Goal: Task Accomplishment & Management: Use online tool/utility

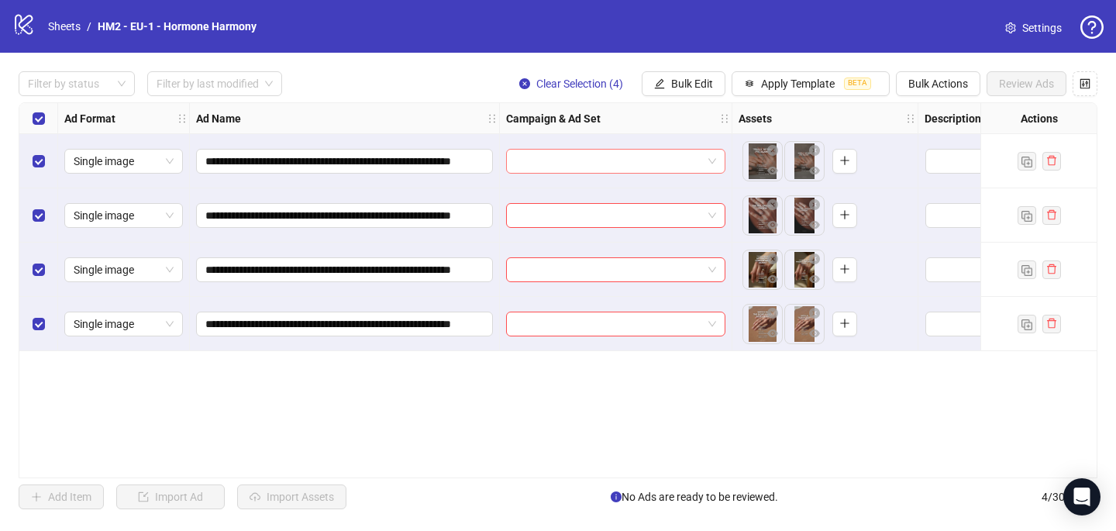
click at [546, 156] on input "search" at bounding box center [609, 161] width 187 height 23
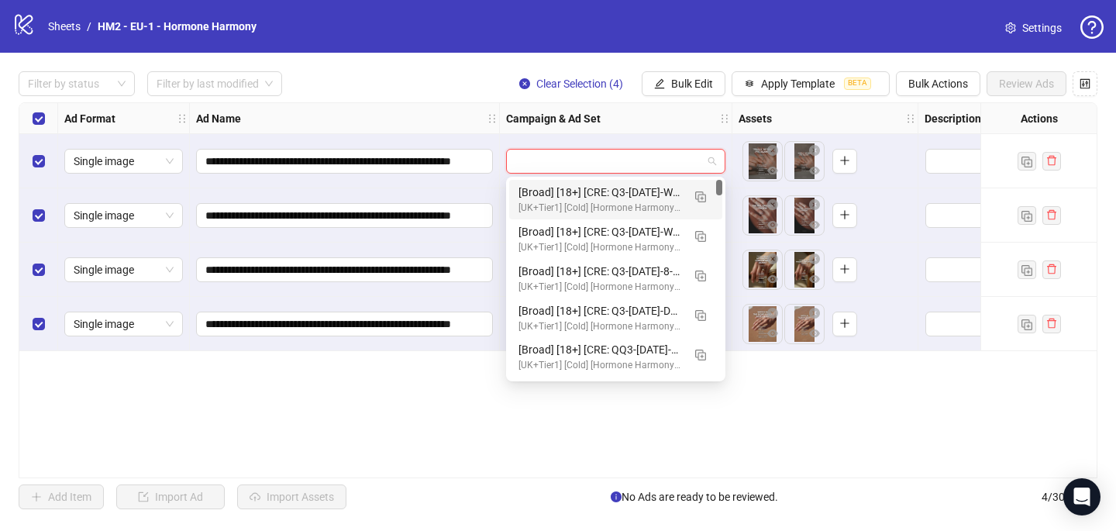
paste input "**********"
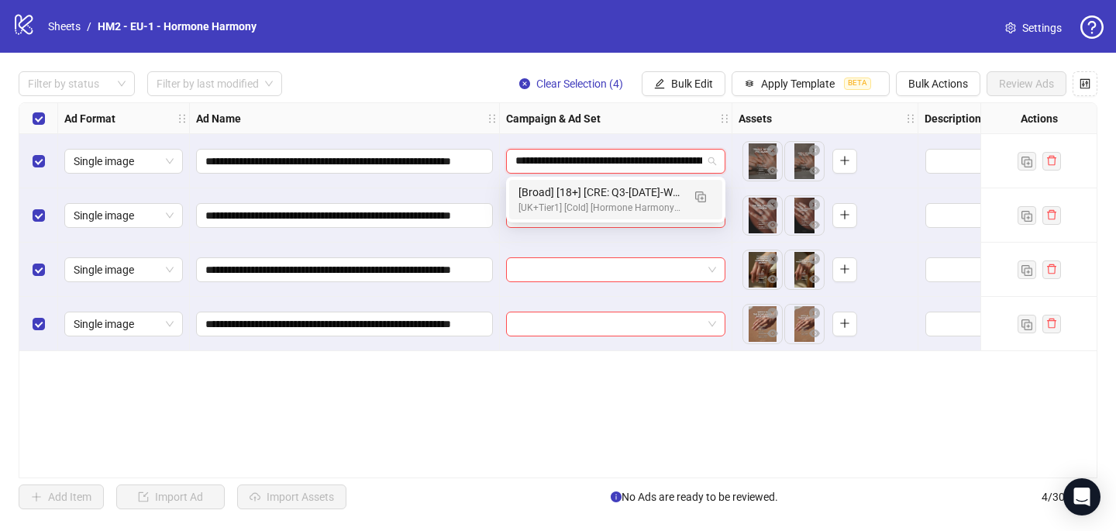
scroll to position [0, 1089]
click at [700, 192] on img "button" at bounding box center [700, 196] width 11 height 11
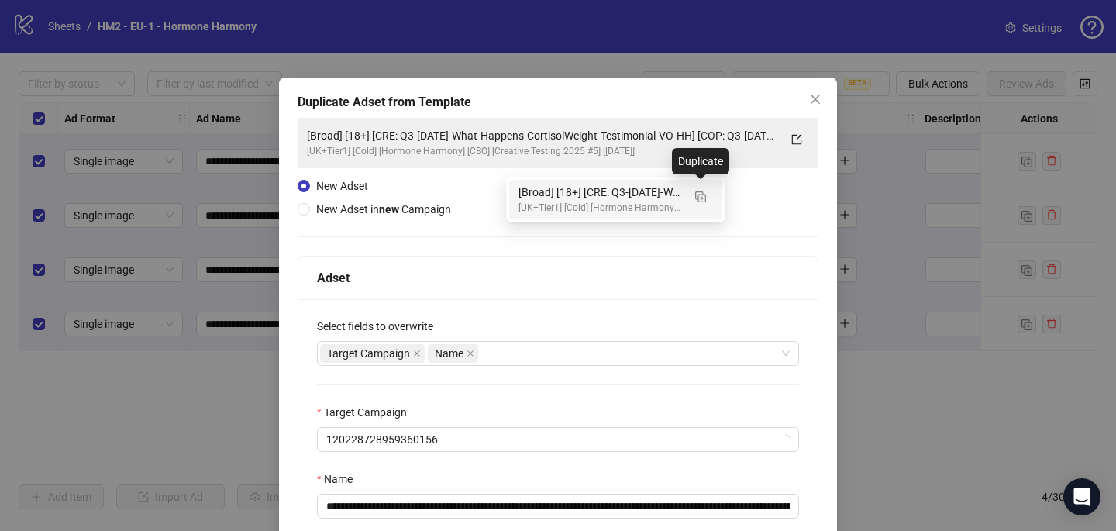
type input "**********"
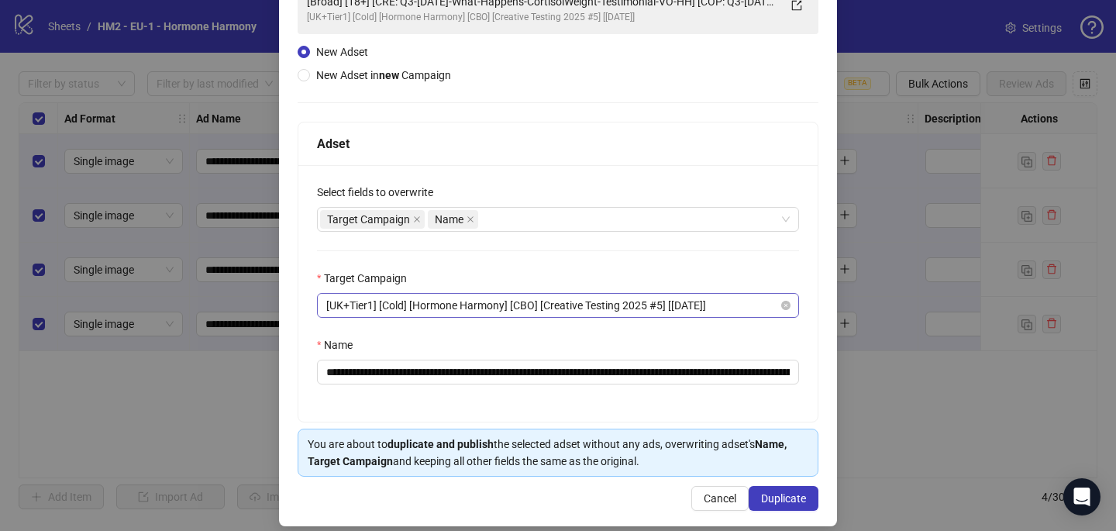
scroll to position [148, 0]
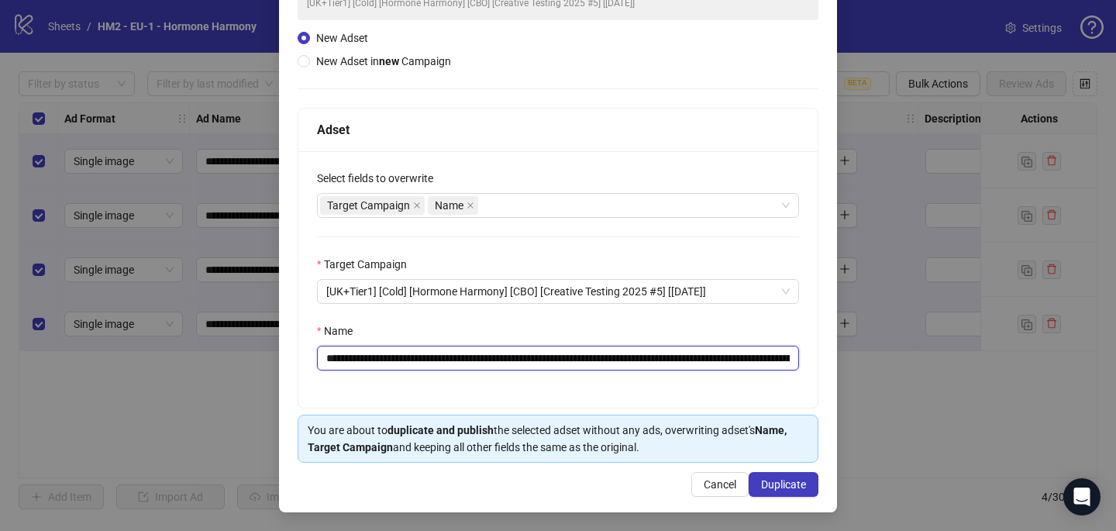
click at [772, 365] on input "**********" at bounding box center [558, 358] width 482 height 25
click at [781, 356] on input "**********" at bounding box center [558, 358] width 482 height 25
drag, startPoint x: 704, startPoint y: 358, endPoint x: 803, endPoint y: 361, distance: 99.3
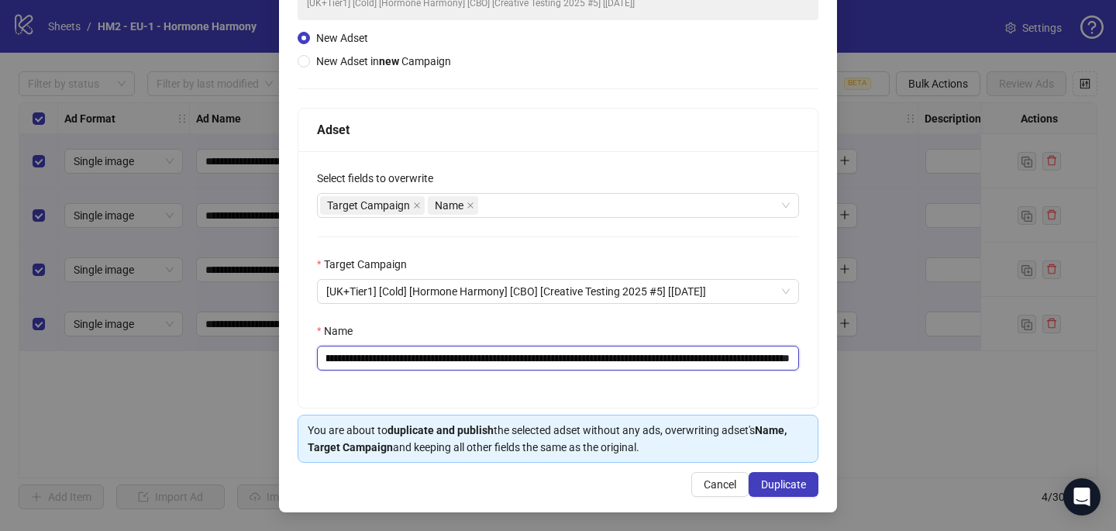
click at [816, 361] on div "**********" at bounding box center [557, 279] width 519 height 257
click at [737, 360] on input "**********" at bounding box center [558, 358] width 482 height 25
type input "**********"
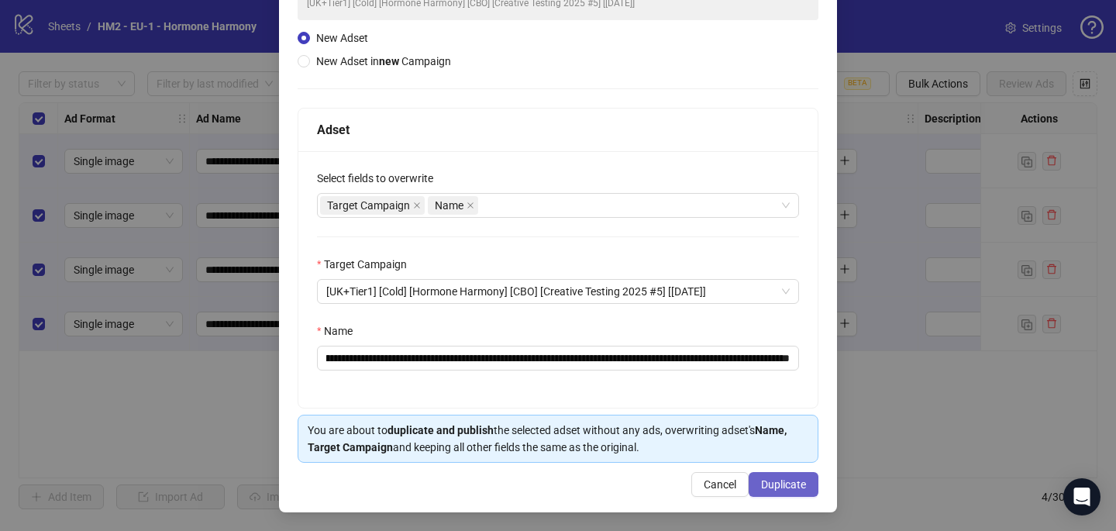
click at [783, 484] on span "Duplicate" at bounding box center [783, 484] width 45 height 12
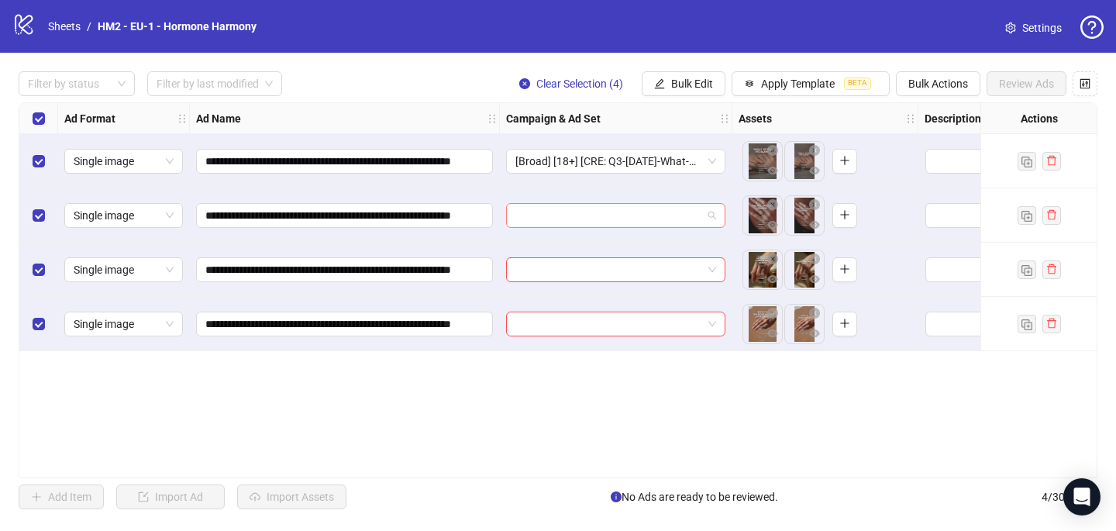
click at [582, 220] on input "search" at bounding box center [609, 215] width 187 height 23
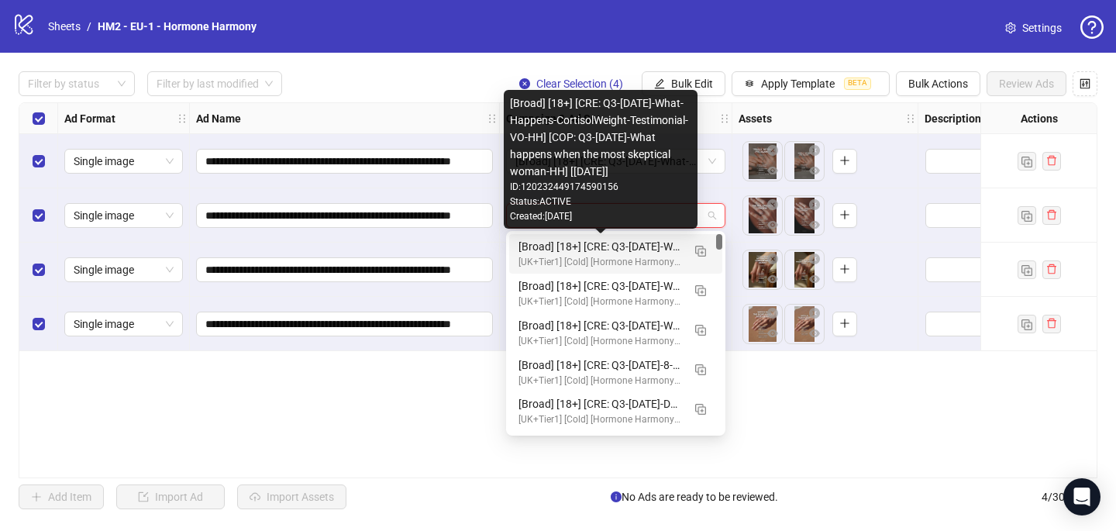
click at [580, 254] on div "[Broad] [18+] [CRE: Q3-09-SEP-2025-What-Happens-CortisolWeight-Testimonial-VO-H…" at bounding box center [601, 246] width 164 height 17
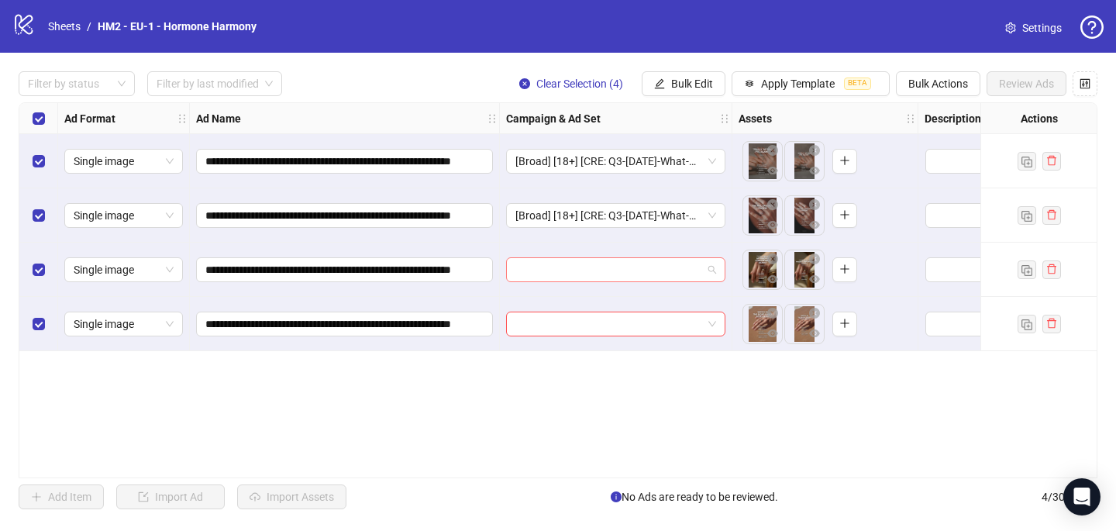
click at [565, 275] on input "search" at bounding box center [609, 269] width 187 height 23
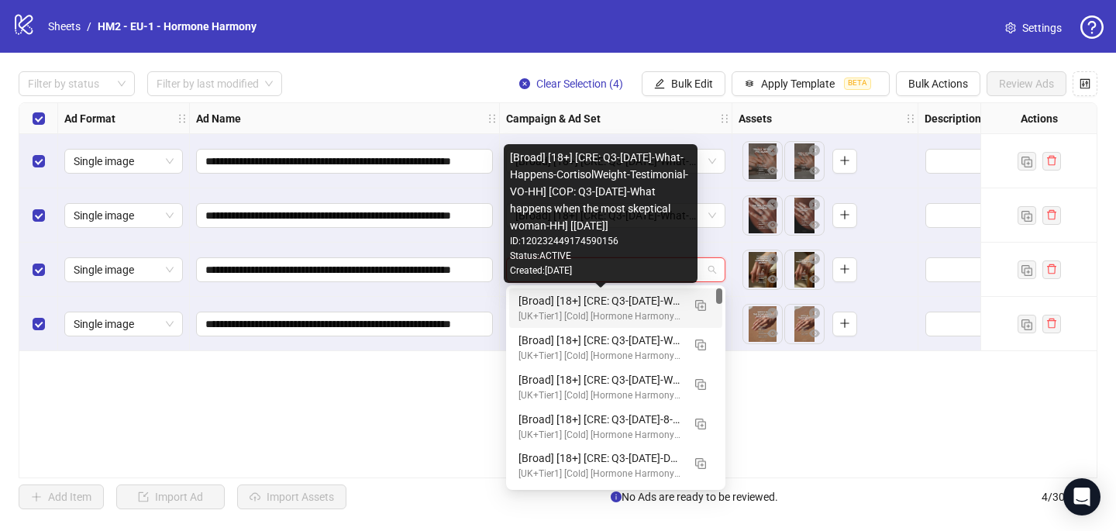
click at [554, 295] on div "[Broad] [18+] [CRE: Q3-09-SEP-2025-What-Happens-CortisolWeight-Testimonial-VO-H…" at bounding box center [601, 300] width 164 height 17
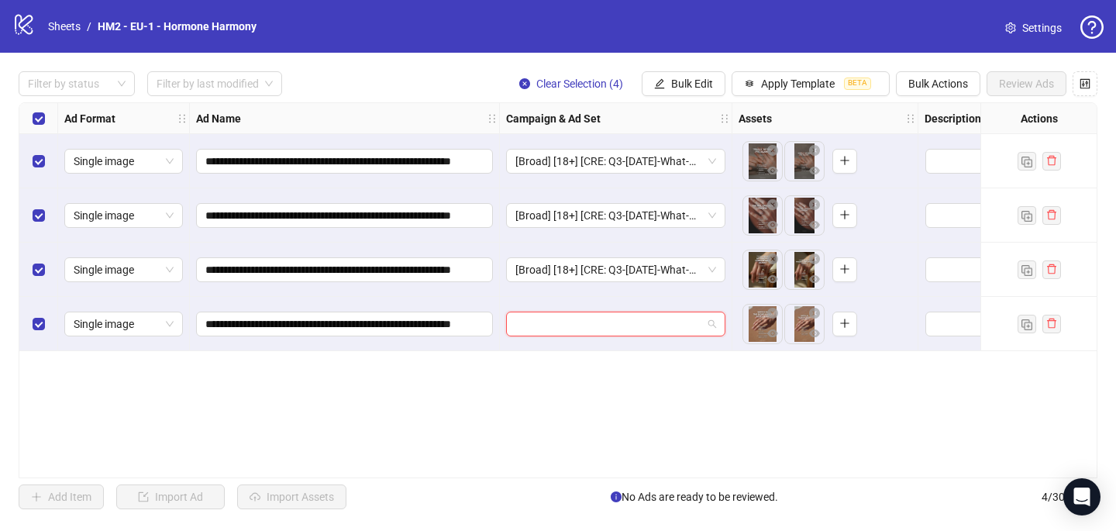
click at [547, 323] on input "search" at bounding box center [609, 323] width 187 height 23
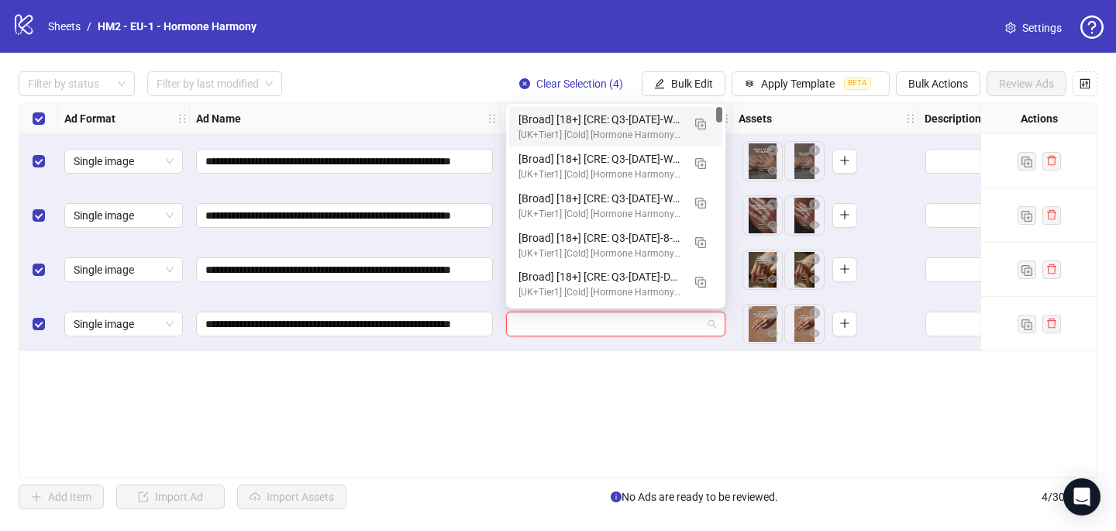
click at [584, 106] on div "120232449174590156 120232102869910156 [Broad] [18+] [CRE: Q3-09-SEP-2025-What-H…" at bounding box center [615, 206] width 219 height 205
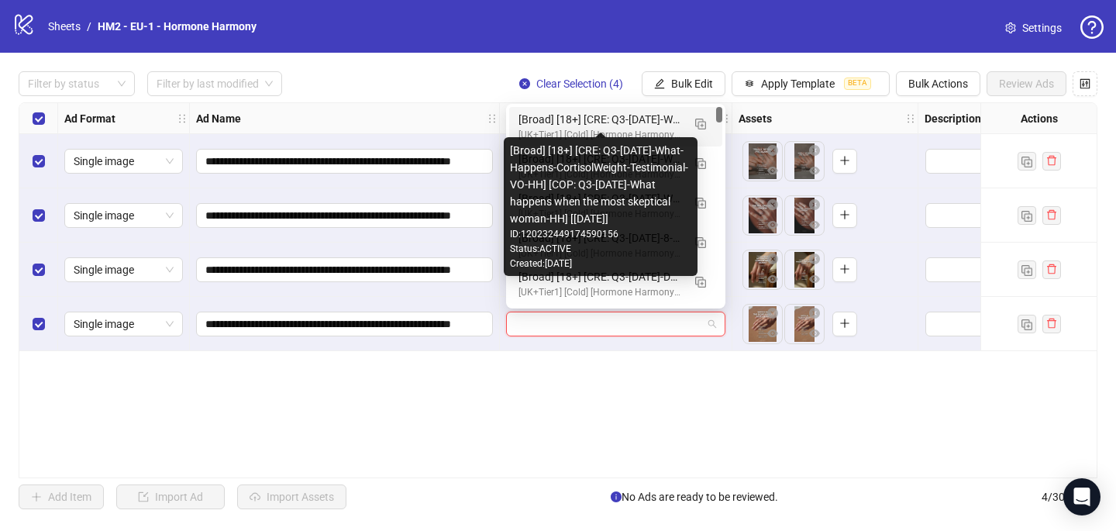
click at [585, 115] on div "[Broad] [18+] [CRE: Q3-09-SEP-2025-What-Happens-CortisolWeight-Testimonial-VO-H…" at bounding box center [601, 119] width 164 height 17
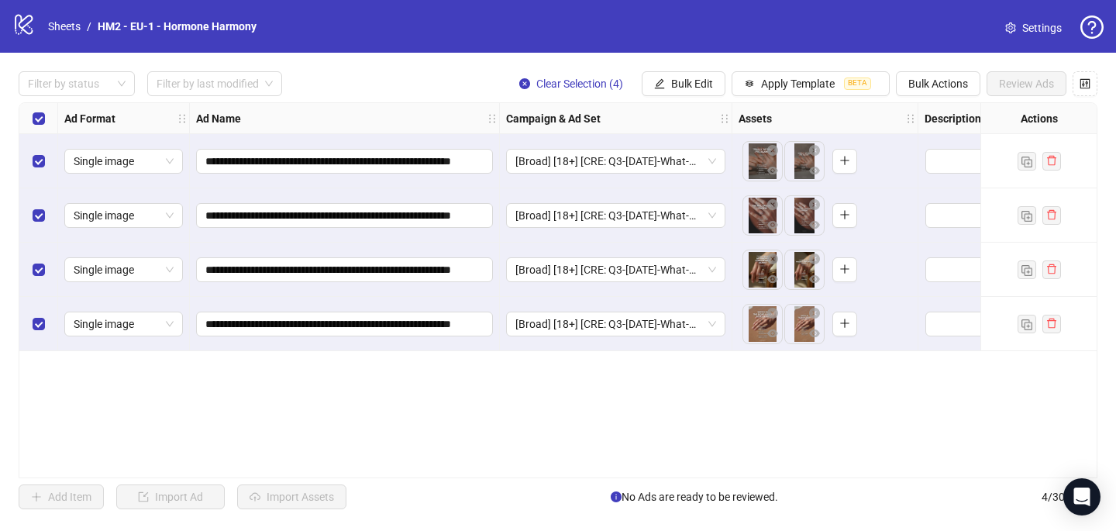
click at [568, 426] on div "**********" at bounding box center [558, 290] width 1079 height 376
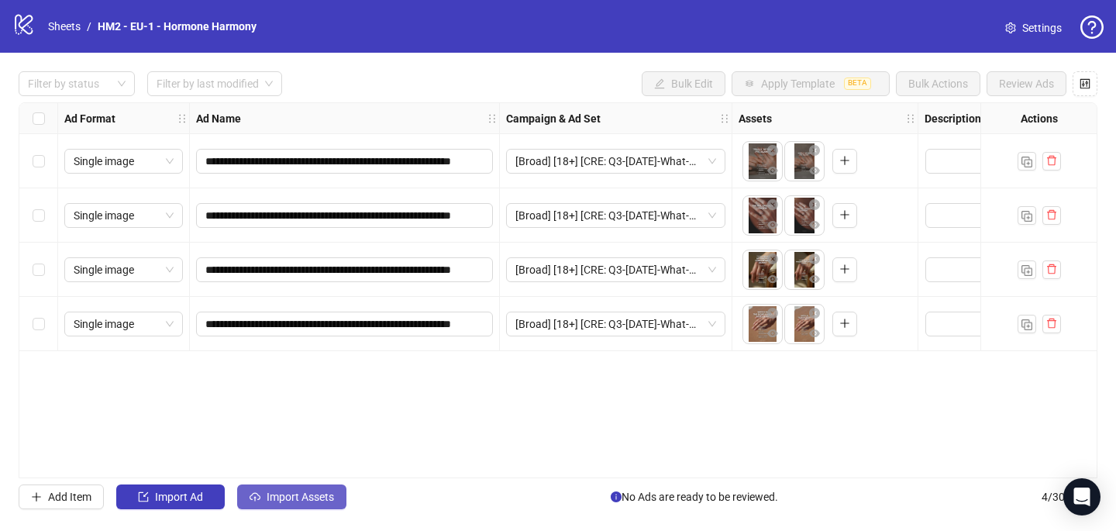
click at [281, 495] on span "Import Assets" at bounding box center [300, 497] width 67 height 12
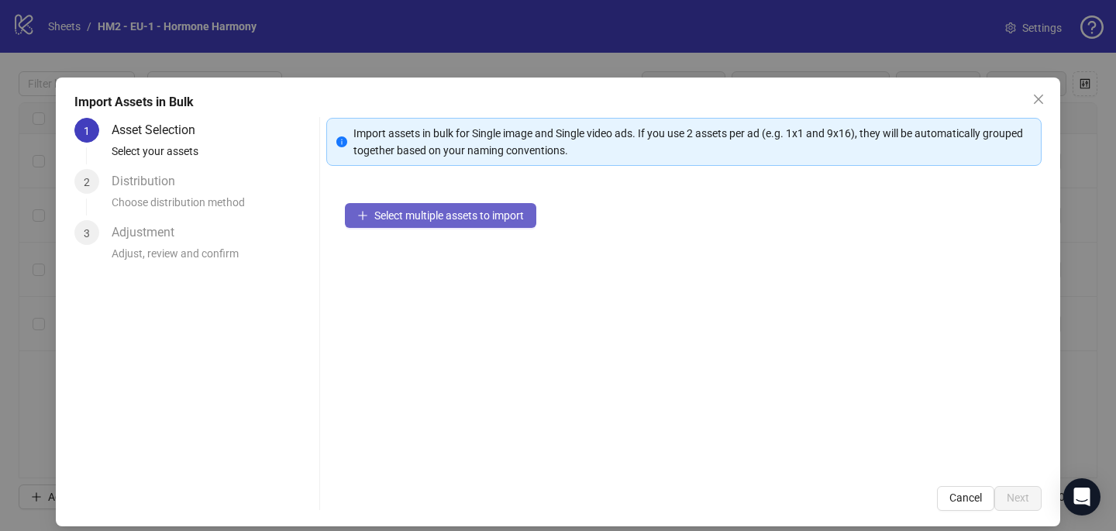
click at [378, 214] on span "Select multiple assets to import" at bounding box center [449, 215] width 150 height 12
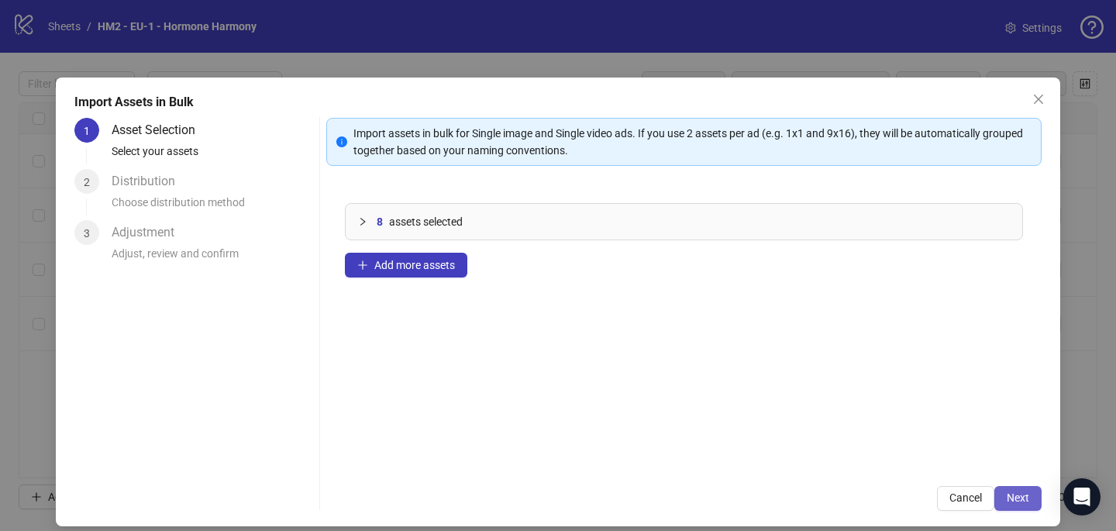
click at [1028, 495] on span "Next" at bounding box center [1018, 498] width 22 height 12
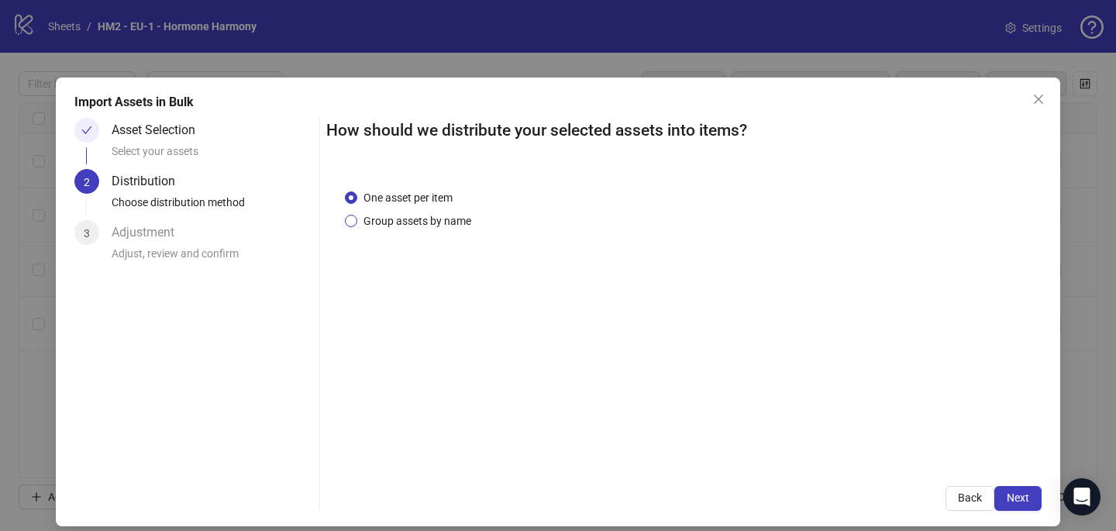
click at [429, 224] on span "Group assets by name" at bounding box center [417, 220] width 120 height 17
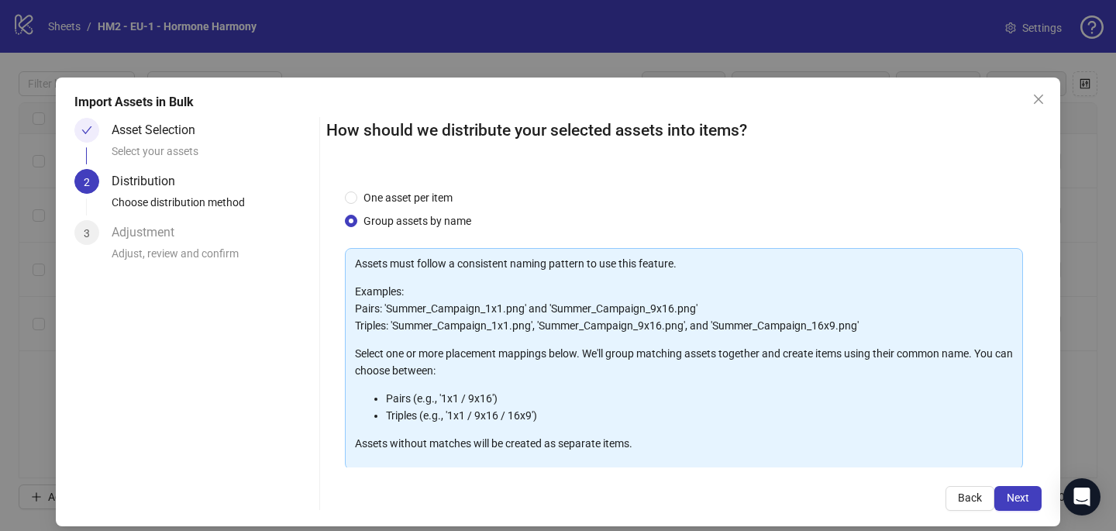
scroll to position [153, 0]
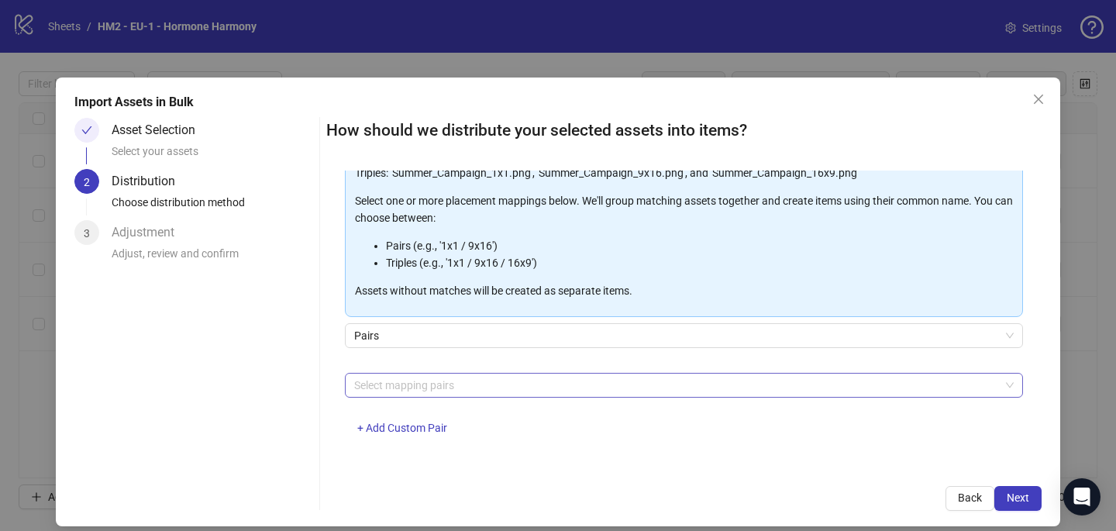
click at [426, 388] on div at bounding box center [676, 385] width 656 height 22
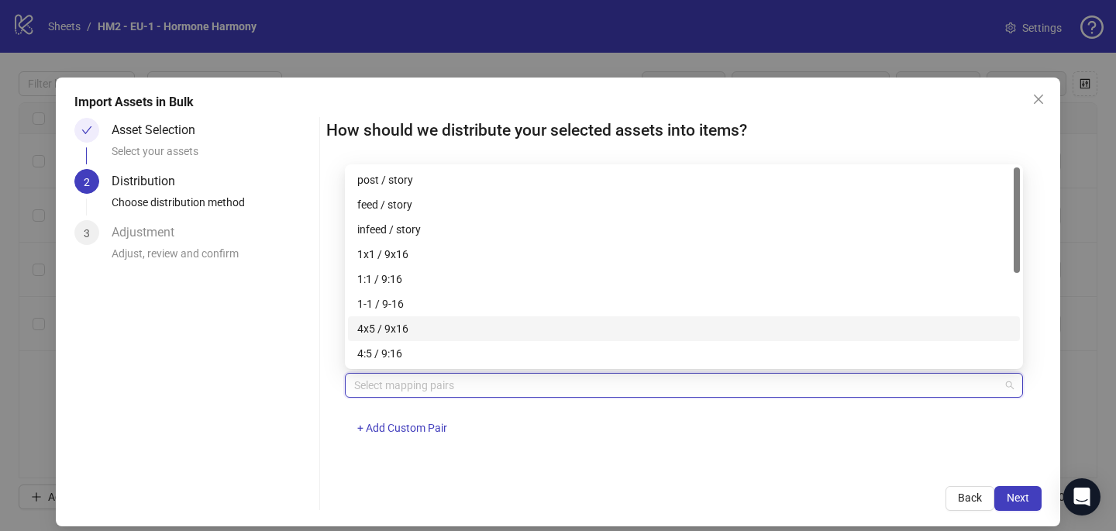
click at [426, 324] on div "4x5 / 9x16" at bounding box center [684, 328] width 654 height 17
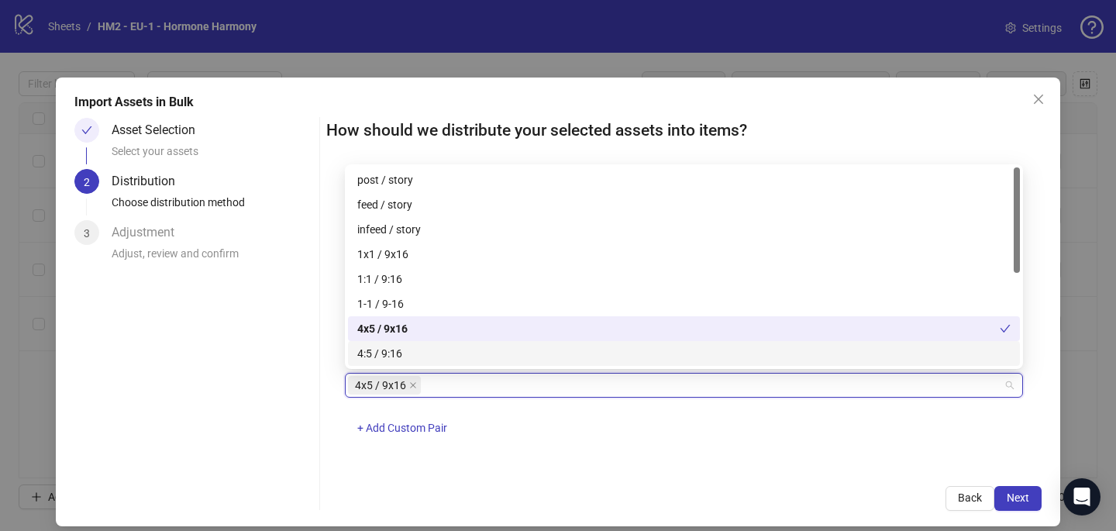
click at [651, 463] on div "One asset per item Group assets by name Assets must follow a consistent naming …" at bounding box center [684, 319] width 716 height 297
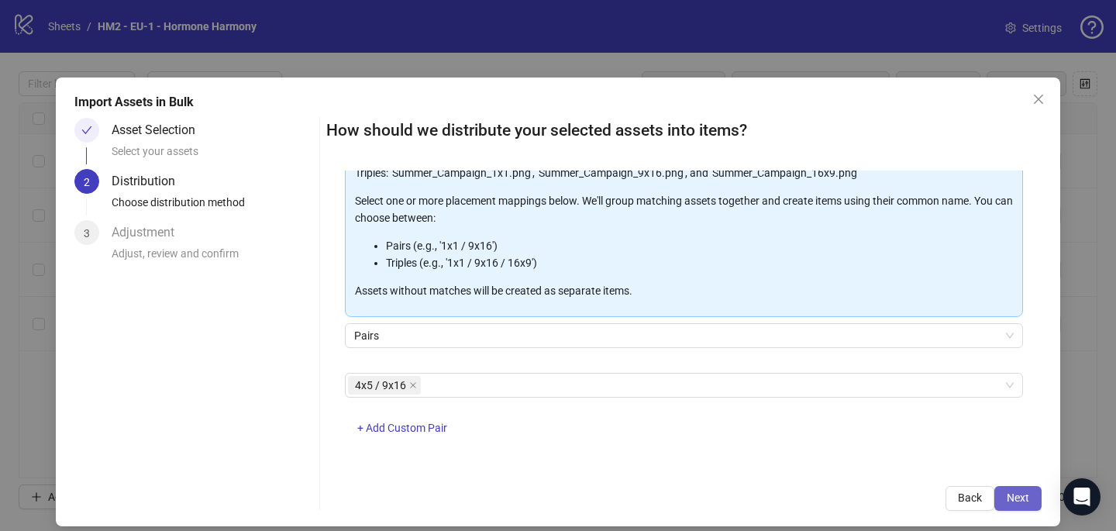
click at [1026, 495] on span "Next" at bounding box center [1018, 498] width 22 height 12
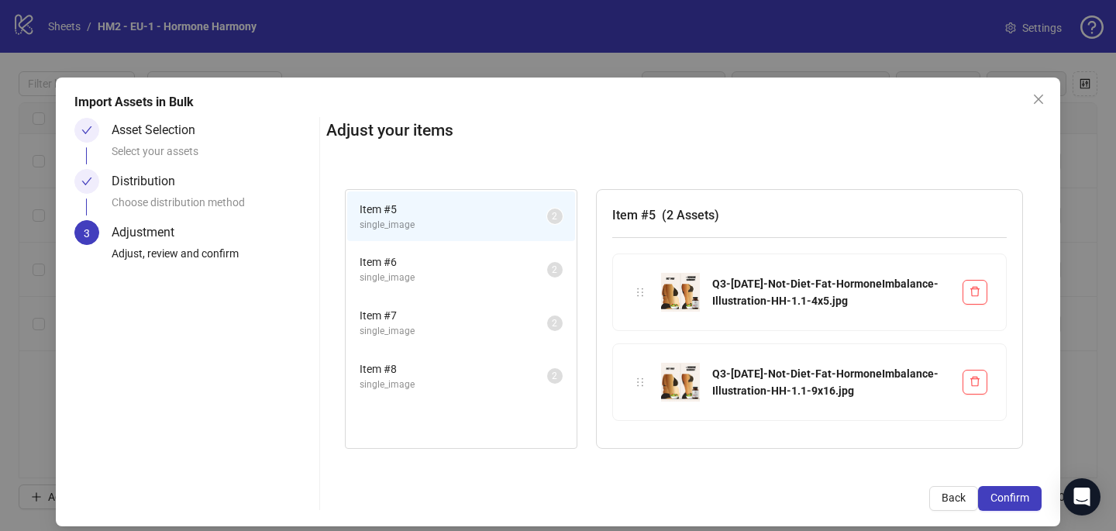
click at [1027, 495] on span "Confirm" at bounding box center [1010, 498] width 39 height 12
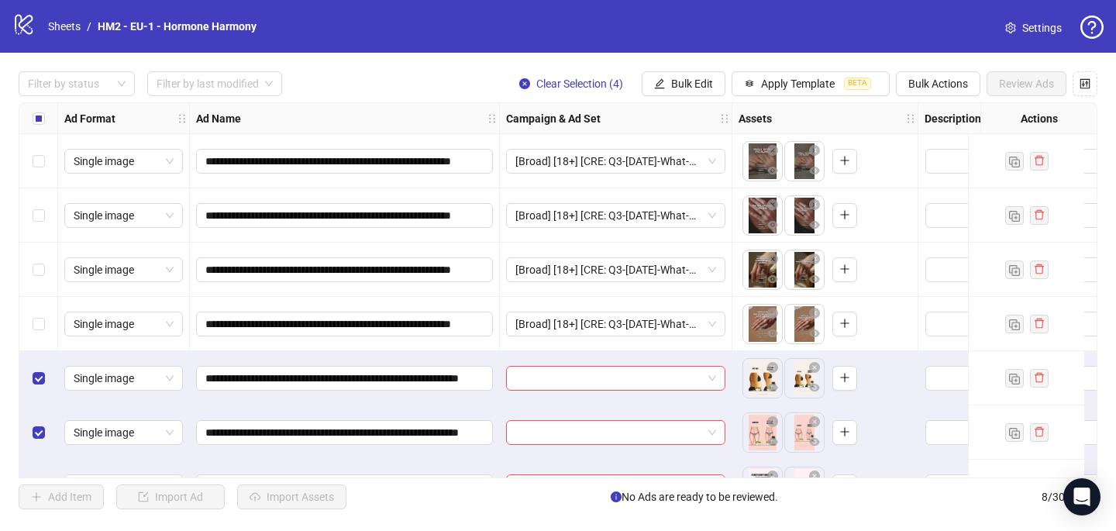
scroll to position [97, 0]
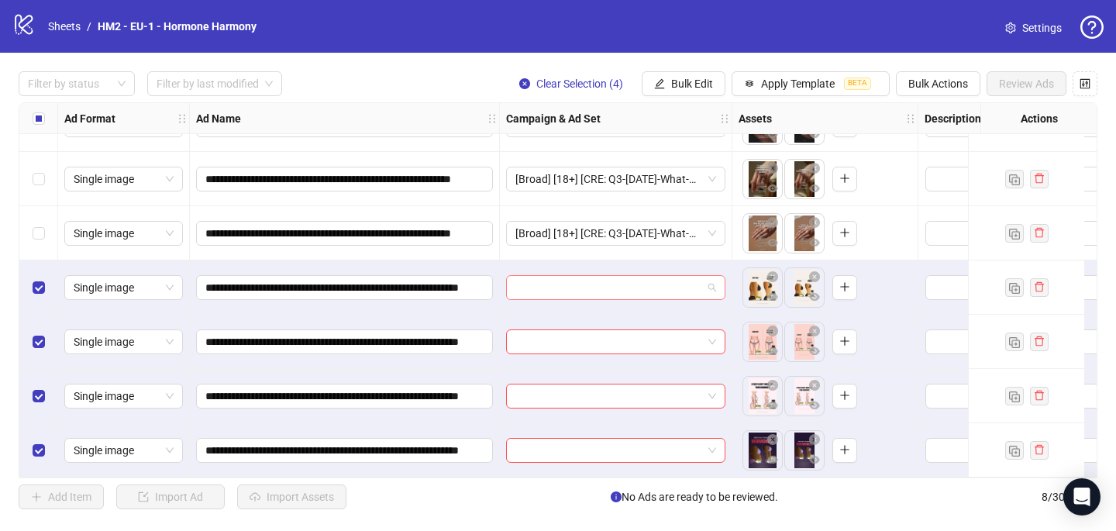
click at [600, 284] on input "search" at bounding box center [609, 287] width 187 height 23
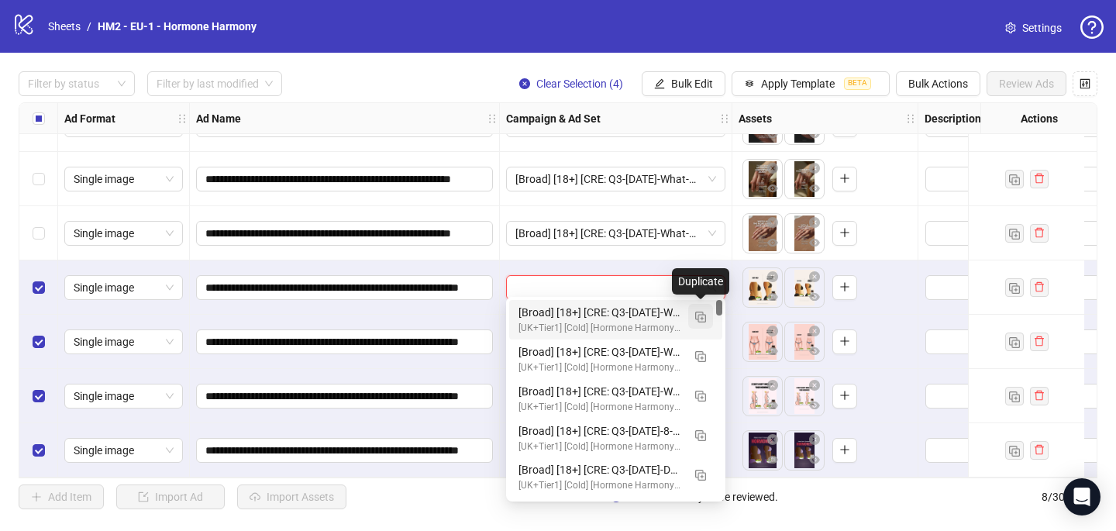
click at [698, 312] on img "button" at bounding box center [700, 317] width 11 height 11
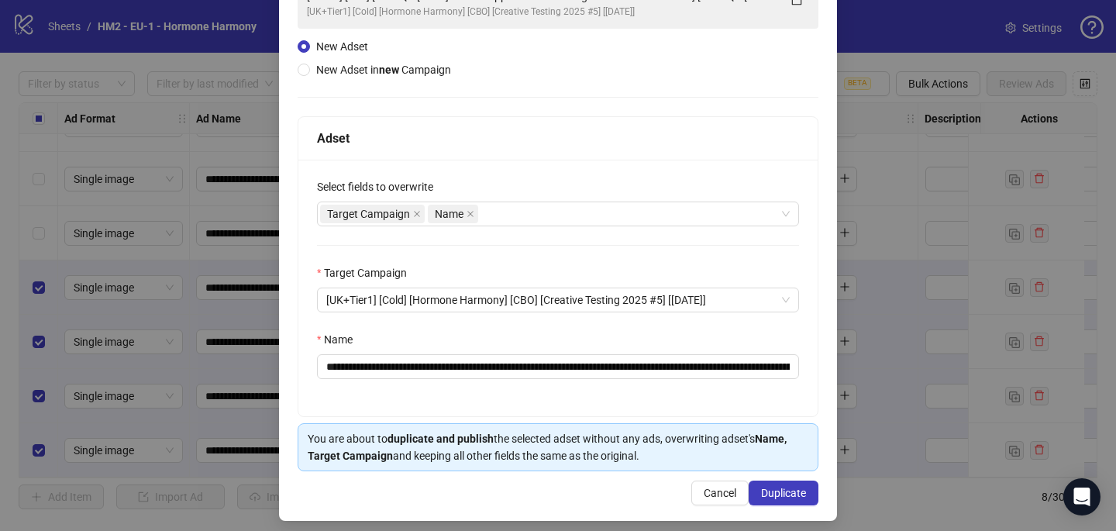
scroll to position [141, 0]
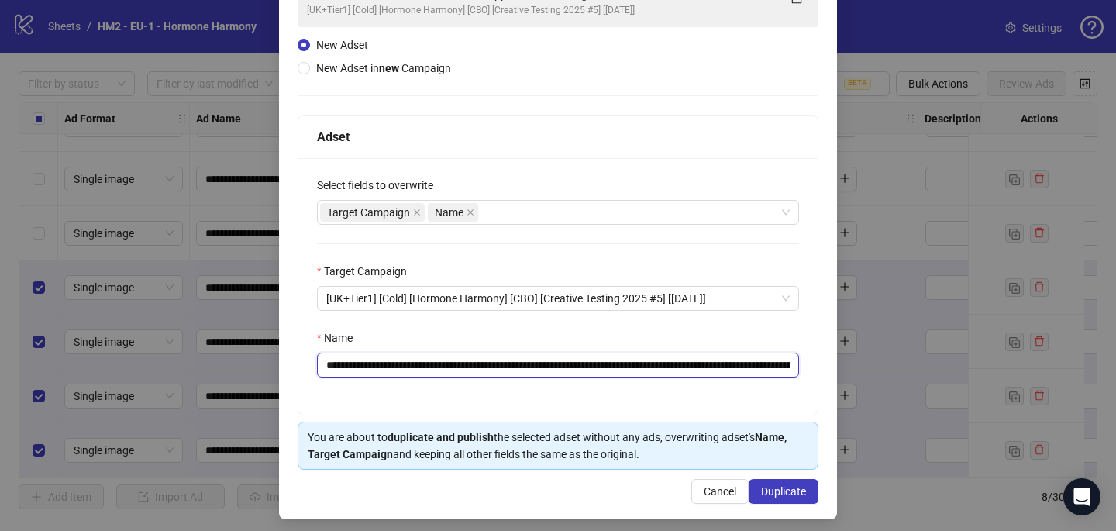
drag, startPoint x: 739, startPoint y: 362, endPoint x: 419, endPoint y: 363, distance: 319.4
click at [419, 363] on input "**********" at bounding box center [558, 365] width 482 height 25
paste input "text"
type input "**********"
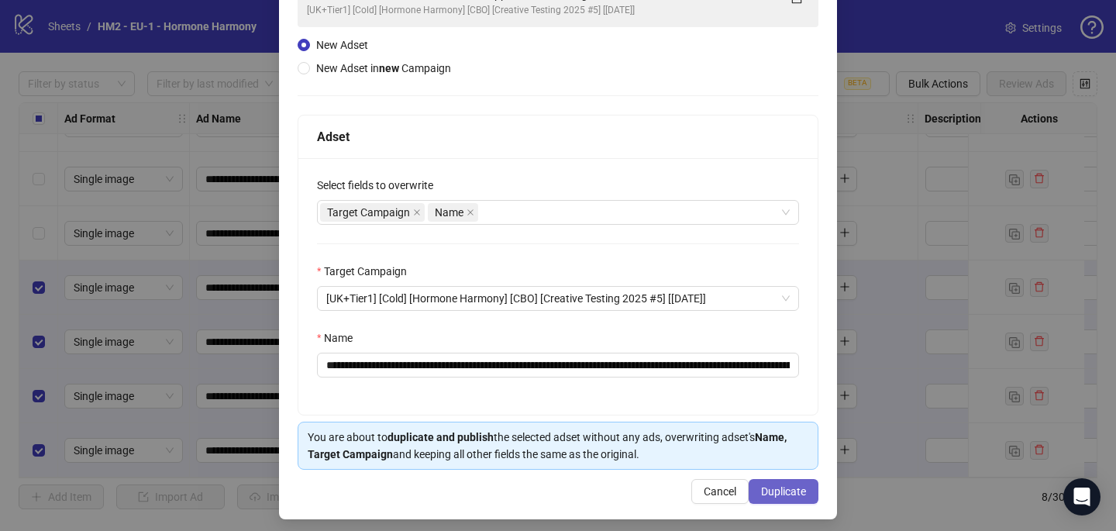
click at [785, 496] on span "Duplicate" at bounding box center [783, 491] width 45 height 12
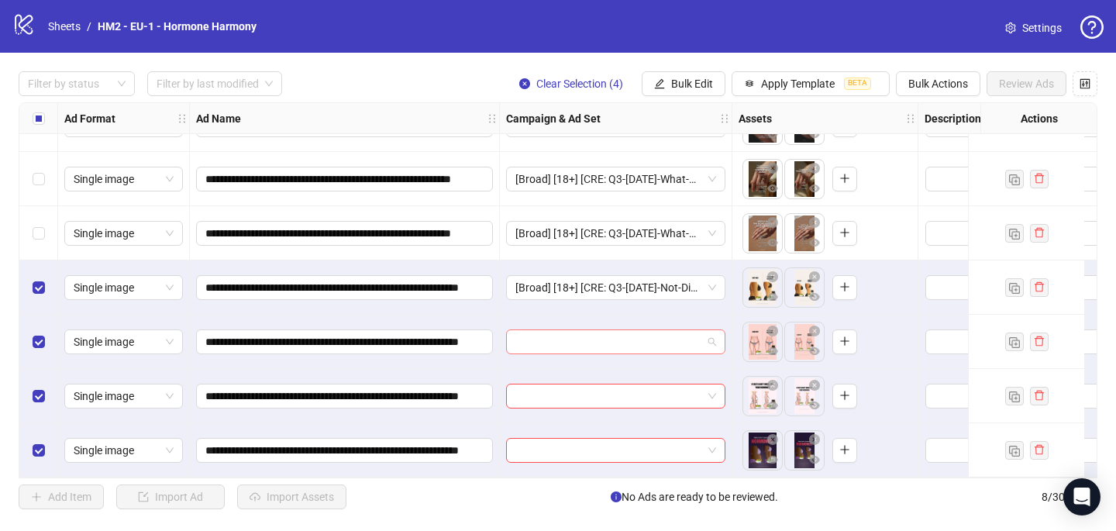
click at [586, 334] on input "search" at bounding box center [609, 341] width 187 height 23
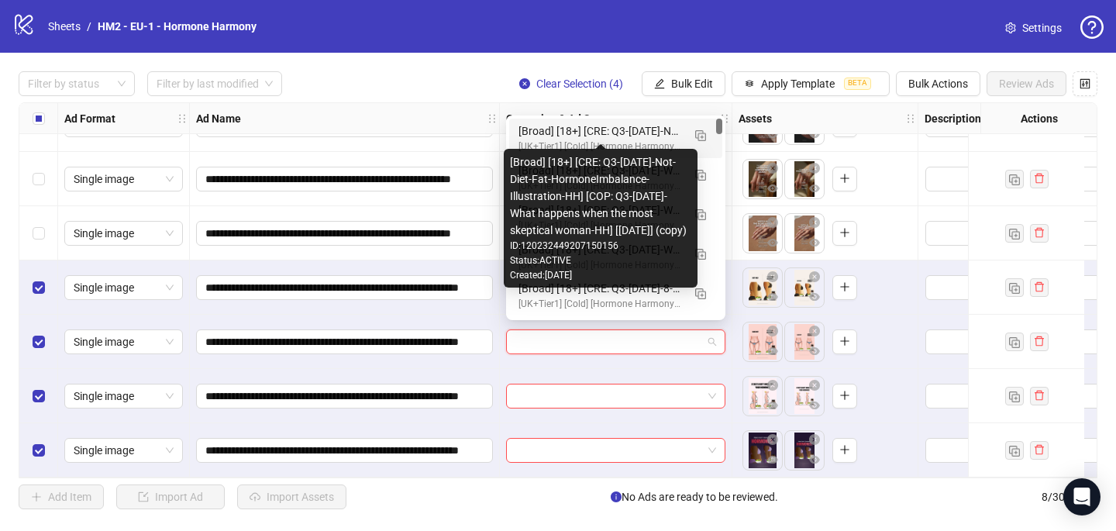
click at [611, 140] on div "[UK+Tier1] [Cold] [Hormone Harmony] [CBO] [Creative Testing 2025 #5] [10 July 2…" at bounding box center [601, 147] width 164 height 15
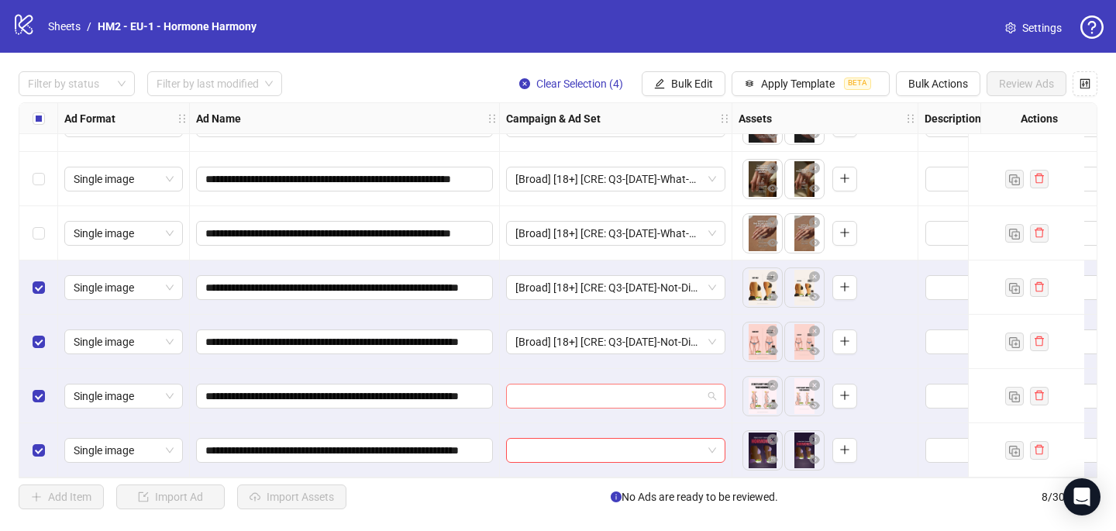
click at [534, 391] on input "search" at bounding box center [609, 396] width 187 height 23
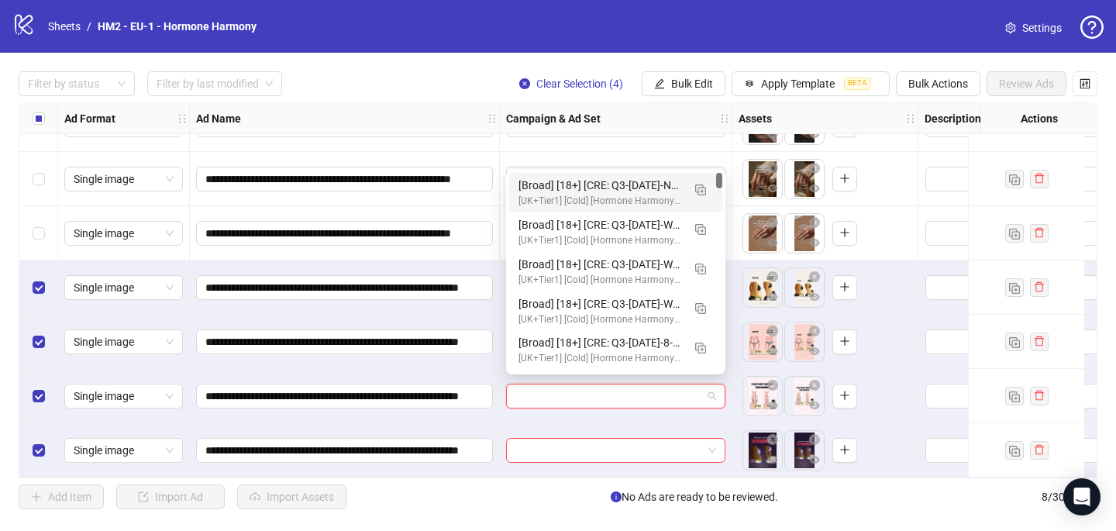
click at [574, 186] on div "[Broad] [18+] [CRE: Q3-08-AUG-2025-Not-Diet-Fat-HormoneImbalance-Illustration-H…" at bounding box center [601, 185] width 164 height 17
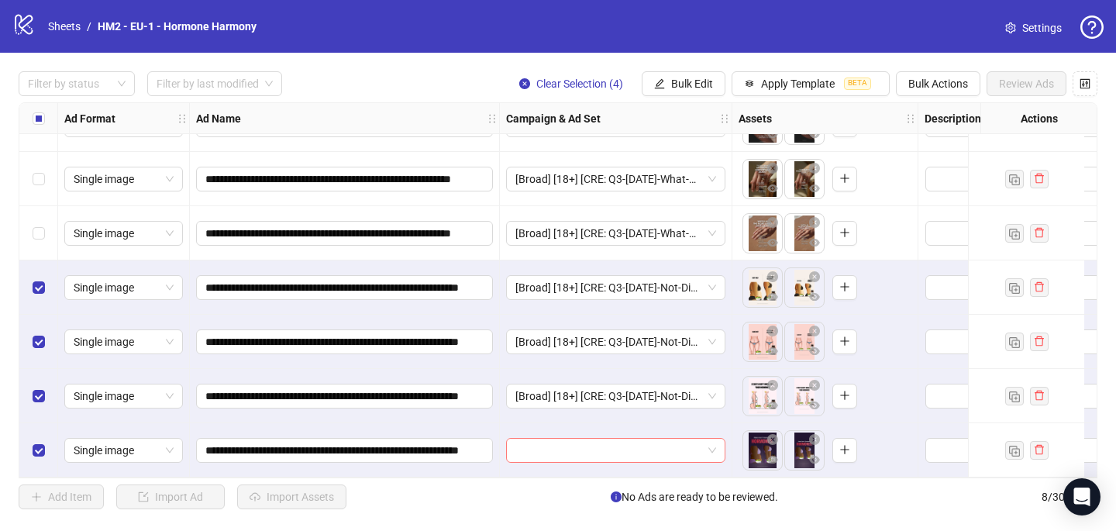
click at [527, 444] on input "search" at bounding box center [609, 450] width 187 height 23
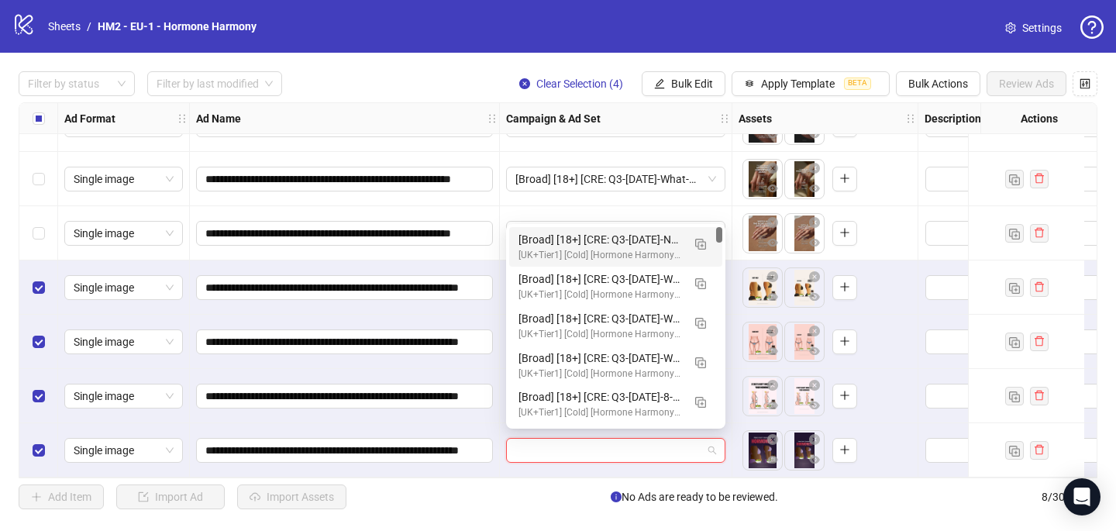
click at [577, 238] on div "[Broad] [18+] [CRE: Q3-08-AUG-2025-Not-Diet-Fat-HormoneImbalance-Illustration-H…" at bounding box center [601, 239] width 164 height 17
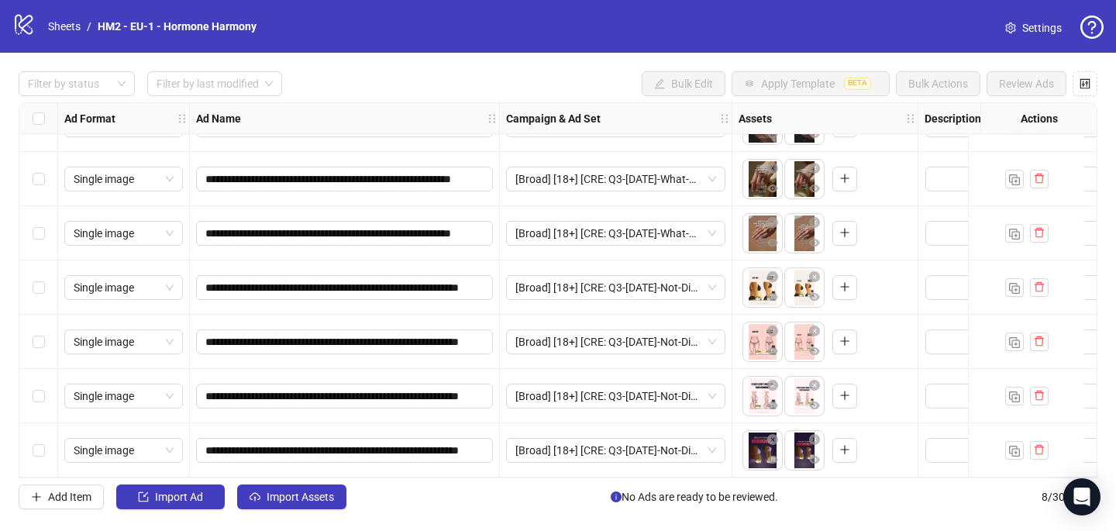
click at [263, 511] on div "**********" at bounding box center [558, 290] width 1116 height 475
click at [264, 500] on button "Import Assets" at bounding box center [291, 497] width 109 height 25
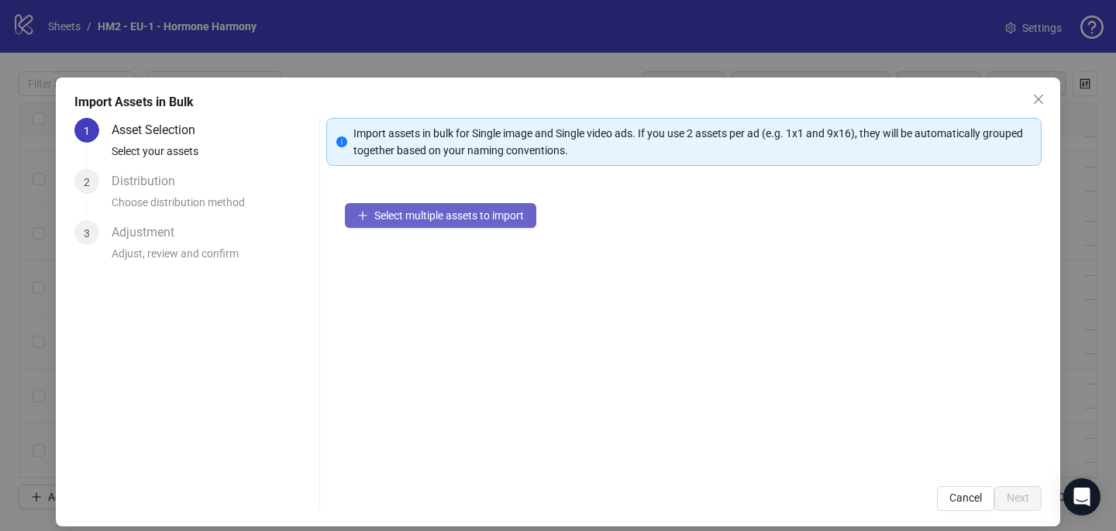
click at [510, 207] on button "Select multiple assets to import" at bounding box center [440, 215] width 191 height 25
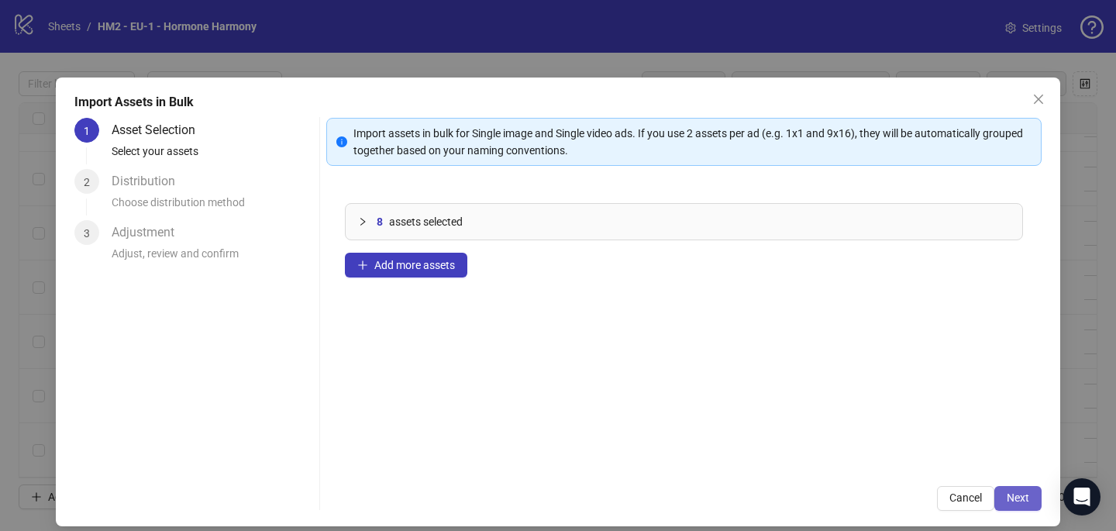
click at [1024, 495] on span "Next" at bounding box center [1018, 498] width 22 height 12
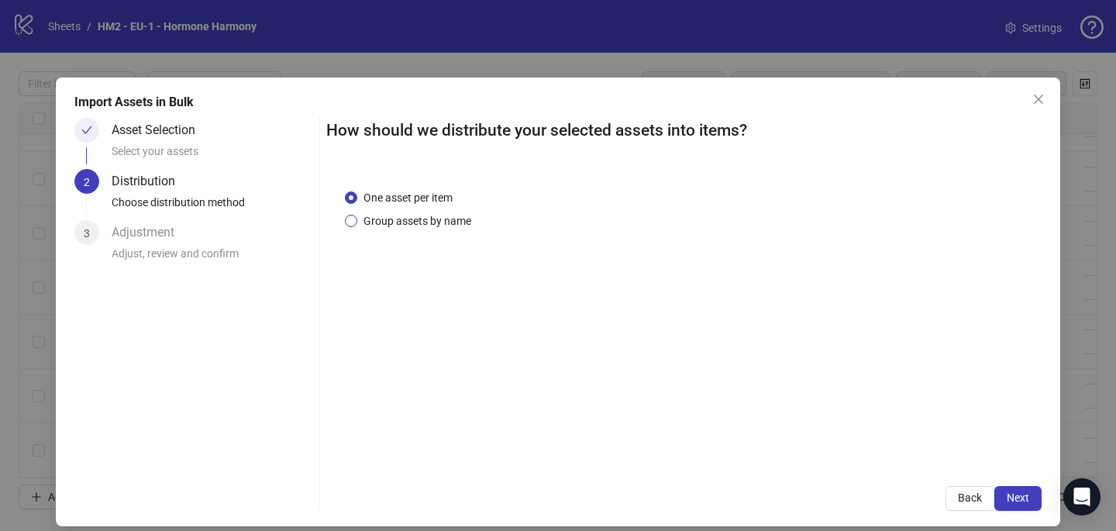
click at [426, 223] on span "Group assets by name" at bounding box center [417, 220] width 120 height 17
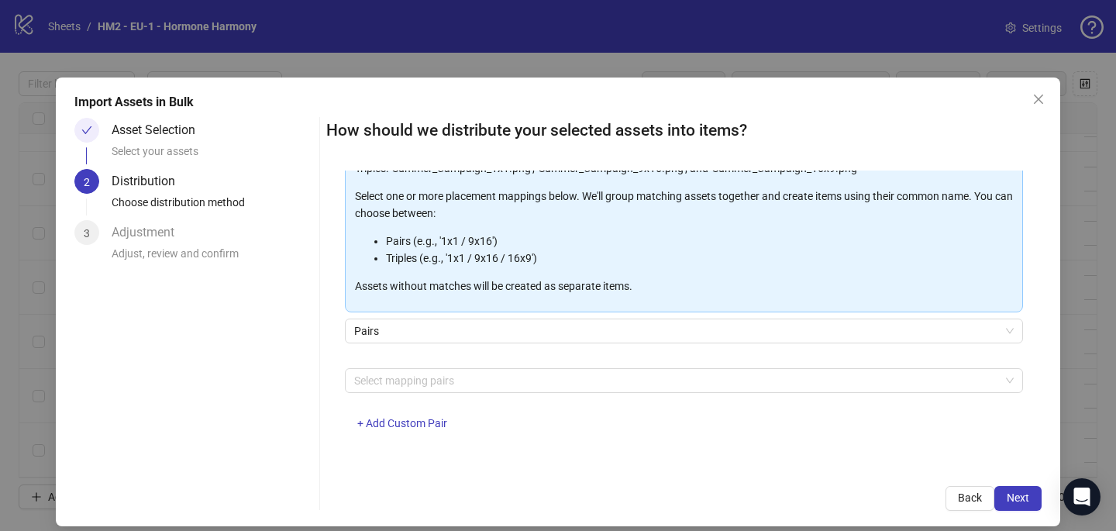
scroll to position [157, 0]
click at [457, 386] on div at bounding box center [676, 382] width 656 height 22
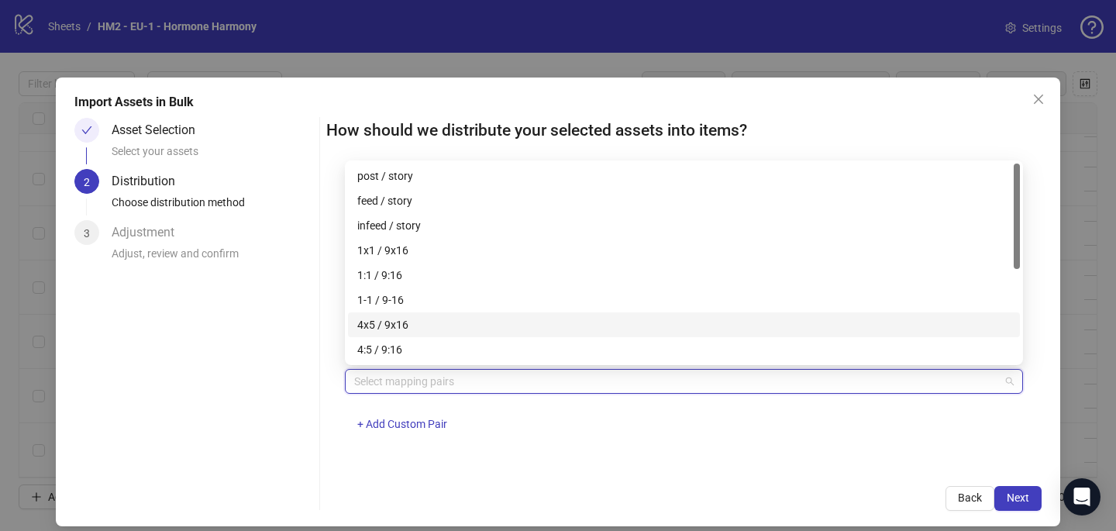
click at [453, 316] on div "4x5 / 9x16" at bounding box center [684, 324] width 672 height 25
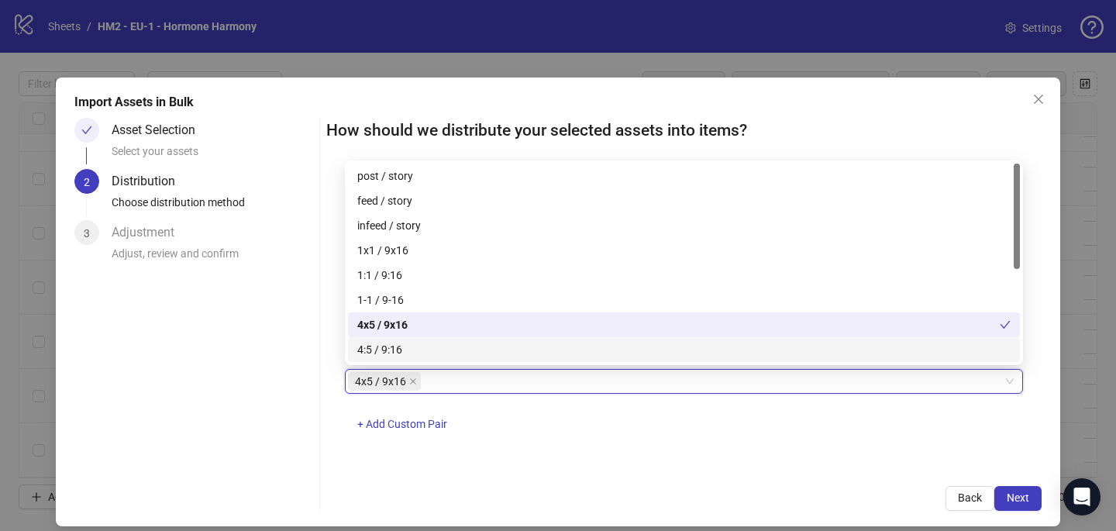
click at [649, 429] on div "4x5 / 9x16 4x5 / 9x16 + Add Custom Pair" at bounding box center [684, 409] width 678 height 81
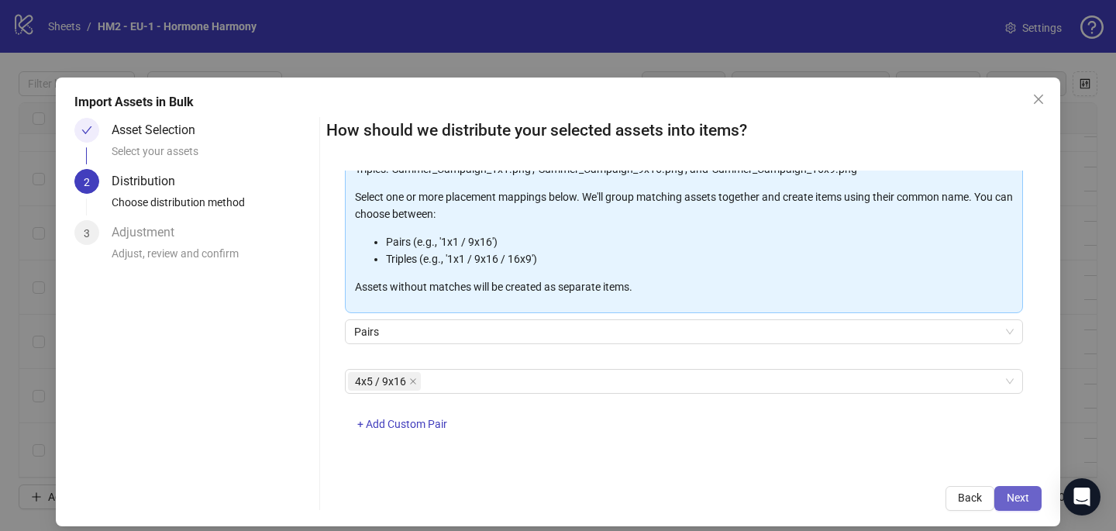
click at [1021, 491] on button "Next" at bounding box center [1018, 498] width 47 height 25
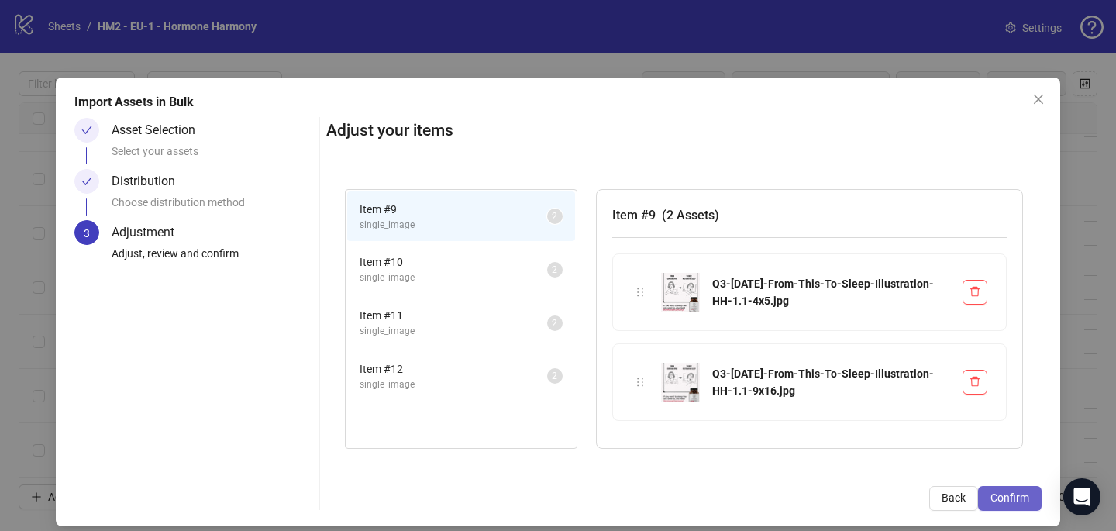
click at [1022, 493] on span "Confirm" at bounding box center [1010, 498] width 39 height 12
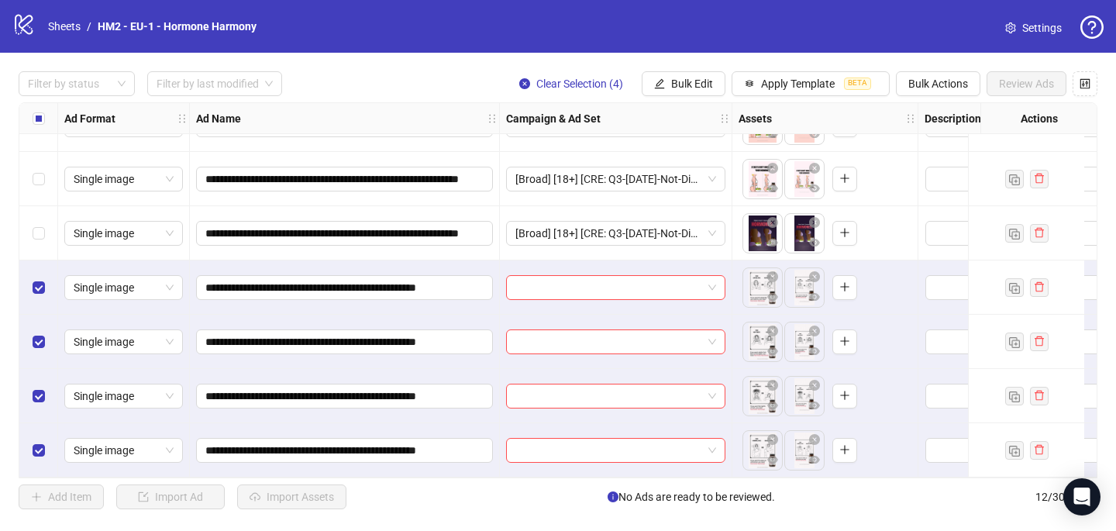
scroll to position [314, 0]
click at [561, 285] on input "search" at bounding box center [609, 287] width 187 height 23
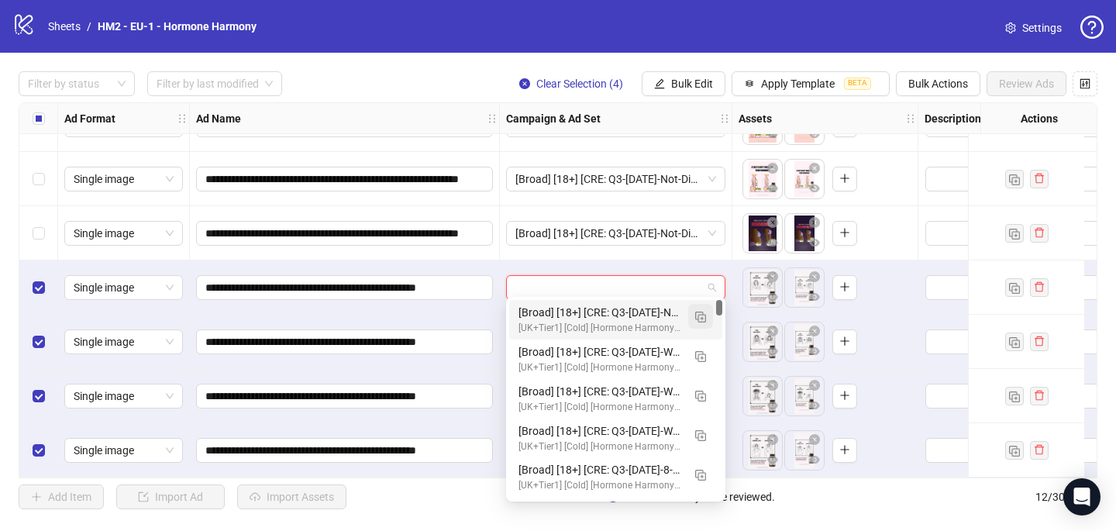
click at [704, 312] on img "button" at bounding box center [700, 317] width 11 height 11
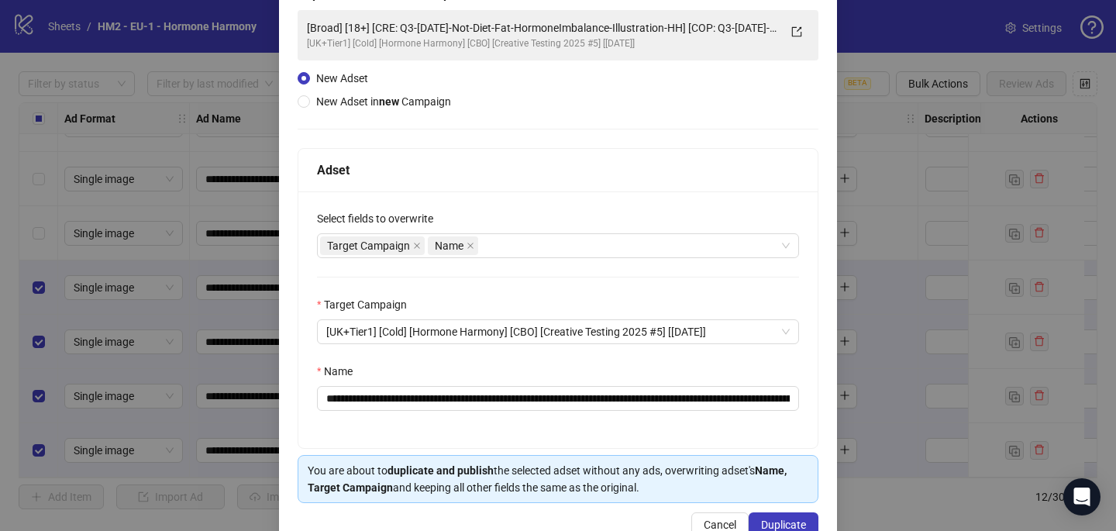
scroll to position [149, 0]
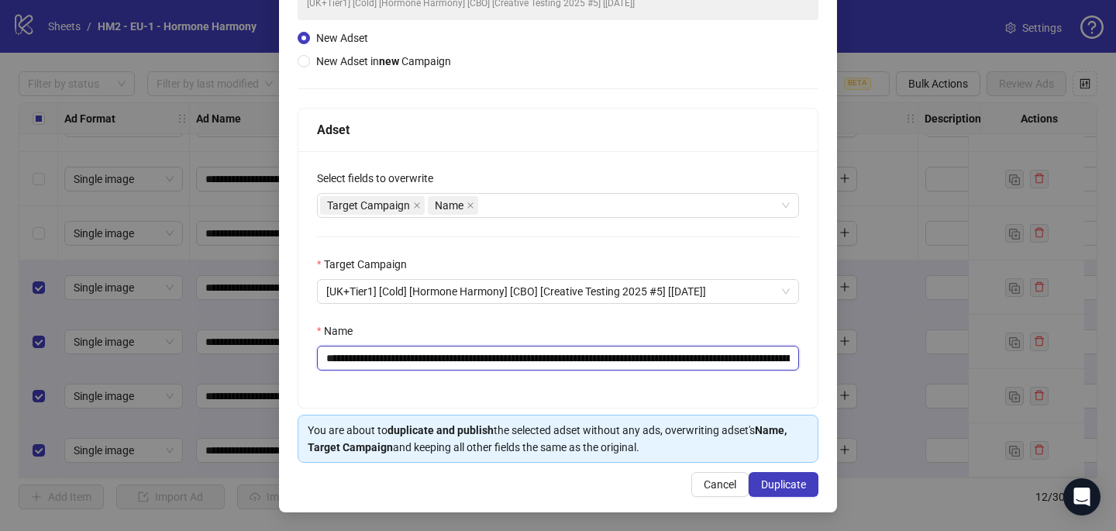
drag, startPoint x: 731, startPoint y: 358, endPoint x: 416, endPoint y: 360, distance: 314.8
click at [419, 360] on input "**********" at bounding box center [558, 358] width 482 height 25
paste input "text"
type input "**********"
click at [799, 489] on span "Duplicate" at bounding box center [783, 484] width 45 height 12
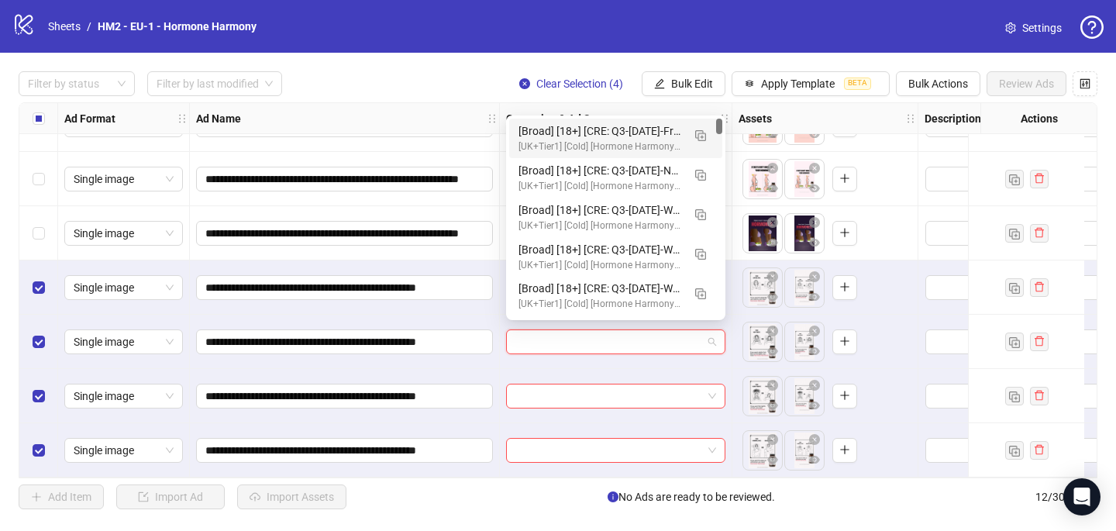
click at [670, 338] on input "search" at bounding box center [609, 341] width 187 height 23
click at [668, 127] on div "[Broad] [18+] [CRE: Q3-08-AUG-2025-From-This-To-Sleep-Illustration-HH] [COP: Q3…" at bounding box center [601, 130] width 164 height 17
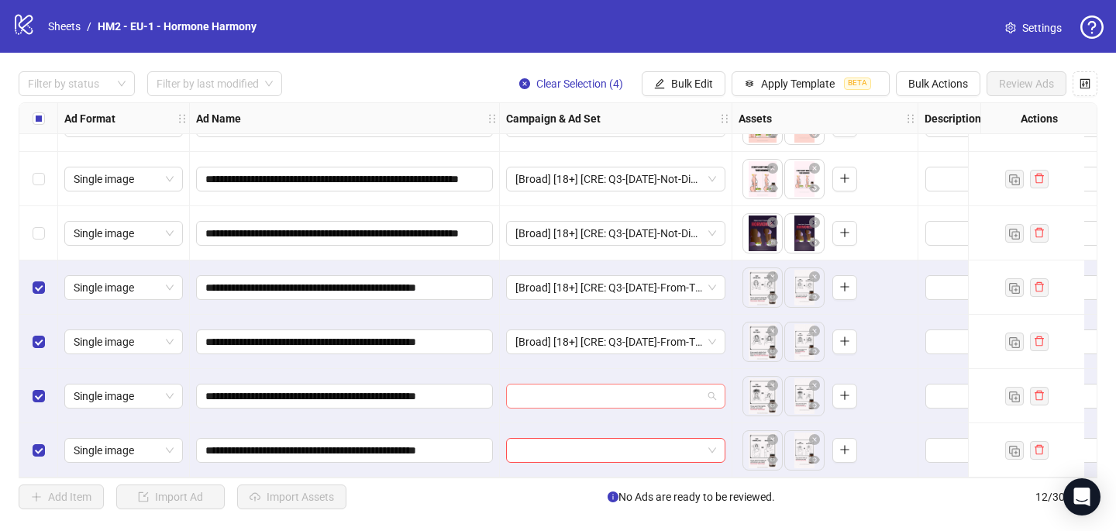
click at [536, 387] on input "search" at bounding box center [609, 396] width 187 height 23
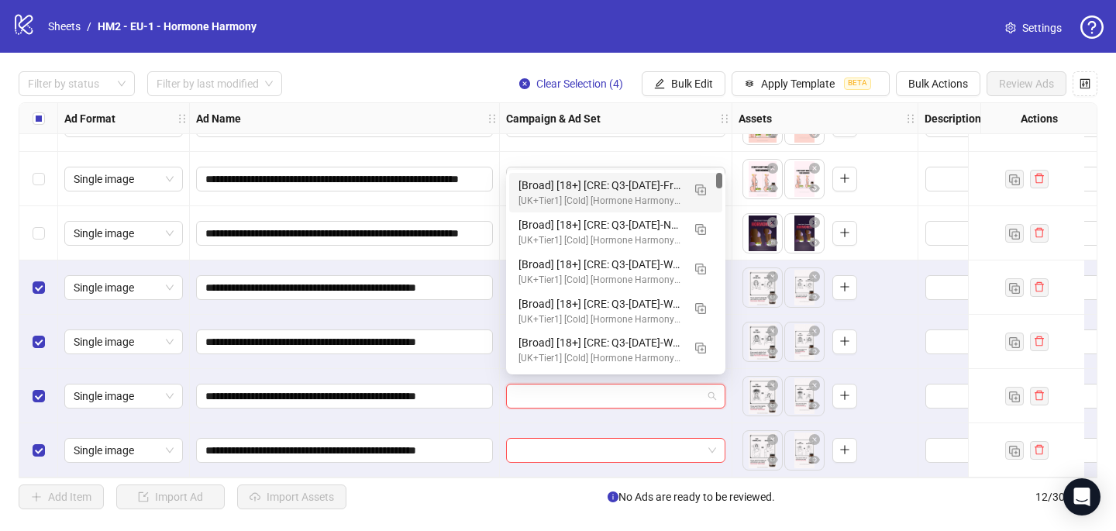
click at [579, 182] on div "[Broad] [18+] [CRE: Q3-08-AUG-2025-From-This-To-Sleep-Illustration-HH] [COP: Q3…" at bounding box center [601, 185] width 164 height 17
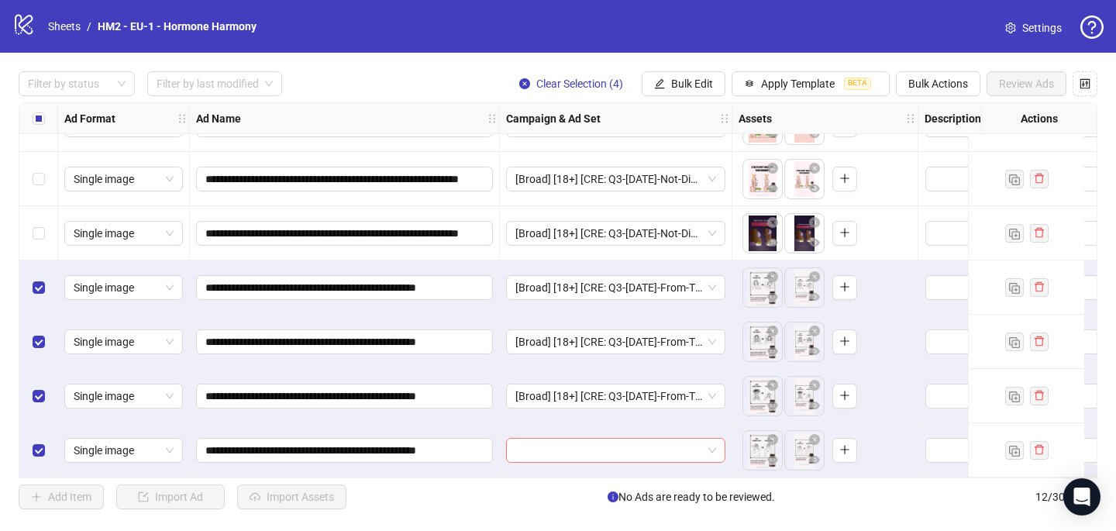
click at [523, 439] on input "search" at bounding box center [609, 450] width 187 height 23
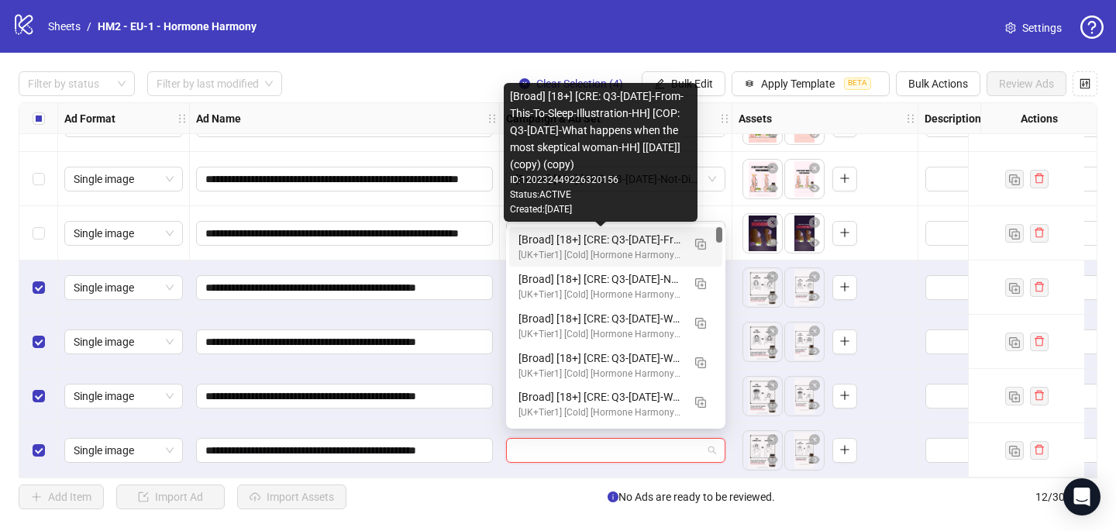
click at [560, 242] on div "[Broad] [18+] [CRE: Q3-08-AUG-2025-From-This-To-Sleep-Illustration-HH] [COP: Q3…" at bounding box center [601, 239] width 164 height 17
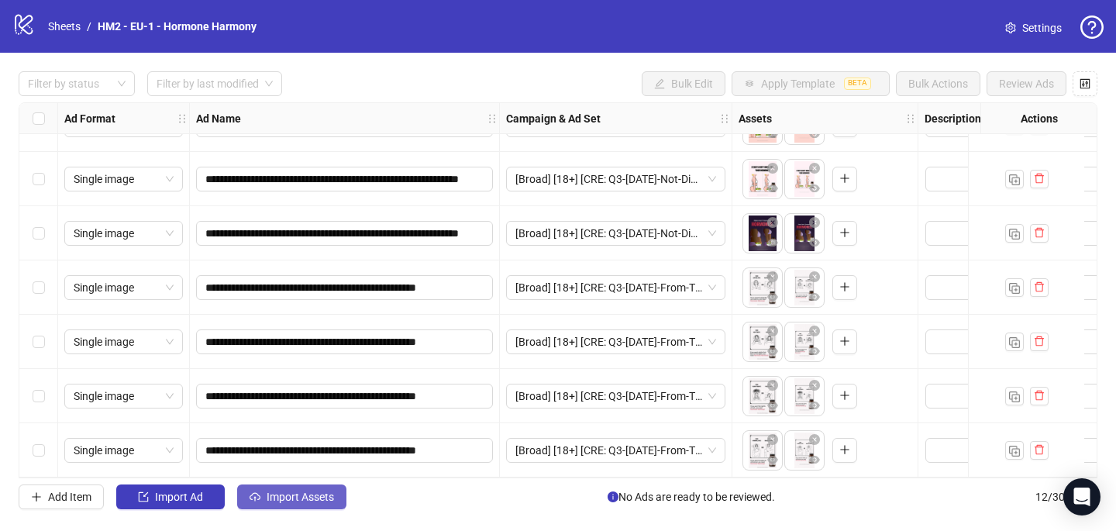
click at [305, 489] on button "Import Assets" at bounding box center [291, 497] width 109 height 25
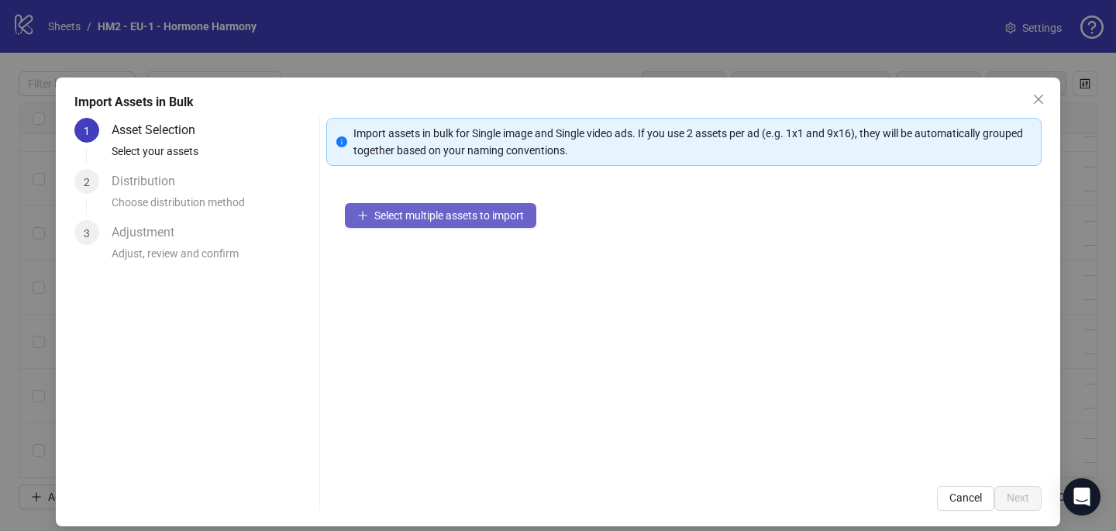
click at [379, 221] on span "Select multiple assets to import" at bounding box center [449, 215] width 150 height 12
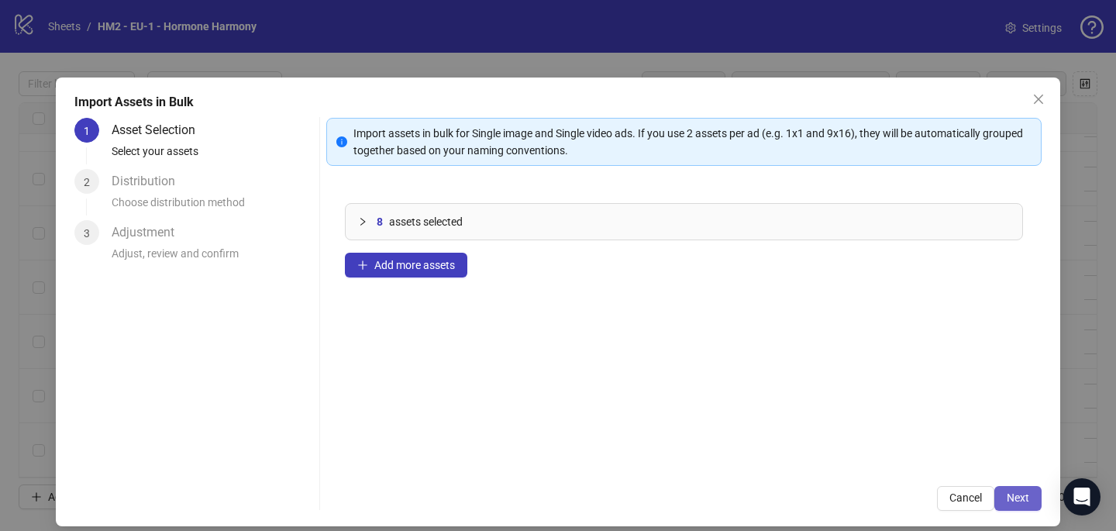
click at [1027, 495] on span "Next" at bounding box center [1018, 498] width 22 height 12
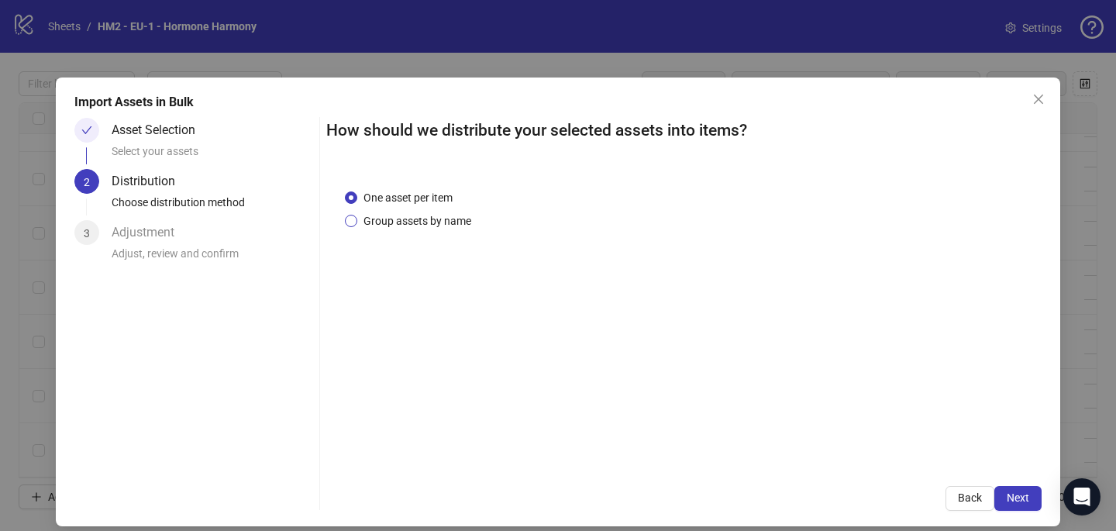
click at [438, 219] on span "Group assets by name" at bounding box center [417, 220] width 120 height 17
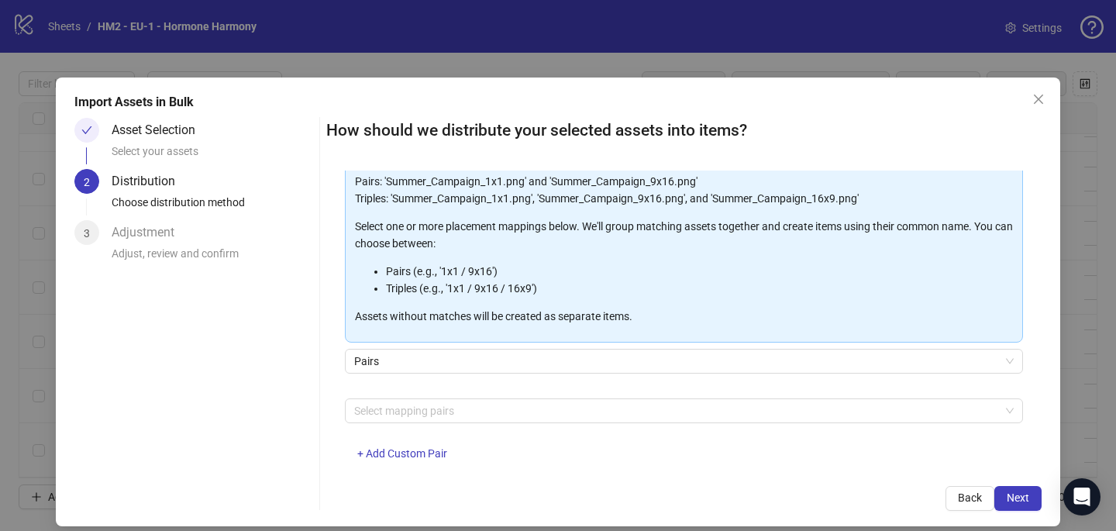
scroll to position [129, 0]
click at [436, 423] on div "Select mapping pairs + Add Custom Pair" at bounding box center [684, 437] width 678 height 81
click at [436, 406] on div at bounding box center [676, 409] width 656 height 22
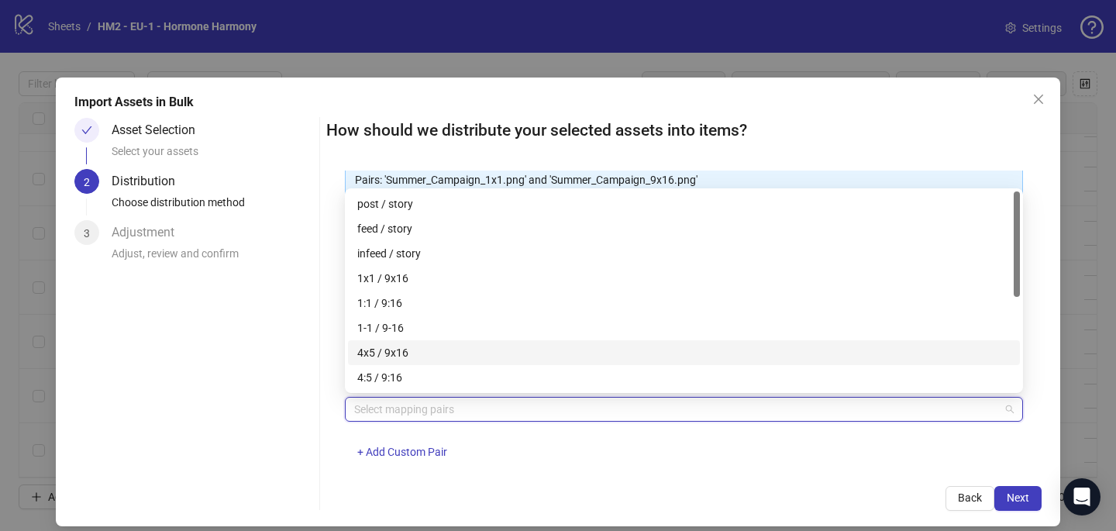
click at [440, 347] on div "4x5 / 9x16" at bounding box center [684, 352] width 654 height 17
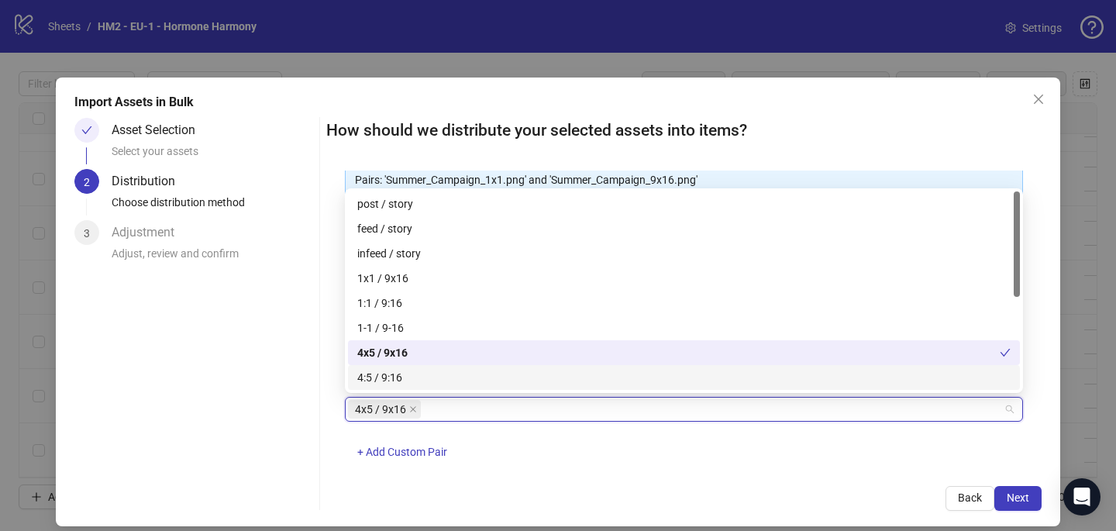
click at [770, 448] on div "4x5 / 9x16 + Add Custom Pair" at bounding box center [684, 437] width 678 height 81
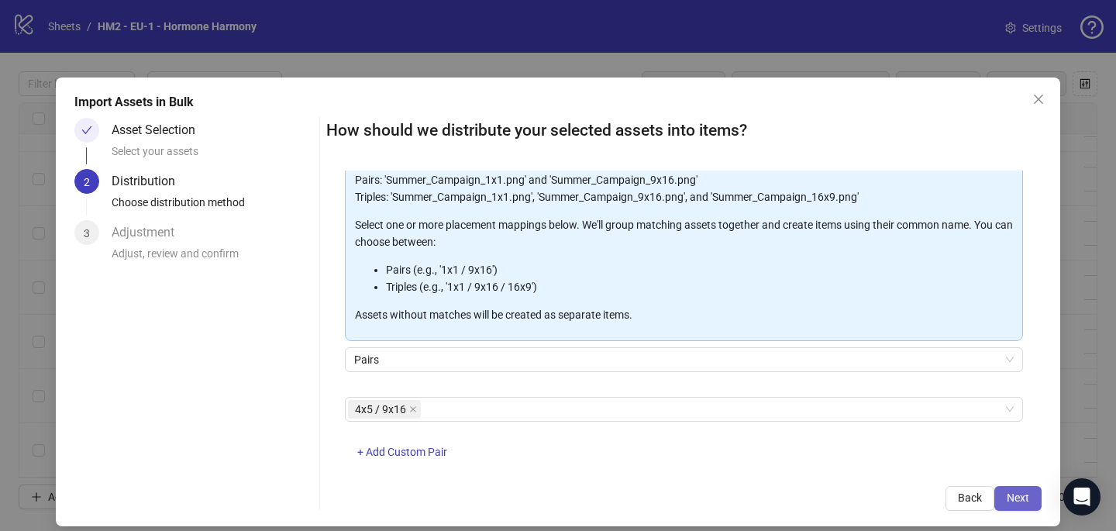
click at [1030, 492] on button "Next" at bounding box center [1018, 498] width 47 height 25
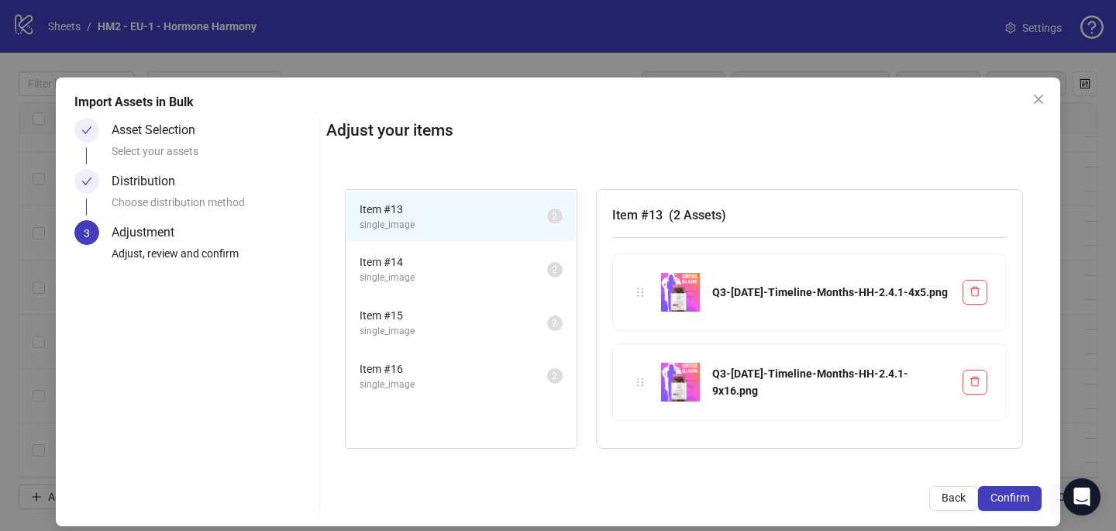
click at [1030, 492] on button "Confirm" at bounding box center [1010, 498] width 64 height 25
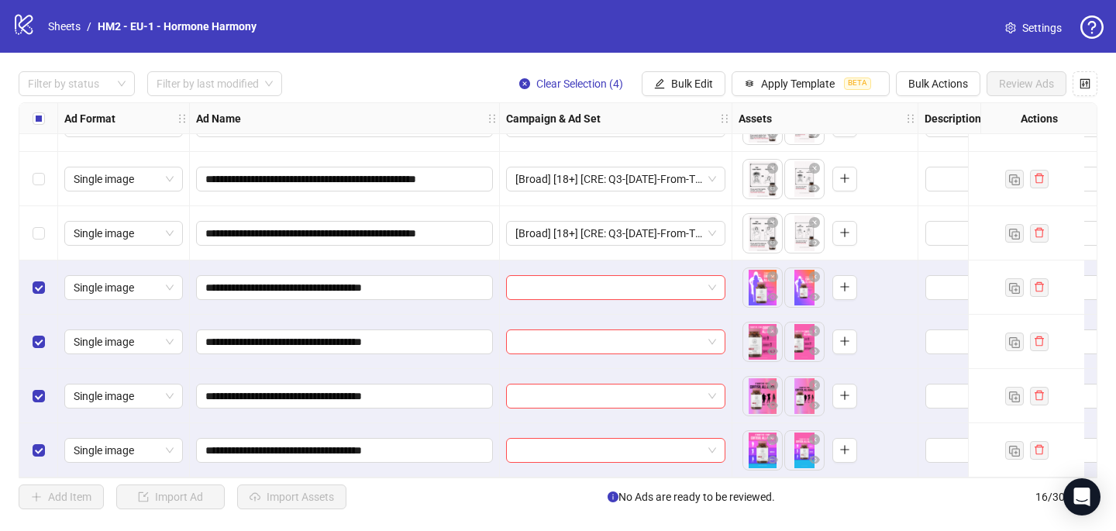
scroll to position [531, 0]
click at [557, 288] on input "search" at bounding box center [609, 287] width 187 height 23
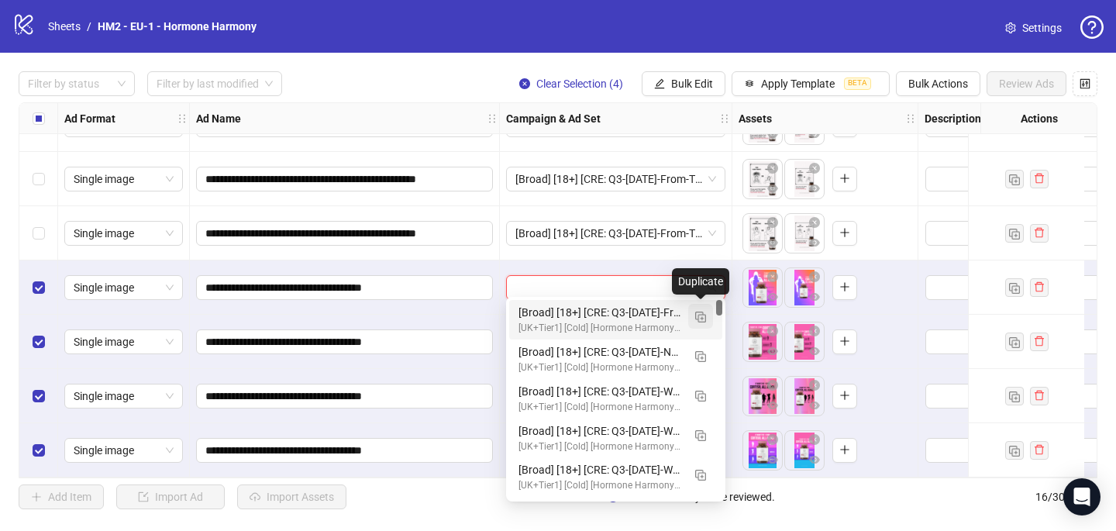
click at [703, 316] on img "button" at bounding box center [700, 317] width 11 height 11
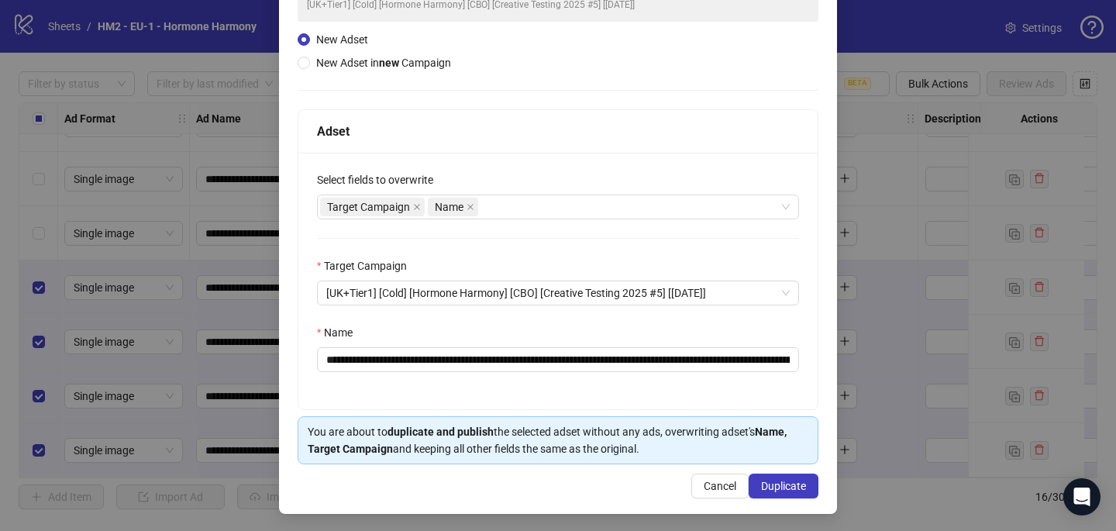
scroll to position [149, 0]
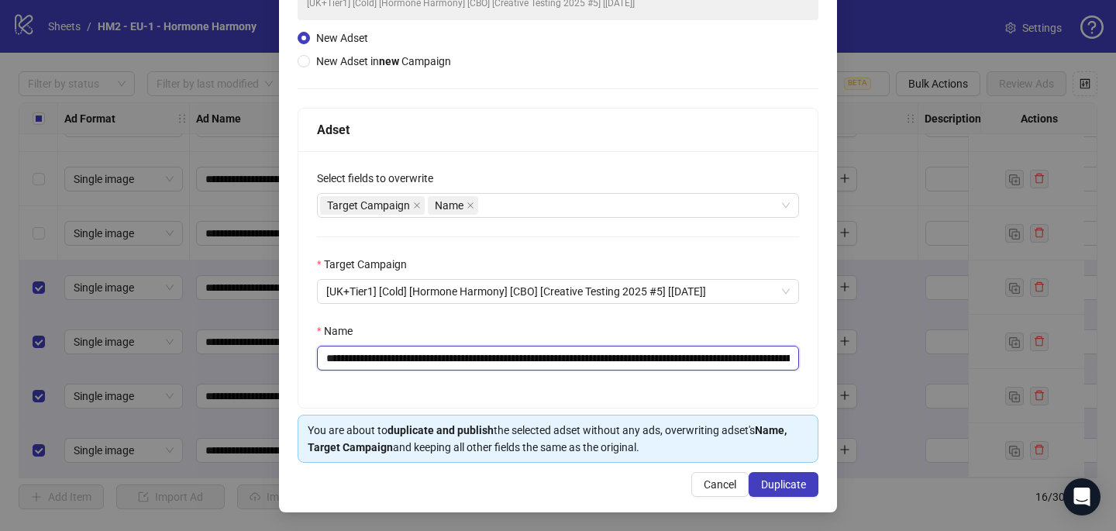
drag, startPoint x: 667, startPoint y: 355, endPoint x: 419, endPoint y: 354, distance: 247.3
click at [419, 354] on input "**********" at bounding box center [558, 358] width 482 height 25
paste input "text"
type input "**********"
click at [795, 479] on span "Duplicate" at bounding box center [783, 484] width 45 height 12
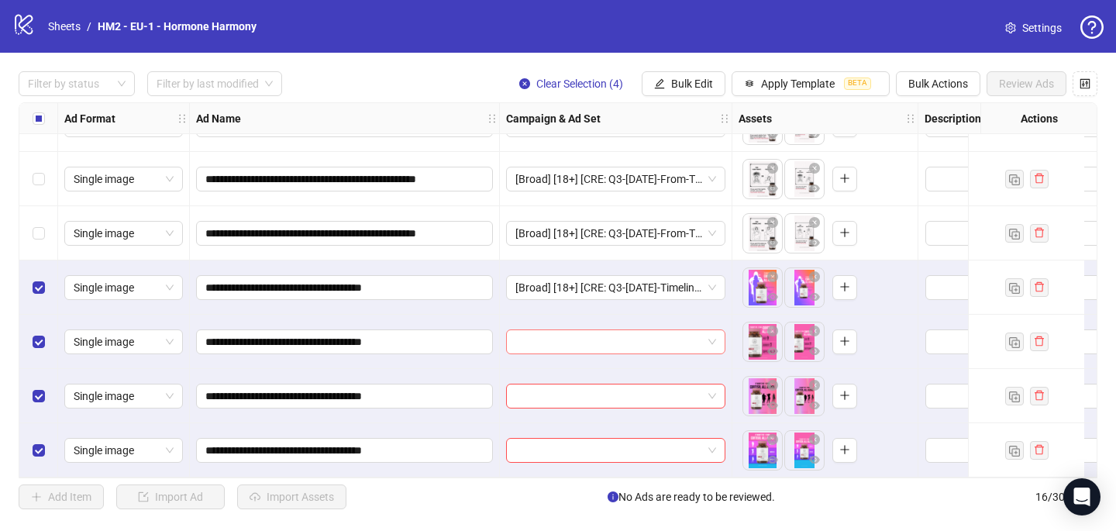
click at [634, 333] on input "search" at bounding box center [609, 341] width 187 height 23
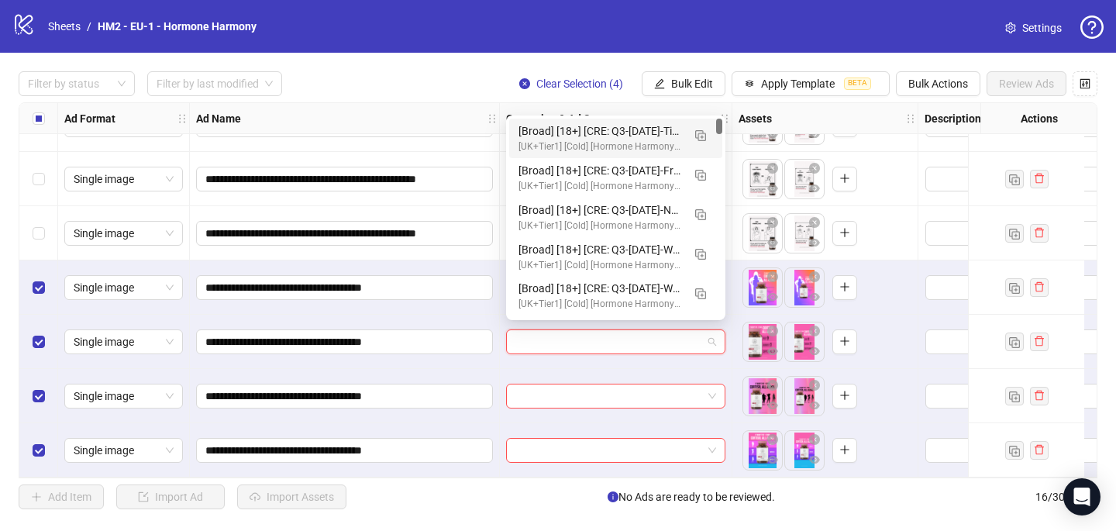
click at [619, 138] on div "[Broad] [18+] [CRE: Q3-08-AUG-2025-Timeline-Months-HH-2.4] [COP: Q3-08-AUG-2025…" at bounding box center [601, 130] width 164 height 17
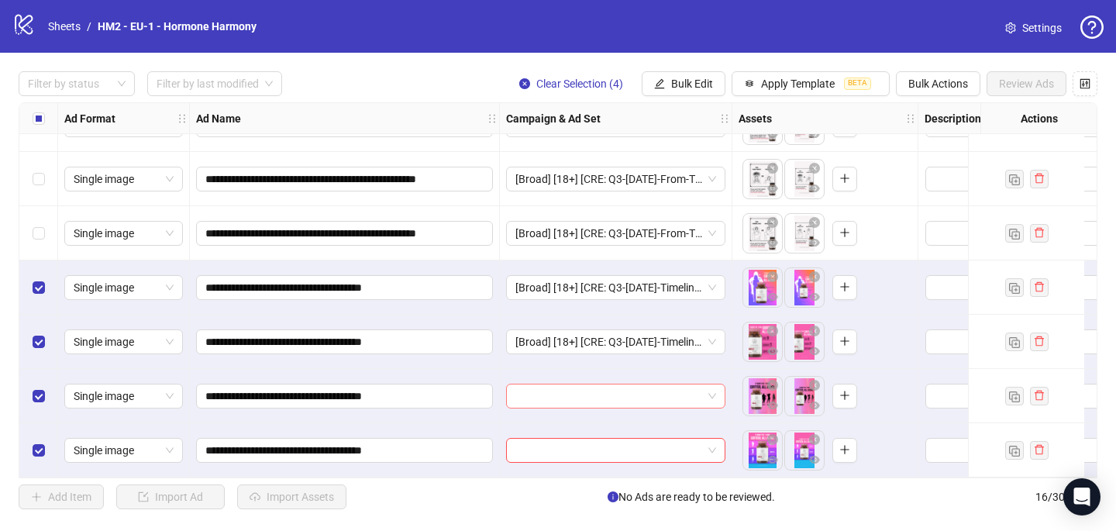
click at [535, 389] on input "search" at bounding box center [609, 396] width 187 height 23
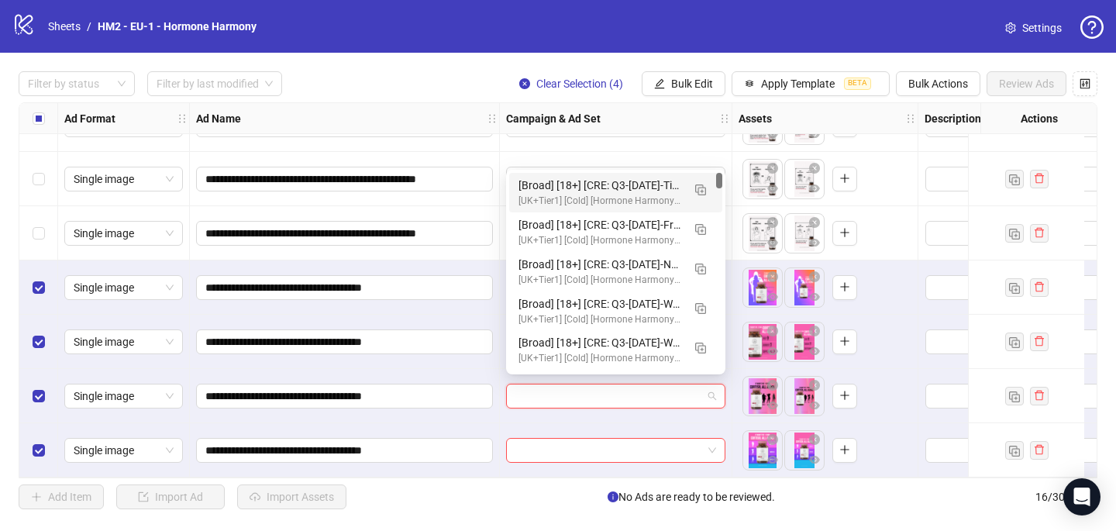
click at [568, 192] on div "[Broad] [18+] [CRE: Q3-08-AUG-2025-Timeline-Months-HH-2.4] [COP: Q3-08-AUG-2025…" at bounding box center [601, 185] width 164 height 17
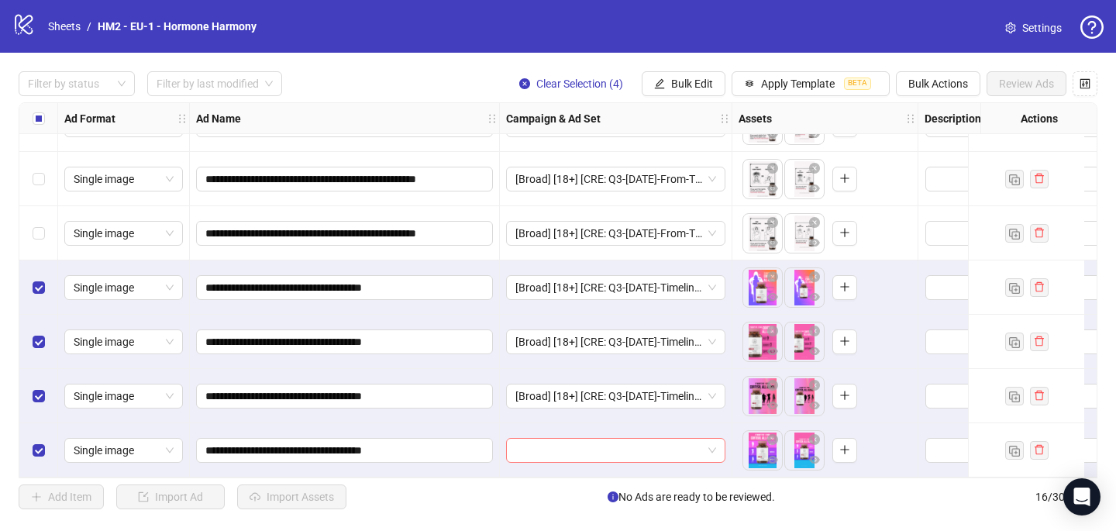
click at [543, 449] on input "search" at bounding box center [609, 450] width 187 height 23
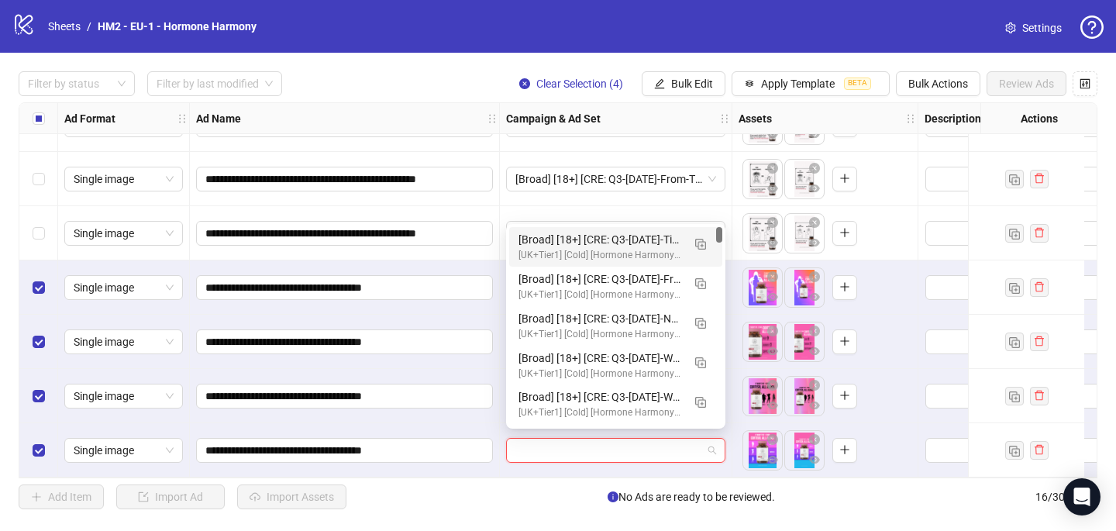
click at [577, 253] on div "[UK+Tier1] [Cold] [Hormone Harmony] [CBO] [Creative Testing 2025 #5] [10 July 2…" at bounding box center [601, 255] width 164 height 15
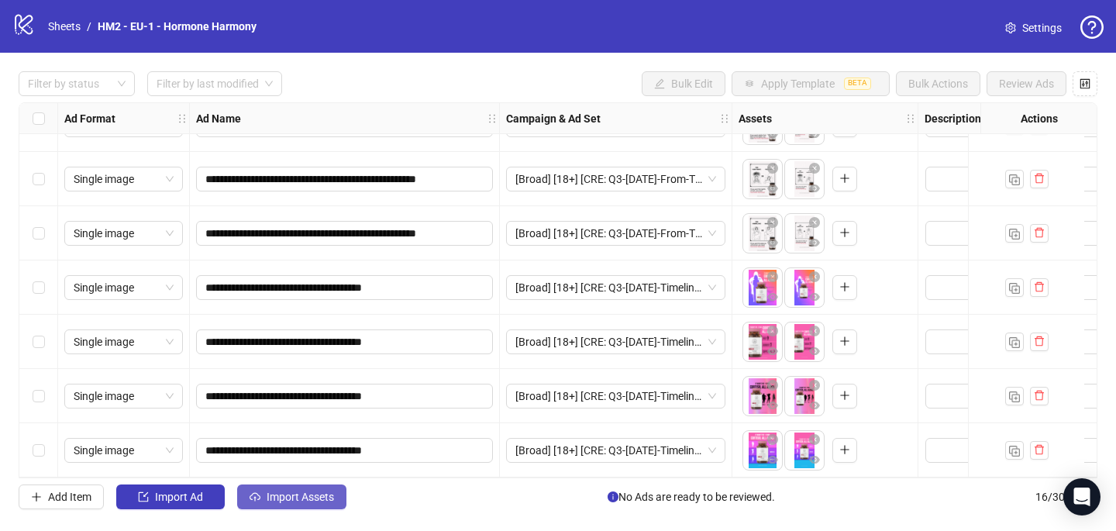
click at [270, 485] on button "Import Assets" at bounding box center [291, 497] width 109 height 25
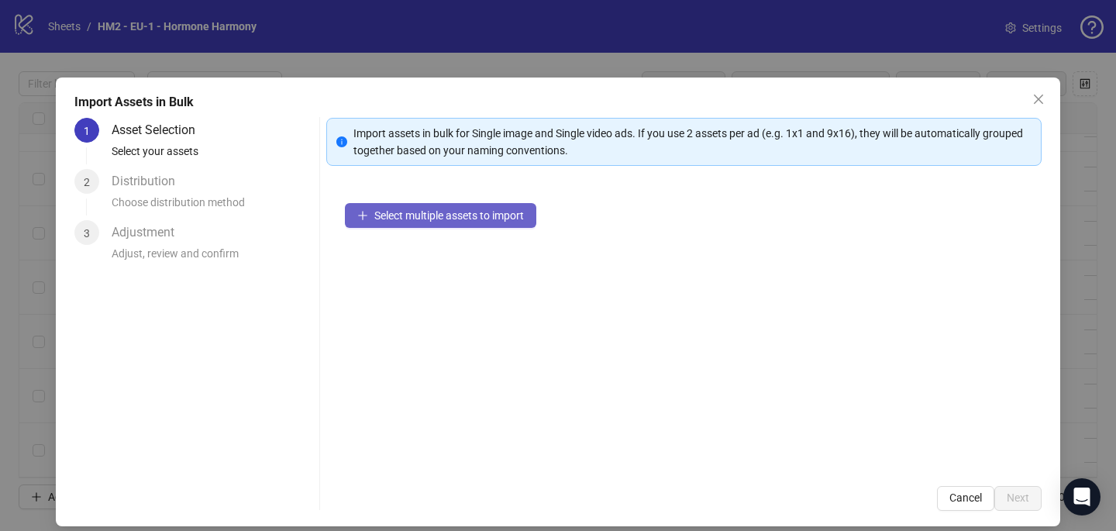
click at [524, 209] on span "Select multiple assets to import" at bounding box center [449, 215] width 150 height 12
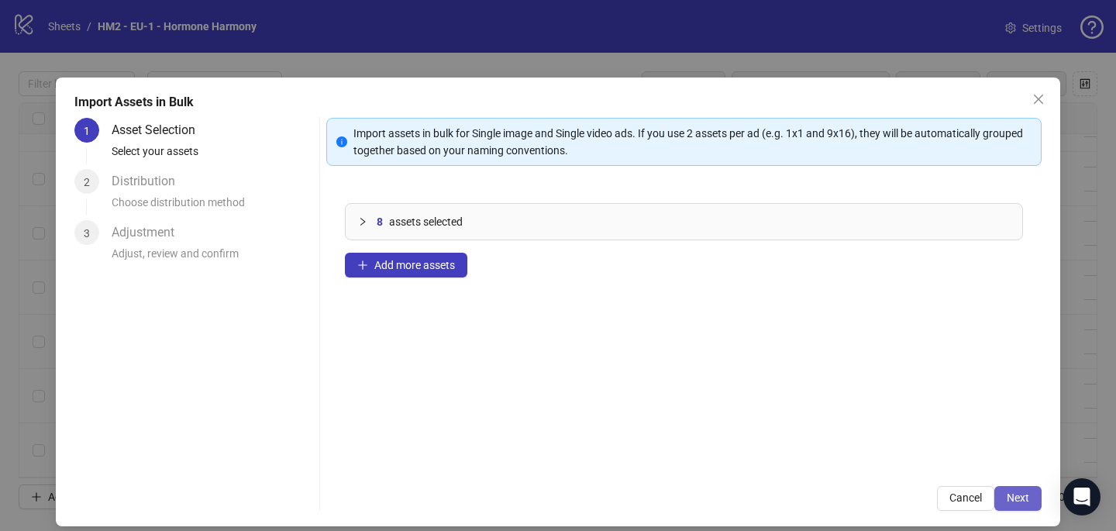
click at [1019, 509] on button "Next" at bounding box center [1018, 498] width 47 height 25
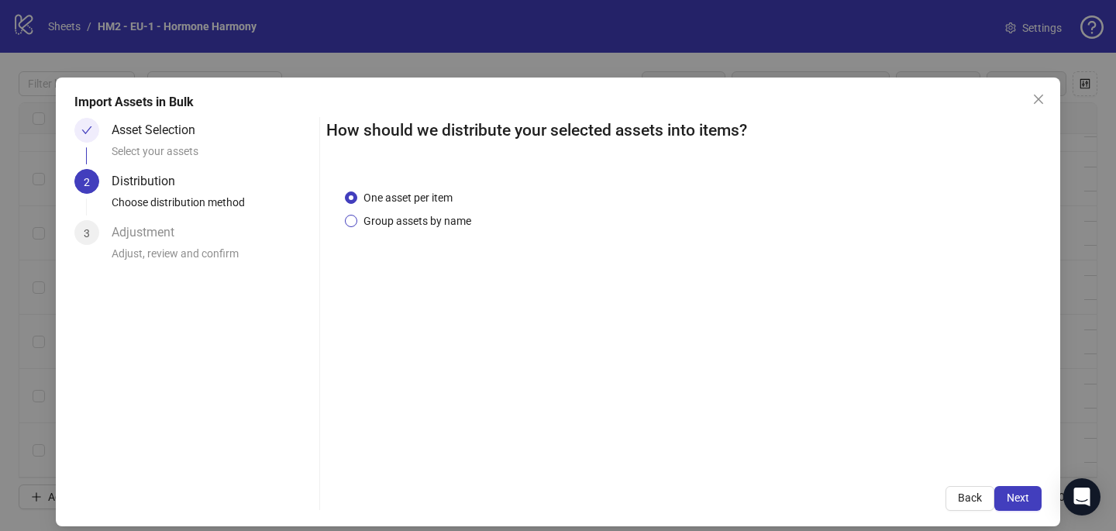
click at [393, 214] on span "Group assets by name" at bounding box center [417, 220] width 120 height 17
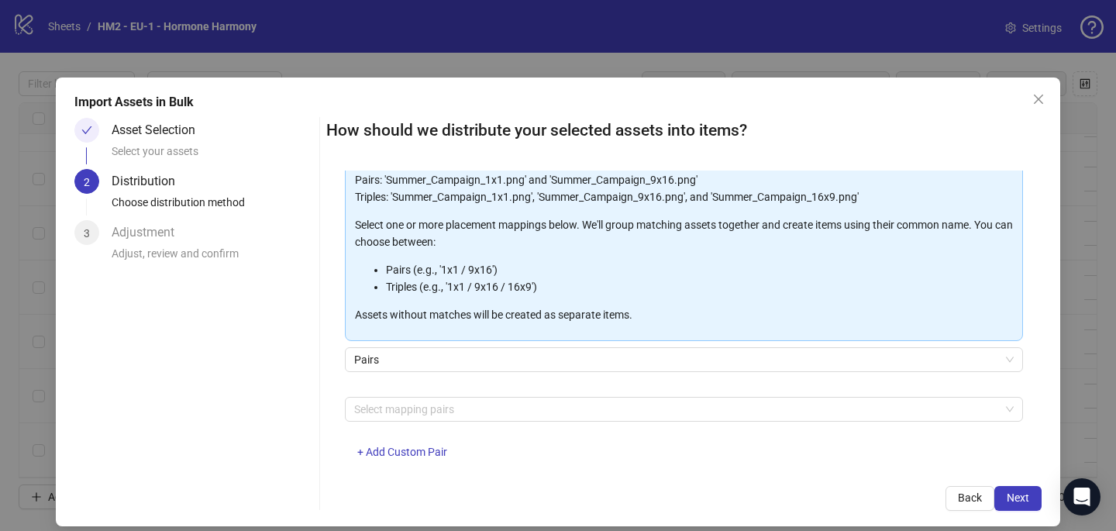
scroll to position [128, 0]
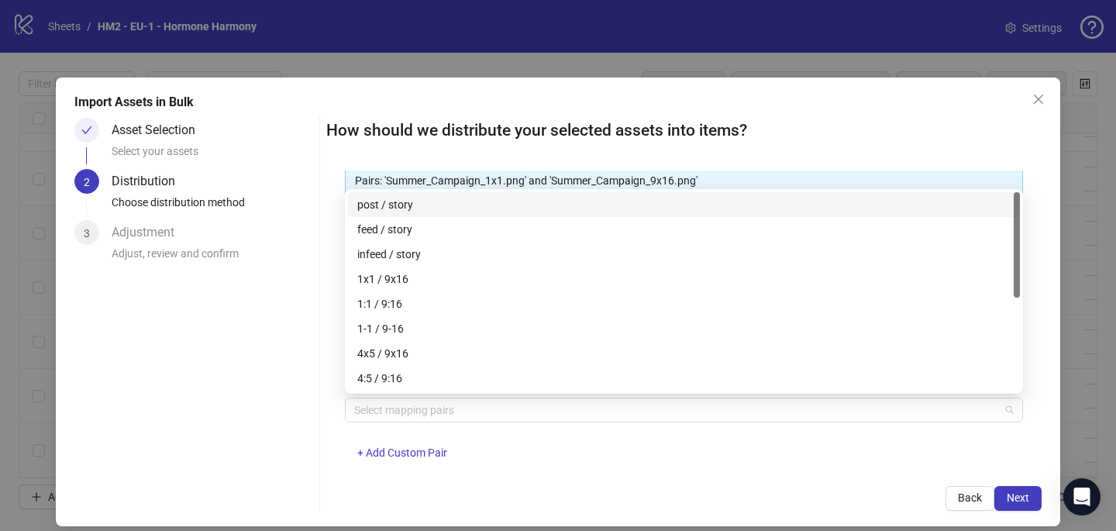
click at [393, 409] on div at bounding box center [676, 410] width 656 height 22
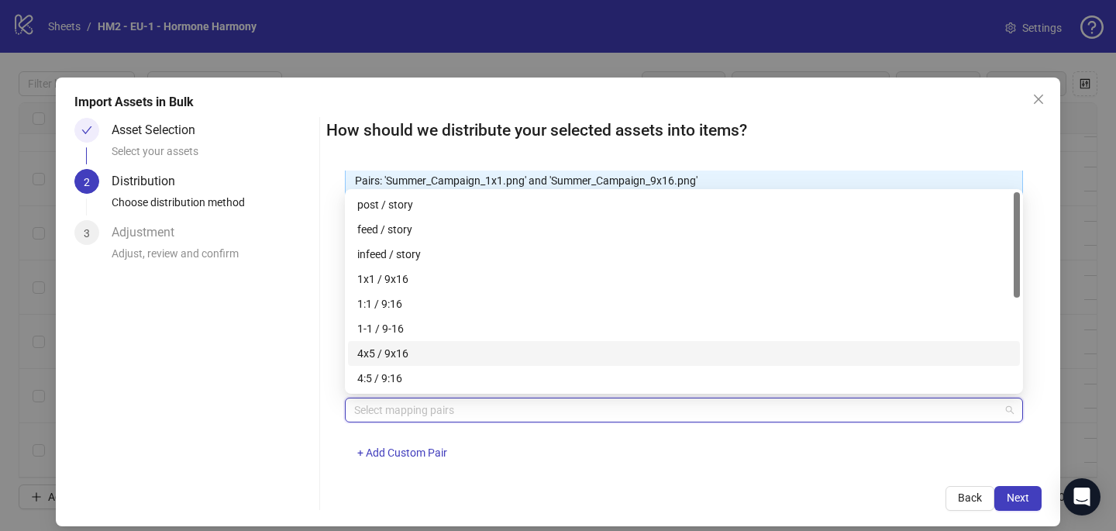
click at [404, 365] on div "4x5 / 9x16" at bounding box center [684, 353] width 672 height 25
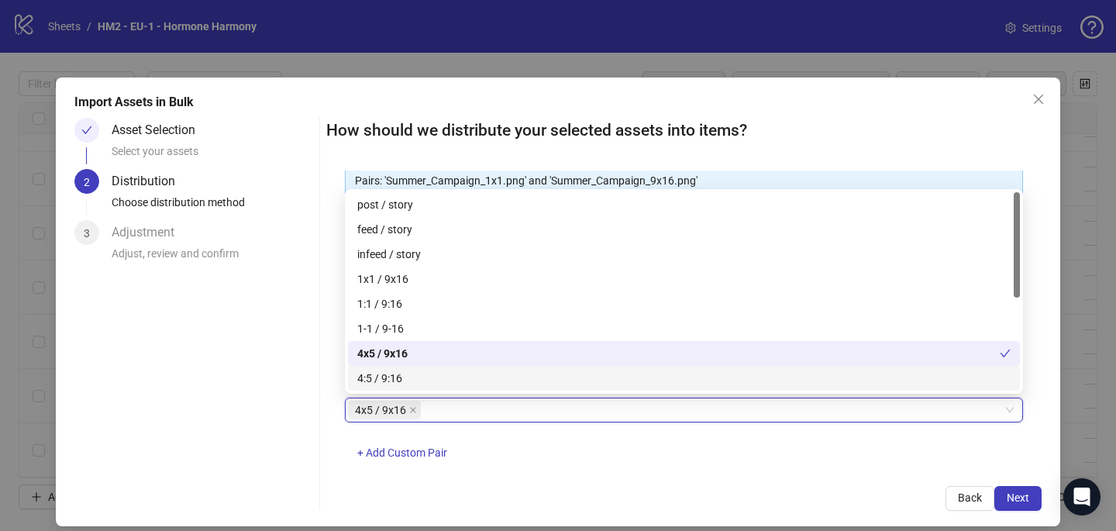
click at [672, 448] on div "4x5 / 9x16 4x5 / 9x16 + Add Custom Pair" at bounding box center [684, 438] width 678 height 81
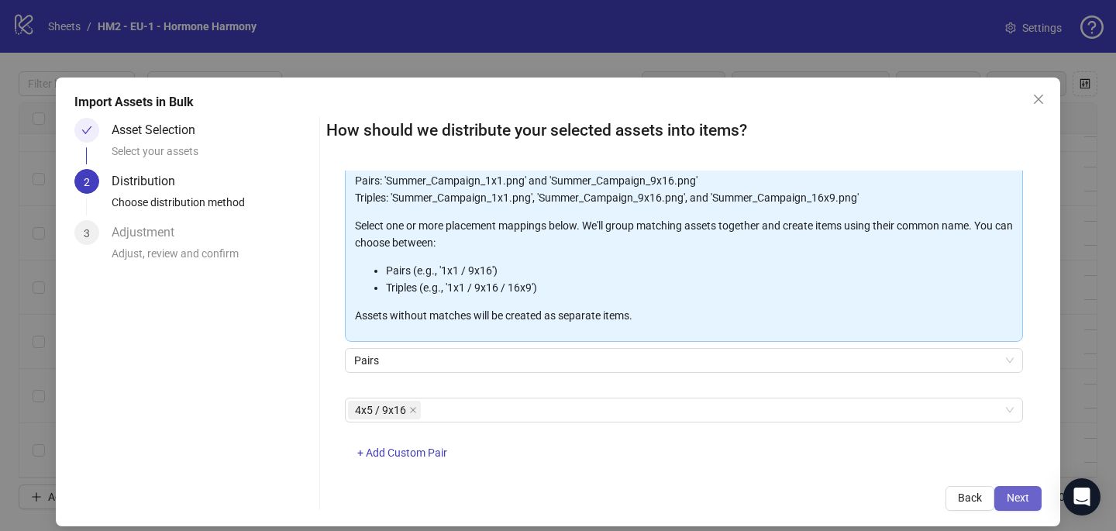
click at [1023, 493] on span "Next" at bounding box center [1018, 498] width 22 height 12
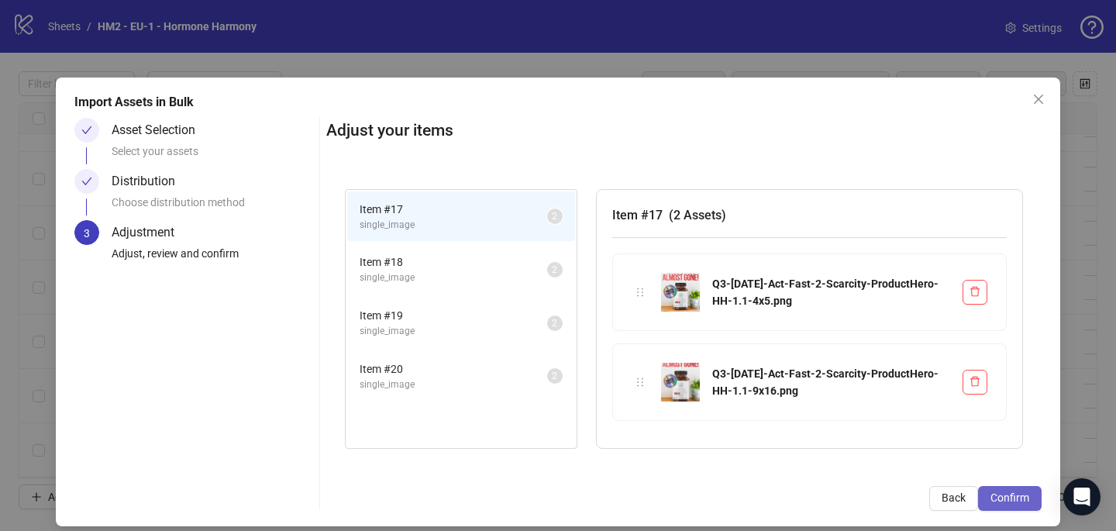
click at [1025, 491] on button "Confirm" at bounding box center [1010, 498] width 64 height 25
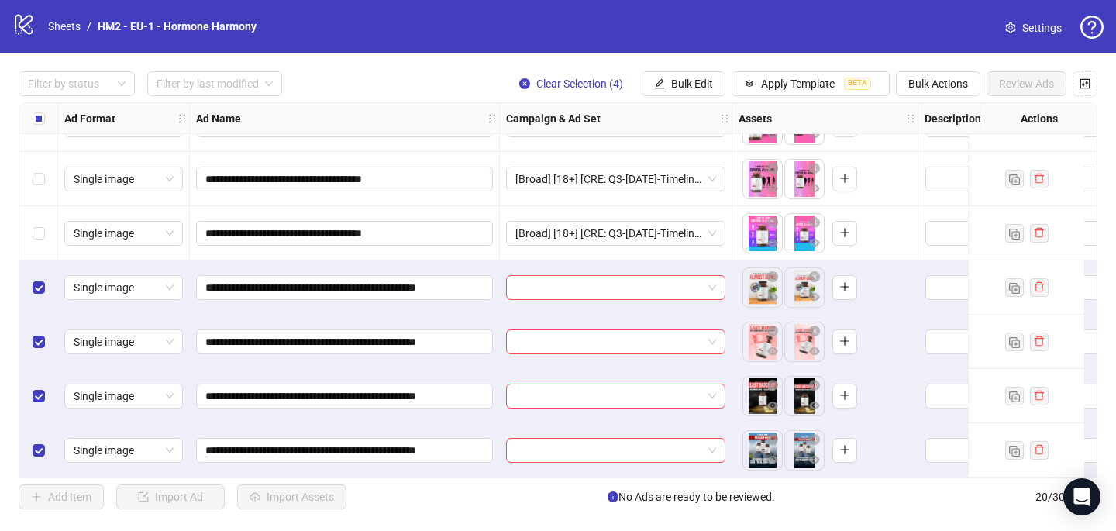
scroll to position [748, 0]
click at [544, 290] on input "search" at bounding box center [609, 287] width 187 height 23
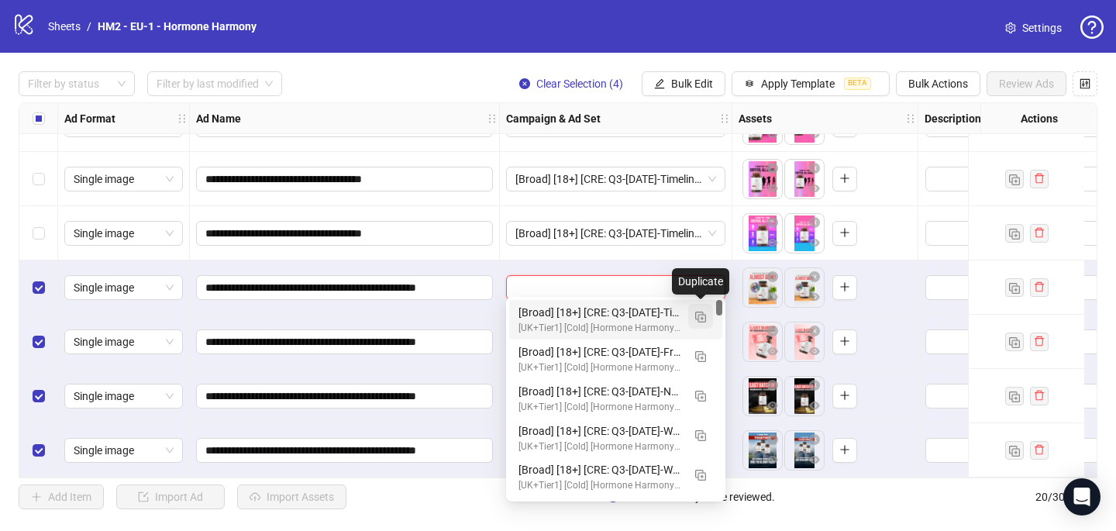
click at [697, 308] on button "button" at bounding box center [700, 316] width 25 height 25
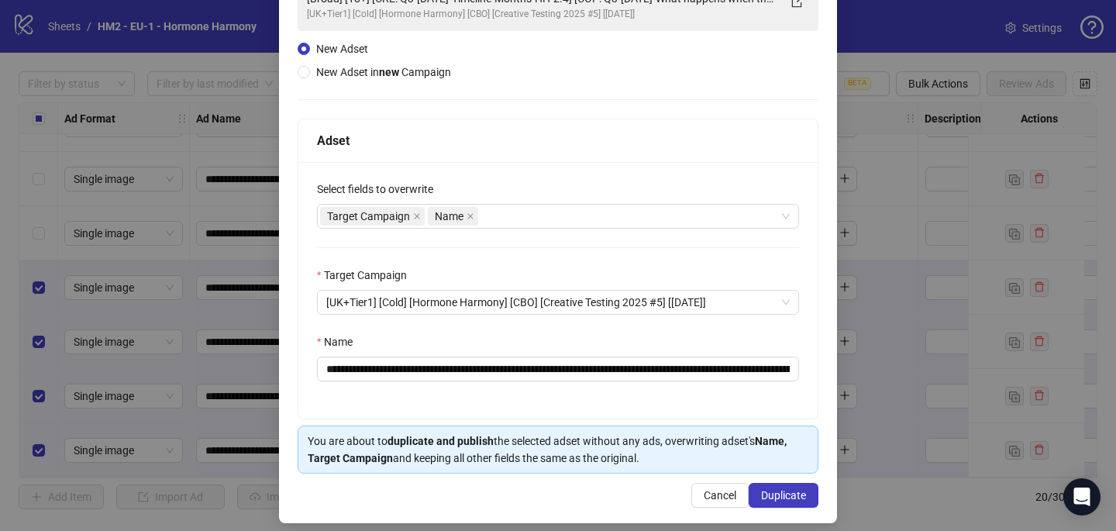
scroll to position [149, 0]
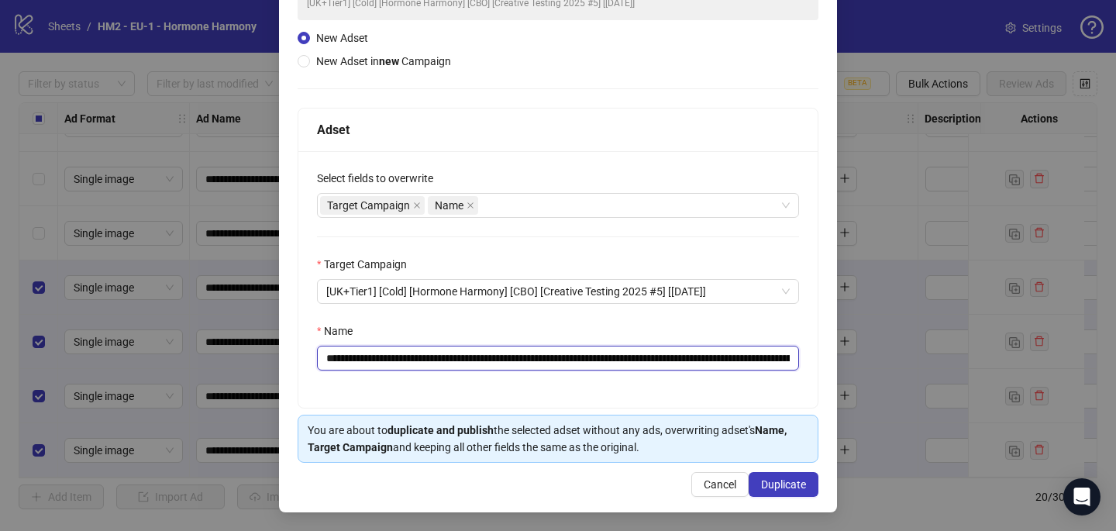
drag, startPoint x: 619, startPoint y: 357, endPoint x: 419, endPoint y: 358, distance: 199.2
click at [419, 358] on input "**********" at bounding box center [558, 358] width 482 height 25
paste input "**********"
type input "**********"
click at [776, 483] on span "Duplicate" at bounding box center [783, 484] width 45 height 12
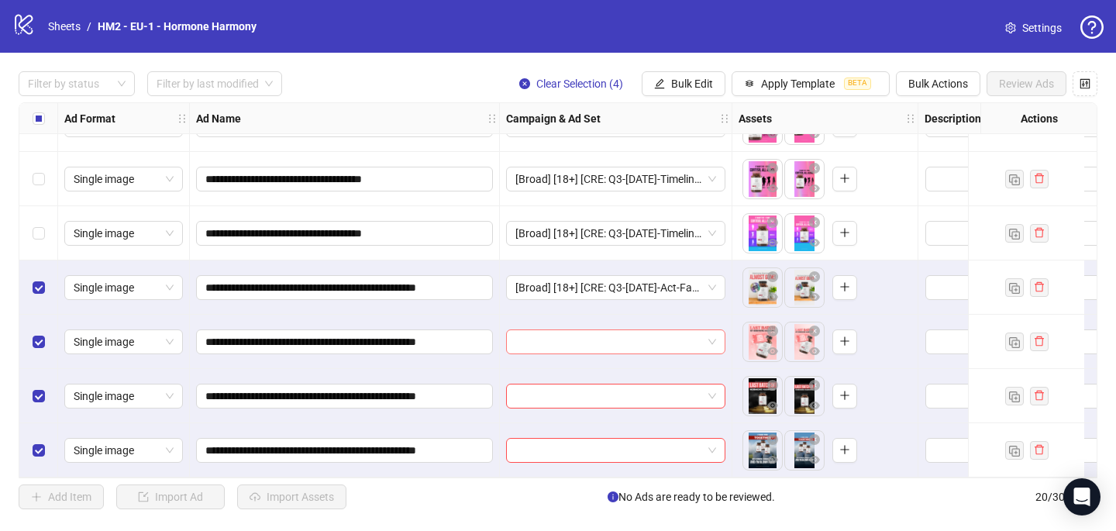
click at [578, 336] on input "search" at bounding box center [609, 341] width 187 height 23
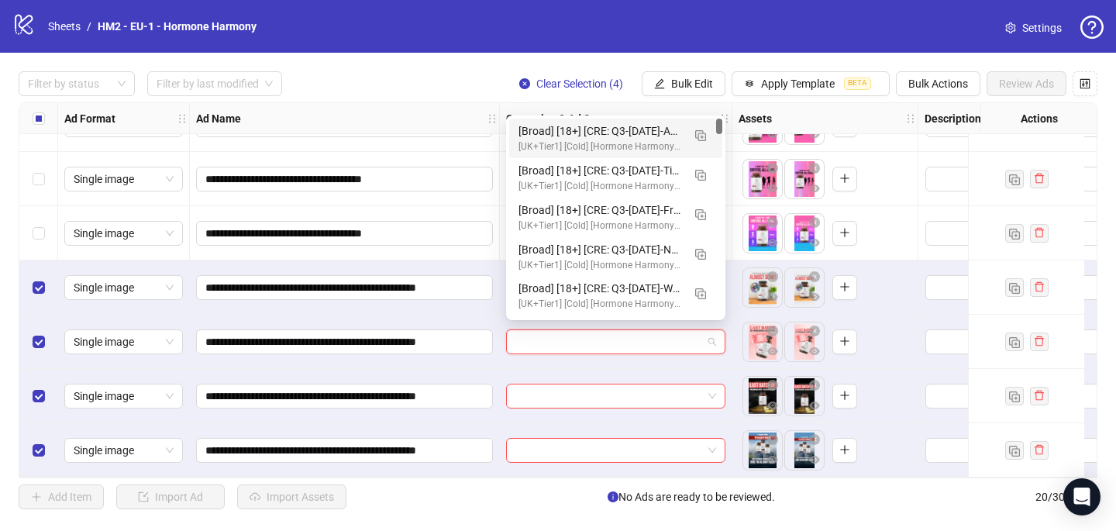
click at [608, 129] on div "[Broad] [18+] [CRE: Q3-08-AUG-2025-Act-Fast-2-Scarcity-ProductHero-HH] [COP: Q3…" at bounding box center [601, 130] width 164 height 17
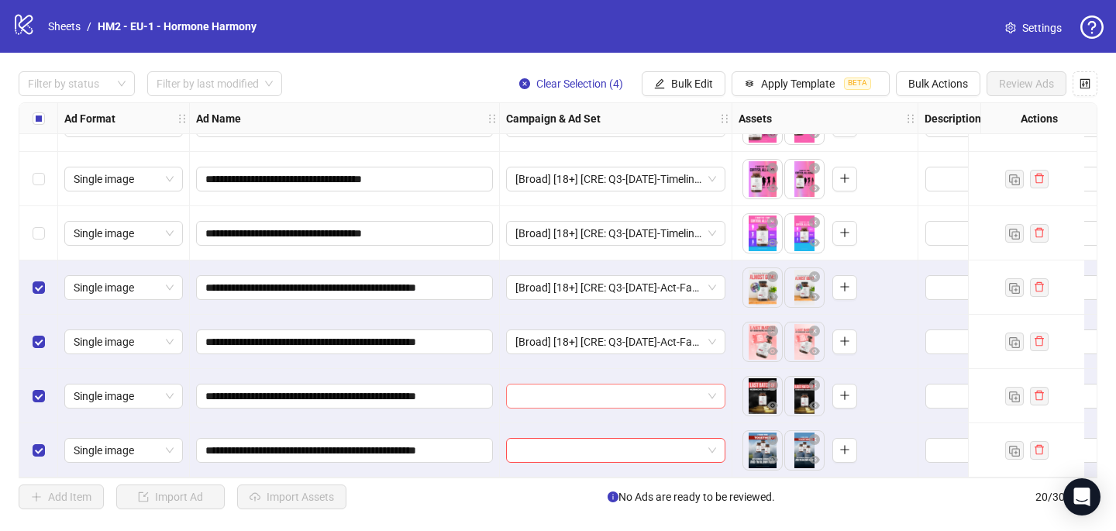
click at [521, 391] on input "search" at bounding box center [609, 396] width 187 height 23
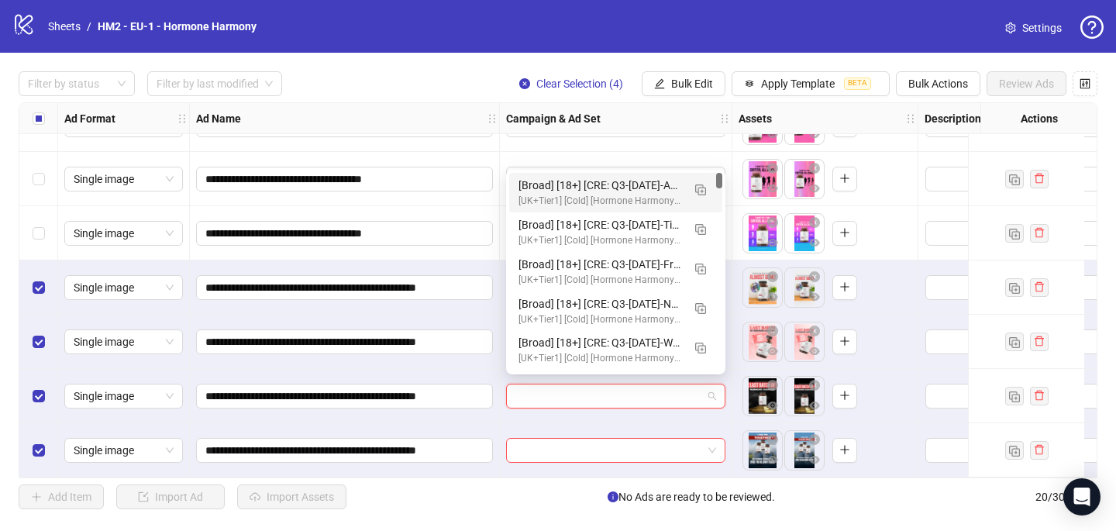
click at [557, 182] on div "[Broad] [18+] [CRE: Q3-08-AUG-2025-Act-Fast-2-Scarcity-ProductHero-HH] [COP: Q3…" at bounding box center [601, 185] width 164 height 17
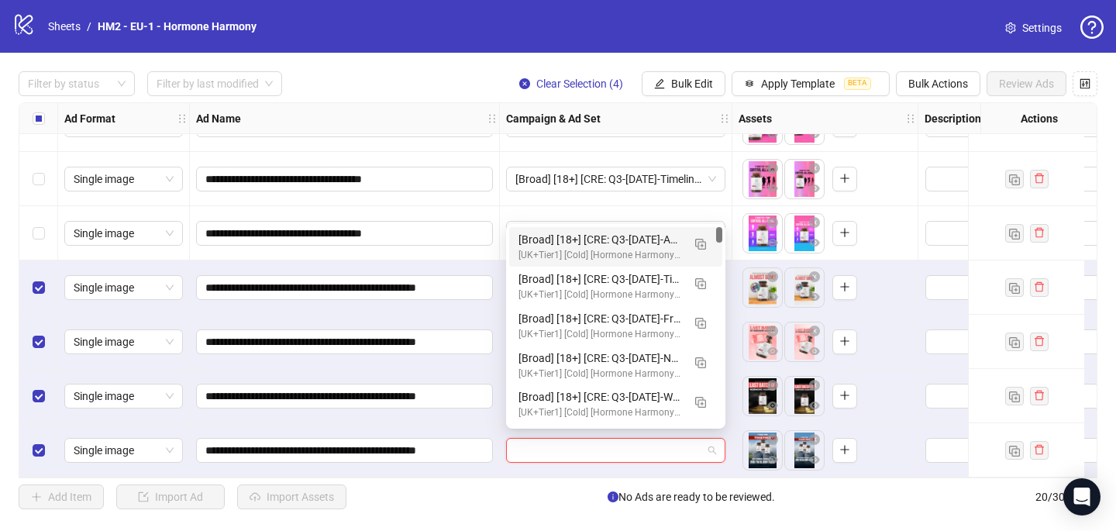
click at [519, 447] on input "search" at bounding box center [609, 450] width 187 height 23
click at [614, 241] on div "[Broad] [18+] [CRE: Q3-08-AUG-2025-Act-Fast-2-Scarcity-ProductHero-HH] [COP: Q3…" at bounding box center [601, 239] width 164 height 17
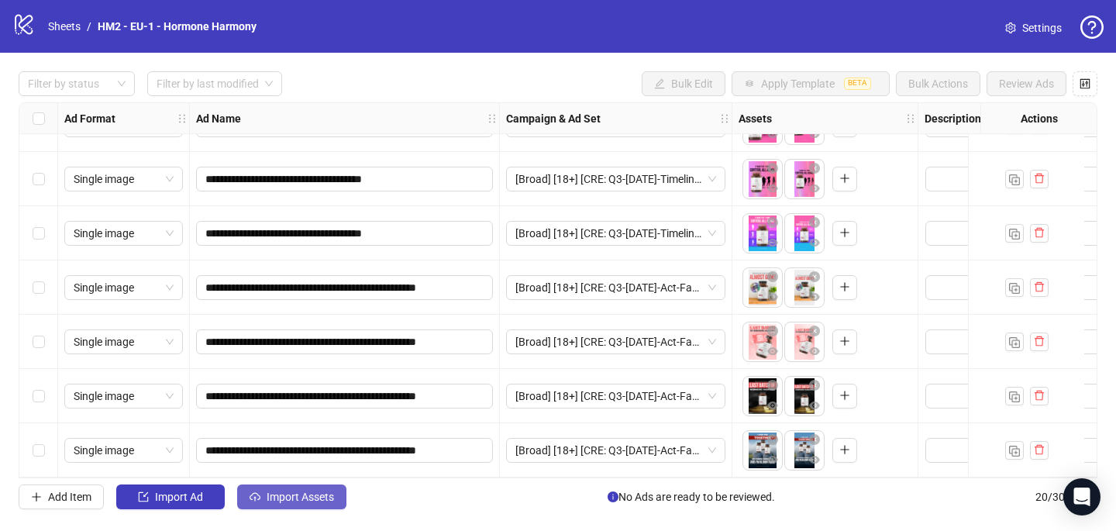
click at [312, 502] on span "Import Assets" at bounding box center [300, 497] width 67 height 12
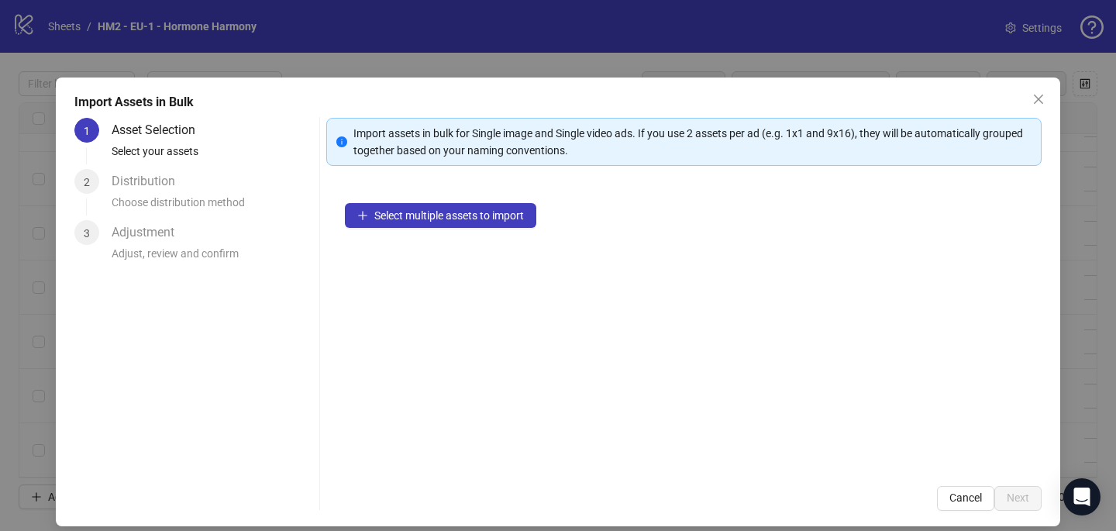
click at [512, 236] on div "Select multiple assets to import" at bounding box center [684, 326] width 716 height 283
click at [510, 212] on span "Select multiple assets to import" at bounding box center [449, 215] width 150 height 12
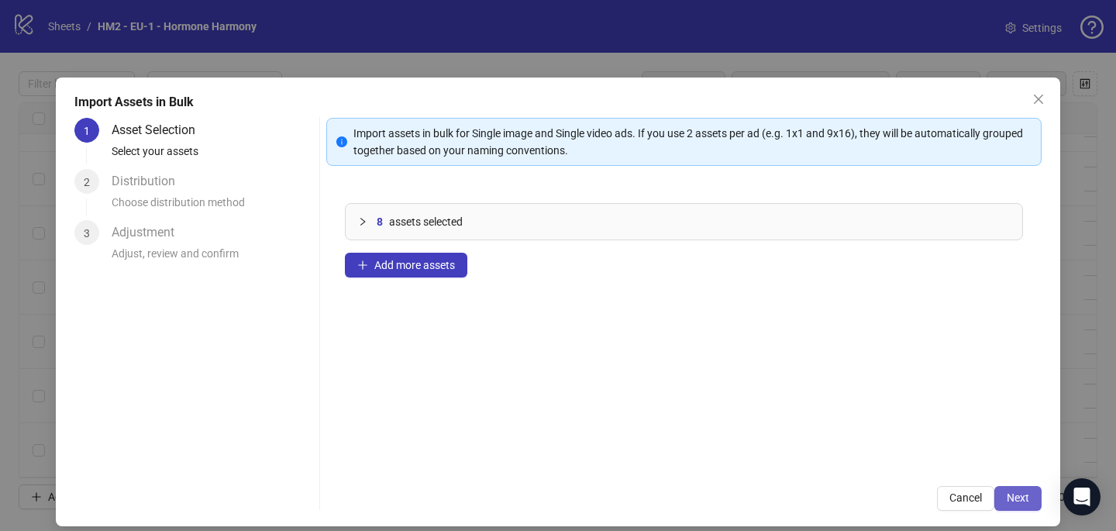
click at [1018, 490] on button "Next" at bounding box center [1018, 498] width 47 height 25
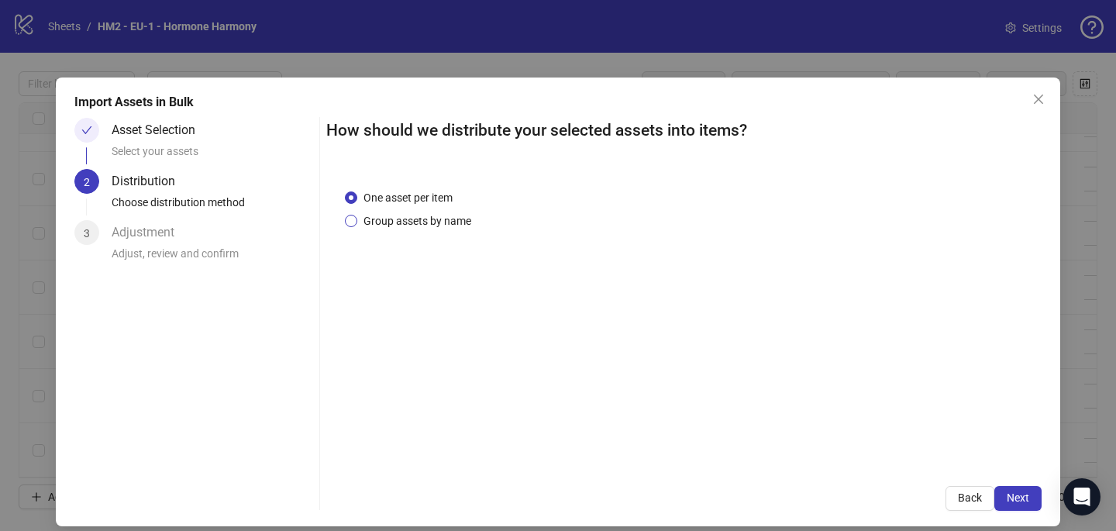
click at [457, 220] on span "Group assets by name" at bounding box center [417, 220] width 120 height 17
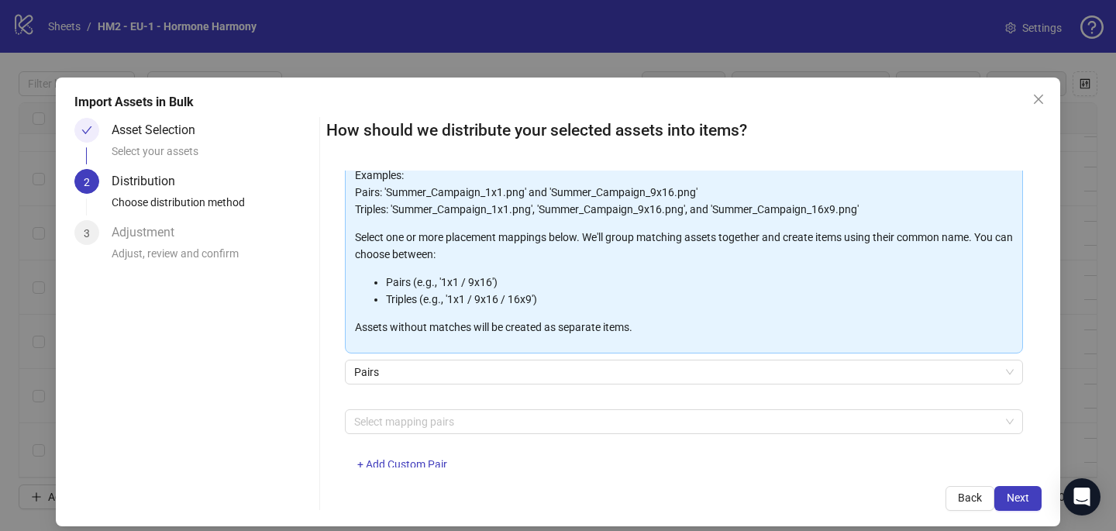
scroll to position [157, 0]
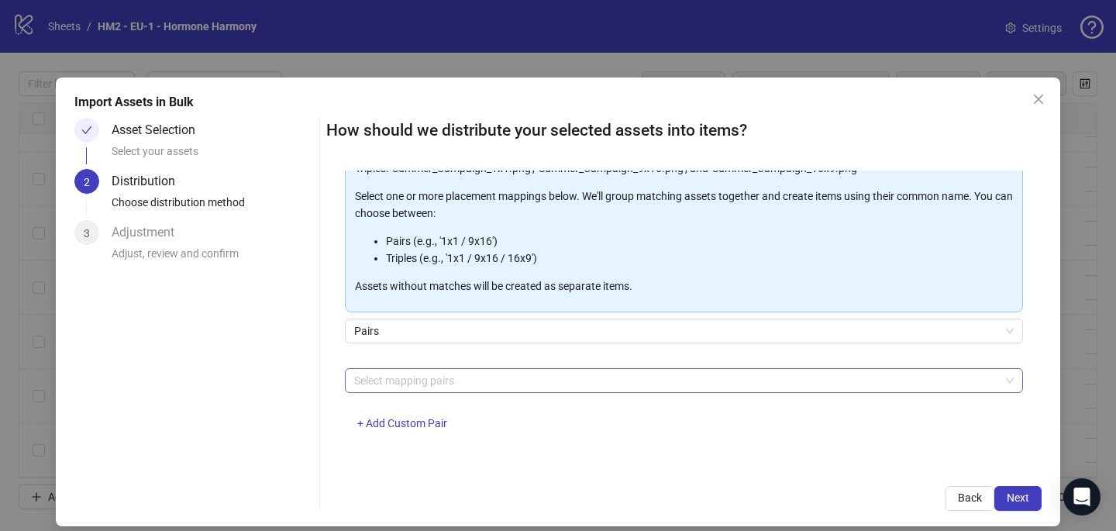
click at [471, 387] on div at bounding box center [676, 381] width 656 height 22
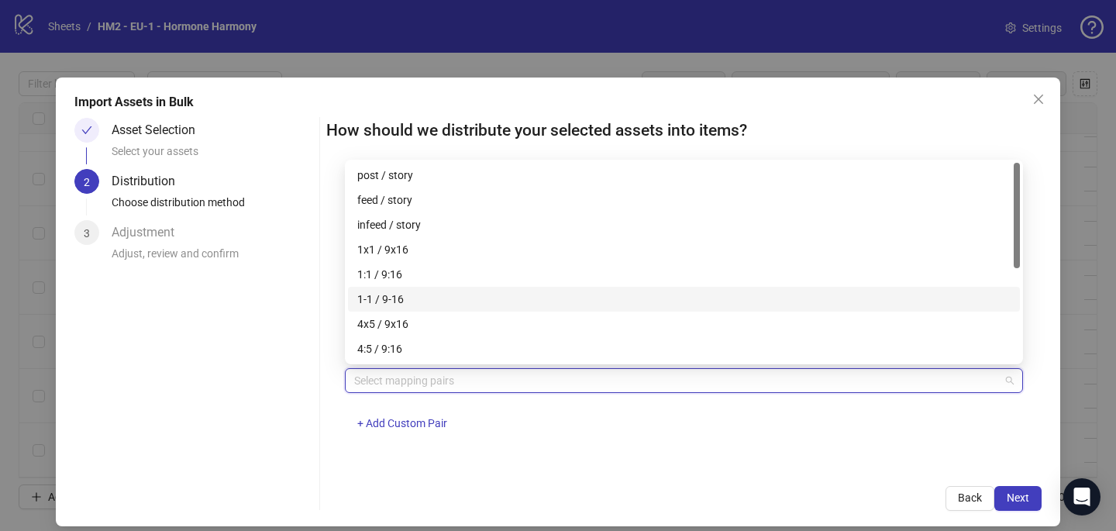
click at [473, 311] on div "1-1 / 9-16" at bounding box center [684, 299] width 672 height 25
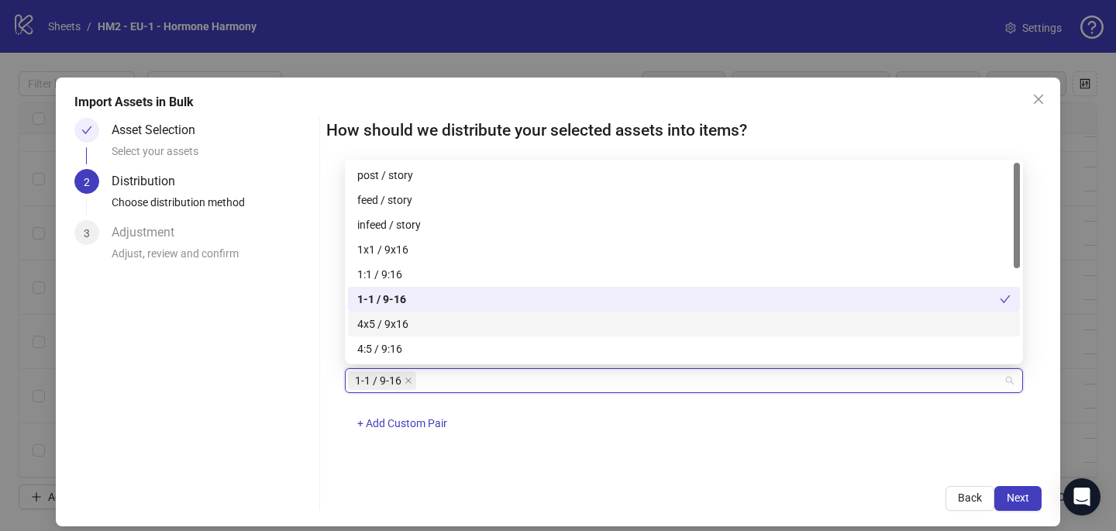
click at [472, 308] on div "1-1 / 9-16" at bounding box center [684, 299] width 672 height 25
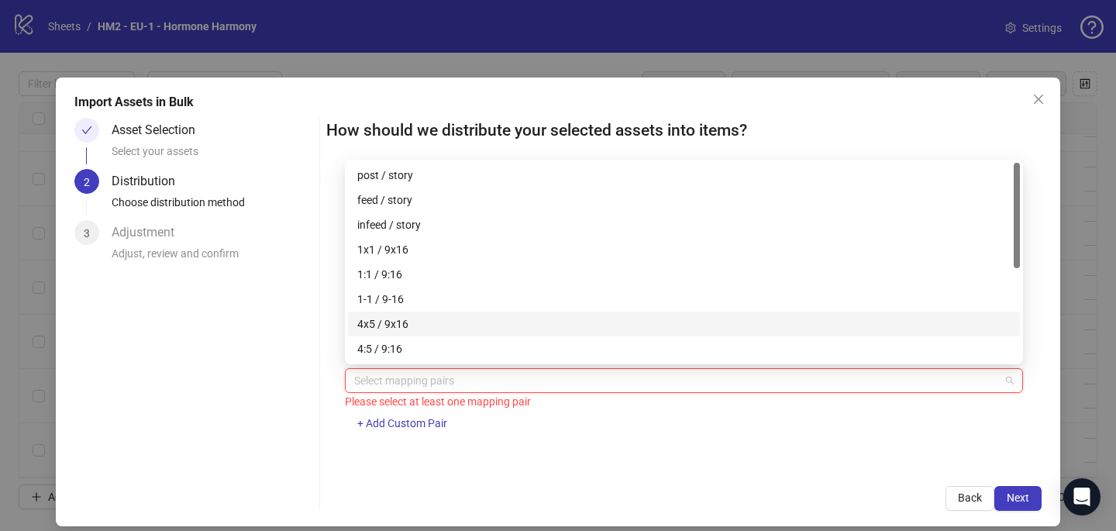
click at [472, 320] on div "4x5 / 9x16" at bounding box center [684, 324] width 654 height 17
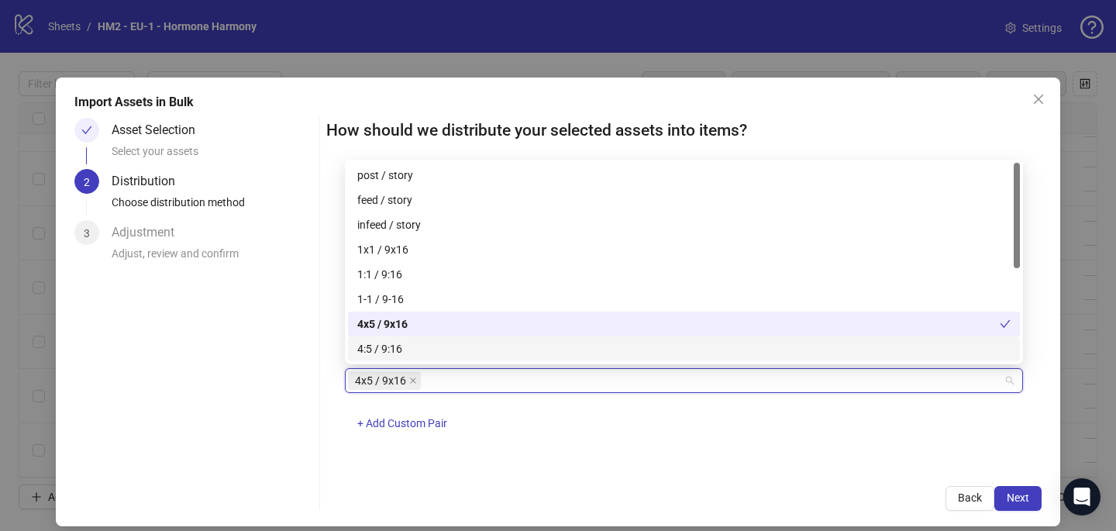
click at [674, 449] on div "One asset per item Group assets by name Assets must follow a consistent naming …" at bounding box center [684, 319] width 716 height 297
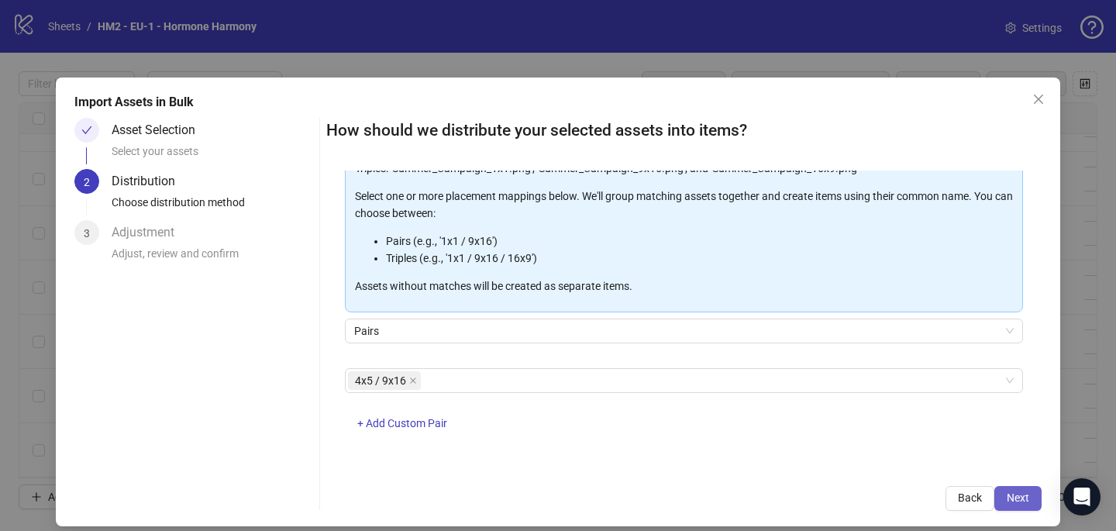
click at [1022, 490] on button "Next" at bounding box center [1018, 498] width 47 height 25
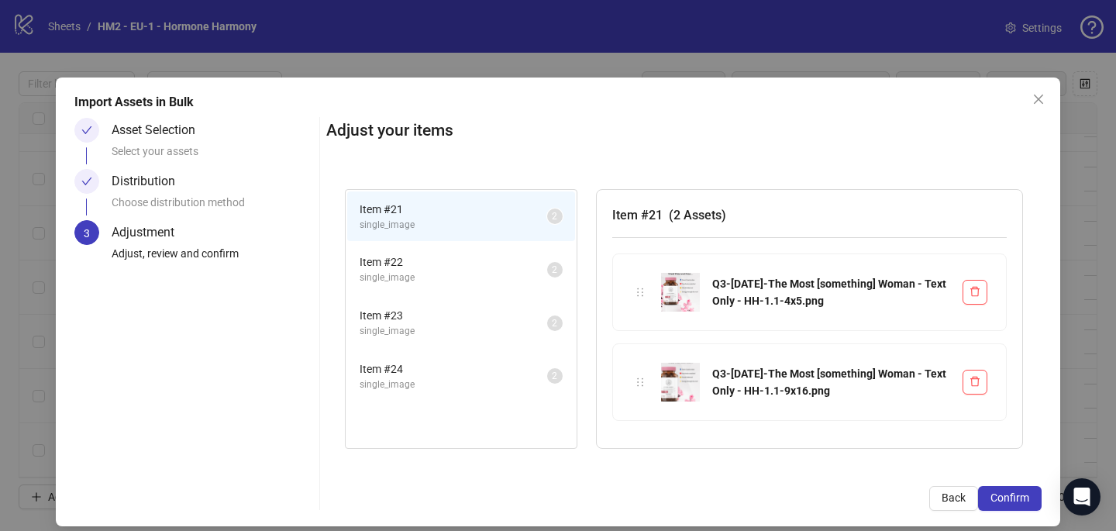
click at [1022, 490] on button "Confirm" at bounding box center [1010, 498] width 64 height 25
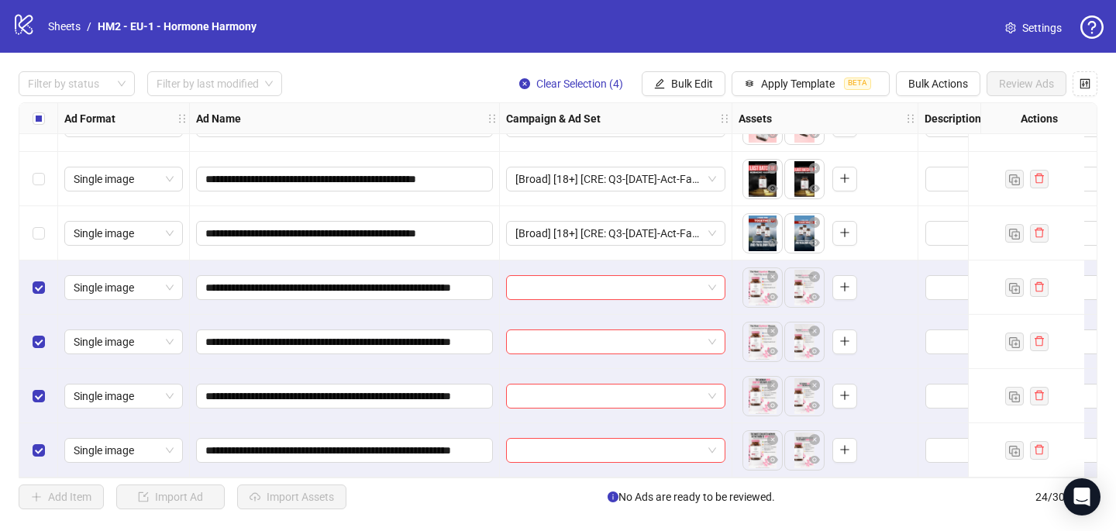
scroll to position [965, 0]
click at [518, 285] on input "search" at bounding box center [609, 287] width 187 height 23
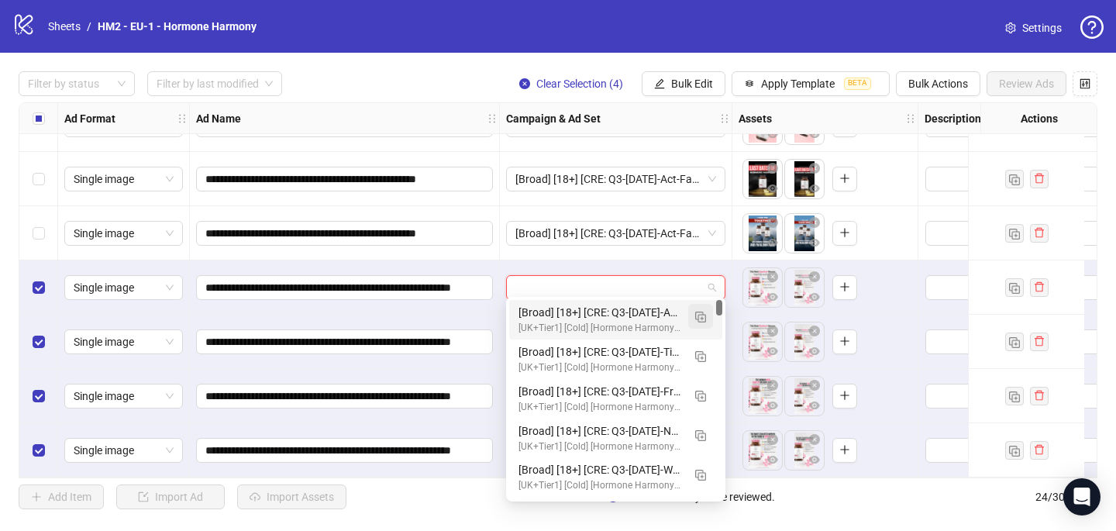
click at [699, 312] on img "button" at bounding box center [700, 317] width 11 height 11
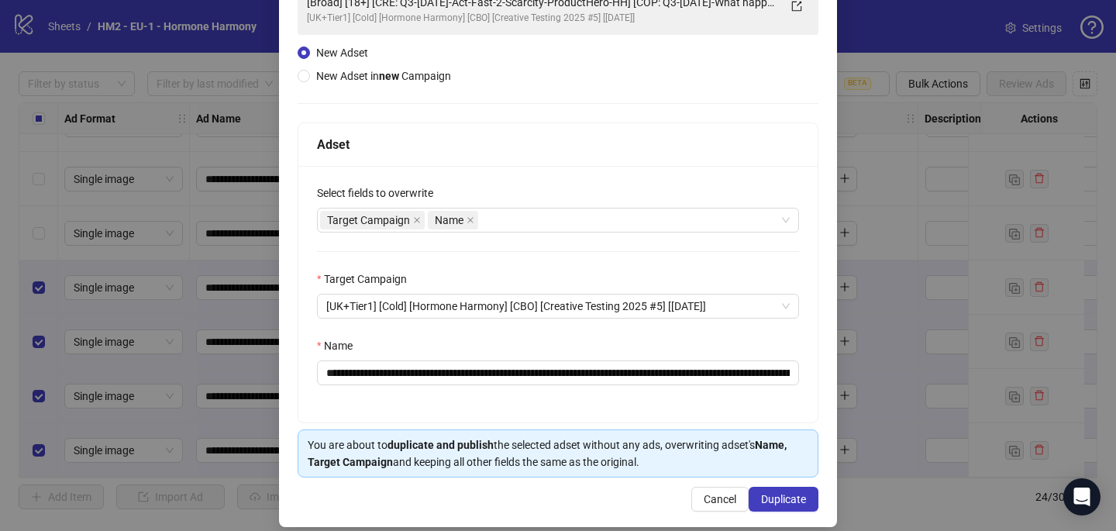
scroll to position [149, 0]
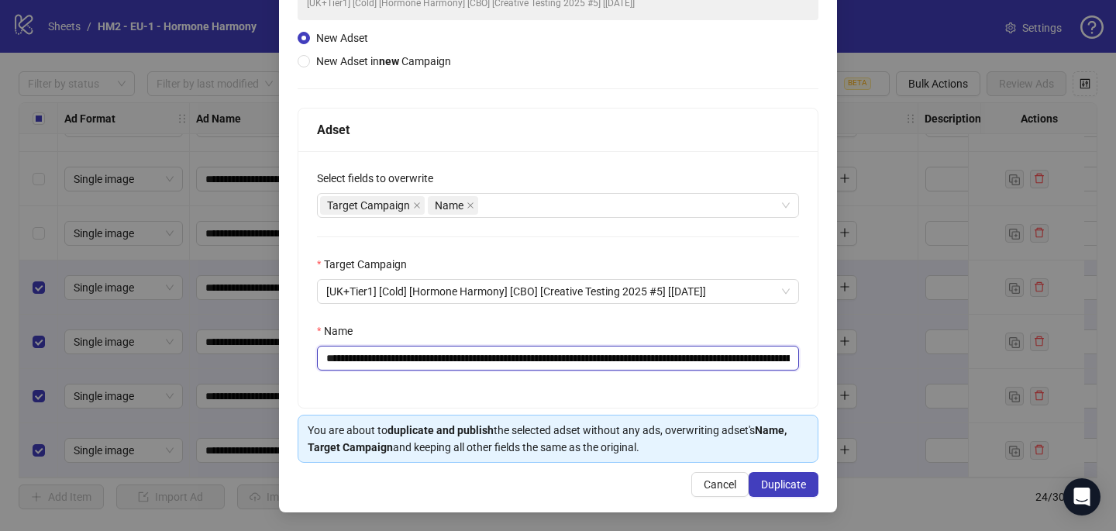
drag, startPoint x: 676, startPoint y: 361, endPoint x: 418, endPoint y: 361, distance: 258.2
click at [418, 361] on input "**********" at bounding box center [558, 358] width 482 height 25
paste input "*********"
click at [324, 354] on input "**********" at bounding box center [558, 358] width 482 height 25
click at [785, 350] on input "**********" at bounding box center [558, 358] width 482 height 25
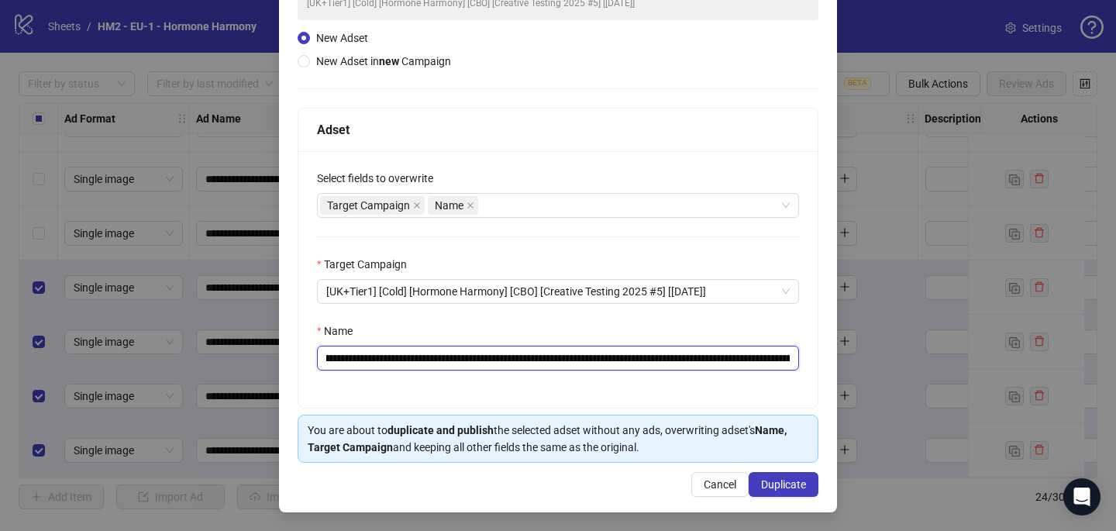
scroll to position [0, 465]
drag, startPoint x: 692, startPoint y: 357, endPoint x: 843, endPoint y: 357, distance: 151.2
click at [843, 357] on div "**********" at bounding box center [558, 265] width 1116 height 531
type input "**********"
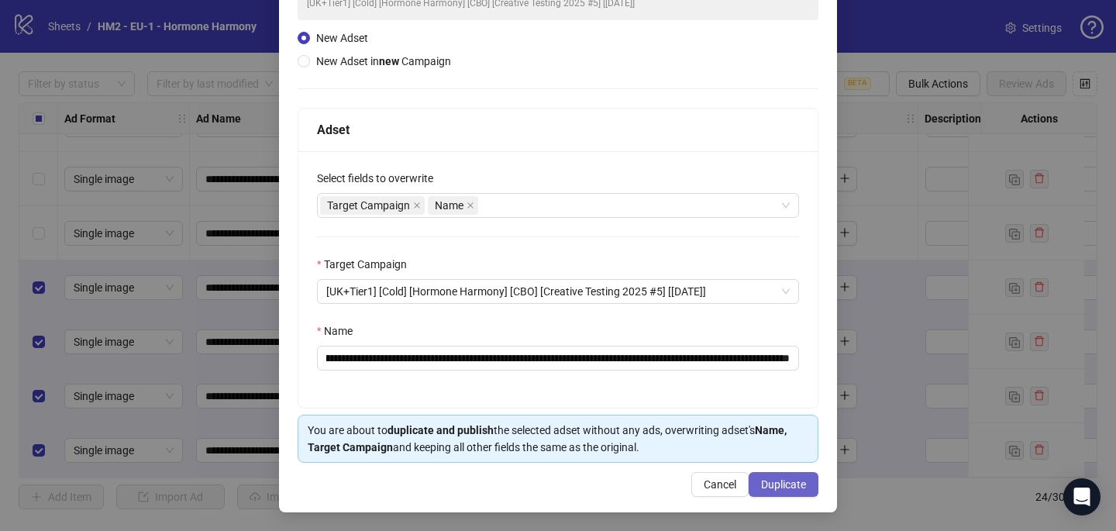
click at [785, 485] on span "Duplicate" at bounding box center [783, 484] width 45 height 12
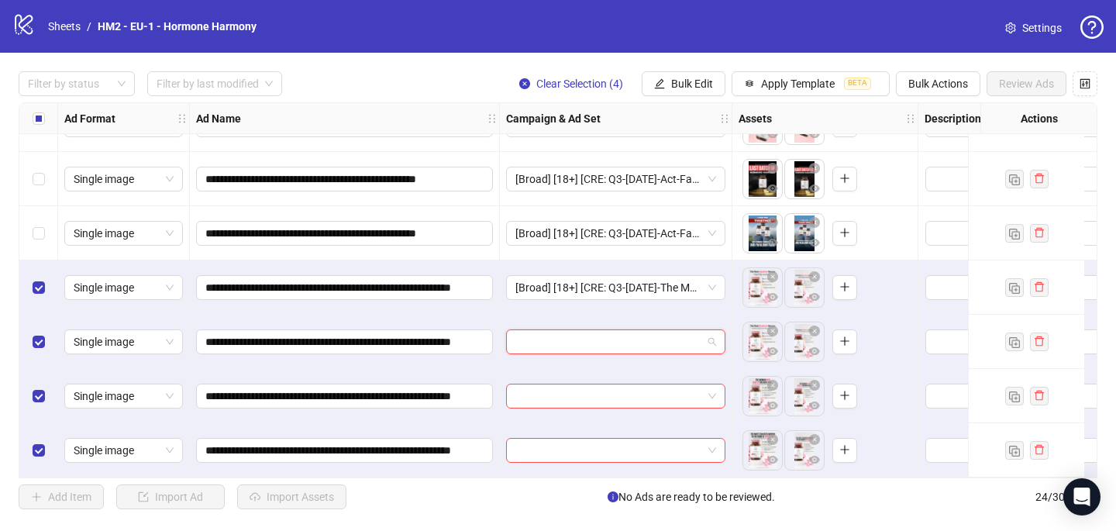
click at [595, 332] on input "search" at bounding box center [609, 341] width 187 height 23
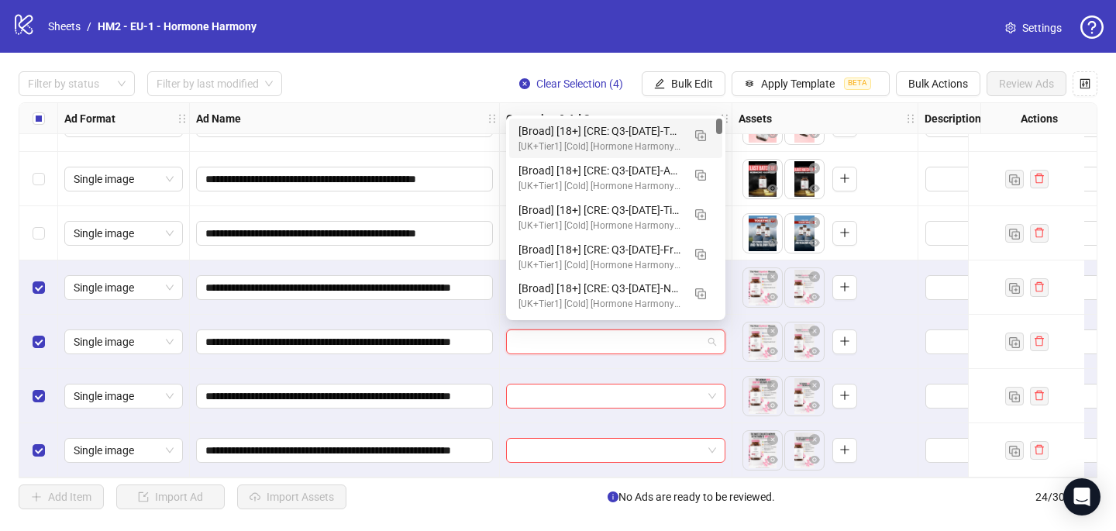
click at [594, 128] on div "[Broad] [18+] [CRE: Q3-08-AUG-2025-The Most [something] Woman - Text Only - HH]…" at bounding box center [601, 130] width 164 height 17
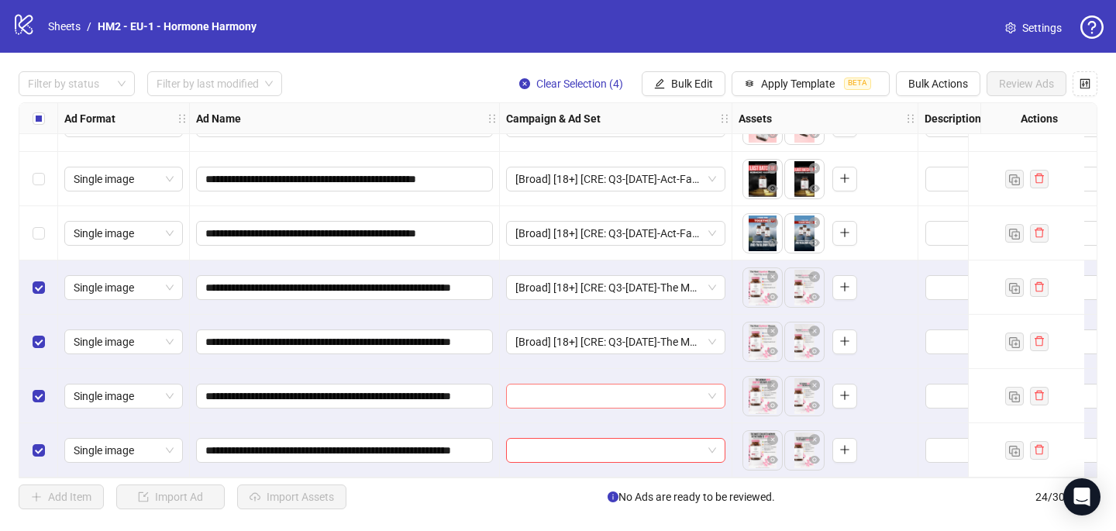
click at [530, 385] on input "search" at bounding box center [609, 396] width 187 height 23
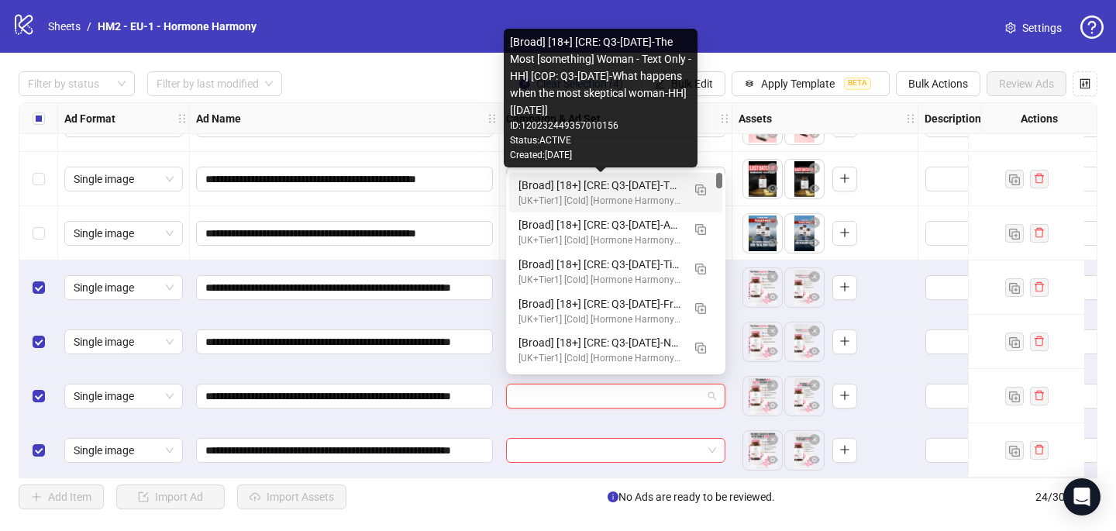
click at [562, 177] on div "[Broad] [18+] [CRE: Q3-08-AUG-2025-The Most [something] Woman - Text Only - HH]…" at bounding box center [601, 185] width 164 height 17
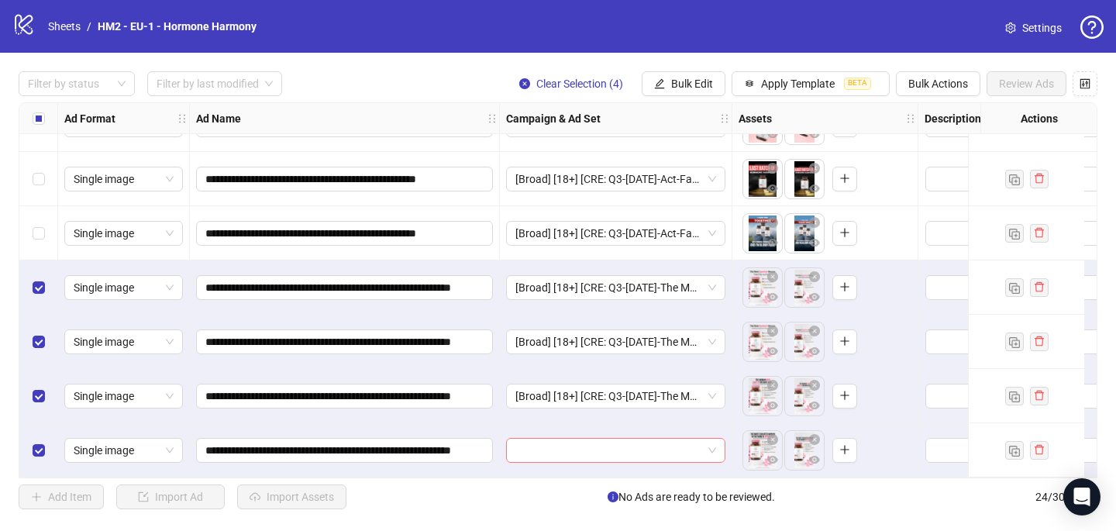
click at [525, 440] on input "search" at bounding box center [609, 450] width 187 height 23
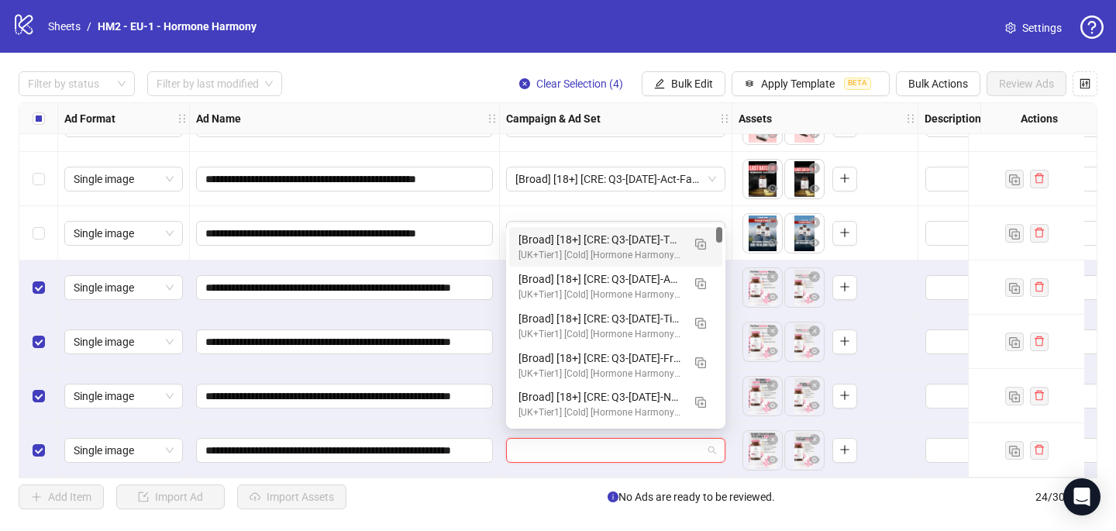
click at [568, 247] on div "[Broad] [18+] [CRE: Q3-08-AUG-2025-The Most [something] Woman - Text Only - HH]…" at bounding box center [601, 239] width 164 height 17
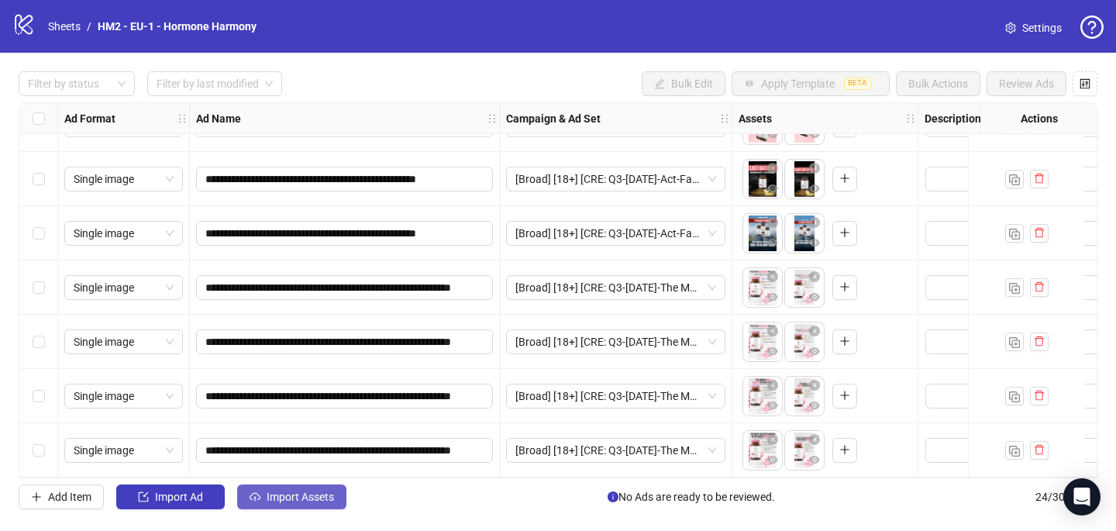
click at [328, 499] on span "Import Assets" at bounding box center [300, 497] width 67 height 12
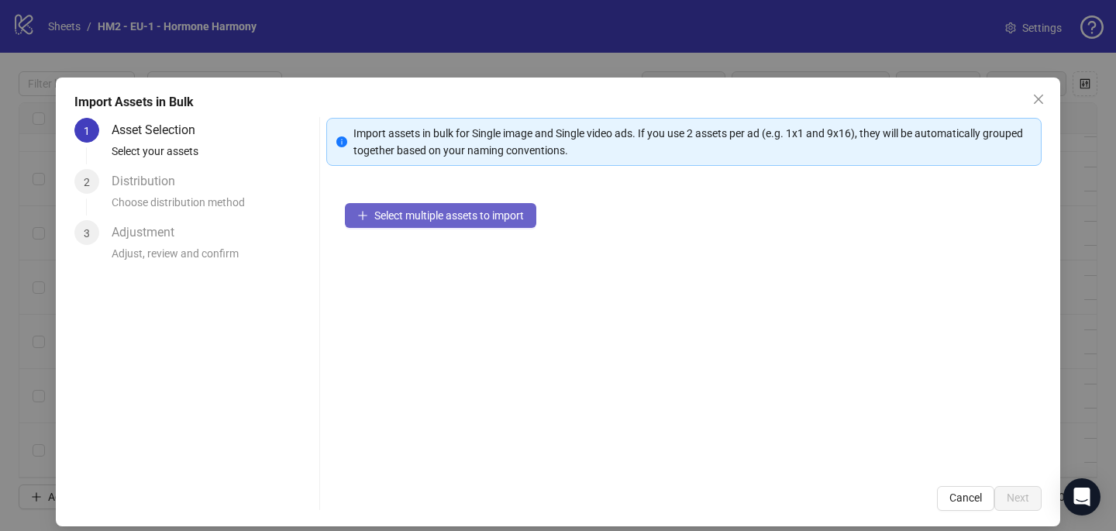
click at [521, 224] on button "Select multiple assets to import" at bounding box center [440, 215] width 191 height 25
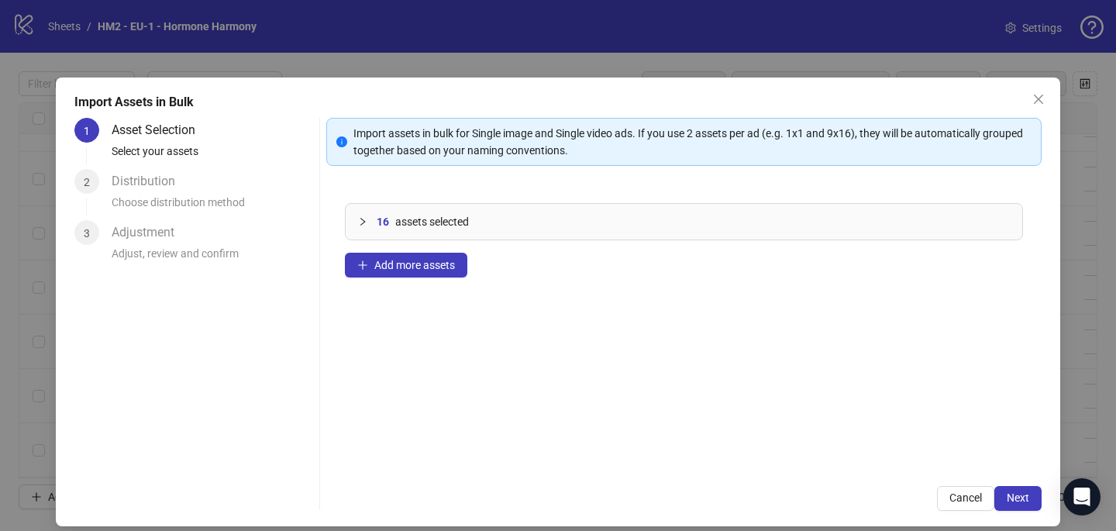
scroll to position [13, 0]
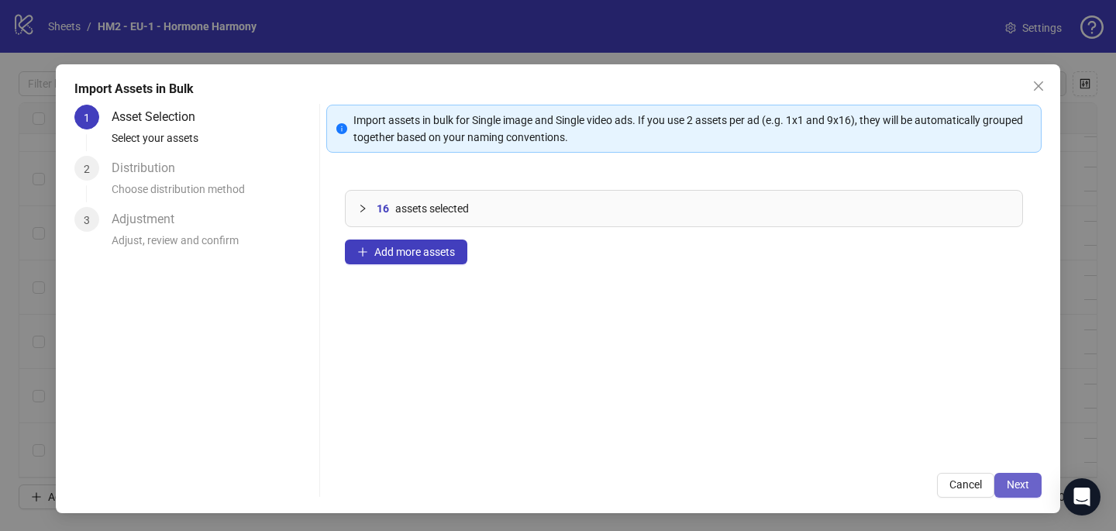
click at [1017, 479] on span "Next" at bounding box center [1018, 484] width 22 height 12
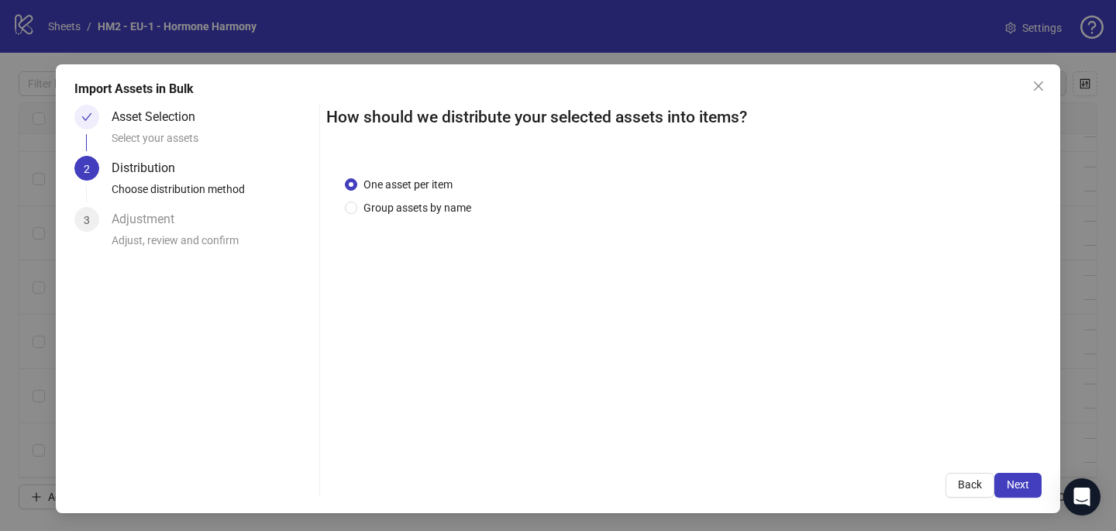
click at [454, 218] on div "One asset per item Group assets by name" at bounding box center [684, 305] width 716 height 297
click at [453, 212] on span "Group assets by name" at bounding box center [417, 207] width 120 height 17
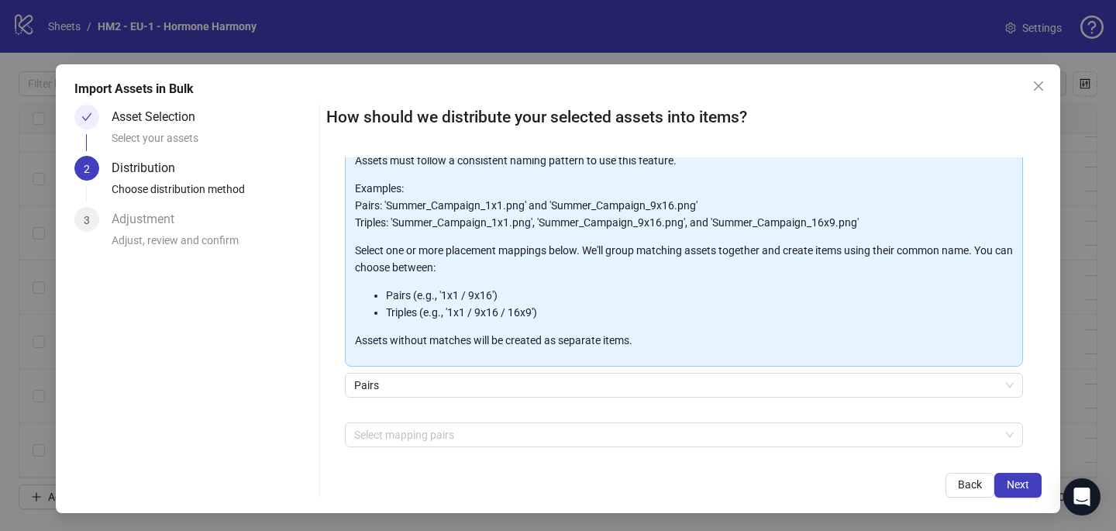
scroll to position [157, 0]
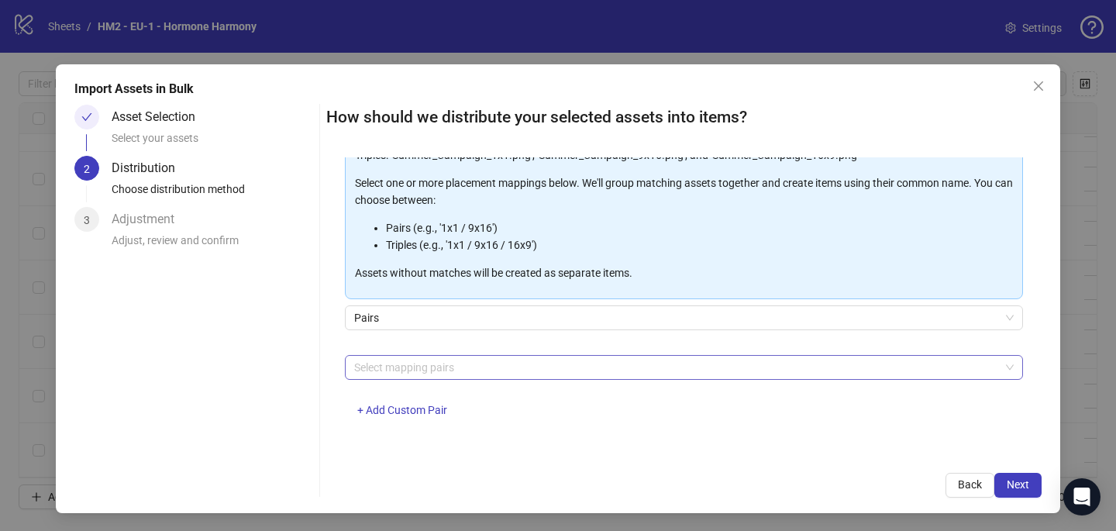
click at [461, 372] on div at bounding box center [676, 368] width 656 height 22
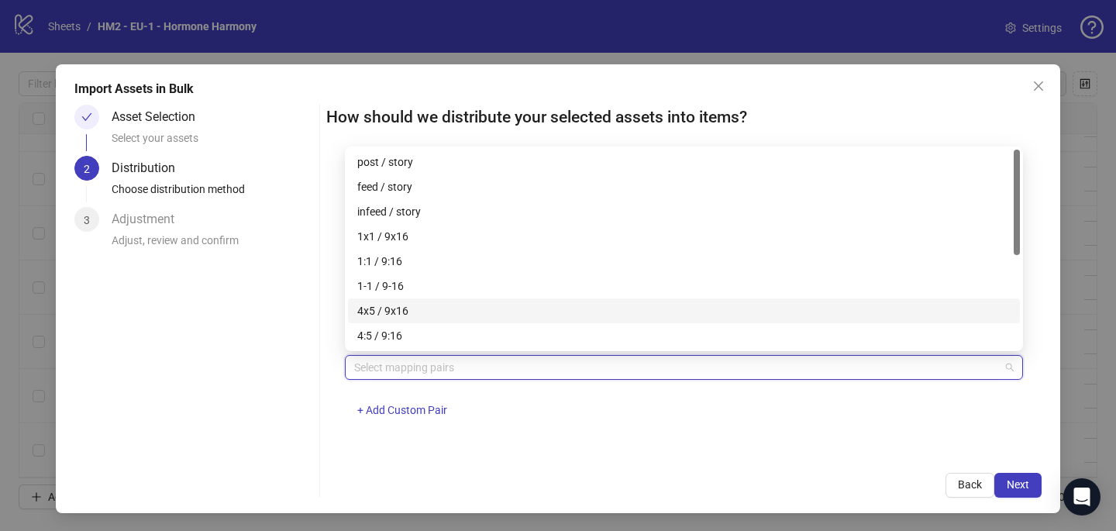
click at [465, 308] on div "4x5 / 9x16" at bounding box center [684, 310] width 654 height 17
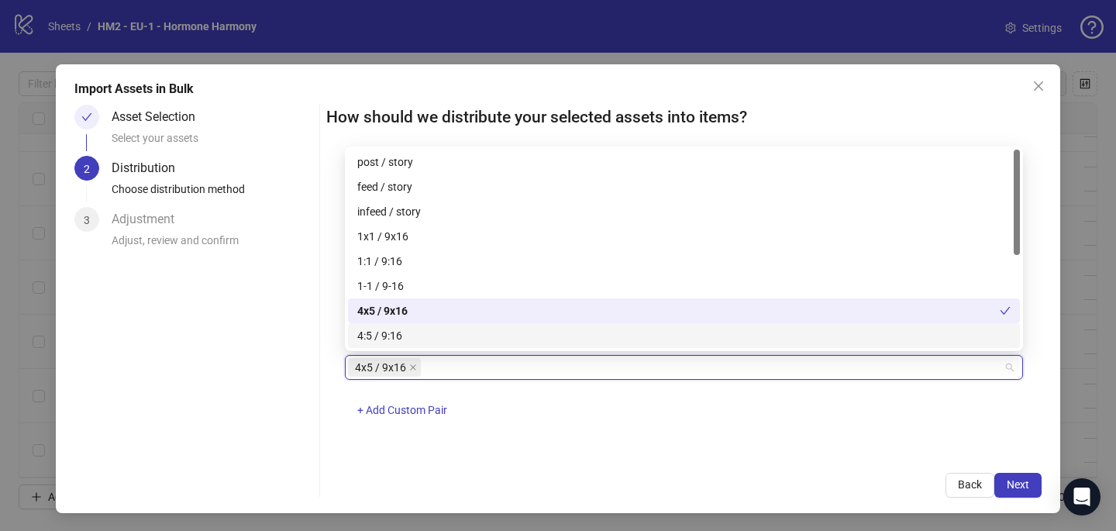
click at [788, 435] on div "One asset per item Group assets by name Assets must follow a consistent naming …" at bounding box center [684, 305] width 716 height 297
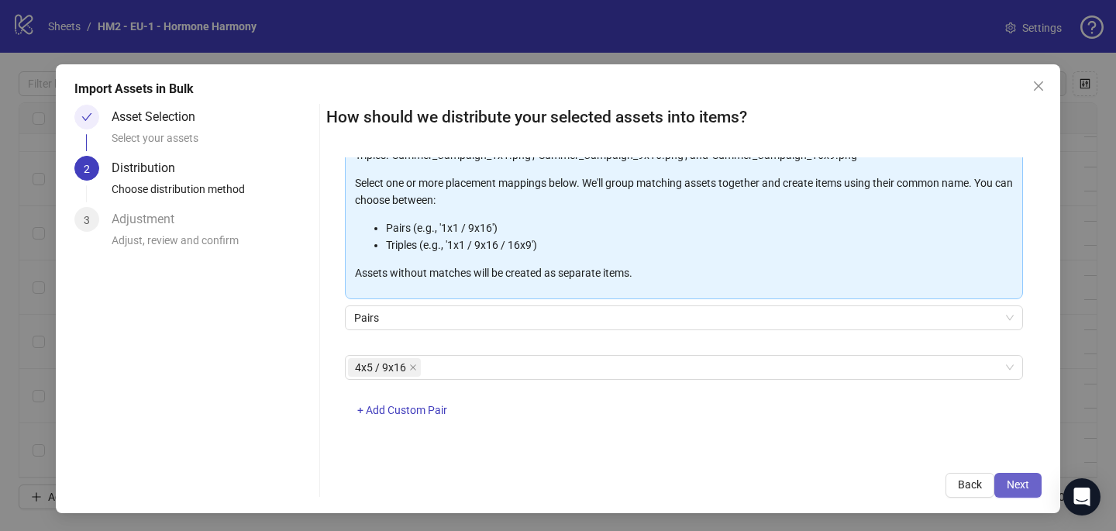
click at [1041, 483] on button "Next" at bounding box center [1018, 485] width 47 height 25
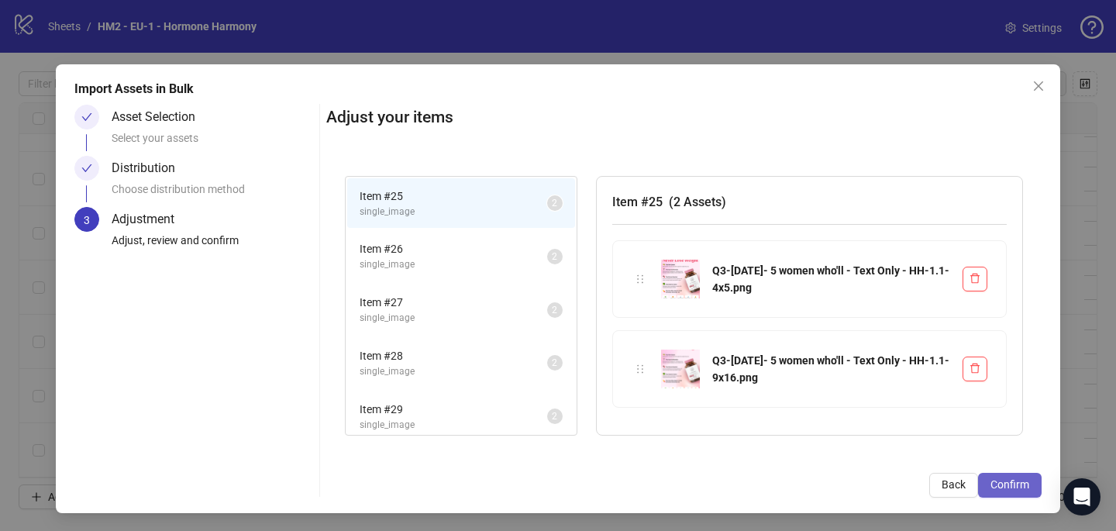
click at [1033, 483] on button "Confirm" at bounding box center [1010, 485] width 64 height 25
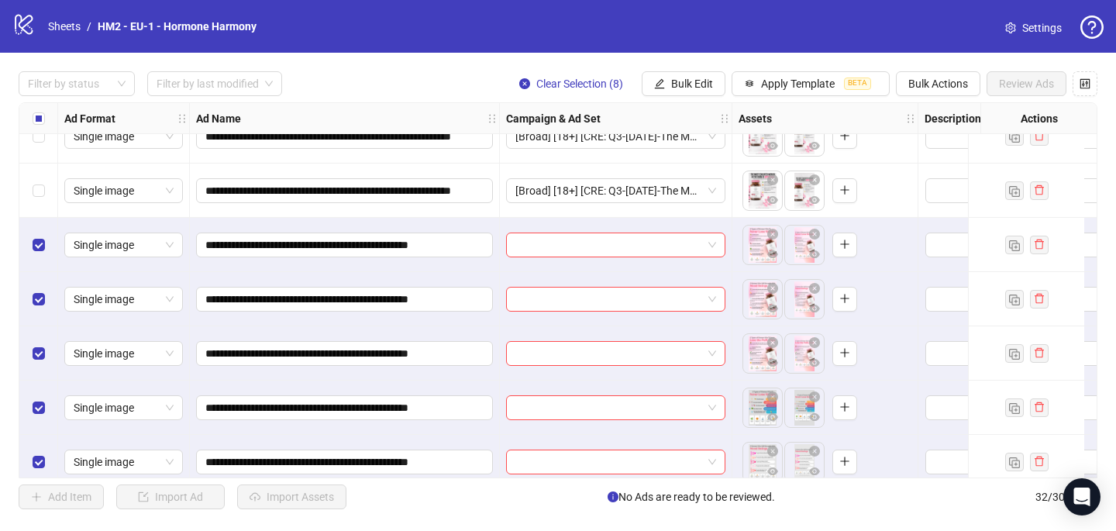
scroll to position [1215, 0]
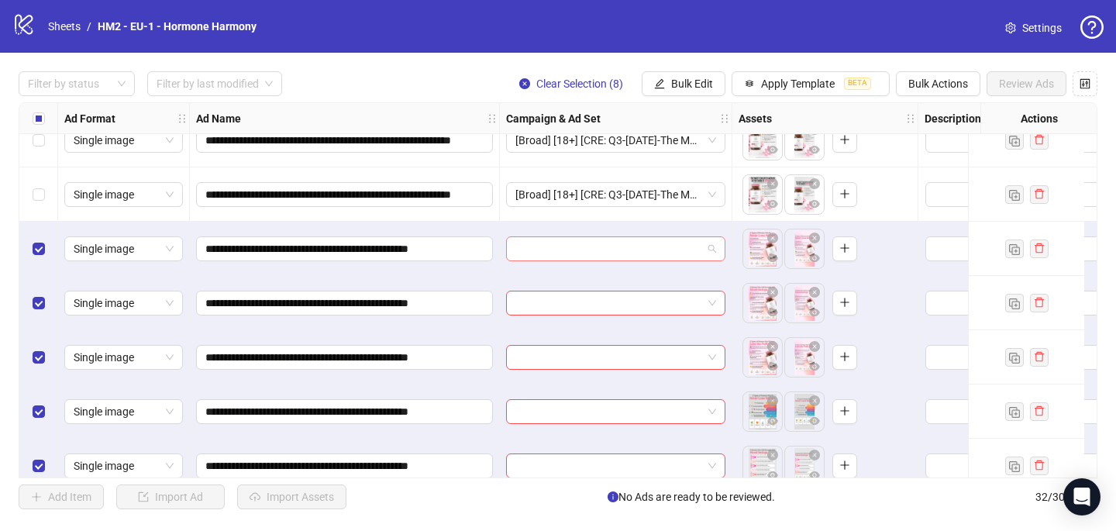
click at [564, 247] on input "search" at bounding box center [609, 248] width 187 height 23
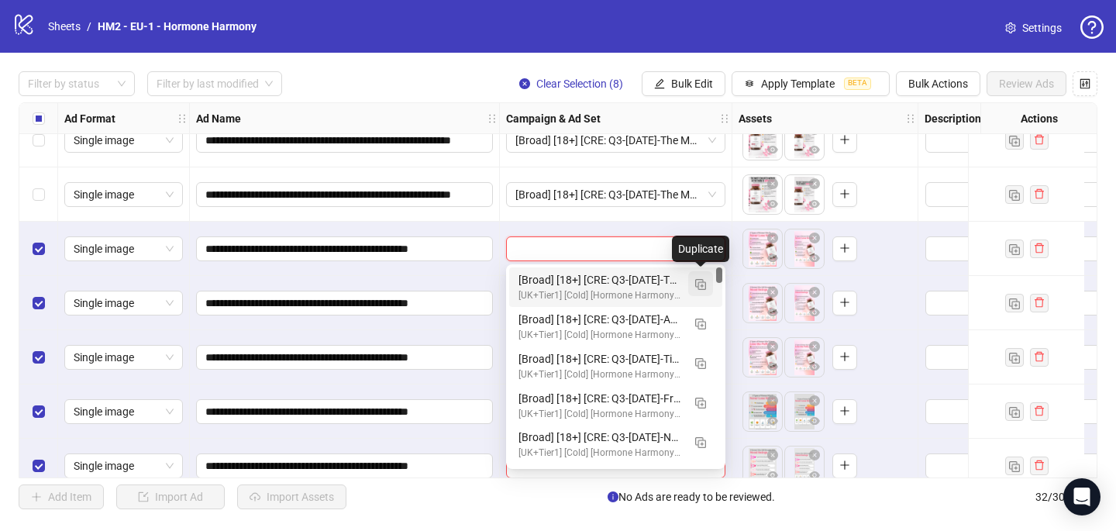
click at [702, 283] on img "button" at bounding box center [700, 284] width 11 height 11
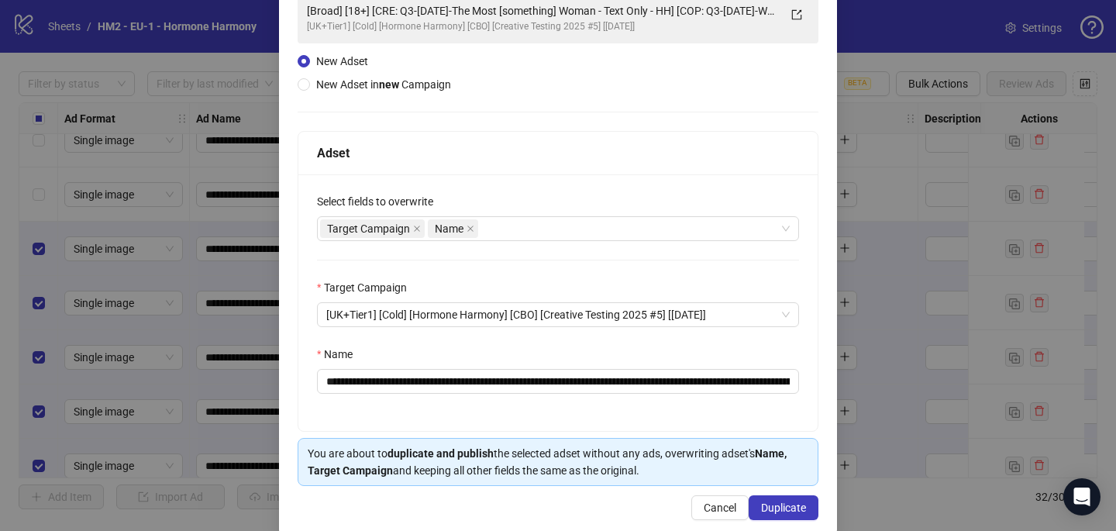
scroll to position [149, 0]
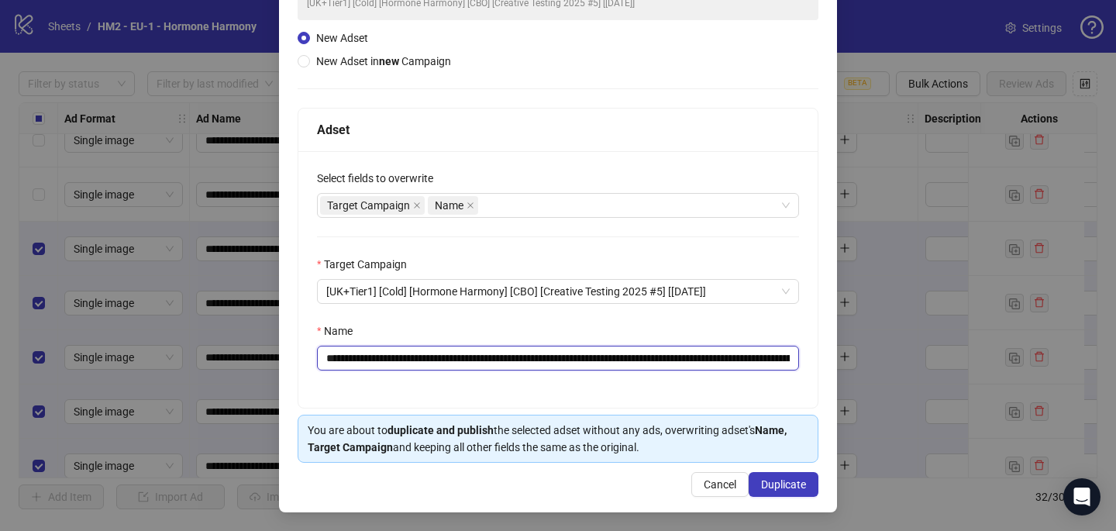
drag, startPoint x: 723, startPoint y: 357, endPoint x: 422, endPoint y: 356, distance: 301.6
click at [422, 354] on input "**********" at bounding box center [558, 358] width 482 height 25
paste input "text"
type input "**********"
click at [788, 482] on span "Duplicate" at bounding box center [783, 484] width 45 height 12
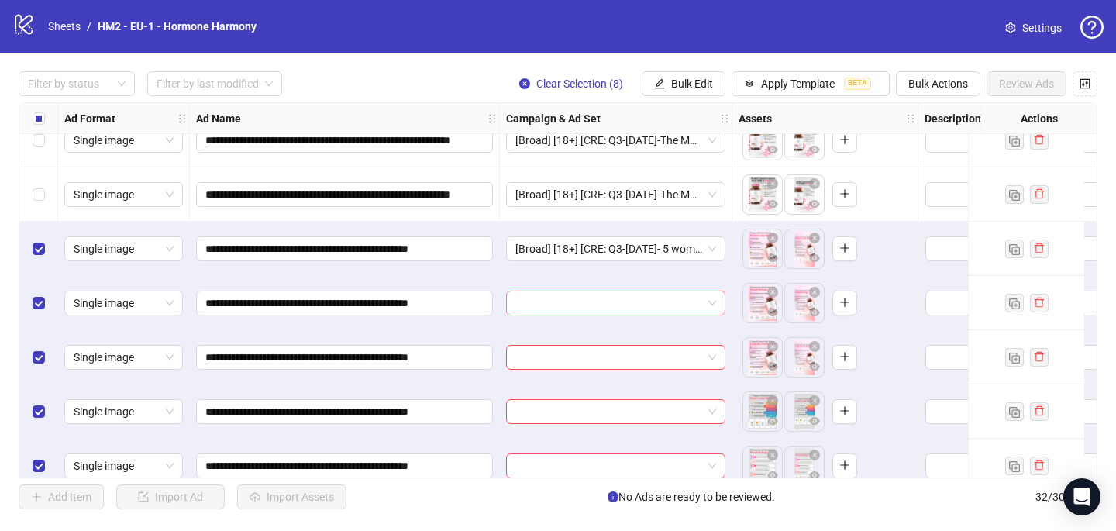
click at [561, 302] on input "search" at bounding box center [609, 303] width 187 height 23
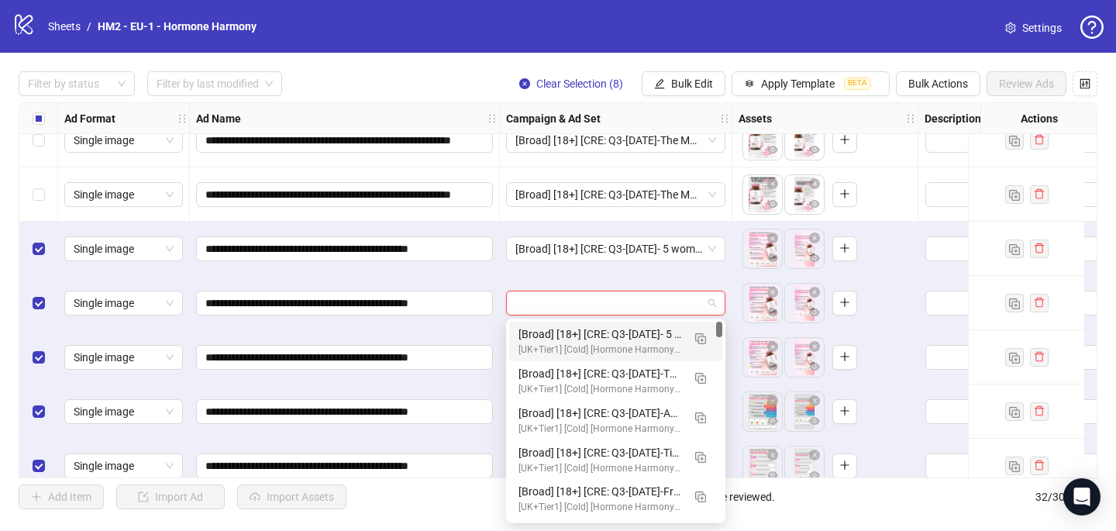
click at [551, 343] on div "[UK+Tier1] [Cold] [Hormone Harmony] [CBO] [Creative Testing 2025 #5] [10 July 2…" at bounding box center [601, 350] width 164 height 15
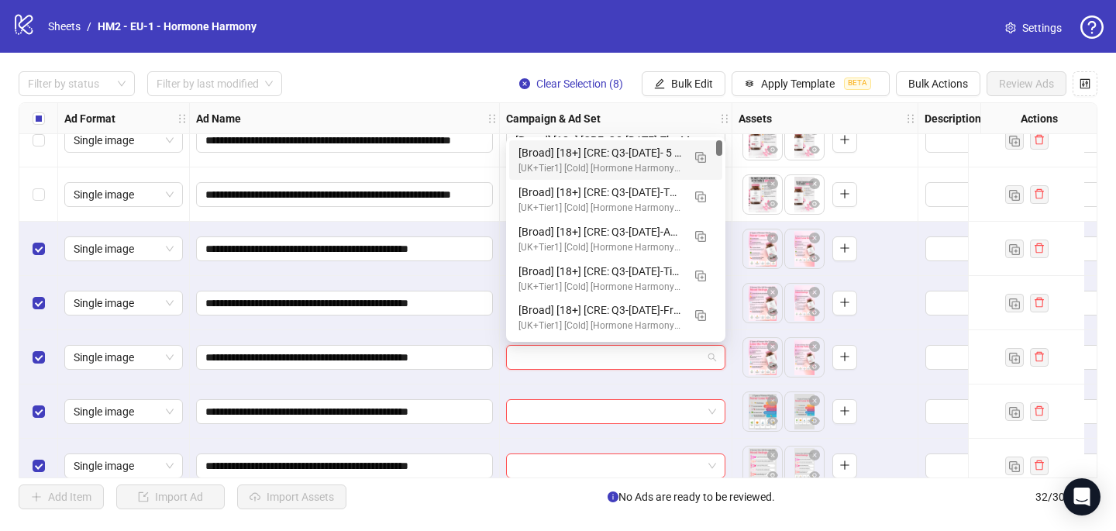
click at [539, 357] on input "search" at bounding box center [609, 357] width 187 height 23
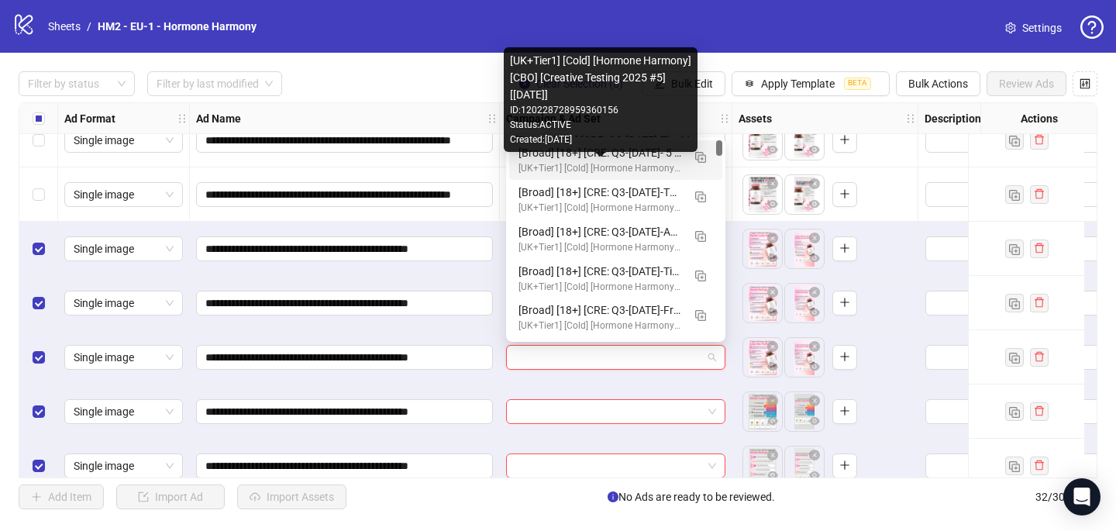
click at [572, 171] on div "[UK+Tier1] [Cold] [Hormone Harmony] [CBO] [Creative Testing 2025 #5] [10 July 2…" at bounding box center [601, 168] width 164 height 15
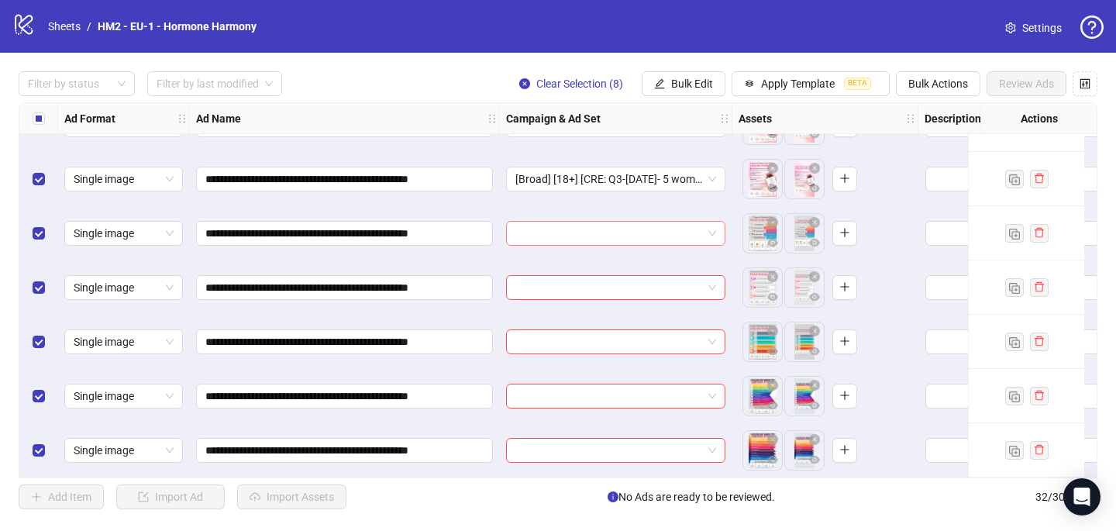
scroll to position [1398, 0]
click at [543, 229] on input "search" at bounding box center [609, 233] width 187 height 23
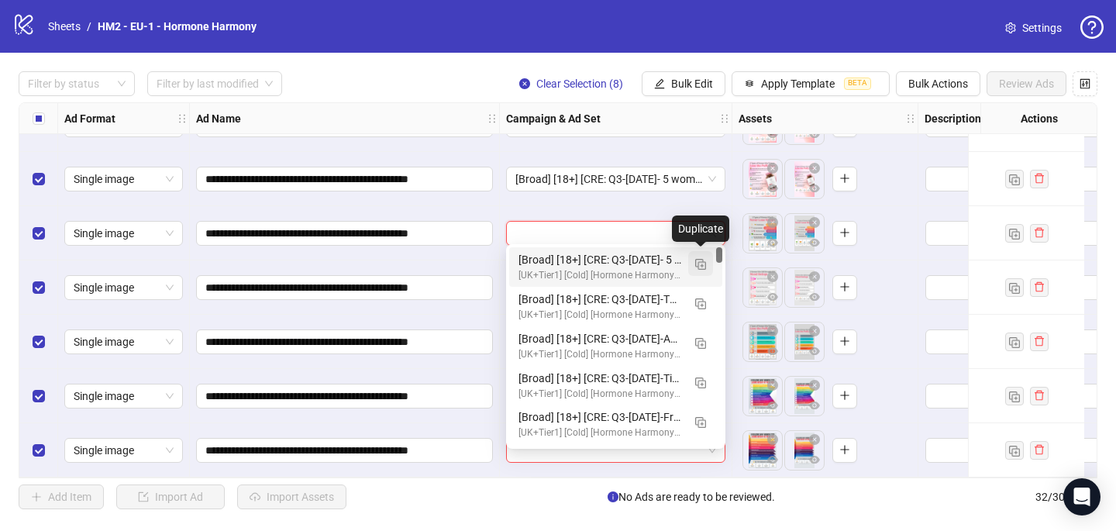
click at [702, 264] on img "button" at bounding box center [700, 264] width 11 height 11
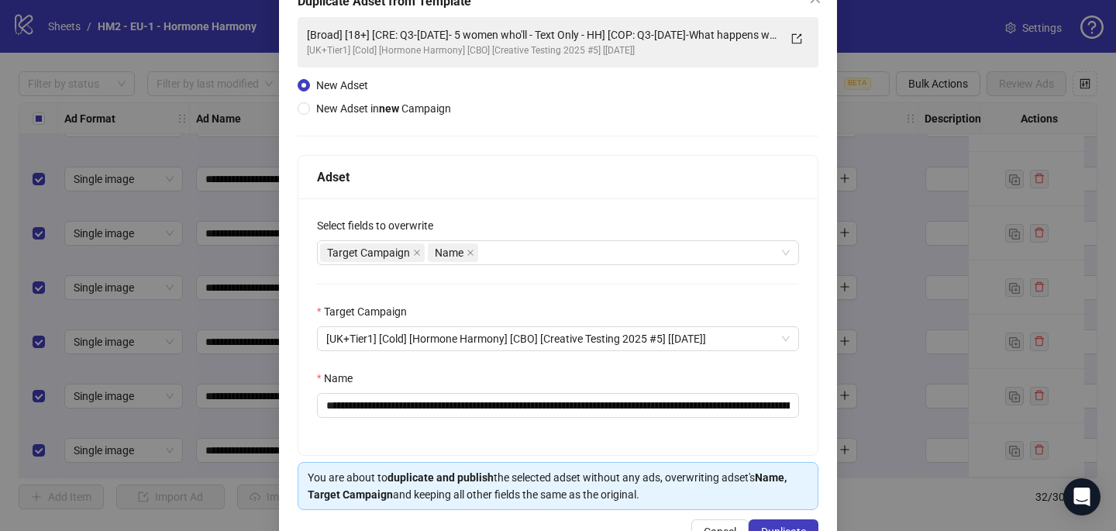
scroll to position [102, 0]
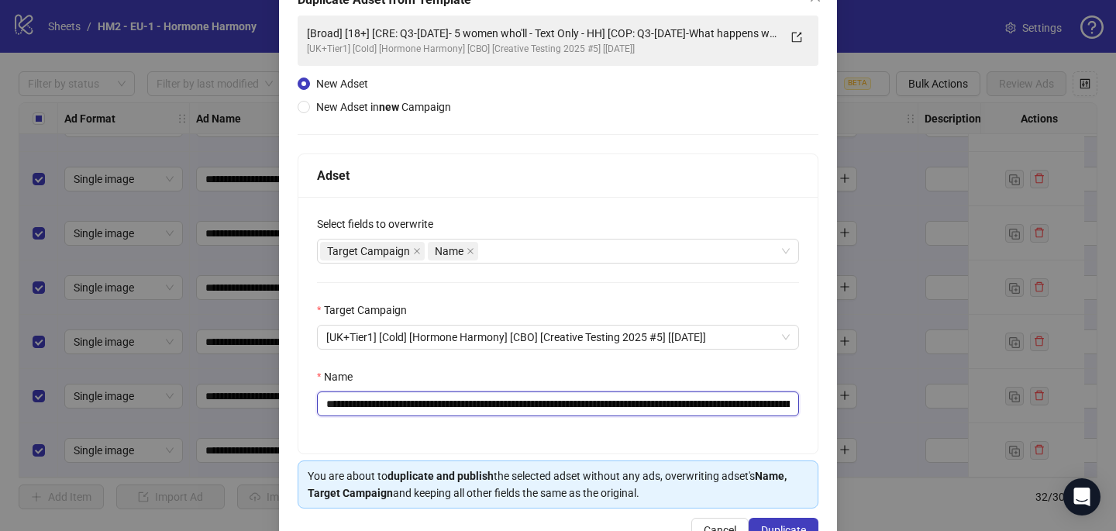
click at [650, 402] on input "**********" at bounding box center [558, 404] width 482 height 25
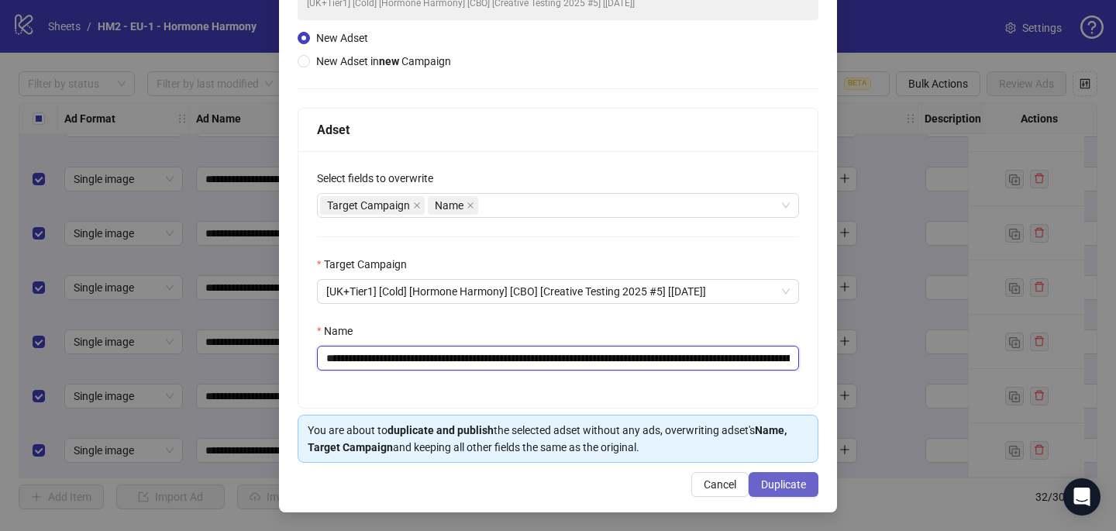
type input "**********"
click at [786, 478] on span "Duplicate" at bounding box center [783, 484] width 45 height 12
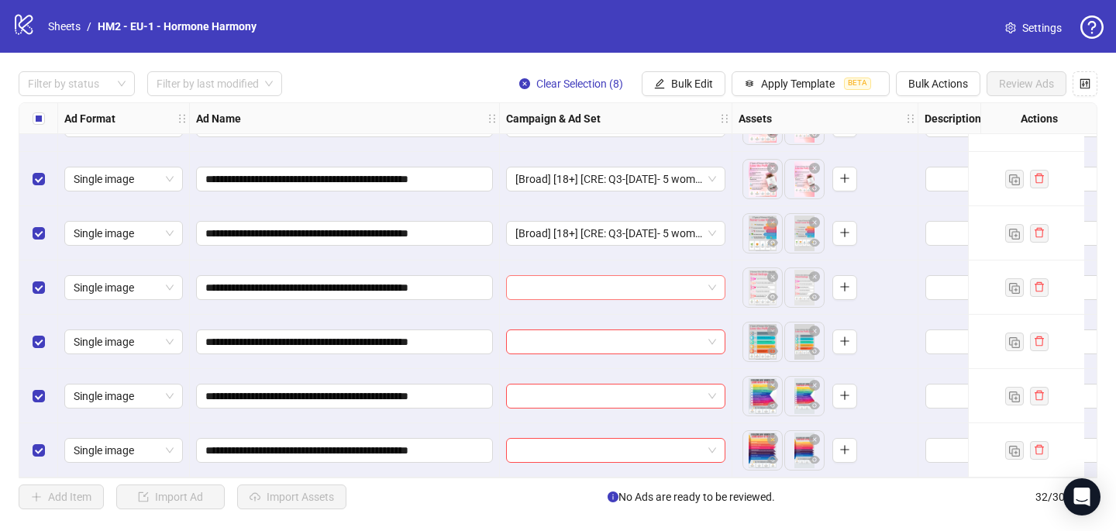
click at [614, 277] on input "search" at bounding box center [609, 287] width 187 height 23
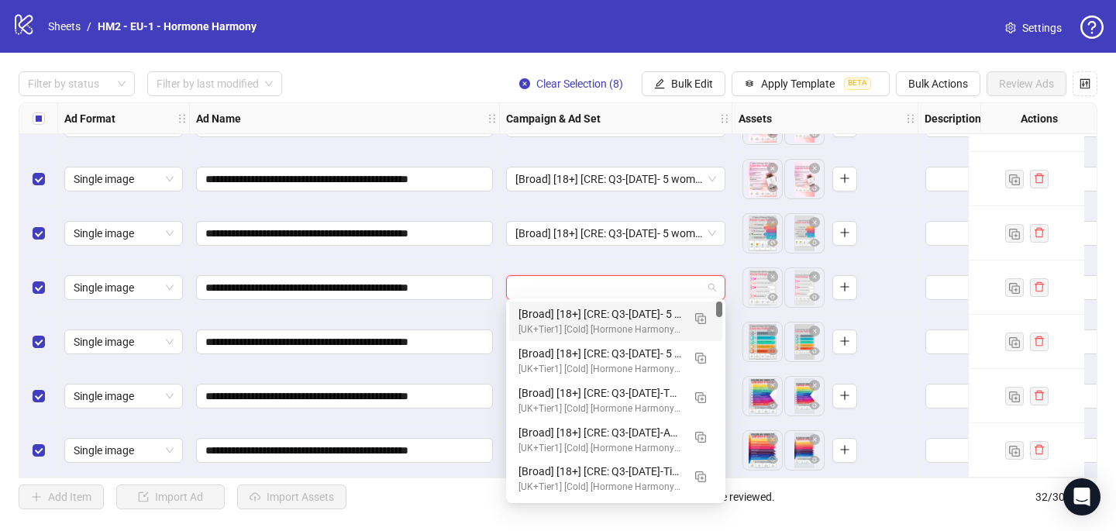
click at [615, 315] on div "[Broad] [18+] [CRE: Q3-08-AUG-2025- 5 women who'll - Text Only - HH #2] [COP: Q…" at bounding box center [601, 313] width 164 height 17
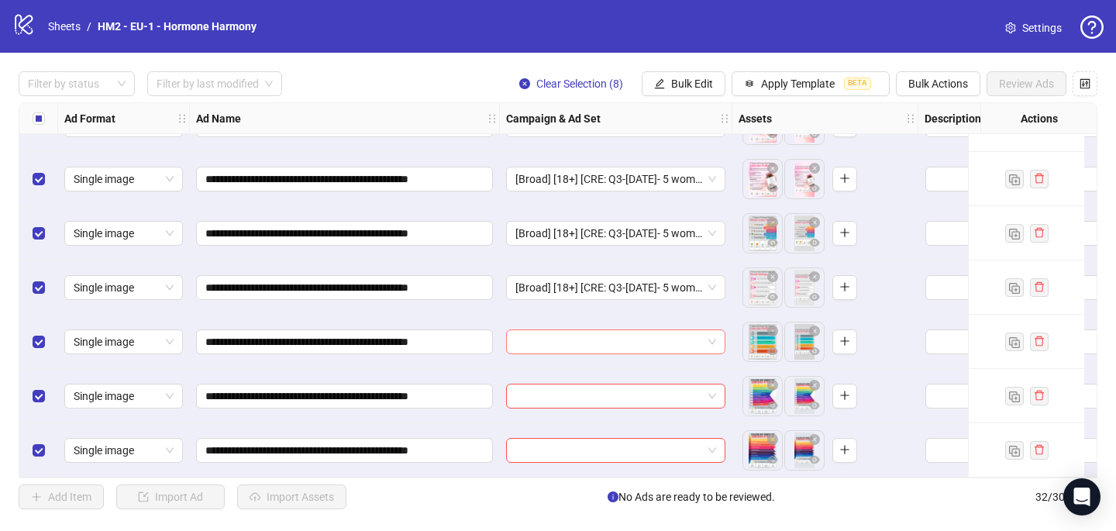
click at [583, 349] on div at bounding box center [615, 341] width 219 height 25
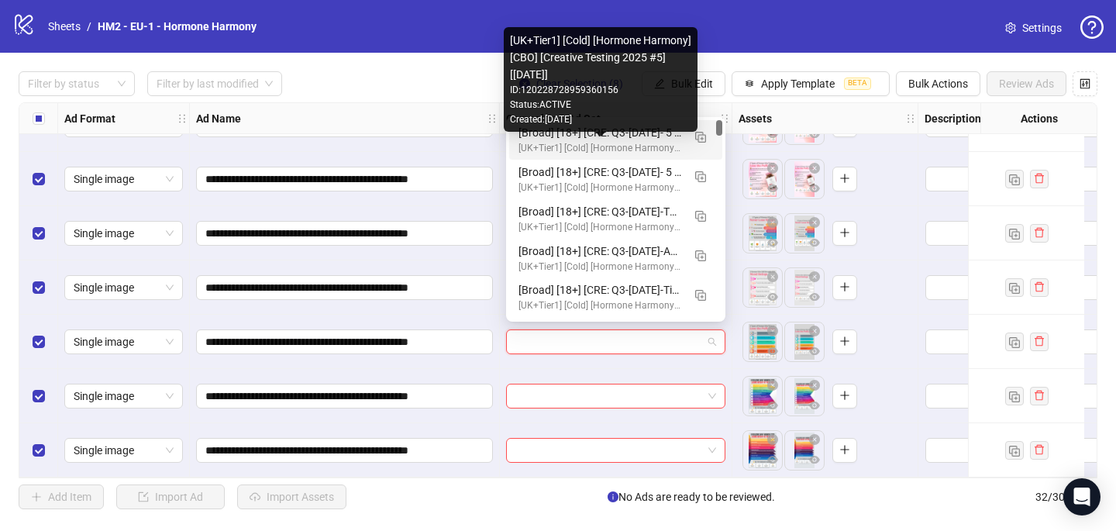
click at [592, 144] on div "[UK+Tier1] [Cold] [Hormone Harmony] [CBO] [Creative Testing 2025 #5] [10 July 2…" at bounding box center [601, 148] width 164 height 15
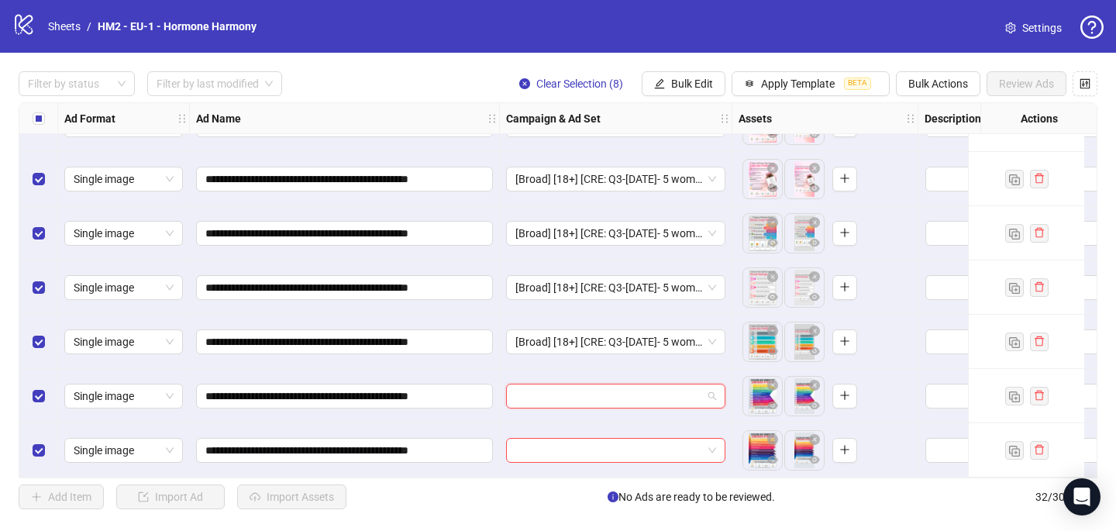
click at [524, 395] on input "search" at bounding box center [609, 396] width 187 height 23
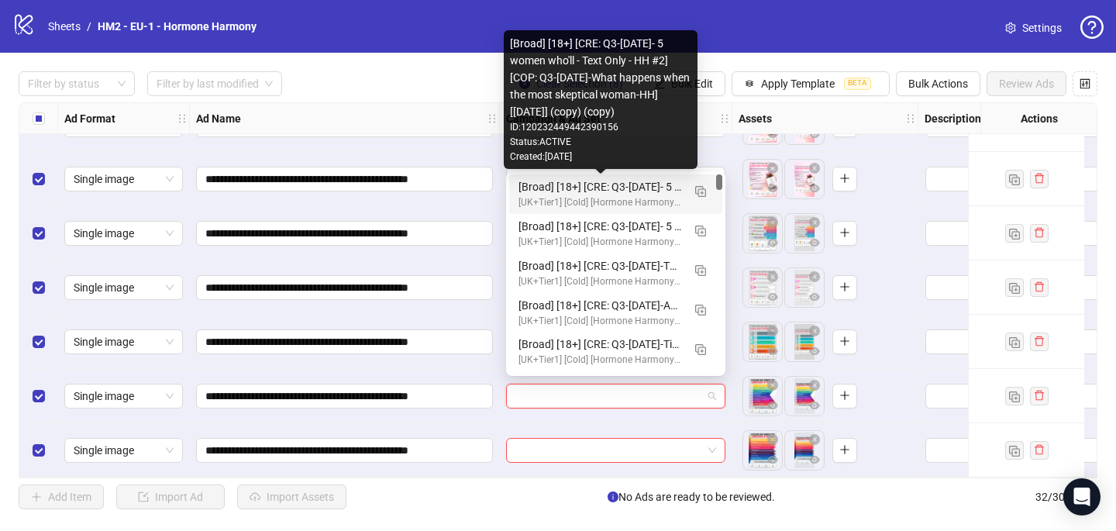
click at [574, 190] on div "[Broad] [18+] [CRE: Q3-08-AUG-2025- 5 women who'll - Text Only - HH #2] [COP: Q…" at bounding box center [601, 186] width 164 height 17
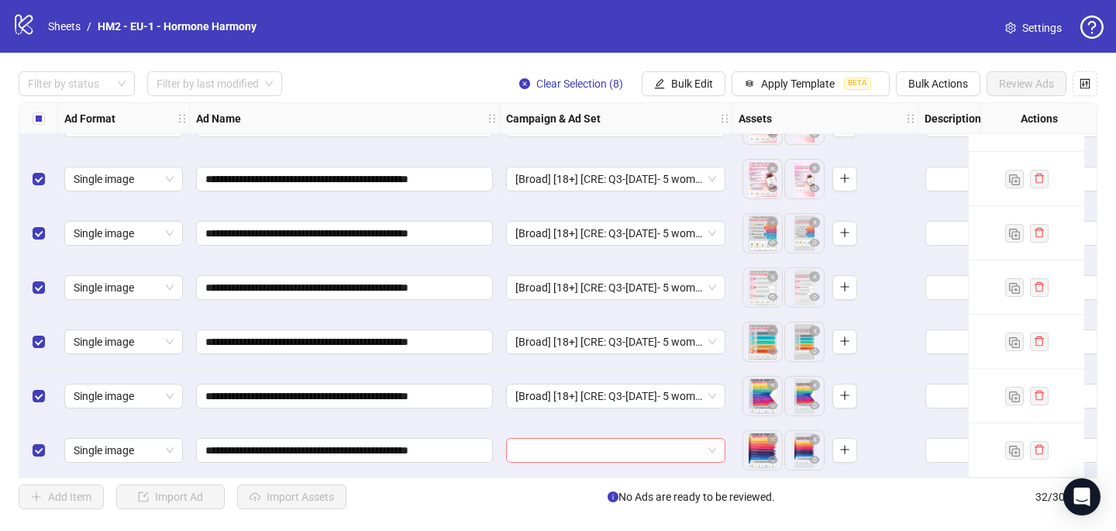
click at [522, 445] on input "search" at bounding box center [609, 450] width 187 height 23
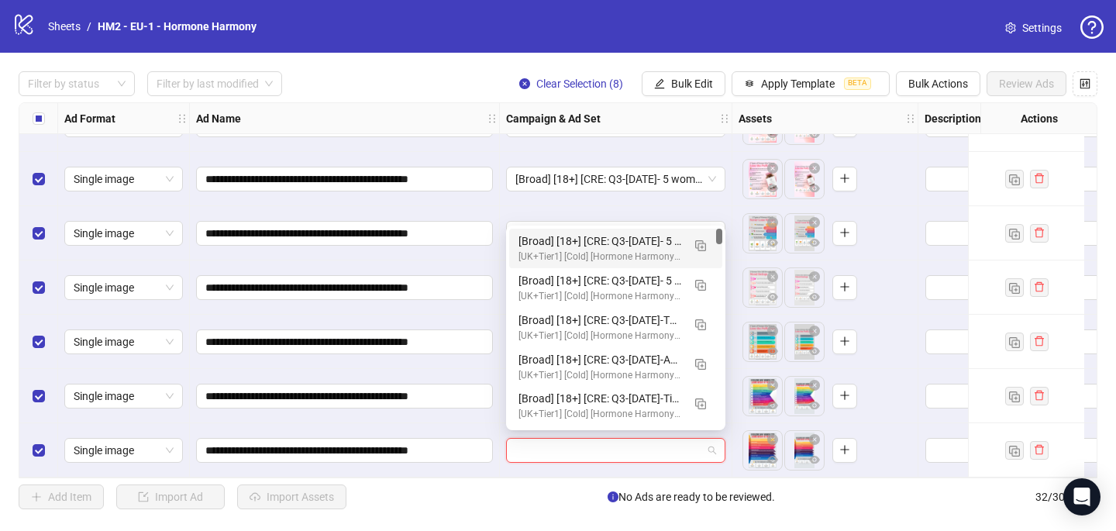
click at [570, 244] on div "[Broad] [18+] [CRE: Q3-08-AUG-2025- 5 women who'll - Text Only - HH #2] [COP: Q…" at bounding box center [601, 241] width 164 height 17
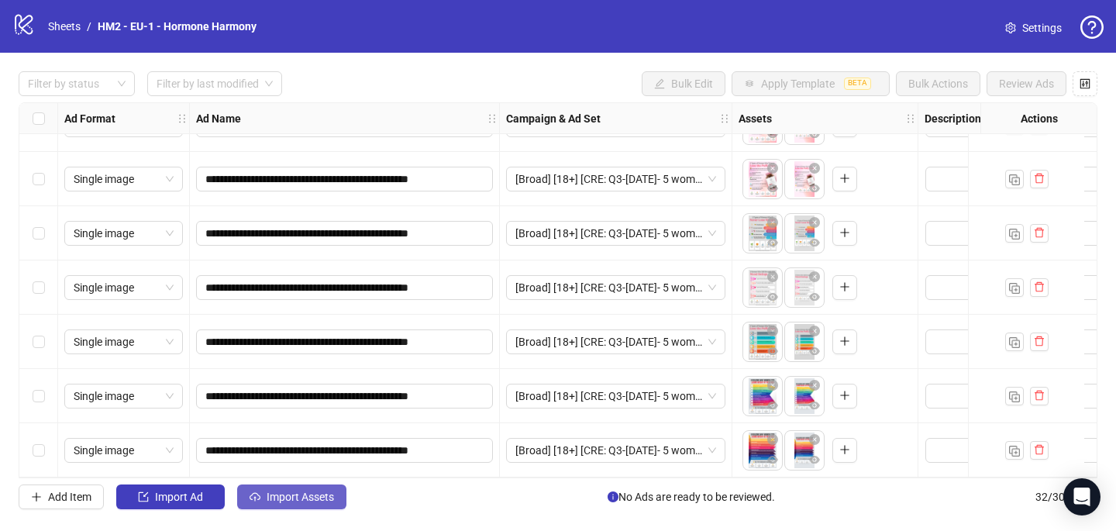
click at [310, 509] on button "Import Assets" at bounding box center [291, 497] width 109 height 25
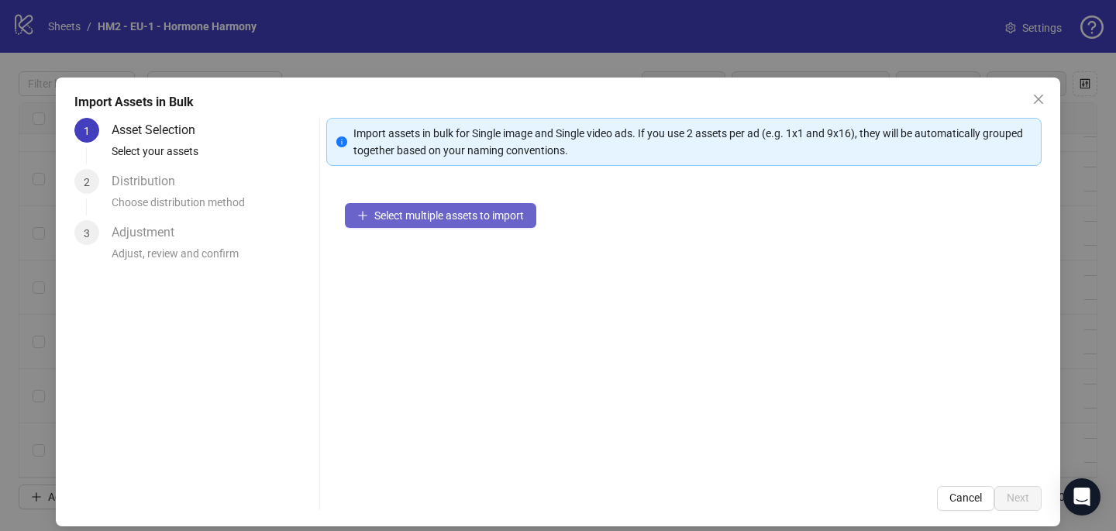
click at [465, 216] on span "Select multiple assets to import" at bounding box center [449, 215] width 150 height 12
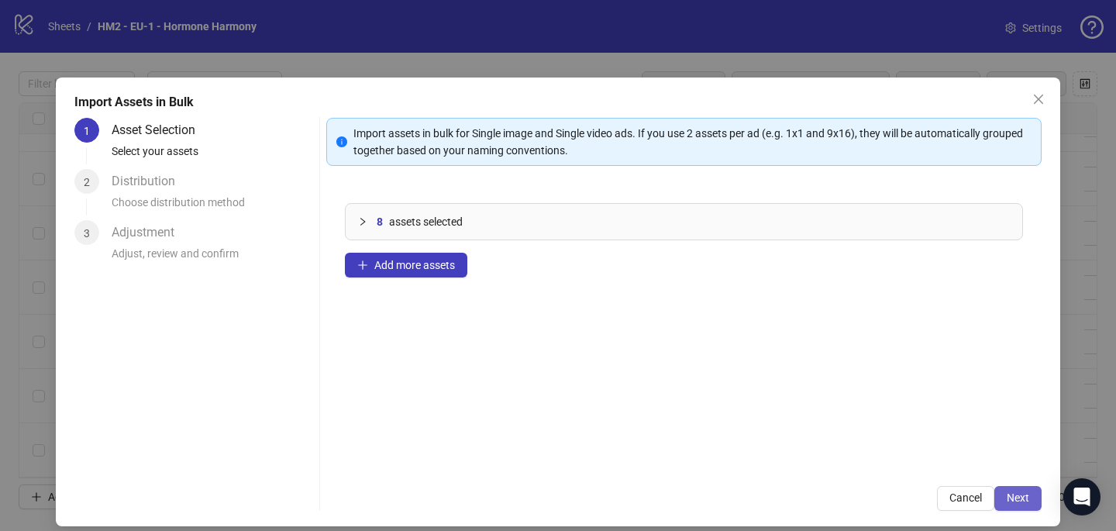
click at [1014, 494] on span "Next" at bounding box center [1018, 498] width 22 height 12
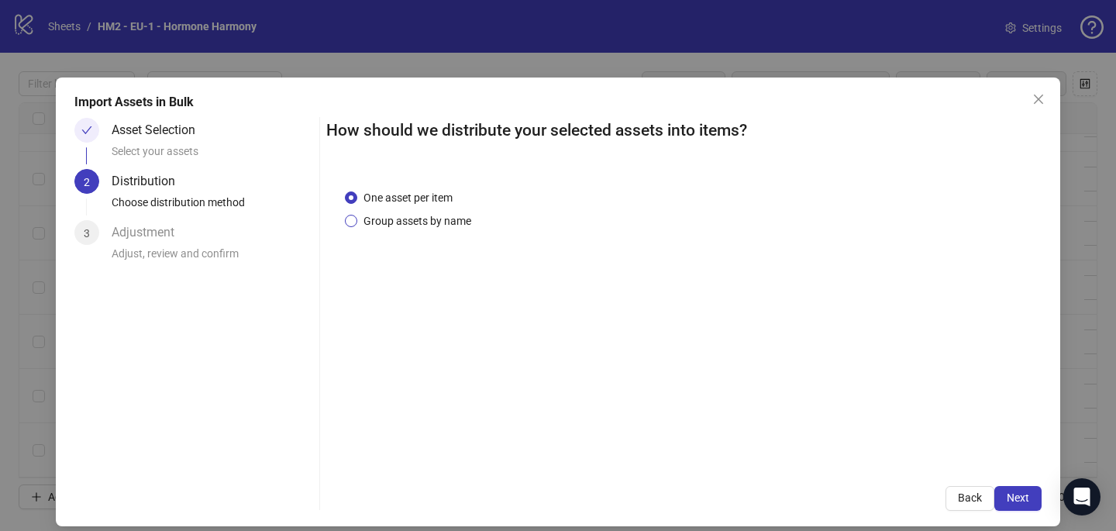
click at [436, 223] on span "Group assets by name" at bounding box center [417, 220] width 120 height 17
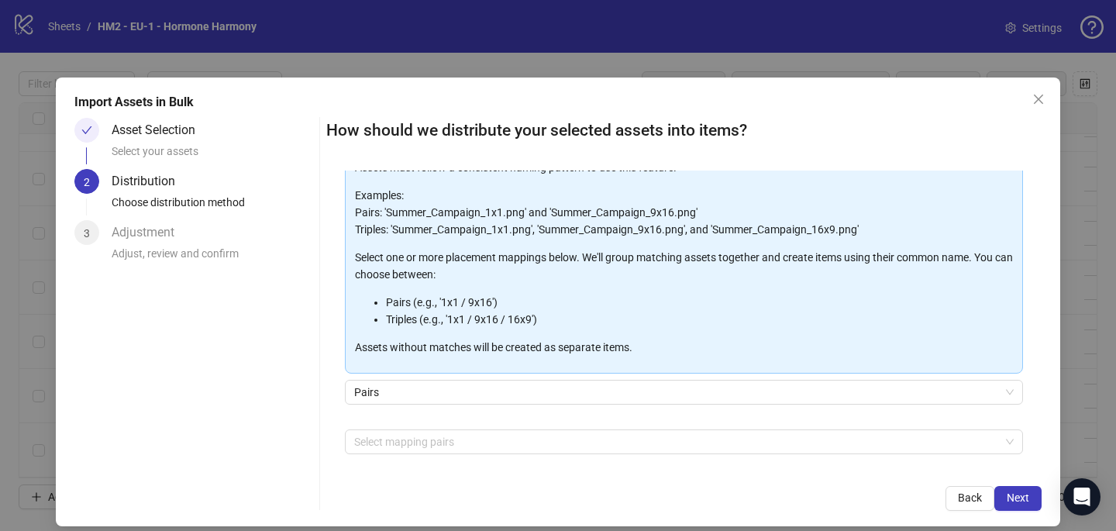
scroll to position [116, 0]
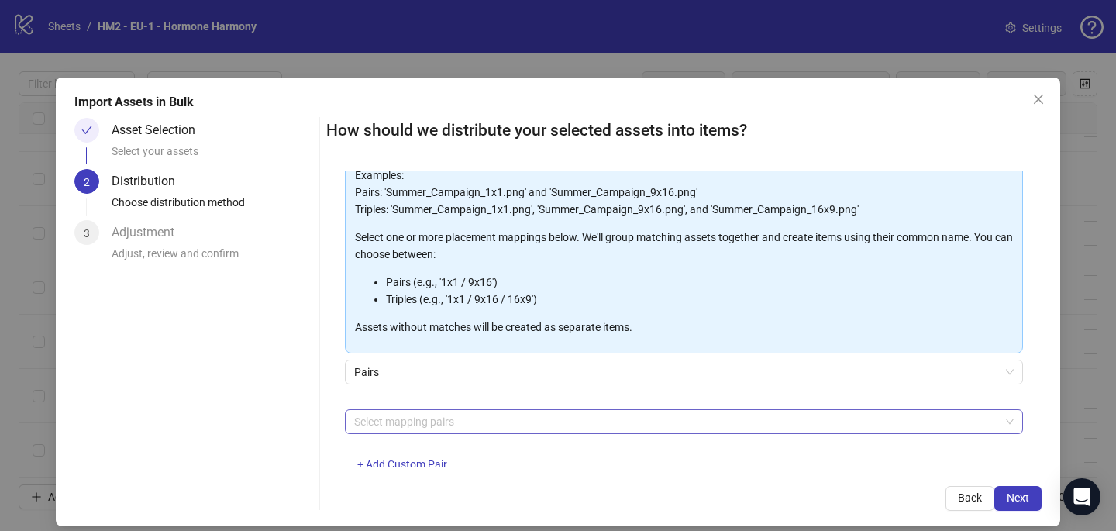
click at [422, 417] on div at bounding box center [676, 422] width 656 height 22
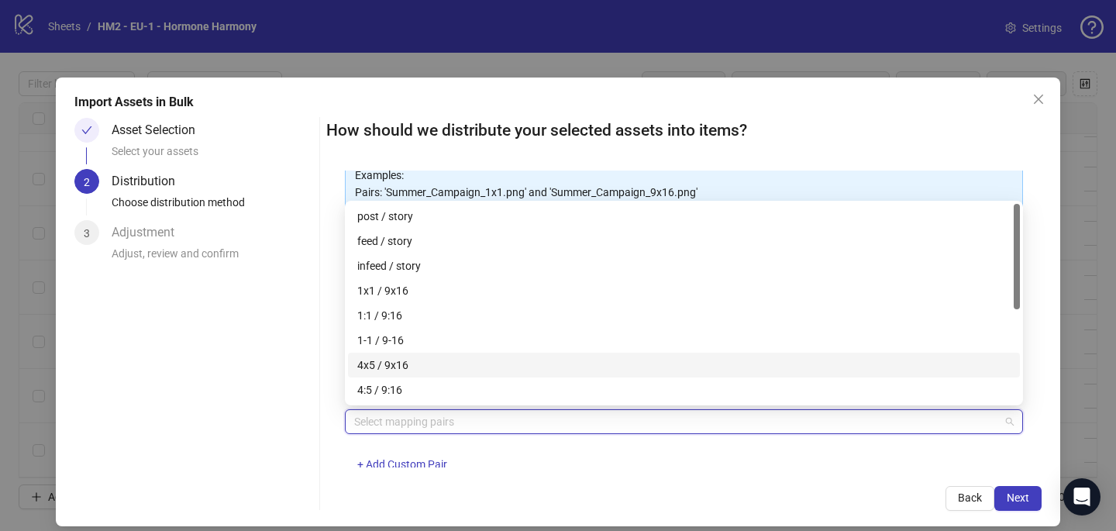
click at [419, 364] on div "4x5 / 9x16" at bounding box center [684, 365] width 654 height 17
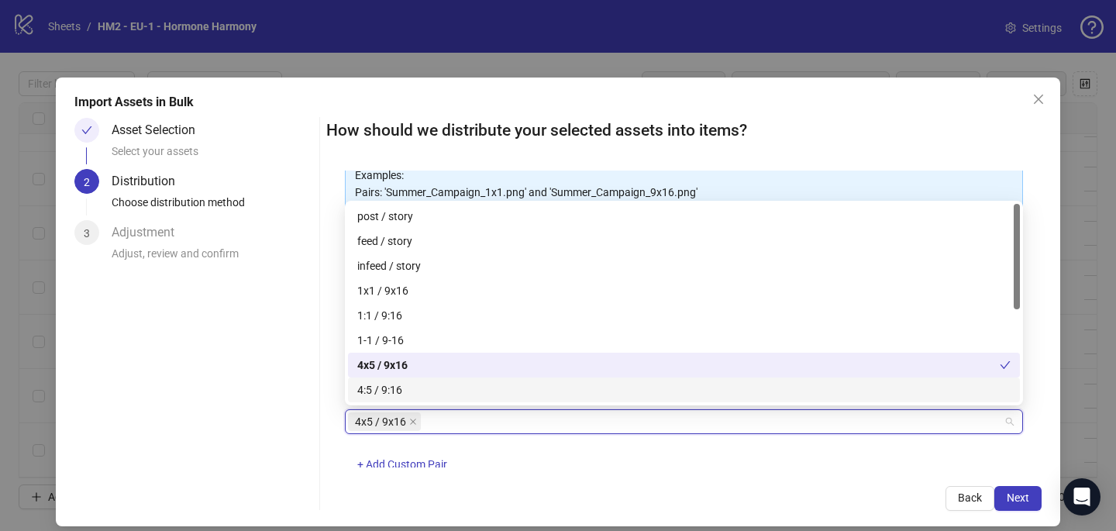
click at [630, 443] on div "4x5 / 9x16 + Add Custom Pair" at bounding box center [684, 449] width 678 height 81
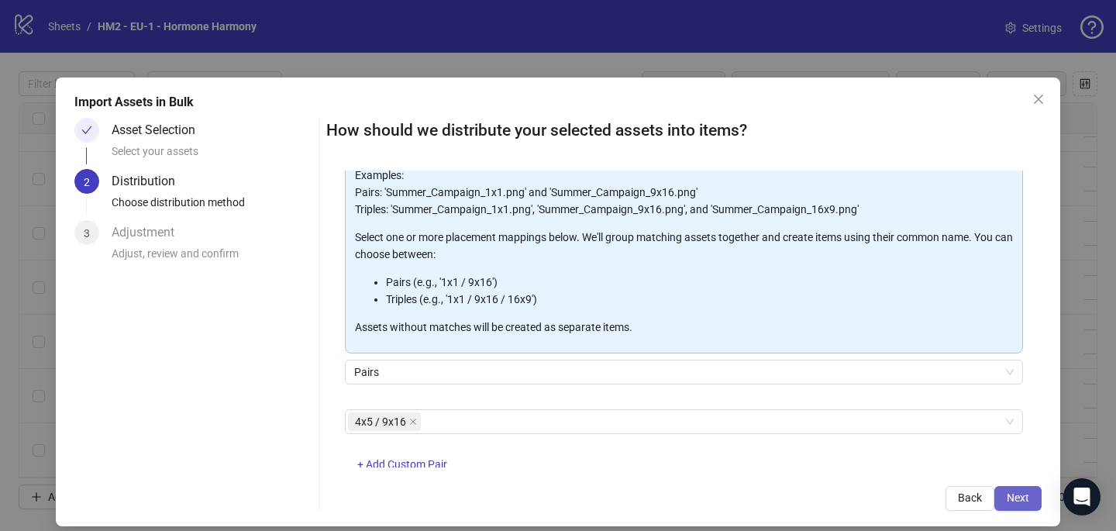
click at [1034, 500] on button "Next" at bounding box center [1018, 498] width 47 height 25
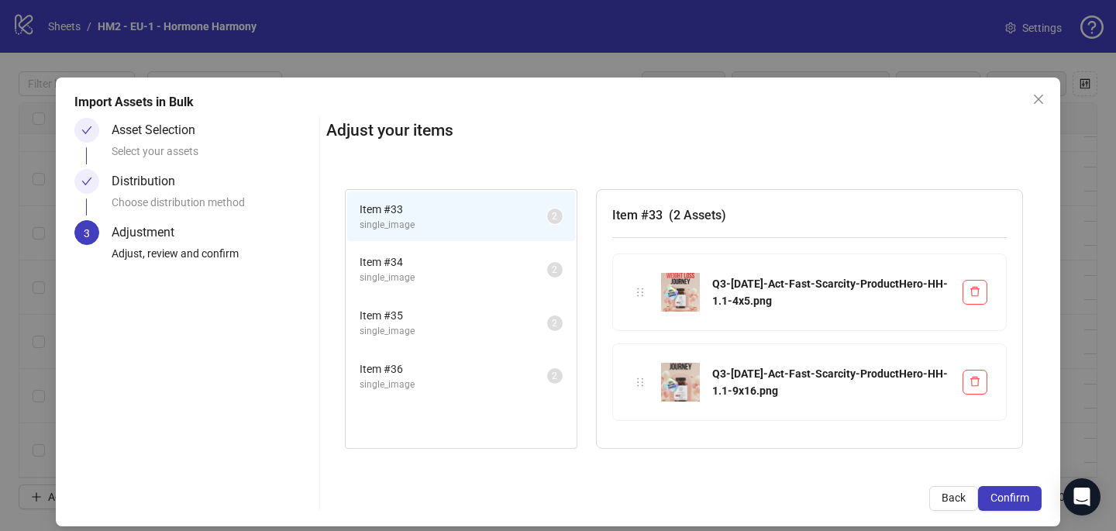
click at [1034, 500] on button "Confirm" at bounding box center [1010, 498] width 64 height 25
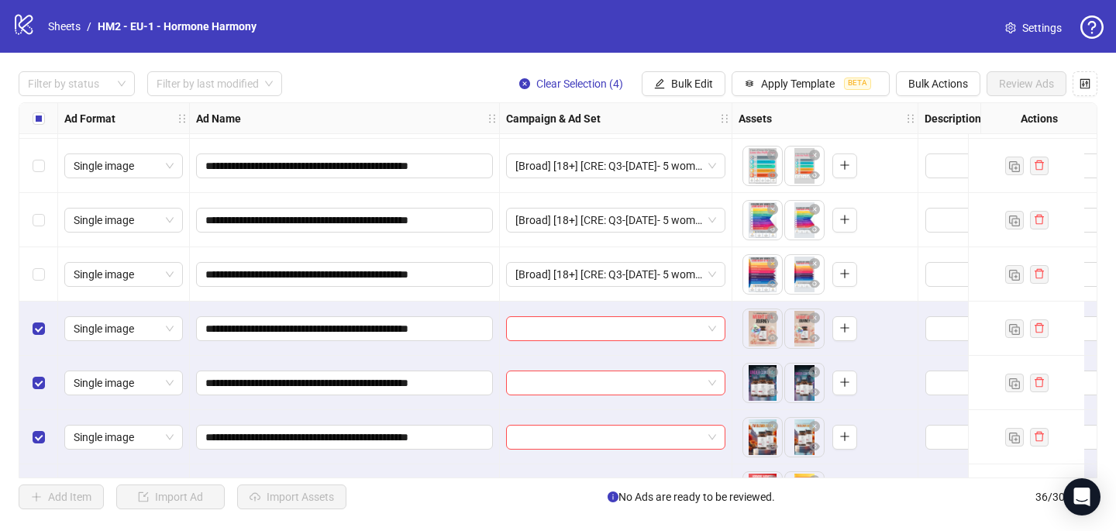
scroll to position [1616, 0]
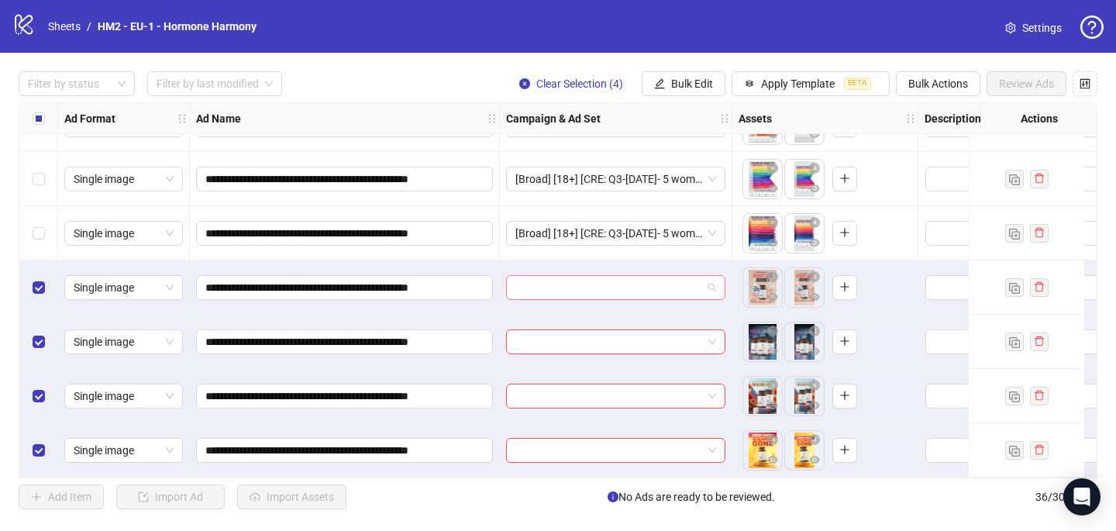
click at [541, 280] on input "search" at bounding box center [609, 287] width 187 height 23
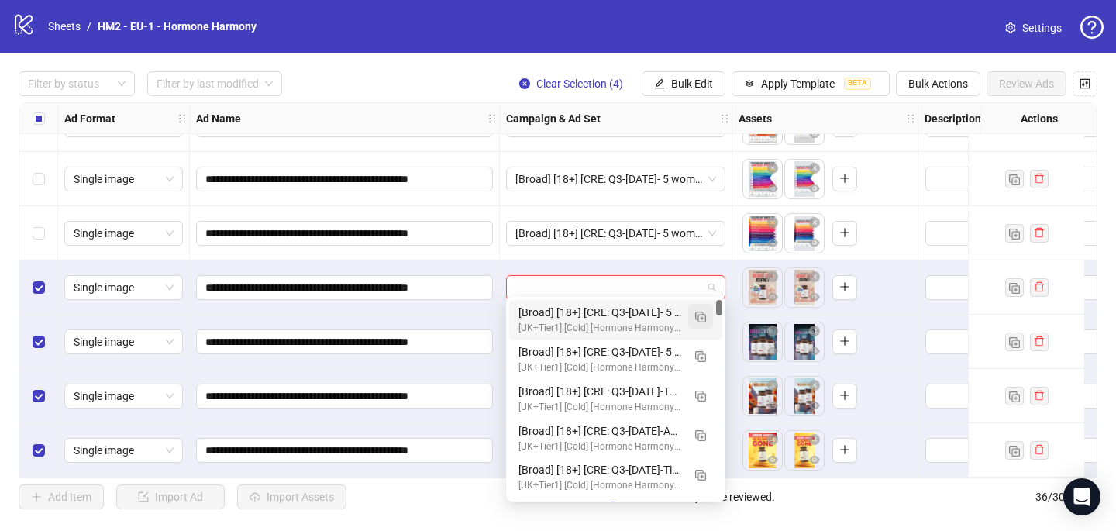
click at [697, 312] on img "button" at bounding box center [700, 317] width 11 height 11
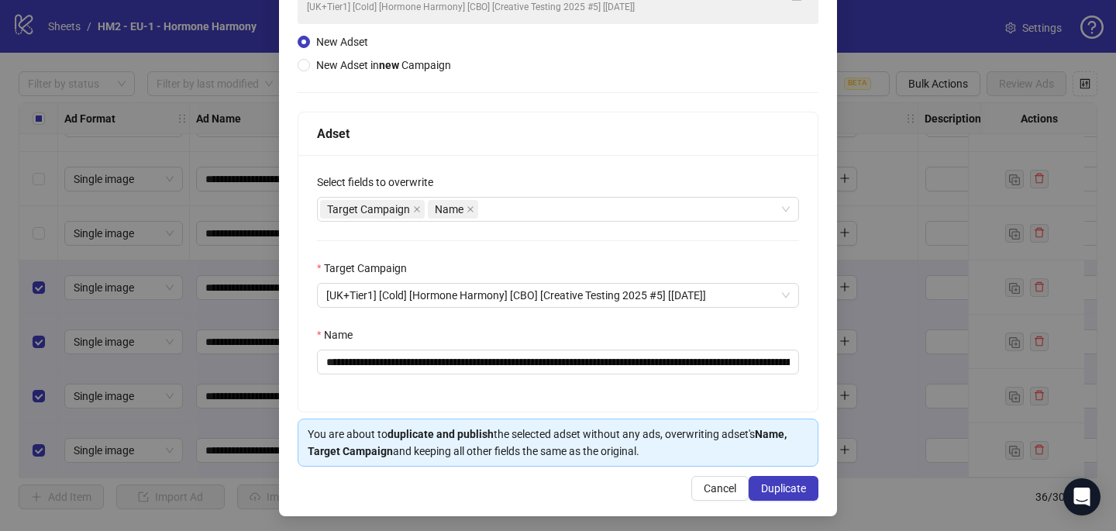
scroll to position [148, 0]
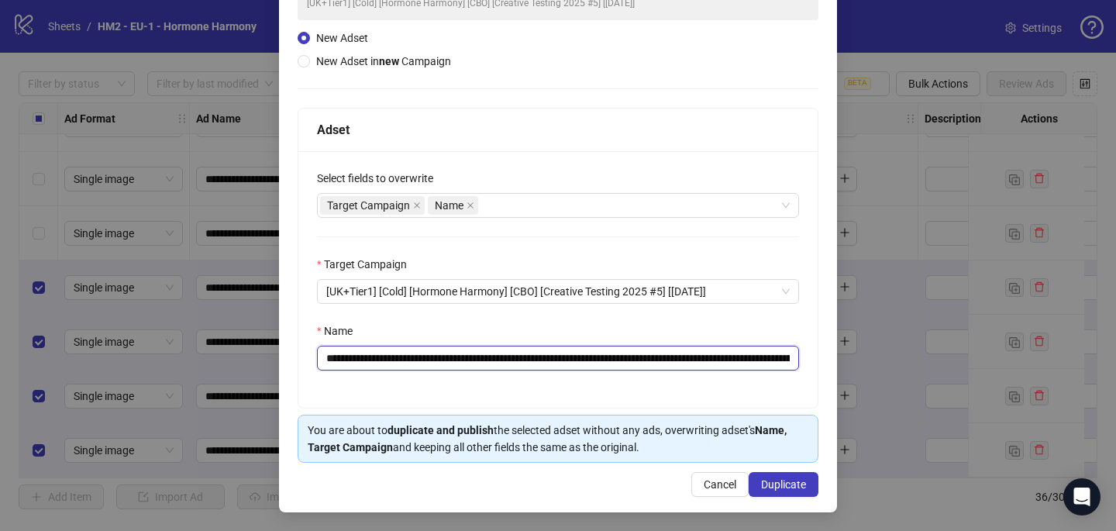
drag, startPoint x: 670, startPoint y: 359, endPoint x: 419, endPoint y: 356, distance: 250.4
click at [419, 356] on input "**********" at bounding box center [558, 358] width 482 height 25
paste input "text"
type input "**********"
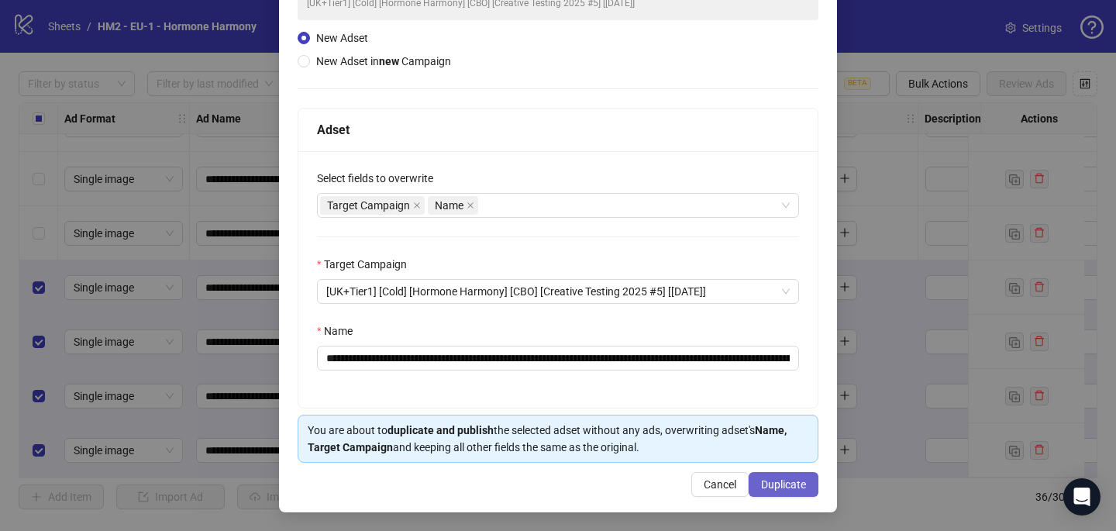
click at [793, 479] on span "Duplicate" at bounding box center [783, 484] width 45 height 12
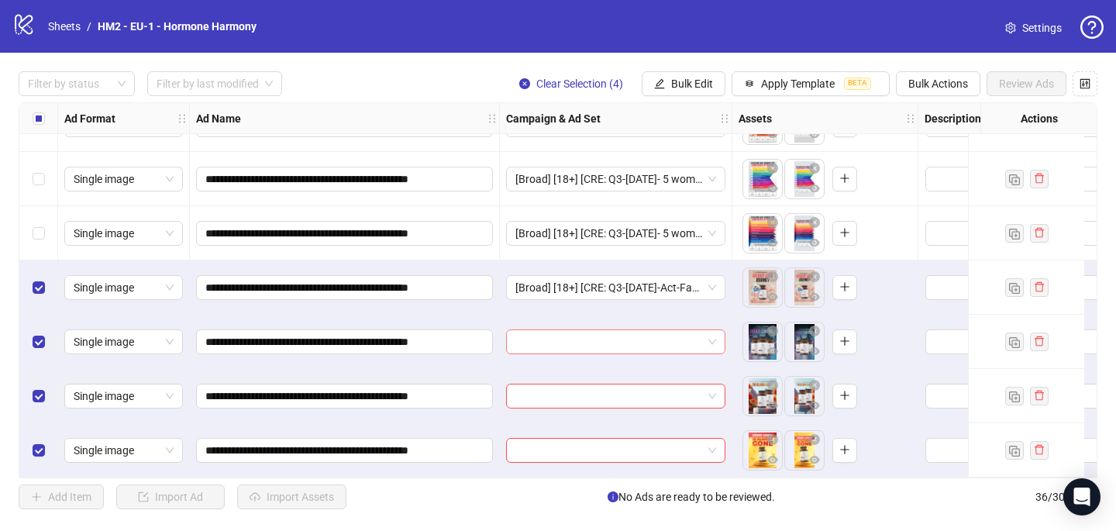
click at [540, 336] on input "search" at bounding box center [609, 341] width 187 height 23
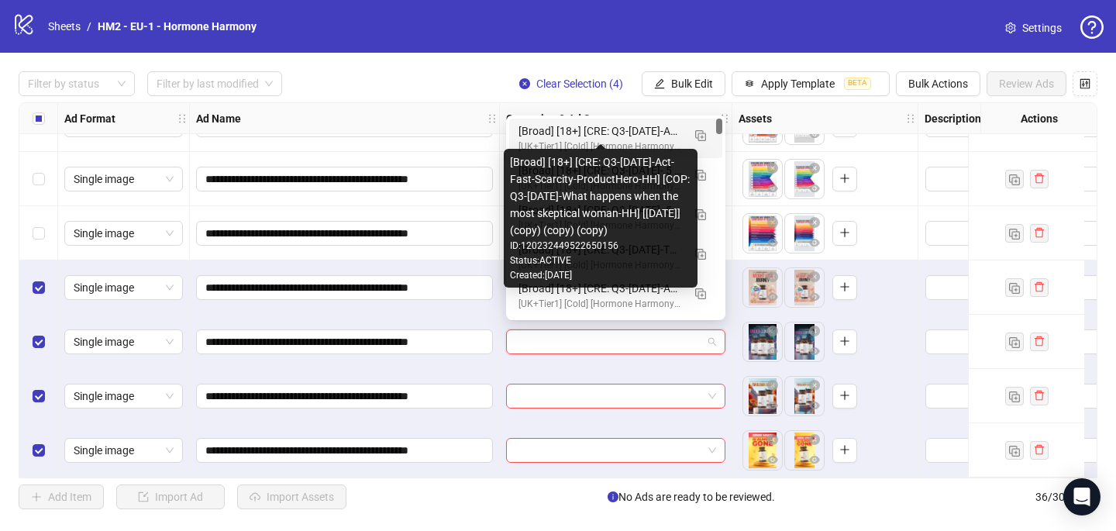
click at [574, 131] on div "[Broad] [18+] [CRE: Q3-08-AUG-2025-Act-Fast-Scarcity-ProductHero-HH] [COP: Q3-0…" at bounding box center [601, 130] width 164 height 17
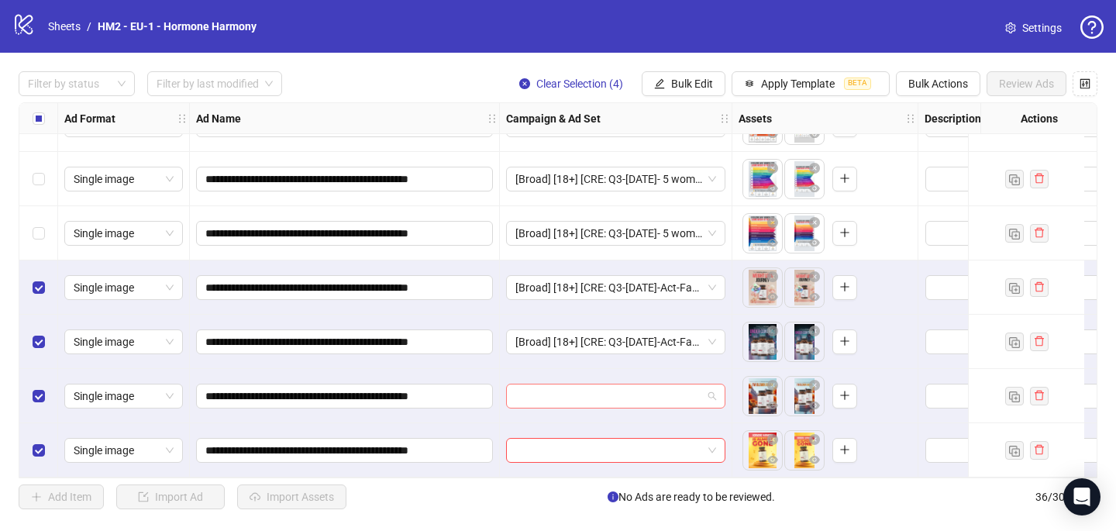
click at [520, 393] on input "search" at bounding box center [609, 396] width 187 height 23
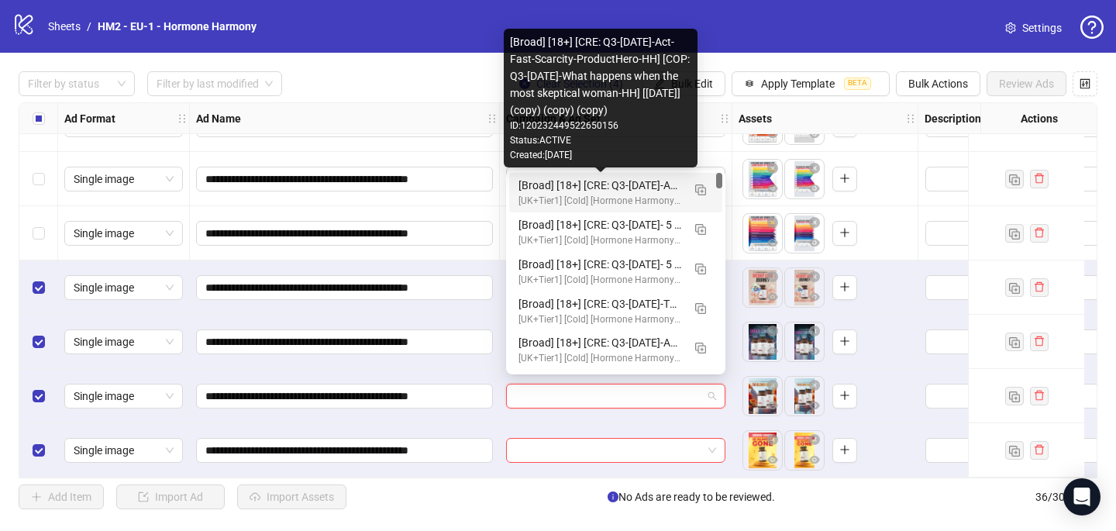
click at [569, 193] on div "[Broad] [18+] [CRE: Q3-08-AUG-2025-Act-Fast-Scarcity-ProductHero-HH] [COP: Q3-0…" at bounding box center [601, 185] width 164 height 17
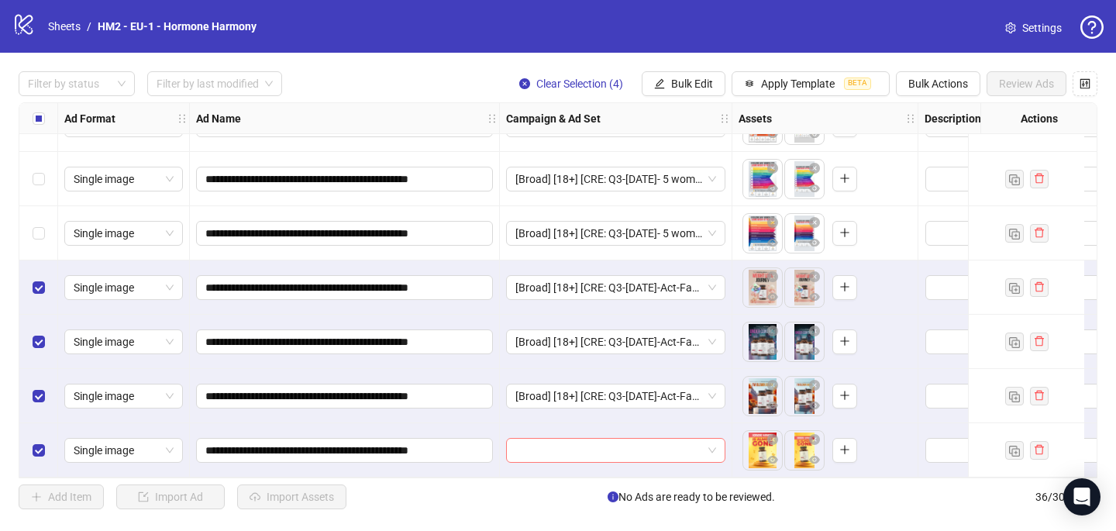
click at [528, 451] on input "search" at bounding box center [609, 450] width 187 height 23
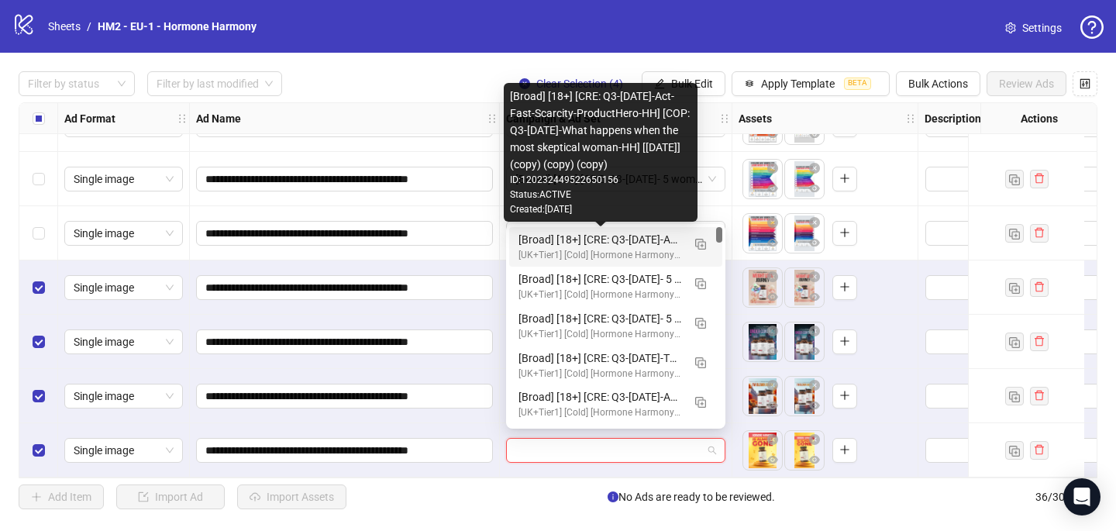
click at [564, 241] on div "[Broad] [18+] [CRE: Q3-08-AUG-2025-Act-Fast-Scarcity-ProductHero-HH] [COP: Q3-0…" at bounding box center [601, 239] width 164 height 17
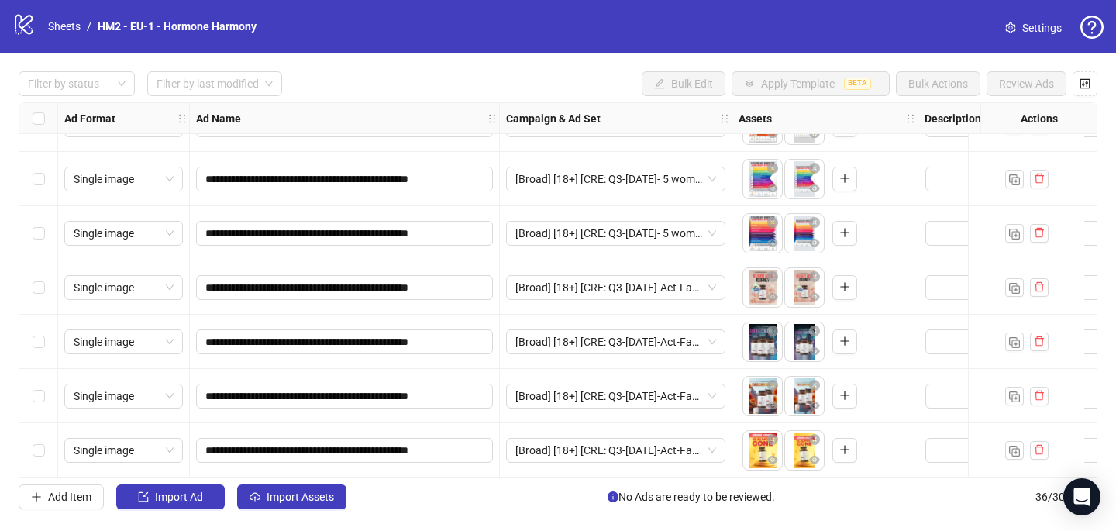
click at [290, 509] on div "**********" at bounding box center [558, 290] width 1116 height 475
click at [290, 497] on span "Import Assets" at bounding box center [300, 497] width 67 height 12
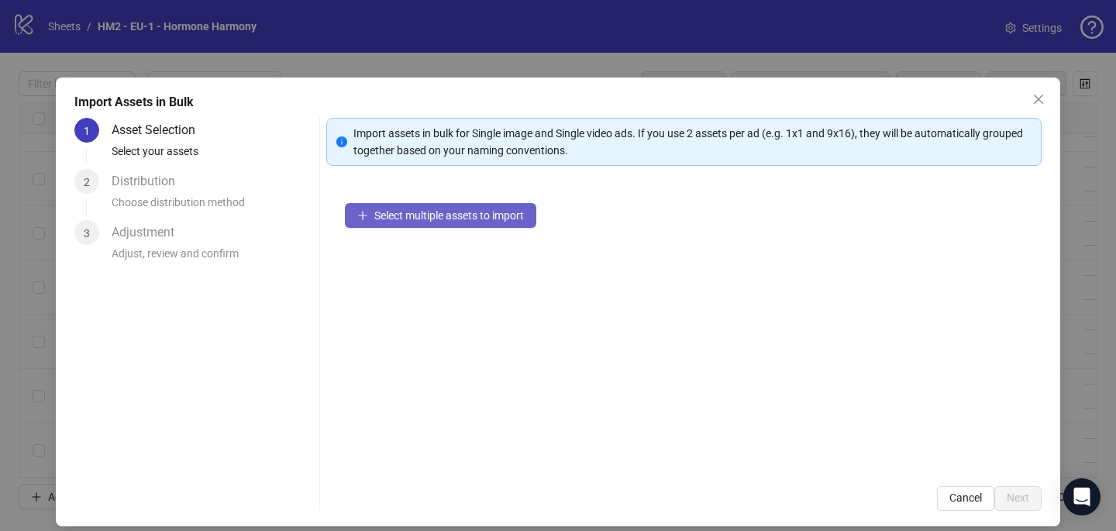
click at [464, 213] on span "Select multiple assets to import" at bounding box center [449, 215] width 150 height 12
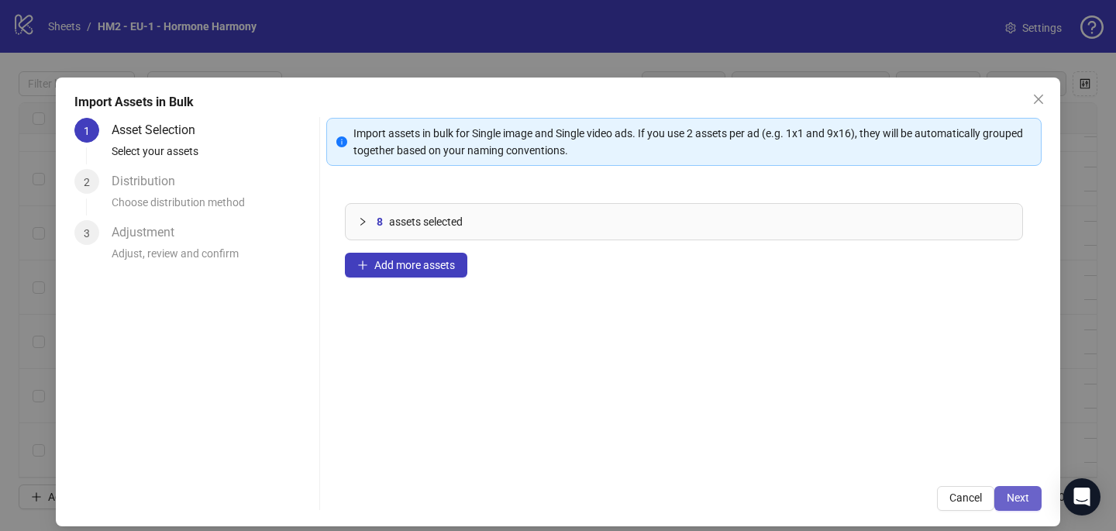
click at [1024, 499] on span "Next" at bounding box center [1018, 498] width 22 height 12
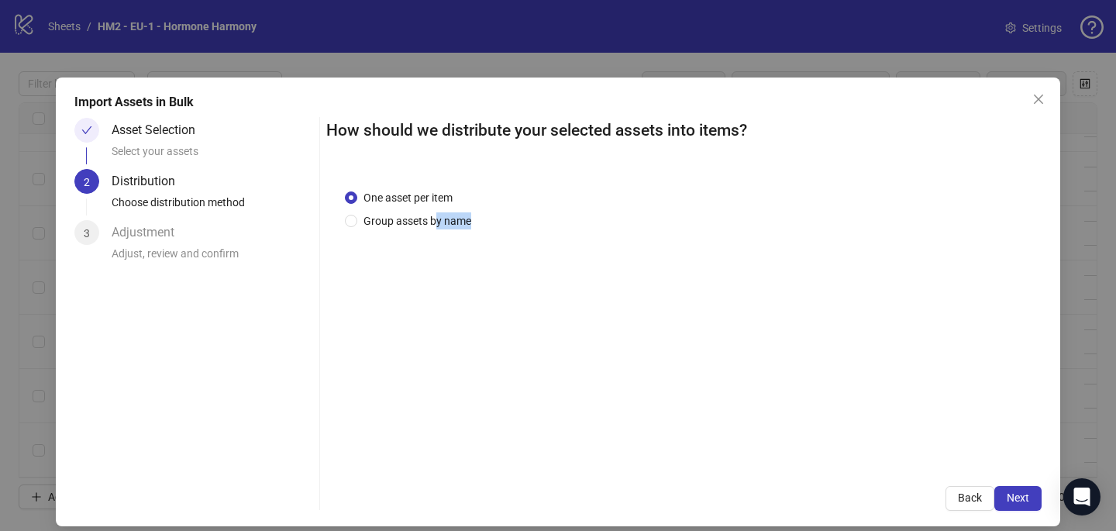
click at [434, 229] on div "One asset per item Group assets by name" at bounding box center [684, 319] width 716 height 297
click at [414, 211] on div "One asset per item Group assets by name" at bounding box center [411, 209] width 133 height 40
click at [410, 233] on div "One asset per item Group assets by name" at bounding box center [684, 319] width 716 height 297
click at [404, 224] on span "Group assets by name" at bounding box center [417, 220] width 120 height 17
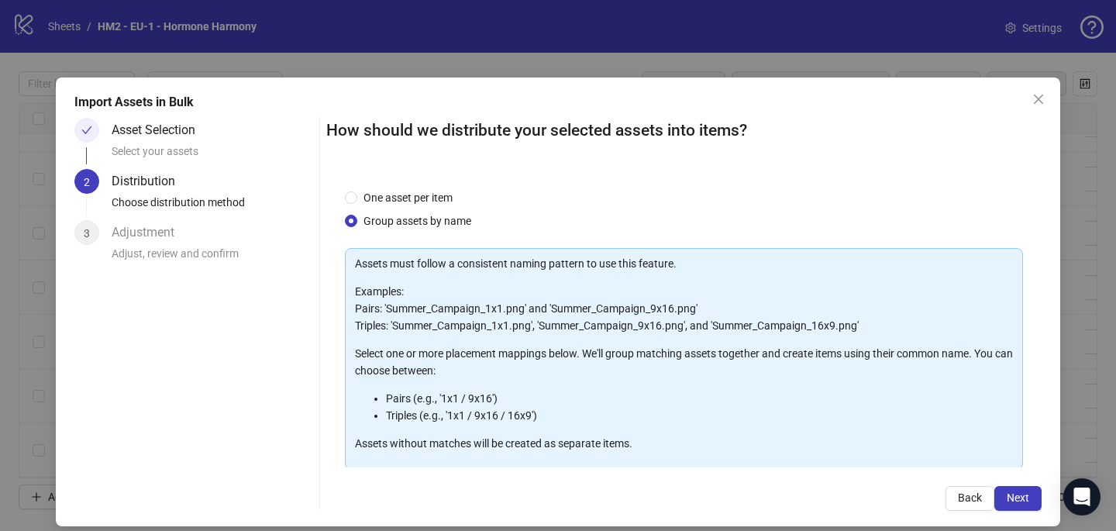
scroll to position [157, 0]
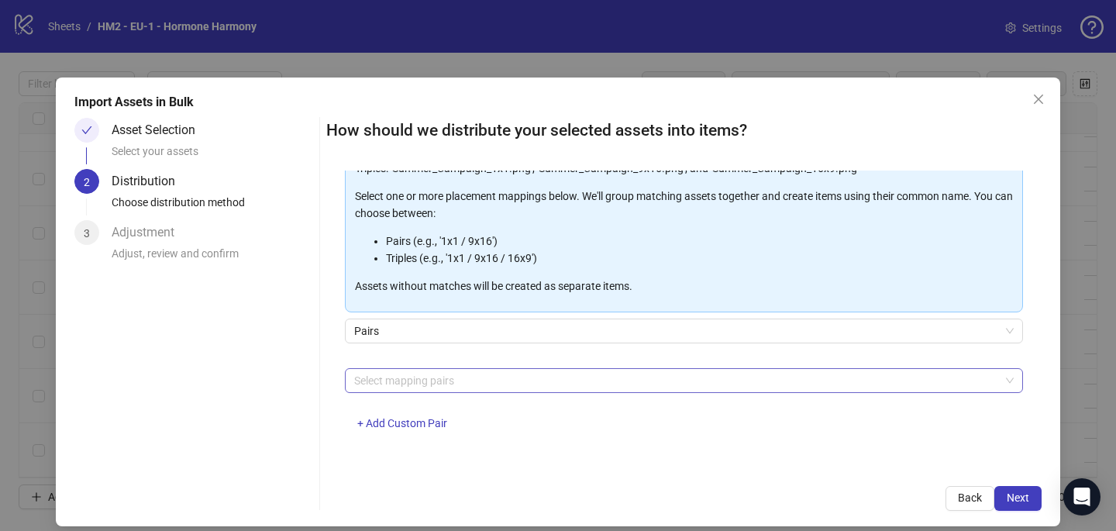
click at [416, 386] on div at bounding box center [676, 381] width 656 height 22
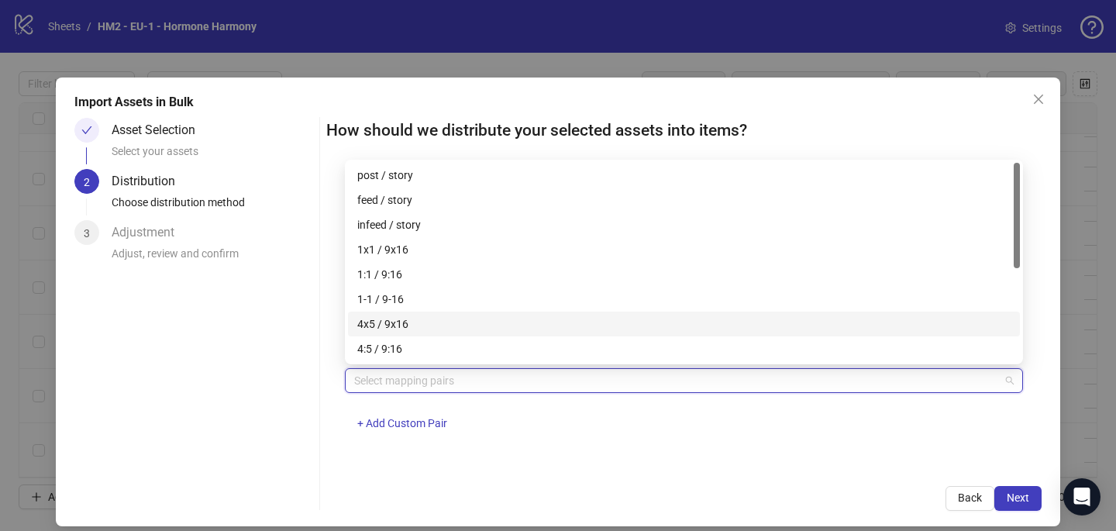
click at [414, 329] on div "4x5 / 9x16" at bounding box center [684, 324] width 654 height 17
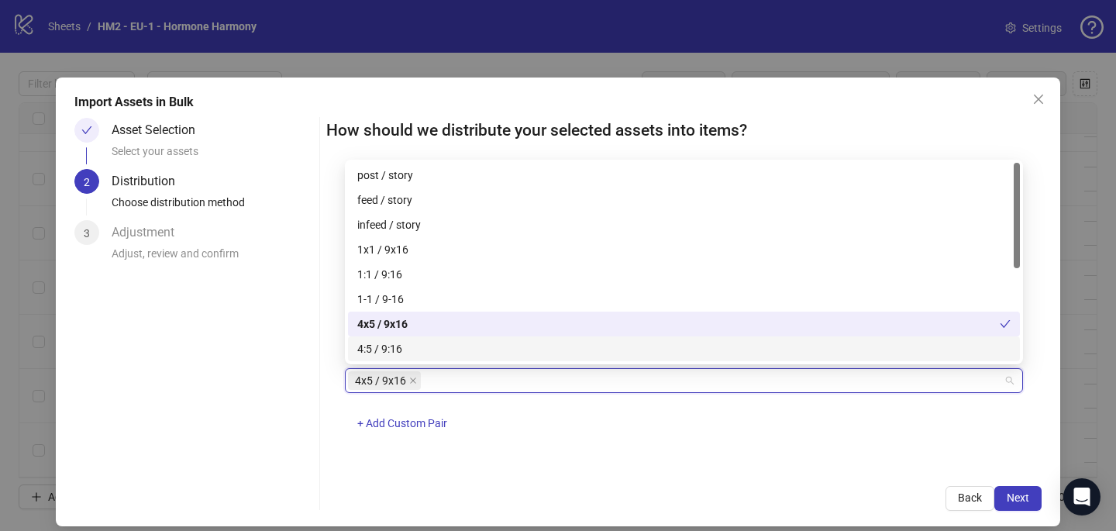
click at [742, 460] on div "One asset per item Group assets by name Assets must follow a consistent naming …" at bounding box center [684, 319] width 716 height 297
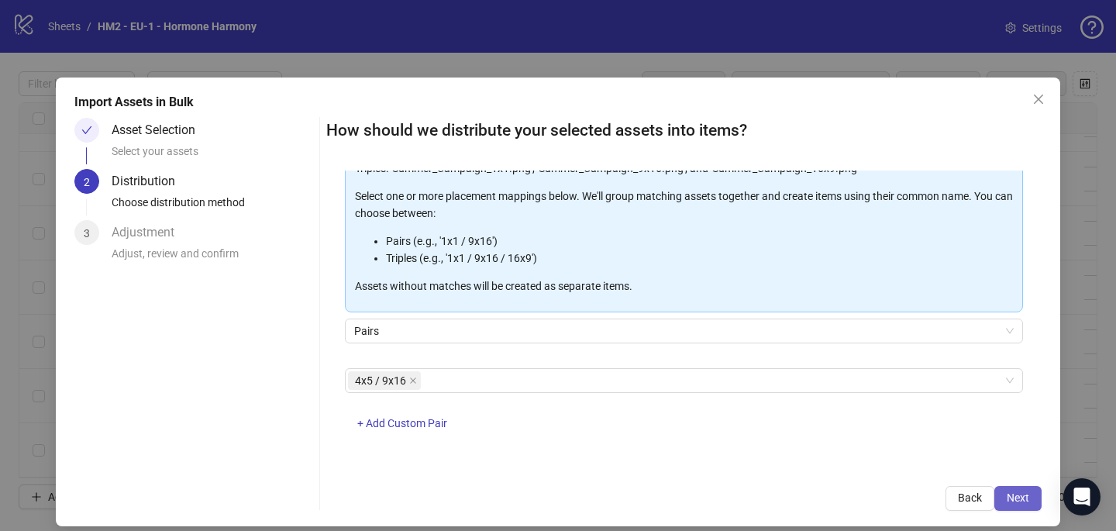
click at [1036, 497] on button "Next" at bounding box center [1018, 498] width 47 height 25
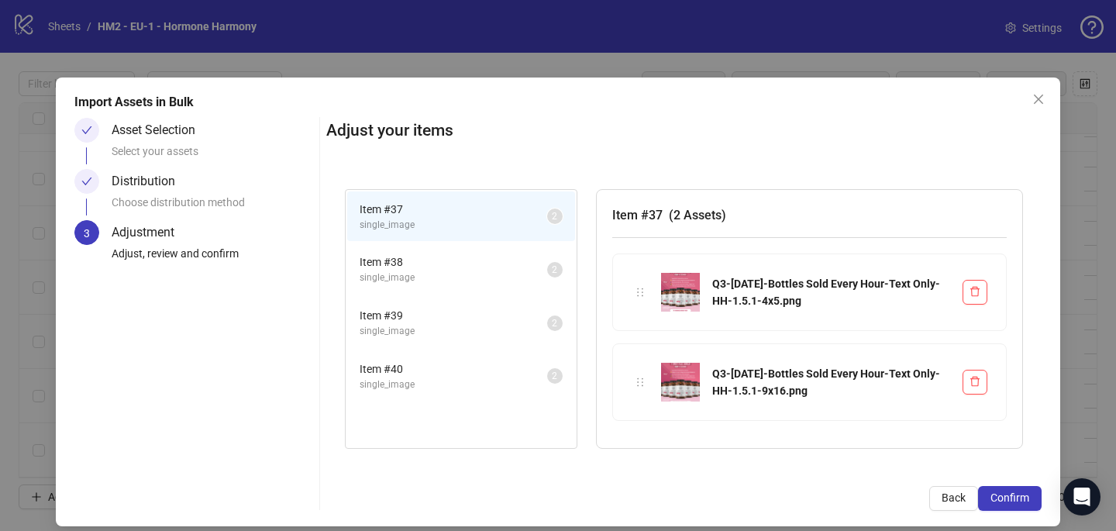
click at [1035, 497] on button "Confirm" at bounding box center [1010, 498] width 64 height 25
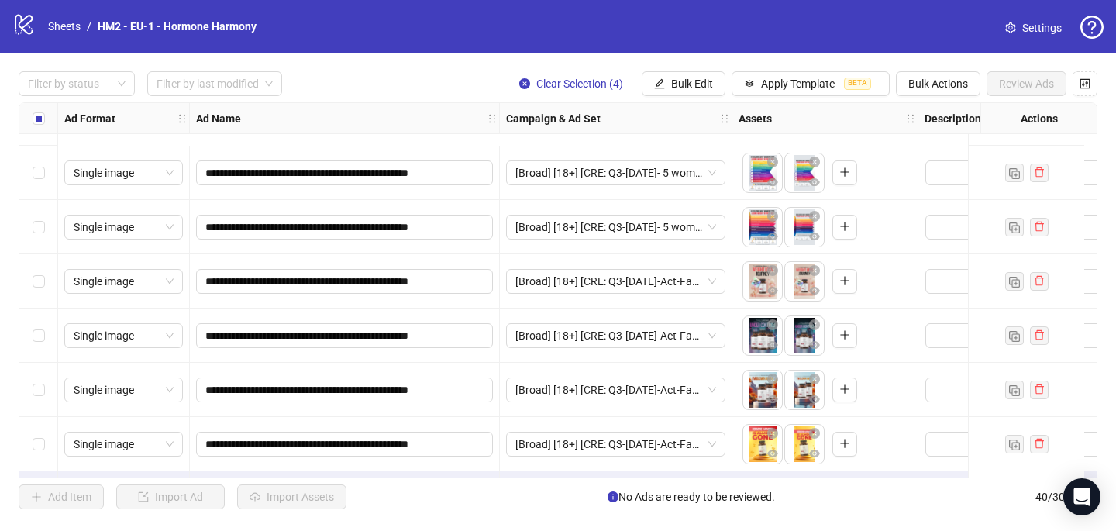
scroll to position [1834, 0]
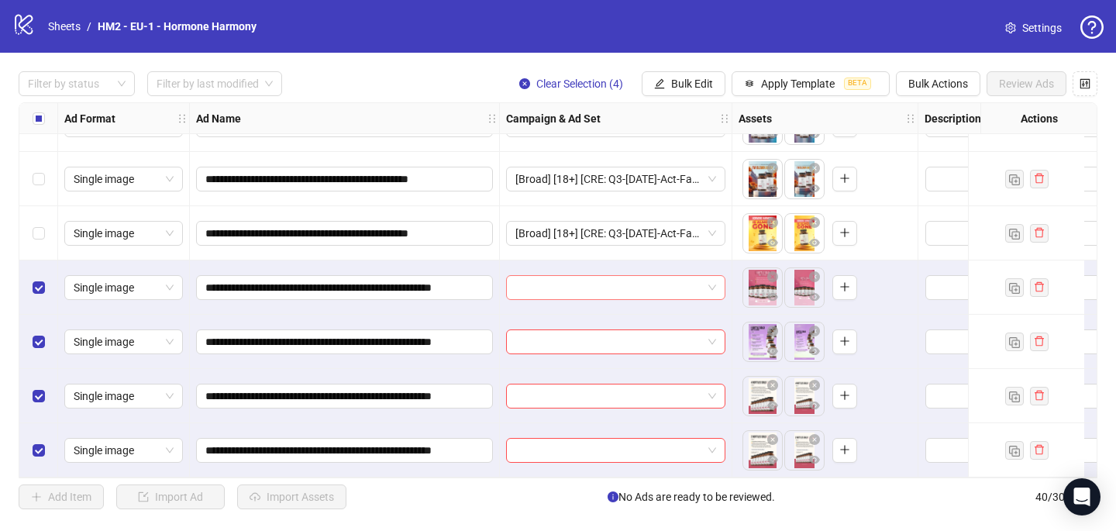
click at [526, 278] on input "search" at bounding box center [609, 287] width 187 height 23
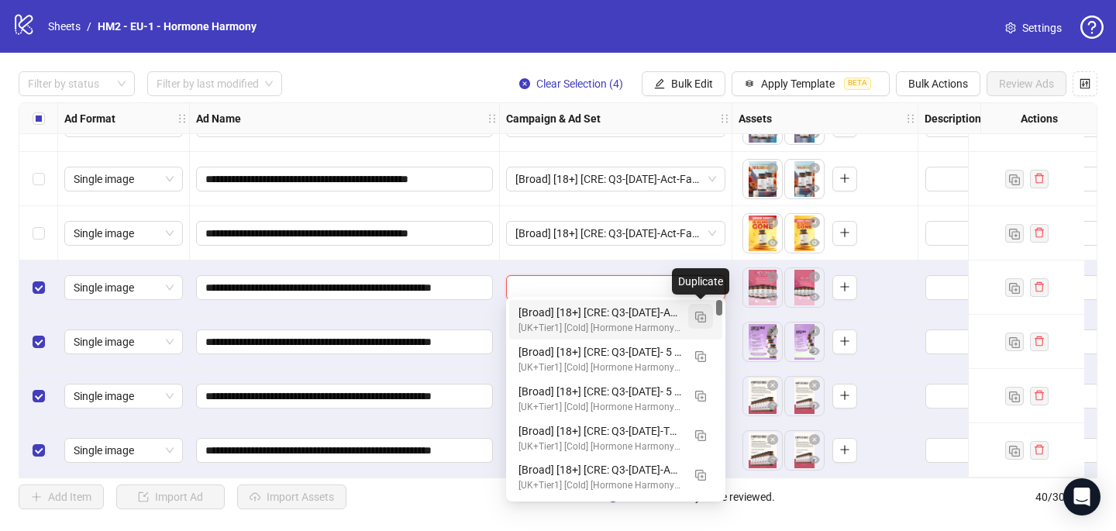
click at [702, 313] on img "button" at bounding box center [700, 317] width 11 height 11
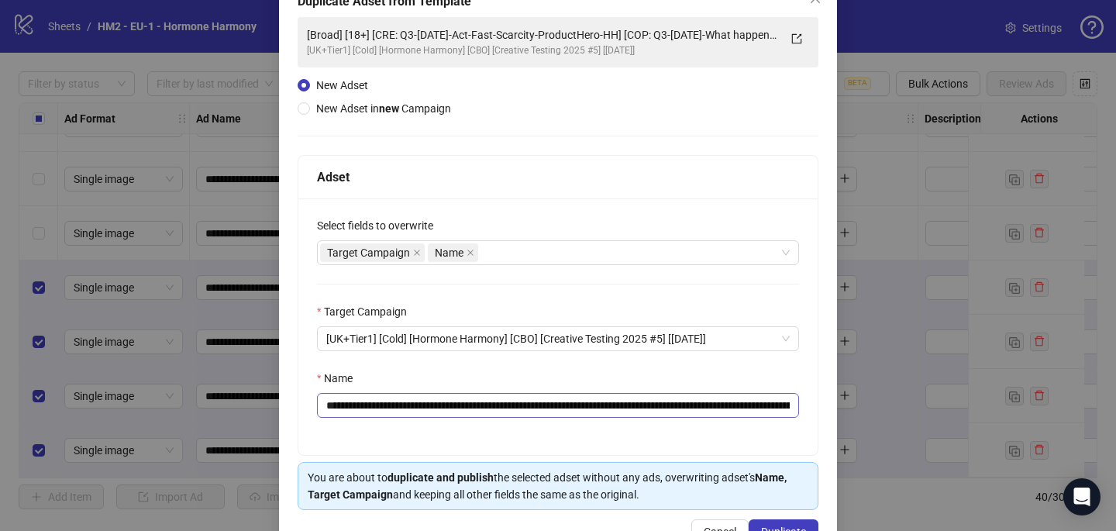
scroll to position [112, 0]
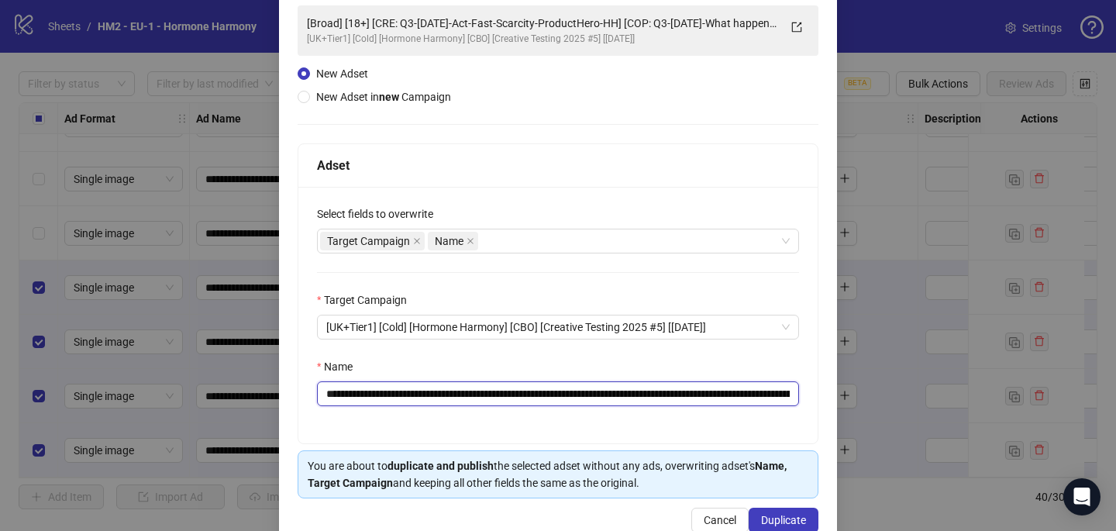
drag, startPoint x: 665, startPoint y: 391, endPoint x: 421, endPoint y: 395, distance: 244.2
click at [421, 395] on input "**********" at bounding box center [558, 393] width 482 height 25
paste input "********"
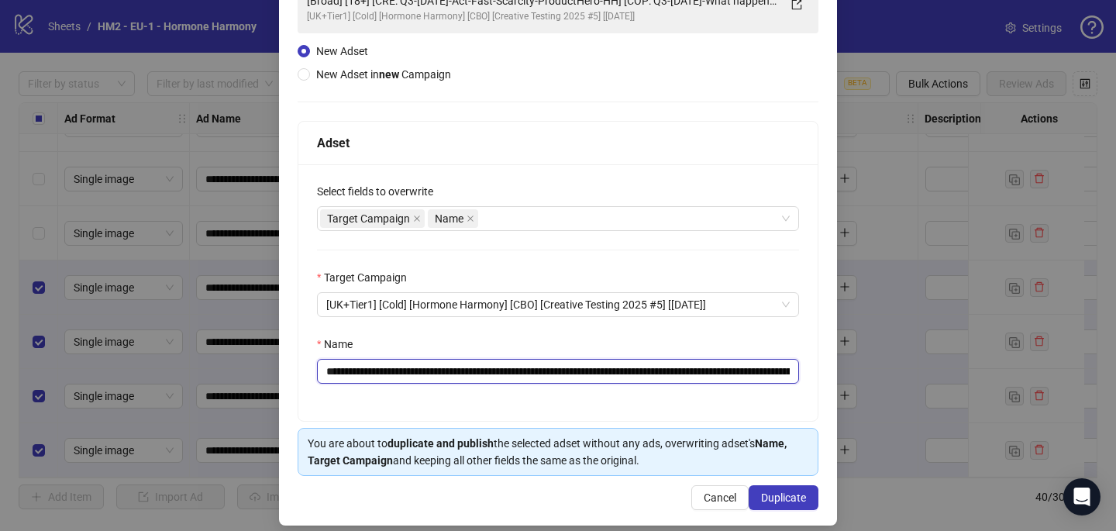
scroll to position [149, 0]
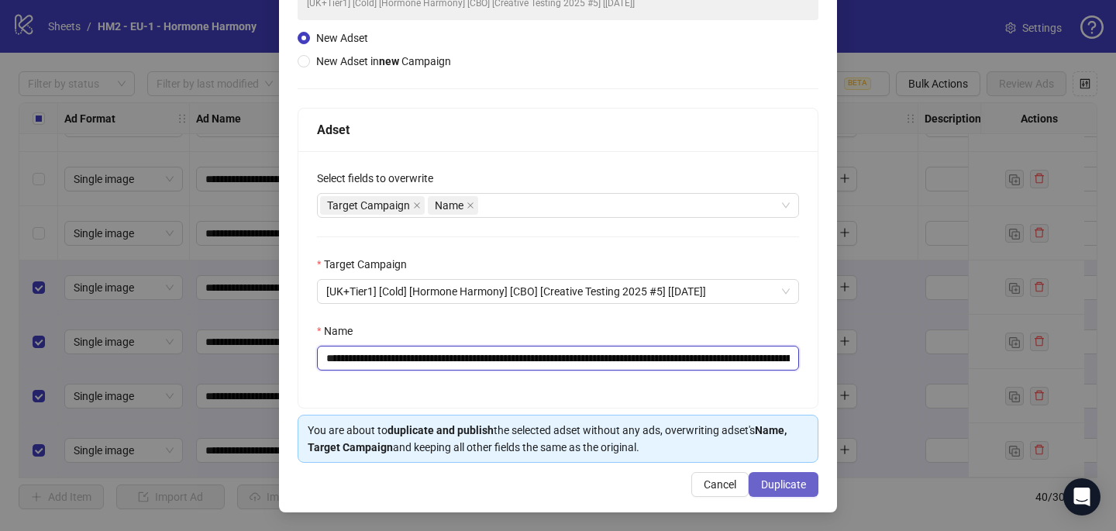
type input "**********"
click at [763, 481] on span "Duplicate" at bounding box center [783, 484] width 45 height 12
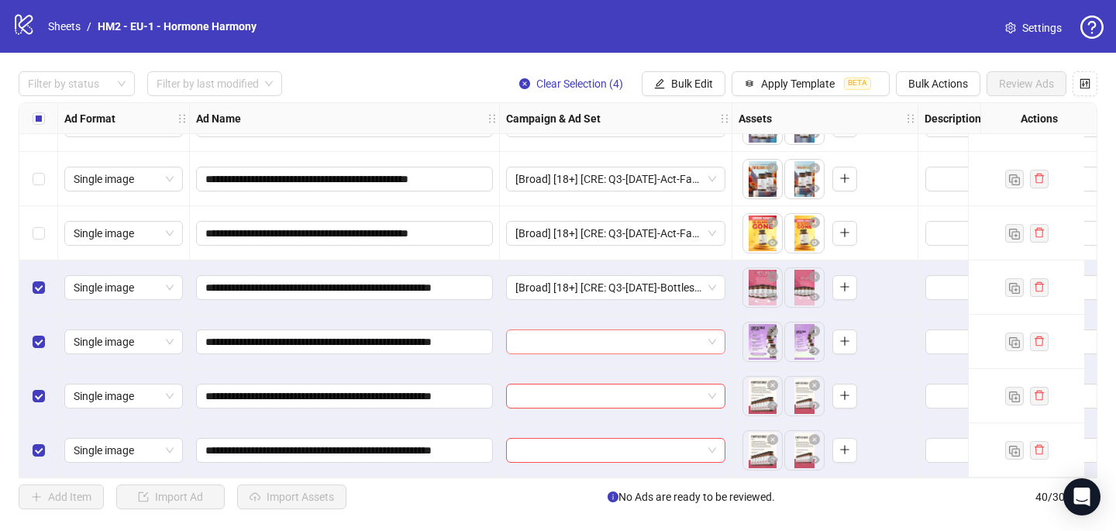
click at [571, 336] on input "search" at bounding box center [609, 341] width 187 height 23
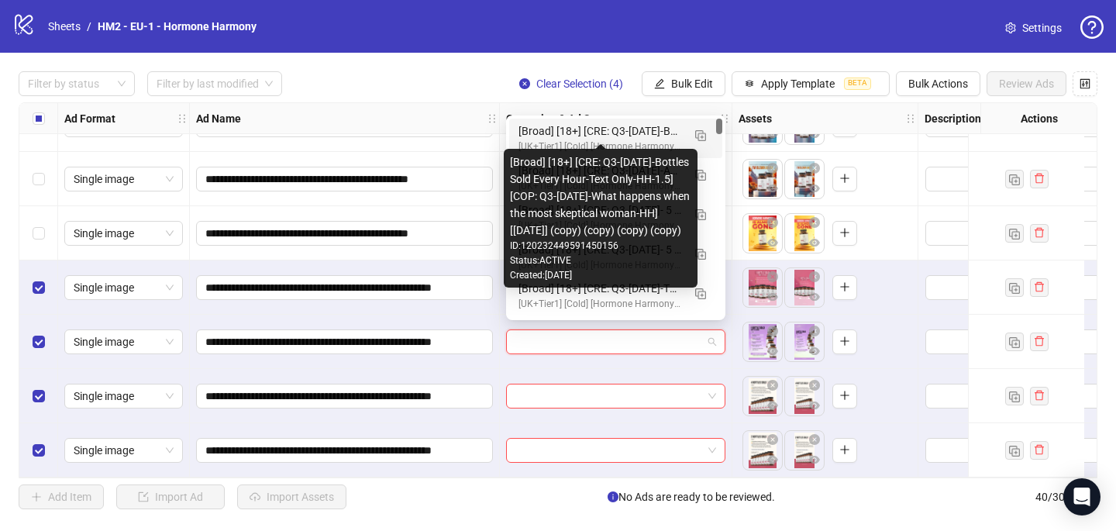
click at [585, 131] on div "[Broad] [18+] [CRE: Q3-08-AUG-2025-Bottles Sold Every Hour-Text Only-HH-1.5] [C…" at bounding box center [601, 130] width 164 height 17
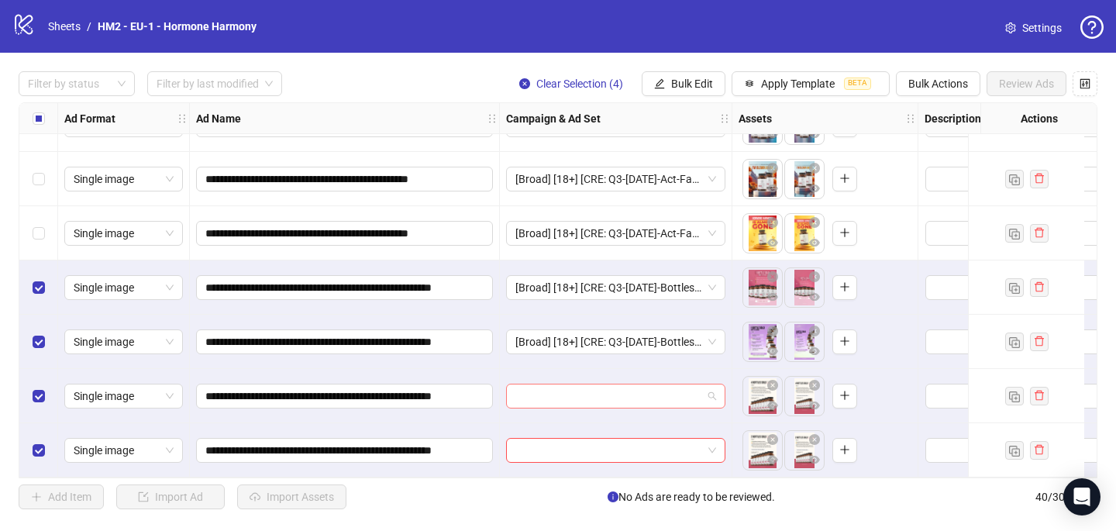
click at [547, 385] on input "search" at bounding box center [609, 396] width 187 height 23
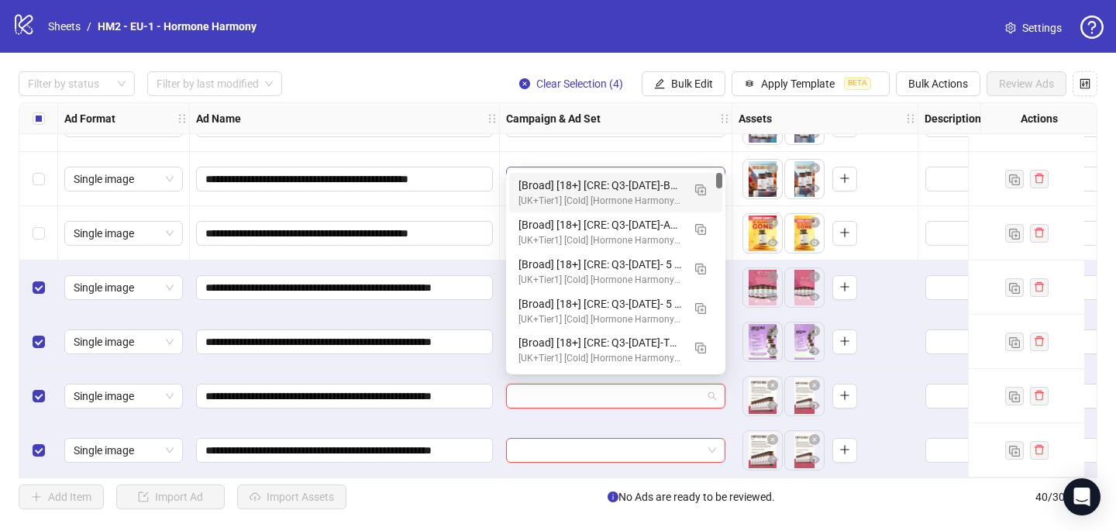
click at [587, 181] on div "[Broad] [18+] [CRE: Q3-08-AUG-2025-Bottles Sold Every Hour-Text Only-HH-1.5] [C…" at bounding box center [601, 185] width 164 height 17
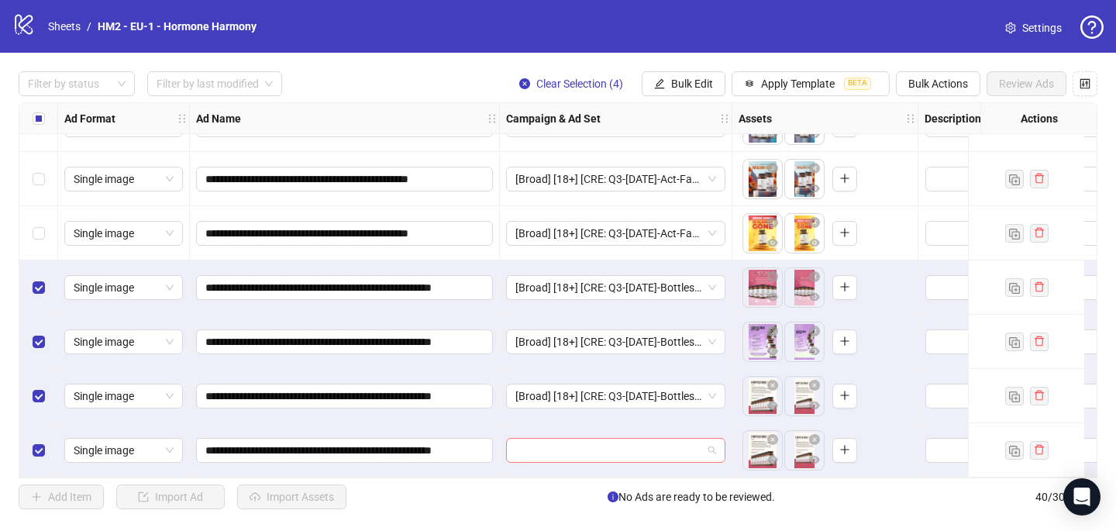
click at [526, 439] on input "search" at bounding box center [609, 450] width 187 height 23
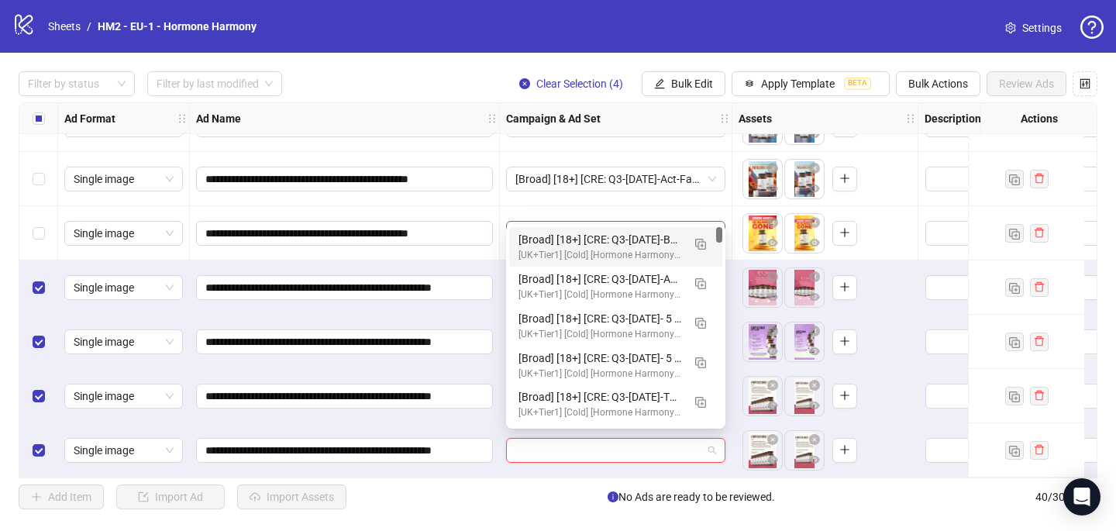
click at [574, 238] on div "[Broad] [18+] [CRE: Q3-08-AUG-2025-Bottles Sold Every Hour-Text Only-HH-1.5] [C…" at bounding box center [601, 239] width 164 height 17
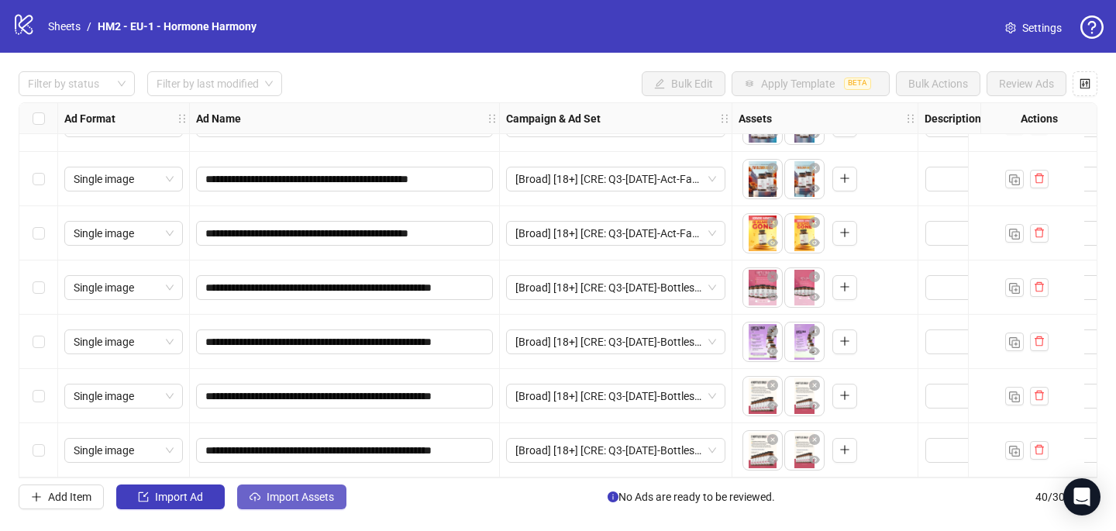
click at [278, 498] on span "Import Assets" at bounding box center [300, 497] width 67 height 12
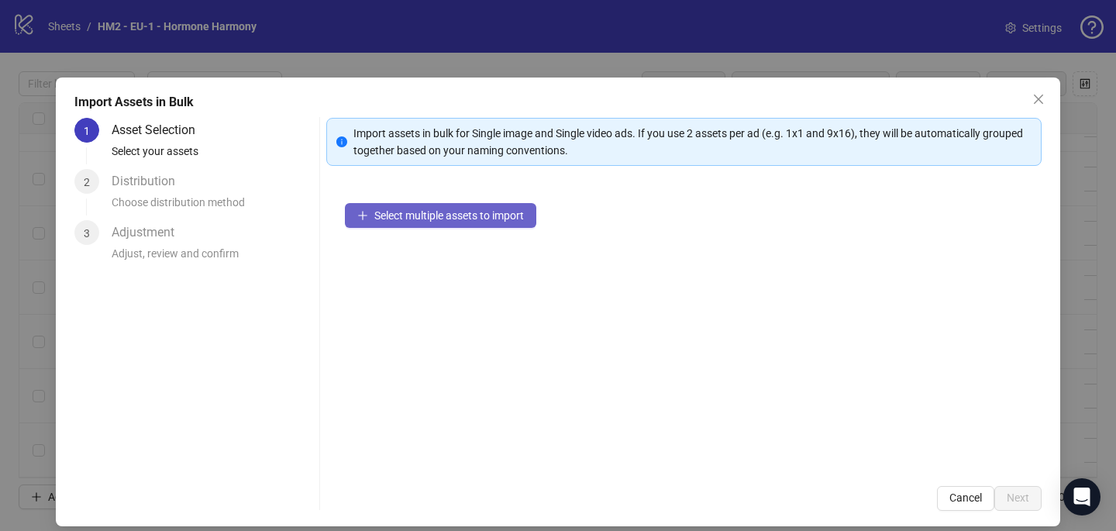
click at [481, 212] on span "Select multiple assets to import" at bounding box center [449, 215] width 150 height 12
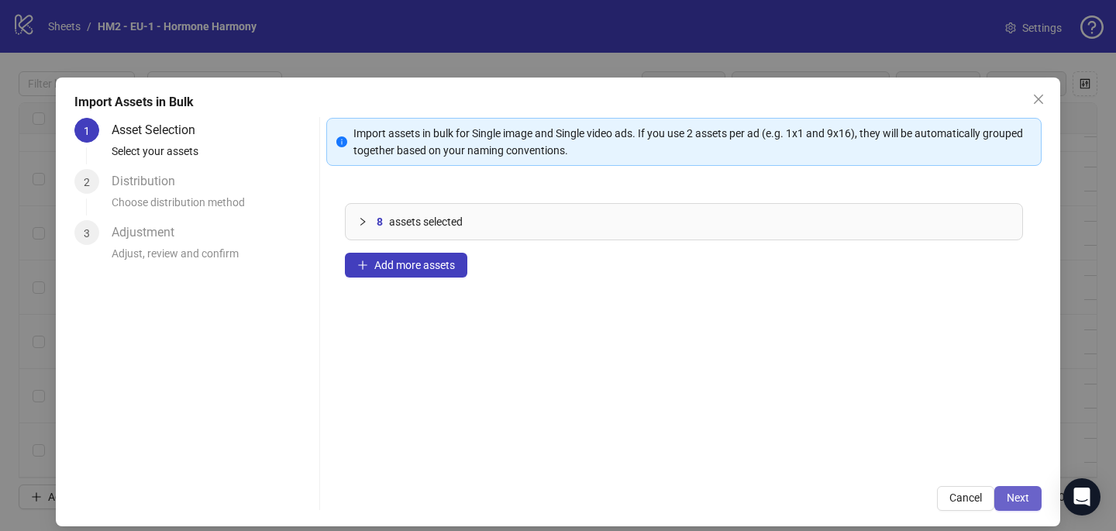
click at [1011, 495] on span "Next" at bounding box center [1018, 498] width 22 height 12
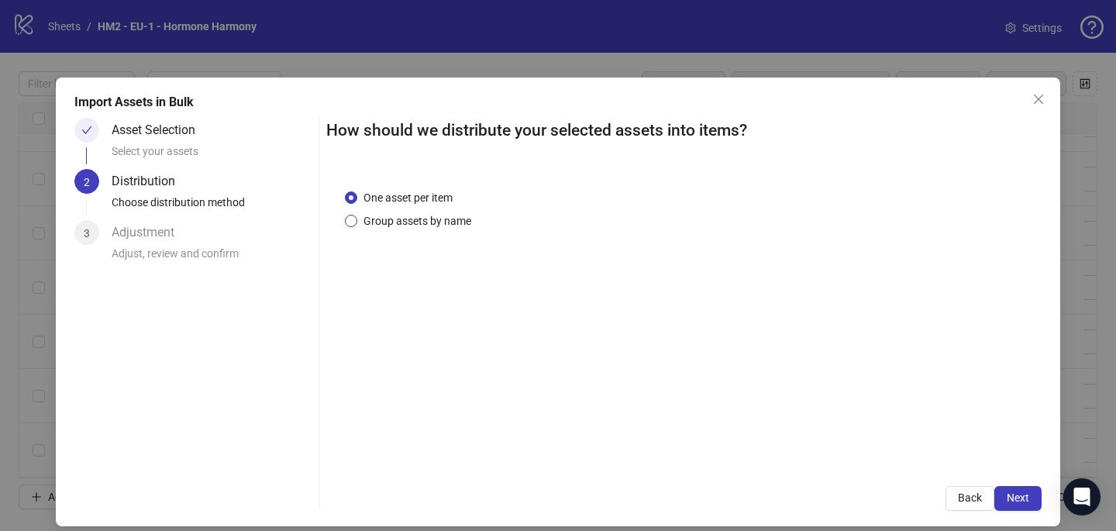
click at [419, 219] on span "Group assets by name" at bounding box center [417, 220] width 120 height 17
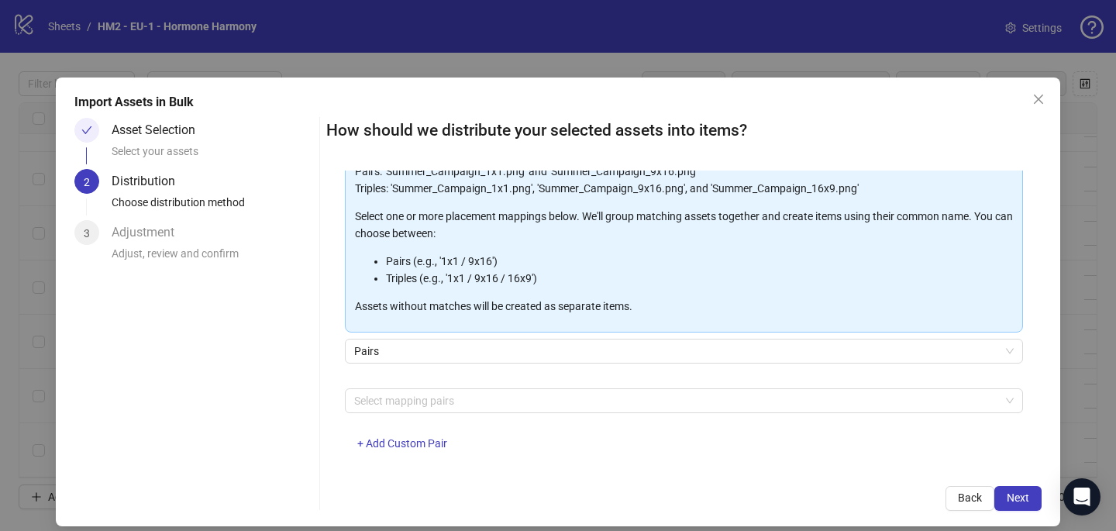
scroll to position [156, 0]
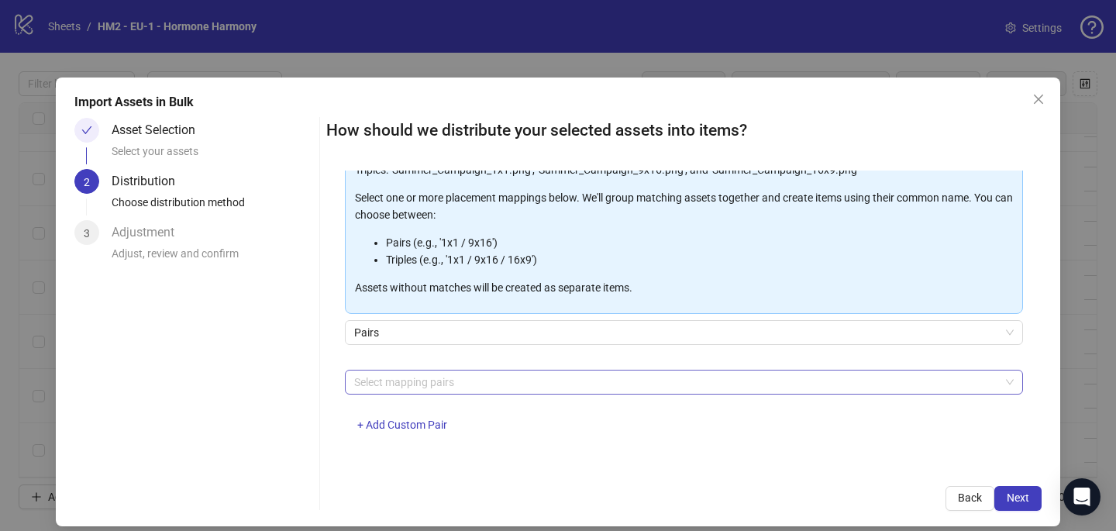
click at [403, 379] on div at bounding box center [676, 382] width 656 height 22
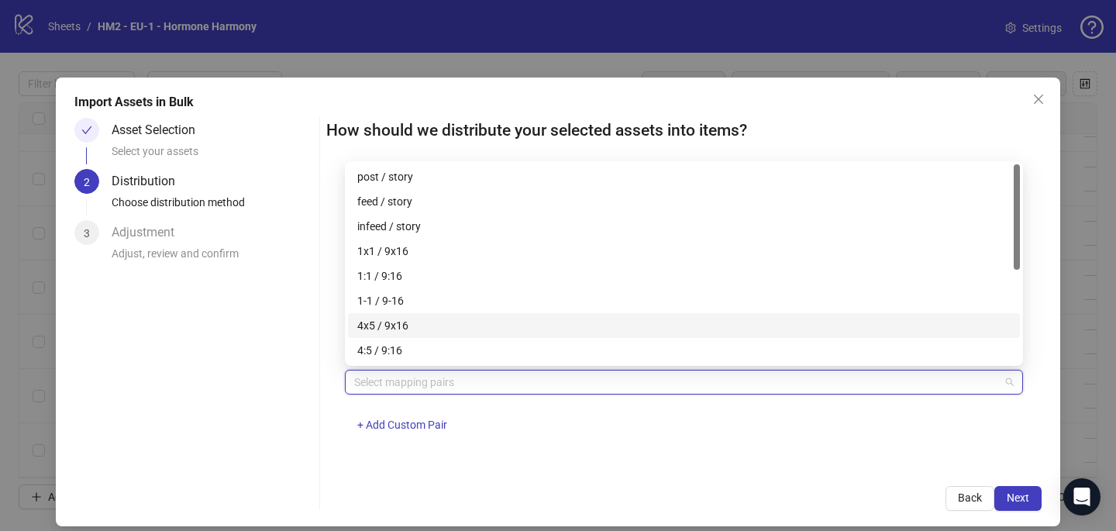
click at [402, 317] on div "4x5 / 9x16" at bounding box center [684, 325] width 654 height 17
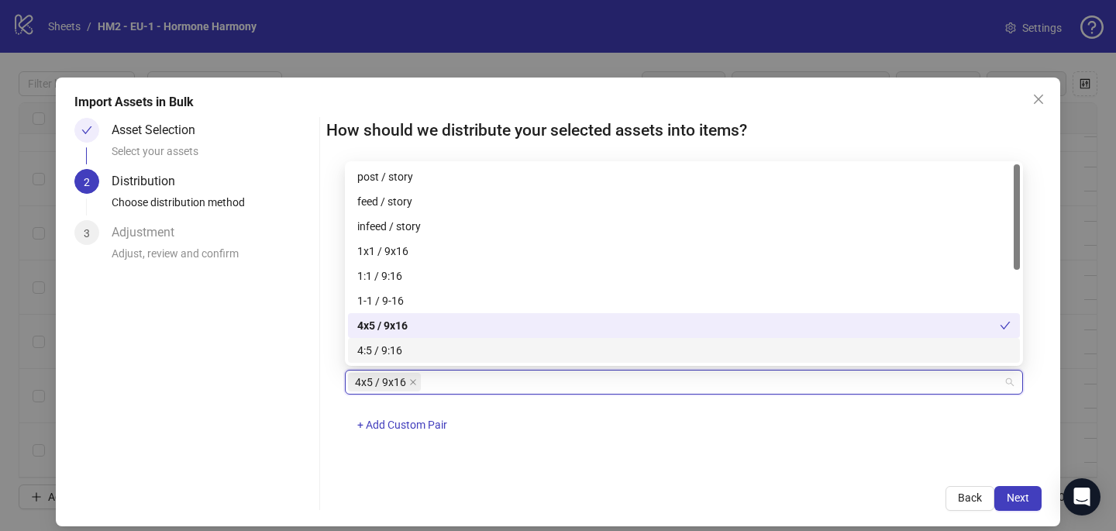
click at [561, 441] on div "4x5 / 9x16 + Add Custom Pair" at bounding box center [684, 410] width 678 height 81
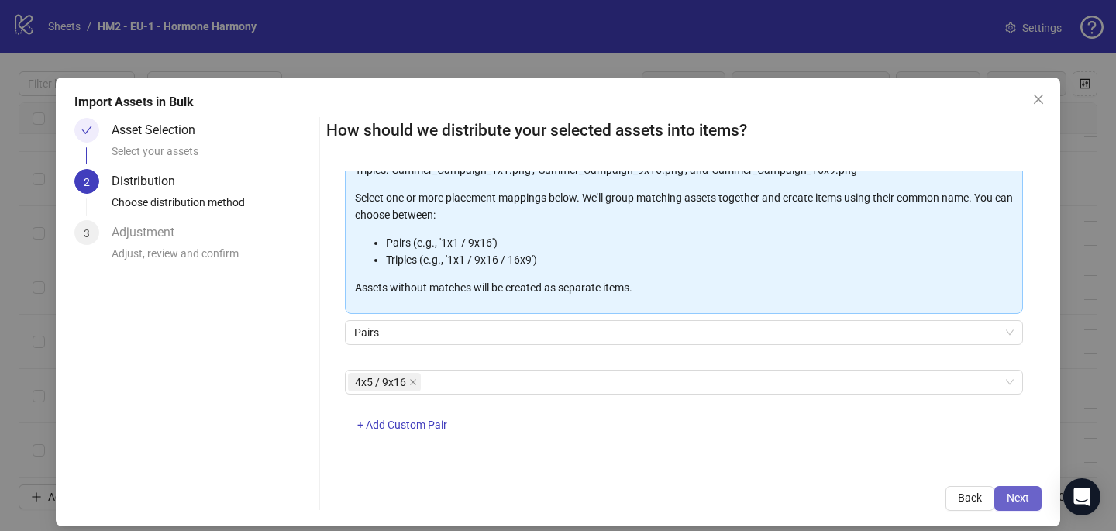
click at [1028, 499] on span "Next" at bounding box center [1018, 498] width 22 height 12
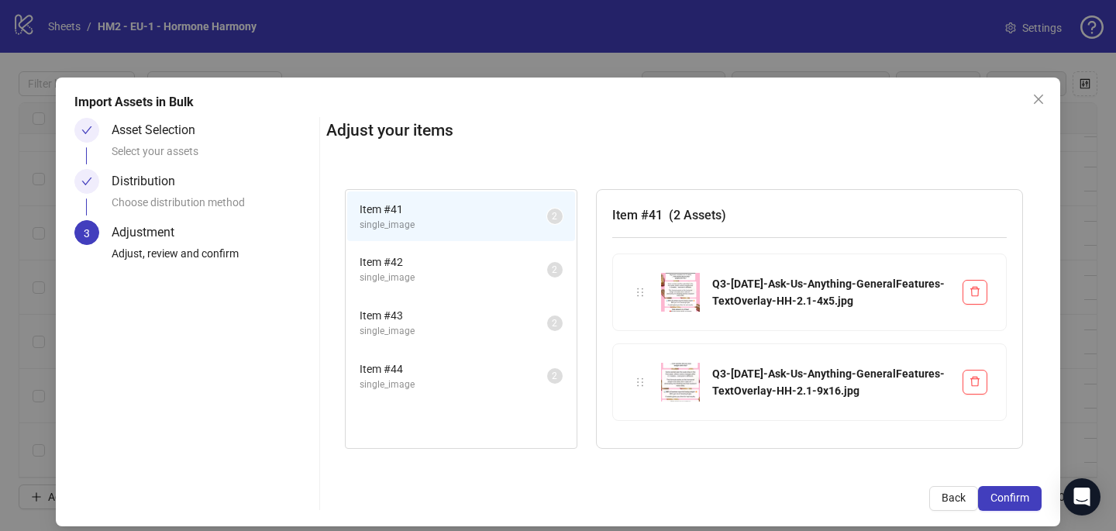
click at [1028, 498] on span "Confirm" at bounding box center [1010, 498] width 39 height 12
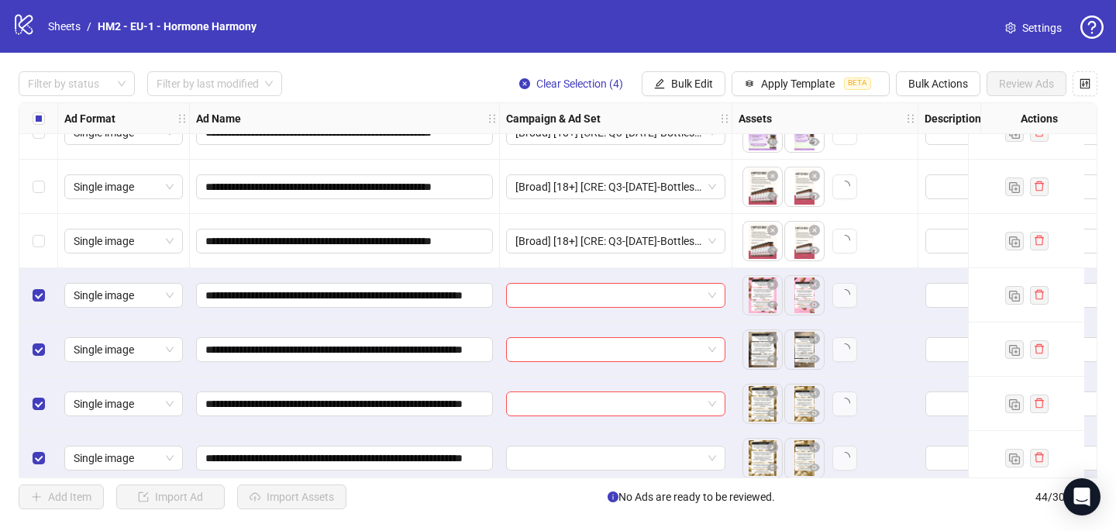
scroll to position [2051, 0]
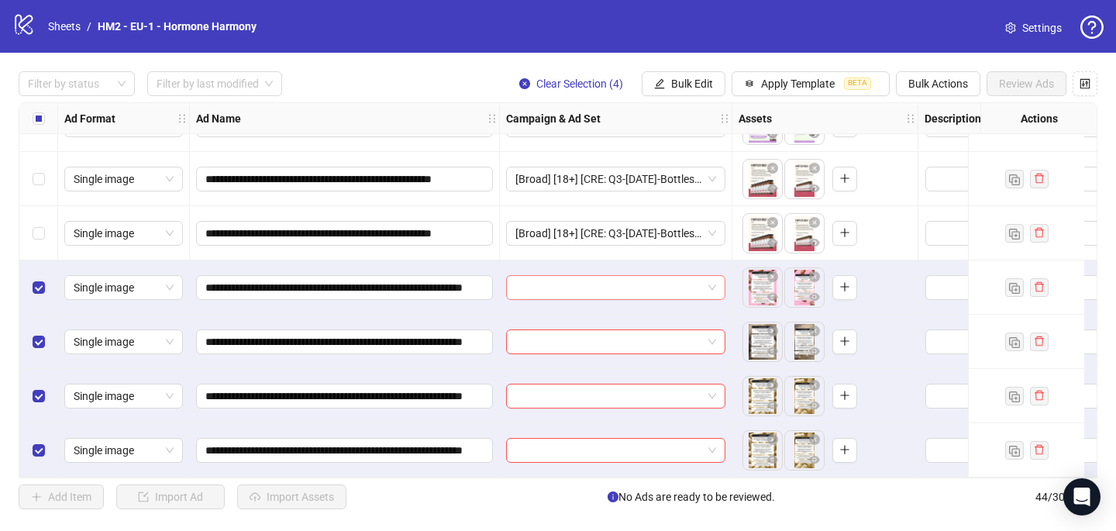
click at [527, 281] on input "search" at bounding box center [609, 287] width 187 height 23
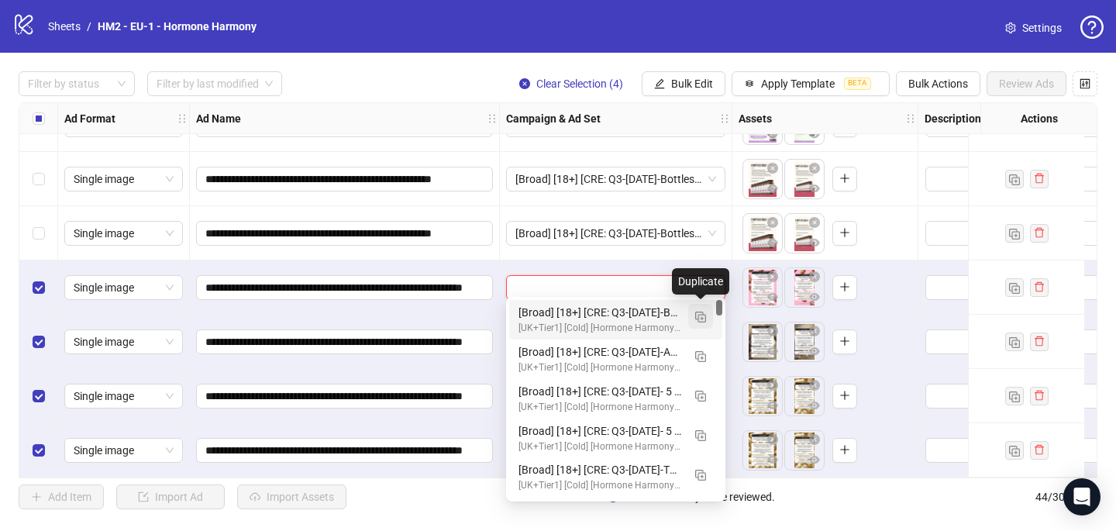
click at [708, 313] on button "button" at bounding box center [700, 316] width 25 height 25
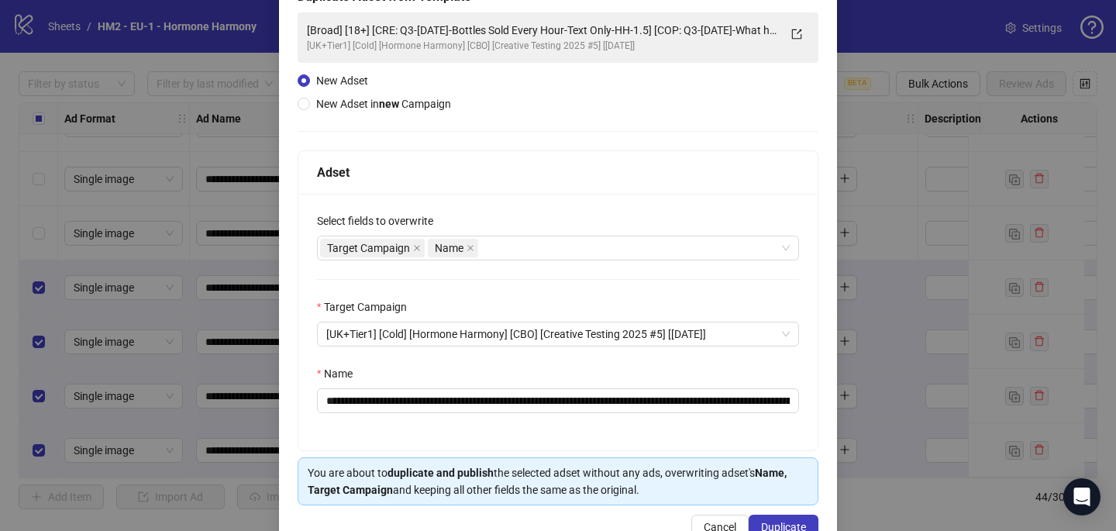
scroll to position [140, 0]
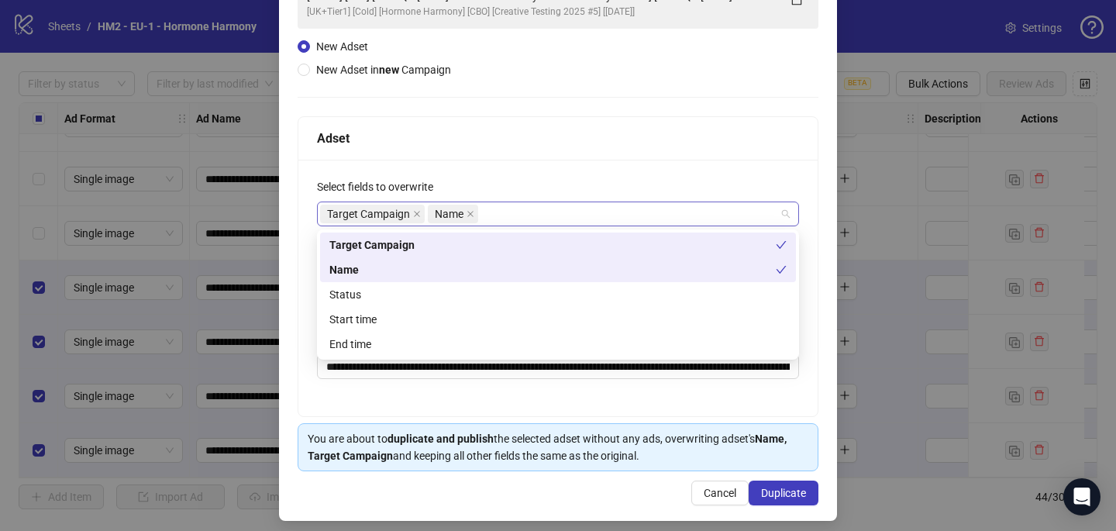
click at [599, 208] on div "Target Campaign Name" at bounding box center [550, 214] width 460 height 22
click at [436, 309] on div "Start time" at bounding box center [558, 319] width 476 height 25
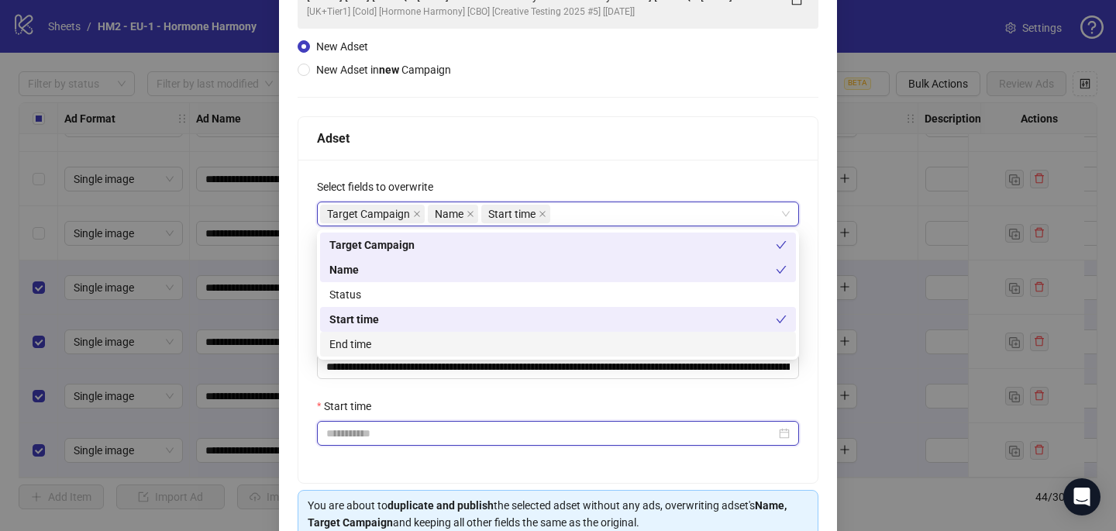
click at [454, 426] on input "Start time" at bounding box center [551, 433] width 450 height 17
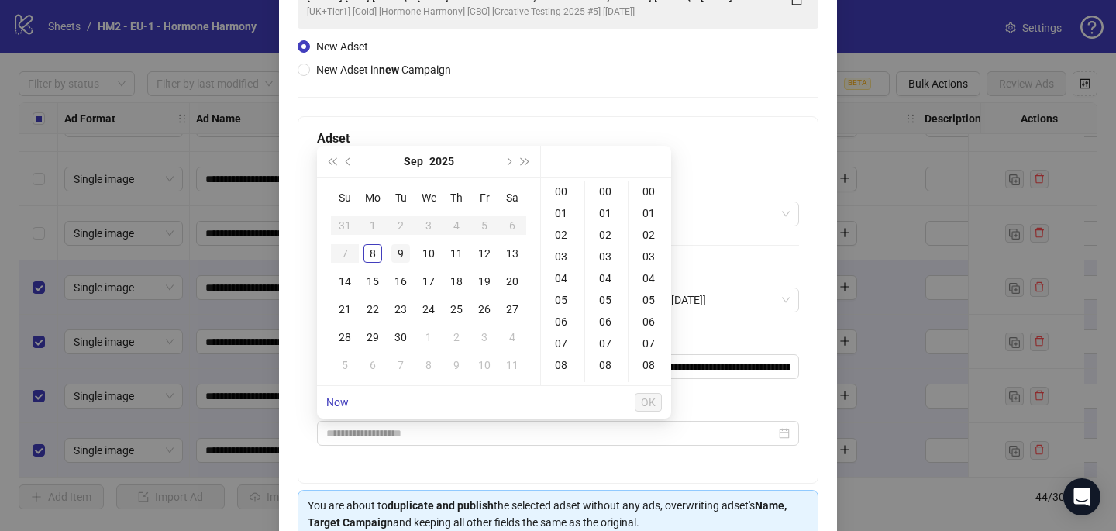
click at [402, 253] on div "9" at bounding box center [401, 253] width 19 height 19
type input "**********"
click at [654, 402] on span "OK" at bounding box center [648, 402] width 15 height 12
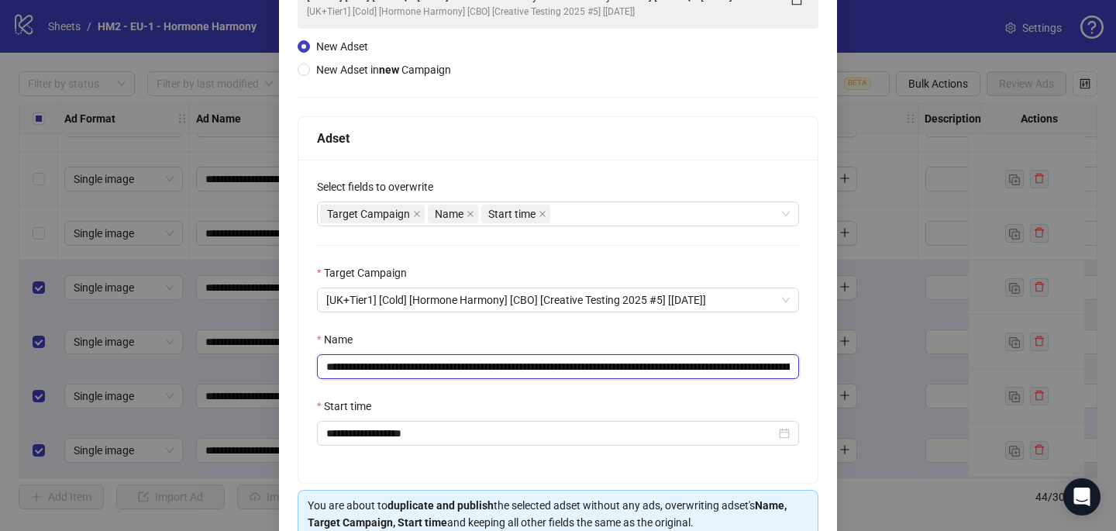
drag, startPoint x: 699, startPoint y: 367, endPoint x: 422, endPoint y: 370, distance: 276.8
click at [419, 369] on input "**********" at bounding box center [558, 366] width 482 height 25
paste input "**********"
click at [785, 364] on input "**********" at bounding box center [558, 366] width 482 height 25
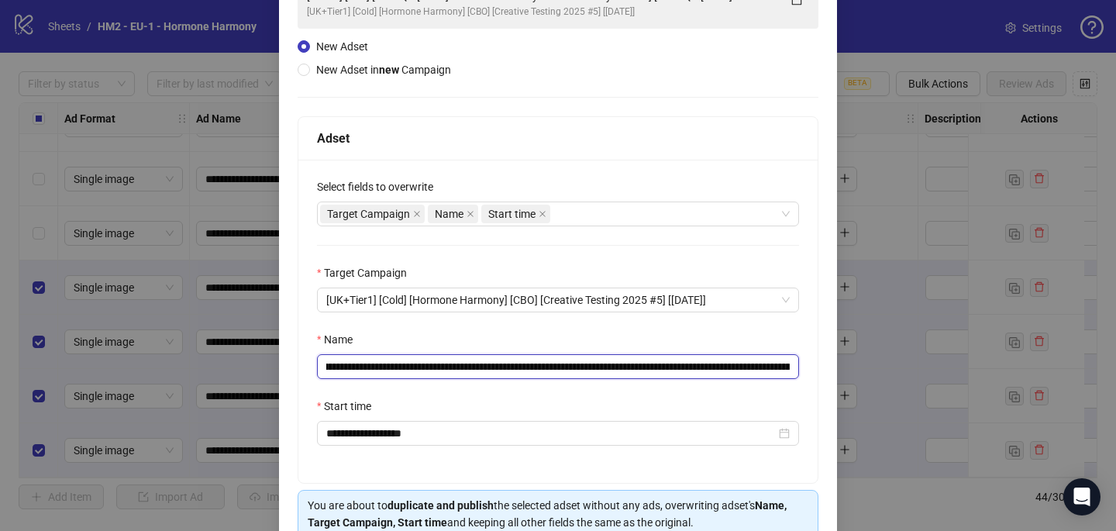
click at [772, 368] on input "**********" at bounding box center [558, 366] width 482 height 25
drag, startPoint x: 725, startPoint y: 366, endPoint x: 765, endPoint y: 370, distance: 40.5
click at [770, 371] on input "**********" at bounding box center [558, 366] width 482 height 25
drag, startPoint x: 730, startPoint y: 365, endPoint x: 810, endPoint y: 366, distance: 79.9
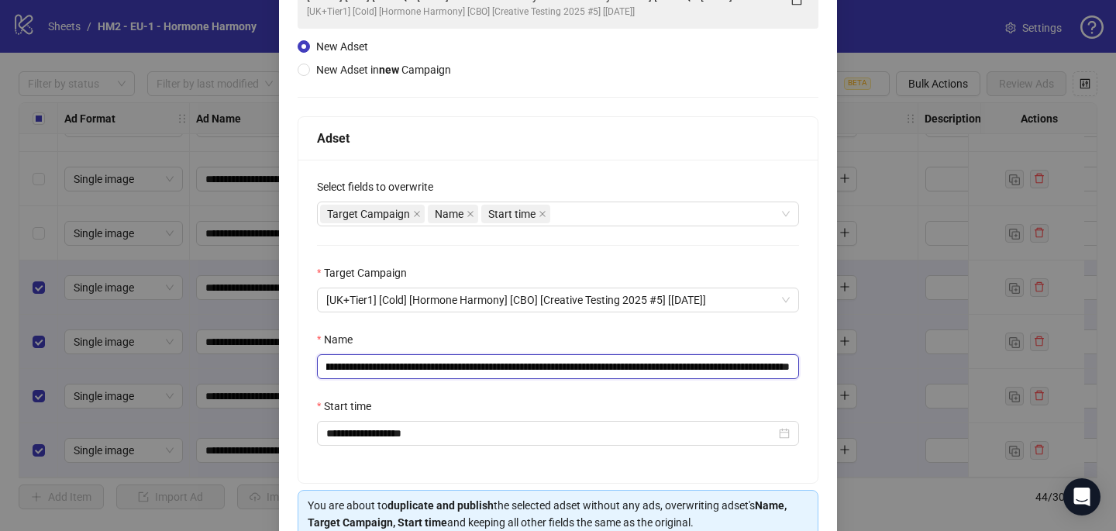
click at [812, 367] on div "**********" at bounding box center [557, 321] width 519 height 323
click at [734, 367] on input "**********" at bounding box center [558, 366] width 482 height 25
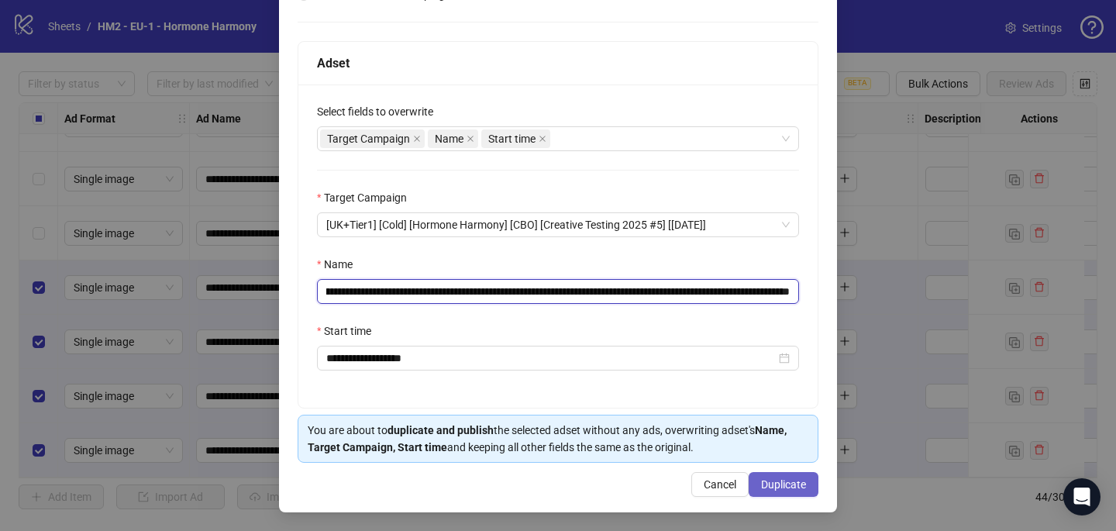
type input "**********"
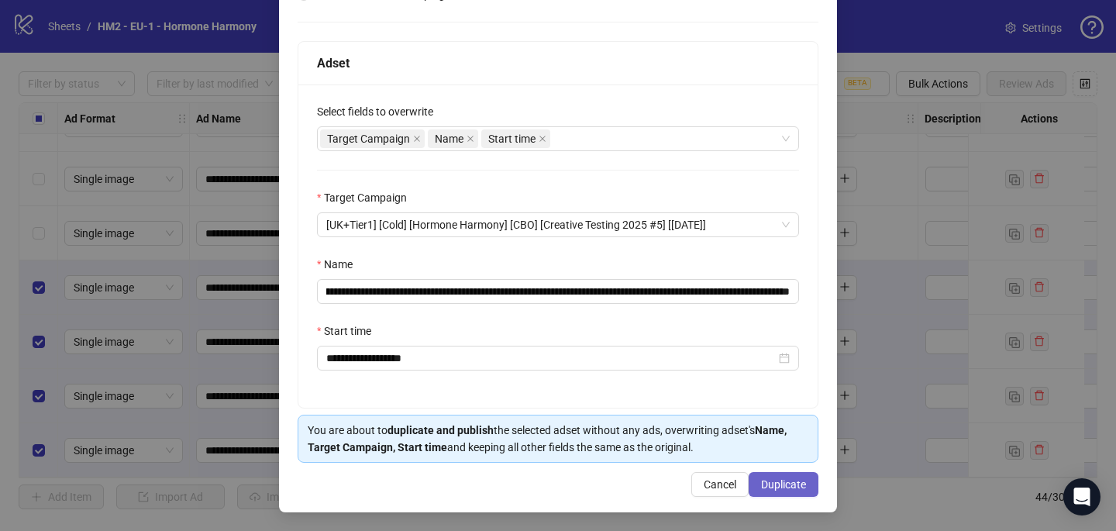
click at [784, 484] on span "Duplicate" at bounding box center [783, 484] width 45 height 12
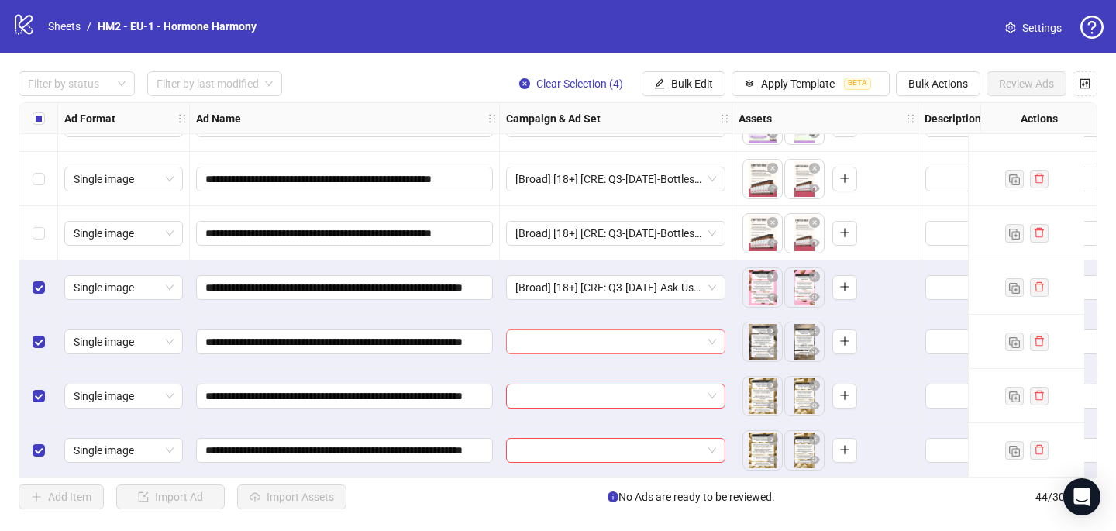
click at [533, 333] on input "search" at bounding box center [609, 341] width 187 height 23
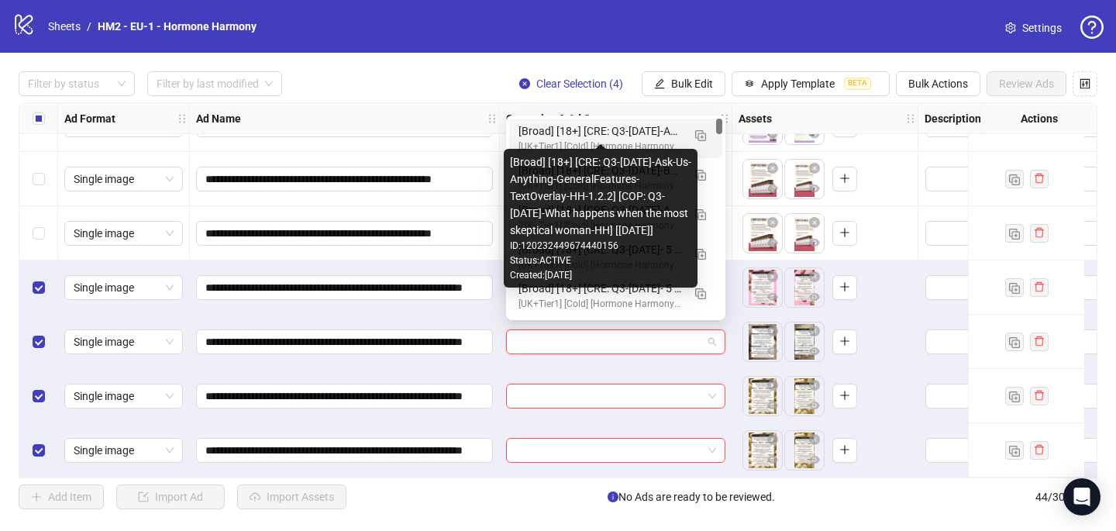
click at [571, 133] on div "[Broad] [18+] [CRE: Q3-09-SEP-2025-Ask-Us-Anything-GeneralFeatures-TextOverlay-…" at bounding box center [601, 130] width 164 height 17
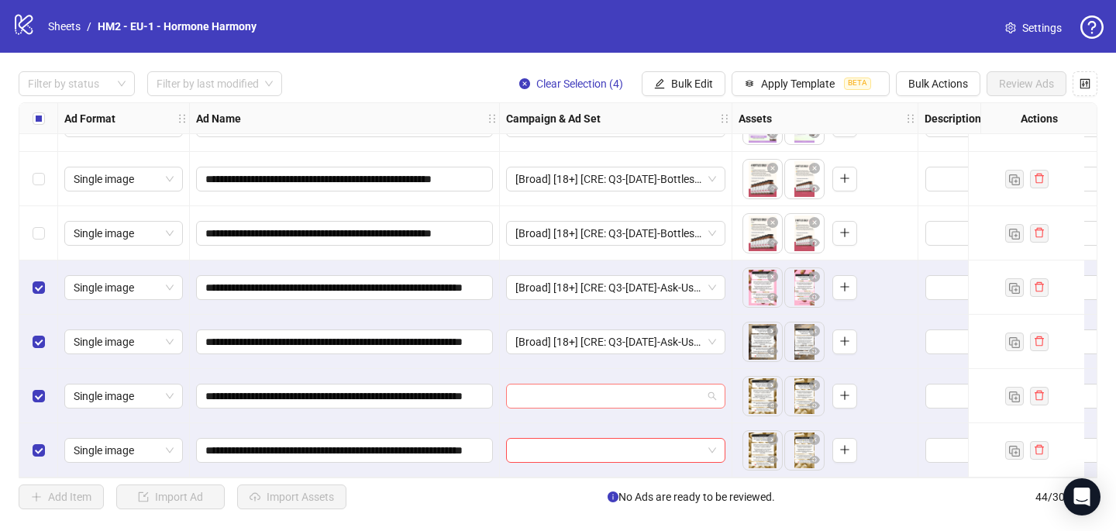
click at [535, 395] on input "search" at bounding box center [609, 396] width 187 height 23
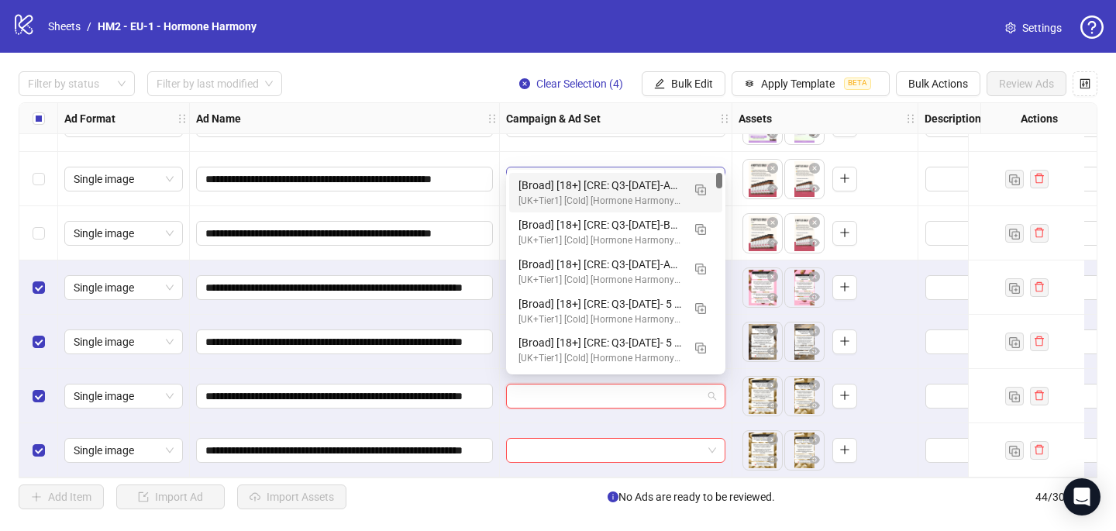
click at [571, 184] on div "[Broad] [18+] [CRE: Q3-09-SEP-2025-Ask-Us-Anything-GeneralFeatures-TextOverlay-…" at bounding box center [601, 185] width 164 height 17
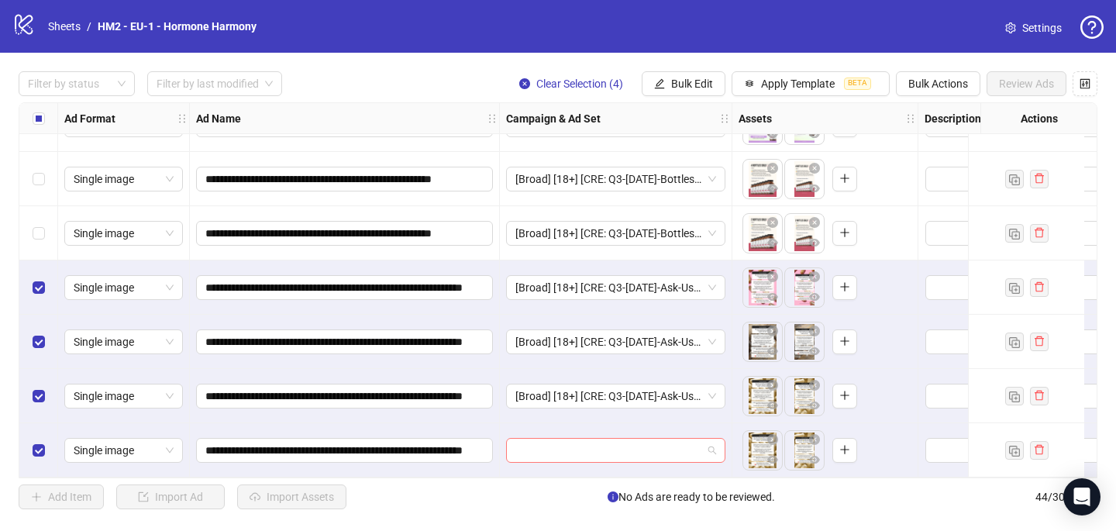
click at [525, 445] on input "search" at bounding box center [609, 450] width 187 height 23
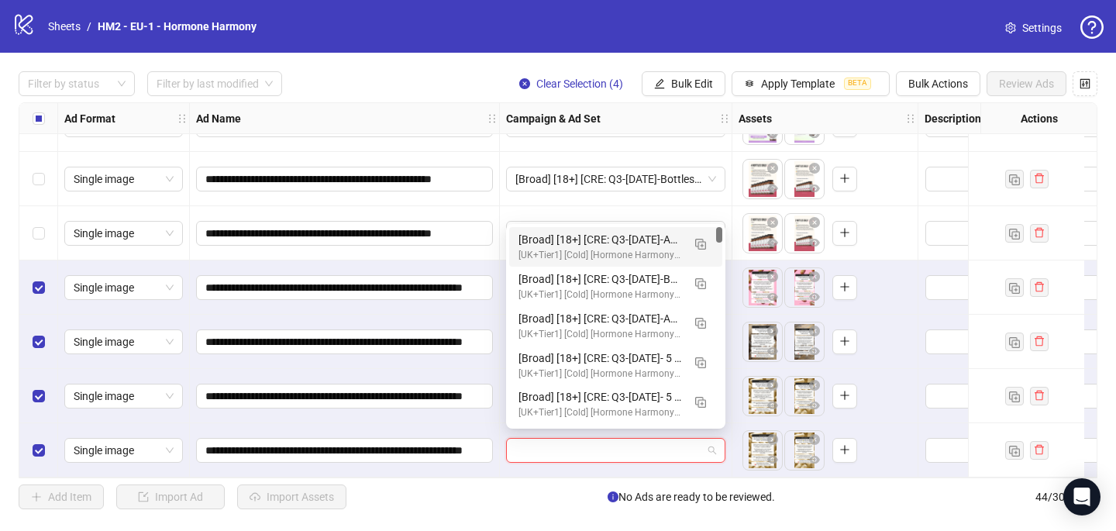
click at [568, 247] on div "[Broad] [18+] [CRE: Q3-09-SEP-2025-Ask-Us-Anything-GeneralFeatures-TextOverlay-…" at bounding box center [601, 239] width 164 height 17
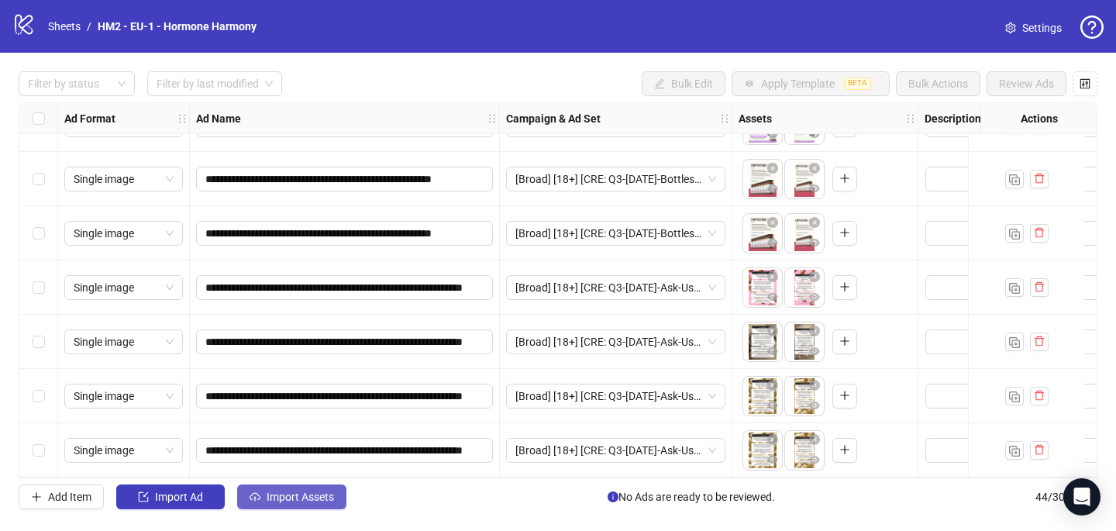
click at [304, 505] on button "Import Assets" at bounding box center [291, 497] width 109 height 25
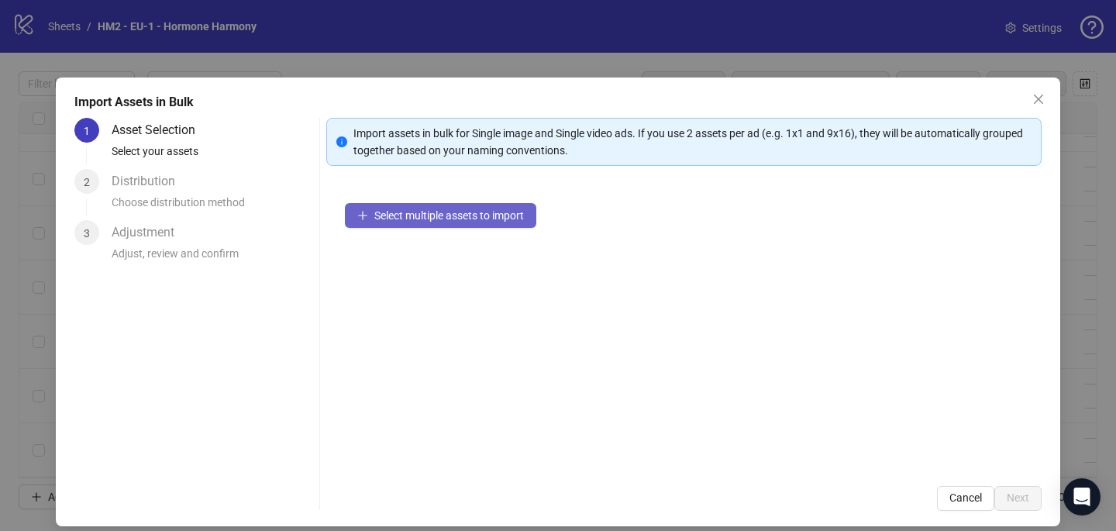
click at [393, 210] on span "Select multiple assets to import" at bounding box center [449, 215] width 150 height 12
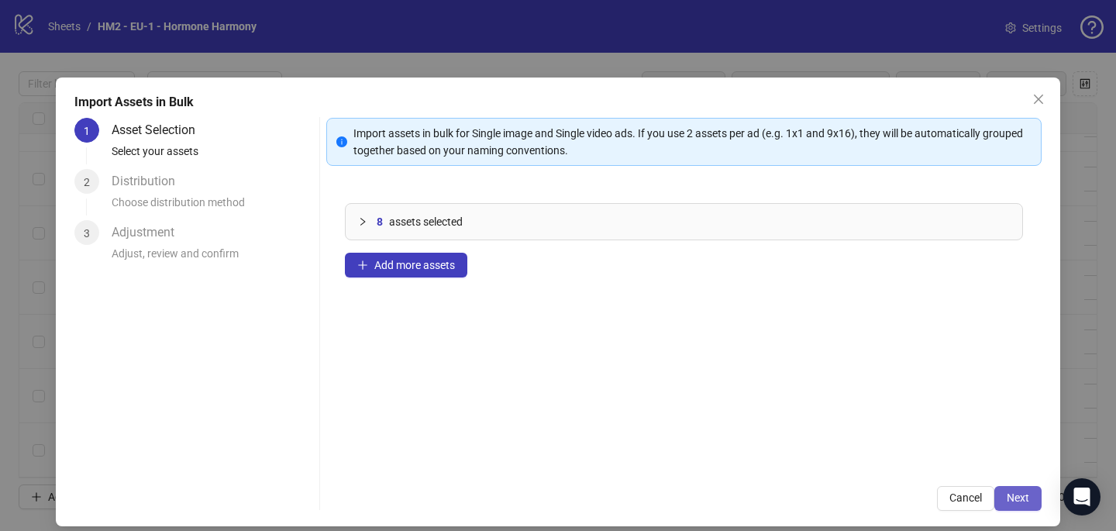
click at [1011, 494] on span "Next" at bounding box center [1018, 498] width 22 height 12
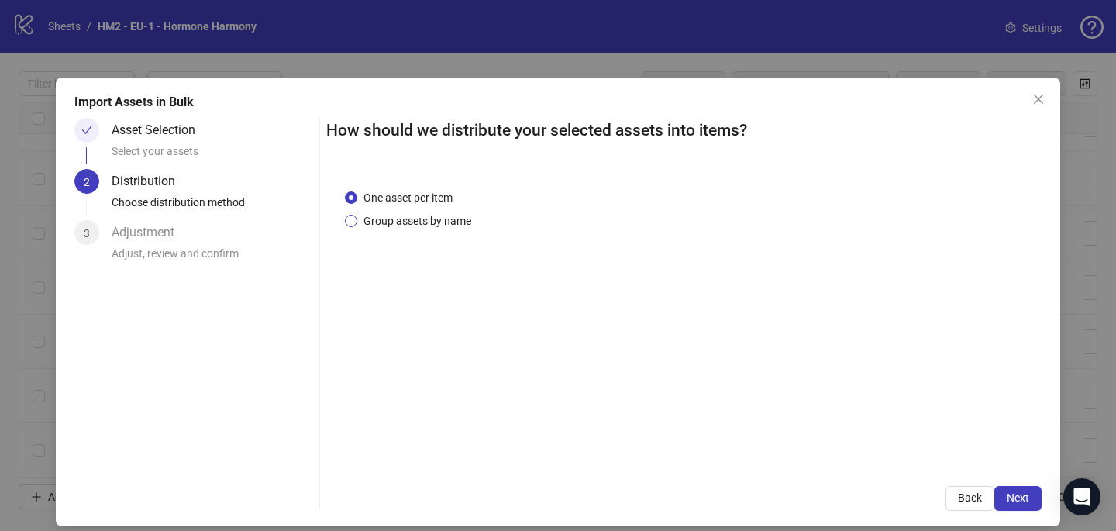
click at [430, 223] on span "Group assets by name" at bounding box center [417, 220] width 120 height 17
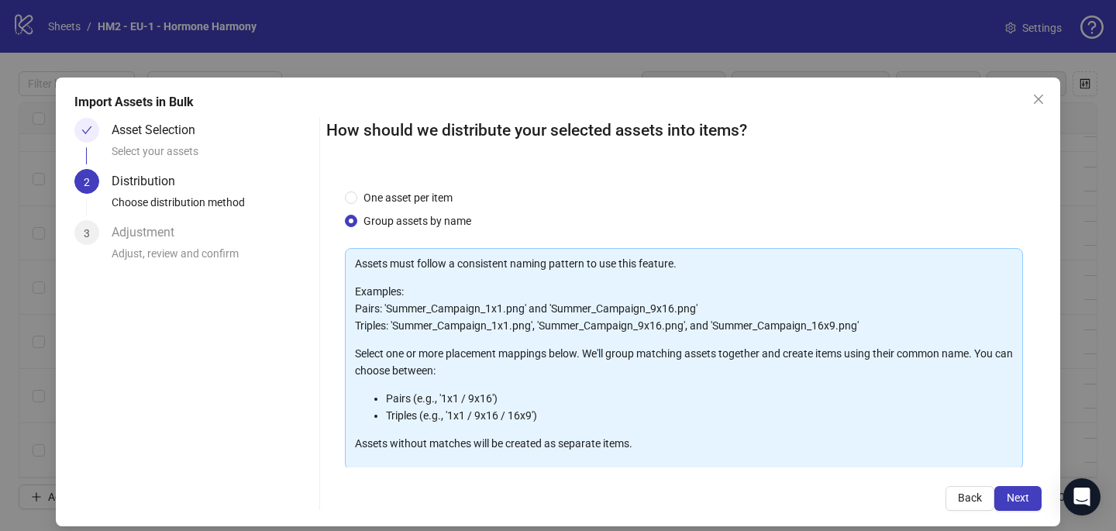
scroll to position [134, 0]
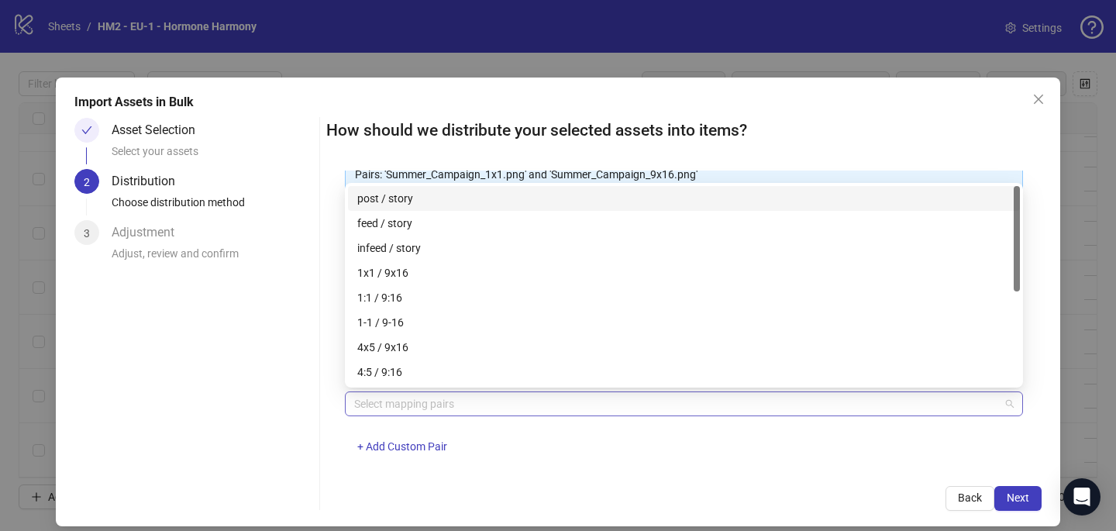
click at [426, 398] on div at bounding box center [676, 404] width 656 height 22
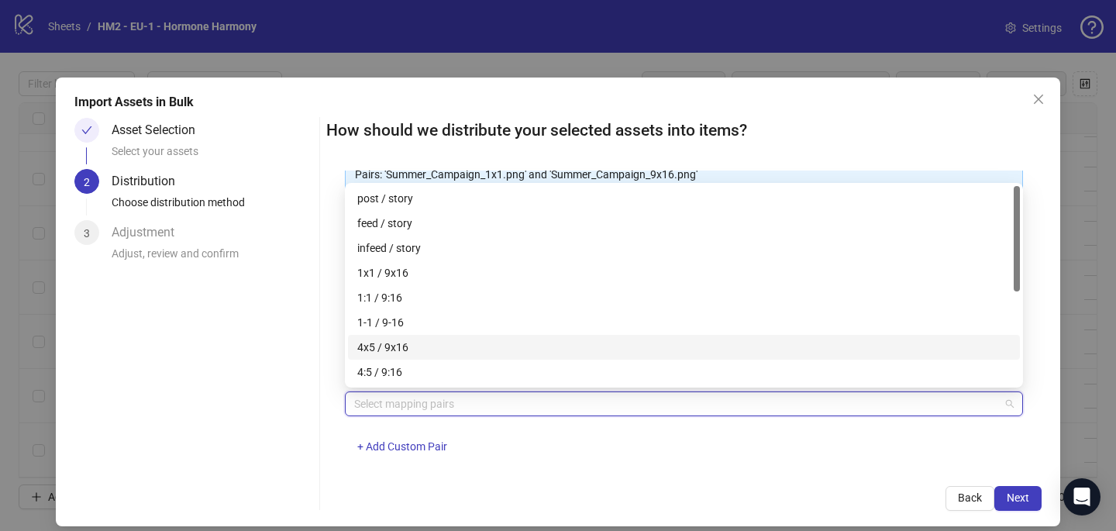
click at [481, 348] on div "4x5 / 9x16" at bounding box center [684, 347] width 654 height 17
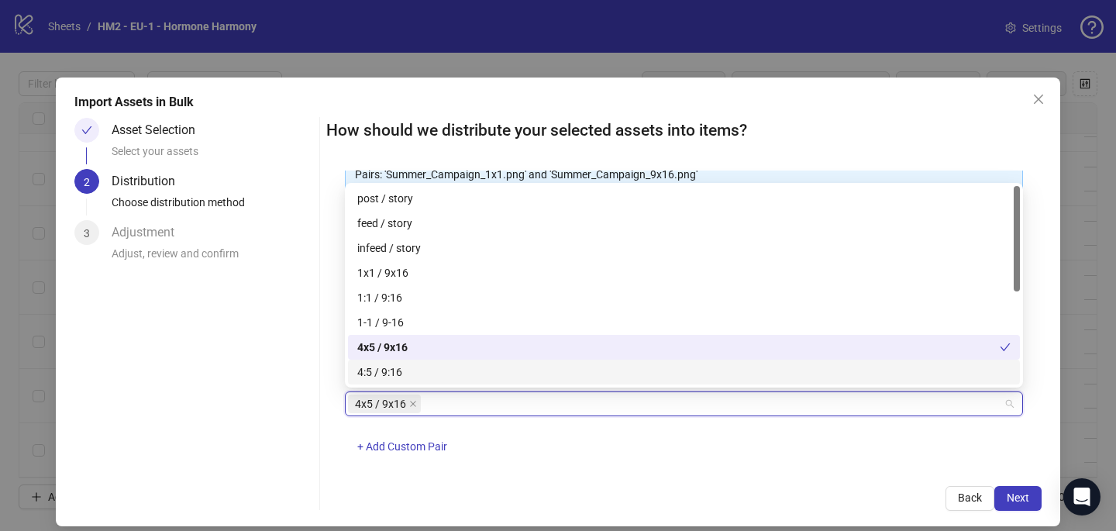
click at [721, 478] on div "How should we distribute your selected assets into items? One asset per item Gr…" at bounding box center [684, 314] width 716 height 393
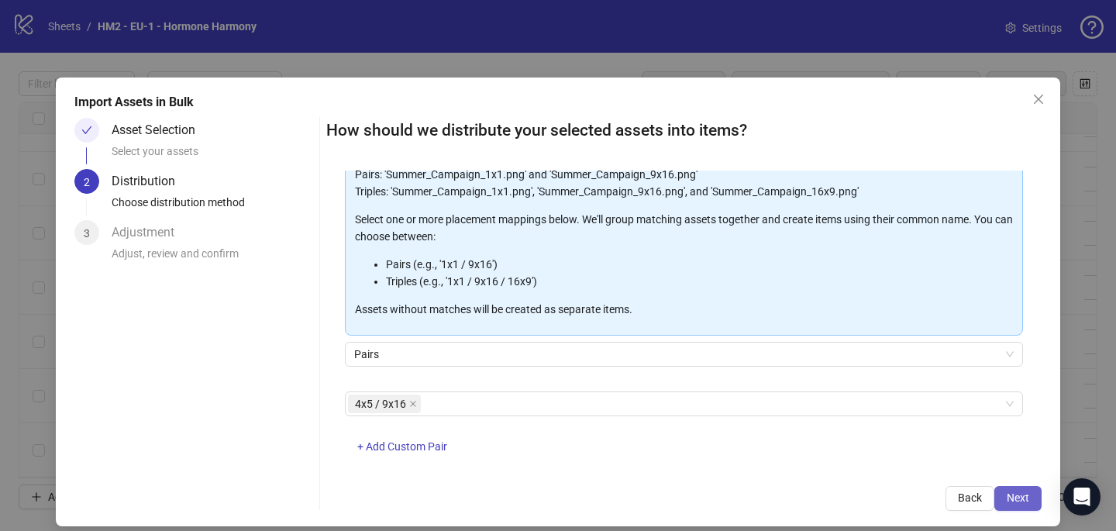
click at [1037, 499] on button "Next" at bounding box center [1018, 498] width 47 height 25
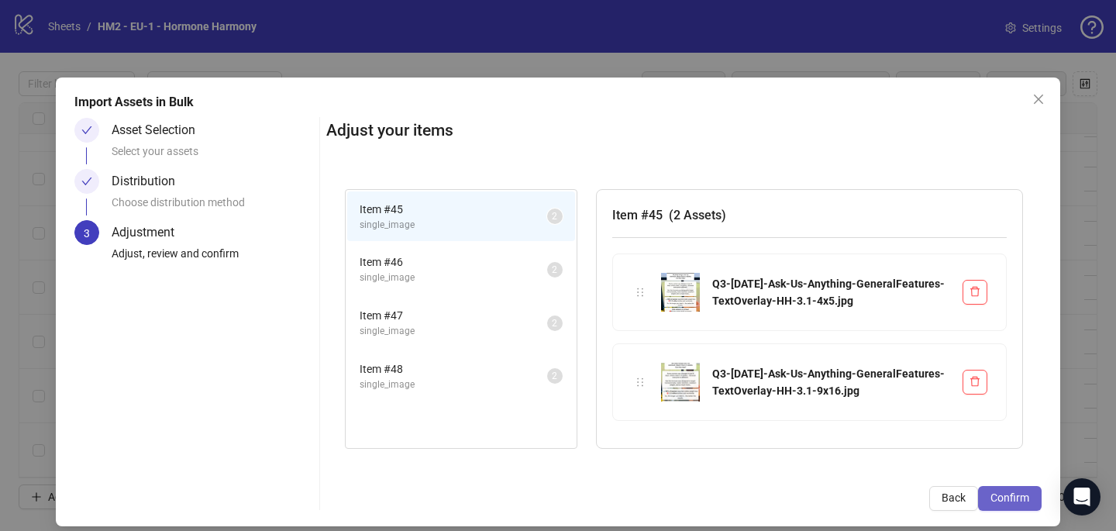
click at [1032, 498] on button "Confirm" at bounding box center [1010, 498] width 64 height 25
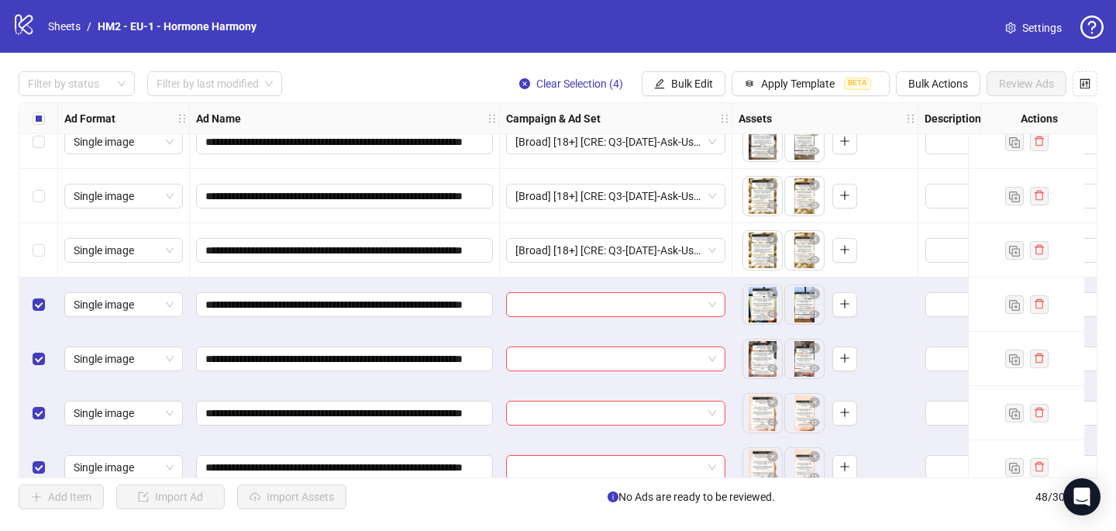
scroll to position [2268, 0]
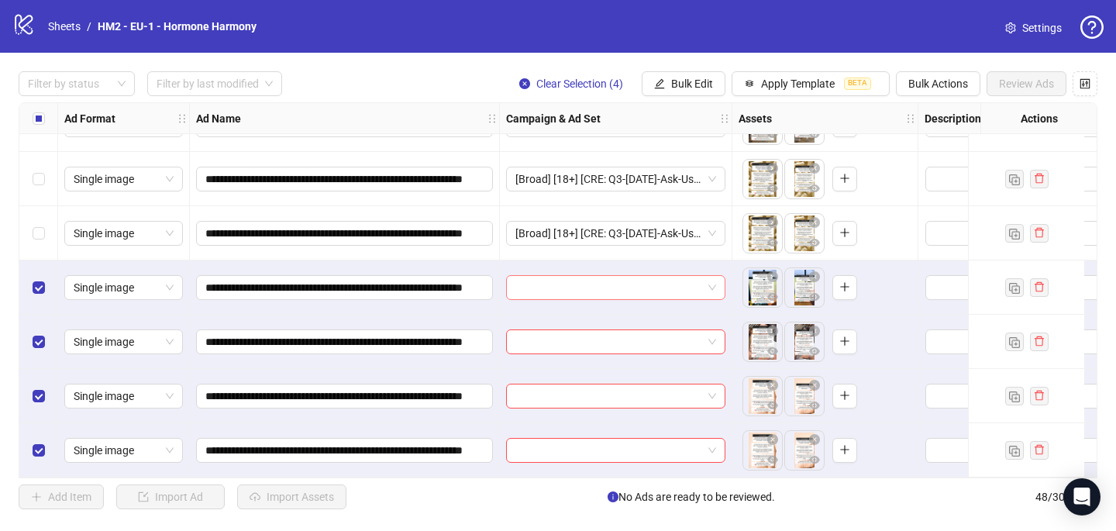
click at [580, 283] on input "search" at bounding box center [609, 287] width 187 height 23
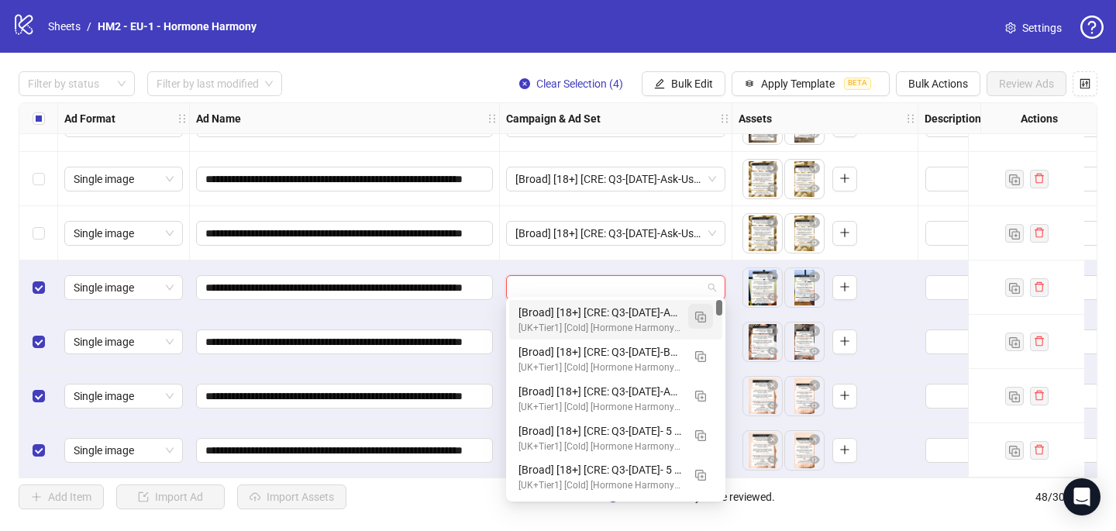
click at [703, 315] on img "button" at bounding box center [700, 317] width 11 height 11
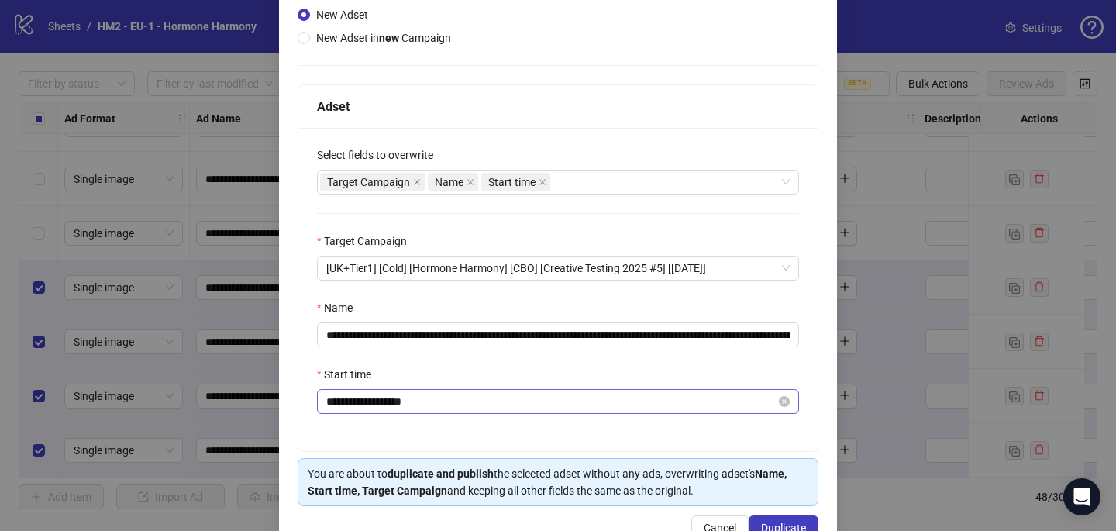
scroll to position [178, 0]
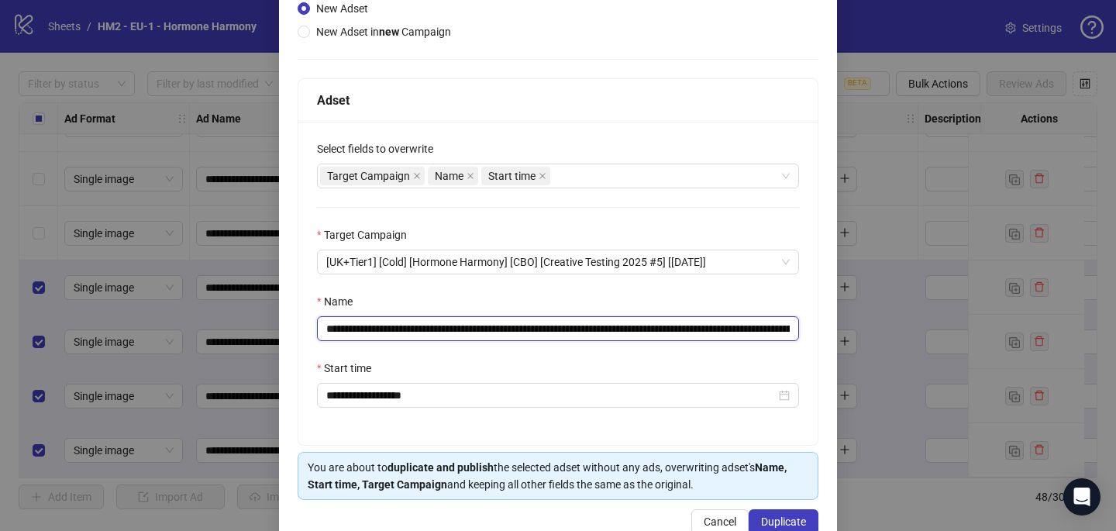
drag, startPoint x: 764, startPoint y: 325, endPoint x: 419, endPoint y: 326, distance: 345.0
click at [419, 326] on input "**********" at bounding box center [558, 328] width 482 height 25
paste input "text"
type input "**********"
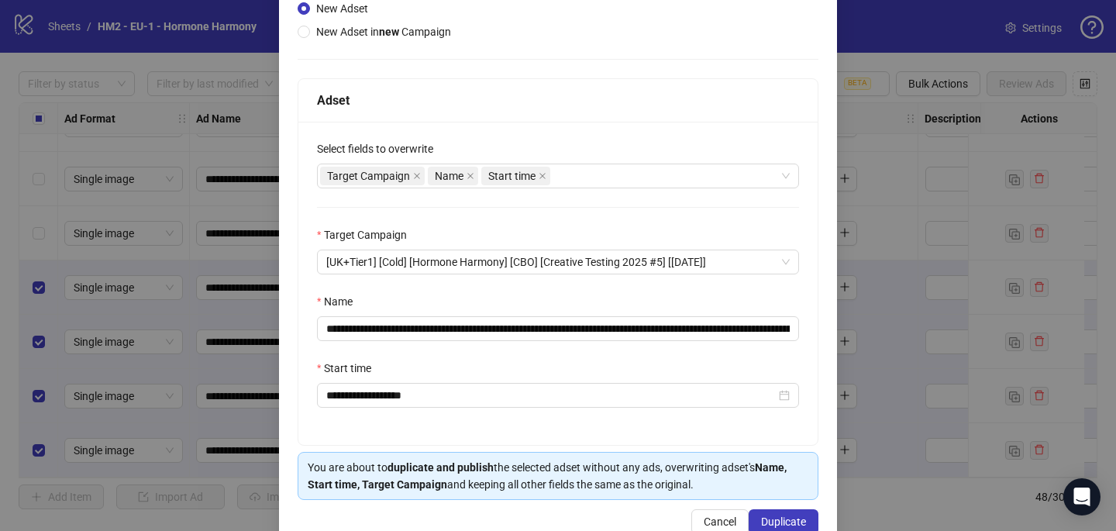
click at [530, 292] on div "**********" at bounding box center [557, 283] width 519 height 323
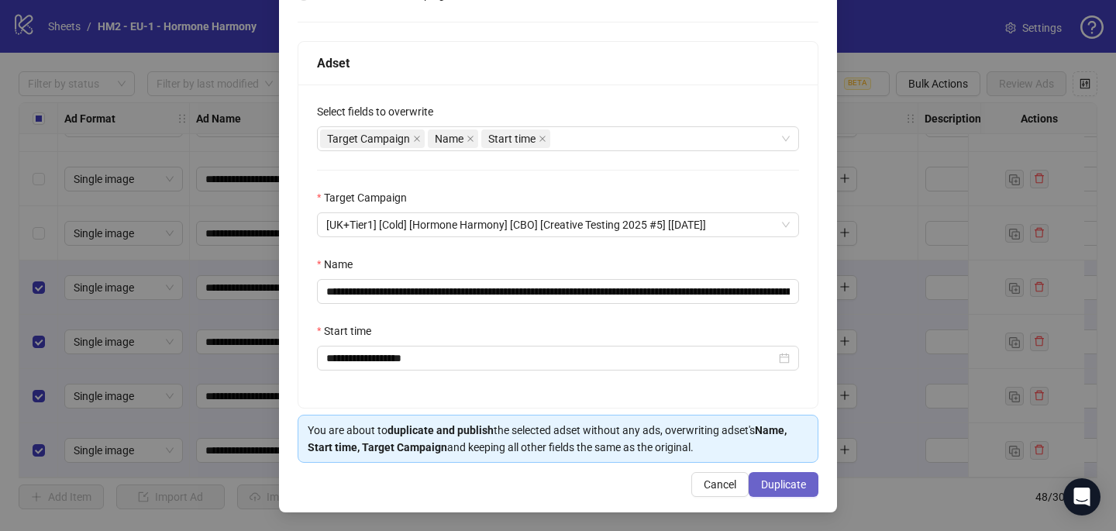
click at [798, 489] on span "Duplicate" at bounding box center [783, 484] width 45 height 12
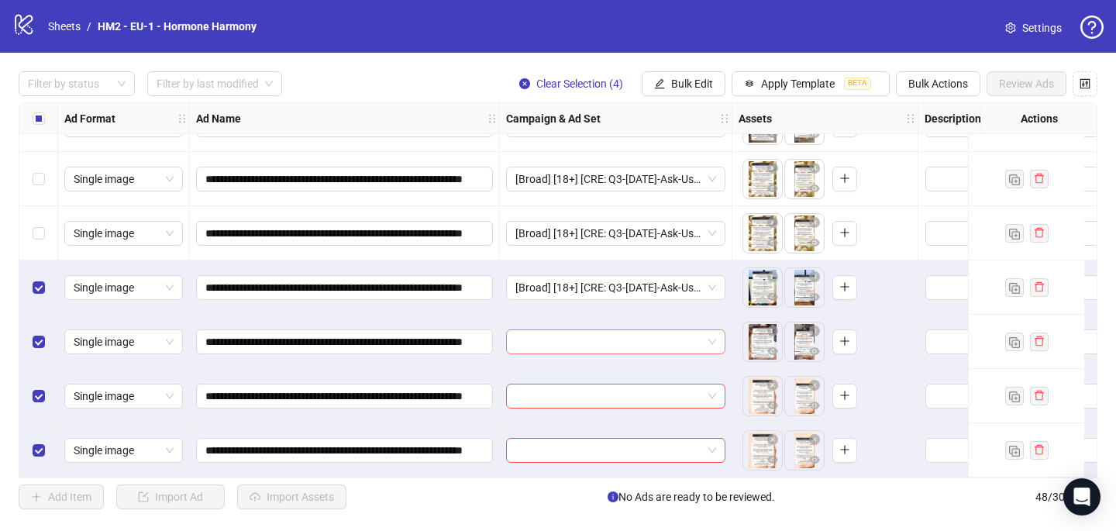
click at [595, 333] on input "search" at bounding box center [609, 341] width 187 height 23
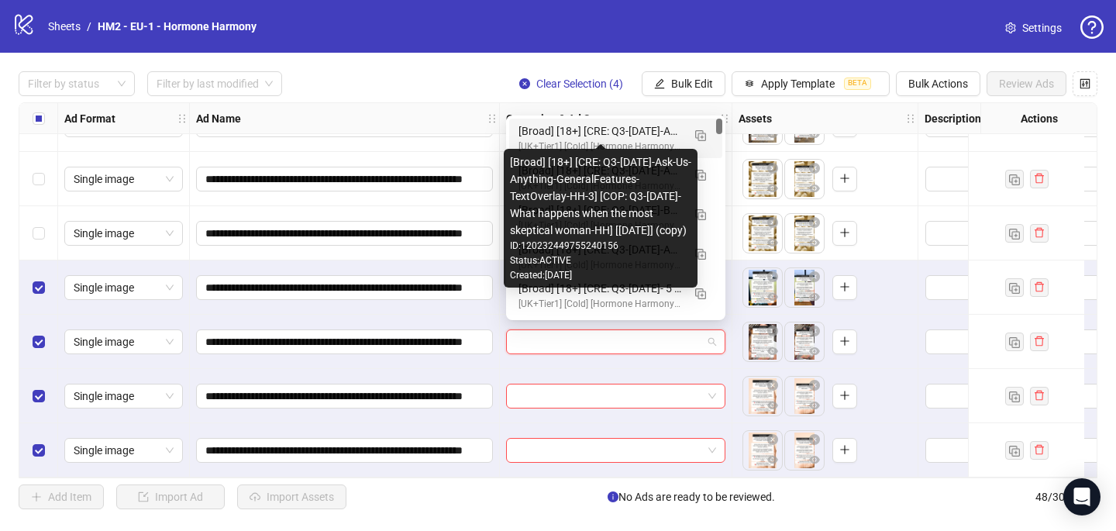
click at [635, 130] on div "[Broad] [18+] [CRE: Q3-09-SEP-2025-Ask-Us-Anything-GeneralFeatures-TextOverlay-…" at bounding box center [601, 130] width 164 height 17
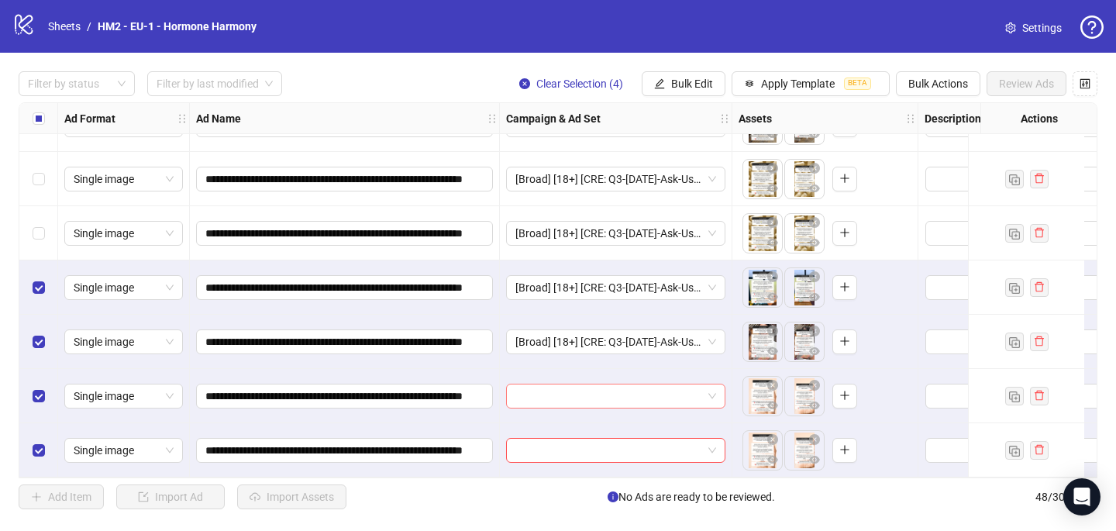
click at [552, 392] on input "search" at bounding box center [609, 396] width 187 height 23
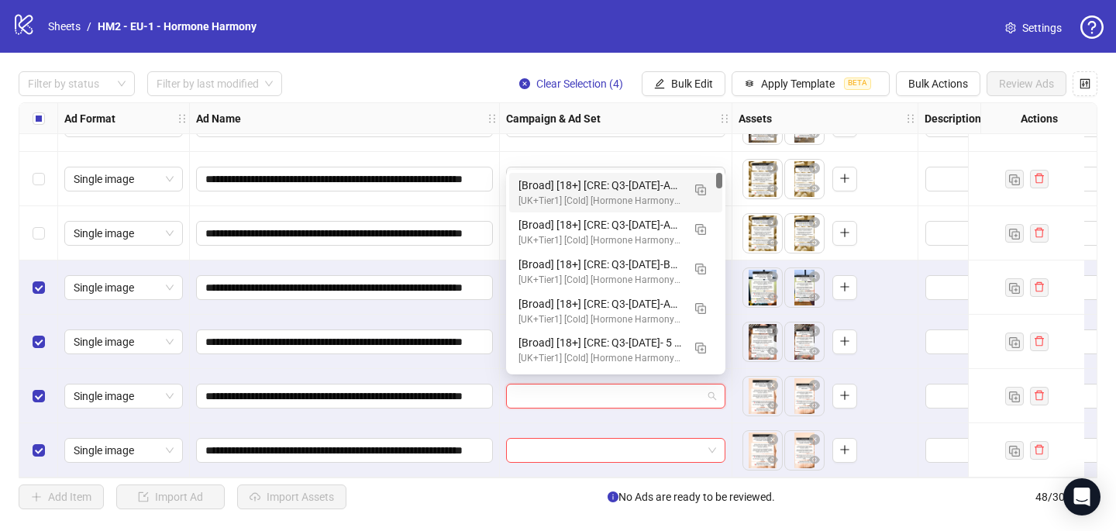
click at [602, 196] on div "[UK+Tier1] [Cold] [Hormone Harmony] [CBO] [Creative Testing 2025 #5] [10 July 2…" at bounding box center [601, 201] width 164 height 15
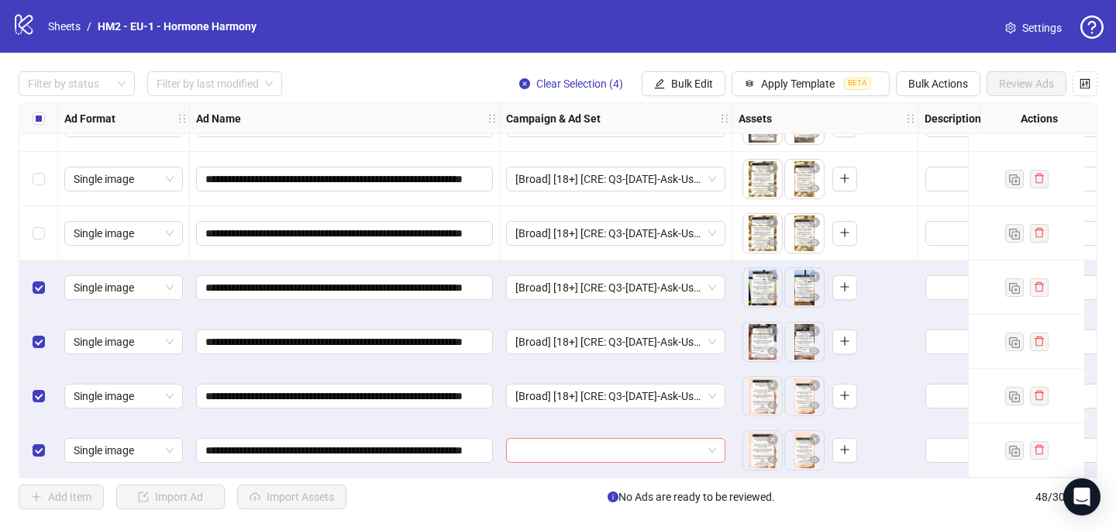
click at [547, 447] on input "search" at bounding box center [609, 450] width 187 height 23
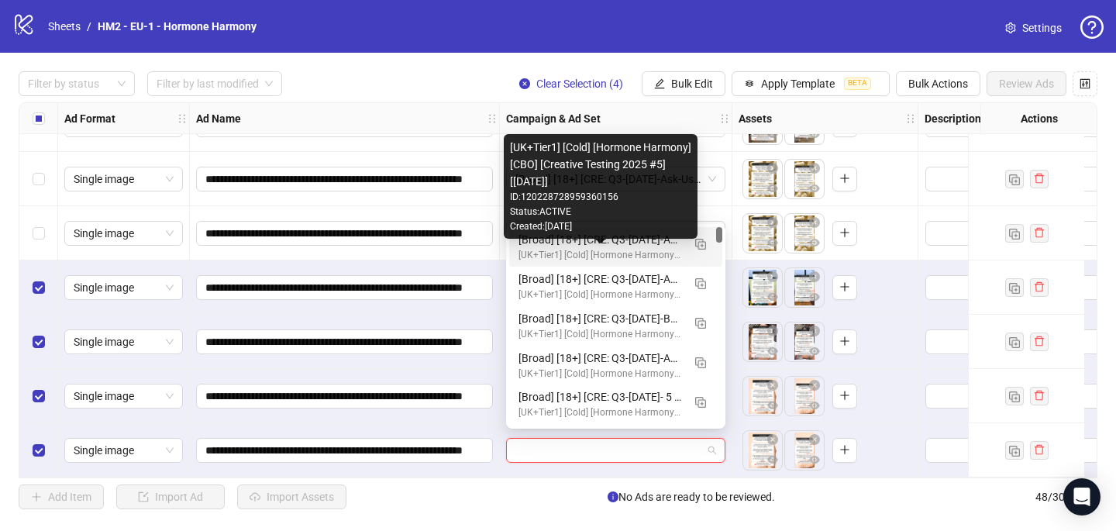
click at [573, 248] on div "[UK+Tier1] [Cold] [Hormone Harmony] [CBO] [Creative Testing 2025 #5] [10 July 2…" at bounding box center [601, 255] width 164 height 15
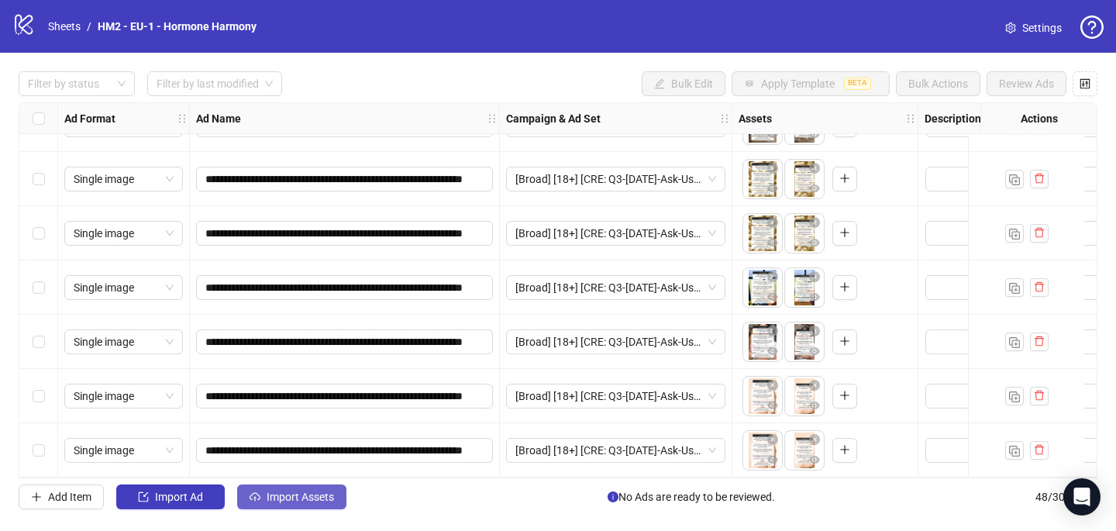
click at [313, 504] on button "Import Assets" at bounding box center [291, 497] width 109 height 25
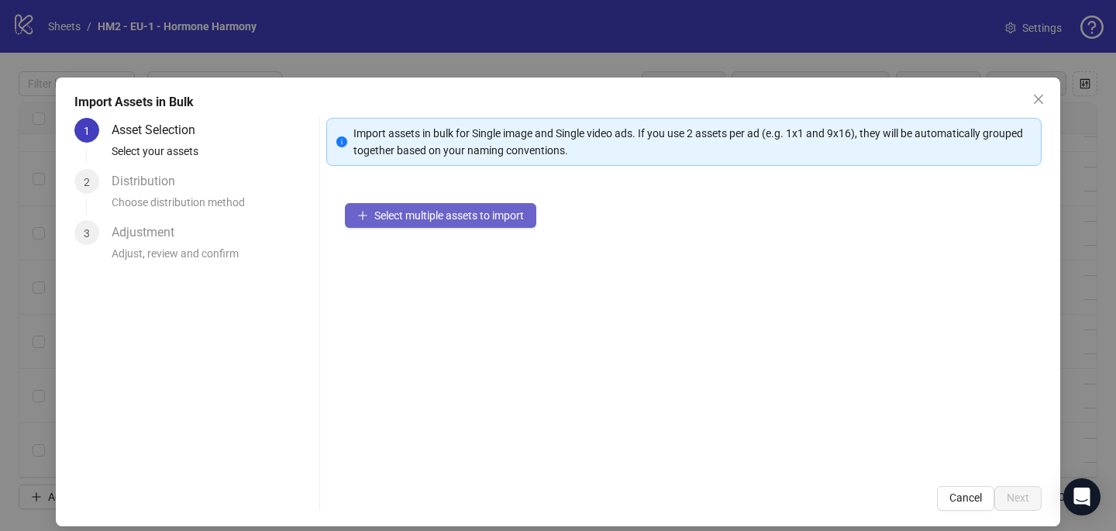
click at [471, 205] on button "Select multiple assets to import" at bounding box center [440, 215] width 191 height 25
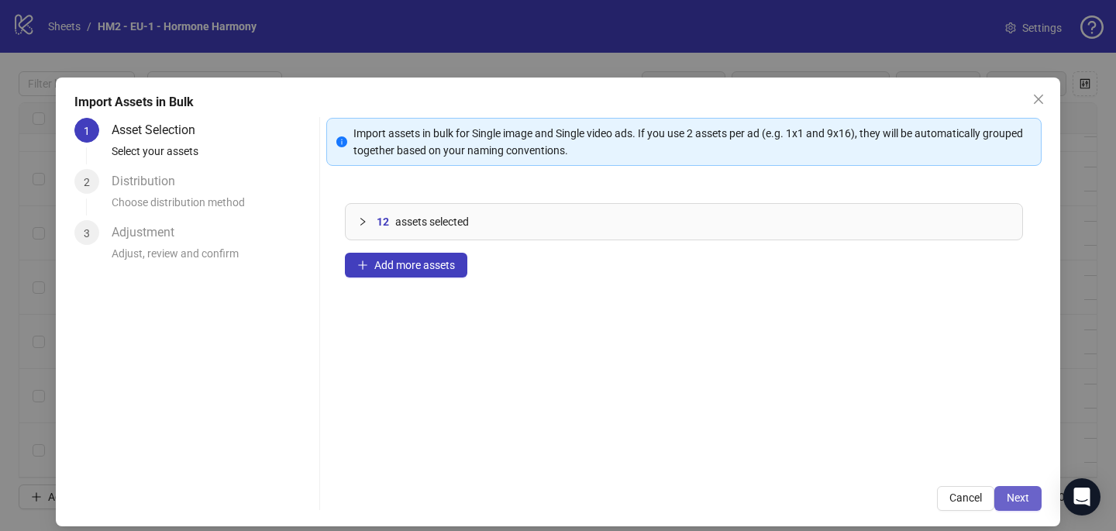
click at [1030, 496] on button "Next" at bounding box center [1018, 498] width 47 height 25
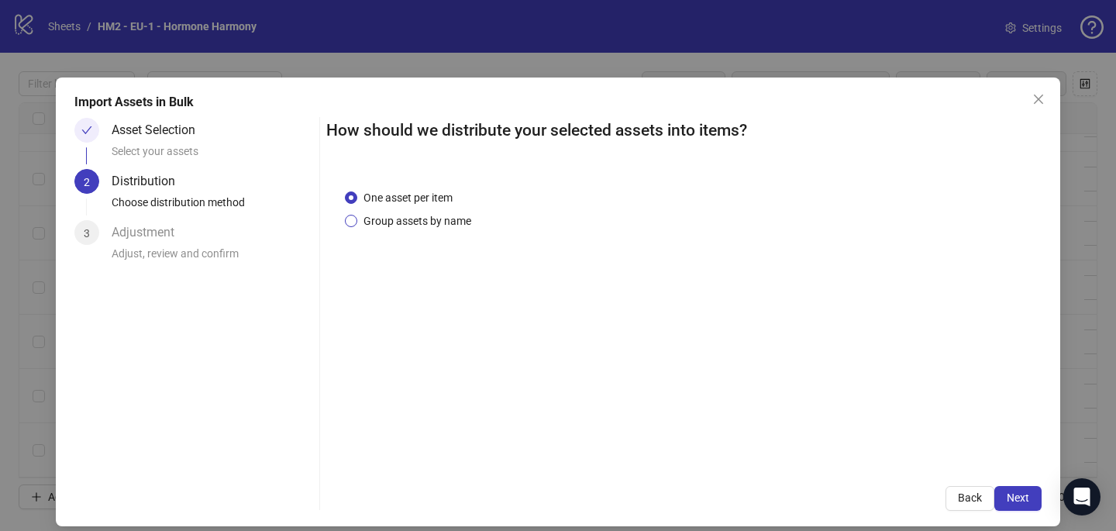
click at [415, 227] on span "Group assets by name" at bounding box center [417, 220] width 120 height 17
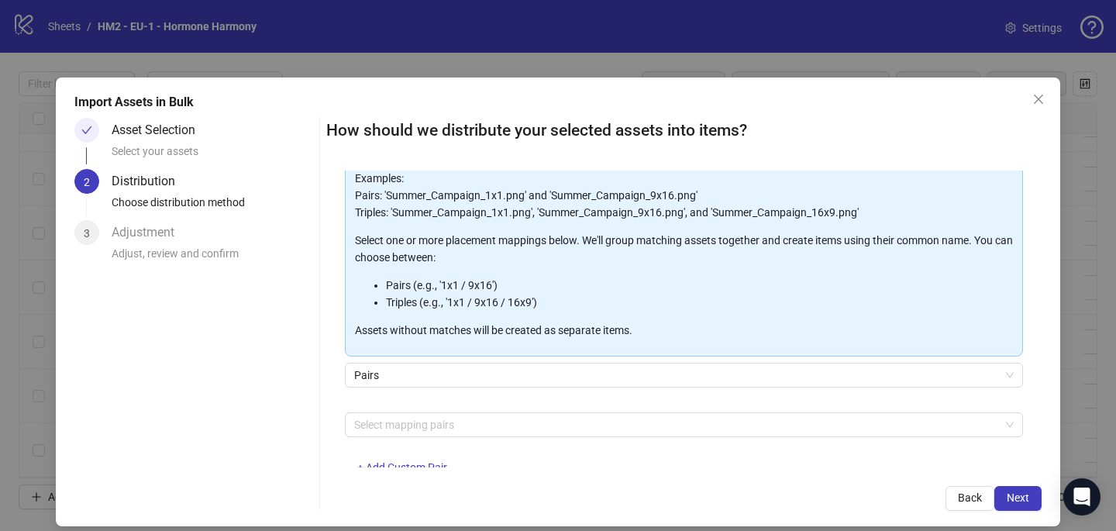
scroll to position [157, 0]
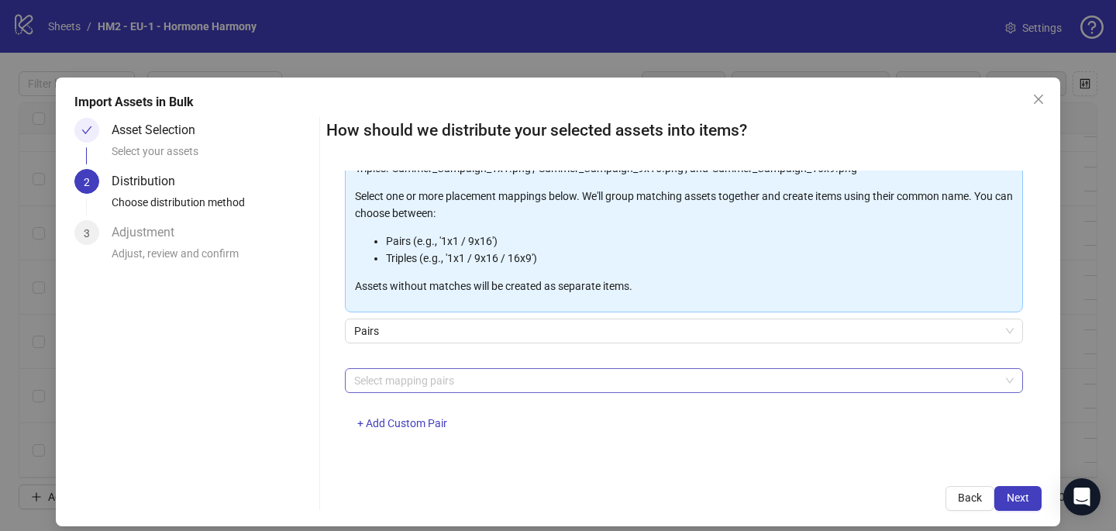
click at [411, 381] on div at bounding box center [676, 381] width 656 height 22
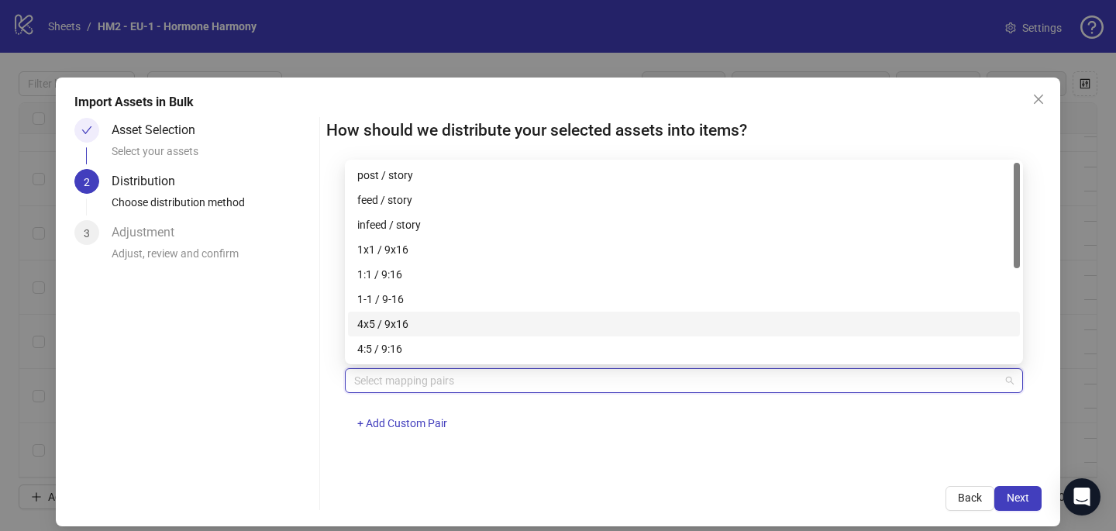
click at [416, 326] on div "4x5 / 9x16" at bounding box center [684, 324] width 654 height 17
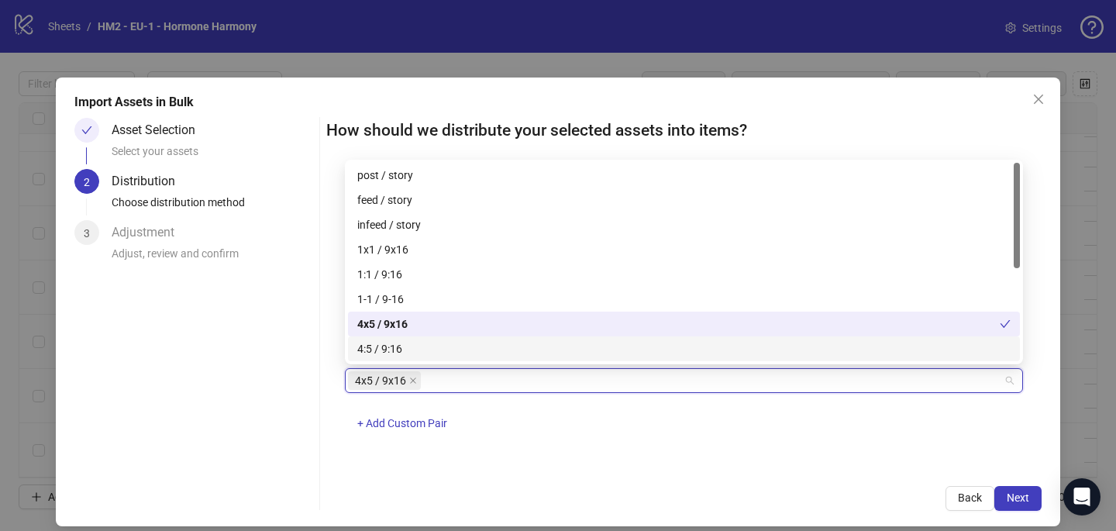
click at [663, 461] on div "One asset per item Group assets by name Assets must follow a consistent naming …" at bounding box center [684, 319] width 716 height 297
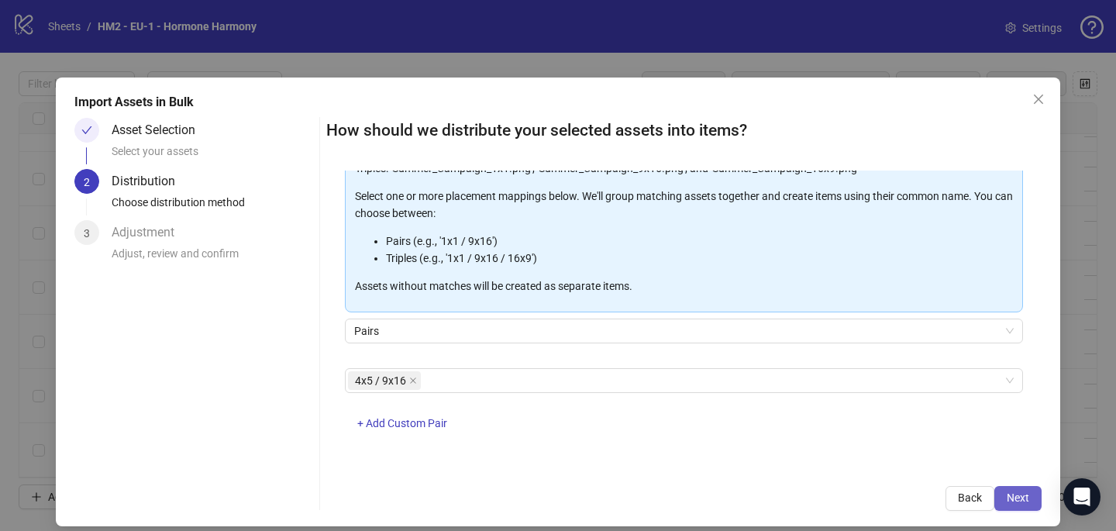
click at [1038, 491] on button "Next" at bounding box center [1018, 498] width 47 height 25
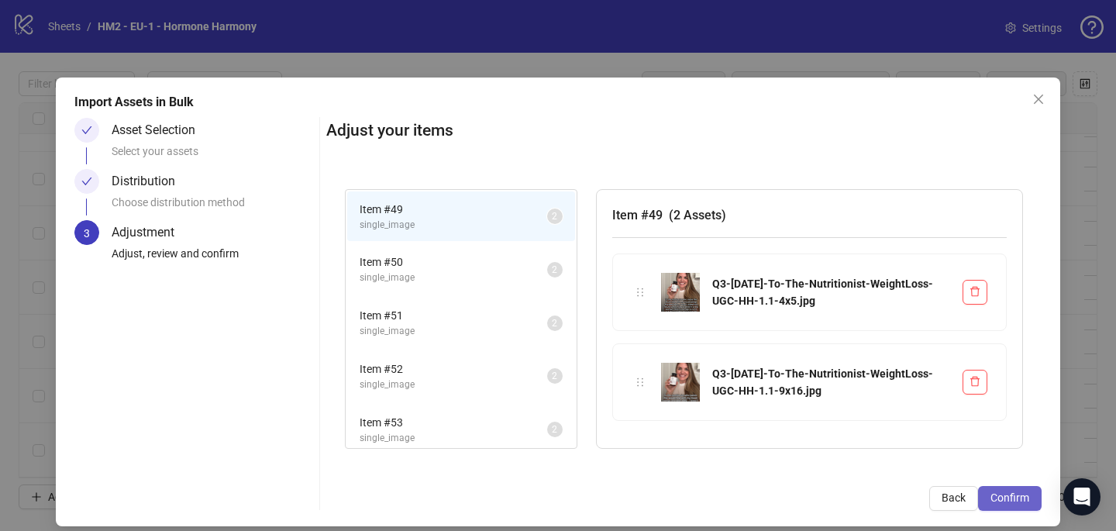
click at [1032, 493] on button "Confirm" at bounding box center [1010, 498] width 64 height 25
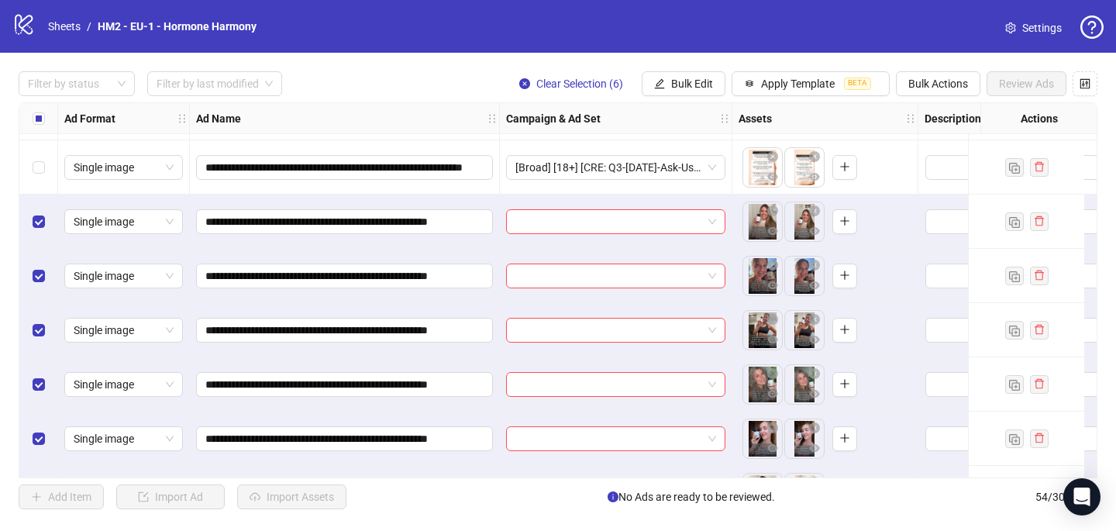
scroll to position [2544, 0]
click at [533, 228] on input "search" at bounding box center [609, 222] width 187 height 23
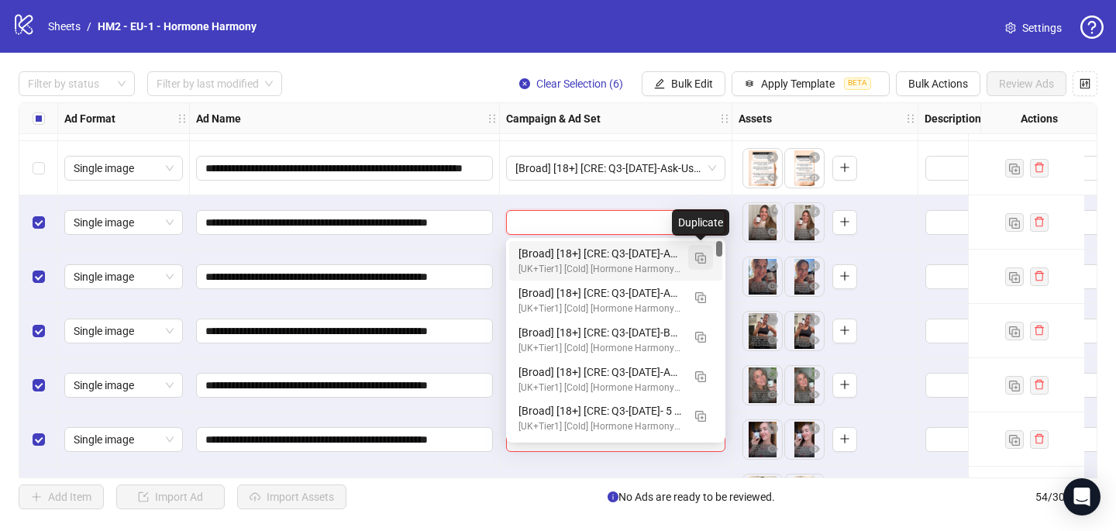
click at [699, 257] on img "button" at bounding box center [700, 258] width 11 height 11
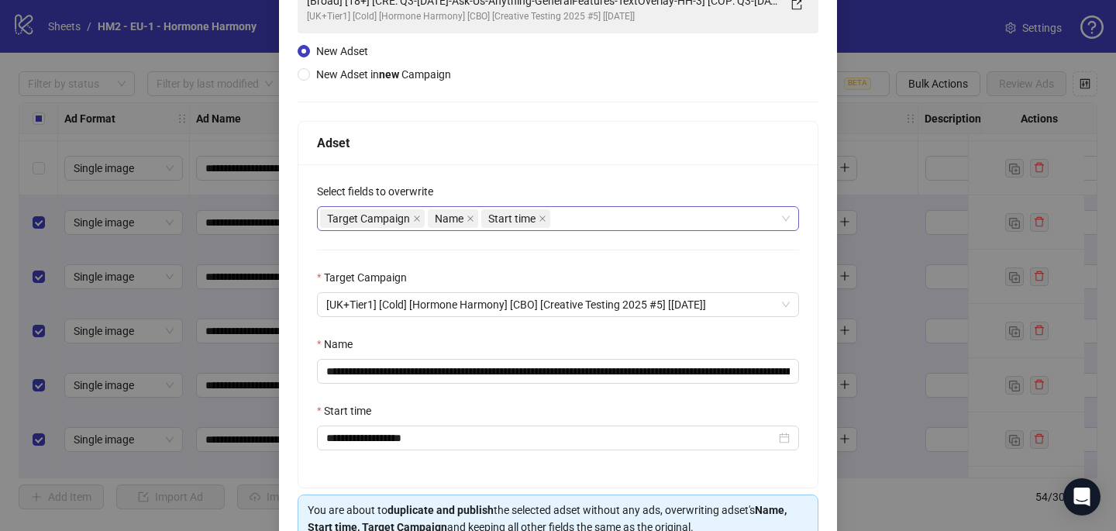
scroll to position [134, 0]
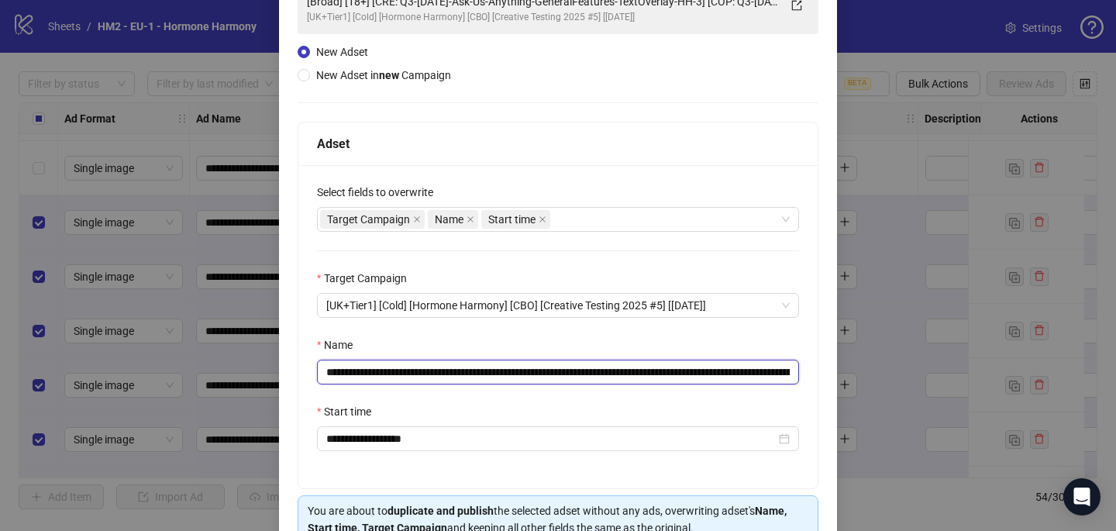
drag, startPoint x: 747, startPoint y: 371, endPoint x: 419, endPoint y: 374, distance: 328.7
click at [419, 374] on input "**********" at bounding box center [558, 372] width 482 height 25
paste input "text"
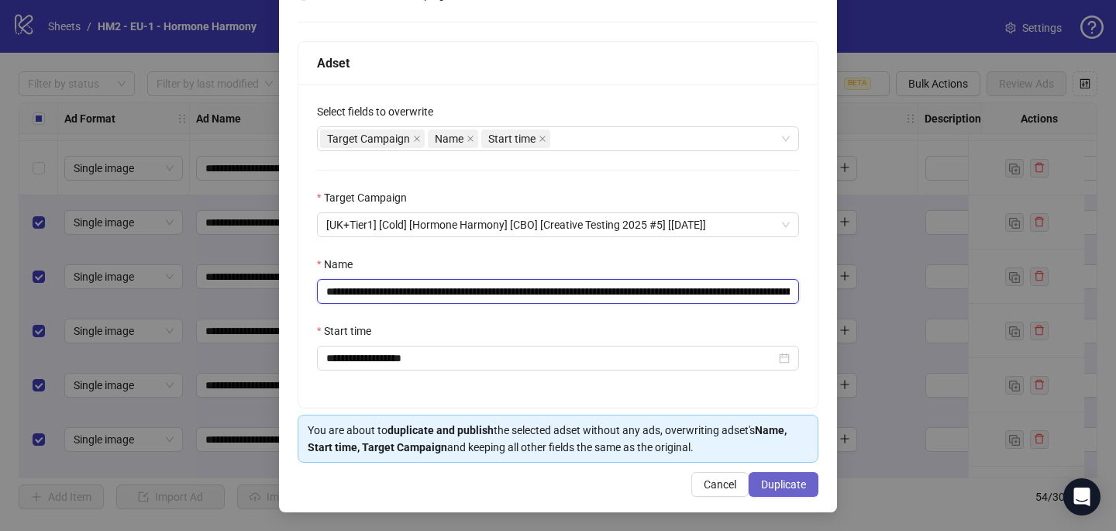
type input "**********"
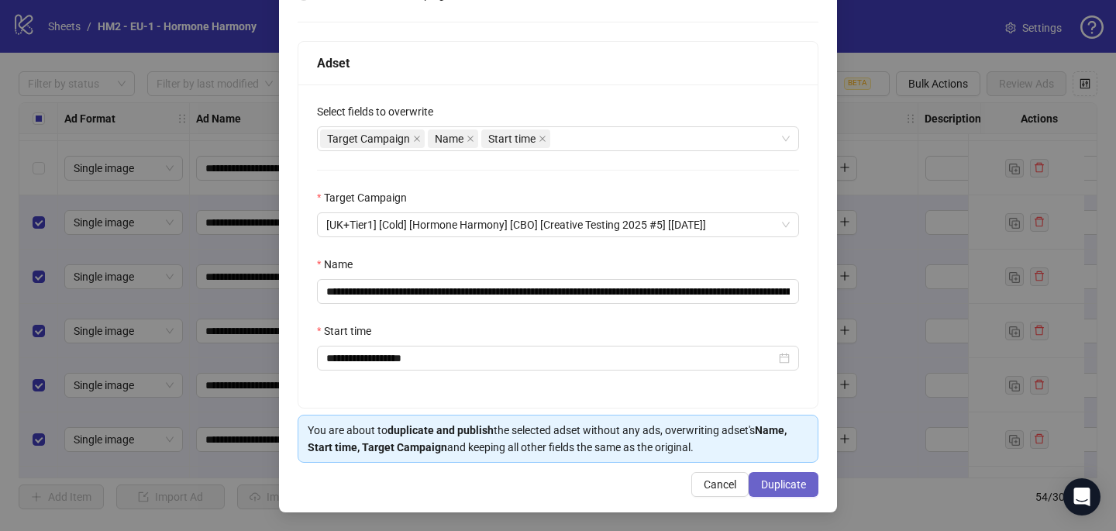
click at [799, 481] on span "Duplicate" at bounding box center [783, 484] width 45 height 12
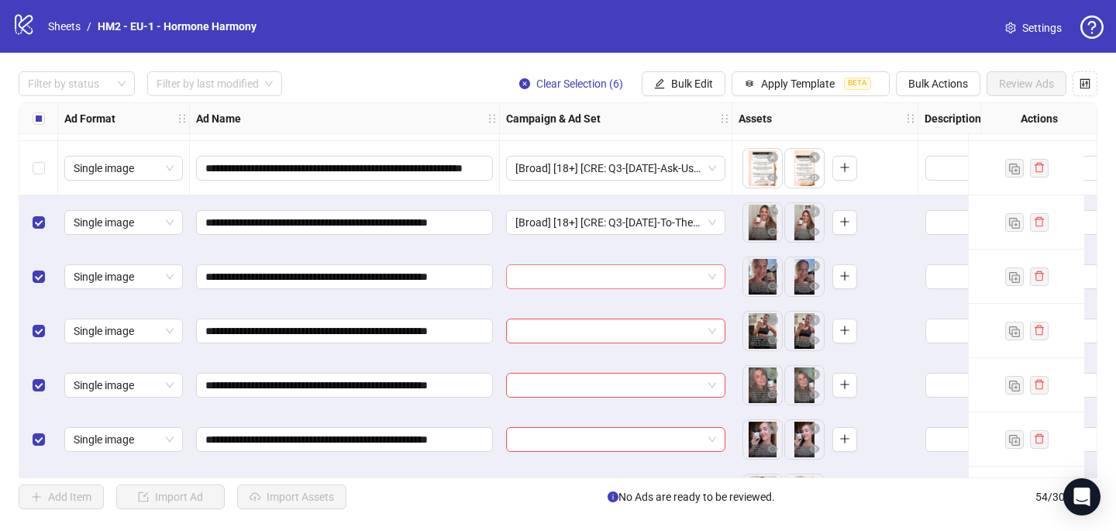
click at [562, 282] on input "search" at bounding box center [609, 276] width 187 height 23
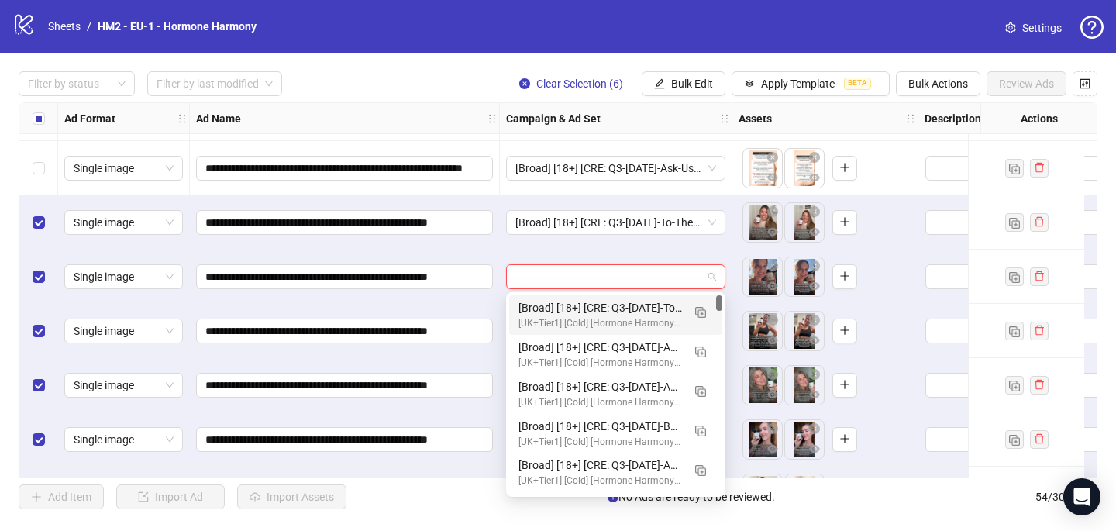
click at [558, 315] on div "[Broad] [18+] [CRE: Q3-08-AUG-2025-To-The-Nutritionist-WeightLoss-UGC-HH] [COP:…" at bounding box center [601, 307] width 164 height 17
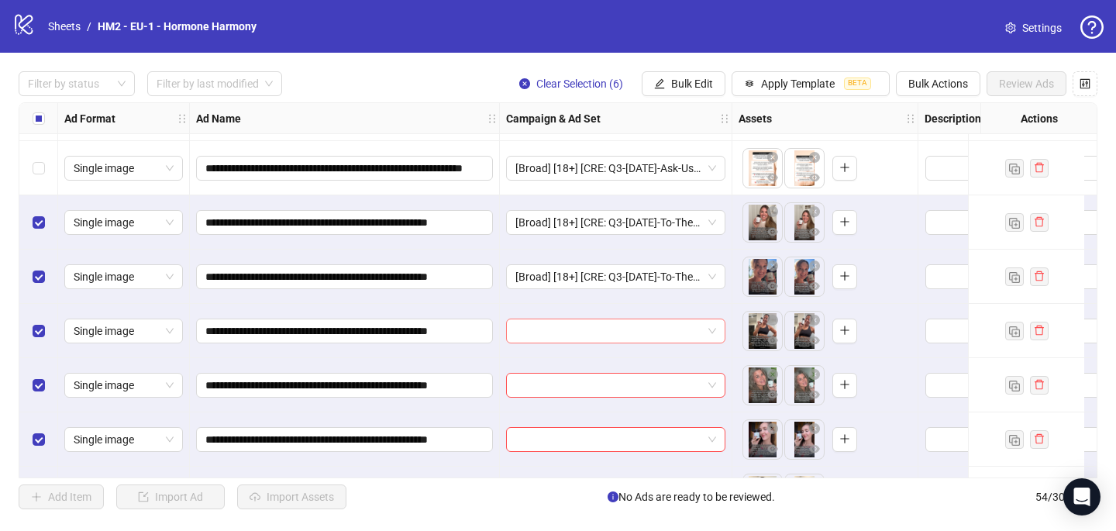
click at [543, 336] on input "search" at bounding box center [609, 330] width 187 height 23
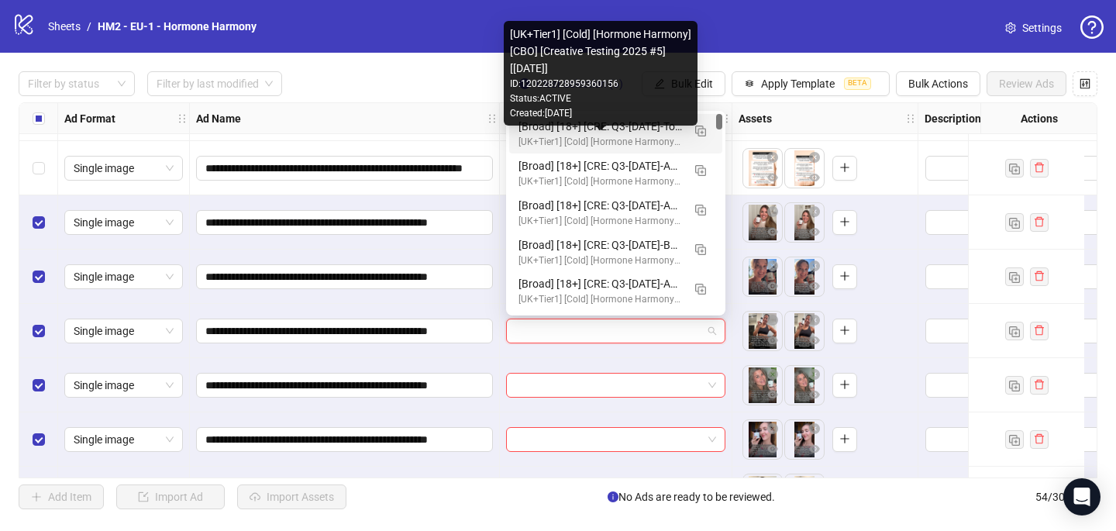
click at [557, 132] on div "[Broad] [18+] [CRE: Q3-08-AUG-2025-To-The-Nutritionist-WeightLoss-UGC-HH] [COP:…" at bounding box center [601, 126] width 164 height 17
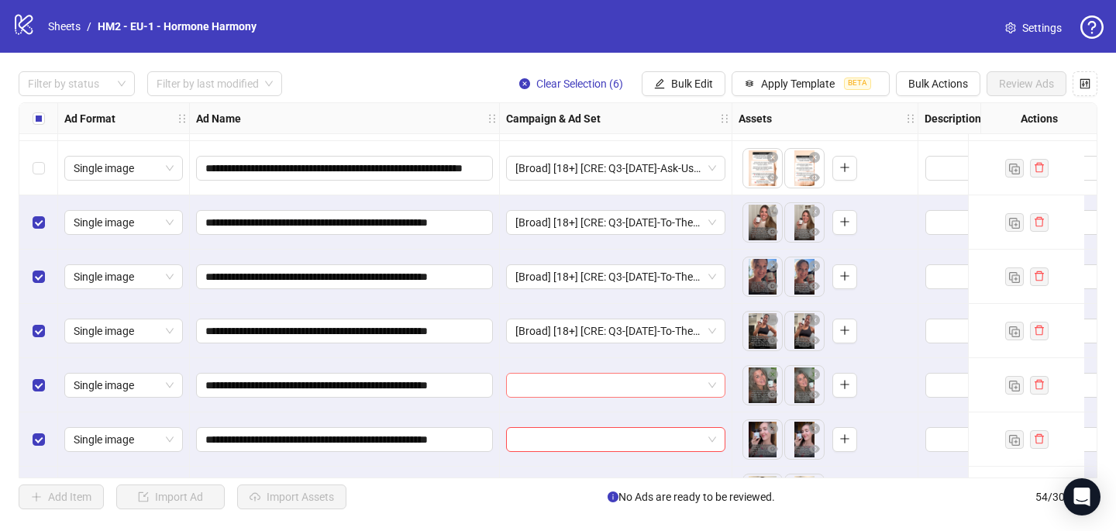
scroll to position [2593, 0]
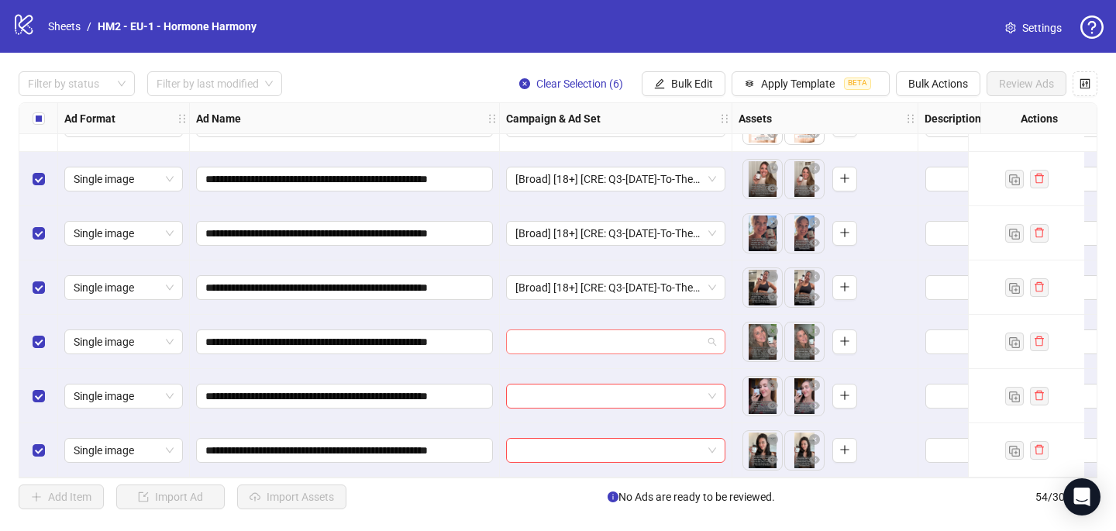
click at [541, 337] on input "search" at bounding box center [609, 341] width 187 height 23
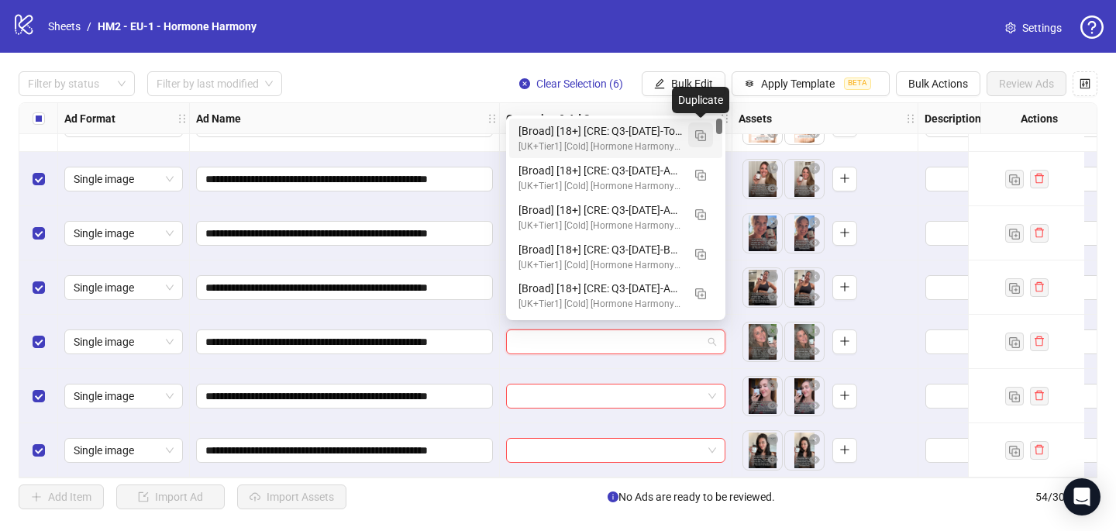
click at [696, 133] on img "button" at bounding box center [700, 135] width 11 height 11
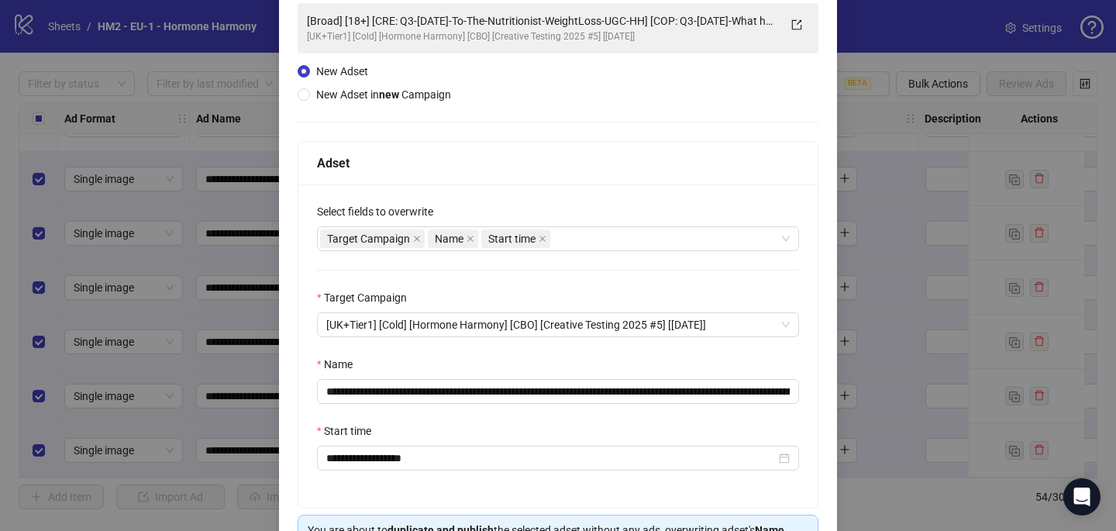
scroll to position [117, 0]
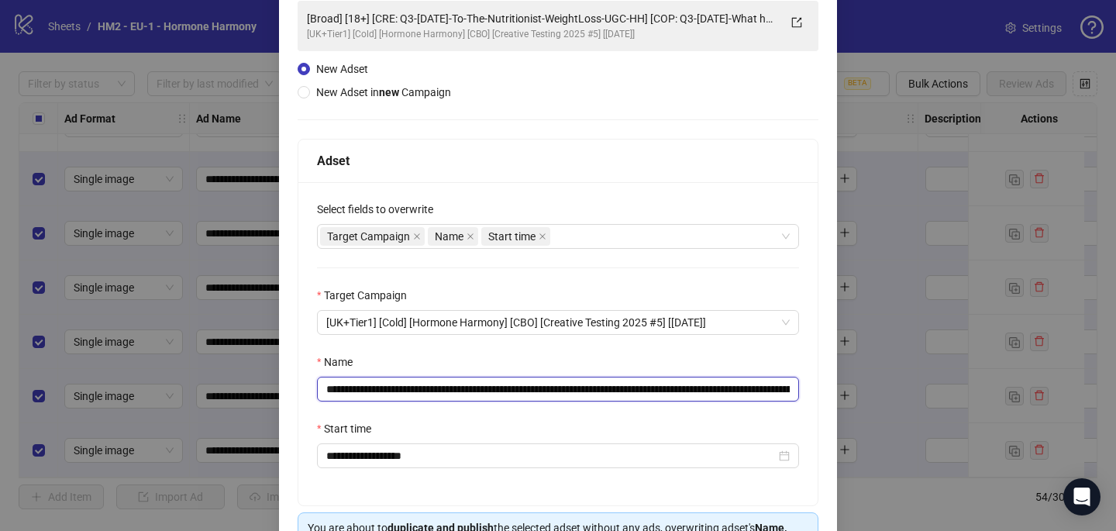
click at [695, 384] on input "**********" at bounding box center [558, 389] width 482 height 25
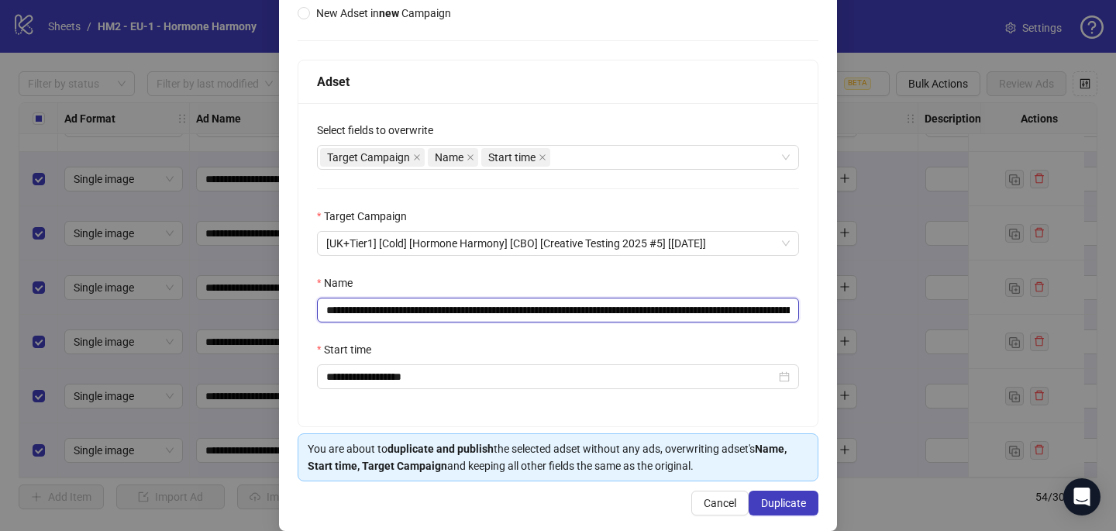
scroll to position [216, 0]
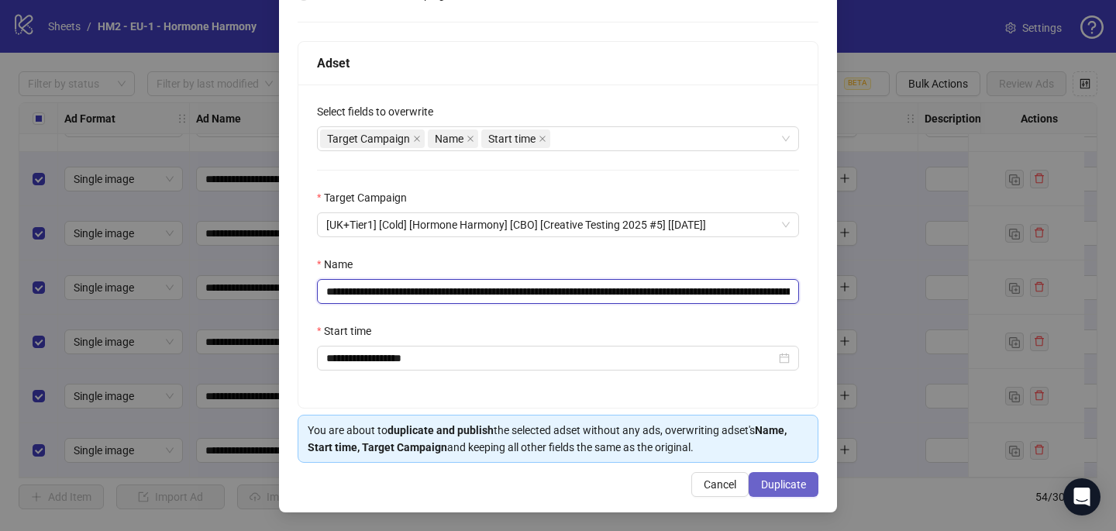
type input "**********"
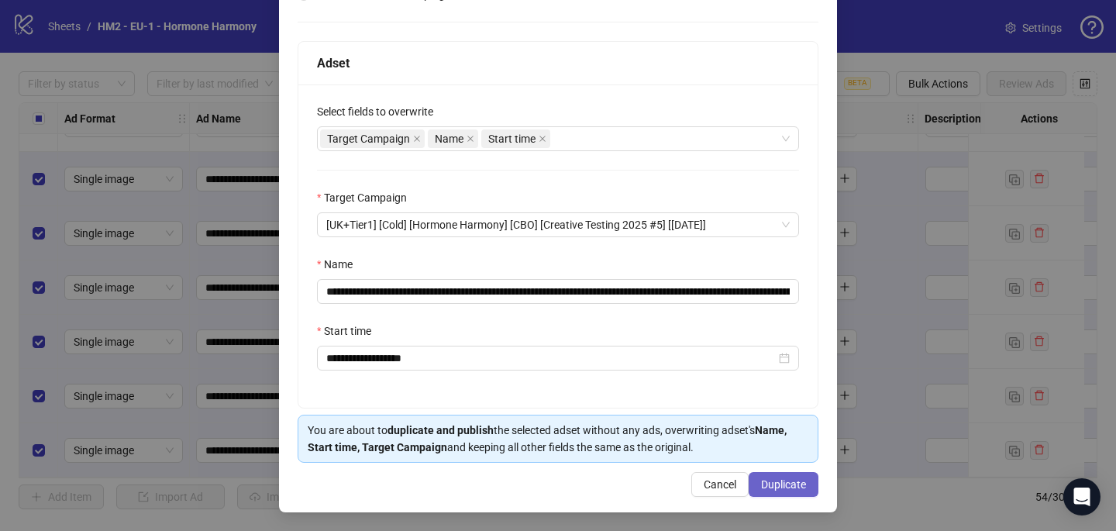
click at [810, 489] on button "Duplicate" at bounding box center [784, 484] width 70 height 25
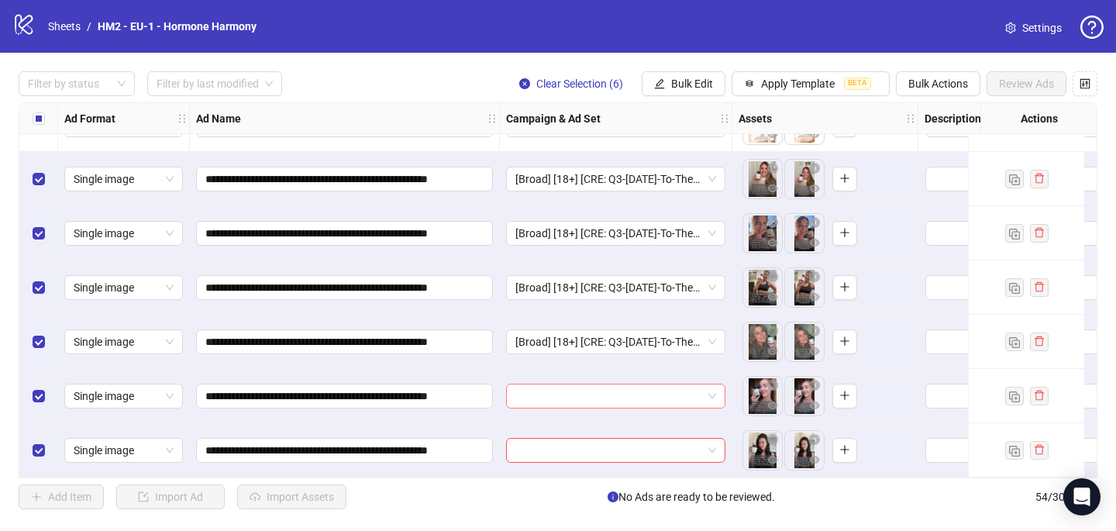
click at [564, 390] on input "search" at bounding box center [609, 396] width 187 height 23
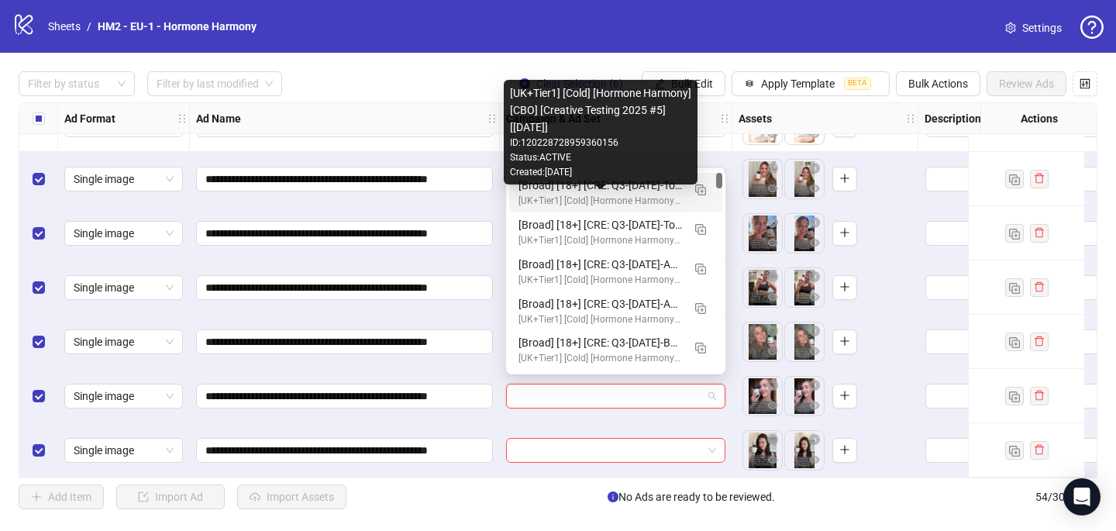
click at [574, 202] on div "[UK+Tier1] [Cold] [Hormone Harmony] [CBO] [Creative Testing 2025 #5] [10 July 2…" at bounding box center [601, 201] width 164 height 15
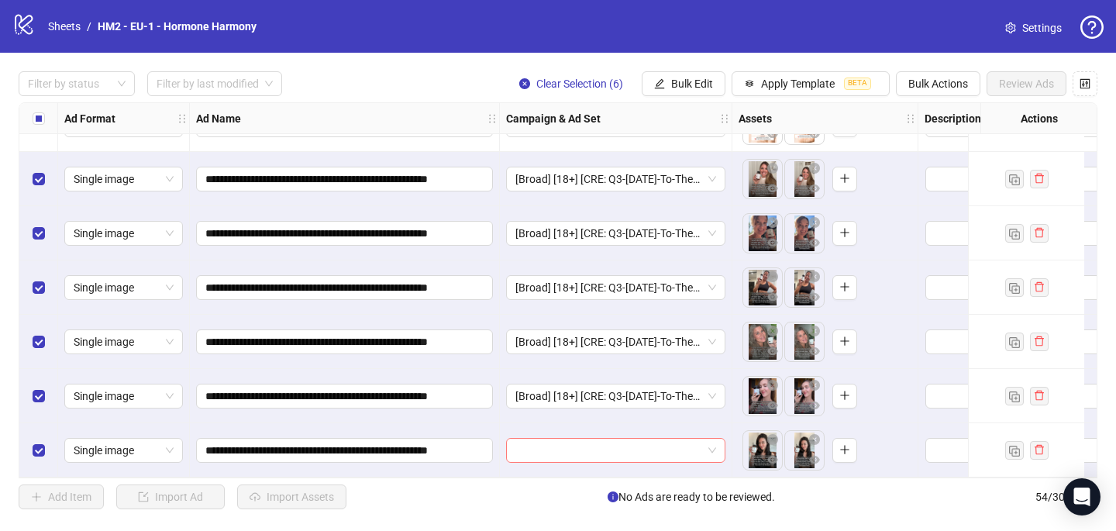
click at [526, 454] on input "search" at bounding box center [609, 450] width 187 height 23
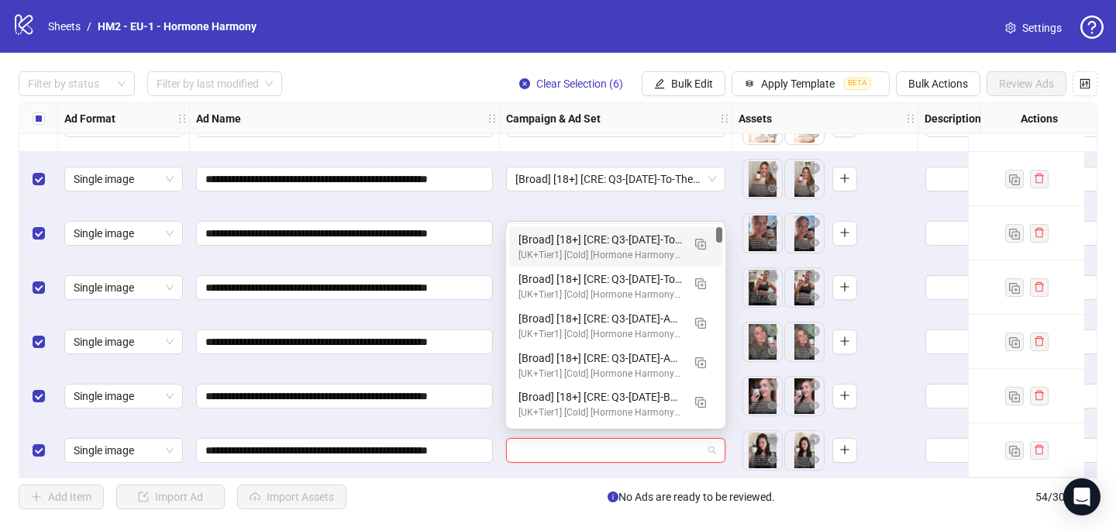
click at [564, 247] on div "[Broad] [18+] [CRE: Q3-08-AUG-2025-To-The-Nutritionist-WeightLoss-UGC-HH #2] [C…" at bounding box center [601, 239] width 164 height 17
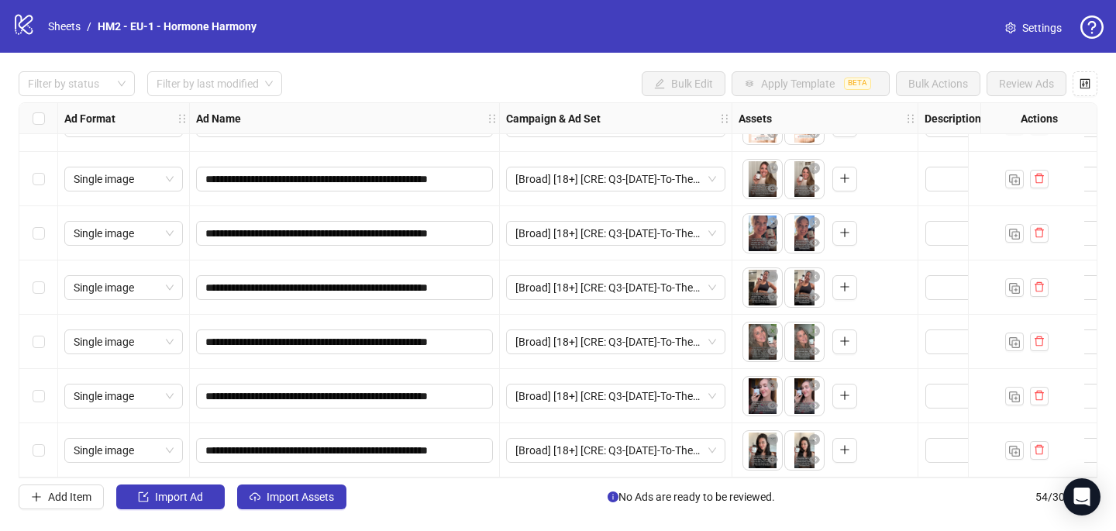
click at [323, 483] on div "**********" at bounding box center [558, 290] width 1116 height 475
click at [322, 499] on span "Import Assets" at bounding box center [300, 497] width 67 height 12
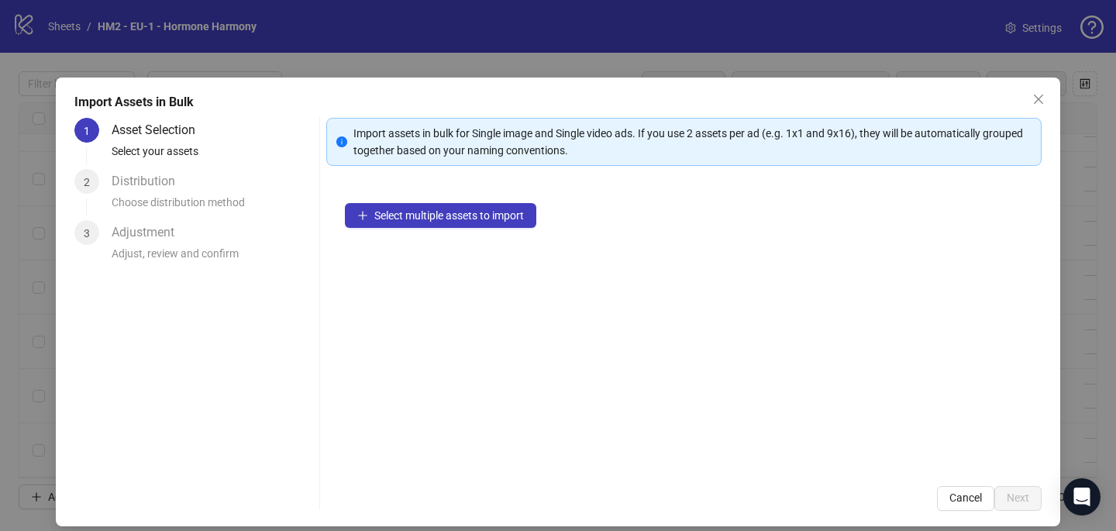
click at [459, 237] on div "Select multiple assets to import" at bounding box center [684, 326] width 716 height 283
click at [450, 220] on span "Select multiple assets to import" at bounding box center [449, 215] width 150 height 12
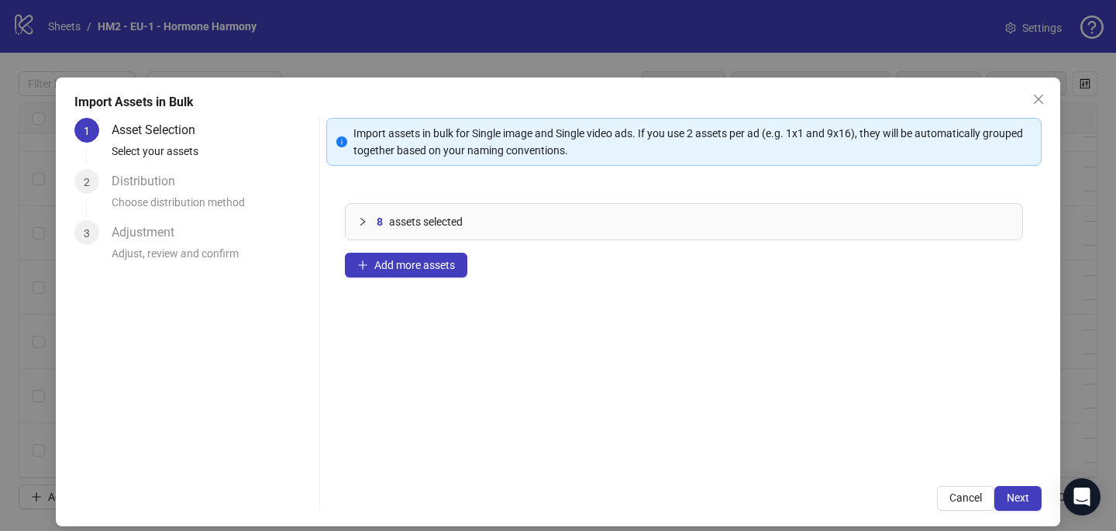
scroll to position [13, 0]
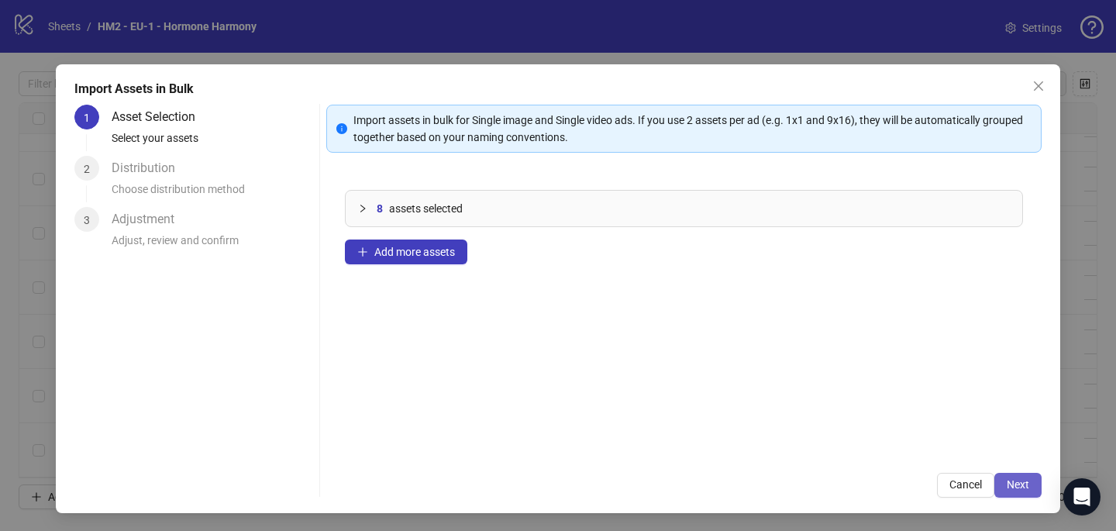
click at [1010, 480] on span "Next" at bounding box center [1018, 484] width 22 height 12
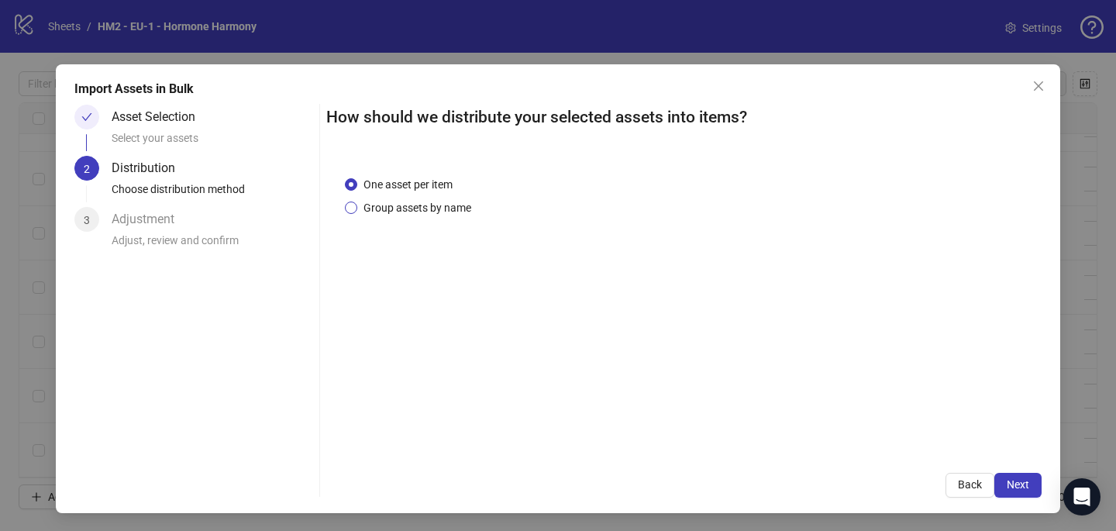
click at [449, 214] on span "Group assets by name" at bounding box center [417, 207] width 120 height 17
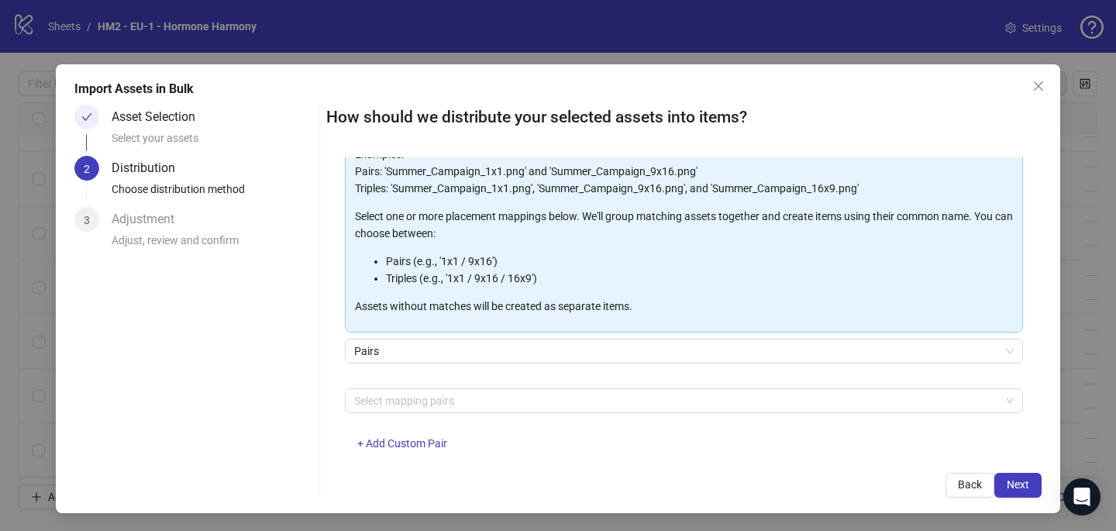
scroll to position [132, 0]
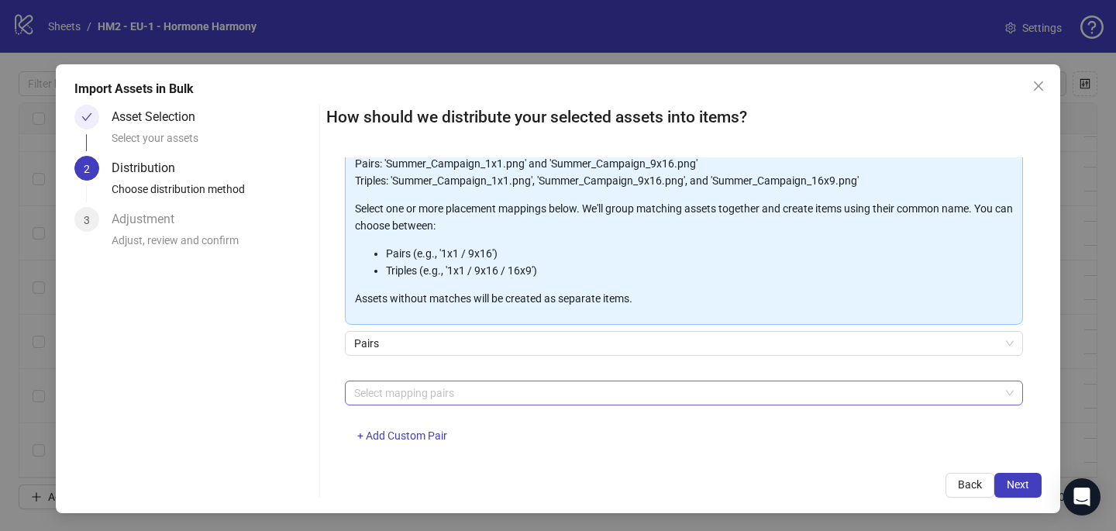
click at [457, 385] on div at bounding box center [676, 393] width 656 height 22
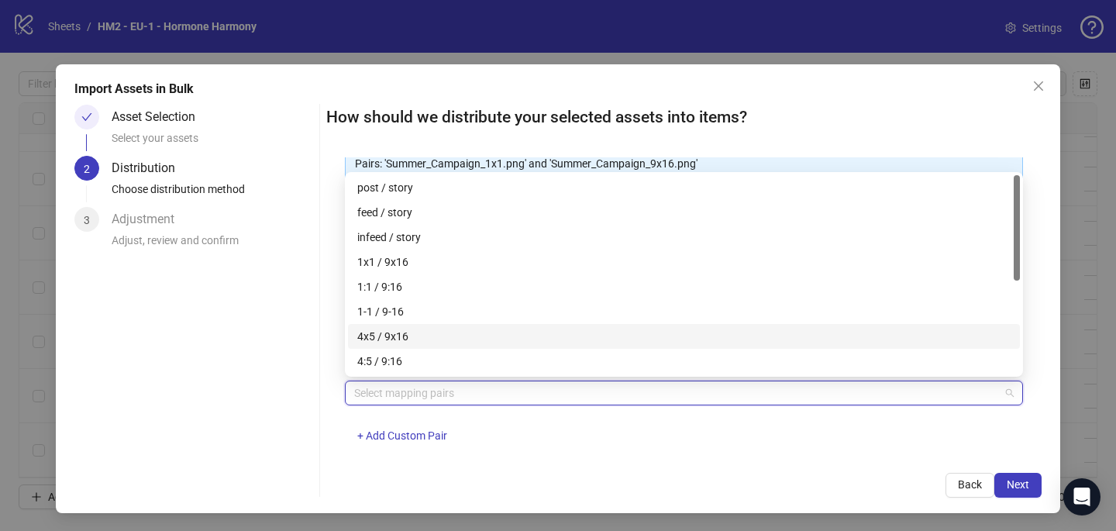
click at [450, 332] on div "4x5 / 9x16" at bounding box center [684, 336] width 654 height 17
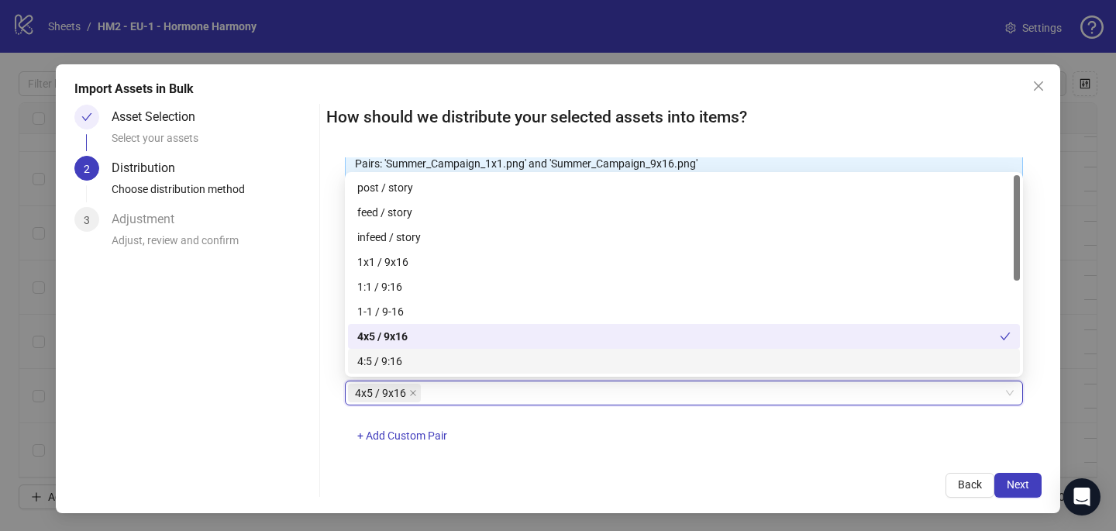
click at [661, 464] on div "How should we distribute your selected assets into items? One asset per item Gr…" at bounding box center [684, 301] width 716 height 393
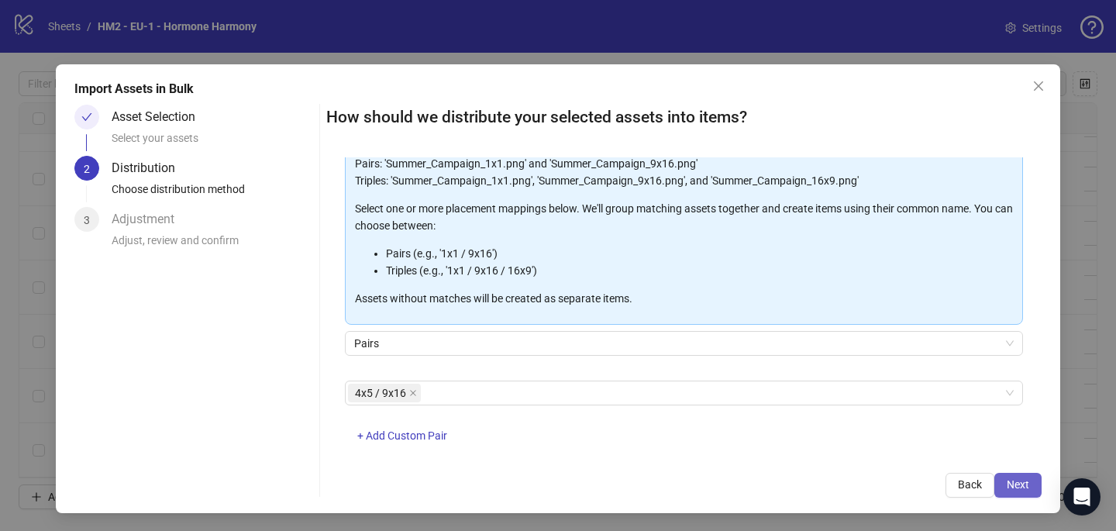
click at [1023, 488] on span "Next" at bounding box center [1018, 484] width 22 height 12
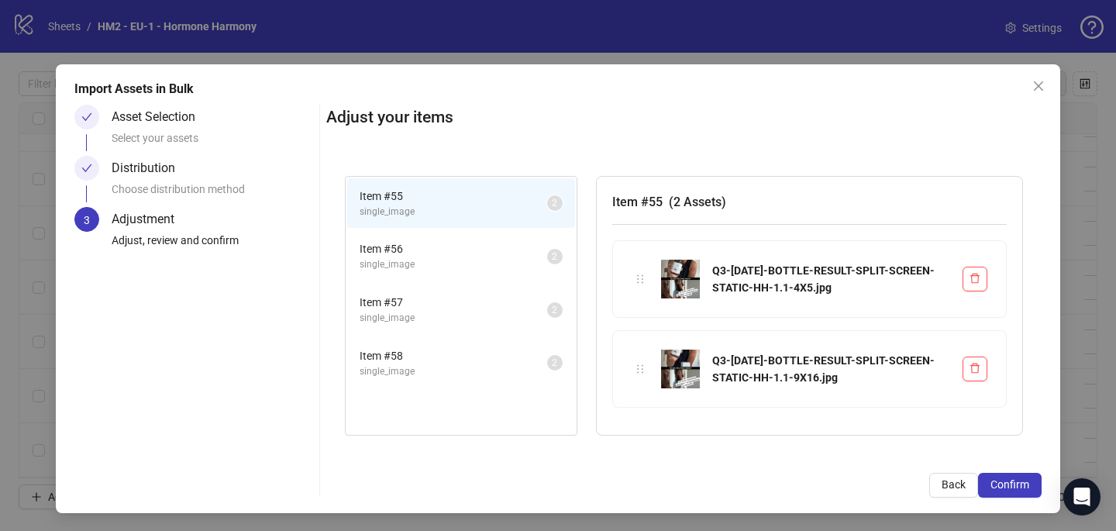
click at [1023, 488] on span "Confirm" at bounding box center [1010, 484] width 39 height 12
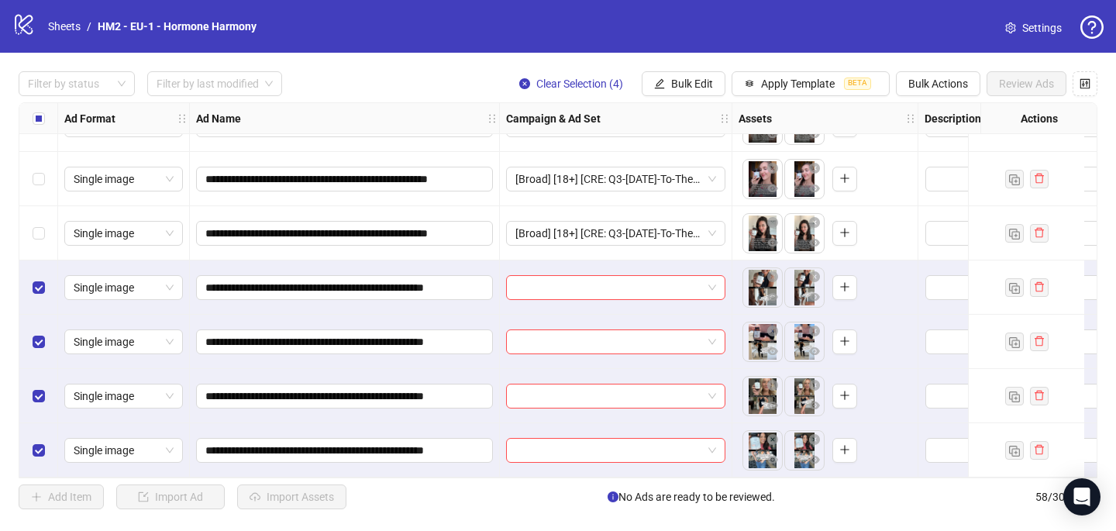
scroll to position [2810, 0]
click at [596, 280] on input "search" at bounding box center [609, 287] width 187 height 23
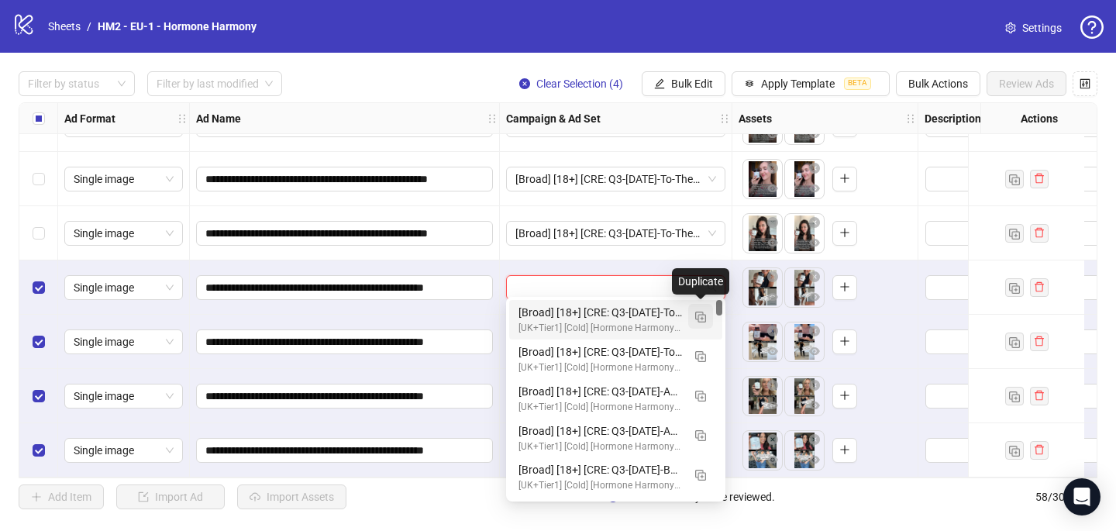
click at [700, 311] on span "button" at bounding box center [700, 316] width 11 height 12
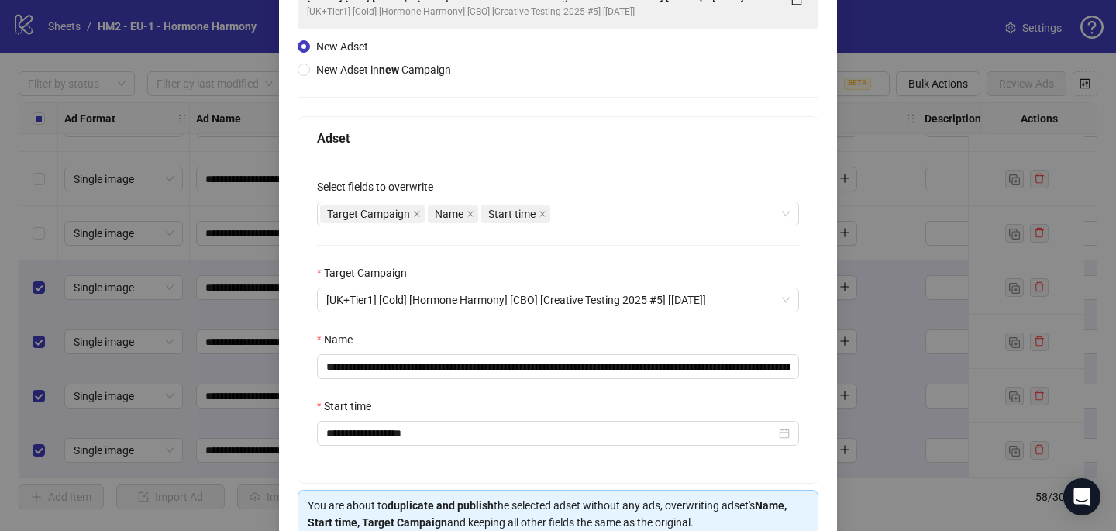
scroll to position [140, 0]
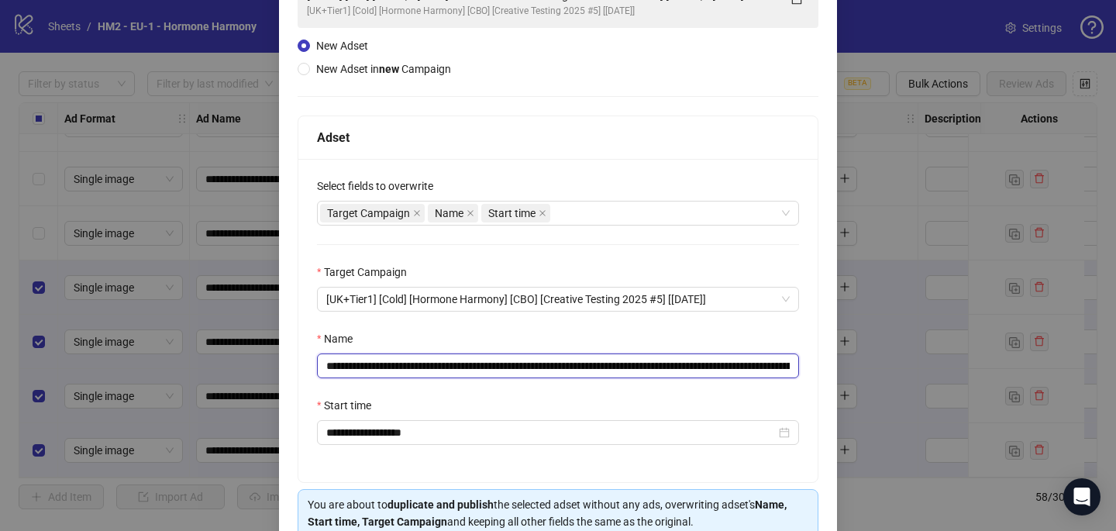
drag, startPoint x: 709, startPoint y: 365, endPoint x: 419, endPoint y: 364, distance: 290.0
click at [419, 364] on input "**********" at bounding box center [558, 366] width 482 height 25
paste input "text"
type input "**********"
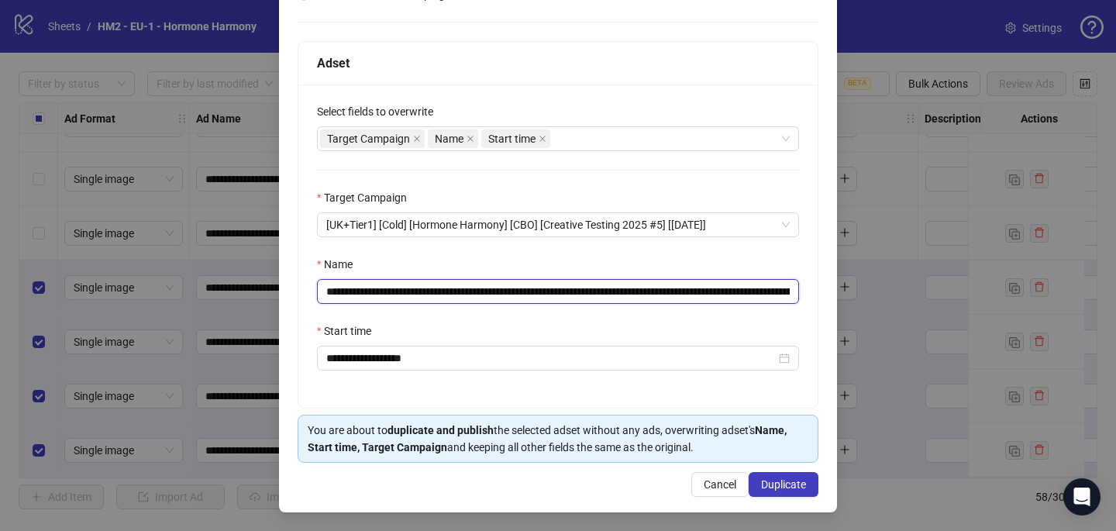
scroll to position [213, 0]
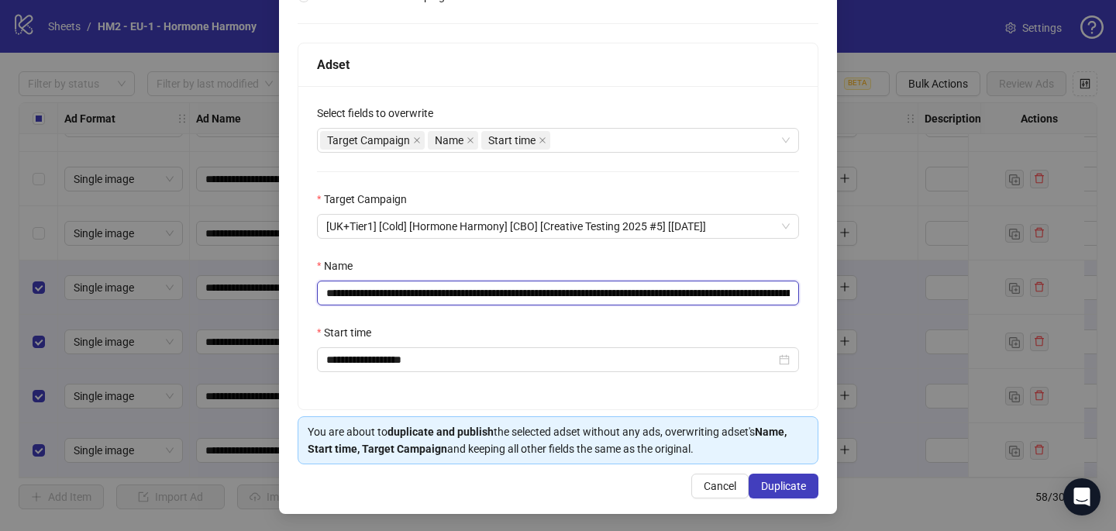
drag, startPoint x: 709, startPoint y: 288, endPoint x: 420, endPoint y: 288, distance: 289.2
click at [420, 288] on input "**********" at bounding box center [558, 293] width 482 height 25
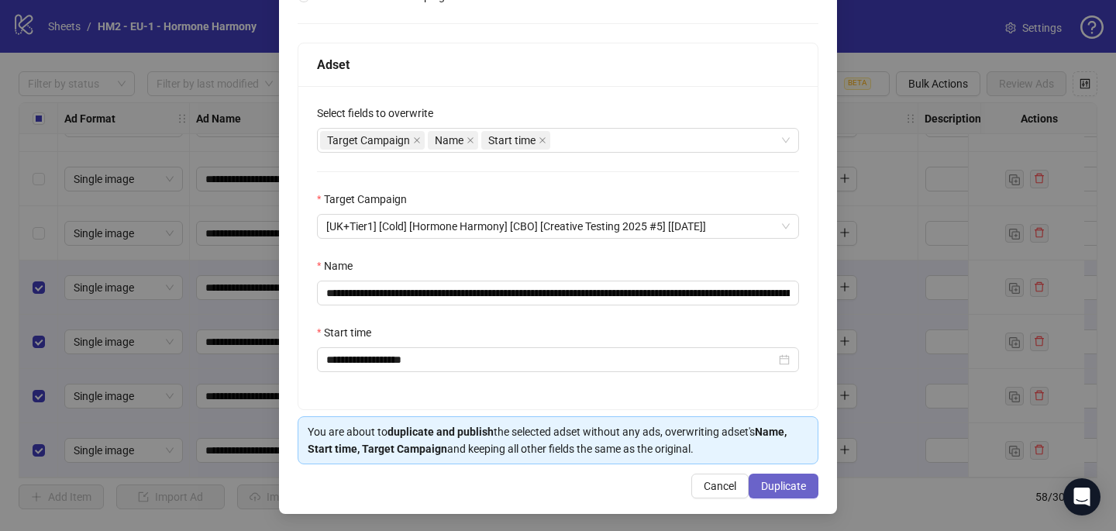
click at [782, 493] on button "Duplicate" at bounding box center [784, 486] width 70 height 25
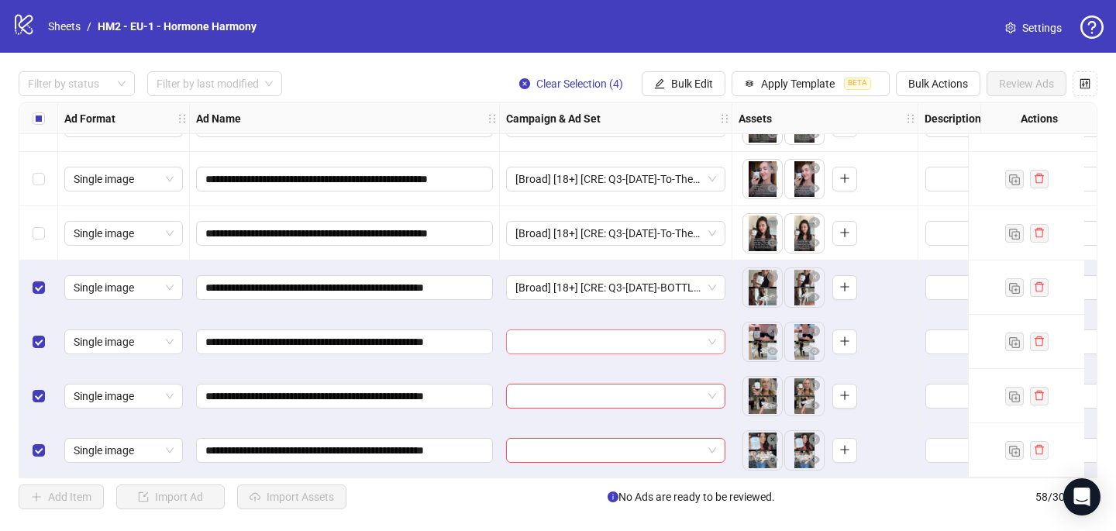
click at [537, 339] on input "search" at bounding box center [609, 341] width 187 height 23
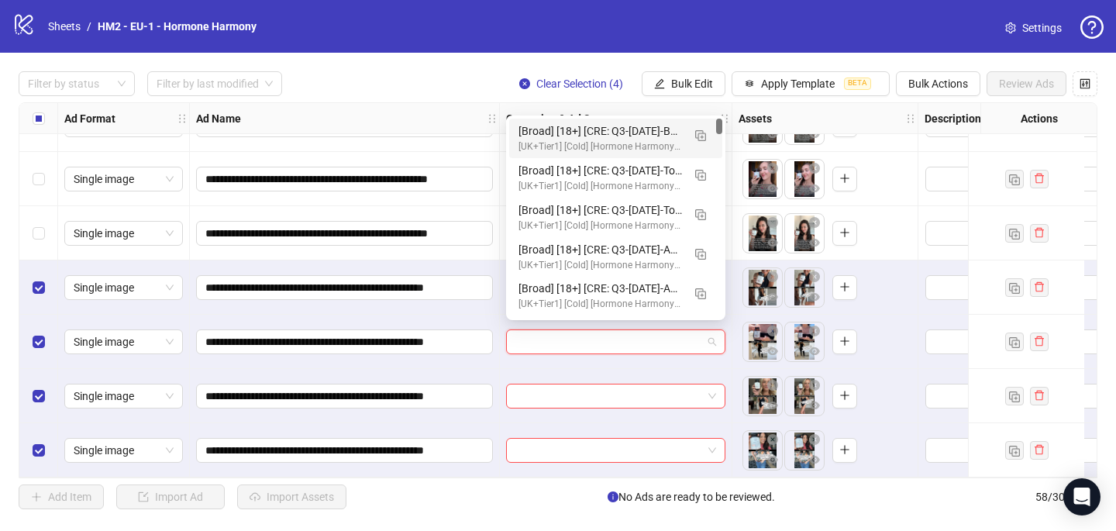
click at [566, 137] on div "[Broad] [18+] [CRE: Q3-08-AUG-2025-BOTTLE-RESULT-SPLIT-SCREEN-STATIC-HH] [COP: …" at bounding box center [601, 130] width 164 height 17
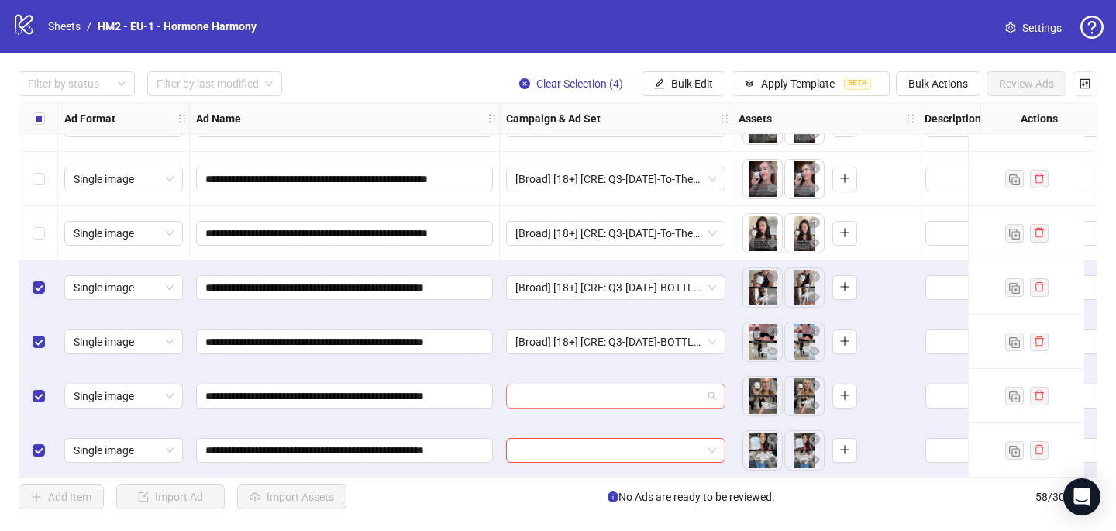
click at [533, 396] on input "search" at bounding box center [609, 396] width 187 height 23
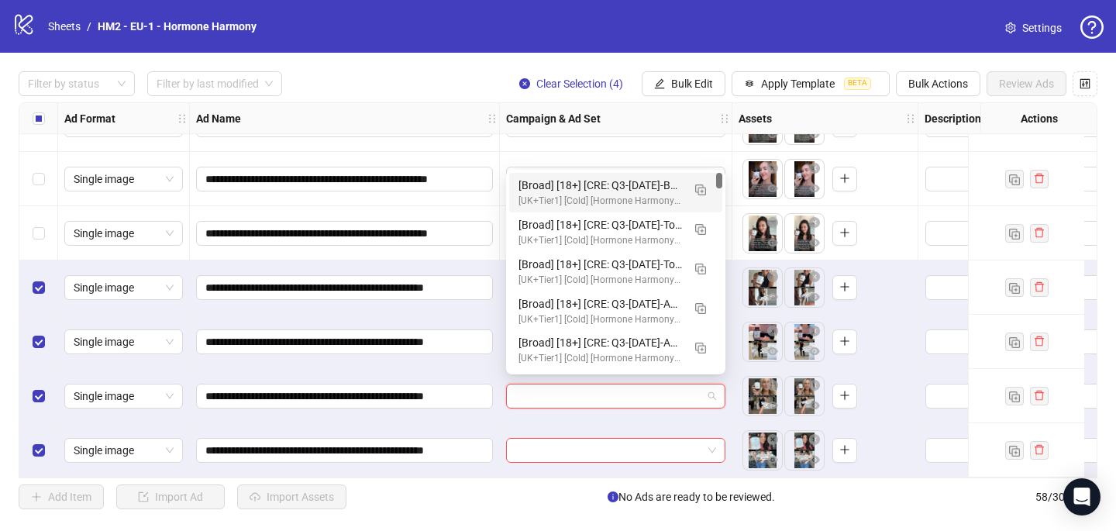
click at [561, 186] on div "[Broad] [18+] [CRE: Q3-08-AUG-2025-BOTTLE-RESULT-SPLIT-SCREEN-STATIC-HH] [COP: …" at bounding box center [601, 185] width 164 height 17
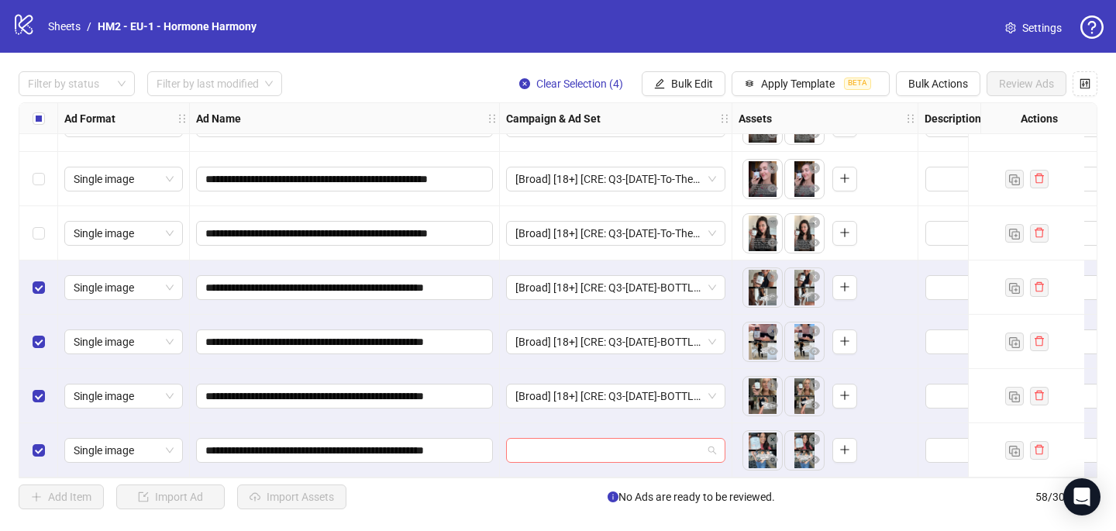
click at [533, 450] on input "search" at bounding box center [609, 450] width 187 height 23
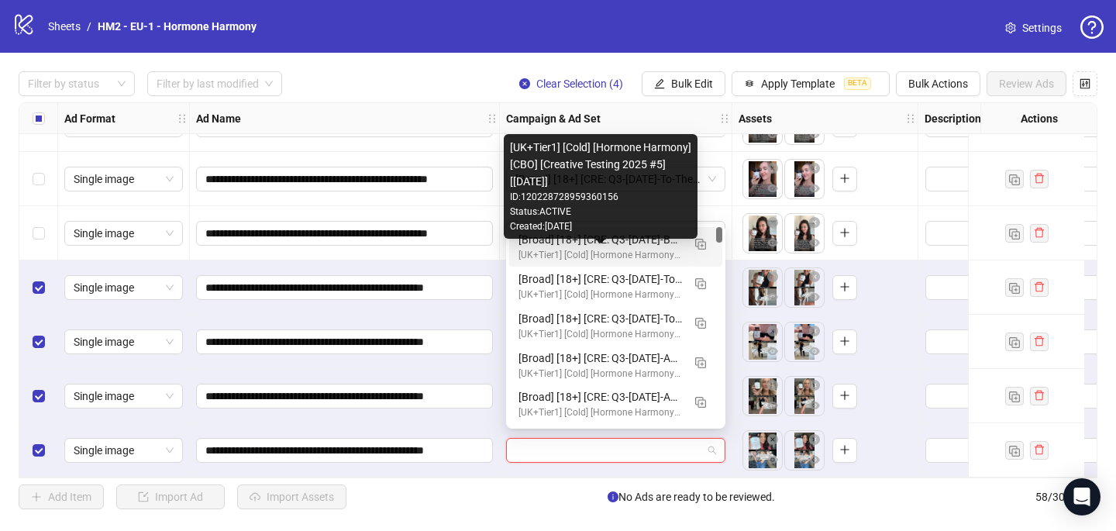
click at [578, 249] on div "[UK+Tier1] [Cold] [Hormone Harmony] [CBO] [Creative Testing 2025 #5] [10 July 2…" at bounding box center [601, 255] width 164 height 15
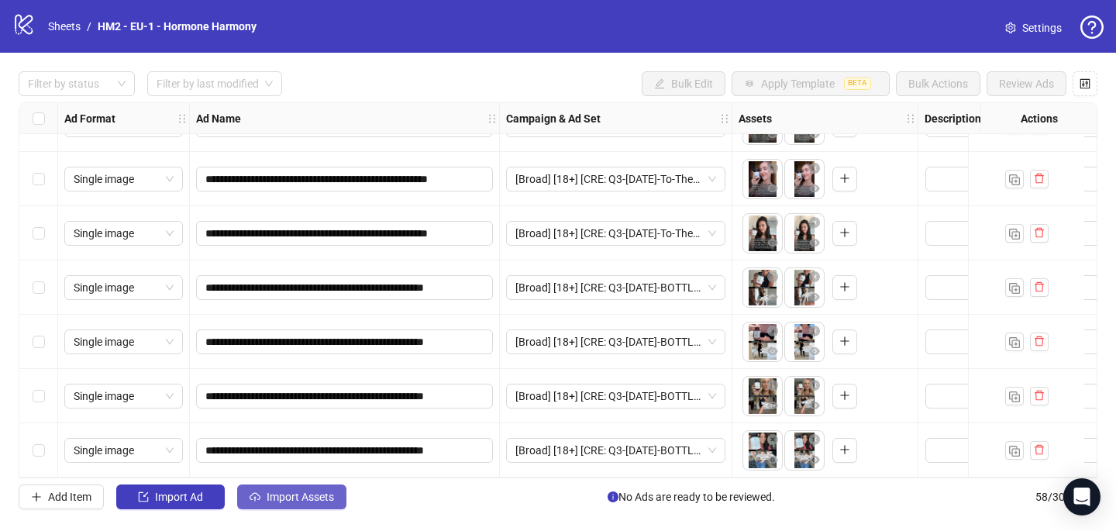
click at [288, 497] on span "Import Assets" at bounding box center [300, 497] width 67 height 12
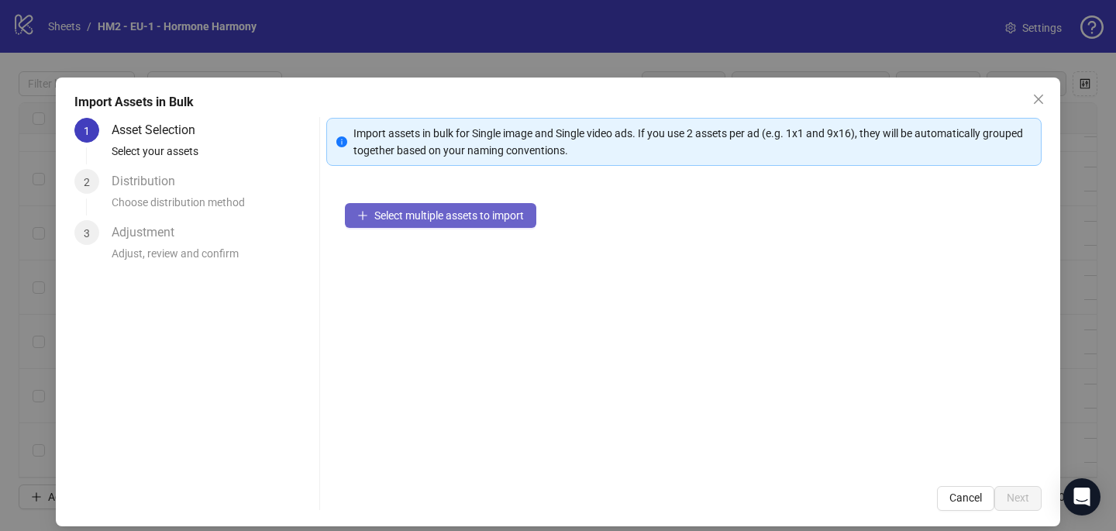
click at [456, 219] on span "Select multiple assets to import" at bounding box center [449, 215] width 150 height 12
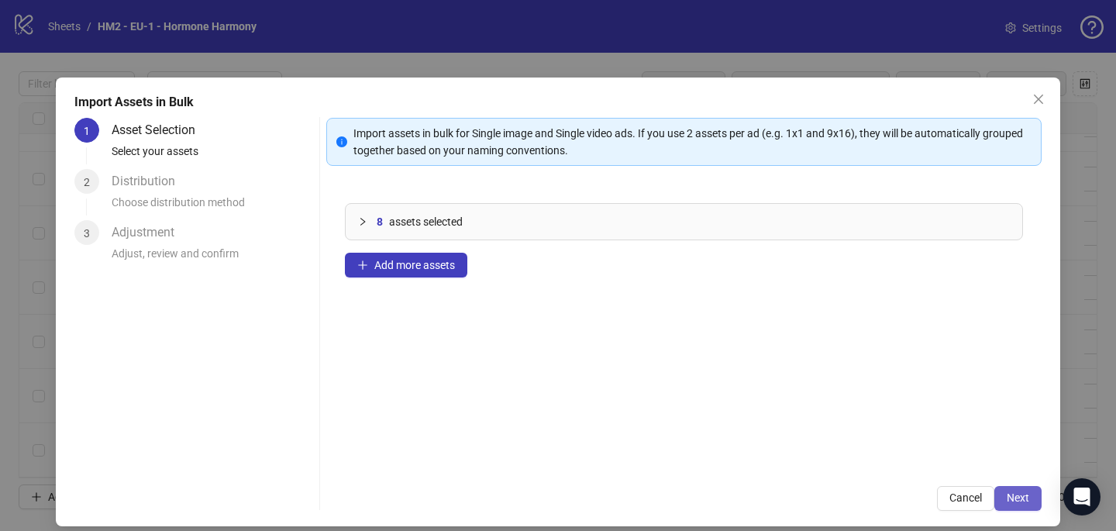
click at [1014, 495] on span "Next" at bounding box center [1018, 498] width 22 height 12
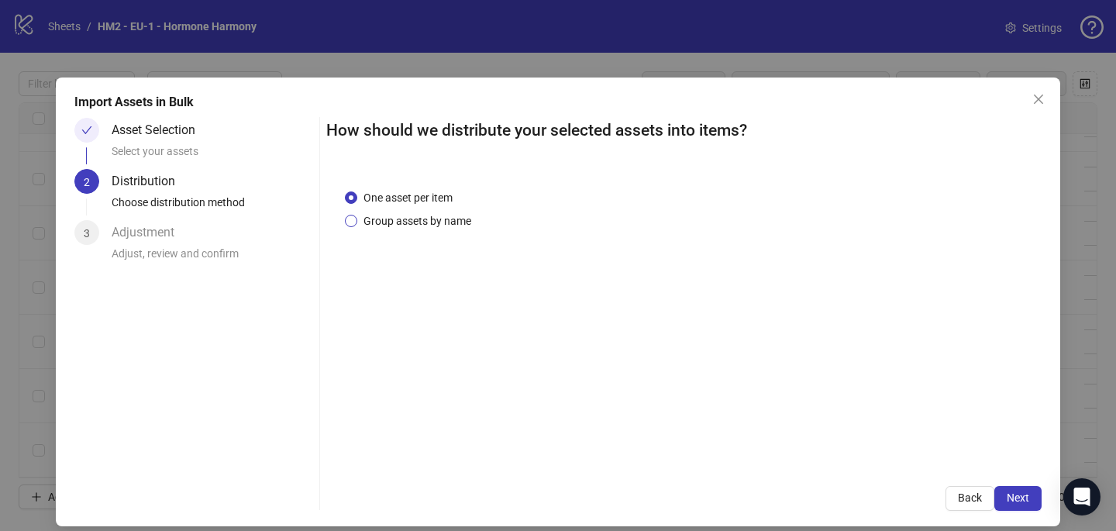
click at [410, 229] on span "Group assets by name" at bounding box center [417, 220] width 120 height 17
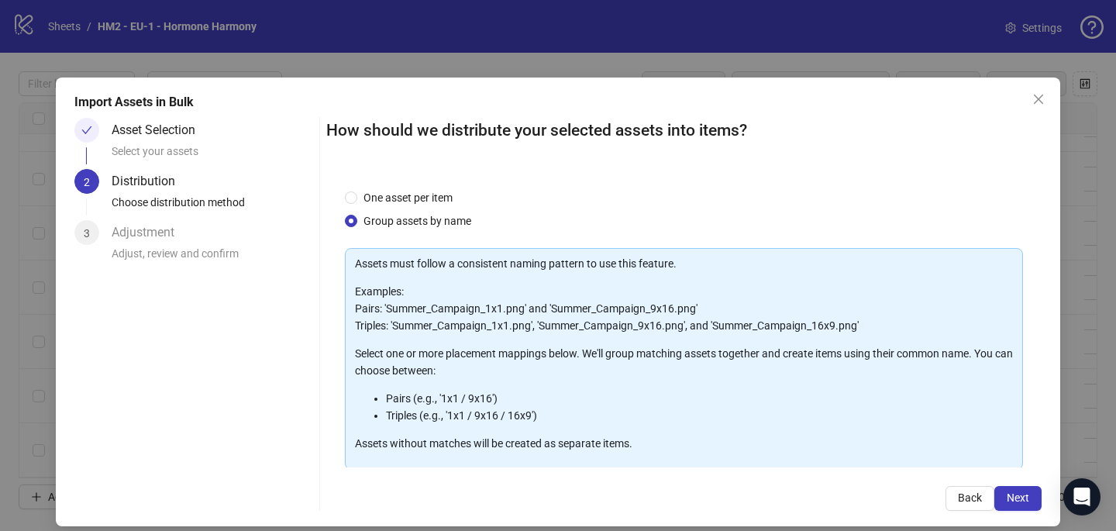
scroll to position [157, 0]
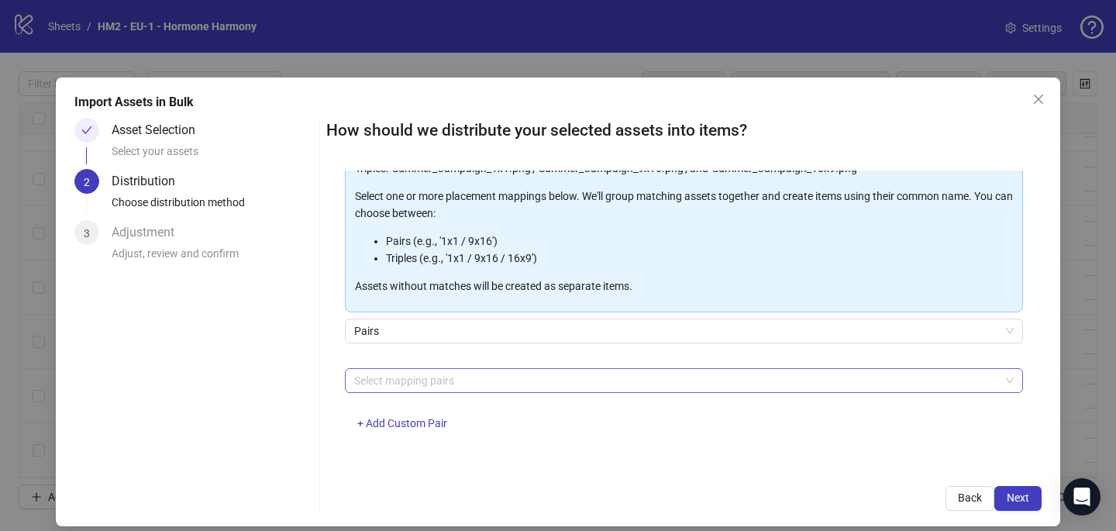
click at [423, 385] on div at bounding box center [676, 381] width 656 height 22
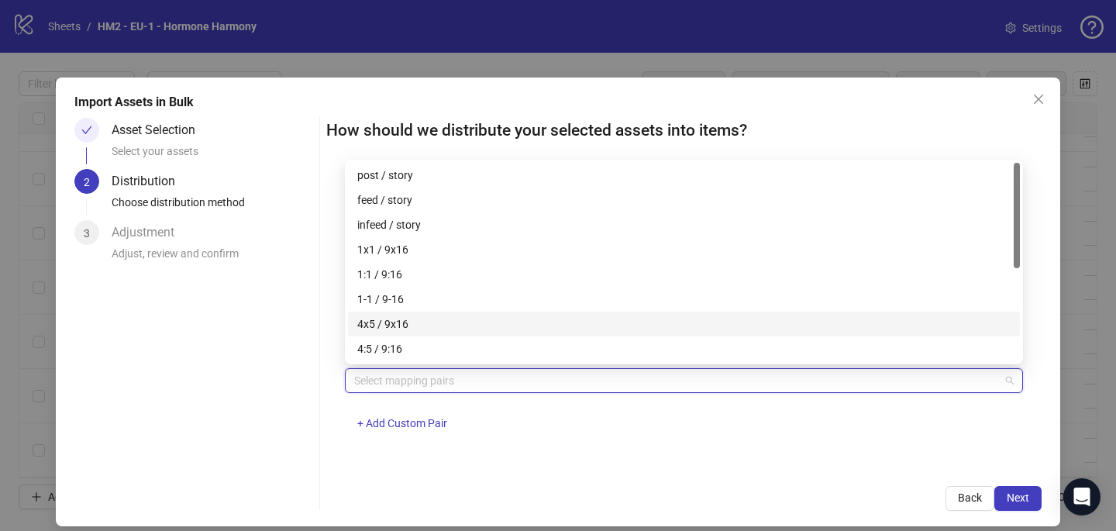
click at [426, 326] on div "4x5 / 9x16" at bounding box center [684, 324] width 654 height 17
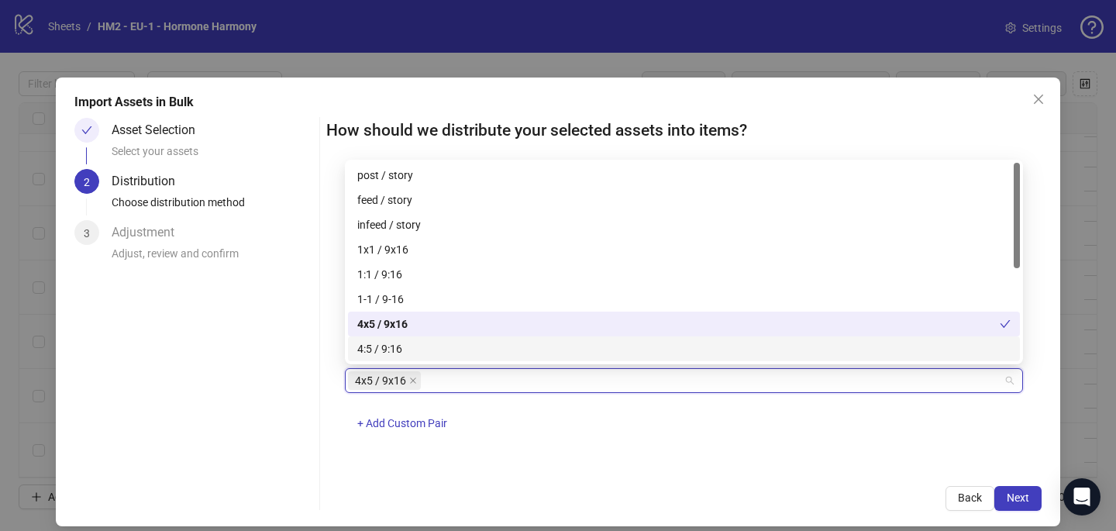
click at [688, 453] on div "One asset per item Group assets by name Assets must follow a consistent naming …" at bounding box center [684, 319] width 716 height 297
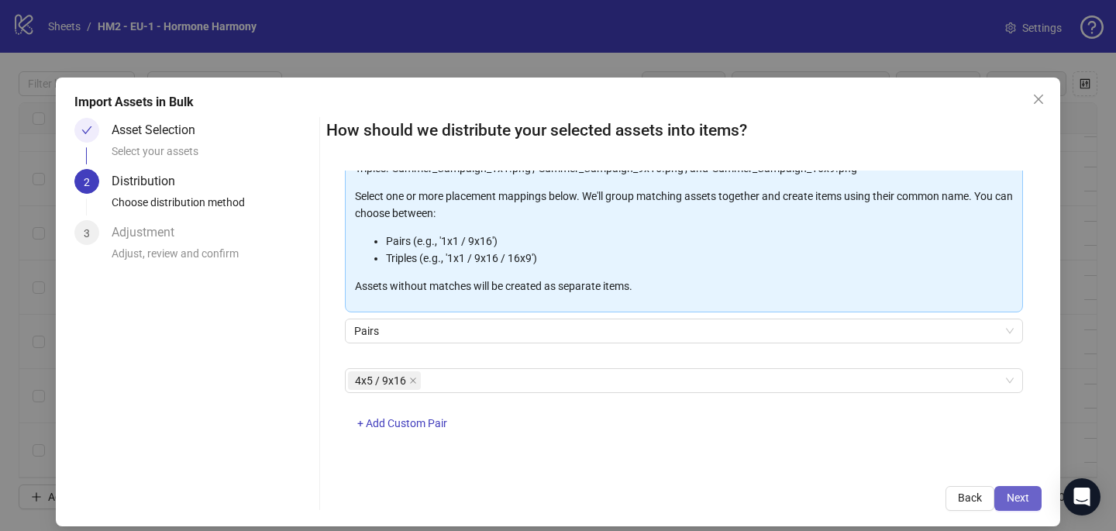
click at [1022, 497] on span "Next" at bounding box center [1018, 498] width 22 height 12
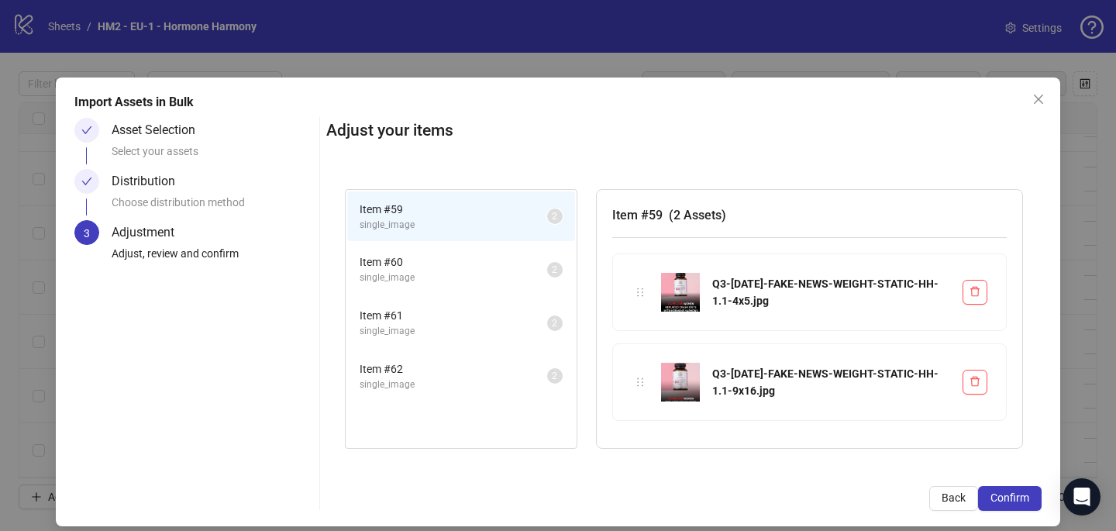
click at [1022, 497] on span "Confirm" at bounding box center [1010, 498] width 39 height 12
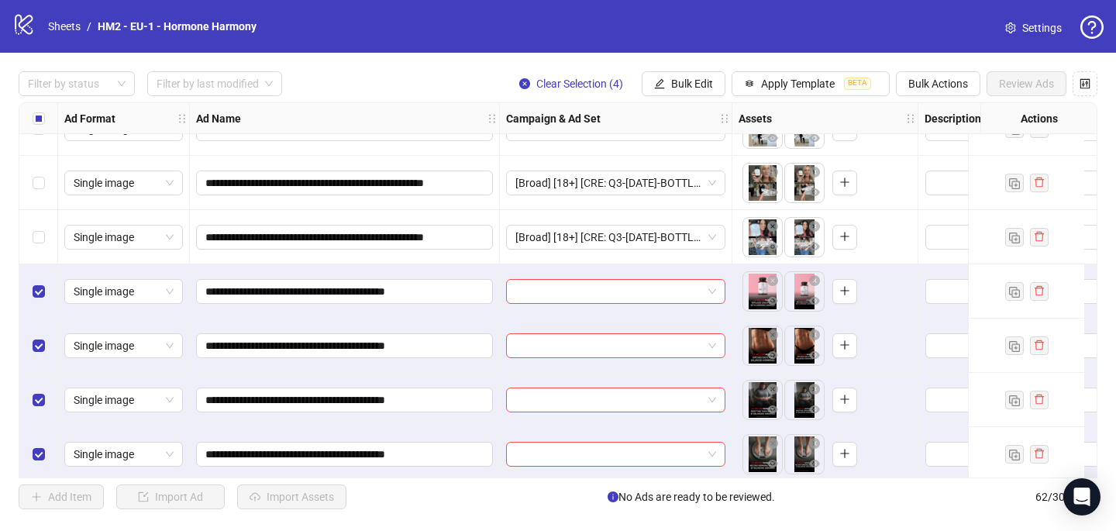
scroll to position [3027, 0]
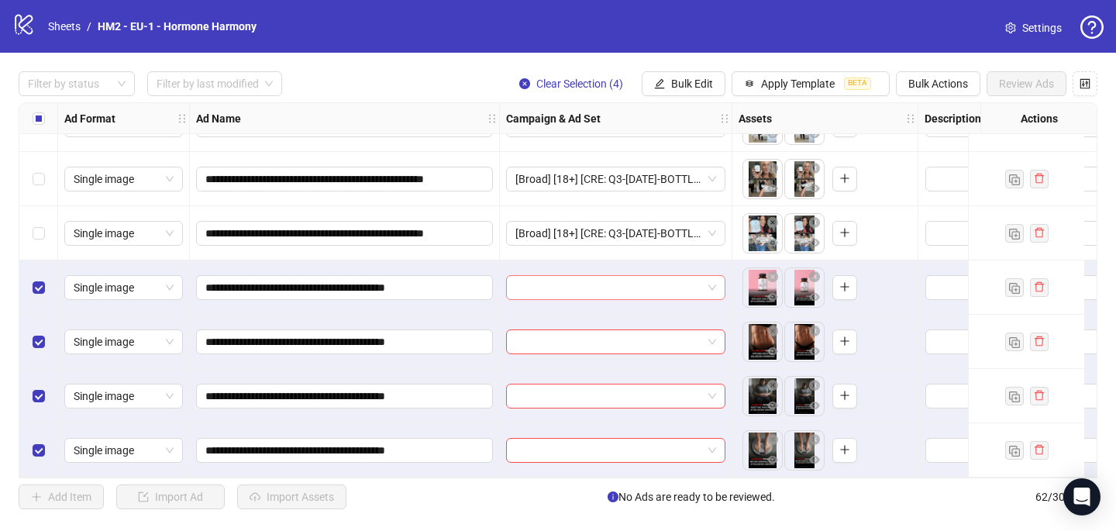
click at [565, 281] on input "search" at bounding box center [609, 287] width 187 height 23
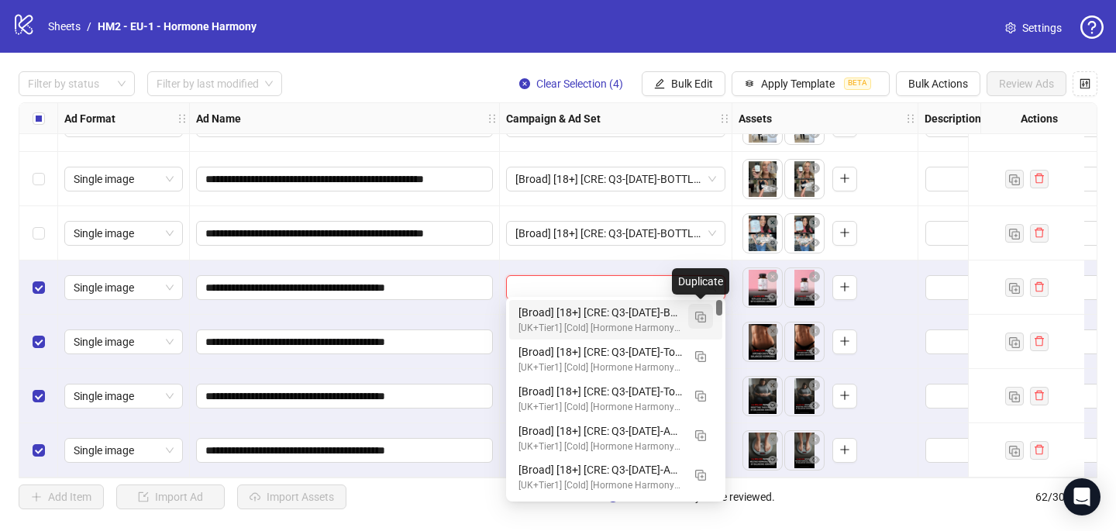
click at [698, 319] on img "button" at bounding box center [700, 317] width 11 height 11
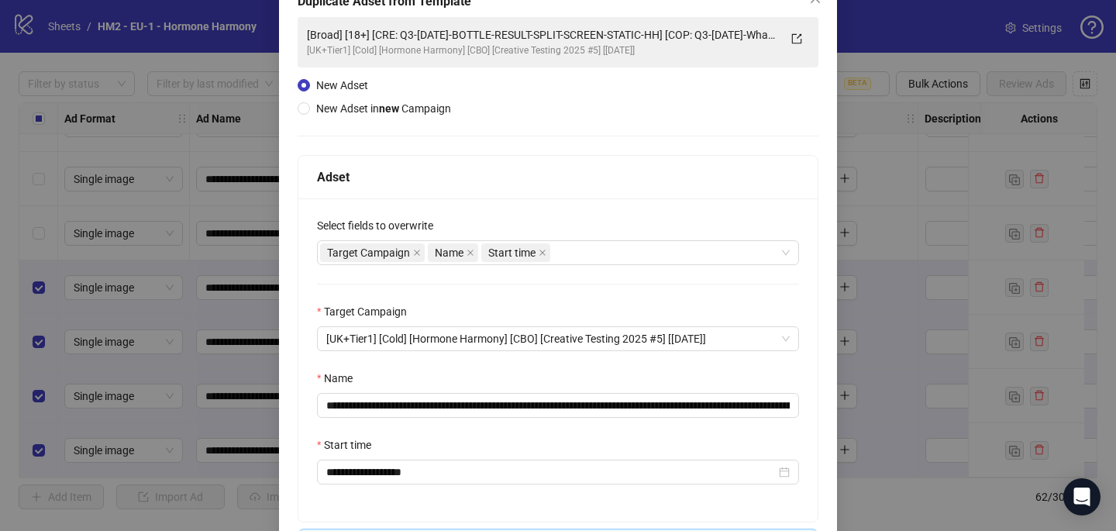
scroll to position [109, 0]
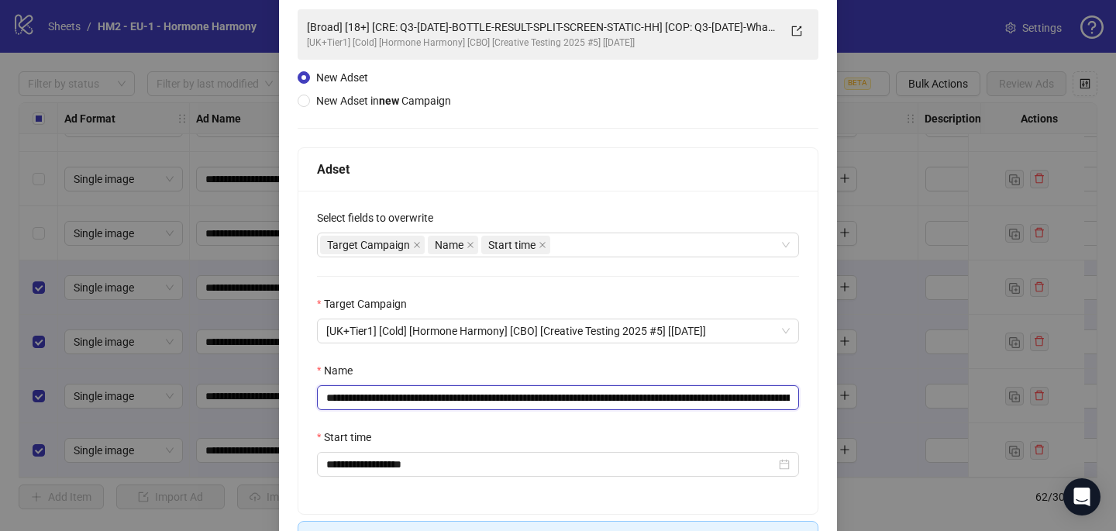
drag, startPoint x: 708, startPoint y: 395, endPoint x: 419, endPoint y: 403, distance: 289.3
click at [419, 403] on input "**********" at bounding box center [558, 397] width 482 height 25
paste input "text"
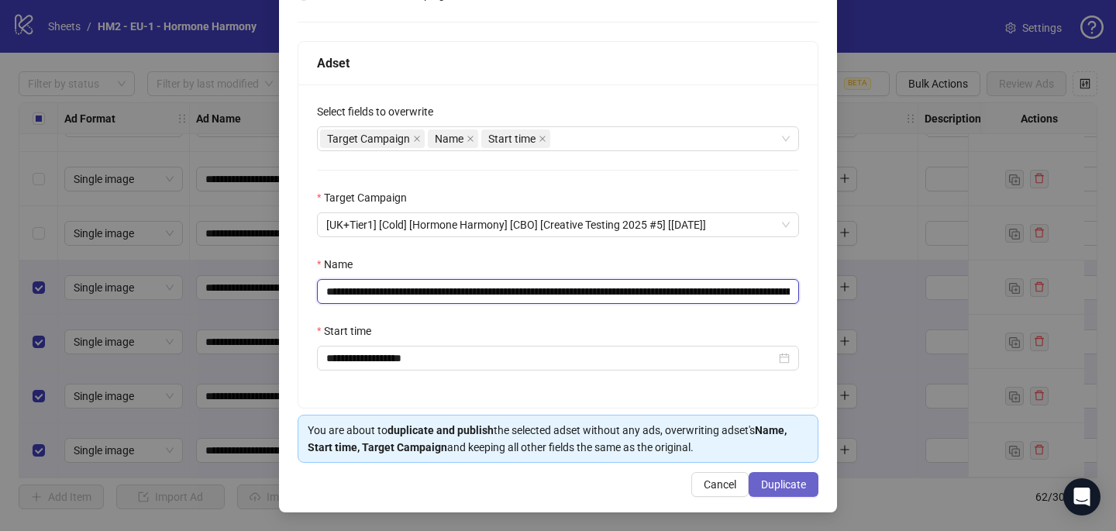
type input "**********"
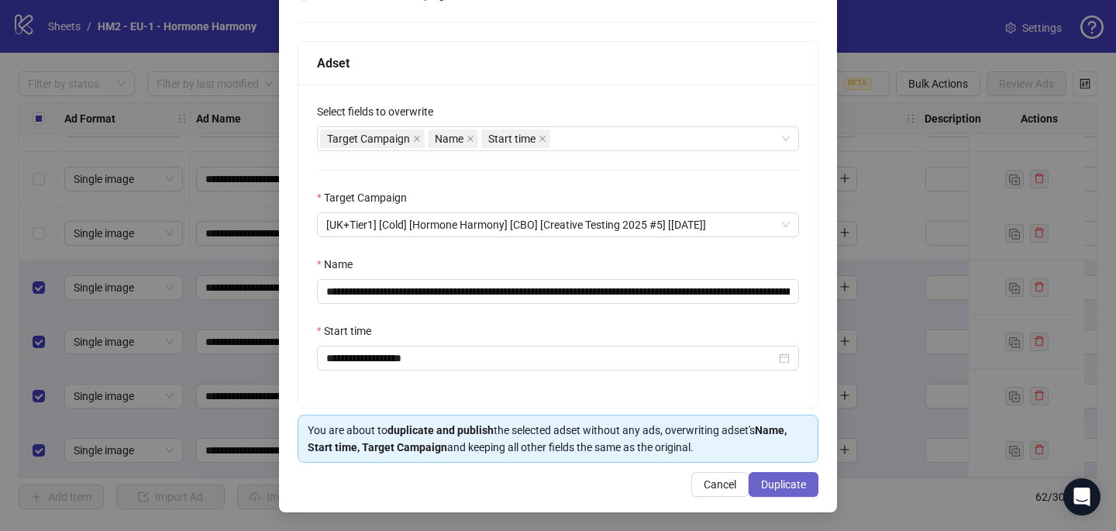
click at [785, 488] on span "Duplicate" at bounding box center [783, 484] width 45 height 12
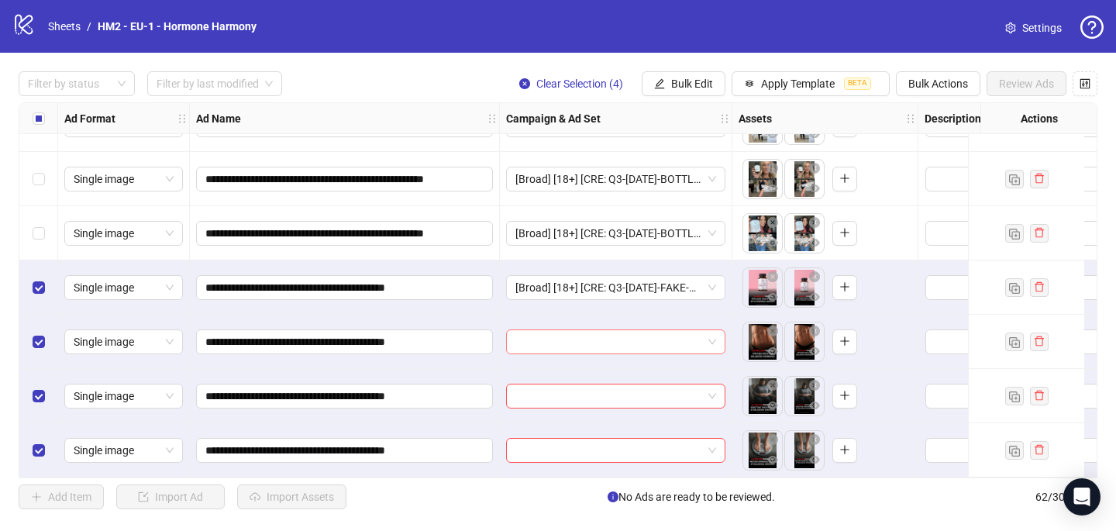
click at [621, 332] on input "search" at bounding box center [609, 341] width 187 height 23
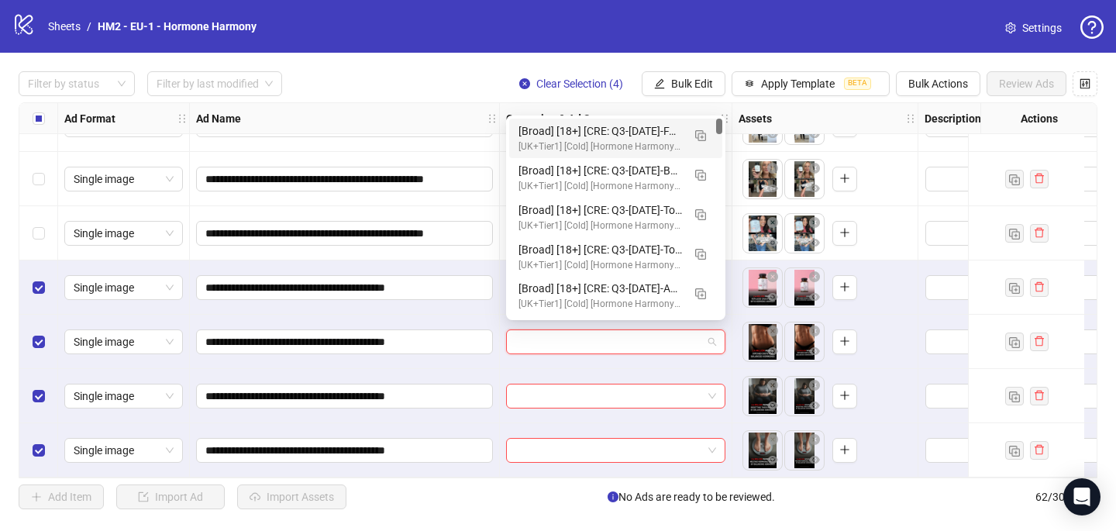
click at [614, 139] on div "[Broad] [18+] [CRE: Q3-08-AUG-2025-FAKE-NEWS-WEIGHT-STATIC-HH] [COP: Q3-08-AUG-…" at bounding box center [601, 130] width 164 height 17
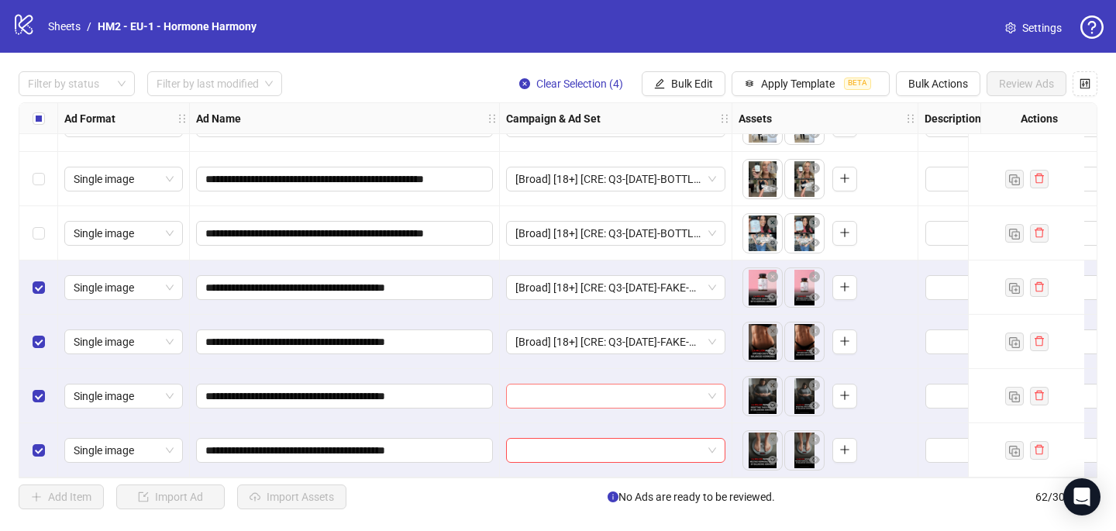
click at [573, 395] on input "search" at bounding box center [609, 396] width 187 height 23
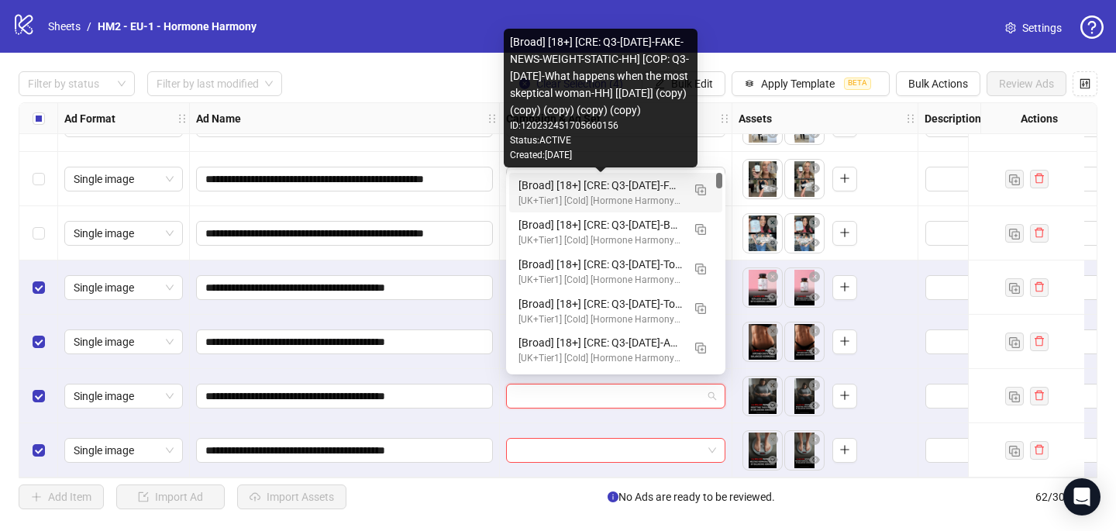
click at [585, 183] on div "[Broad] [18+] [CRE: Q3-08-AUG-2025-FAKE-NEWS-WEIGHT-STATIC-HH] [COP: Q3-08-AUG-…" at bounding box center [601, 185] width 164 height 17
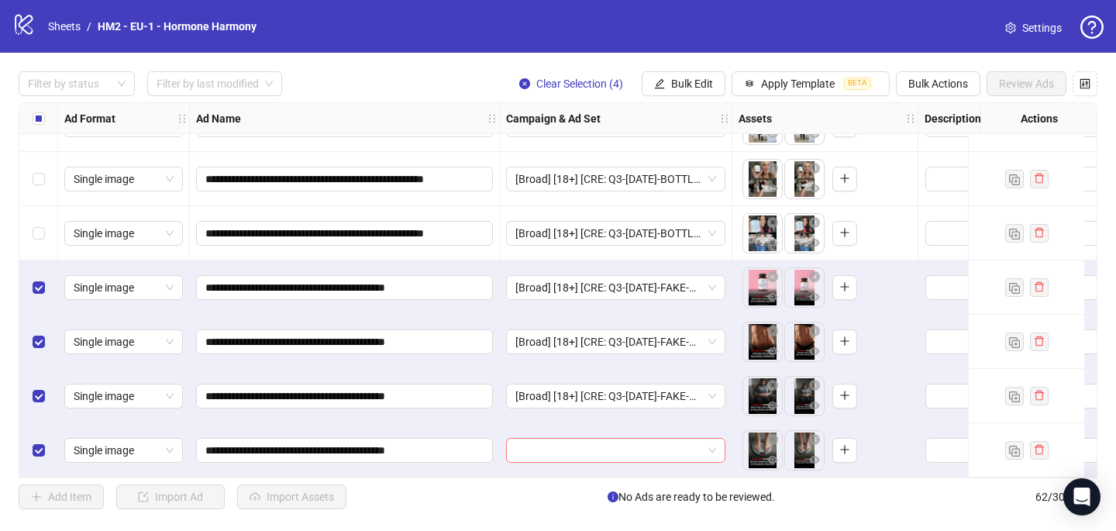
click at [554, 447] on input "search" at bounding box center [609, 450] width 187 height 23
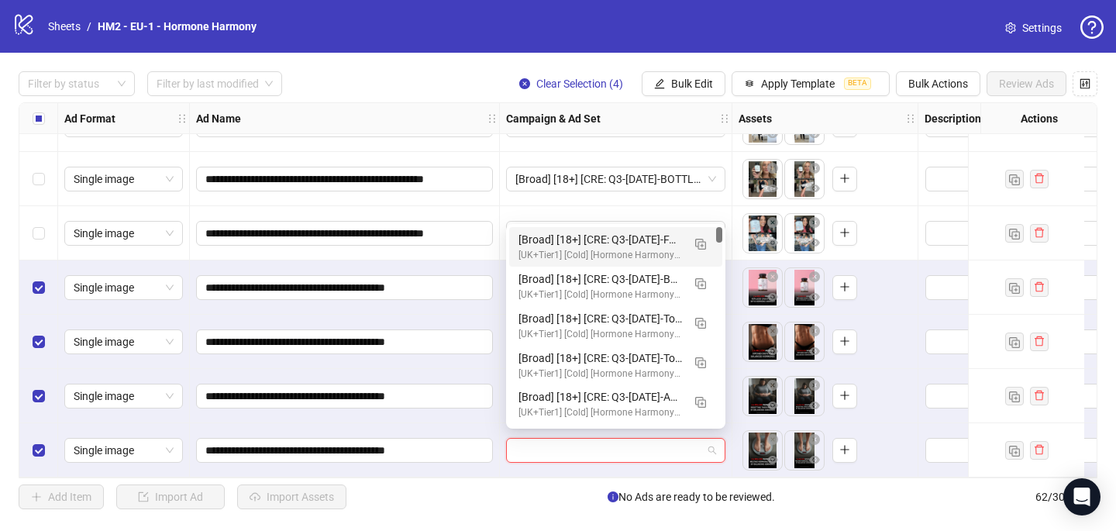
click at [568, 233] on div "[Broad] [18+] [CRE: Q3-08-AUG-2025-FAKE-NEWS-WEIGHT-STATIC-HH] [COP: Q3-08-AUG-…" at bounding box center [601, 239] width 164 height 17
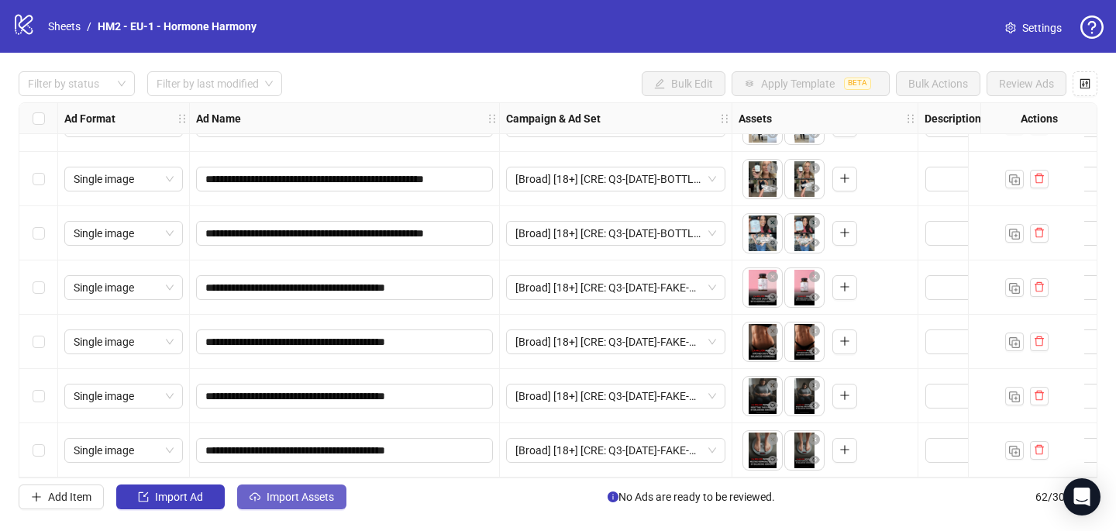
click at [303, 504] on button "Import Assets" at bounding box center [291, 497] width 109 height 25
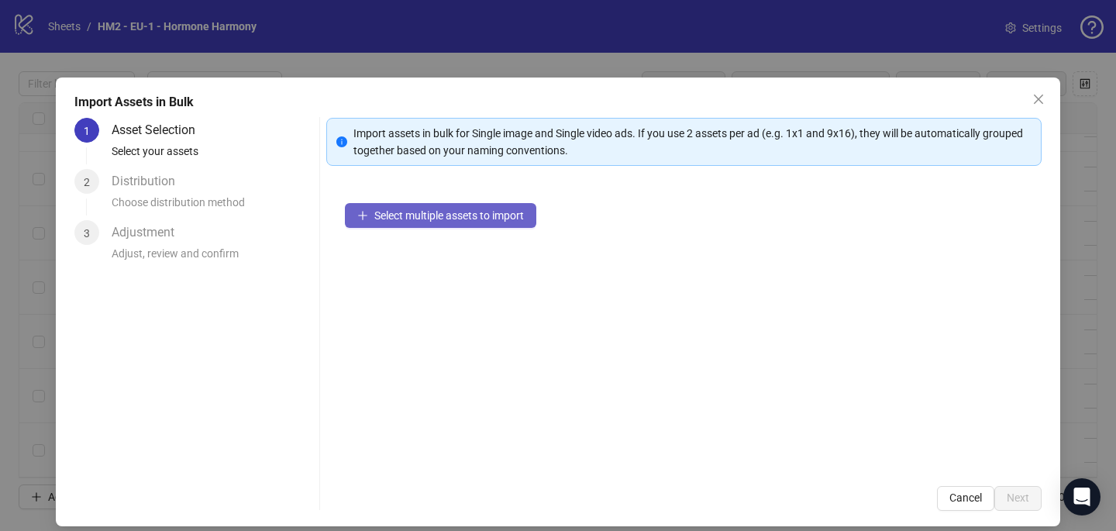
click at [406, 211] on span "Select multiple assets to import" at bounding box center [449, 215] width 150 height 12
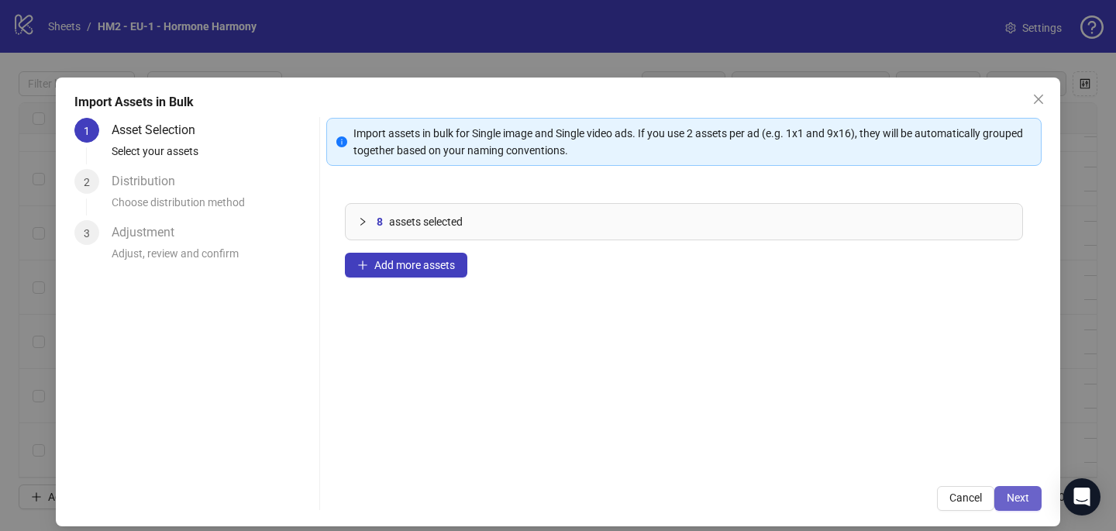
click at [1013, 494] on span "Next" at bounding box center [1018, 498] width 22 height 12
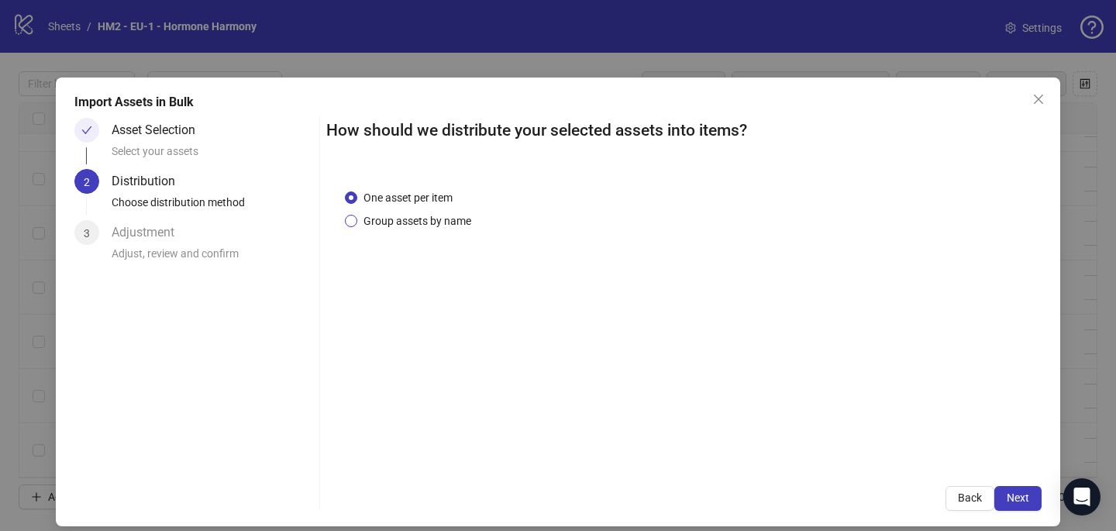
click at [375, 221] on span "Group assets by name" at bounding box center [417, 220] width 120 height 17
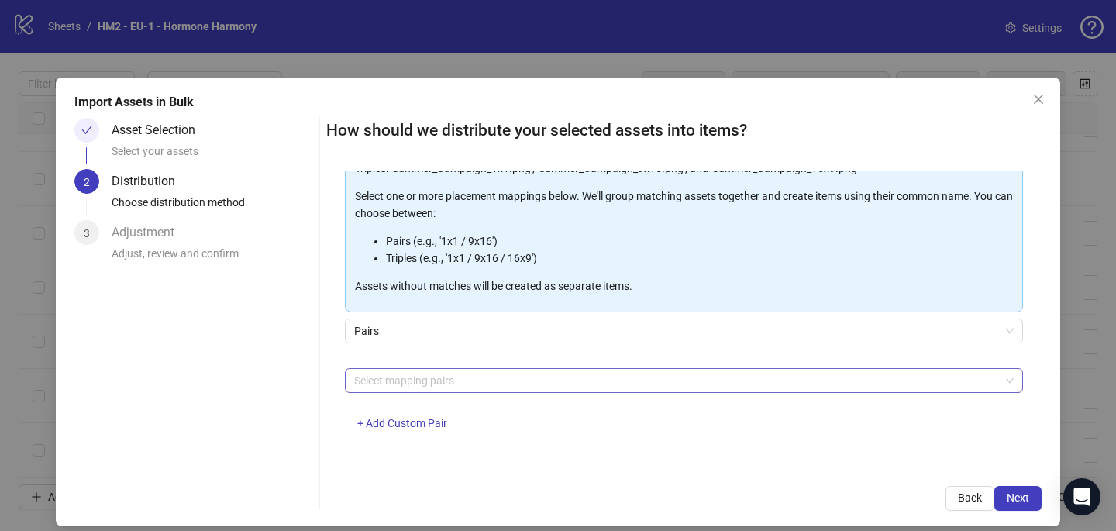
scroll to position [155, 0]
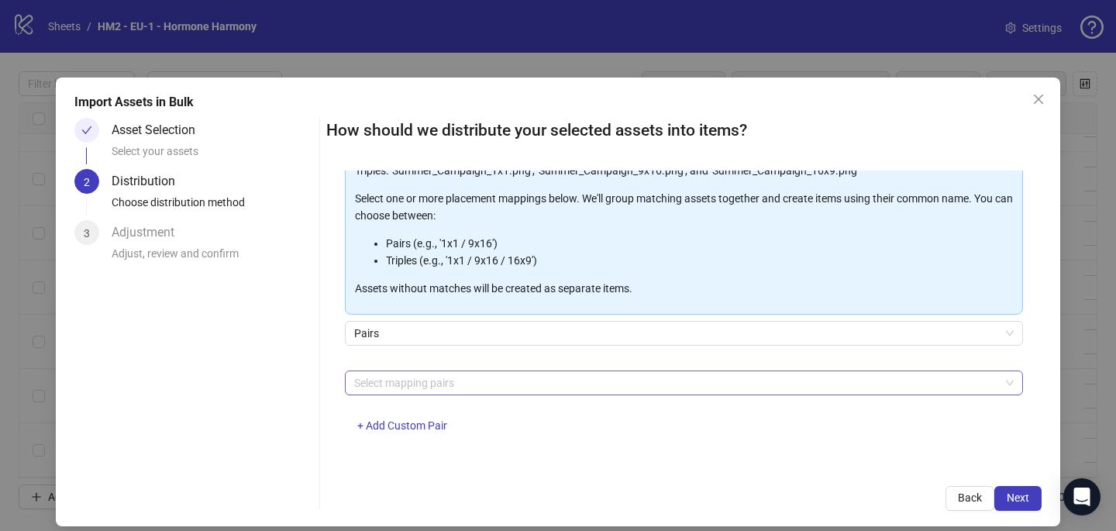
click at [372, 378] on div at bounding box center [676, 383] width 656 height 22
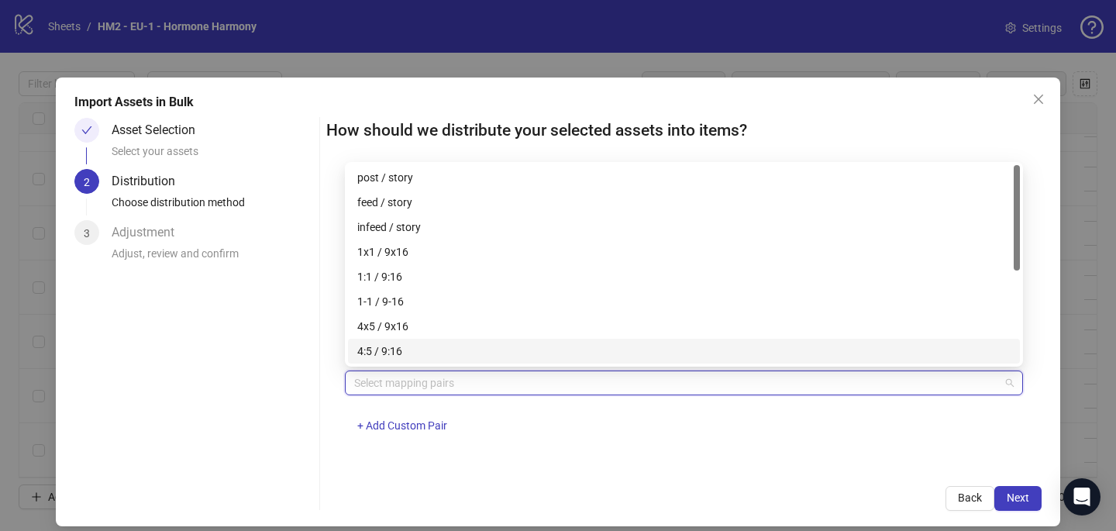
click at [392, 319] on div "4x5 / 9x16" at bounding box center [684, 326] width 654 height 17
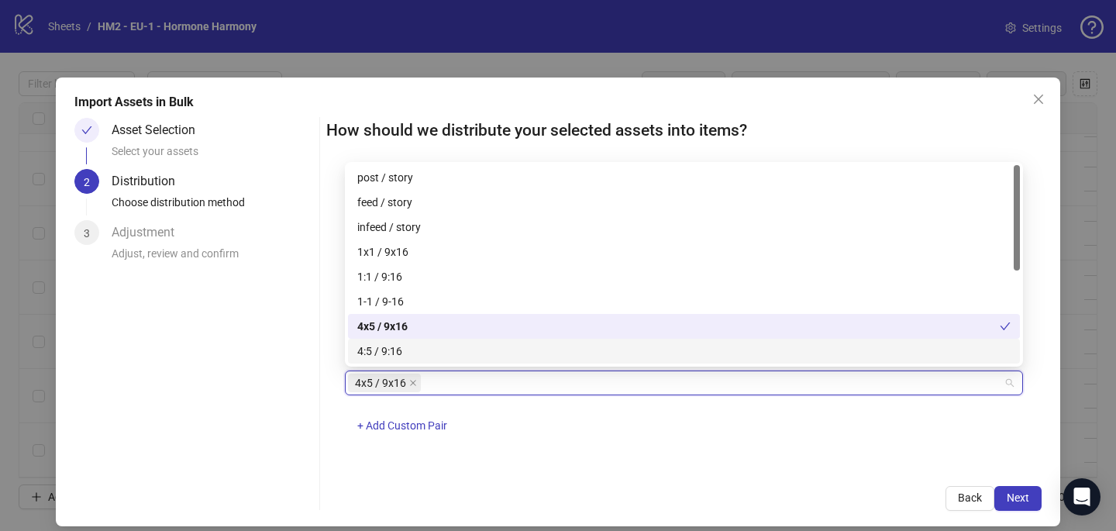
click at [618, 423] on div "4x5 / 9x16 + Add Custom Pair" at bounding box center [684, 411] width 678 height 81
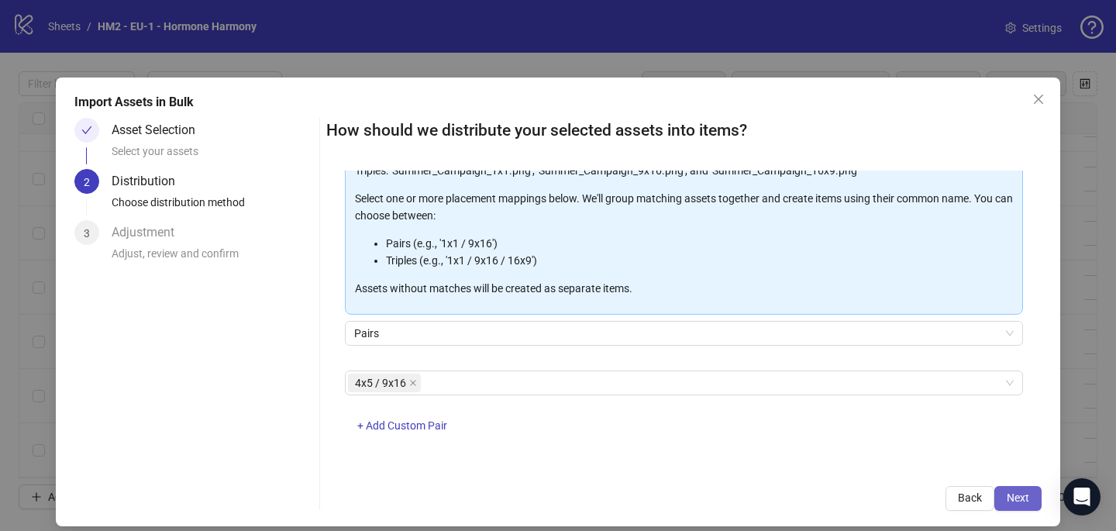
click at [1018, 492] on span "Next" at bounding box center [1018, 498] width 22 height 12
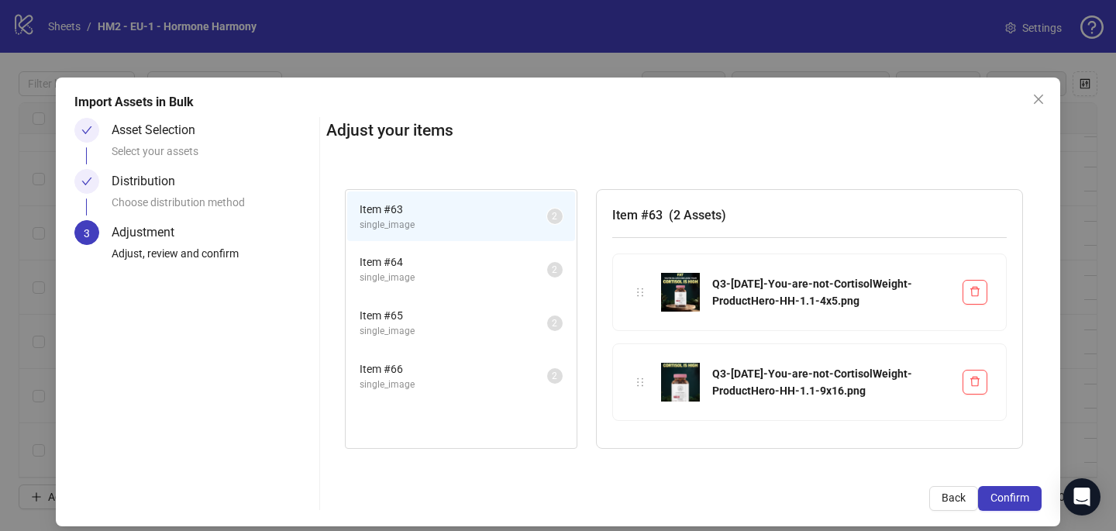
click at [1017, 492] on span "Confirm" at bounding box center [1010, 498] width 39 height 12
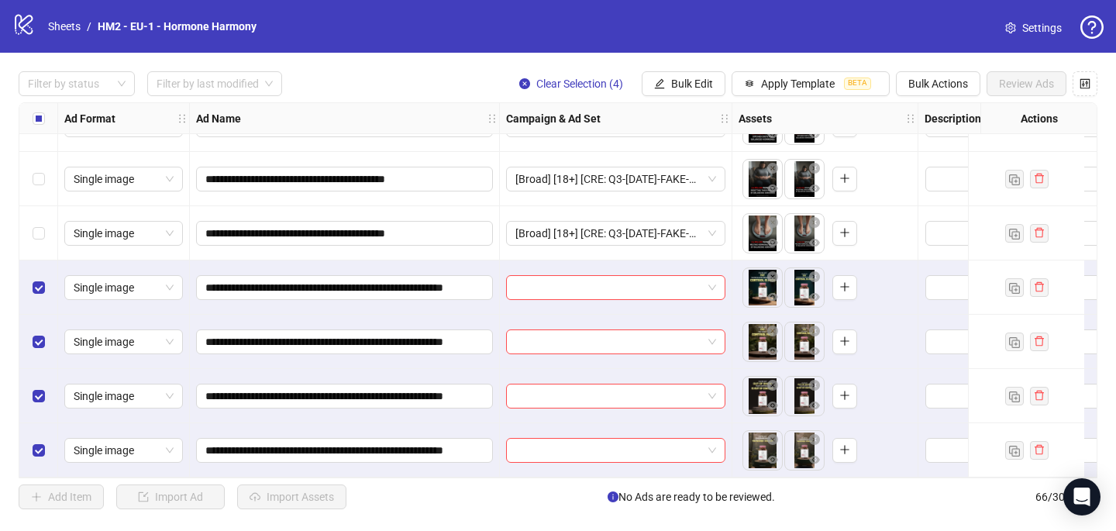
scroll to position [3245, 0]
click at [536, 283] on input "search" at bounding box center [609, 287] width 187 height 23
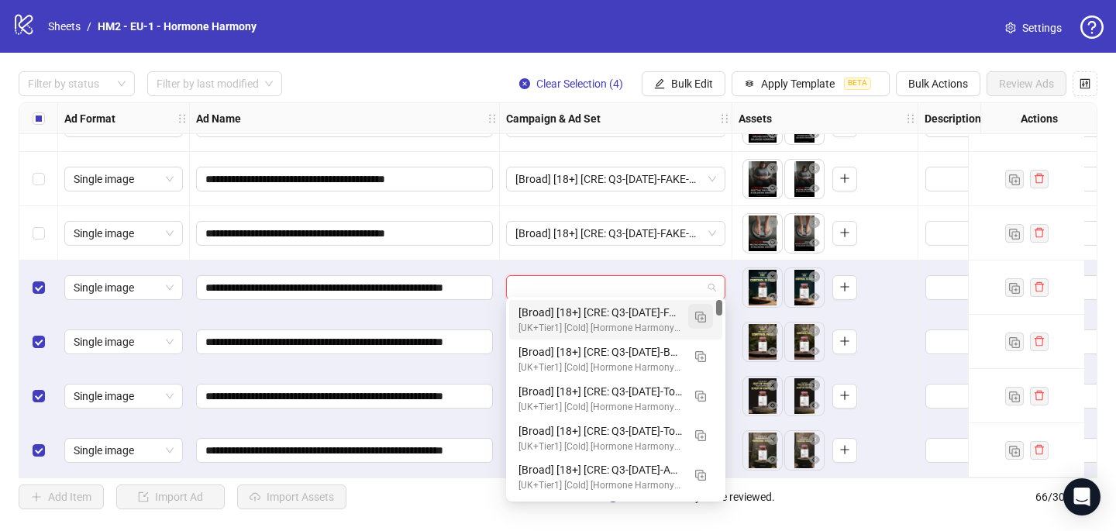
click at [710, 313] on button "button" at bounding box center [700, 316] width 25 height 25
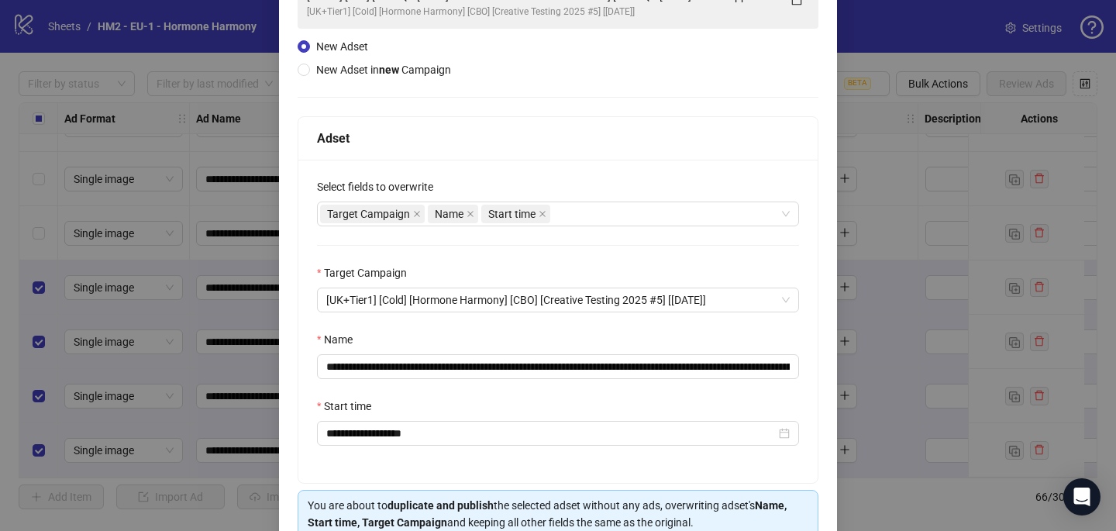
scroll to position [155, 0]
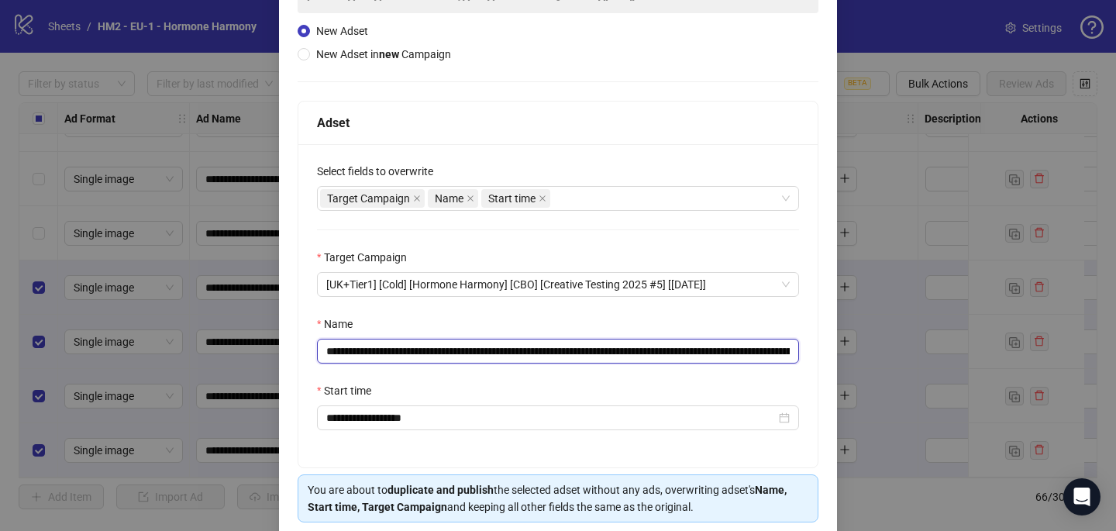
drag, startPoint x: 656, startPoint y: 347, endPoint x: 419, endPoint y: 348, distance: 237.2
click at [419, 348] on input "**********" at bounding box center [558, 351] width 482 height 25
paste input "**********"
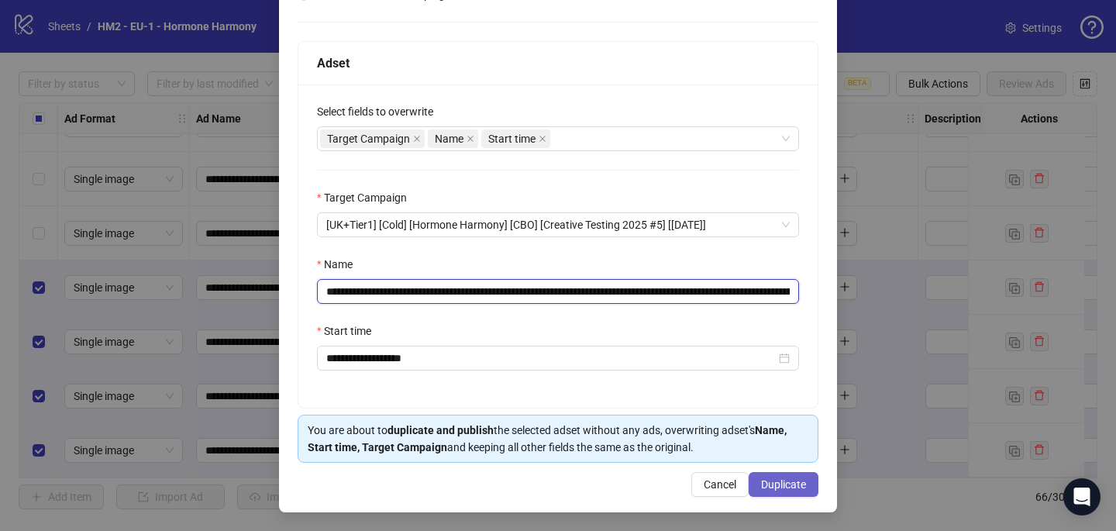
type input "**********"
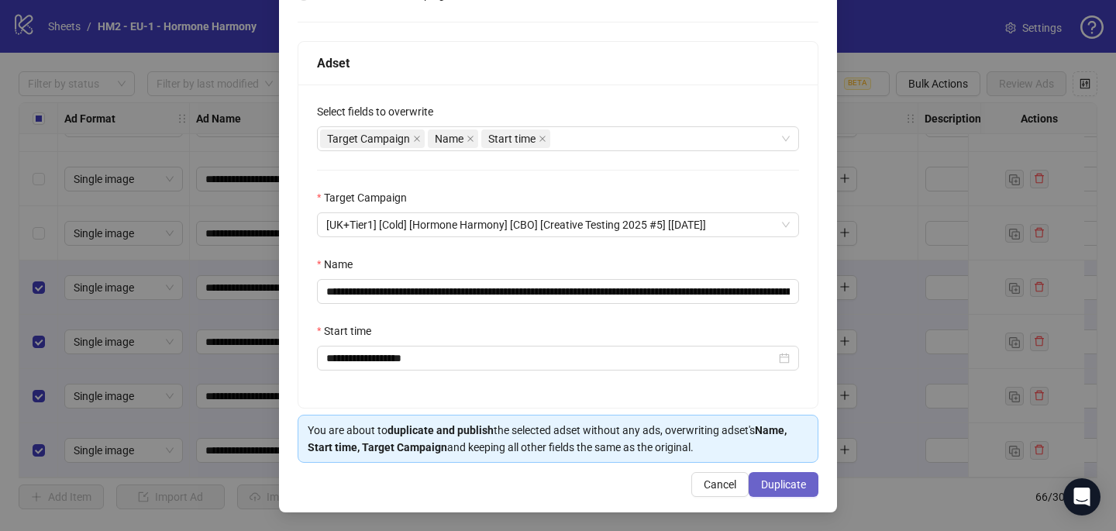
click at [799, 483] on span "Duplicate" at bounding box center [783, 484] width 45 height 12
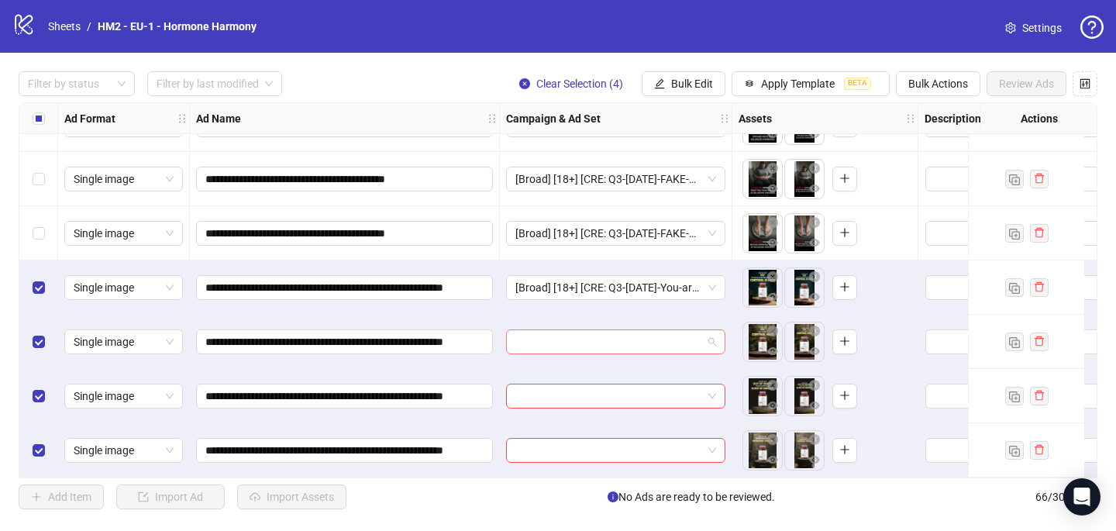
click at [627, 337] on input "search" at bounding box center [609, 341] width 187 height 23
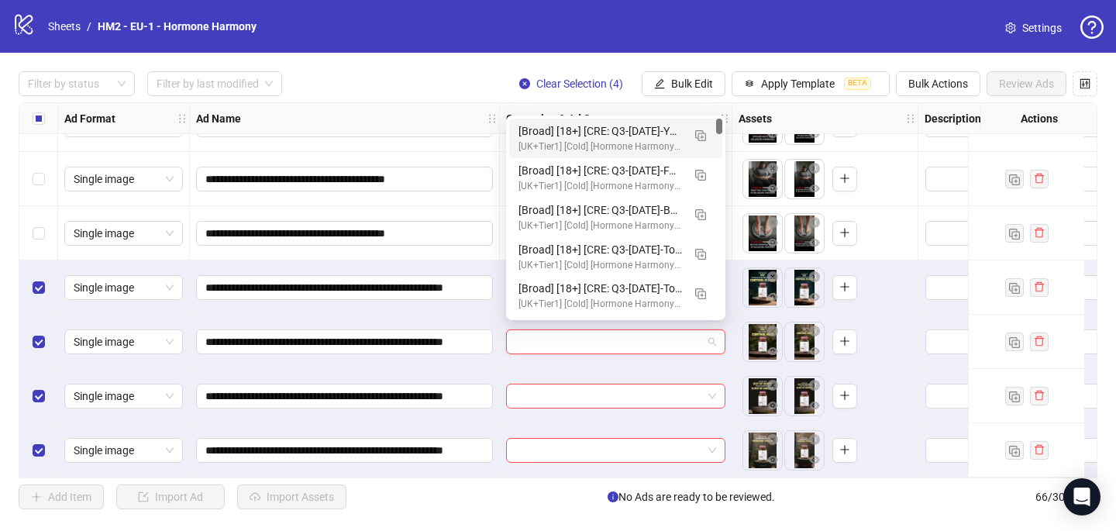
click at [637, 125] on div "[Broad] [18+] [CRE: Q3-08-AUG-2025-You-are-not-CortisolWeight-ProductHero-HH] […" at bounding box center [601, 130] width 164 height 17
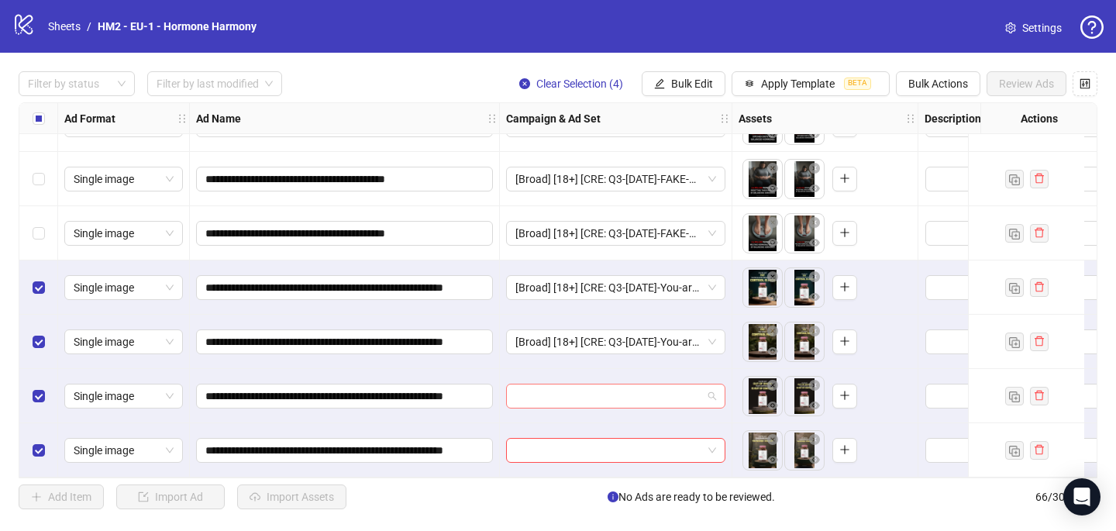
click at [536, 389] on input "search" at bounding box center [609, 396] width 187 height 23
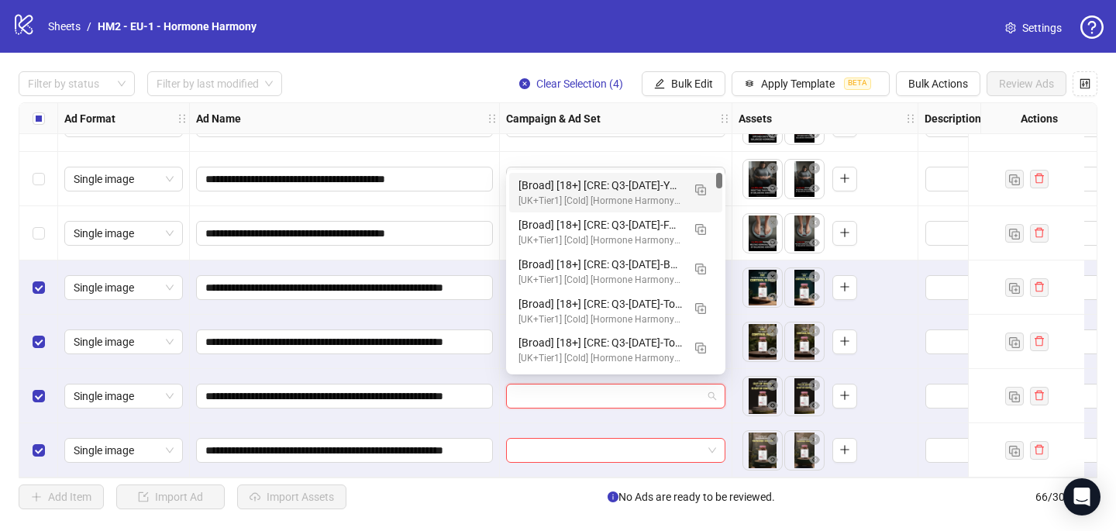
click at [596, 181] on div "[Broad] [18+] [CRE: Q3-08-AUG-2025-You-are-not-CortisolWeight-ProductHero-HH] […" at bounding box center [601, 185] width 164 height 17
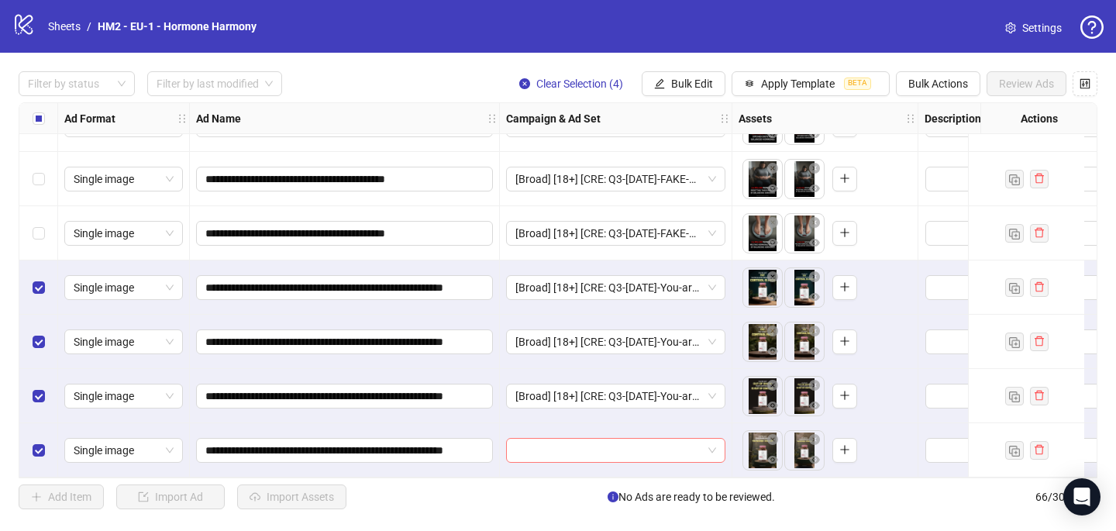
click at [543, 446] on input "search" at bounding box center [609, 450] width 187 height 23
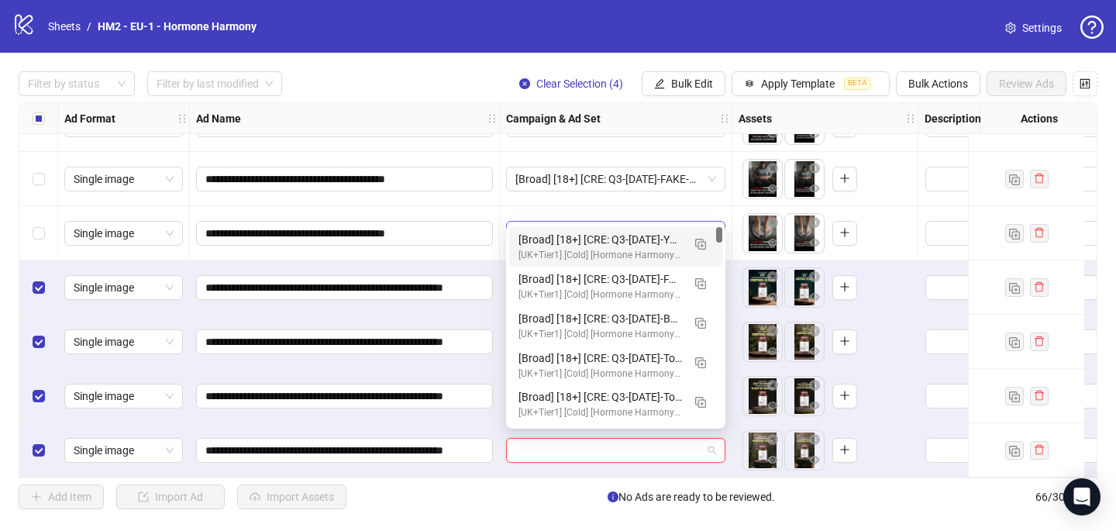
click at [571, 232] on div "[Broad] [18+] [CRE: Q3-08-AUG-2025-You-are-not-CortisolWeight-ProductHero-HH] […" at bounding box center [601, 239] width 164 height 17
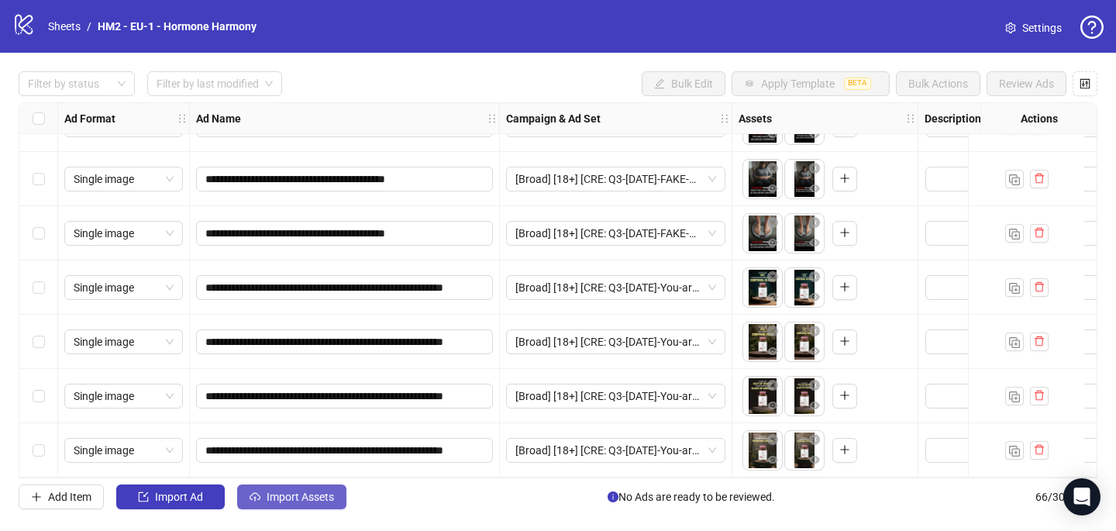
click at [290, 499] on span "Import Assets" at bounding box center [300, 497] width 67 height 12
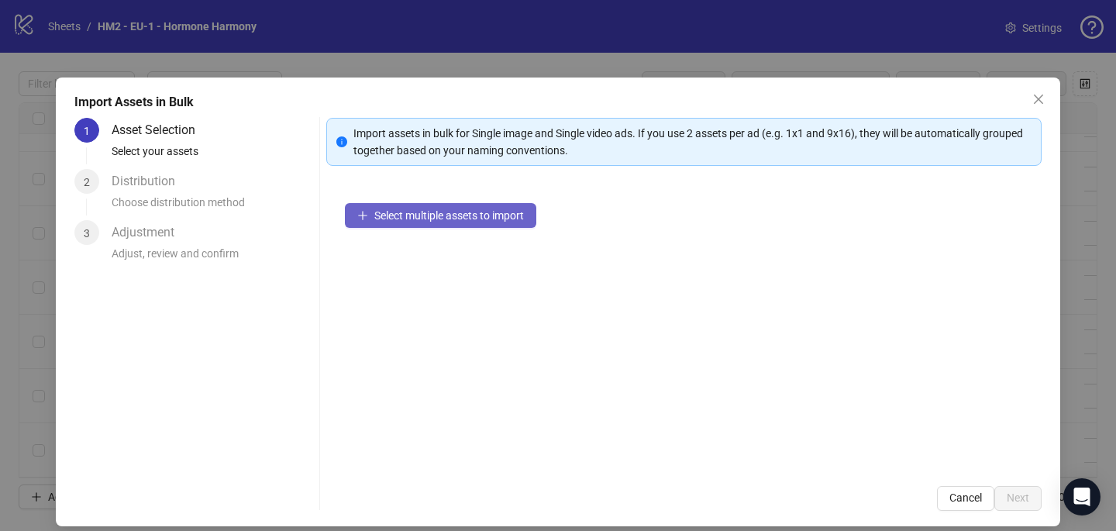
click at [440, 219] on span "Select multiple assets to import" at bounding box center [449, 215] width 150 height 12
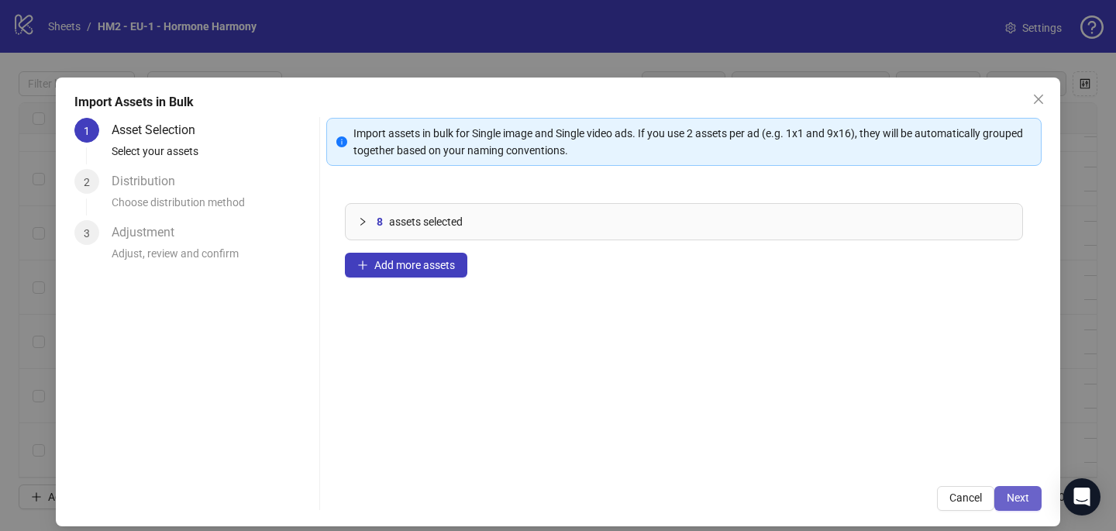
click at [1032, 503] on button "Next" at bounding box center [1018, 498] width 47 height 25
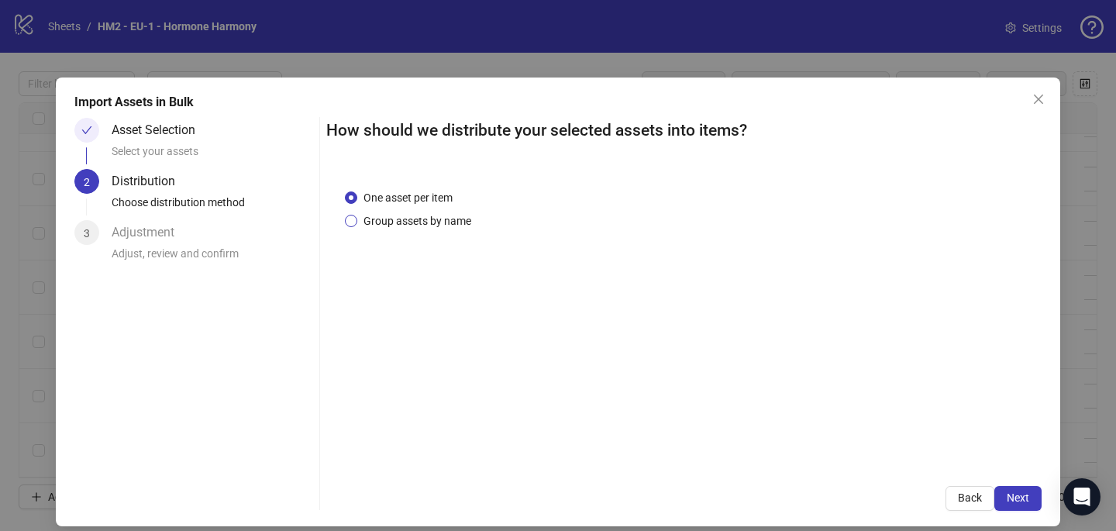
click at [449, 227] on span "Group assets by name" at bounding box center [417, 220] width 120 height 17
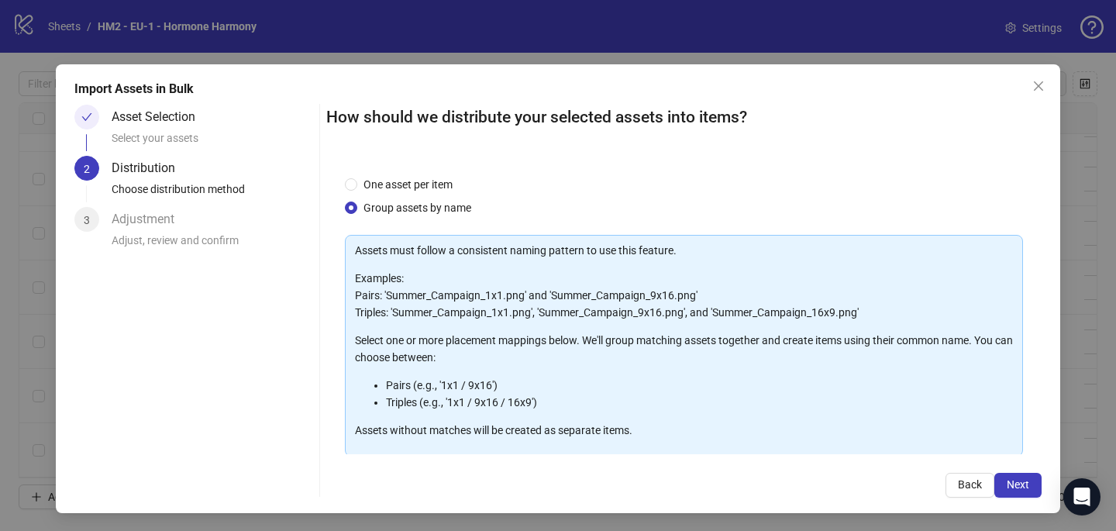
scroll to position [157, 0]
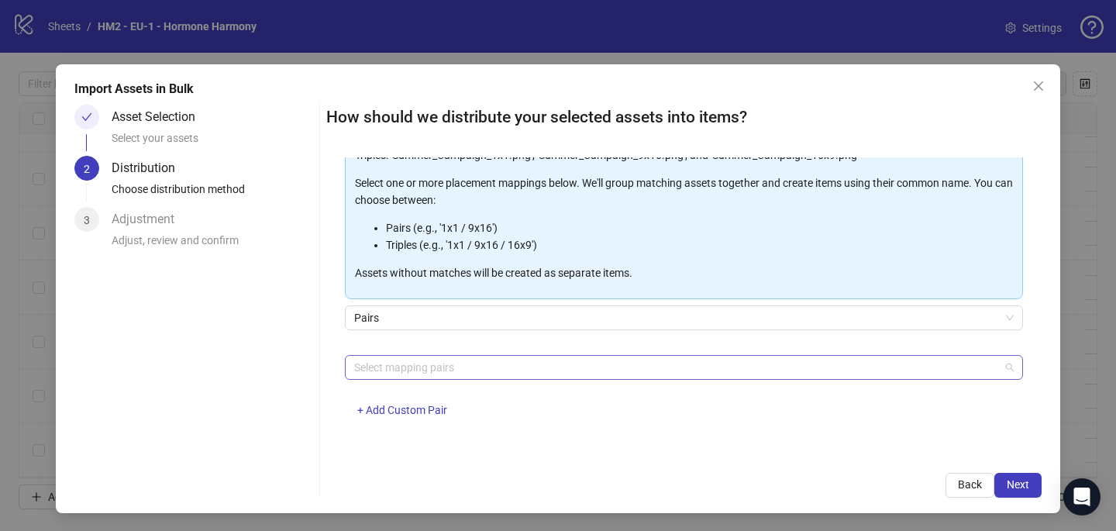
click at [430, 368] on div at bounding box center [676, 368] width 656 height 22
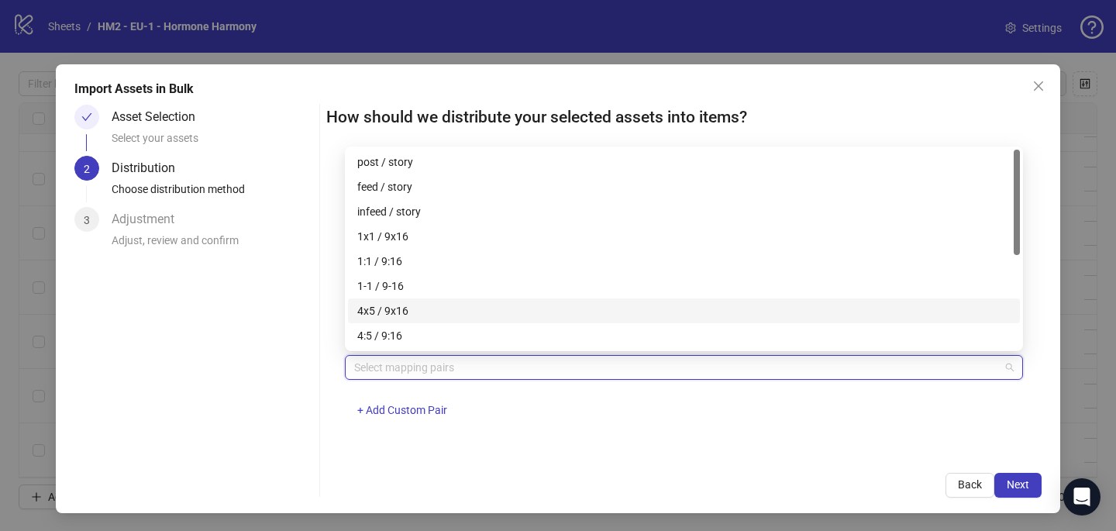
click at [434, 305] on div "4x5 / 9x16" at bounding box center [684, 310] width 654 height 17
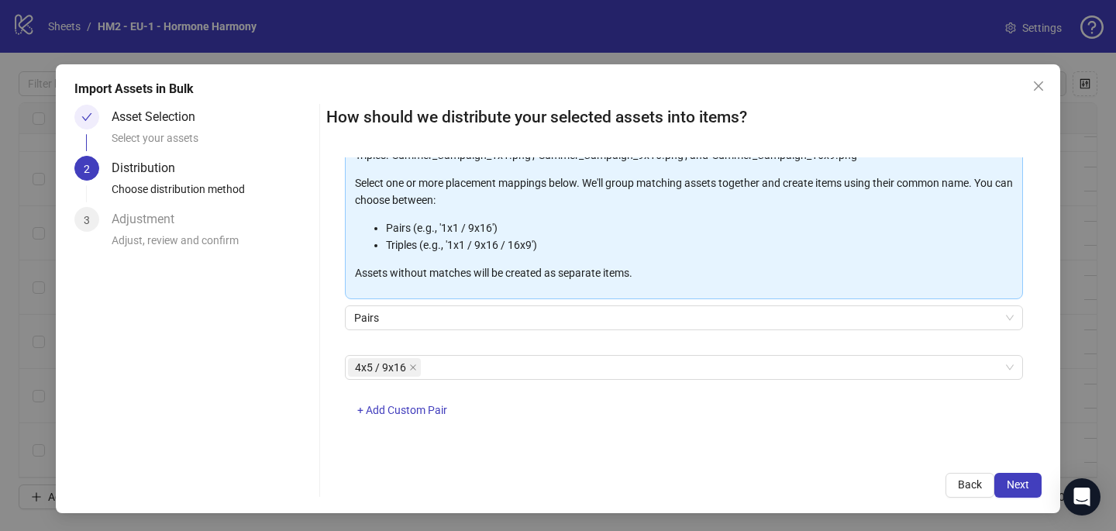
click at [754, 489] on div "Back Next" at bounding box center [684, 485] width 716 height 25
click at [1018, 479] on span "Next" at bounding box center [1018, 484] width 22 height 12
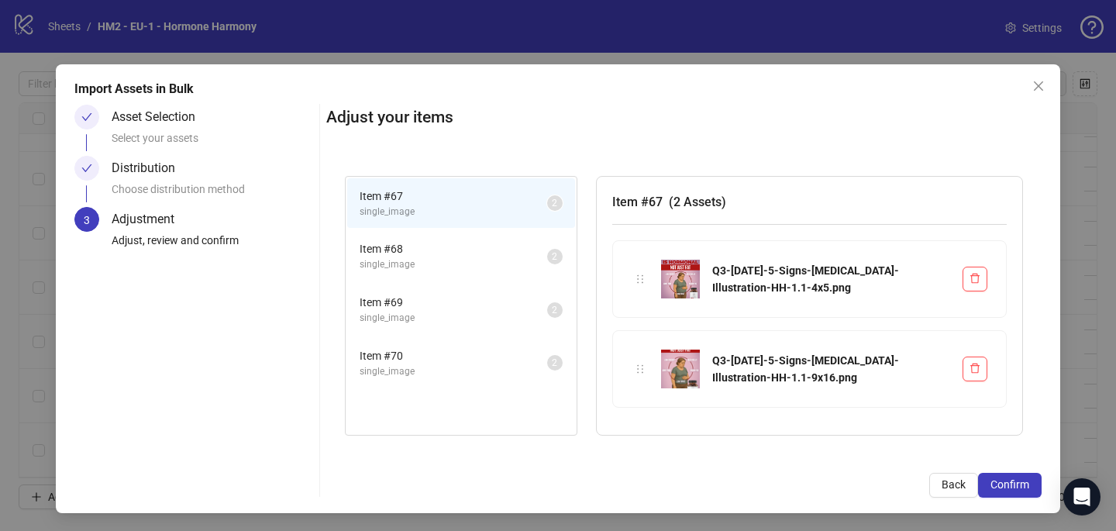
click at [1019, 479] on span "Confirm" at bounding box center [1010, 484] width 39 height 12
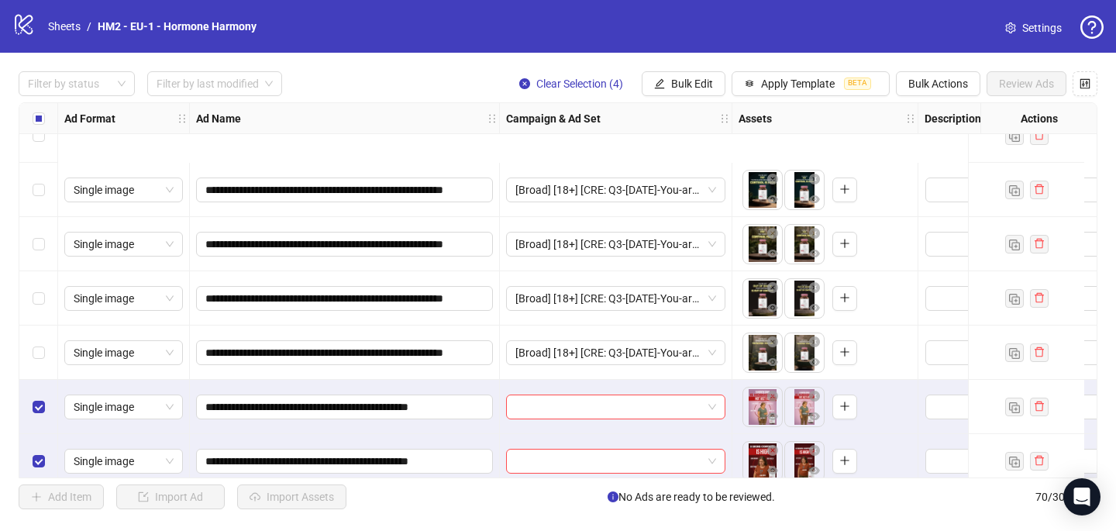
scroll to position [0, 0]
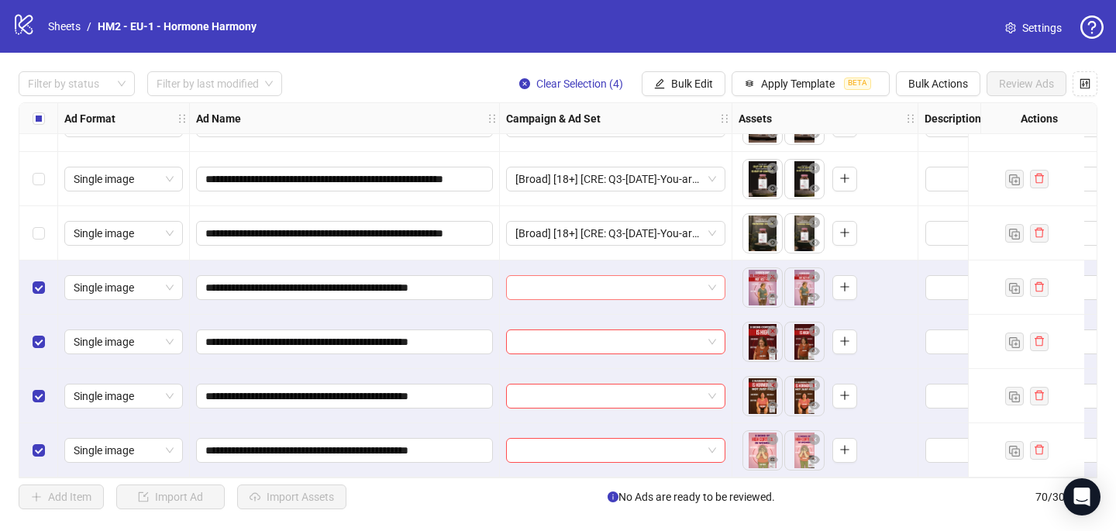
click at [541, 281] on input "search" at bounding box center [609, 287] width 187 height 23
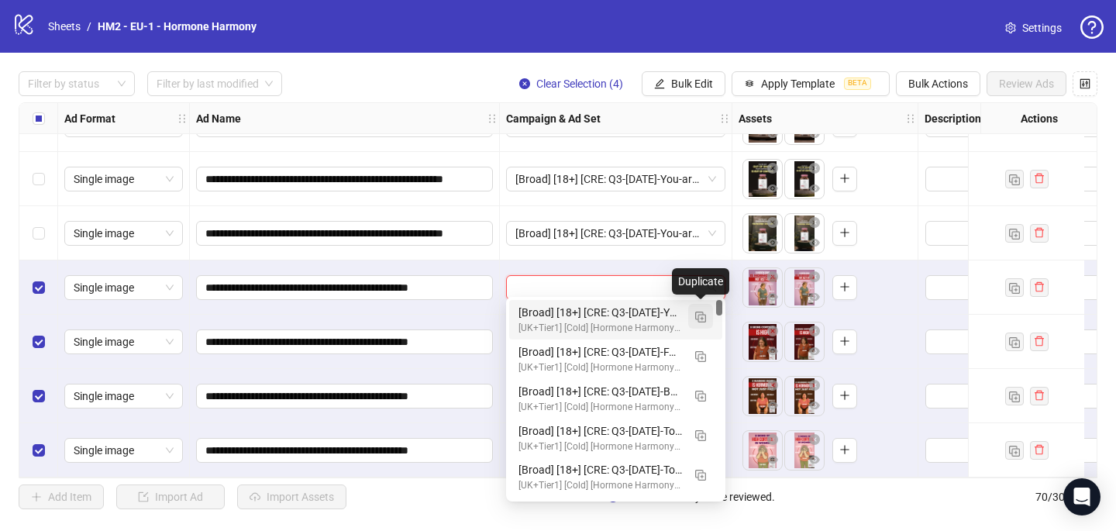
click at [704, 313] on img "button" at bounding box center [700, 317] width 11 height 11
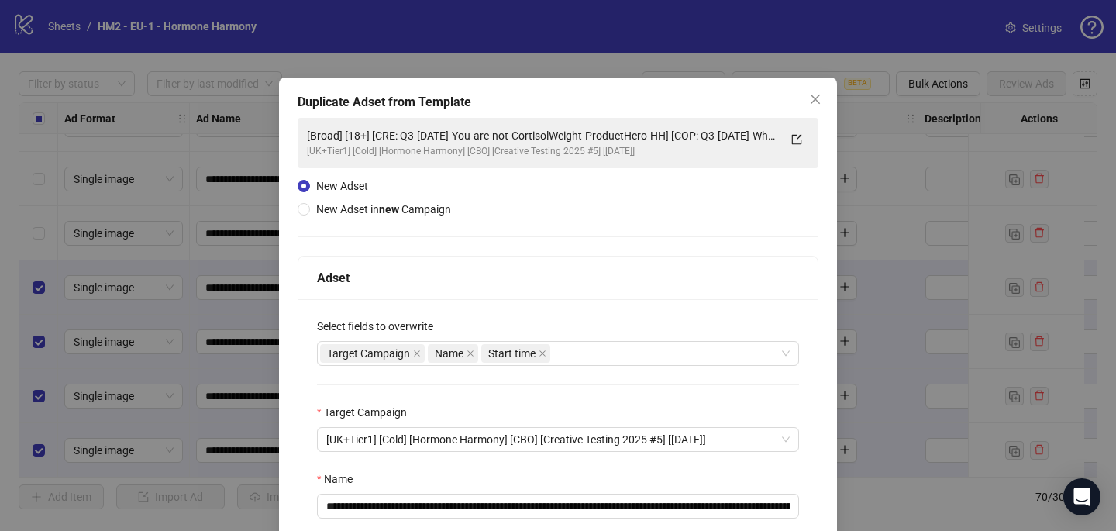
scroll to position [199, 0]
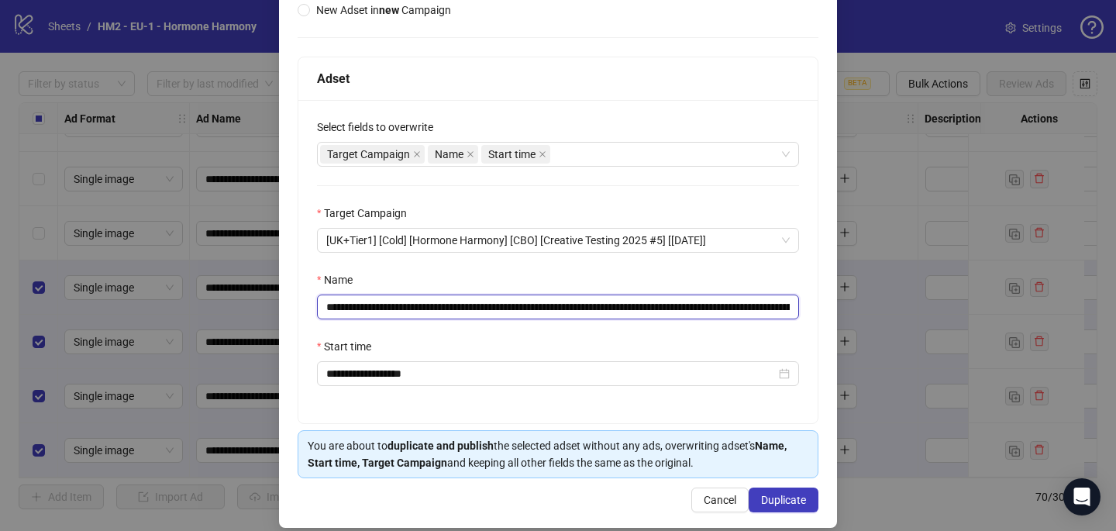
drag, startPoint x: 714, startPoint y: 307, endPoint x: 416, endPoint y: 307, distance: 298.5
click at [418, 308] on input "**********" at bounding box center [558, 307] width 482 height 25
paste input "text"
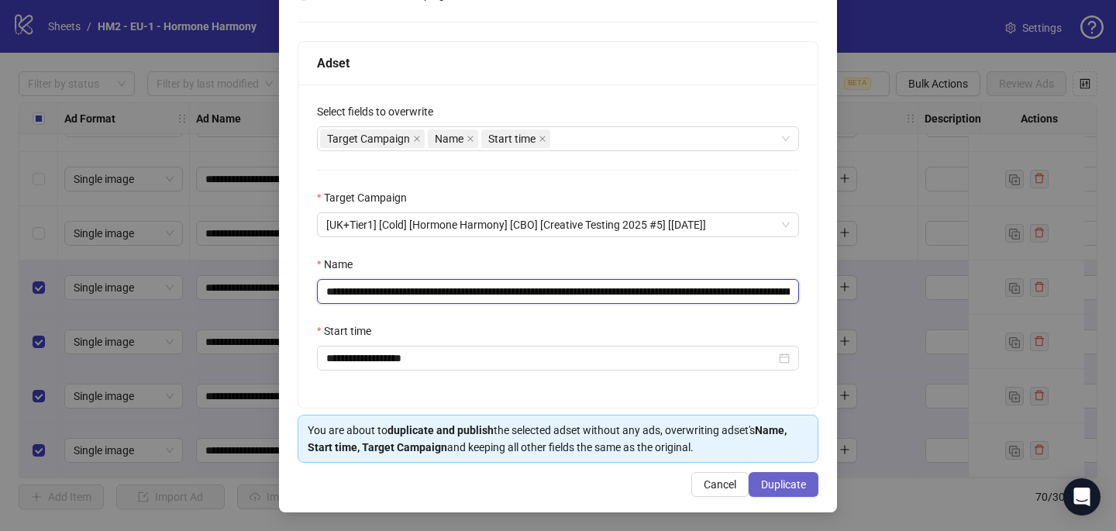
type input "**********"
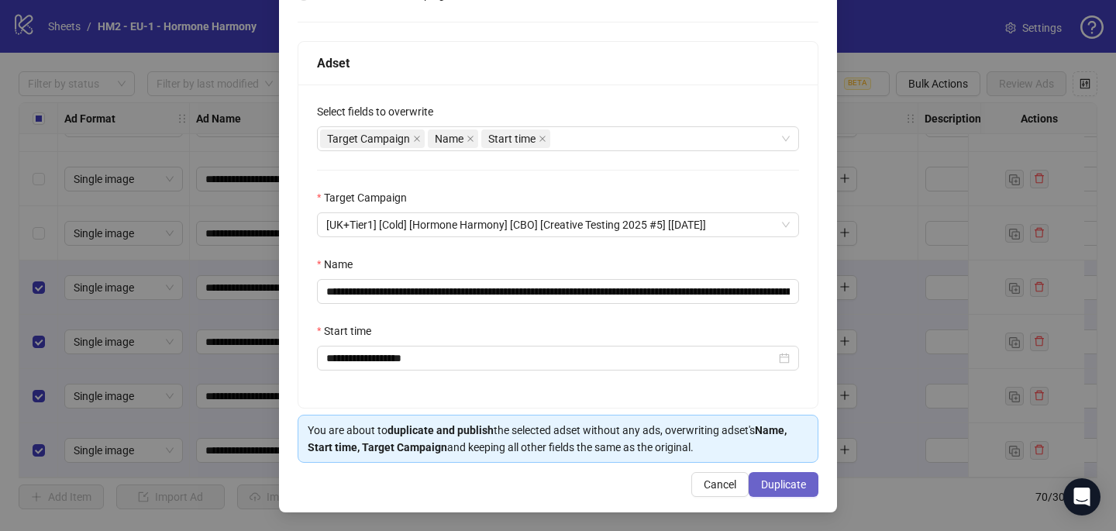
click at [800, 478] on span "Duplicate" at bounding box center [783, 484] width 45 height 12
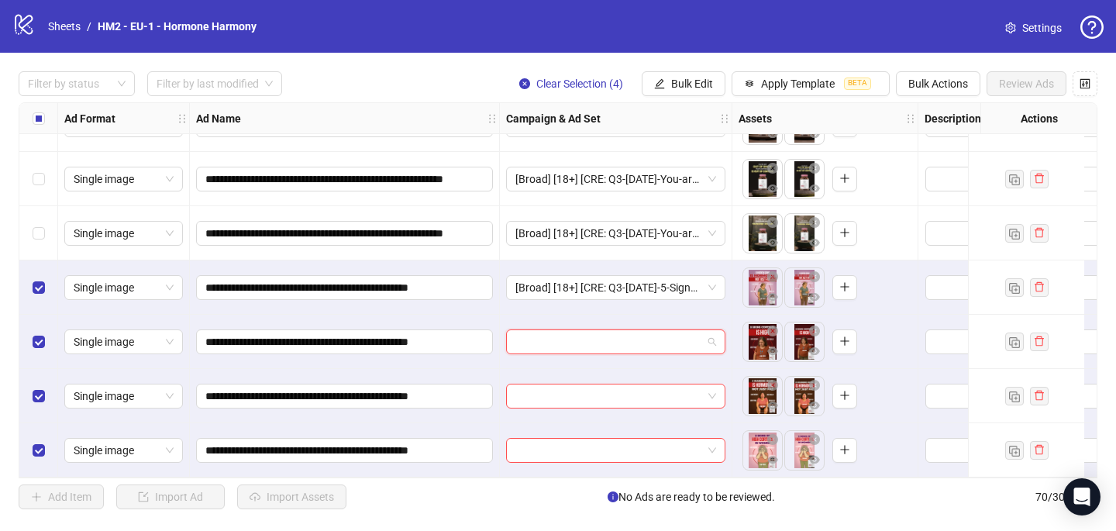
click at [552, 339] on input "search" at bounding box center [609, 341] width 187 height 23
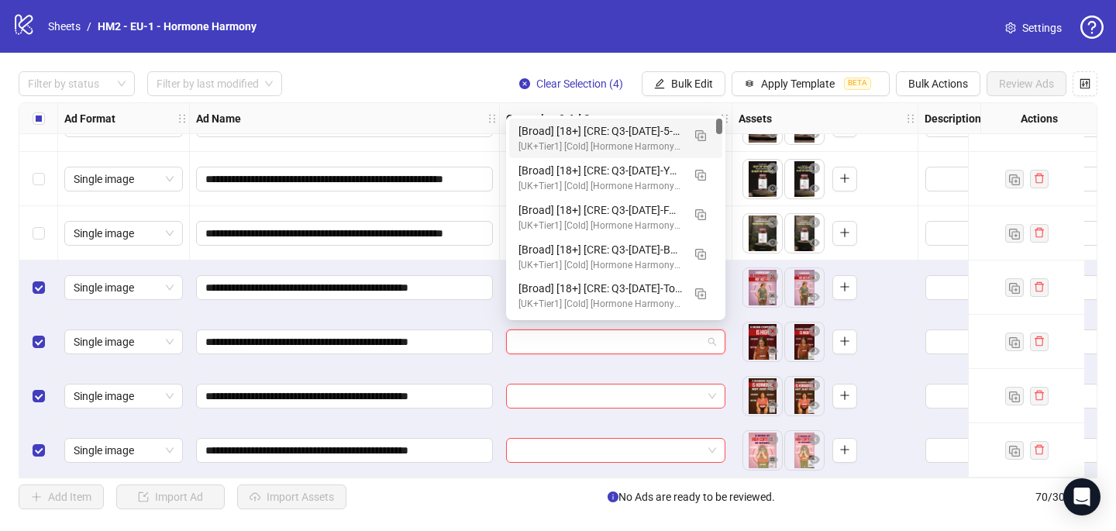
click at [569, 130] on div "[Broad] [18+] [CRE: Q3-08-AUG-2025-5-Signs-Cortisol-Illustration-HH] [COP: Q3-0…" at bounding box center [601, 130] width 164 height 17
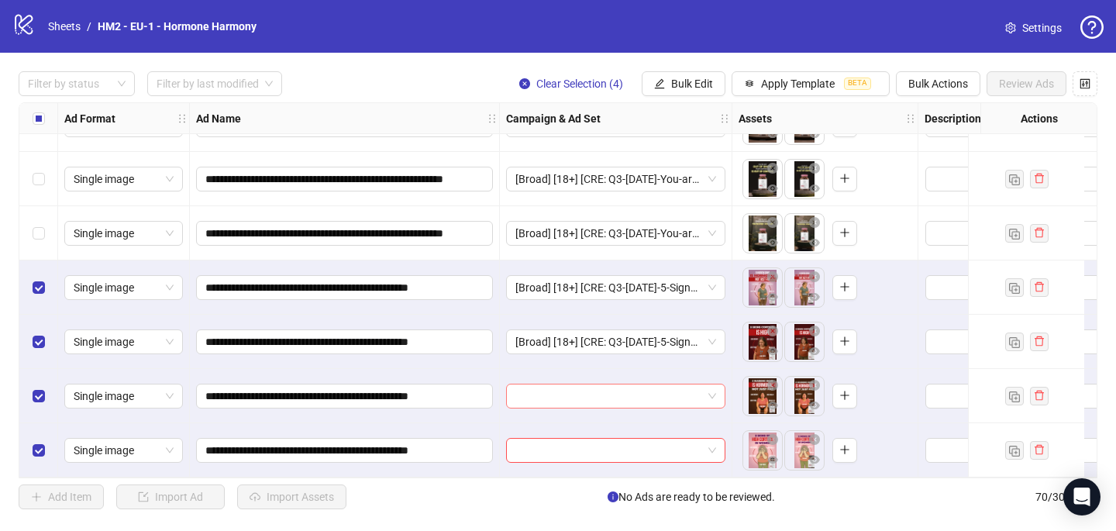
click at [561, 398] on input "search" at bounding box center [609, 396] width 187 height 23
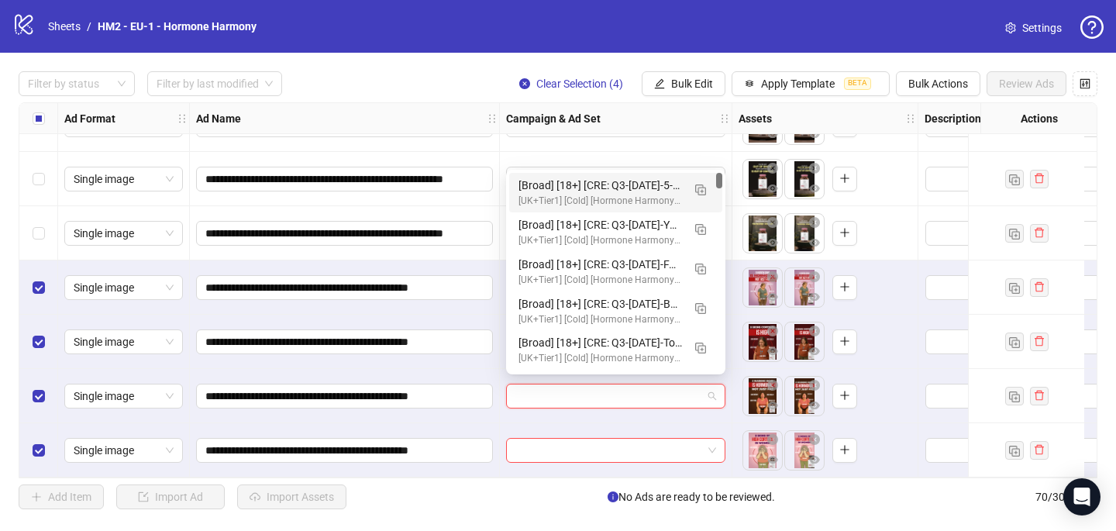
click at [584, 193] on div "[Broad] [18+] [CRE: Q3-08-AUG-2025-5-Signs-Cortisol-Illustration-HH] [COP: Q3-0…" at bounding box center [601, 193] width 164 height 32
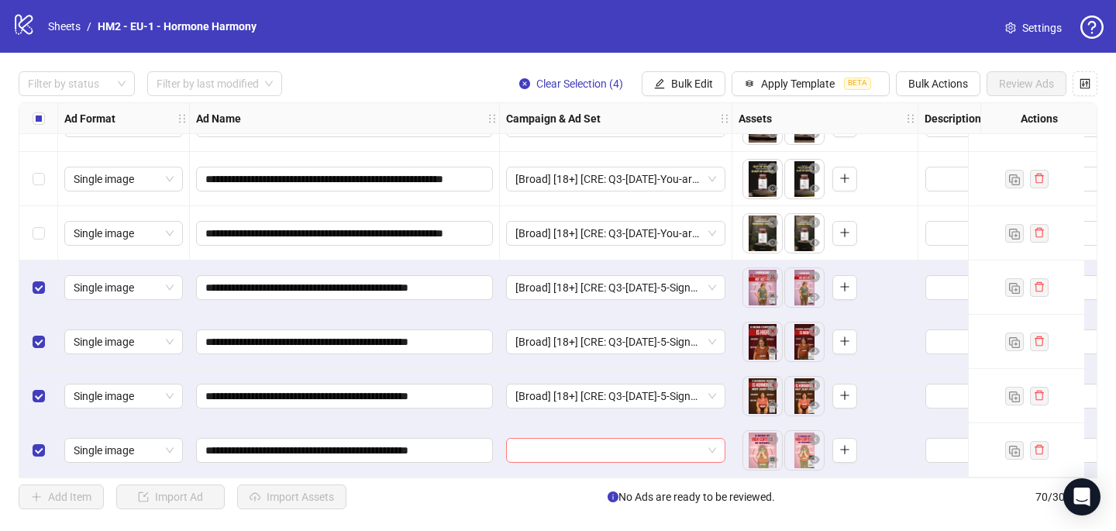
click at [519, 450] on input "search" at bounding box center [609, 450] width 187 height 23
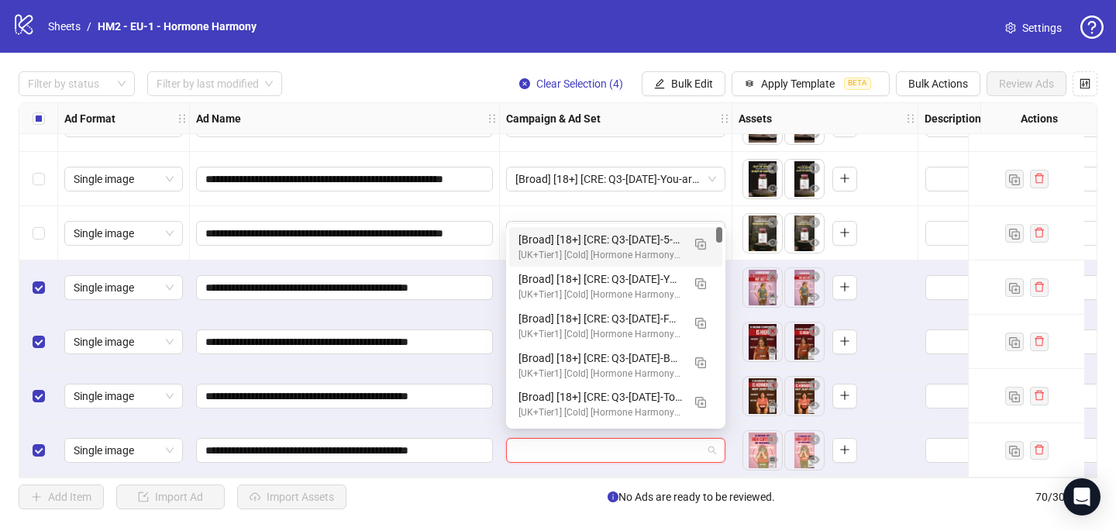
click at [554, 250] on div "[UK+Tier1] [Cold] [Hormone Harmony] [CBO] [Creative Testing 2025 #5] [10 July 2…" at bounding box center [601, 255] width 164 height 15
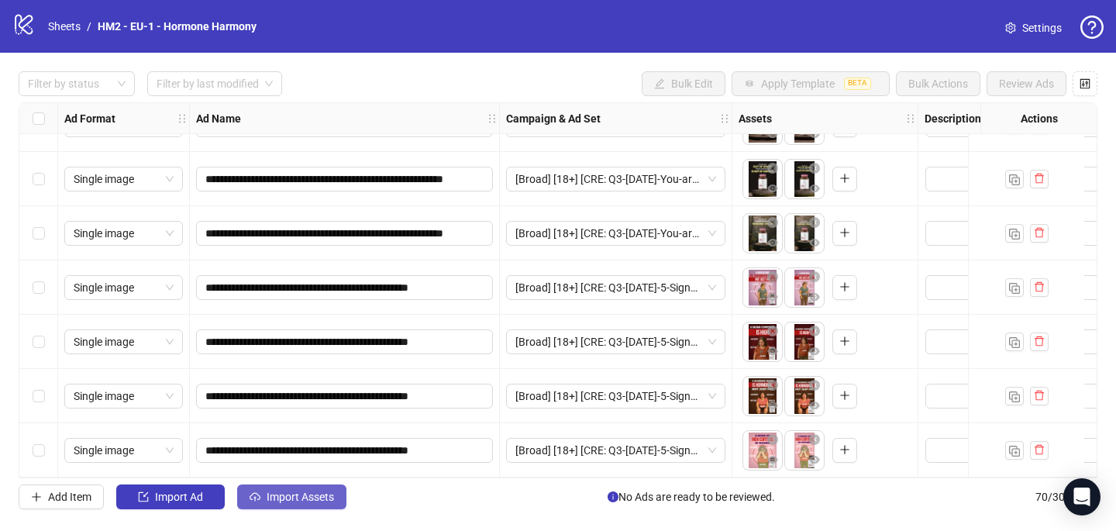
click at [319, 497] on span "Import Assets" at bounding box center [300, 497] width 67 height 12
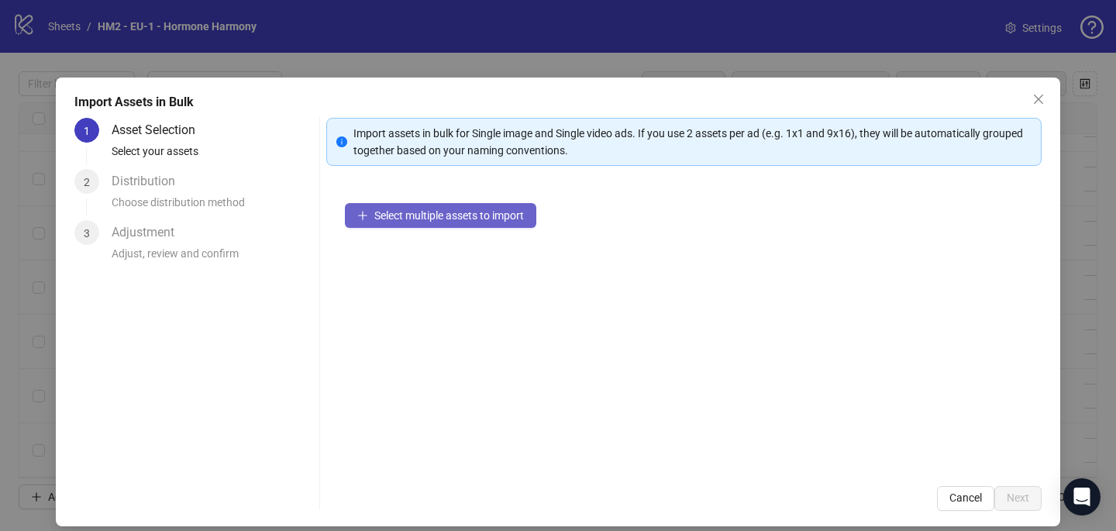
click at [455, 215] on span "Select multiple assets to import" at bounding box center [449, 215] width 150 height 12
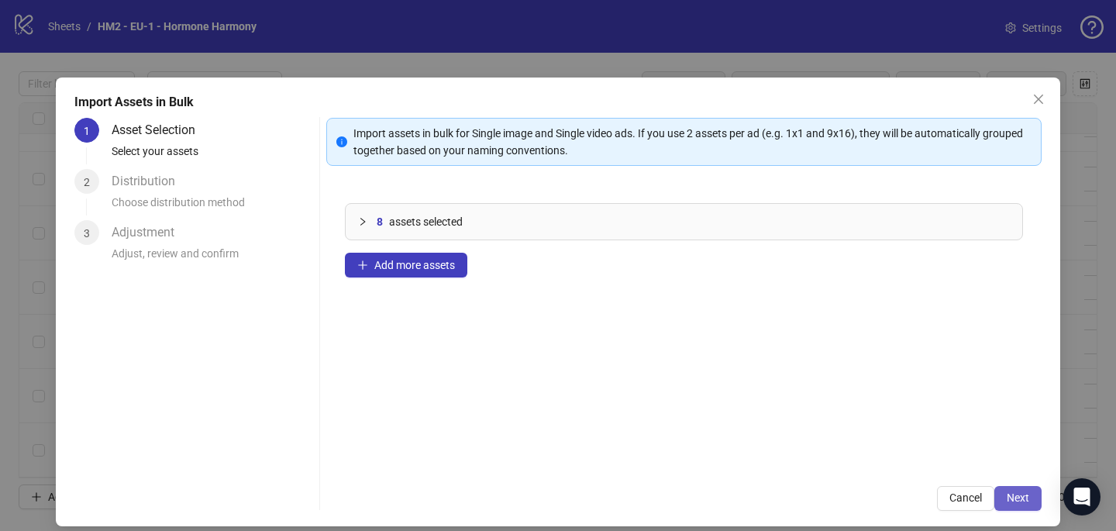
click at [1023, 499] on span "Next" at bounding box center [1018, 498] width 22 height 12
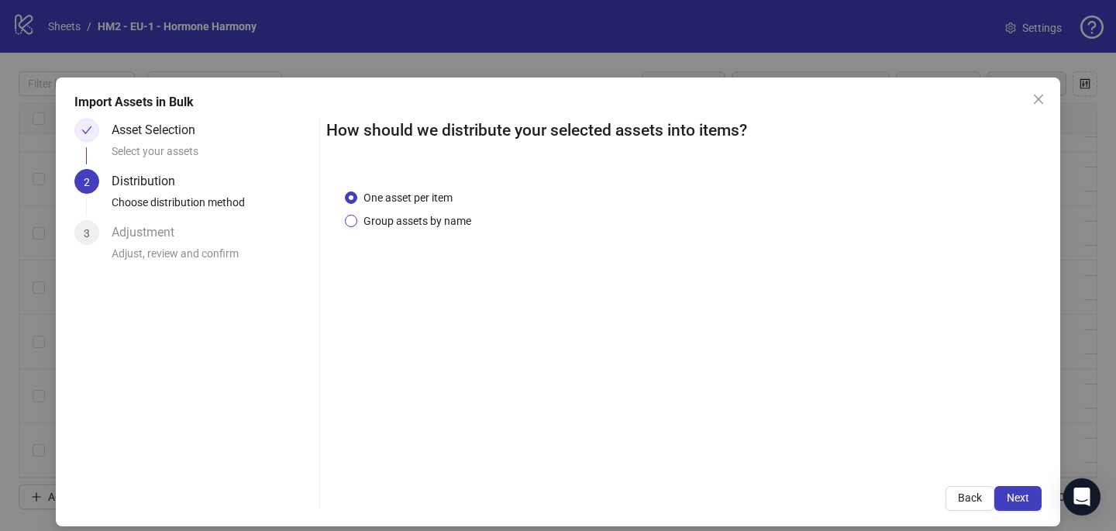
click at [441, 219] on span "Group assets by name" at bounding box center [417, 220] width 120 height 17
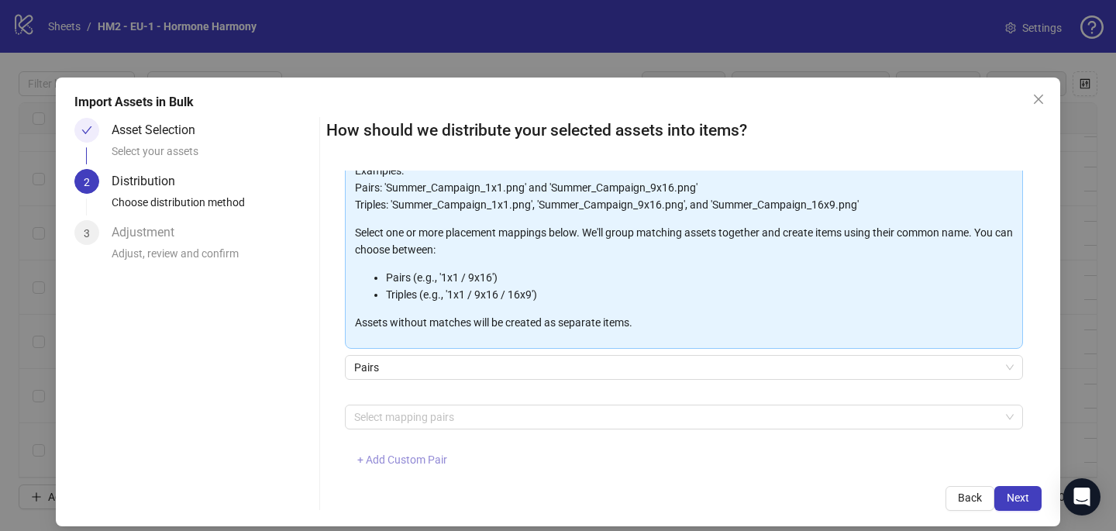
scroll to position [147, 0]
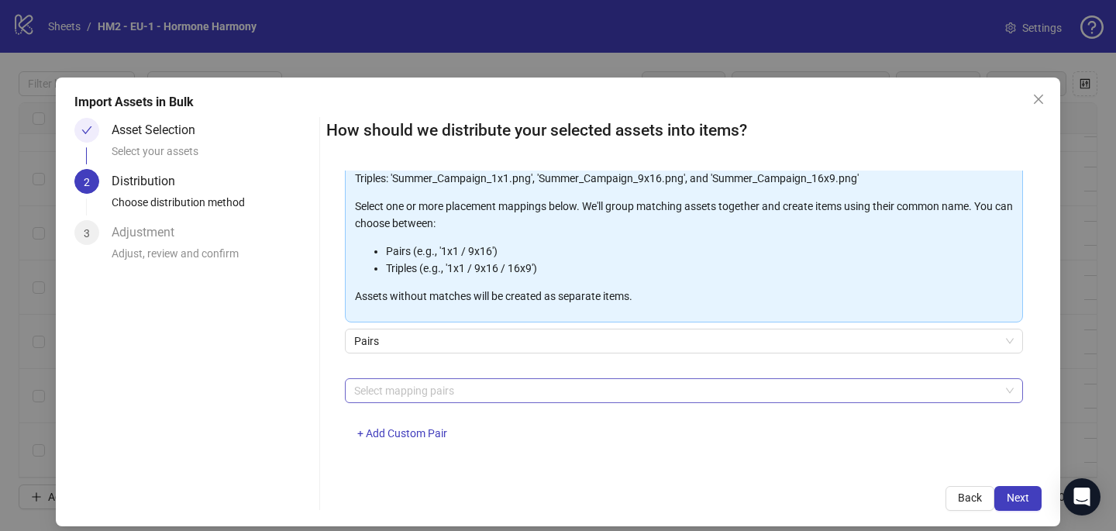
click at [409, 395] on div at bounding box center [676, 391] width 656 height 22
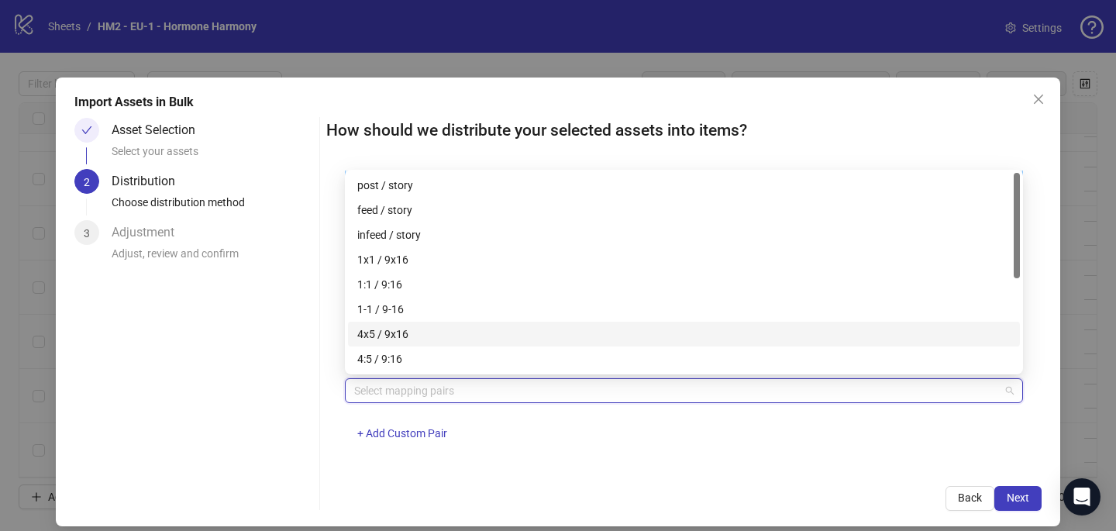
click at [418, 331] on div "4x5 / 9x16" at bounding box center [684, 334] width 654 height 17
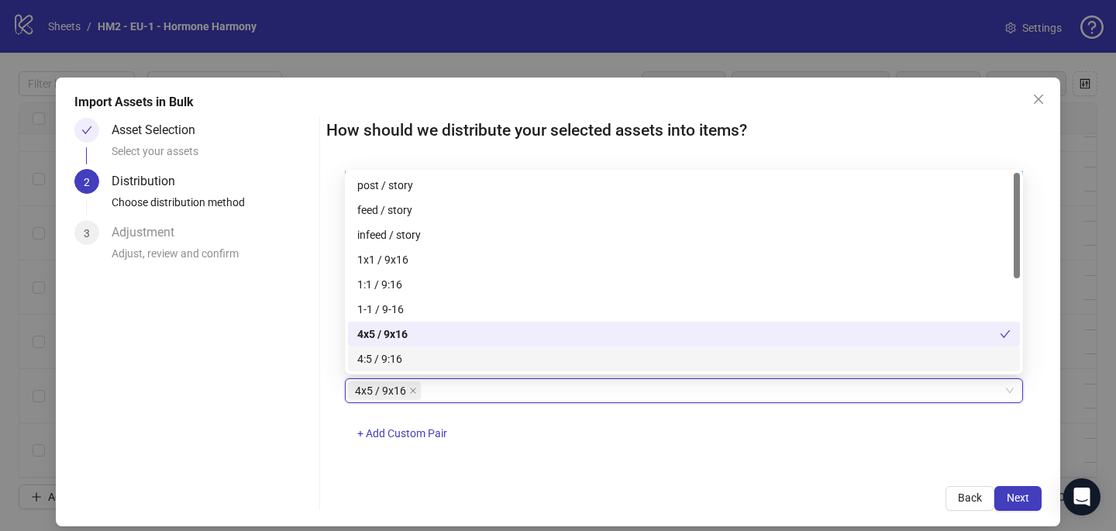
click at [787, 479] on div "How should we distribute your selected assets into items? One asset per item Gr…" at bounding box center [684, 314] width 716 height 393
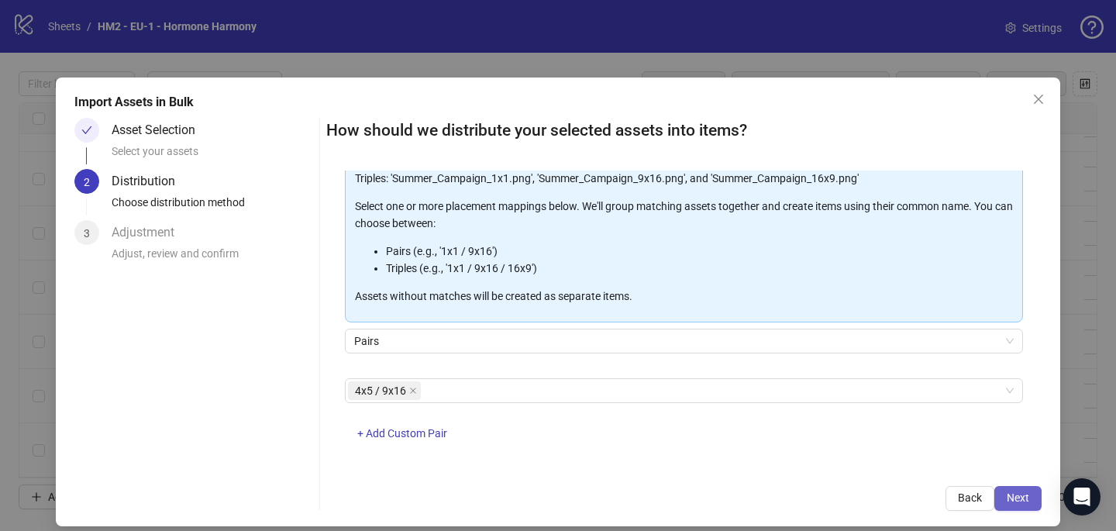
click at [1026, 498] on span "Next" at bounding box center [1018, 498] width 22 height 12
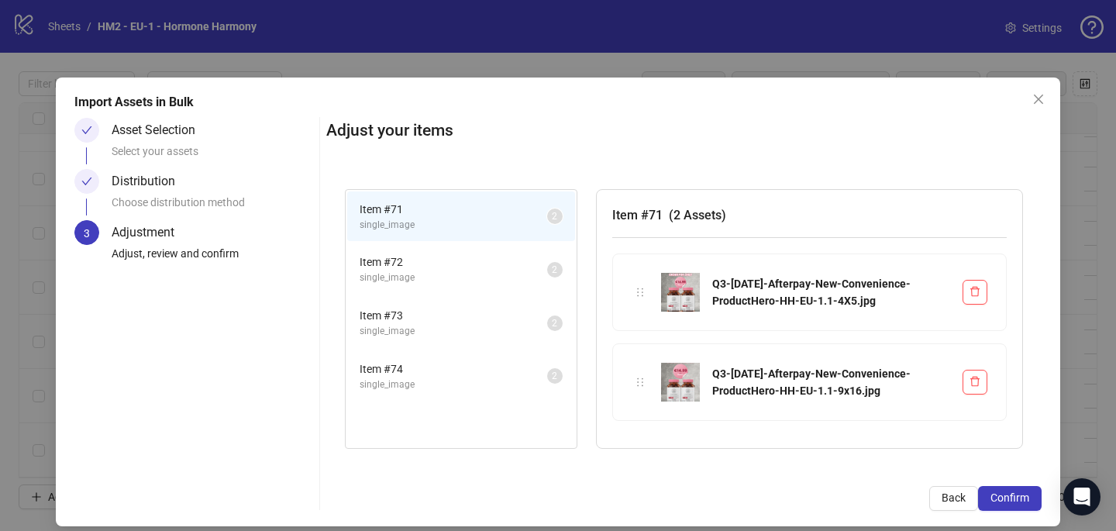
click at [1026, 498] on span "Confirm" at bounding box center [1010, 498] width 39 height 12
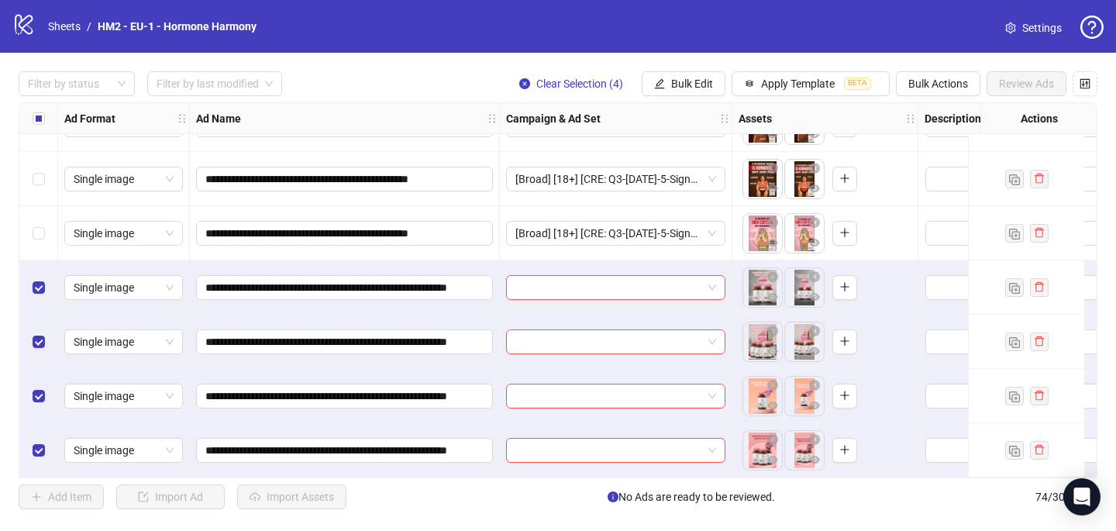
scroll to position [3679, 0]
click at [570, 282] on input "search" at bounding box center [609, 287] width 187 height 23
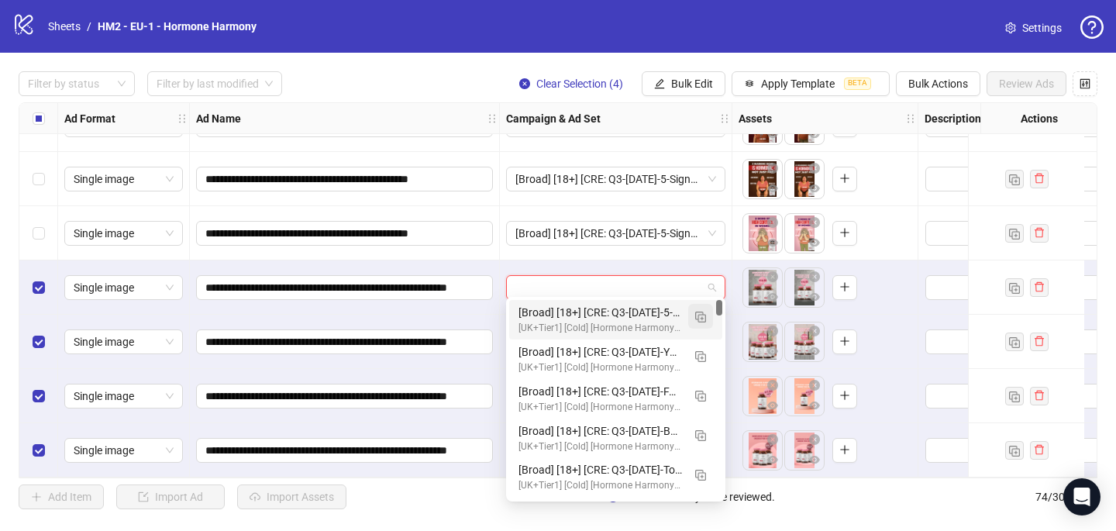
click at [706, 316] on img "button" at bounding box center [700, 317] width 11 height 11
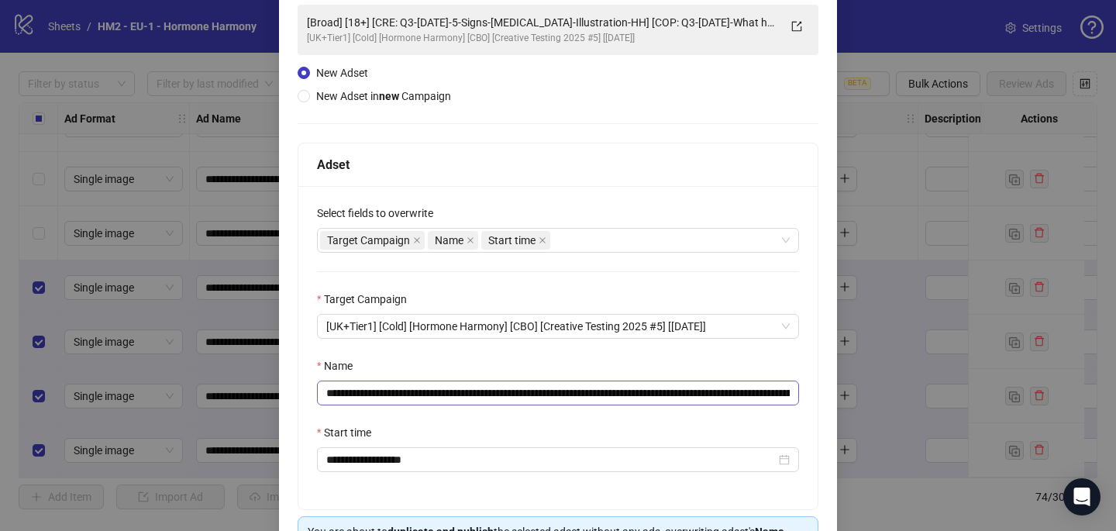
scroll to position [147, 0]
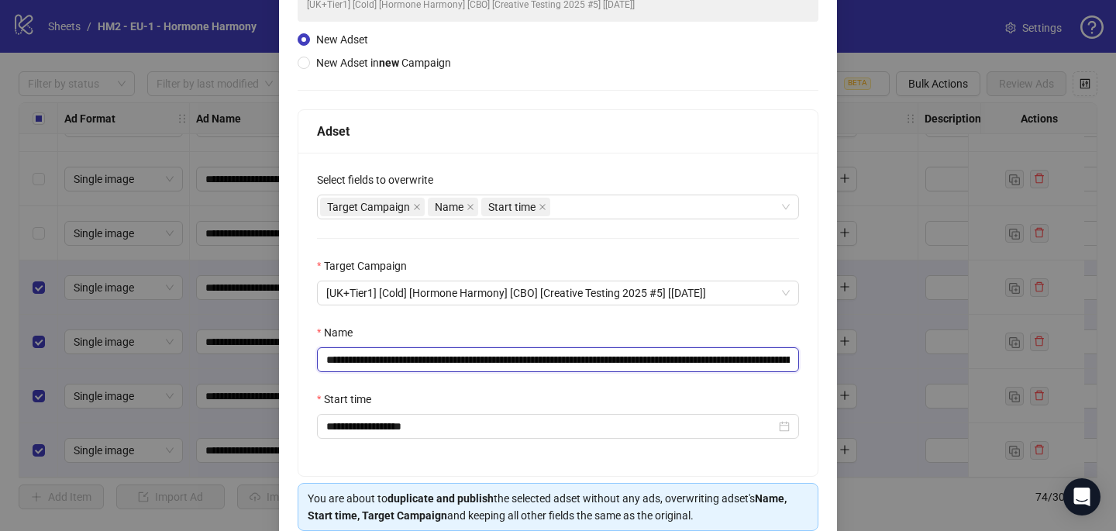
click at [647, 357] on input "**********" at bounding box center [558, 359] width 482 height 25
drag, startPoint x: 651, startPoint y: 358, endPoint x: 419, endPoint y: 354, distance: 232.6
click at [419, 354] on input "**********" at bounding box center [558, 359] width 482 height 25
paste input "*******"
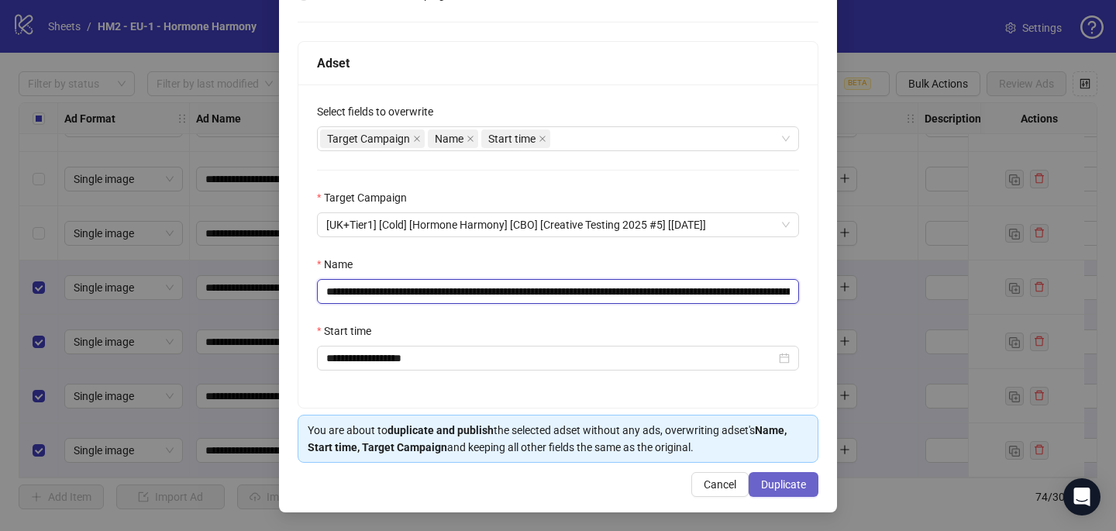
type input "**********"
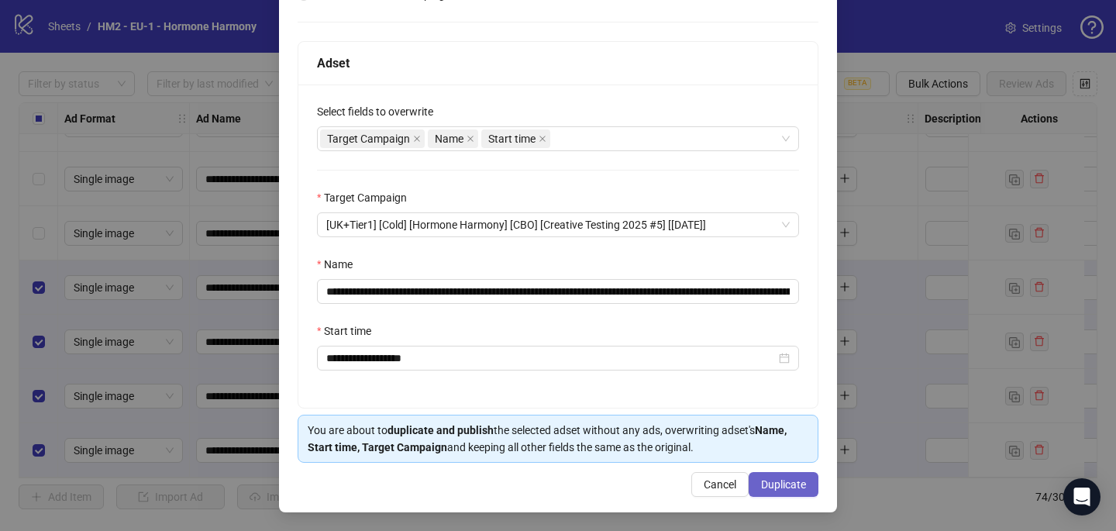
click at [776, 478] on span "Duplicate" at bounding box center [783, 484] width 45 height 12
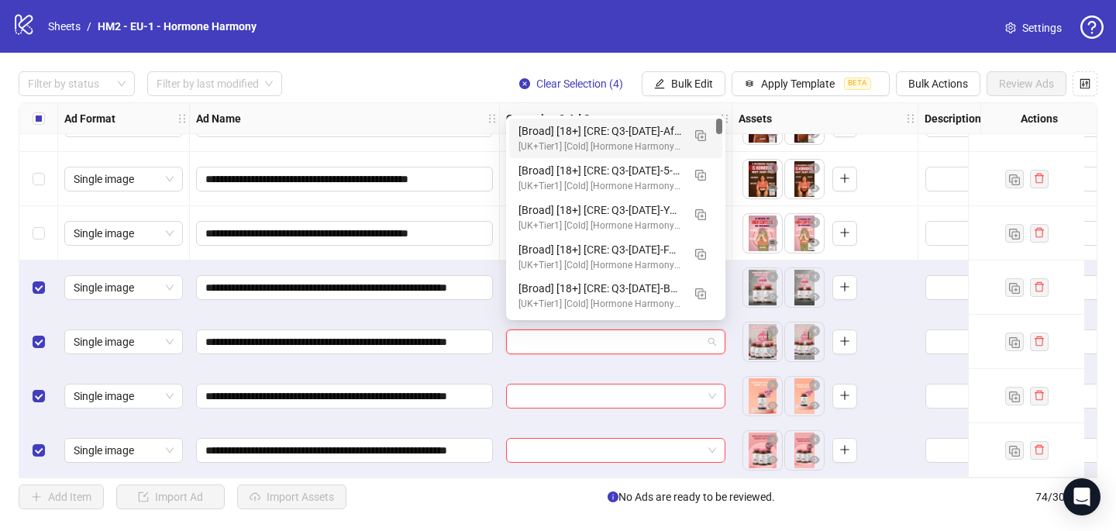
click at [564, 330] on input "search" at bounding box center [609, 341] width 187 height 23
click at [598, 129] on div "[Broad] [18+] [CRE: Q3-08-AUG-2025-Afterpay-New-Convenience-ProductHero-HH - EU…" at bounding box center [601, 130] width 164 height 17
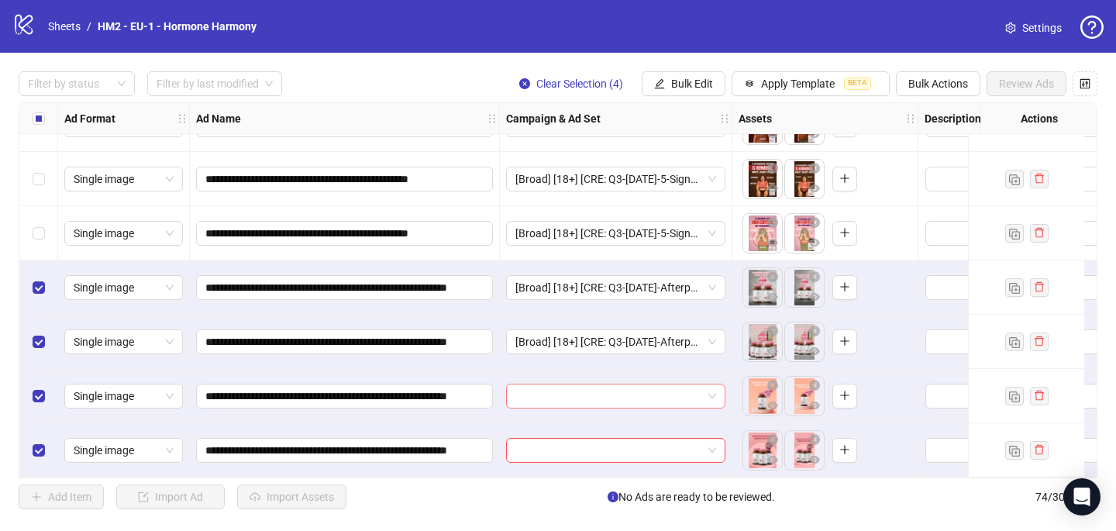
click at [548, 391] on input "search" at bounding box center [609, 396] width 187 height 23
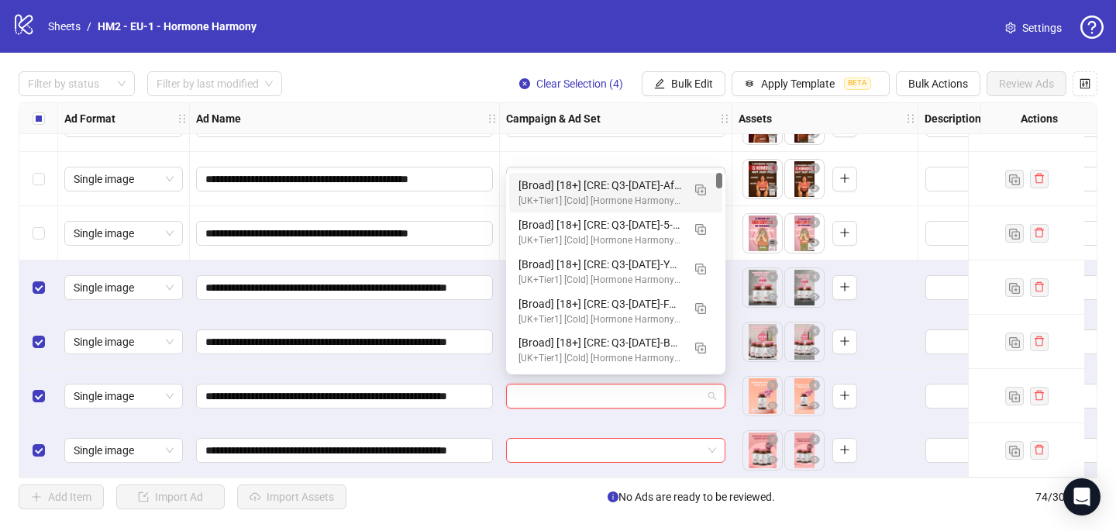
click at [598, 191] on div "[Broad] [18+] [CRE: Q3-08-AUG-2025-Afterpay-New-Convenience-ProductHero-HH - EU…" at bounding box center [601, 185] width 164 height 17
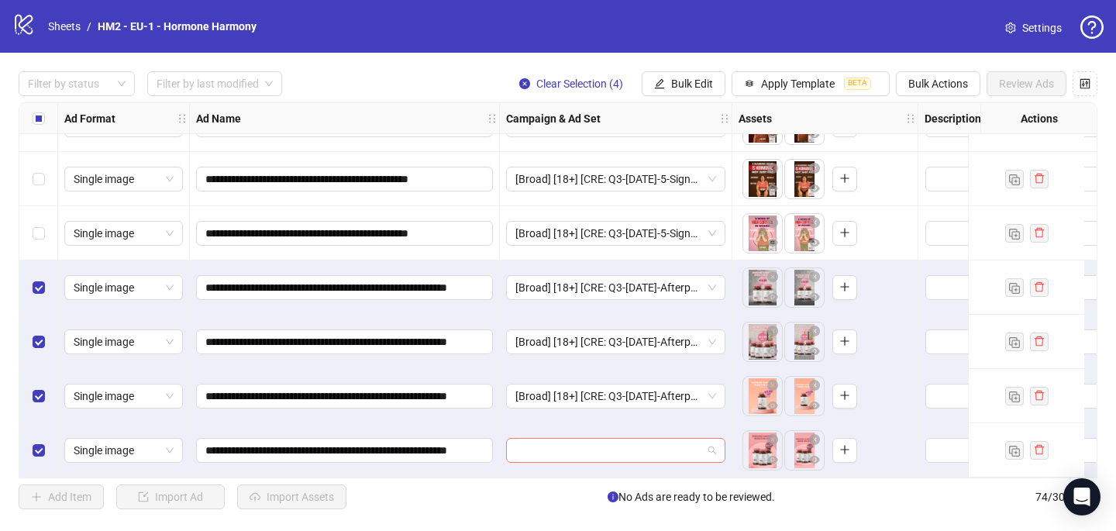
click at [564, 447] on input "search" at bounding box center [609, 450] width 187 height 23
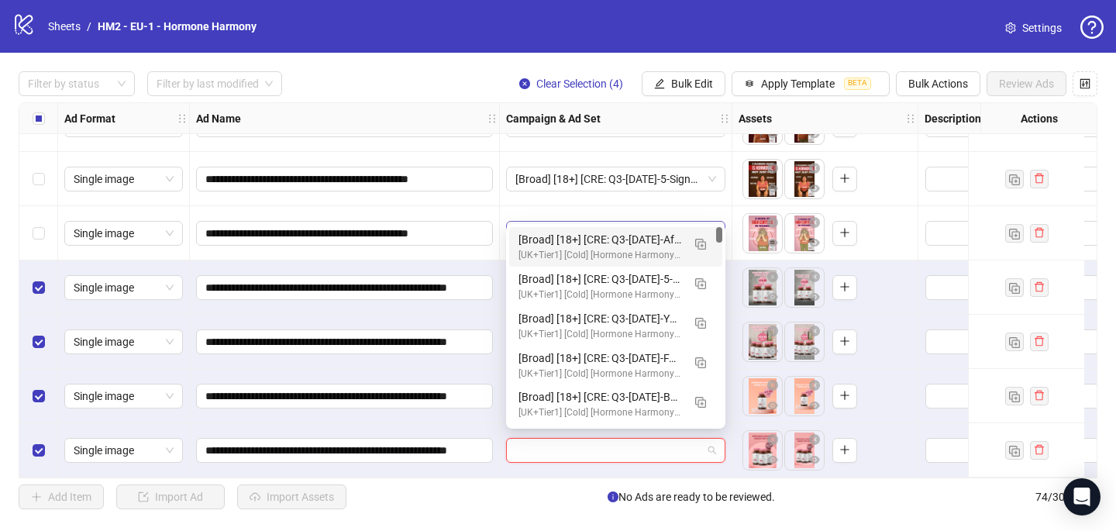
click at [618, 236] on div "[Broad] [18+] [CRE: Q3-08-AUG-2025-Afterpay-New-Convenience-ProductHero-HH - EU…" at bounding box center [601, 239] width 164 height 17
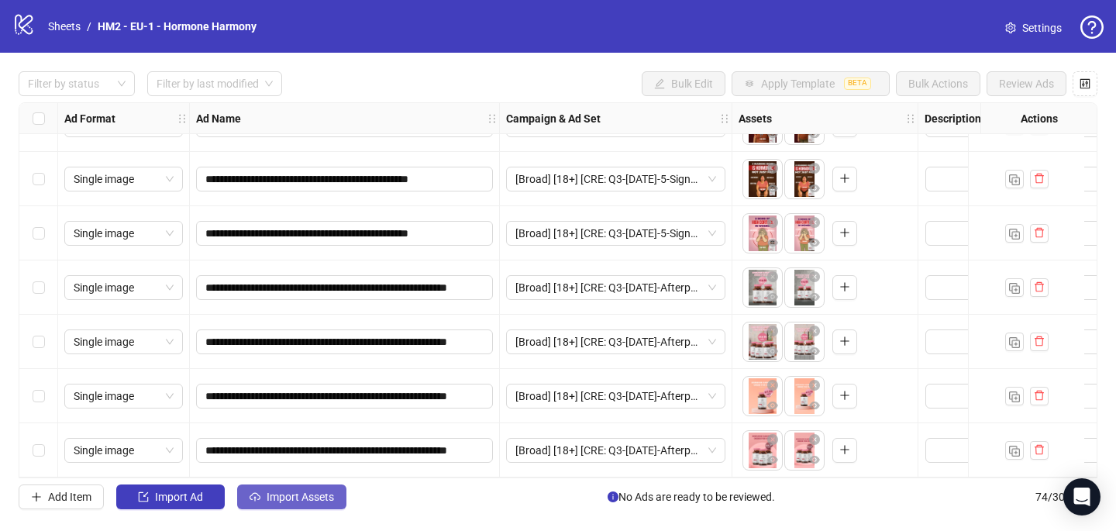
click at [272, 492] on span "Import Assets" at bounding box center [300, 497] width 67 height 12
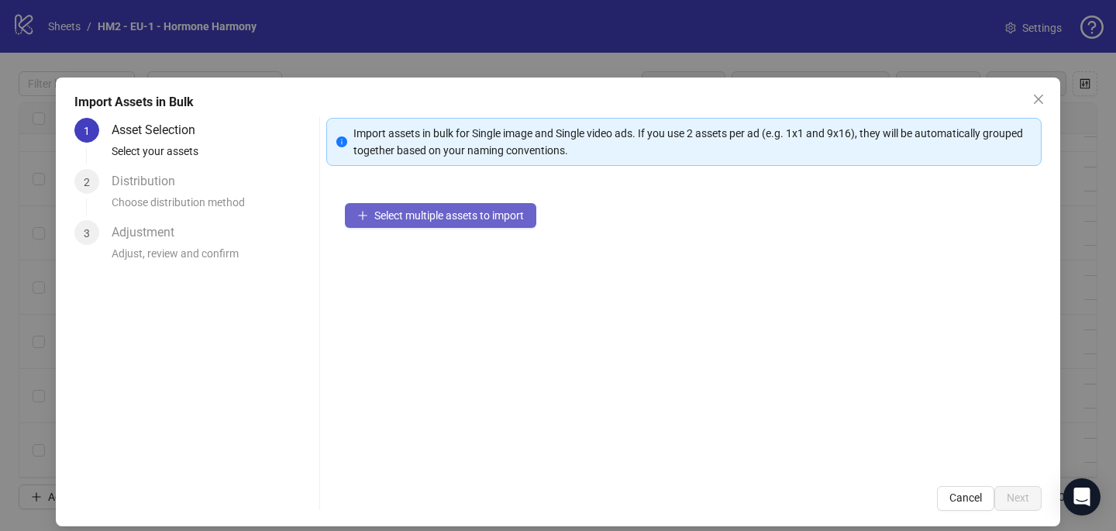
click at [516, 210] on span "Select multiple assets to import" at bounding box center [449, 215] width 150 height 12
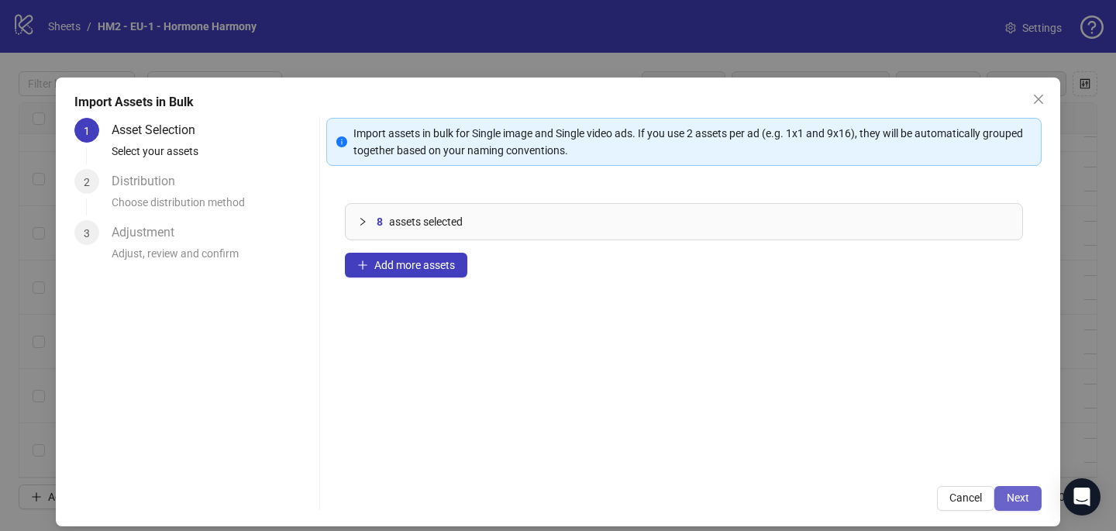
click at [1005, 497] on button "Next" at bounding box center [1018, 498] width 47 height 25
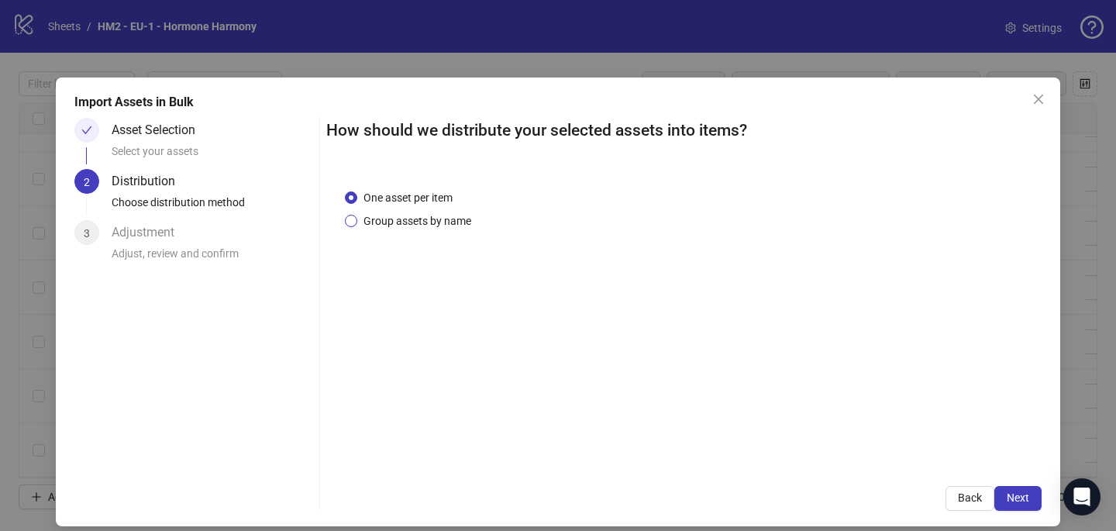
click at [406, 216] on span "Group assets by name" at bounding box center [417, 220] width 120 height 17
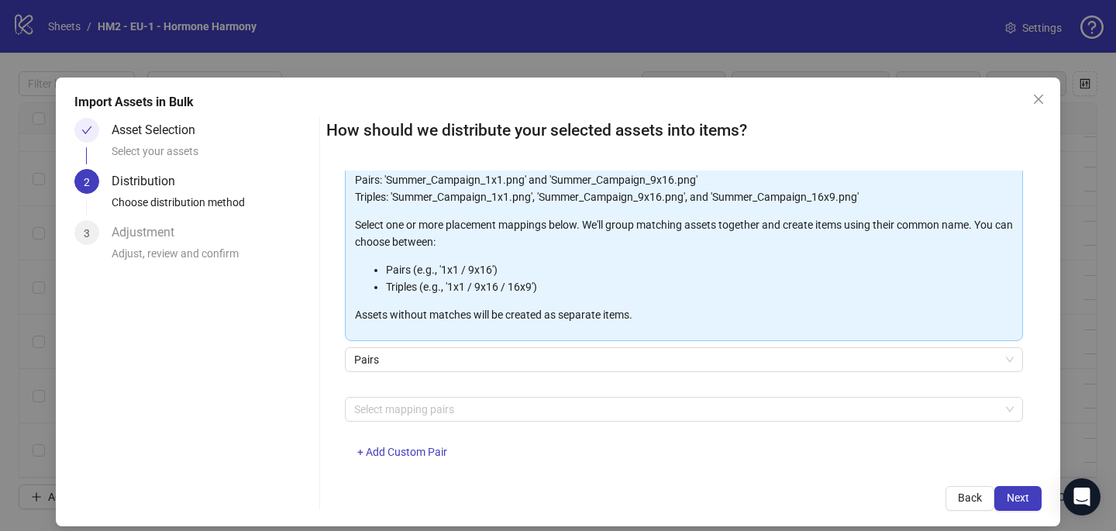
scroll to position [157, 0]
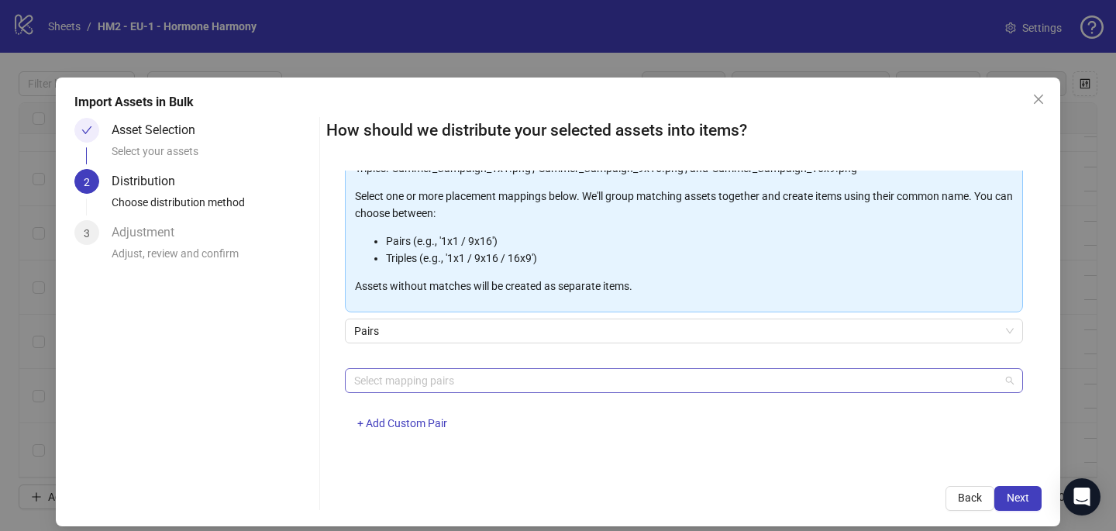
click at [413, 384] on div at bounding box center [676, 381] width 656 height 22
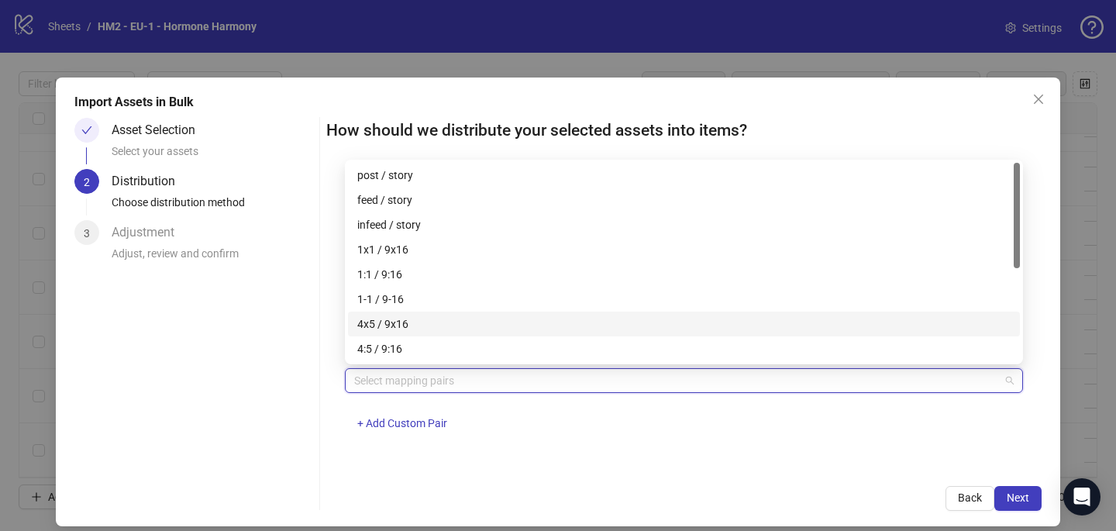
click at [423, 323] on div "4x5 / 9x16" at bounding box center [684, 324] width 654 height 17
click at [739, 450] on div "One asset per item Group assets by name Assets must follow a consistent naming …" at bounding box center [684, 319] width 716 height 297
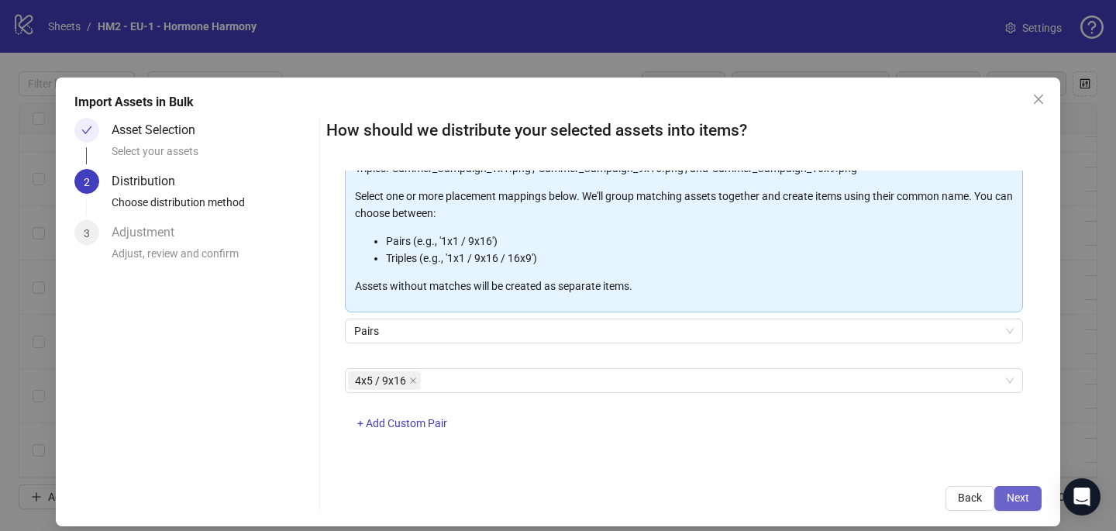
click at [1013, 499] on span "Next" at bounding box center [1018, 498] width 22 height 12
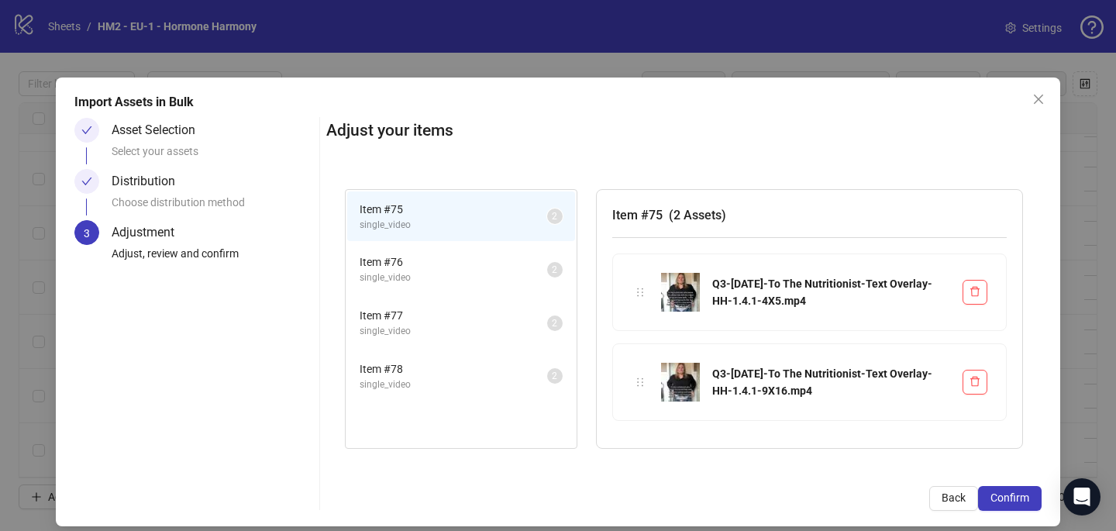
click at [1013, 500] on span "Confirm" at bounding box center [1010, 498] width 39 height 12
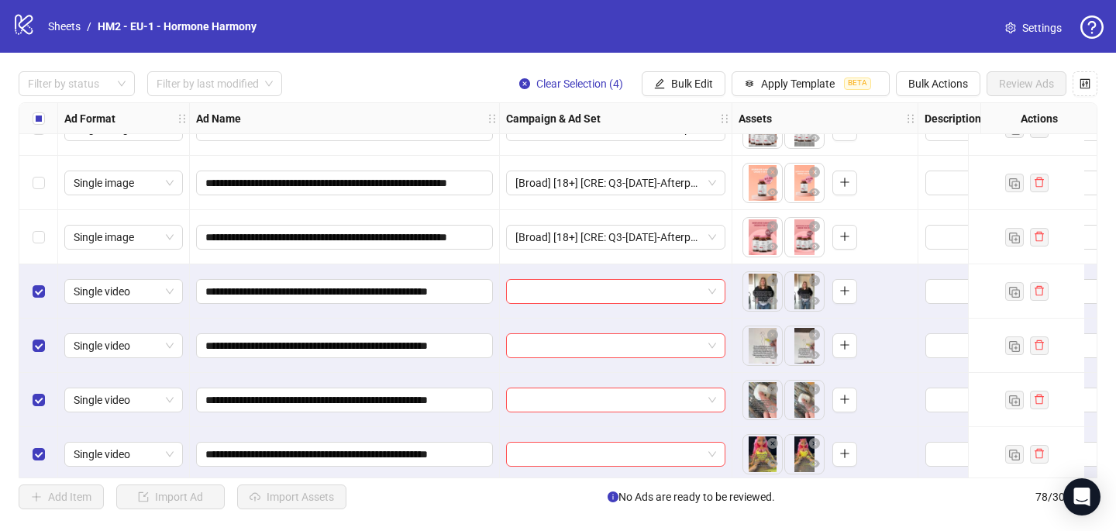
scroll to position [3896, 0]
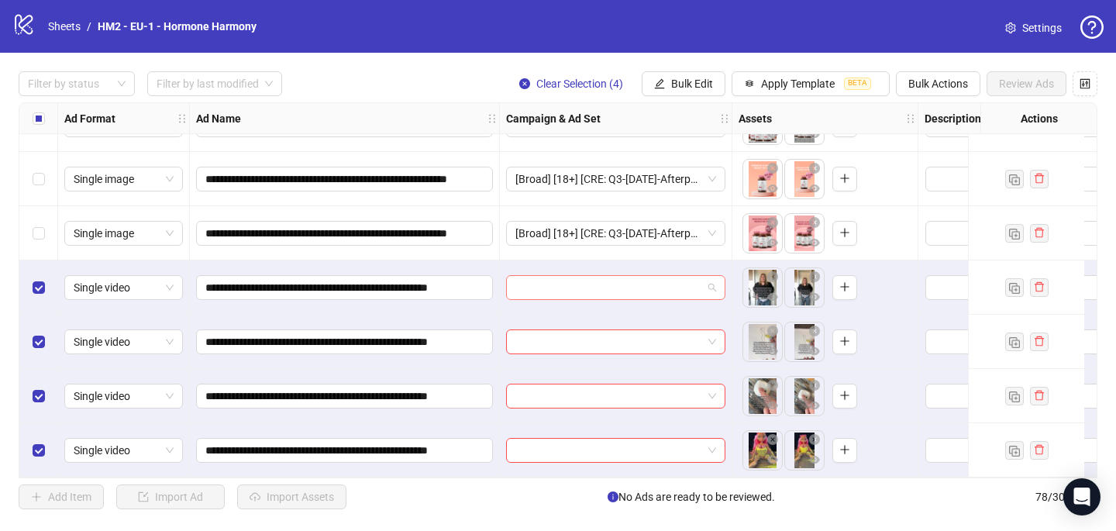
click at [612, 281] on input "search" at bounding box center [609, 287] width 187 height 23
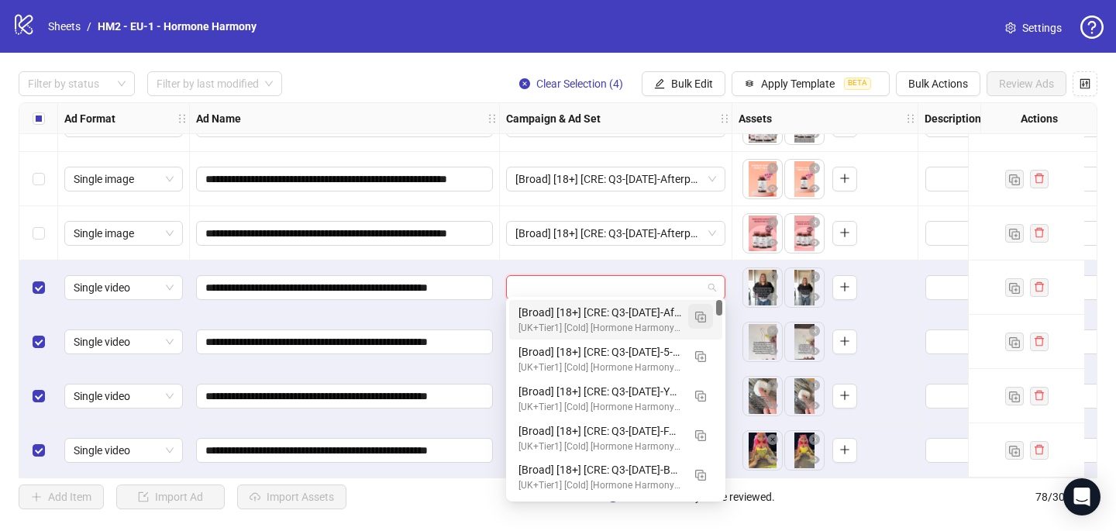
click at [699, 314] on img "button" at bounding box center [700, 317] width 11 height 11
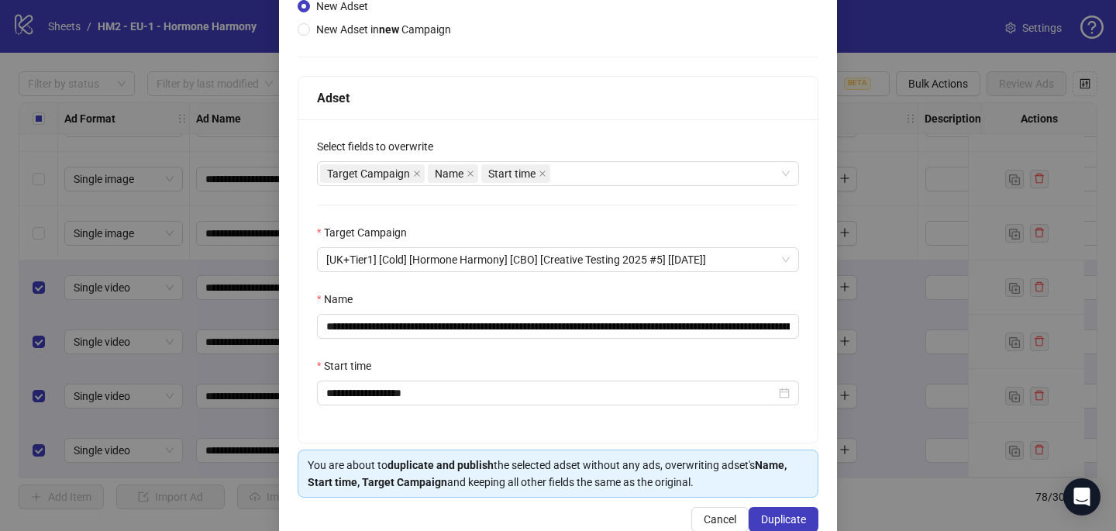
scroll to position [195, 0]
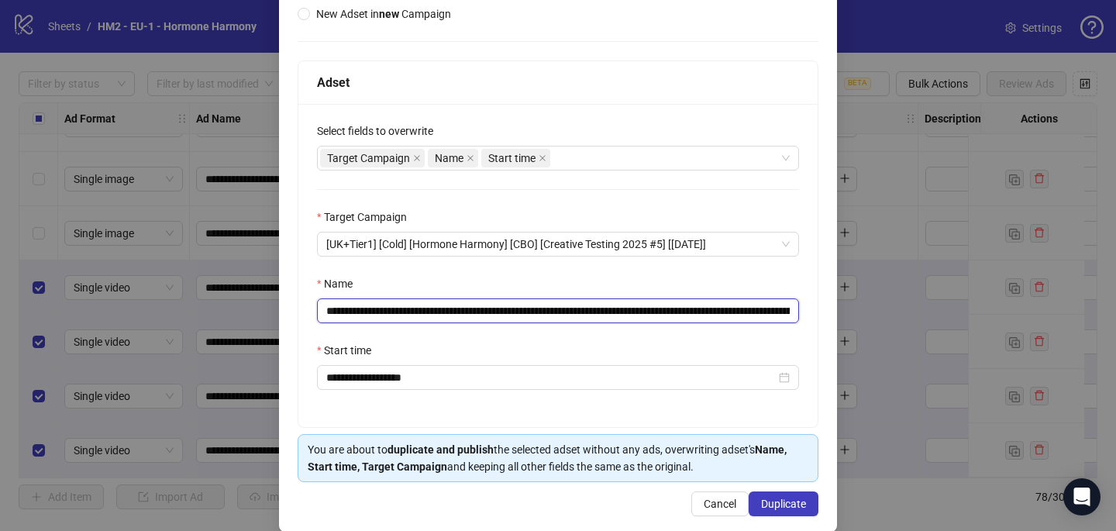
drag, startPoint x: 737, startPoint y: 311, endPoint x: 419, endPoint y: 312, distance: 317.1
click at [418, 312] on input "**********" at bounding box center [558, 310] width 482 height 25
paste input "text"
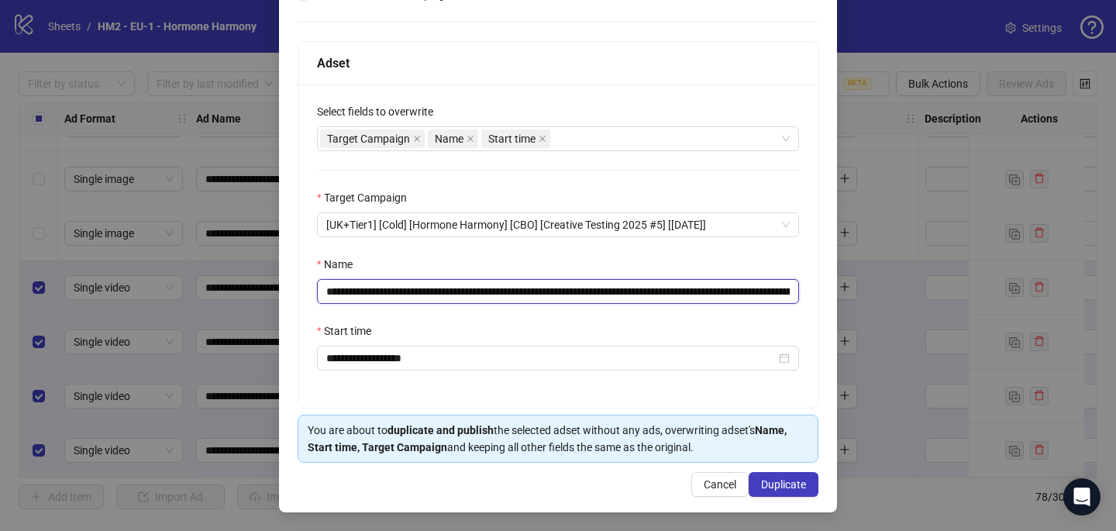
click at [791, 290] on input "**********" at bounding box center [558, 291] width 482 height 25
click at [772, 291] on input "**********" at bounding box center [558, 291] width 482 height 25
drag, startPoint x: 643, startPoint y: 288, endPoint x: 831, endPoint y: 288, distance: 188.4
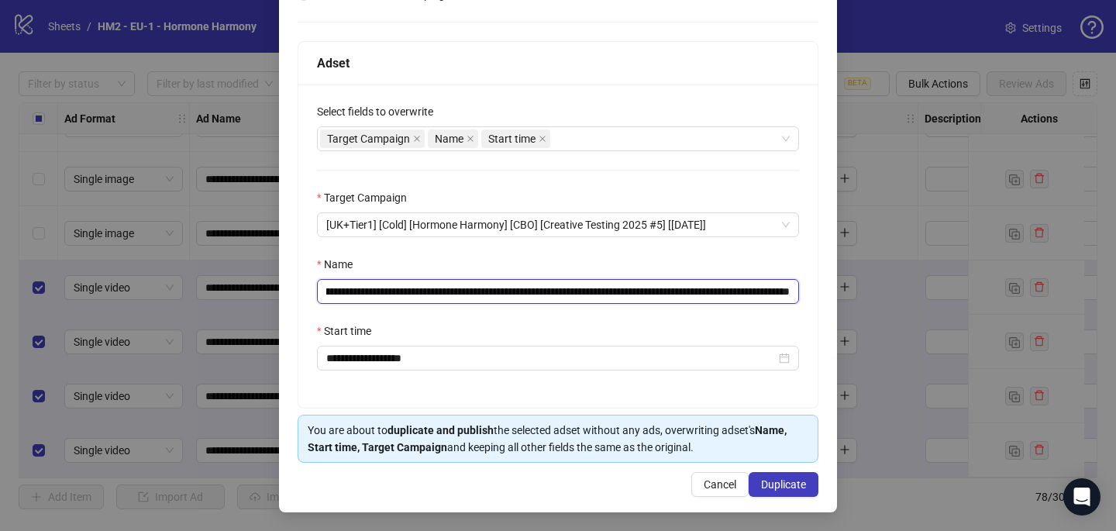
click at [839, 292] on div "**********" at bounding box center [558, 265] width 1116 height 531
type input "**********"
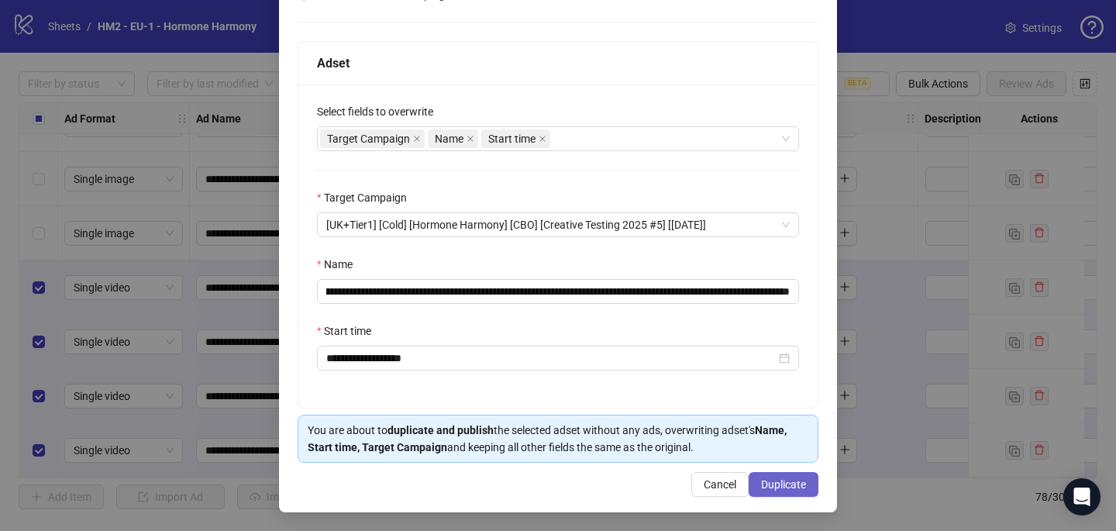
click at [792, 481] on span "Duplicate" at bounding box center [783, 484] width 45 height 12
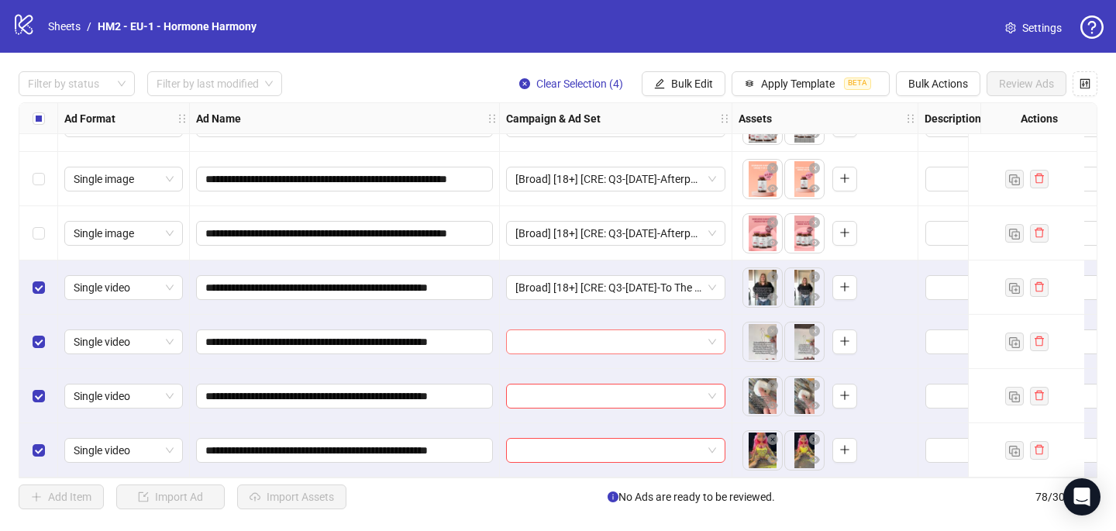
click at [599, 330] on input "search" at bounding box center [609, 341] width 187 height 23
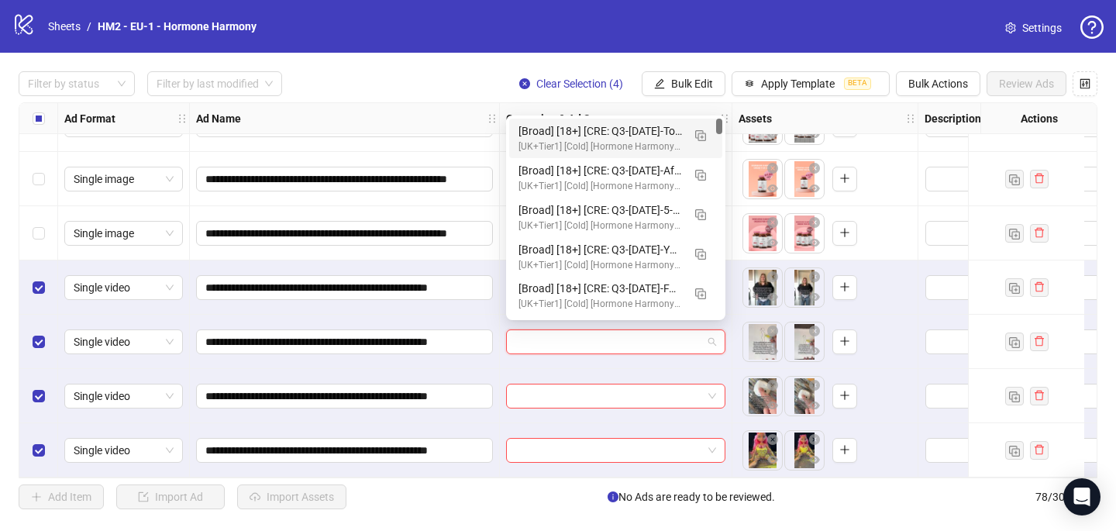
click at [592, 136] on div "[Broad] [18+] [CRE: Q3-08-AUG-2025-To The Nutritionist-Text Overlay-HH-1.4] [CO…" at bounding box center [601, 130] width 164 height 17
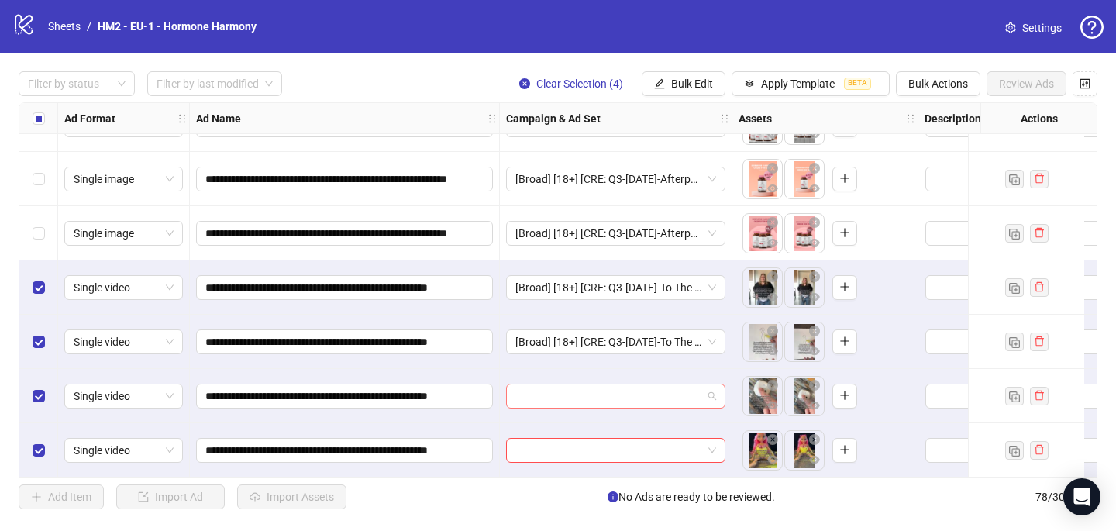
click at [528, 387] on input "search" at bounding box center [609, 396] width 187 height 23
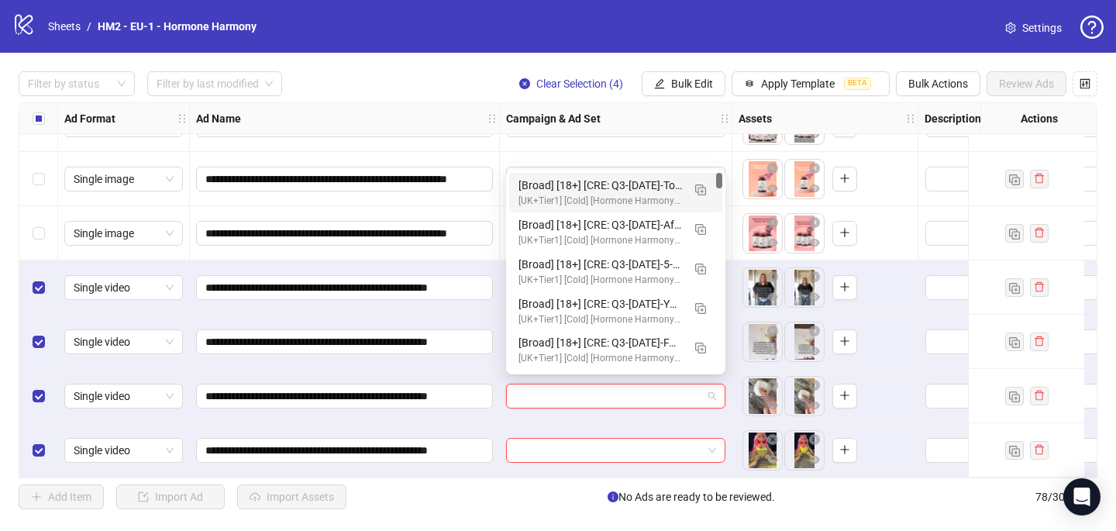
click at [580, 191] on div "[Broad] [18+] [CRE: Q3-08-AUG-2025-To The Nutritionist-Text Overlay-HH-1.4] [CO…" at bounding box center [601, 185] width 164 height 17
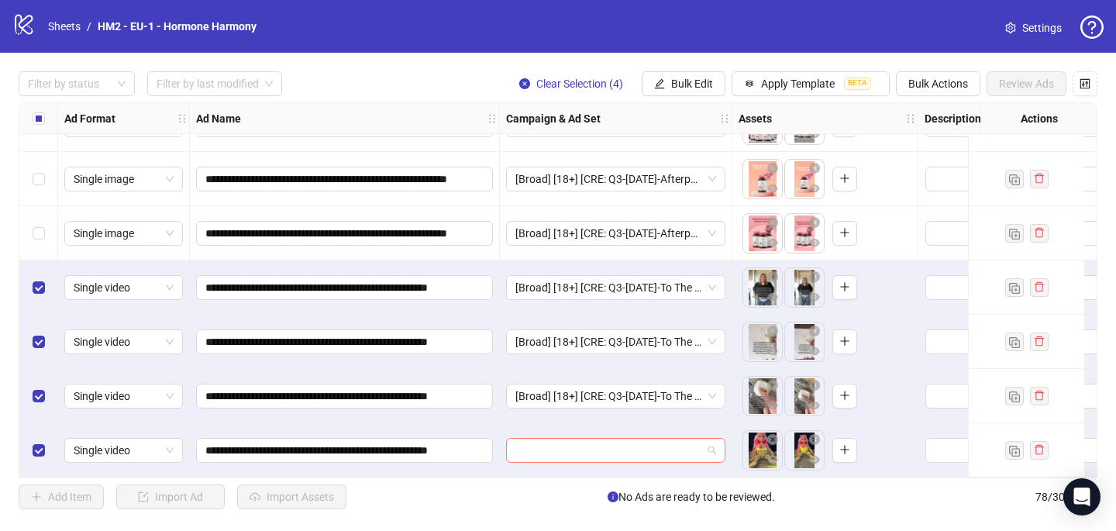
click at [536, 445] on input "search" at bounding box center [609, 450] width 187 height 23
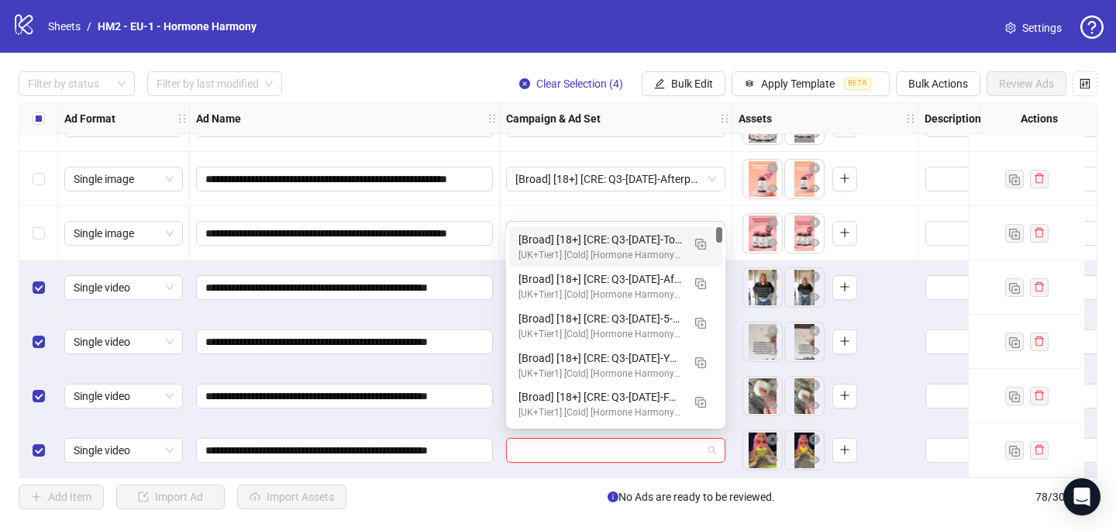
click at [602, 237] on div "[Broad] [18+] [CRE: Q3-08-AUG-2025-To The Nutritionist-Text Overlay-HH-1.4] [CO…" at bounding box center [601, 239] width 164 height 17
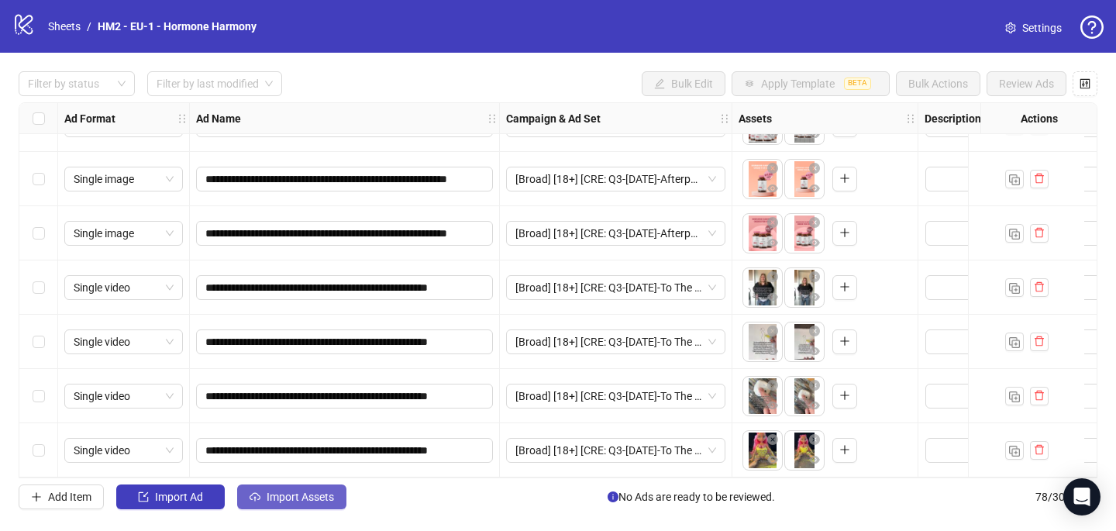
click at [326, 493] on span "Import Assets" at bounding box center [300, 497] width 67 height 12
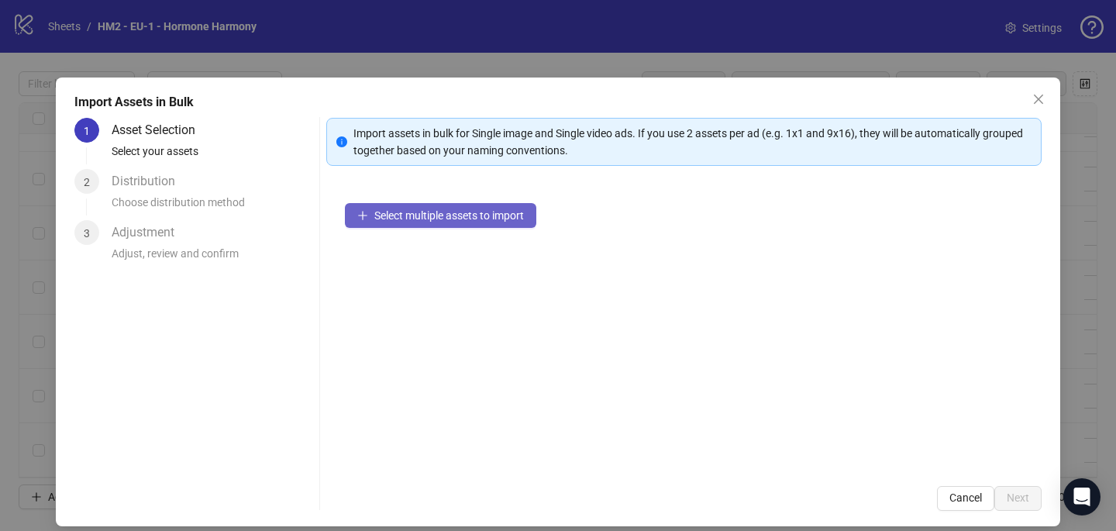
click at [495, 207] on button "Select multiple assets to import" at bounding box center [440, 215] width 191 height 25
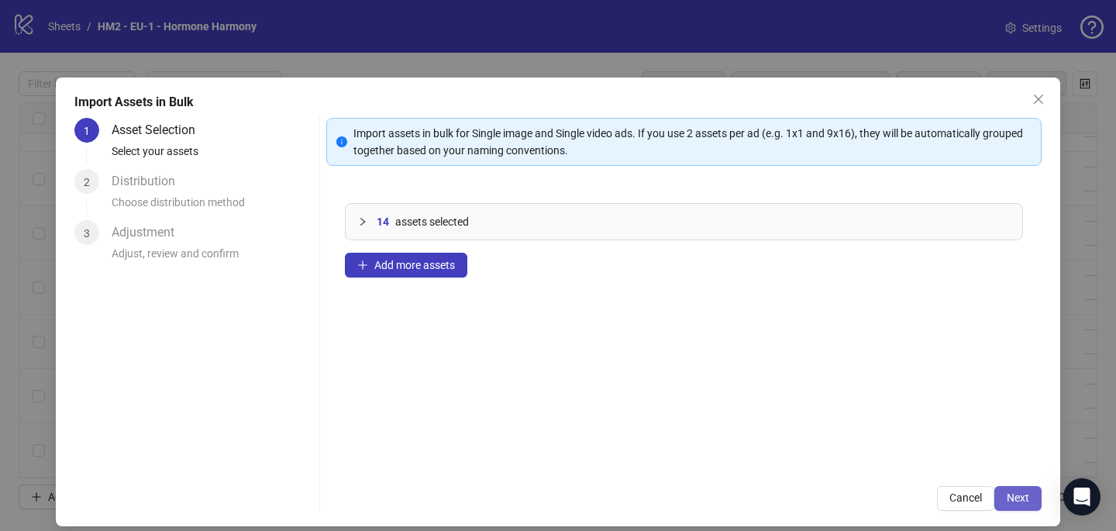
click at [1031, 499] on button "Next" at bounding box center [1018, 498] width 47 height 25
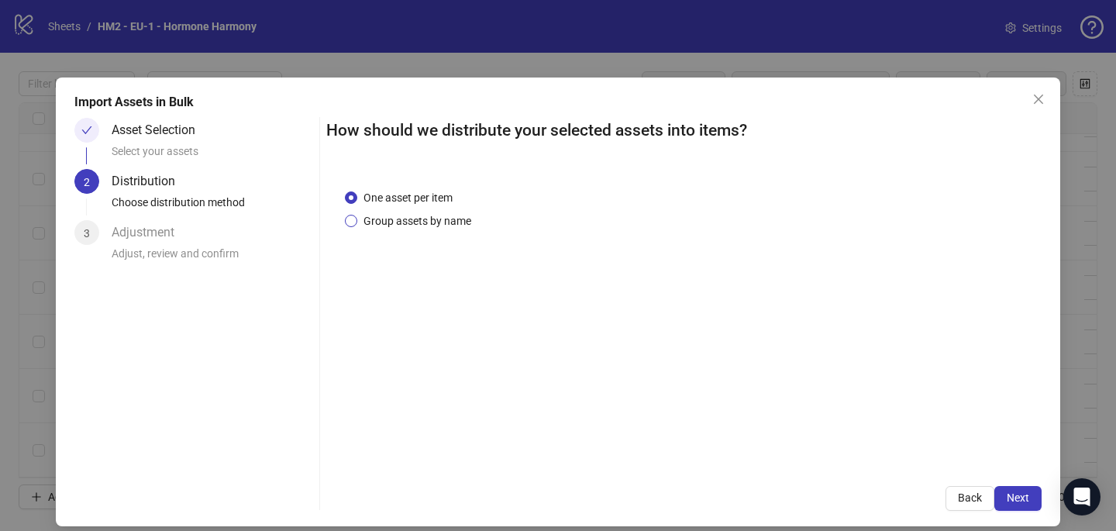
click at [440, 222] on span "Group assets by name" at bounding box center [417, 220] width 120 height 17
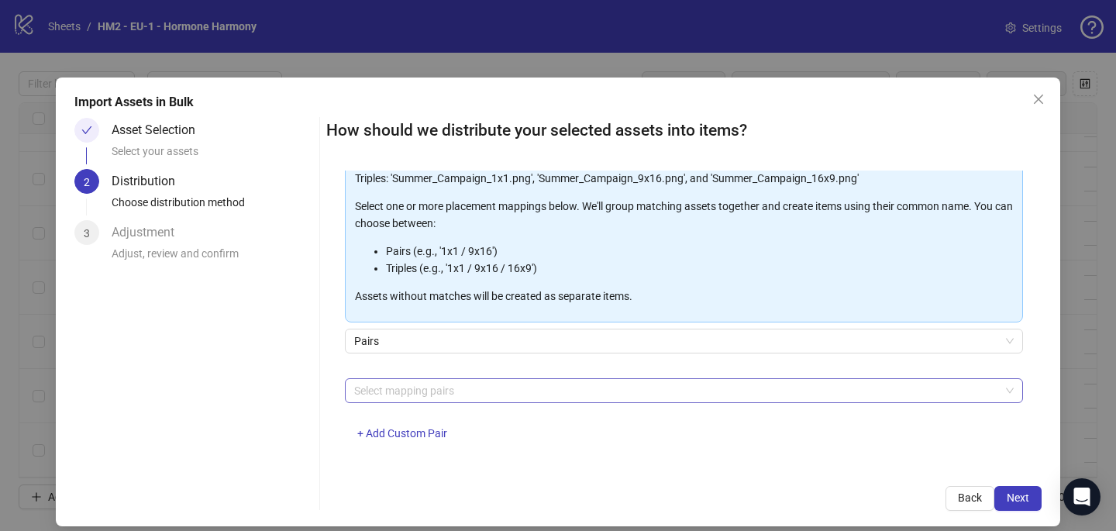
scroll to position [146, 0]
click at [416, 383] on div at bounding box center [676, 392] width 656 height 22
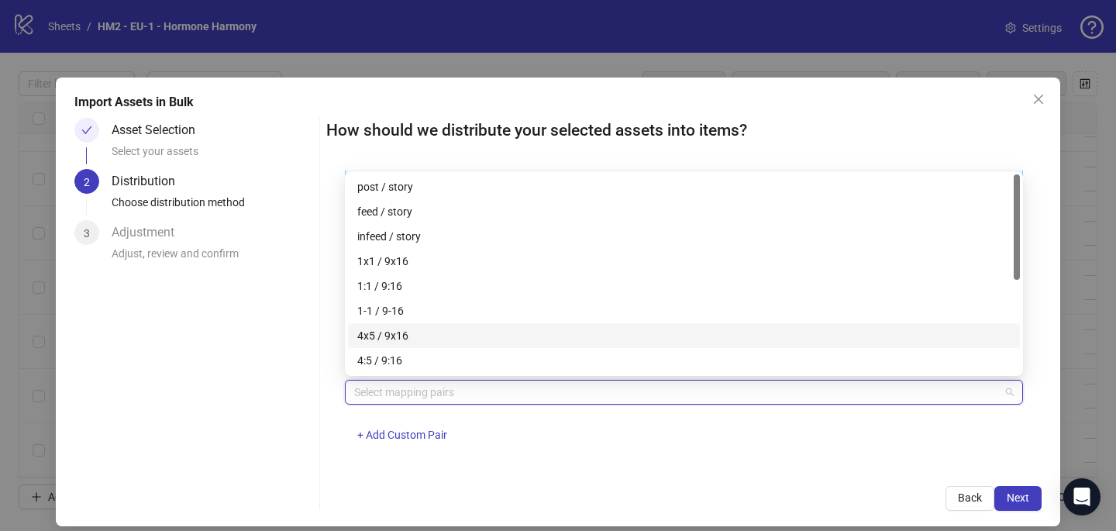
click at [417, 333] on div "4x5 / 9x16" at bounding box center [684, 335] width 654 height 17
click at [625, 444] on div "4x5 / 9x16 4x5 / 9x16 + Add Custom Pair" at bounding box center [684, 420] width 678 height 81
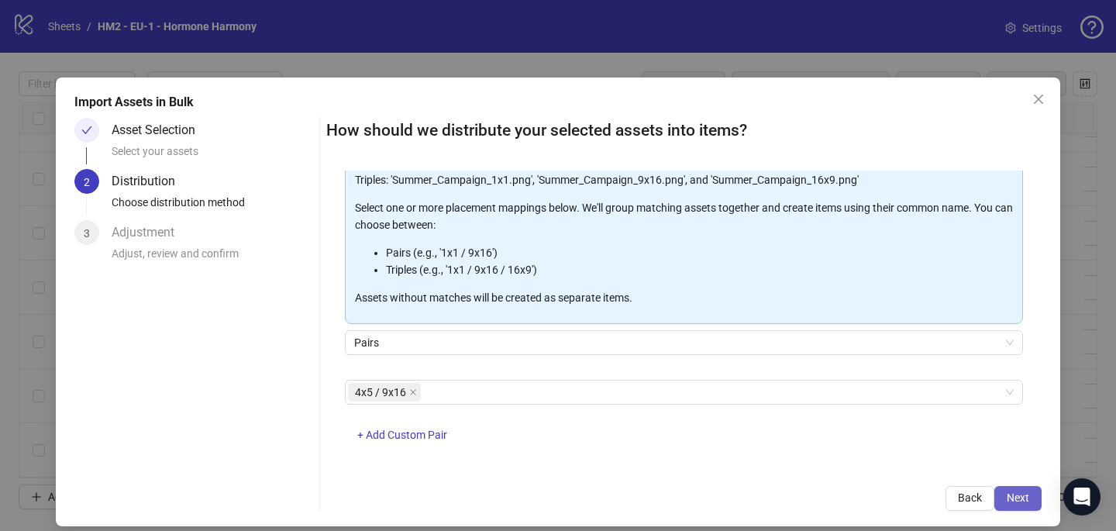
click at [1021, 499] on span "Next" at bounding box center [1018, 498] width 22 height 12
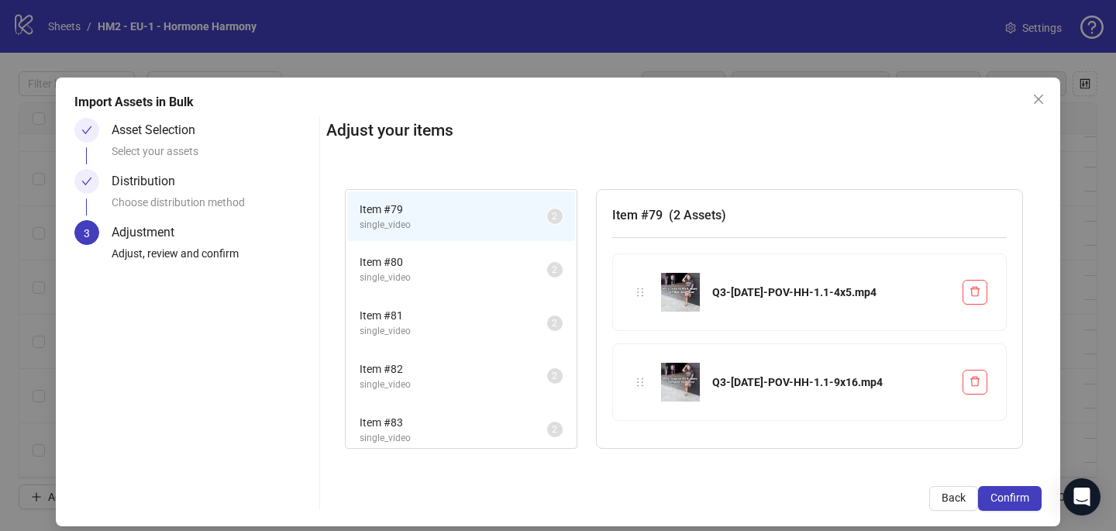
click at [1021, 498] on span "Confirm" at bounding box center [1010, 498] width 39 height 12
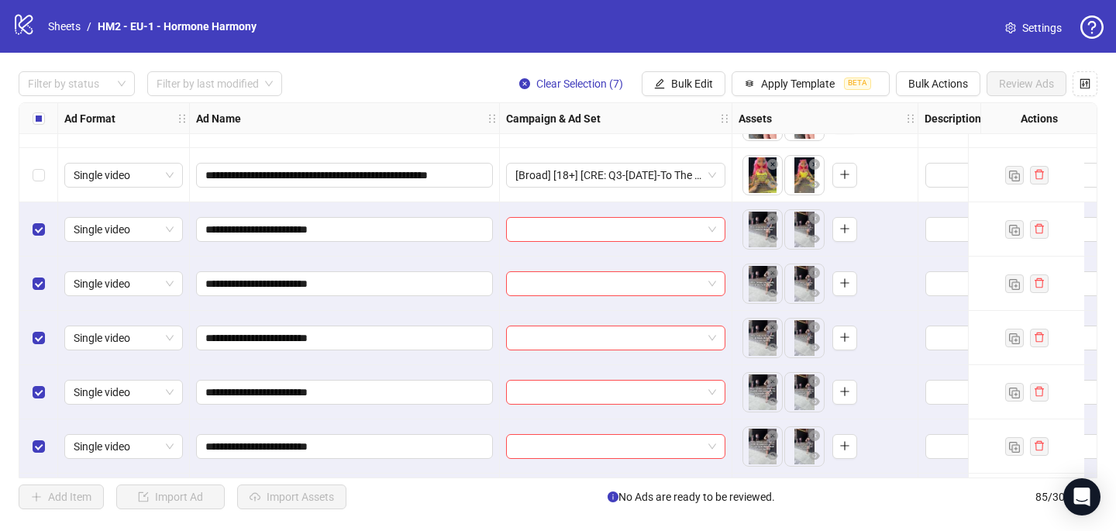
scroll to position [4155, 0]
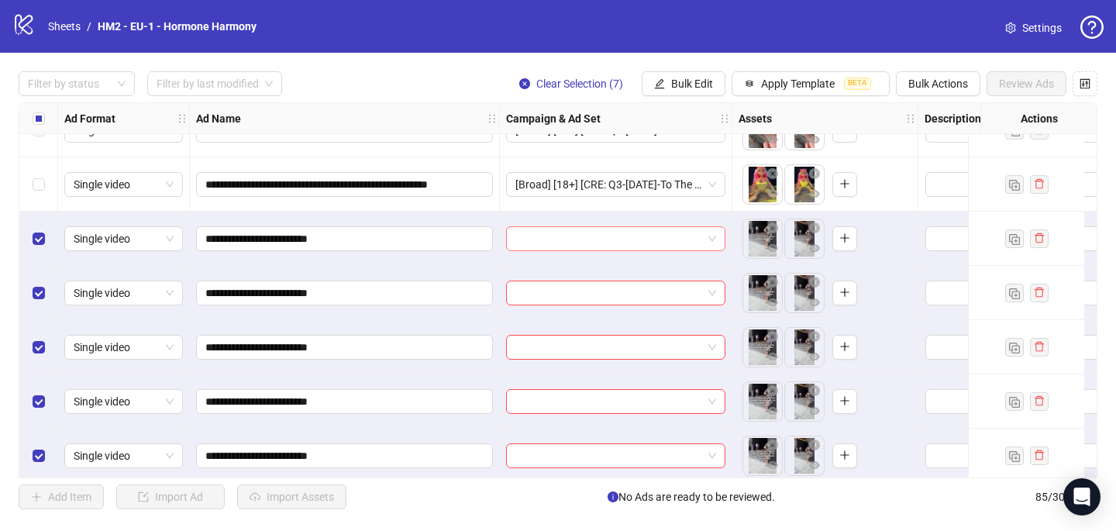
click at [526, 240] on input "search" at bounding box center [609, 238] width 187 height 23
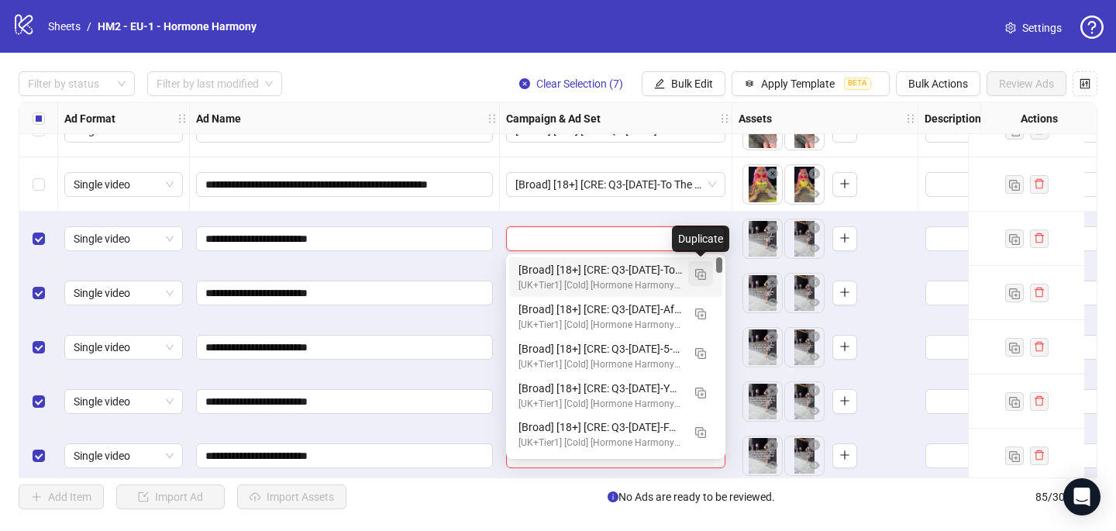
click at [701, 277] on img "button" at bounding box center [700, 274] width 11 height 11
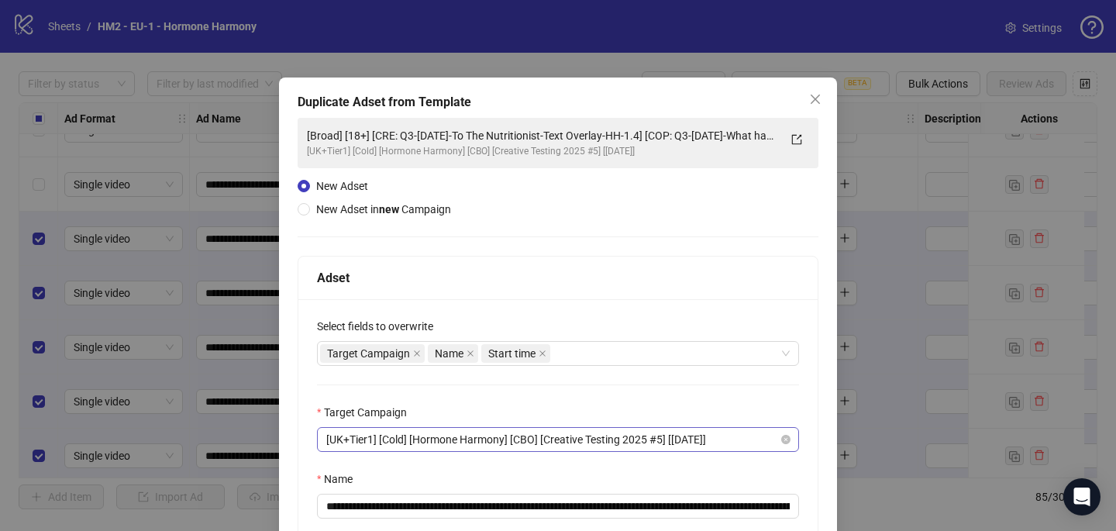
scroll to position [124, 0]
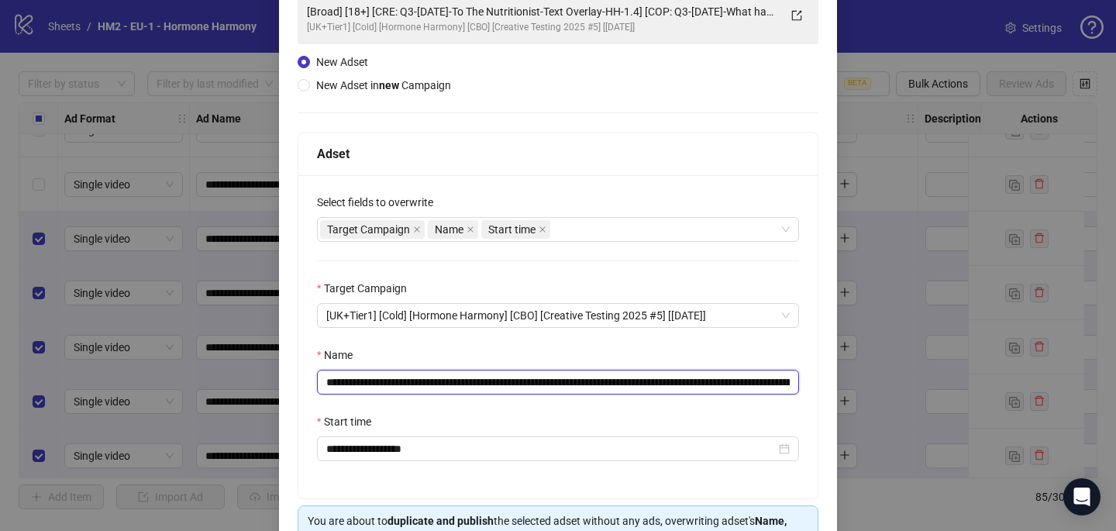
drag, startPoint x: 688, startPoint y: 381, endPoint x: 419, endPoint y: 378, distance: 268.3
click at [419, 378] on input "**********" at bounding box center [558, 382] width 482 height 25
paste input "text"
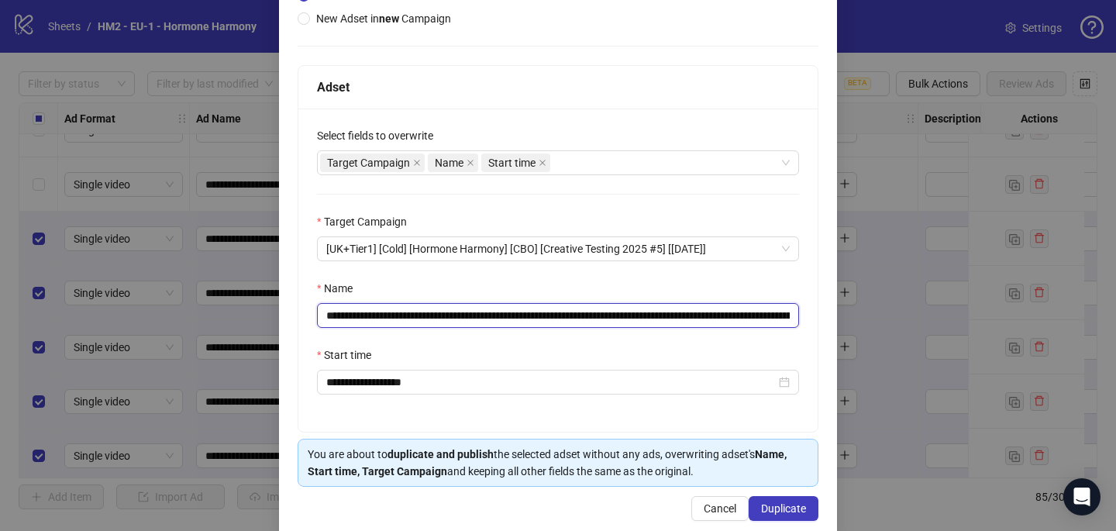
scroll to position [216, 0]
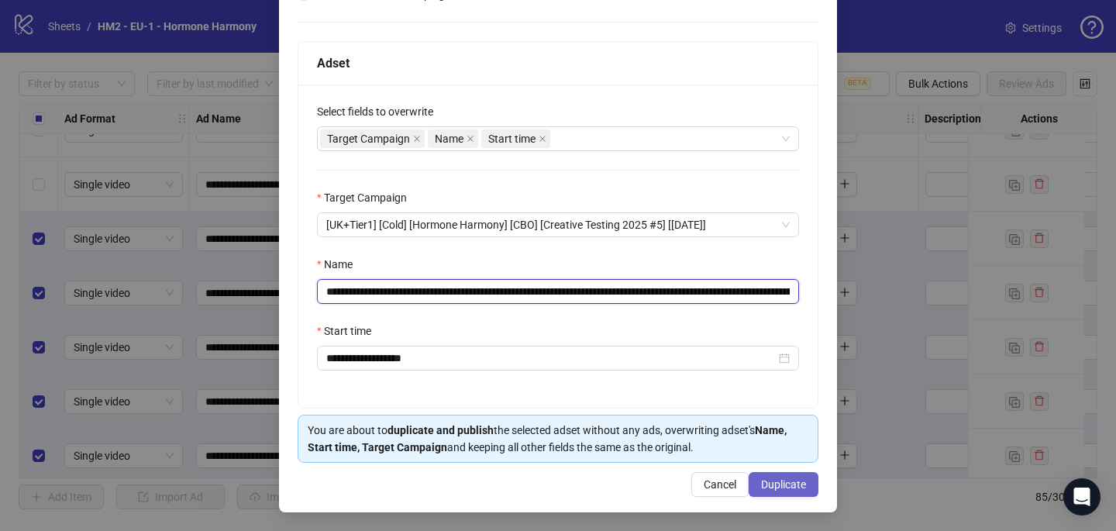
type input "**********"
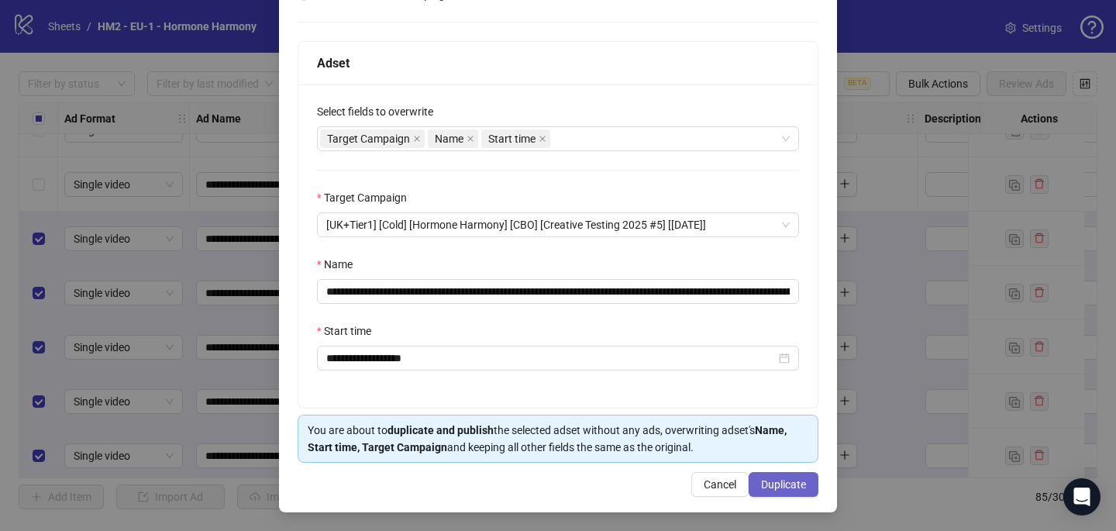
click at [799, 484] on span "Duplicate" at bounding box center [783, 484] width 45 height 12
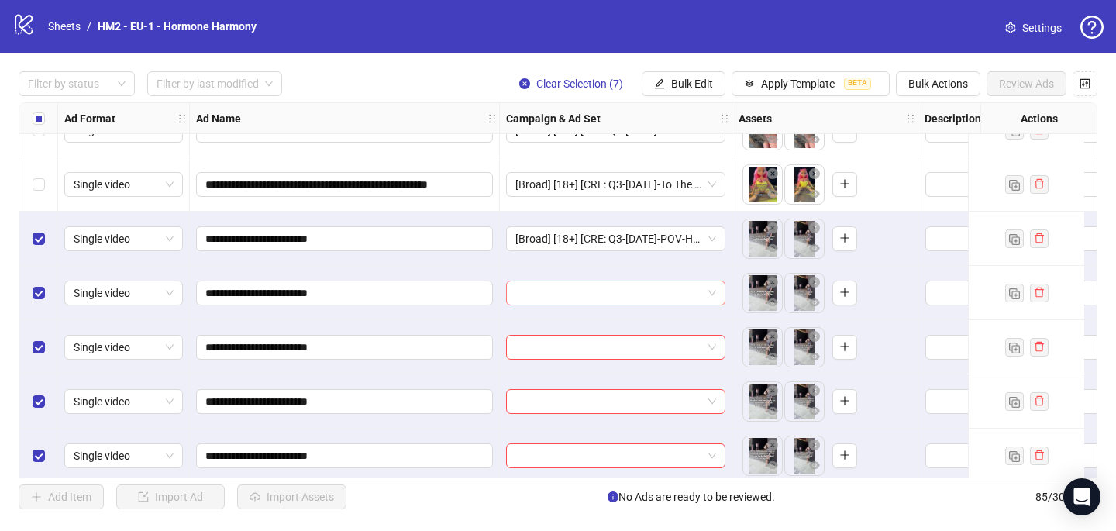
click at [545, 292] on input "search" at bounding box center [609, 292] width 187 height 23
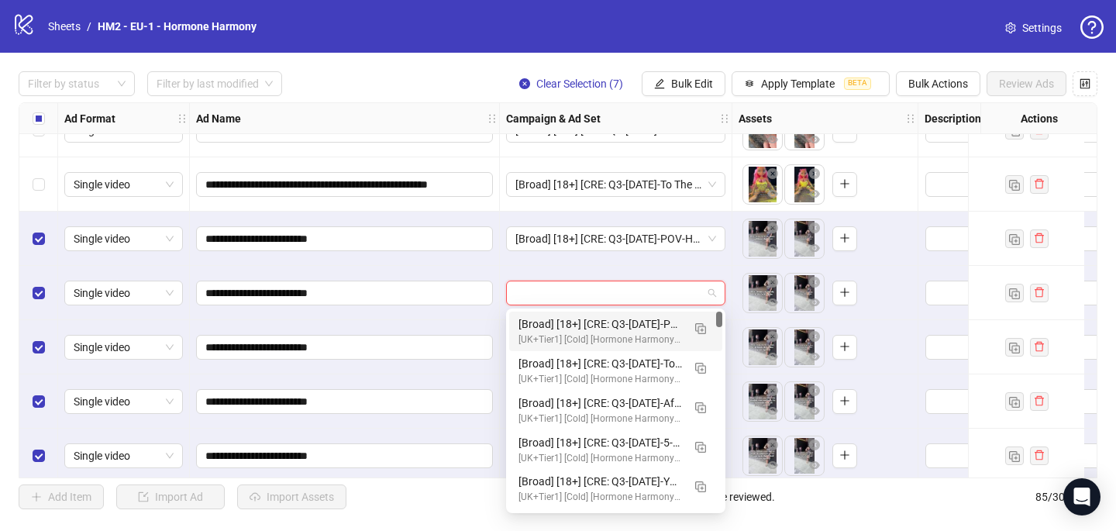
click at [566, 326] on div "[Broad] [18+] [CRE: Q3-08-AUG-2025-POV-HH] [COP: Q3-08-AUG-2025-What happens wh…" at bounding box center [601, 324] width 164 height 17
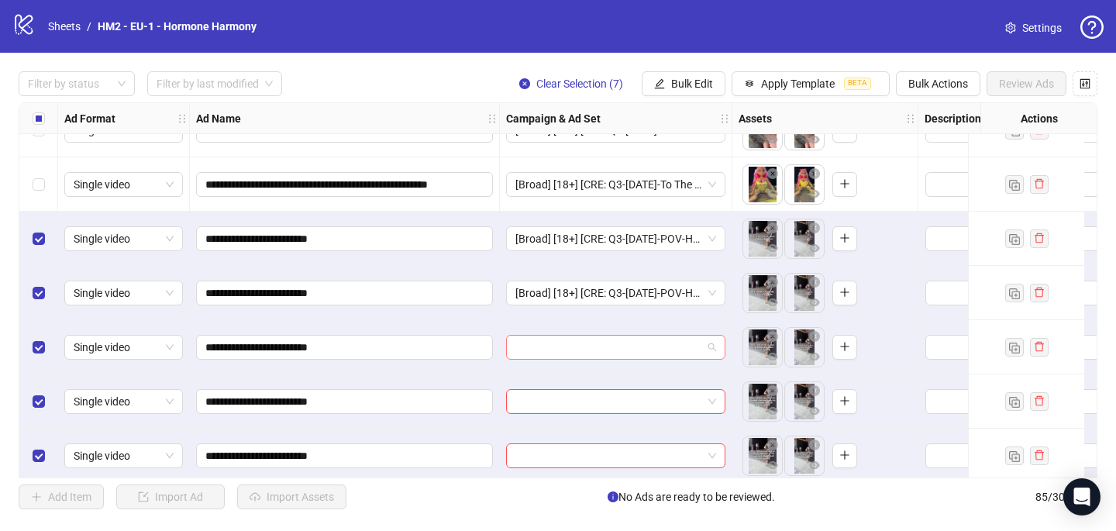
click at [540, 357] on input "search" at bounding box center [609, 347] width 187 height 23
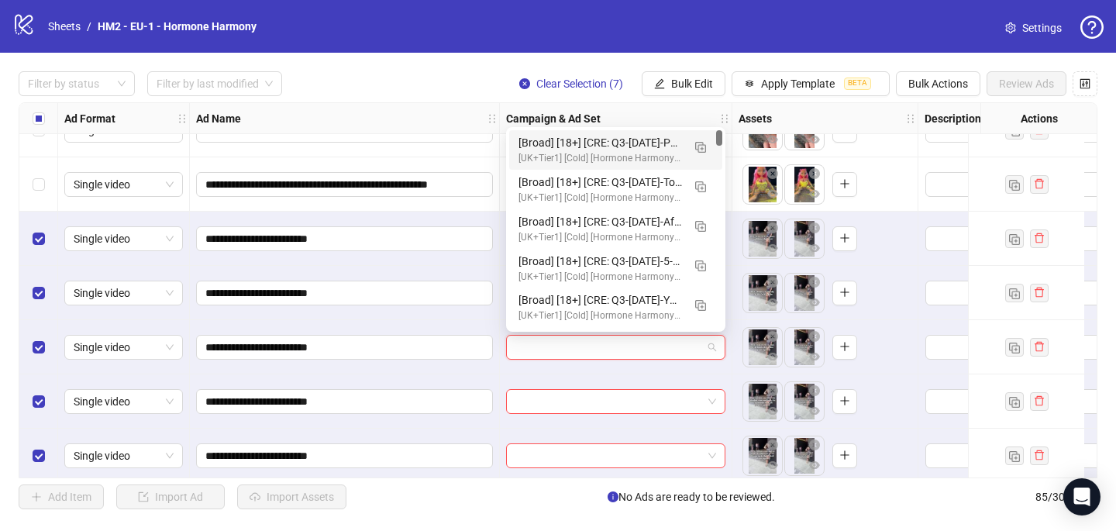
click at [562, 154] on div "[UK+Tier1] [Cold] [Hormone Harmony] [CBO] [Creative Testing 2025 #5] [10 July 2…" at bounding box center [601, 158] width 164 height 15
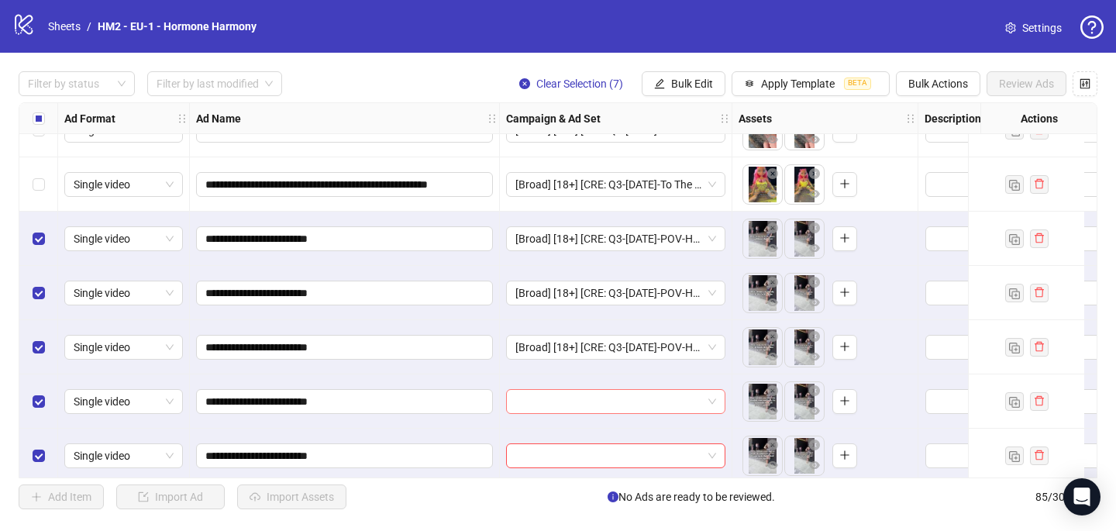
click at [537, 404] on input "search" at bounding box center [609, 401] width 187 height 23
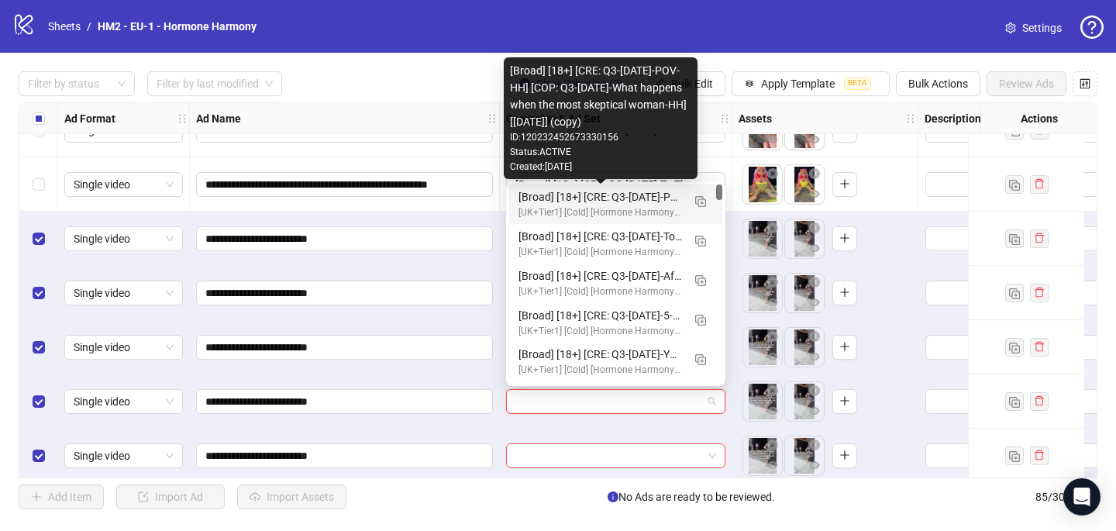
click at [588, 199] on div "[Broad] [18+] [CRE: Q3-08-AUG-2025-POV-HH] [COP: Q3-08-AUG-2025-What happens wh…" at bounding box center [601, 196] width 164 height 17
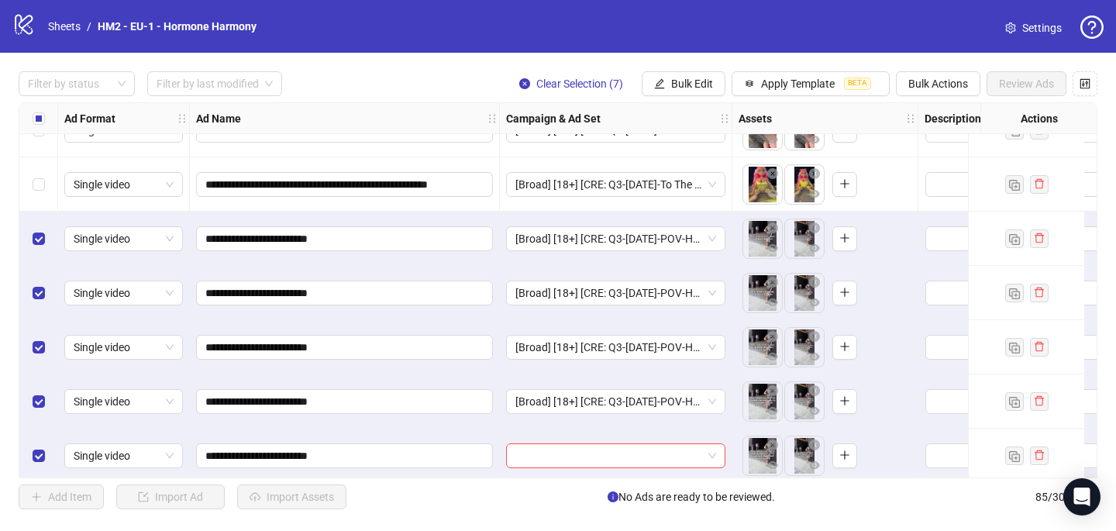
scroll to position [4276, 0]
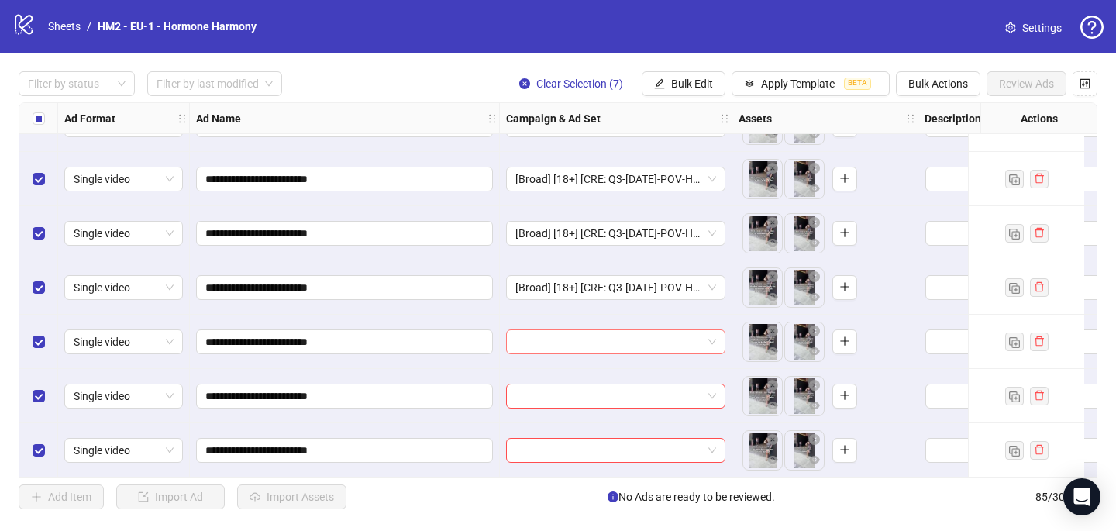
click at [565, 333] on input "search" at bounding box center [609, 341] width 187 height 23
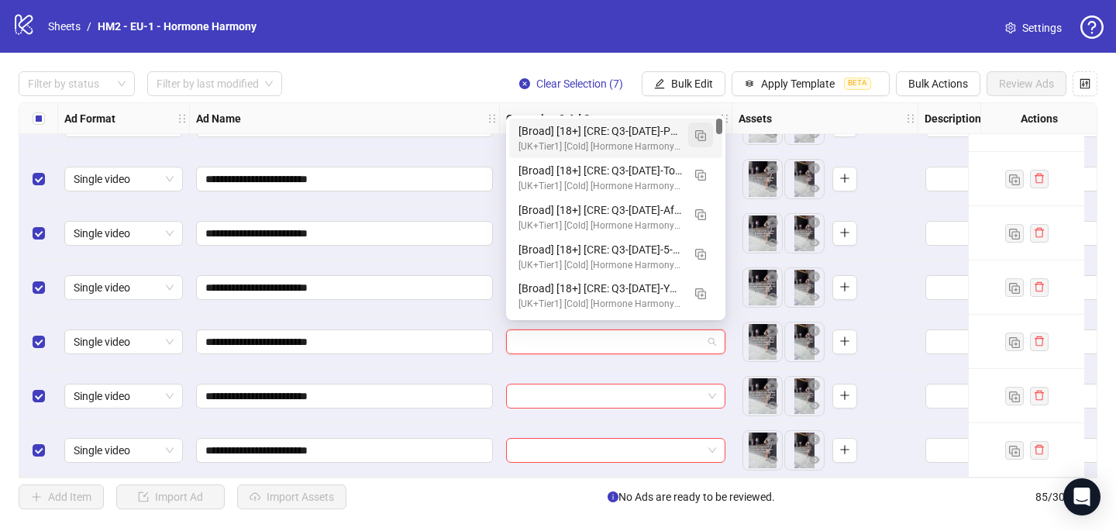
click at [703, 135] on img "button" at bounding box center [700, 135] width 11 height 11
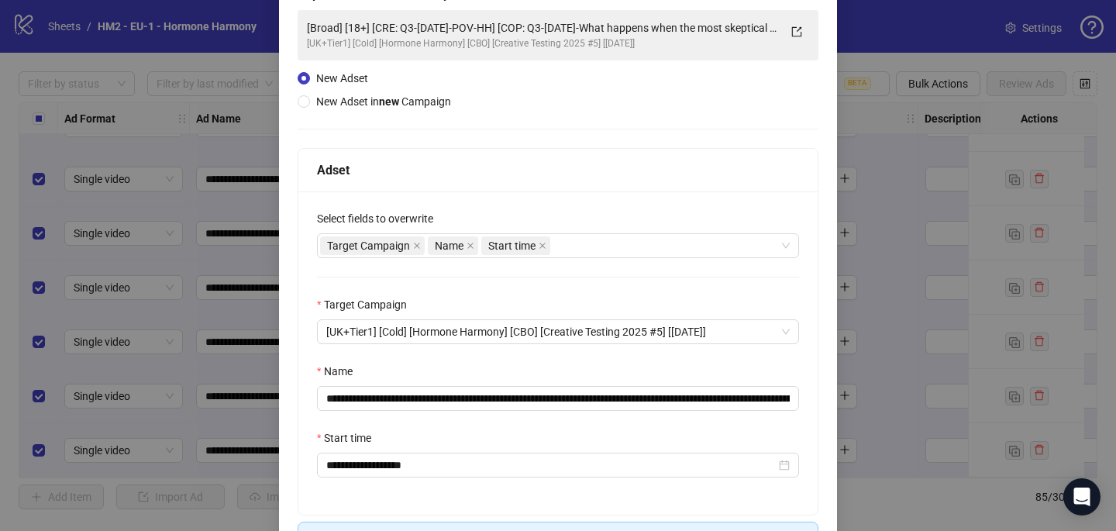
scroll to position [111, 0]
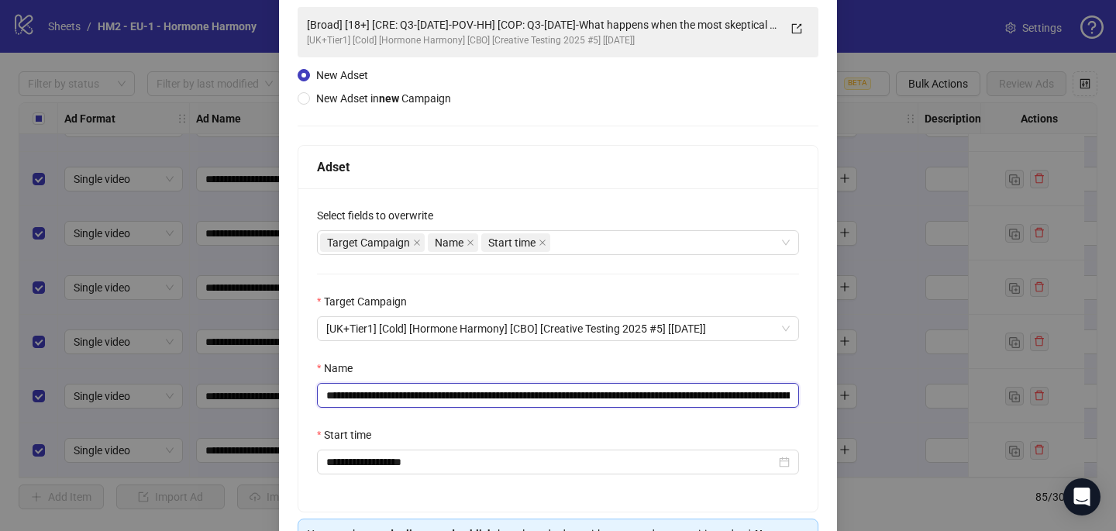
click at [540, 395] on input "**********" at bounding box center [558, 395] width 482 height 25
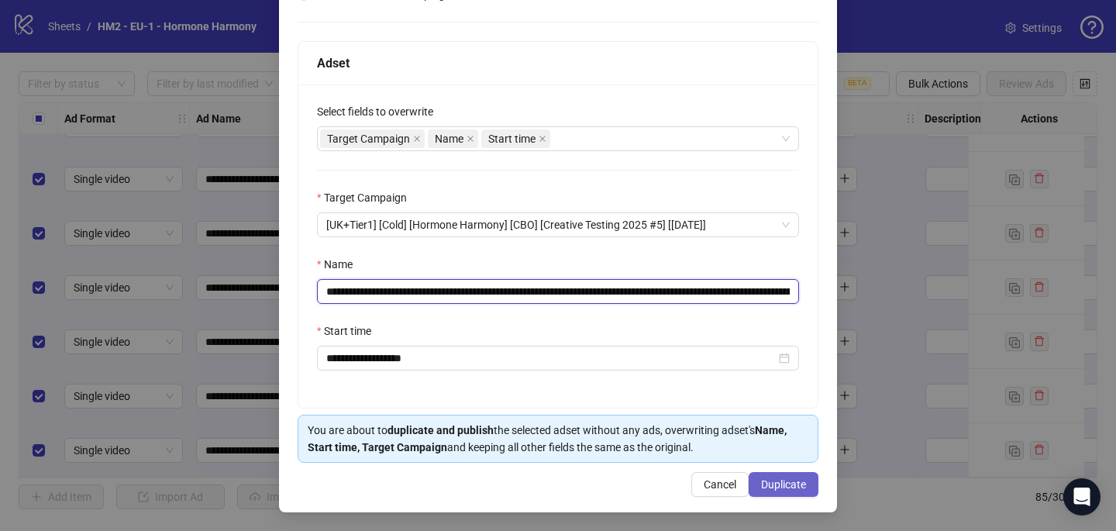
type input "**********"
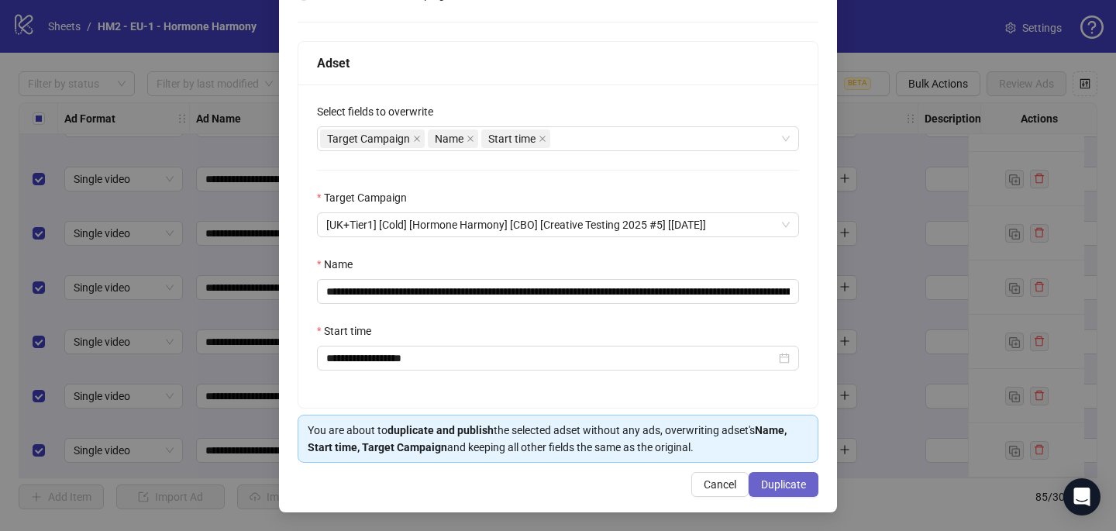
click at [791, 485] on span "Duplicate" at bounding box center [783, 484] width 45 height 12
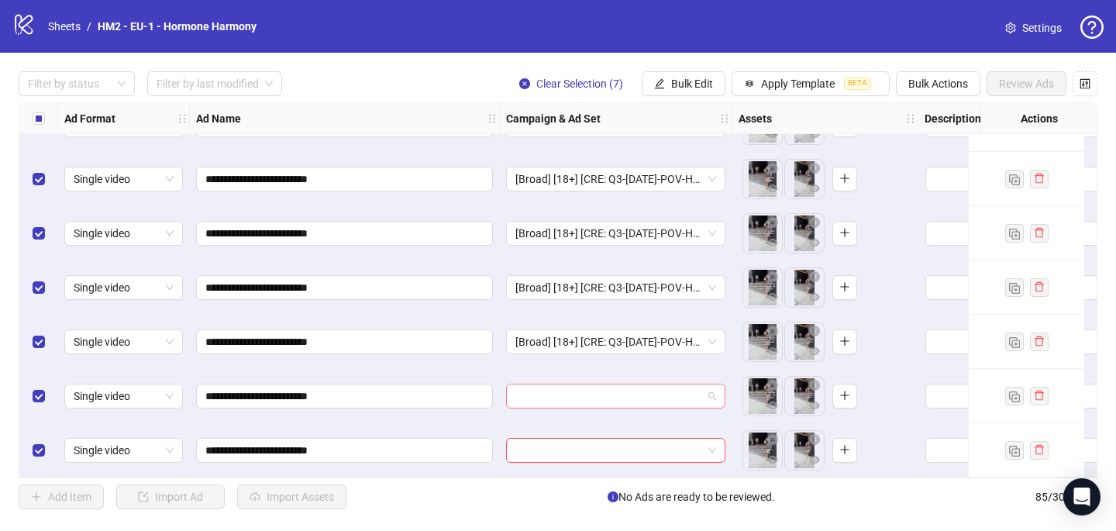
click at [554, 390] on input "search" at bounding box center [609, 396] width 187 height 23
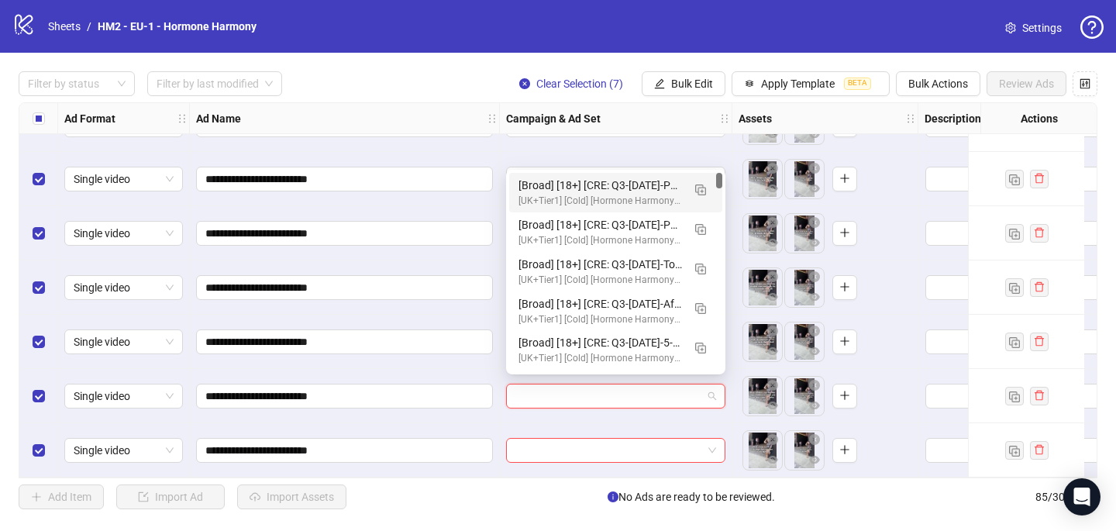
click at [599, 195] on div "[UK+Tier1] [Cold] [Hormone Harmony] [CBO] [Creative Testing 2025 #5] [10 July 2…" at bounding box center [601, 201] width 164 height 15
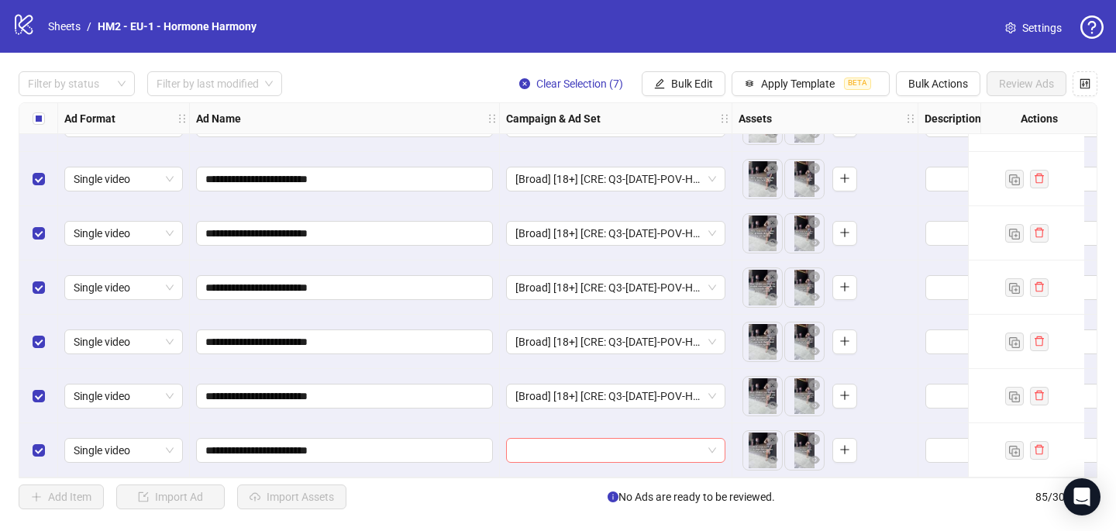
click at [549, 442] on input "search" at bounding box center [609, 450] width 187 height 23
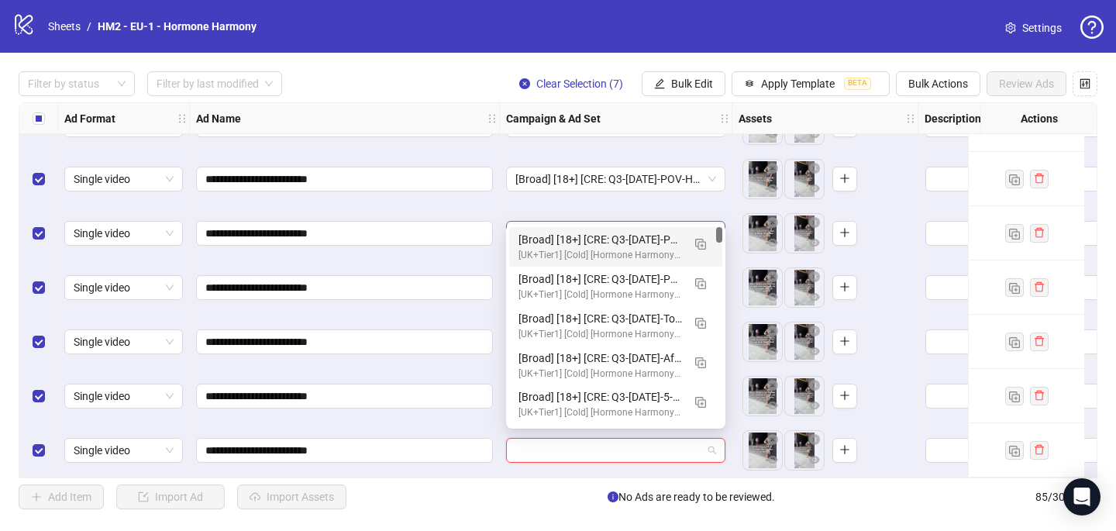
click at [654, 234] on div "[Broad] [18+] [CRE: Q3-08-AUG-2025-POV-HH #2] [COP: Q3-08-AUG-2025-What happens…" at bounding box center [601, 239] width 164 height 17
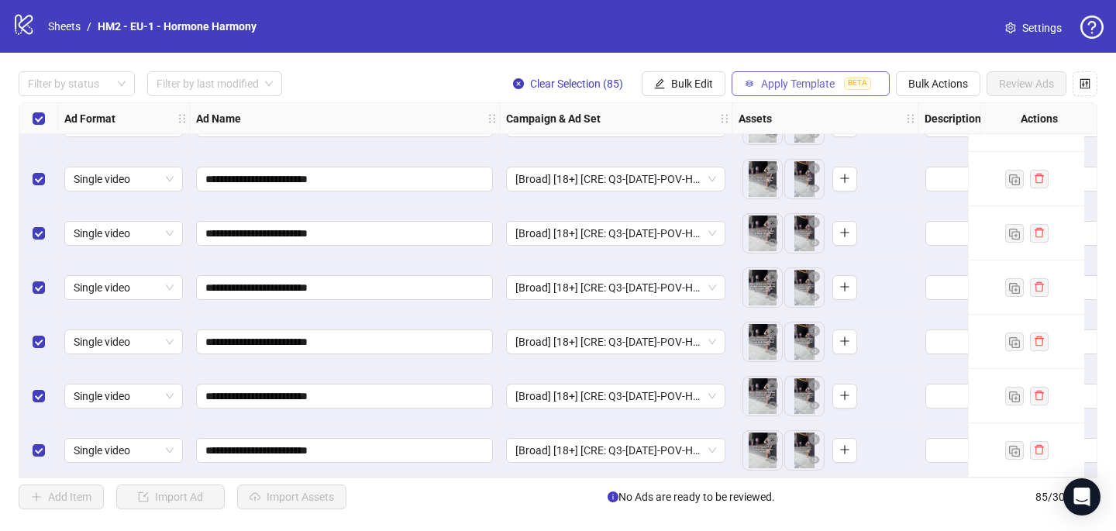
click at [801, 86] on span "Apply Template" at bounding box center [798, 84] width 74 height 12
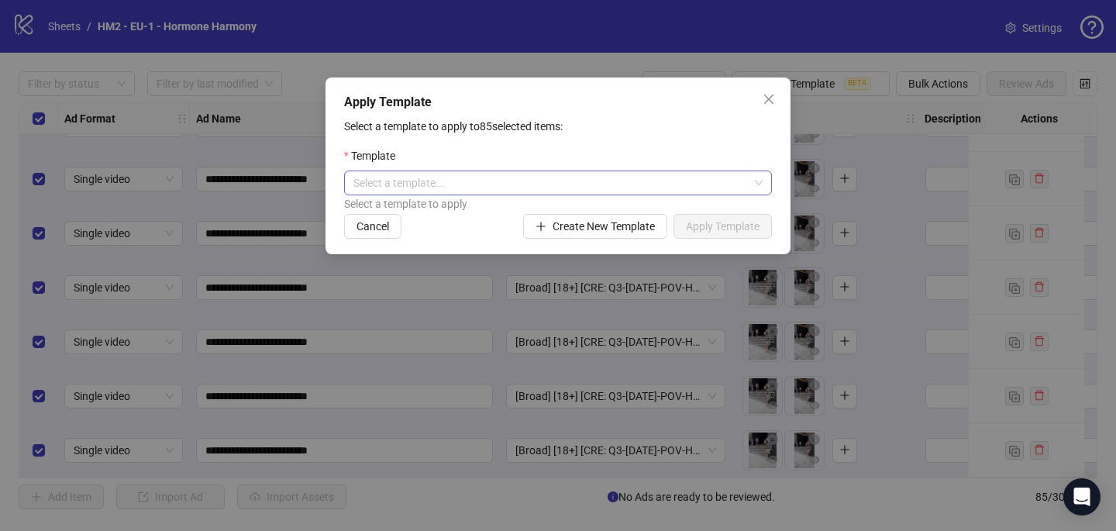
click at [593, 182] on input "search" at bounding box center [551, 182] width 395 height 23
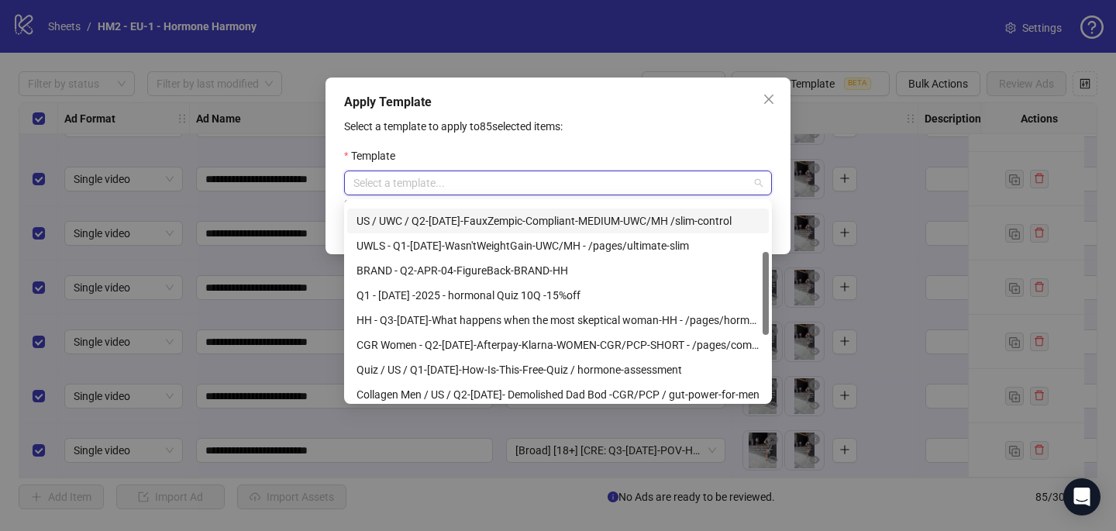
scroll to position [117, 0]
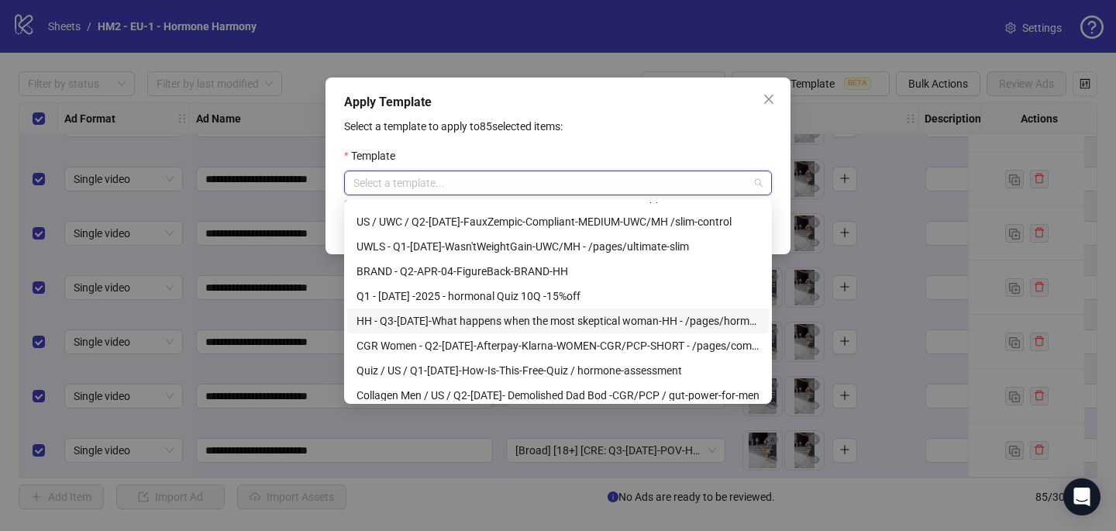
click at [560, 316] on div "HH - Q3-[DATE]-What happens when the most skeptical woman-HH - /pages/hormonal-…" at bounding box center [558, 320] width 403 height 17
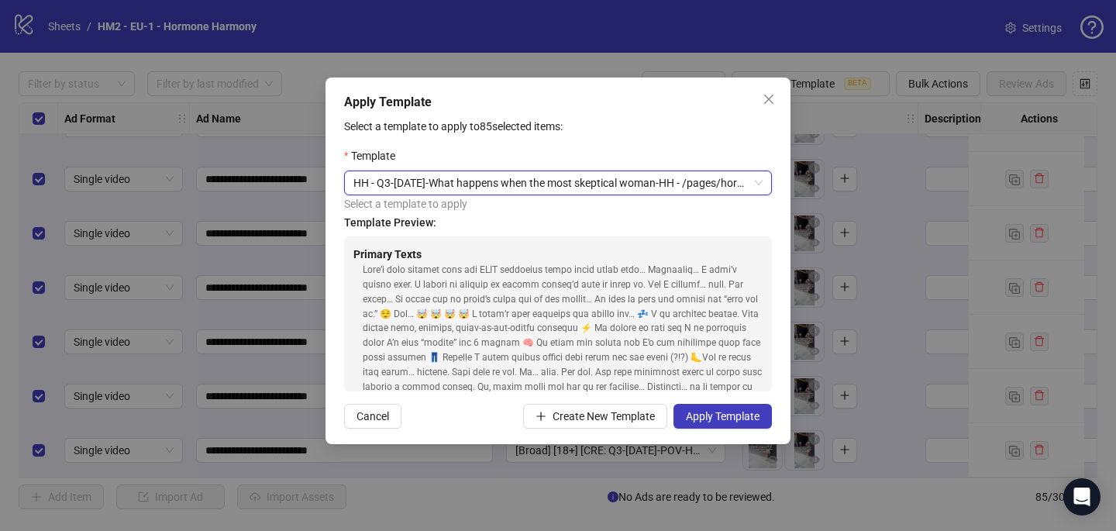
scroll to position [170, 0]
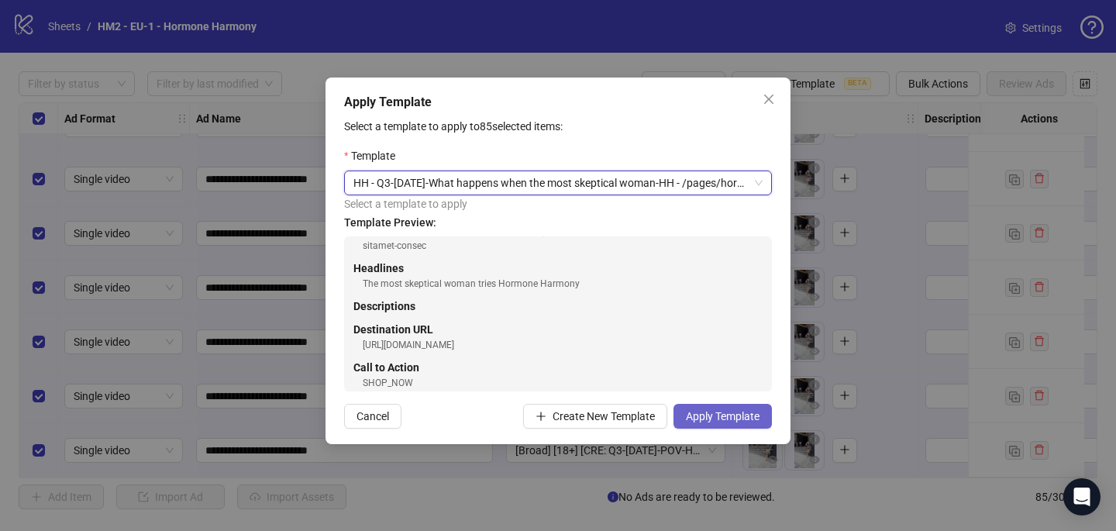
click at [750, 423] on button "Apply Template" at bounding box center [723, 416] width 98 height 25
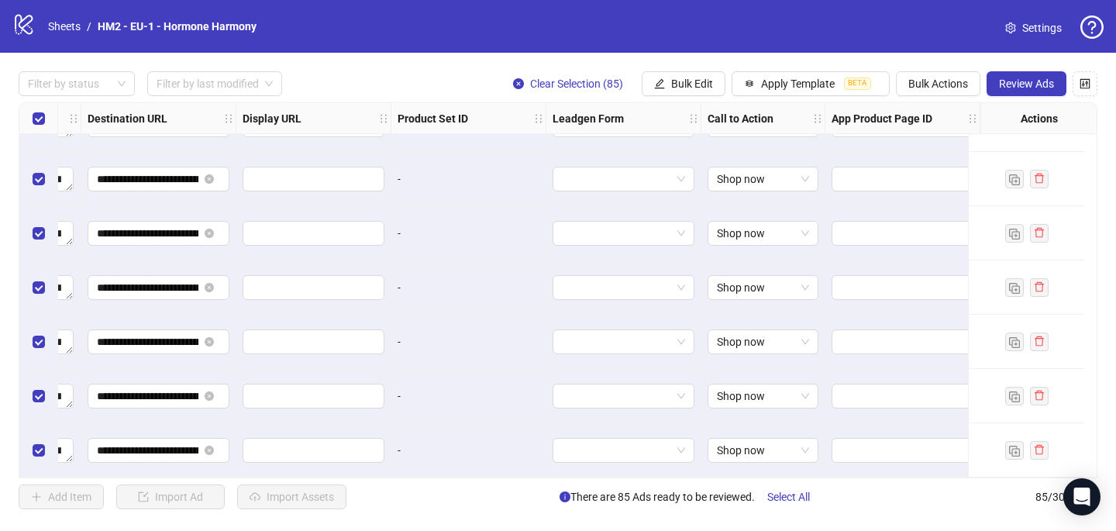
scroll to position [4276, 1470]
click at [1010, 80] on span "Review Ads" at bounding box center [1026, 84] width 55 height 12
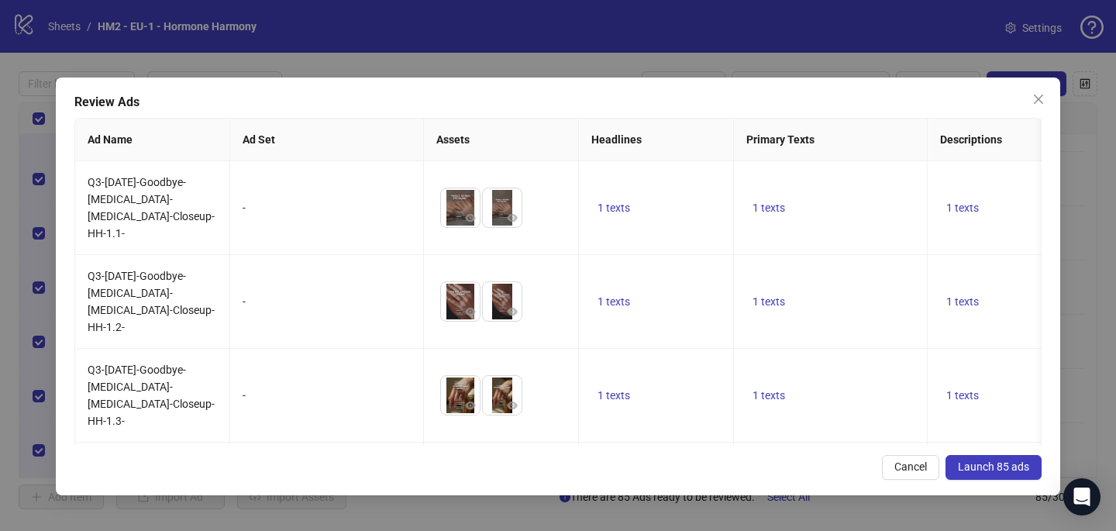
click at [983, 468] on span "Launch 85 ads" at bounding box center [993, 467] width 71 height 12
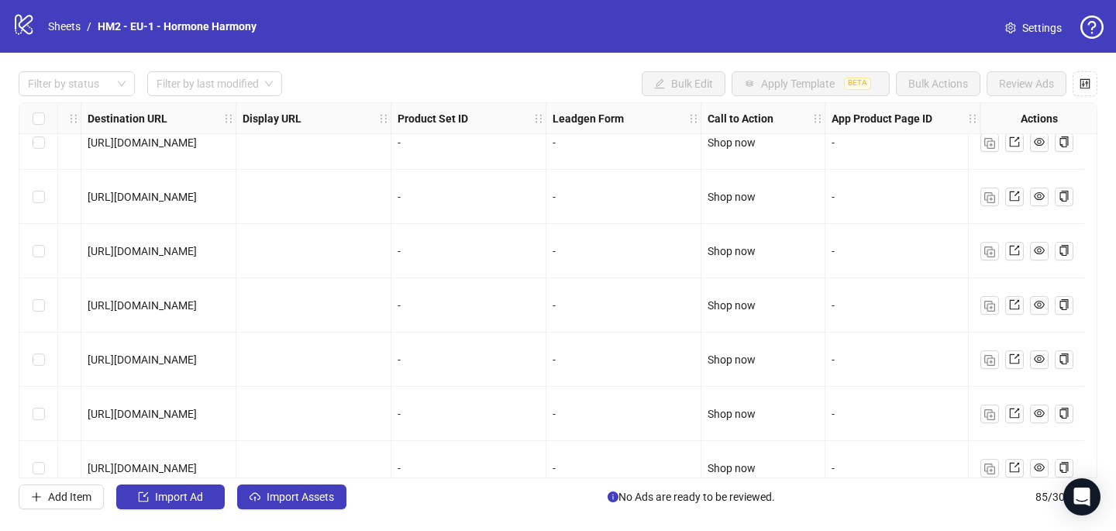
scroll to position [0, 1470]
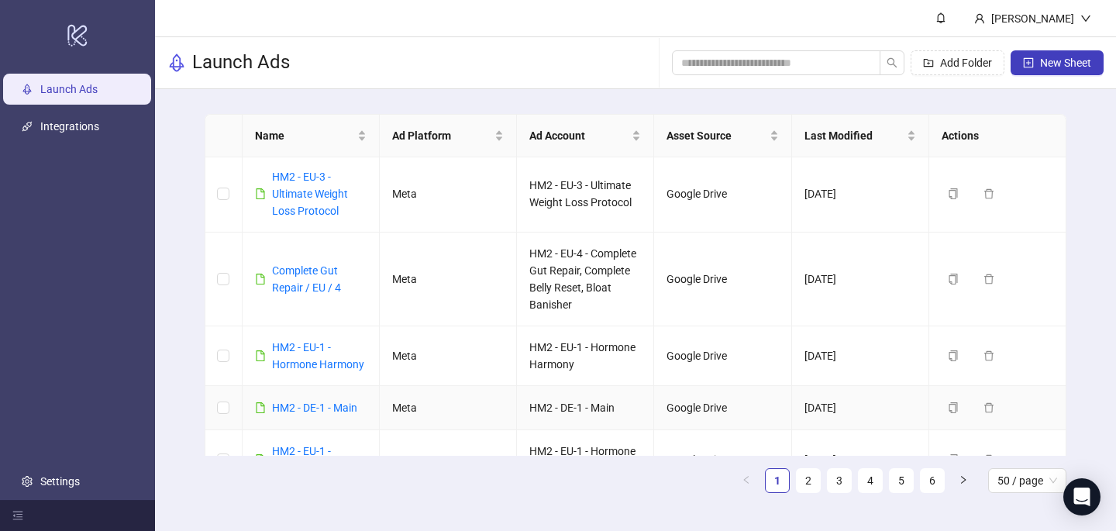
scroll to position [724, 0]
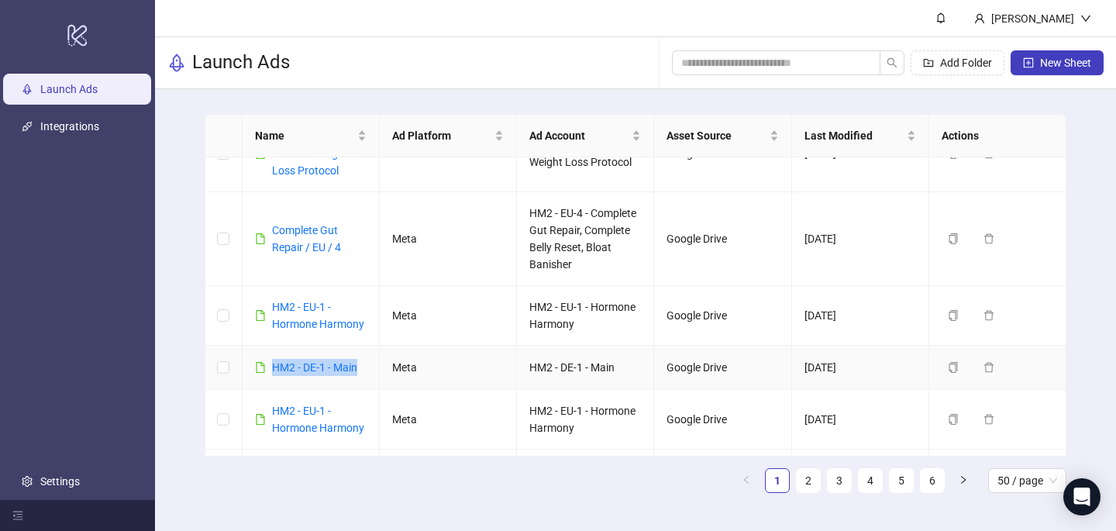
drag, startPoint x: 367, startPoint y: 367, endPoint x: 270, endPoint y: 344, distance: 99.7
click at [273, 362] on td "HM2 - DE-1 - Main" at bounding box center [311, 368] width 137 height 44
copy link "HM2 - DE-1 - Main"
click at [1057, 64] on span "New Sheet" at bounding box center [1065, 63] width 51 height 12
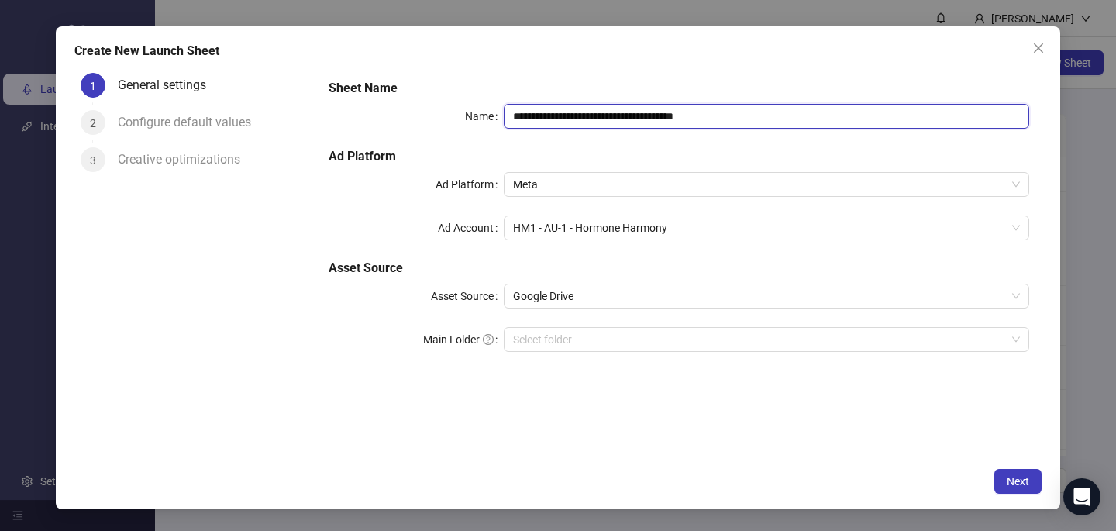
click at [535, 116] on input "**********" at bounding box center [767, 116] width 526 height 25
click at [534, 116] on input "**********" at bounding box center [767, 116] width 526 height 25
paste input "text"
type input "**********"
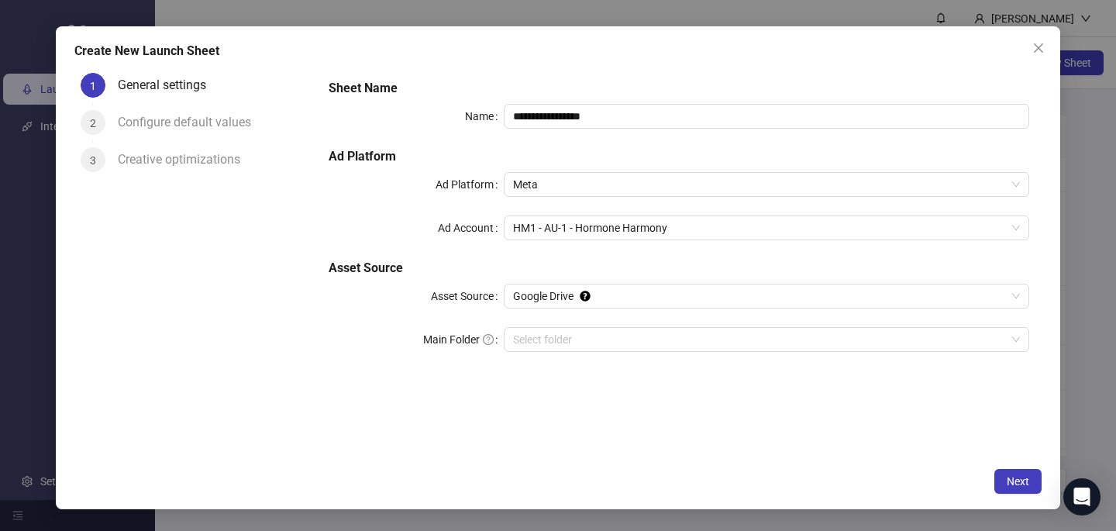
click at [574, 68] on form "**********" at bounding box center [679, 225] width 726 height 316
click at [558, 232] on span "HM1 - AU-1 - Hormone Harmony" at bounding box center [766, 227] width 507 height 23
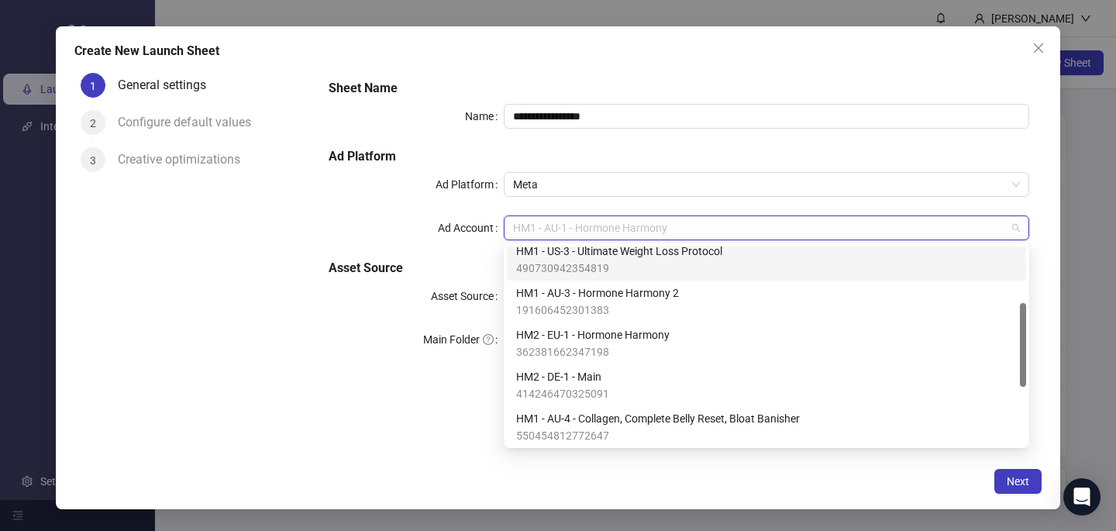
scroll to position [131, 0]
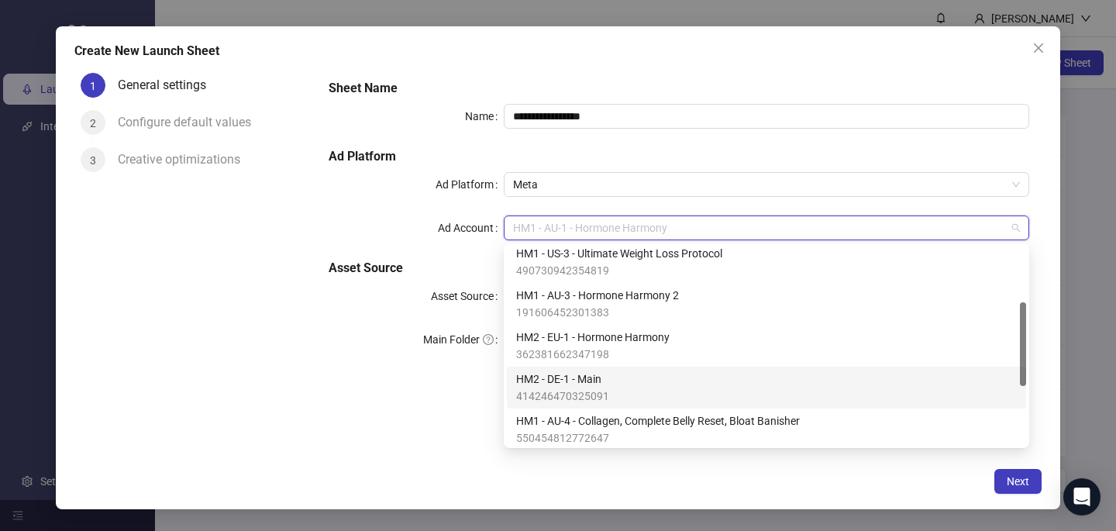
click at [580, 395] on span "414246470325091" at bounding box center [562, 396] width 93 height 17
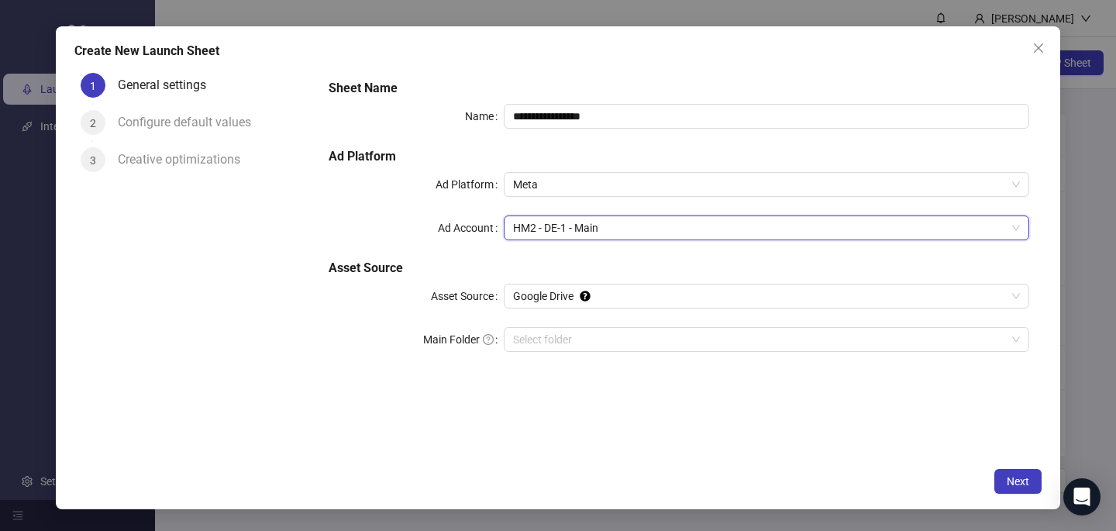
click at [733, 428] on div "**********" at bounding box center [679, 263] width 726 height 393
click at [1019, 488] on button "Next" at bounding box center [1018, 481] width 47 height 25
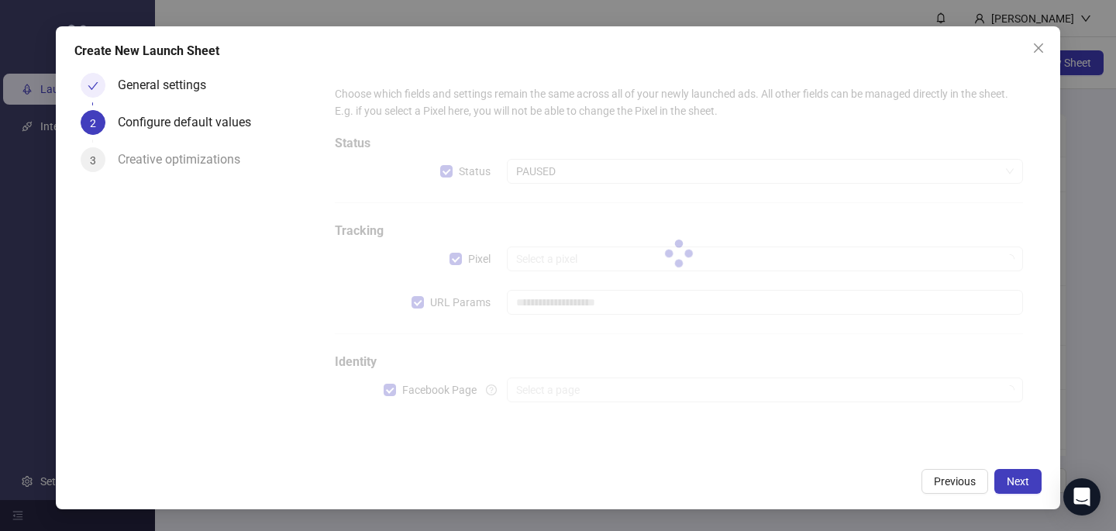
type input "**********"
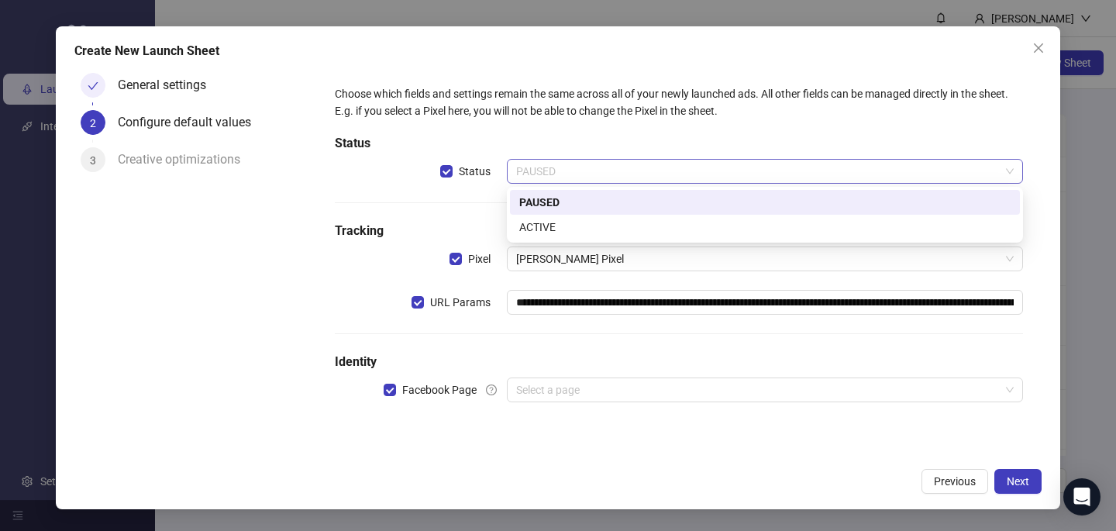
click at [630, 165] on span "PAUSED" at bounding box center [765, 171] width 498 height 23
click at [598, 226] on div "ACTIVE" at bounding box center [765, 227] width 492 height 17
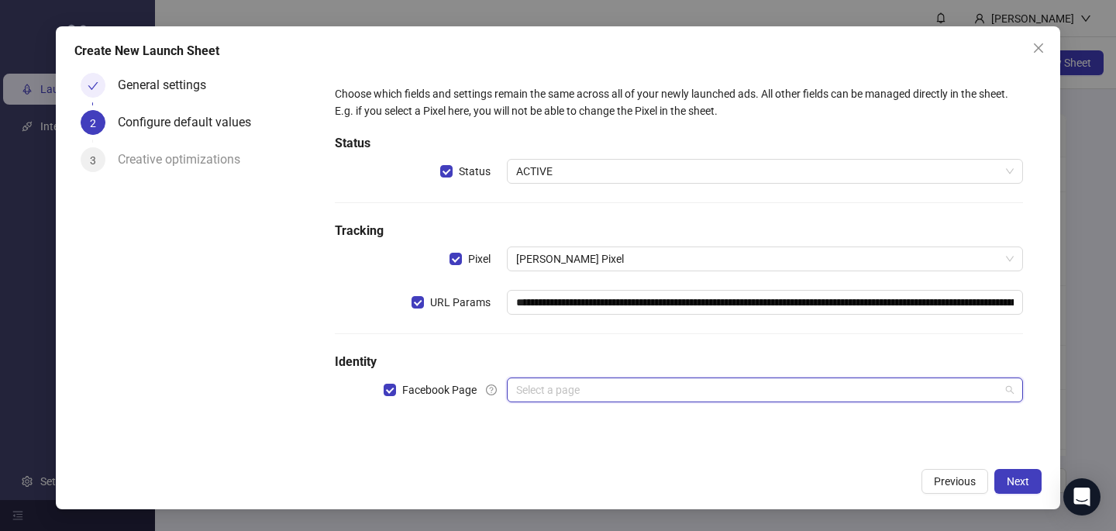
click at [581, 393] on input "search" at bounding box center [758, 389] width 484 height 23
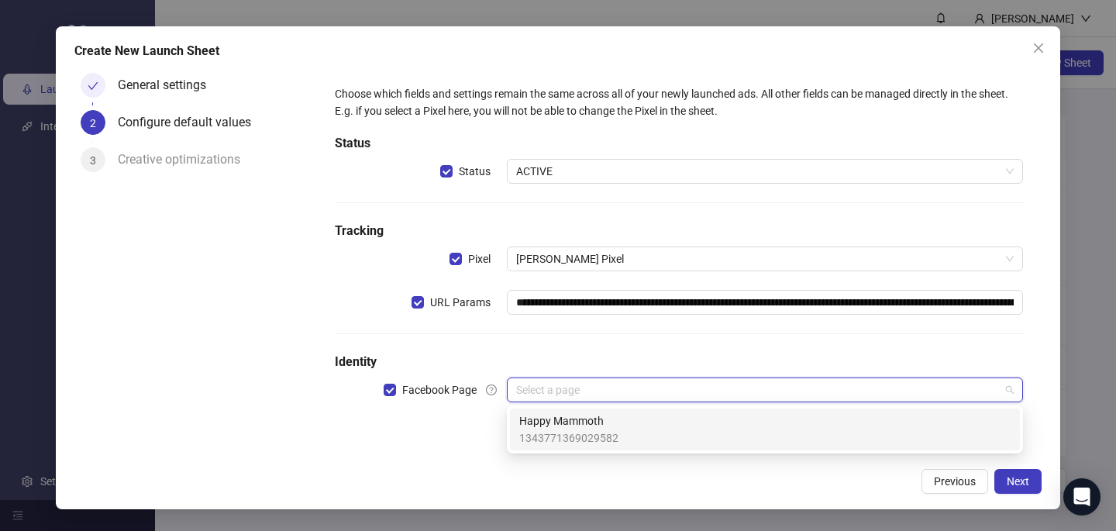
click at [581, 421] on span "Happy Mammoth" at bounding box center [568, 420] width 99 height 17
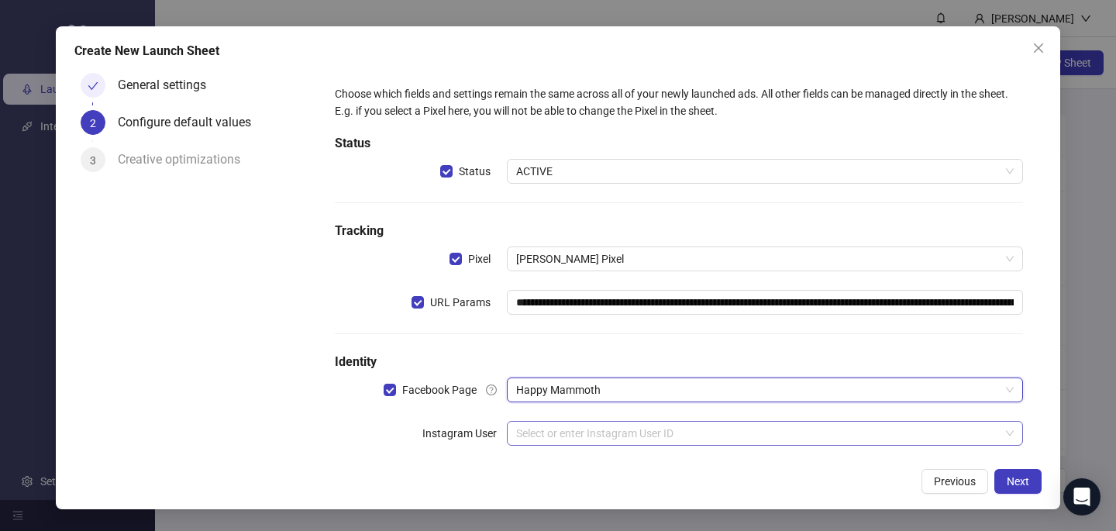
click at [574, 434] on input "search" at bounding box center [758, 433] width 484 height 23
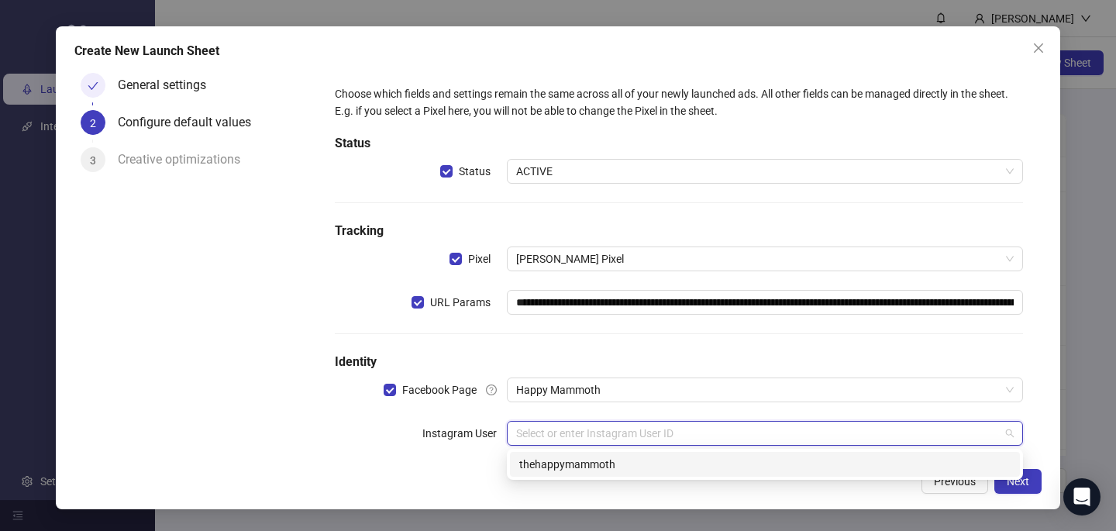
click at [575, 477] on div "17841402336518414 thehappymammoth" at bounding box center [765, 464] width 516 height 31
click at [574, 469] on div "thehappymammoth" at bounding box center [765, 464] width 492 height 17
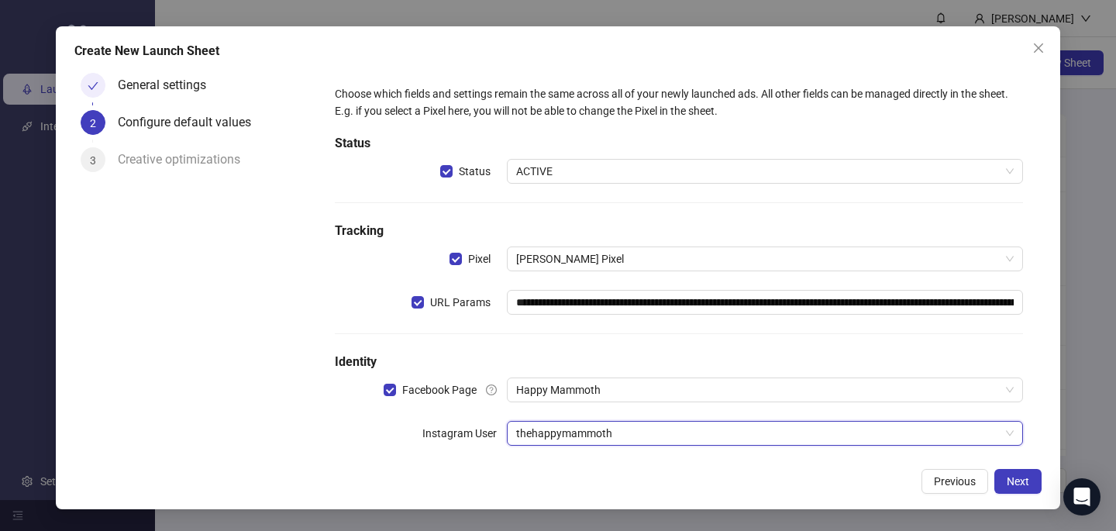
click at [578, 488] on div "Previous Next" at bounding box center [558, 481] width 968 height 25
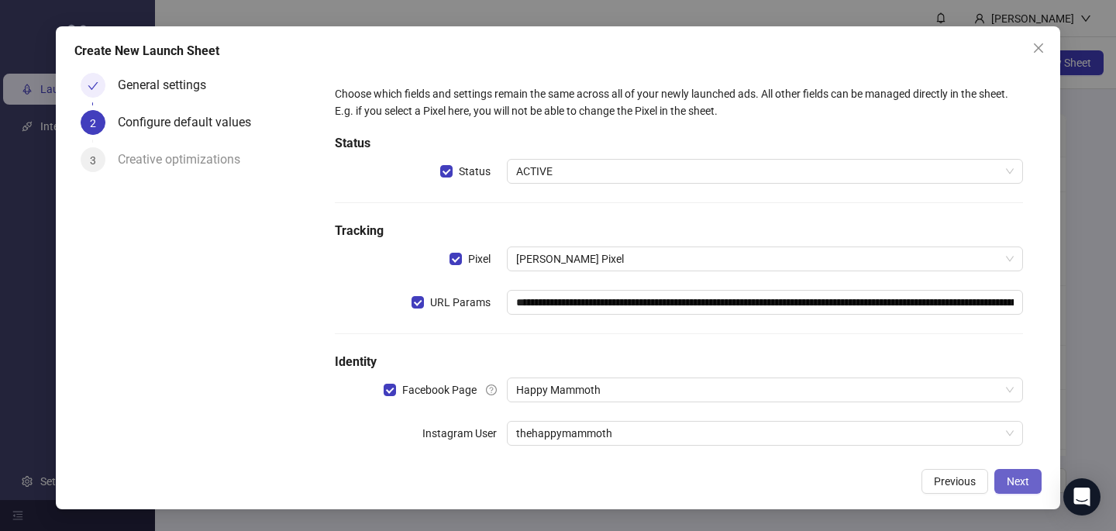
click at [1026, 480] on span "Next" at bounding box center [1018, 481] width 22 height 12
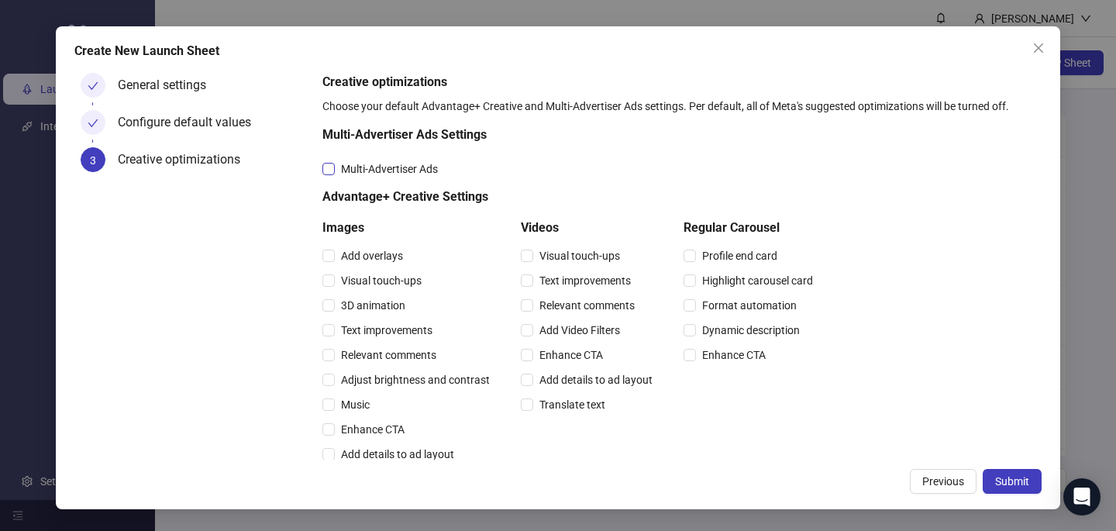
click at [416, 166] on span "Multi-Advertiser Ads" at bounding box center [389, 168] width 109 height 17
click at [411, 349] on span "Relevant comments" at bounding box center [389, 355] width 108 height 17
click at [568, 298] on span "Relevant comments" at bounding box center [587, 305] width 108 height 17
click at [1025, 477] on span "Submit" at bounding box center [1012, 481] width 34 height 12
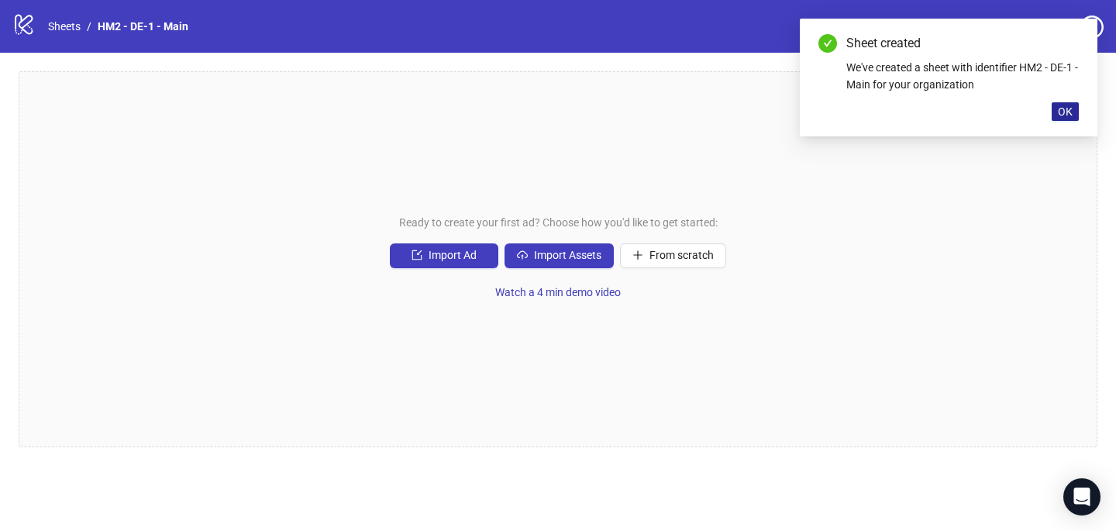
click at [1071, 112] on span "OK" at bounding box center [1065, 111] width 15 height 12
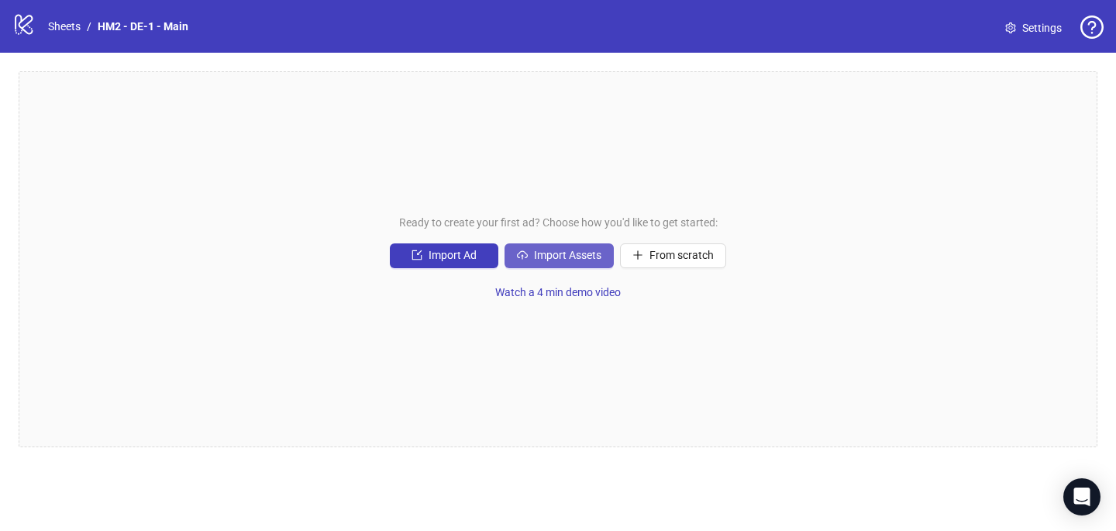
click at [559, 257] on span "Import Assets" at bounding box center [567, 255] width 67 height 12
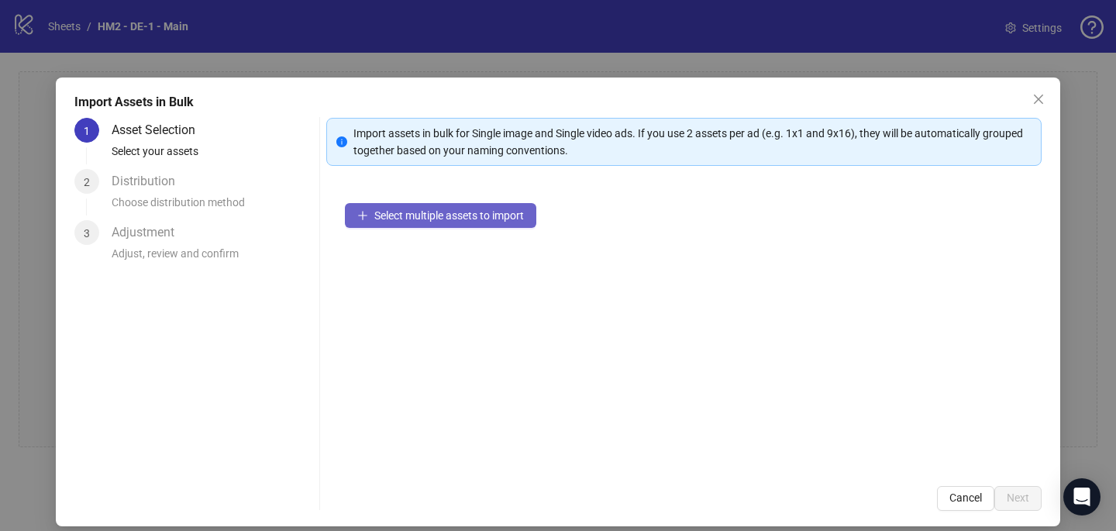
click at [488, 213] on span "Select multiple assets to import" at bounding box center [449, 215] width 150 height 12
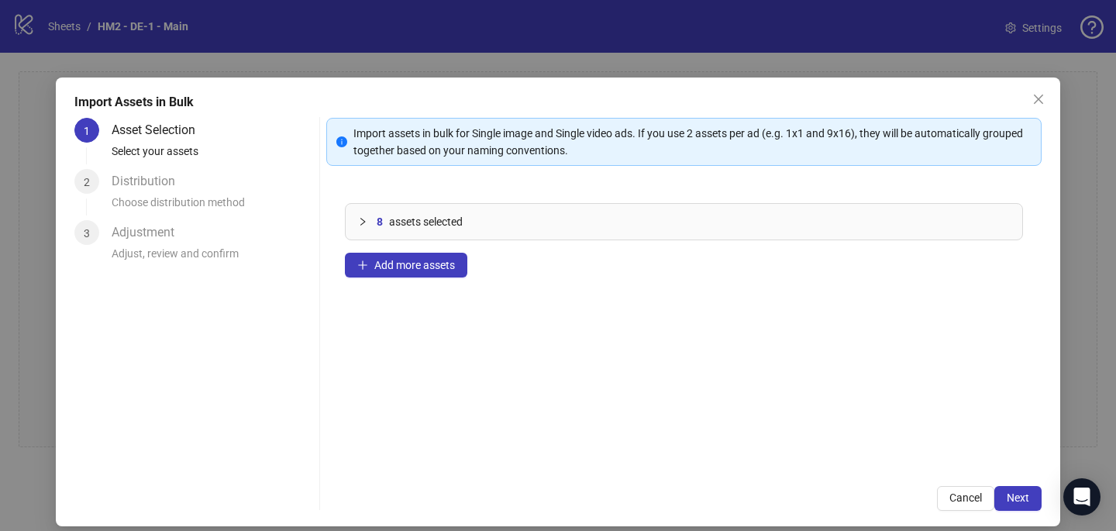
scroll to position [13, 0]
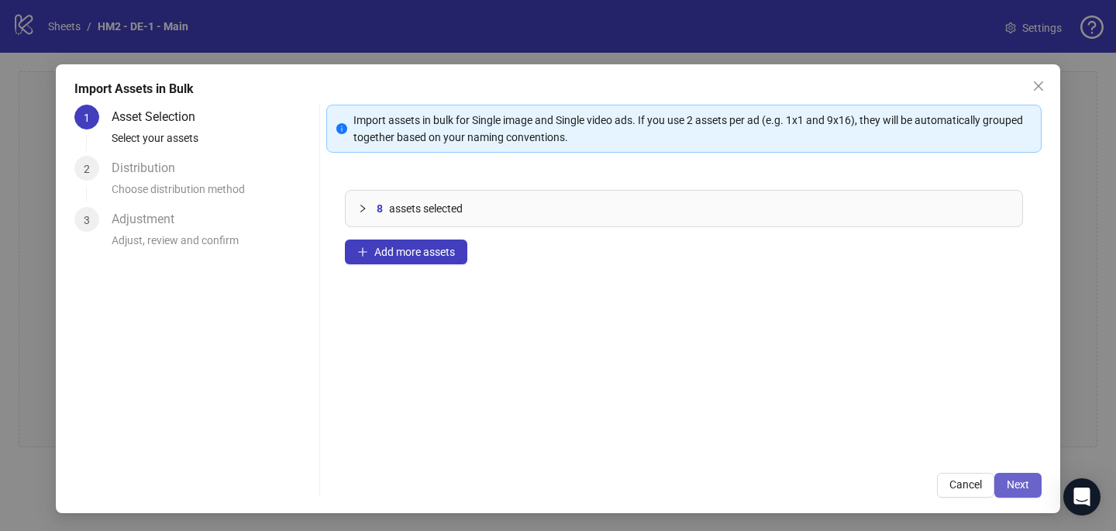
click at [1025, 489] on span "Next" at bounding box center [1018, 484] width 22 height 12
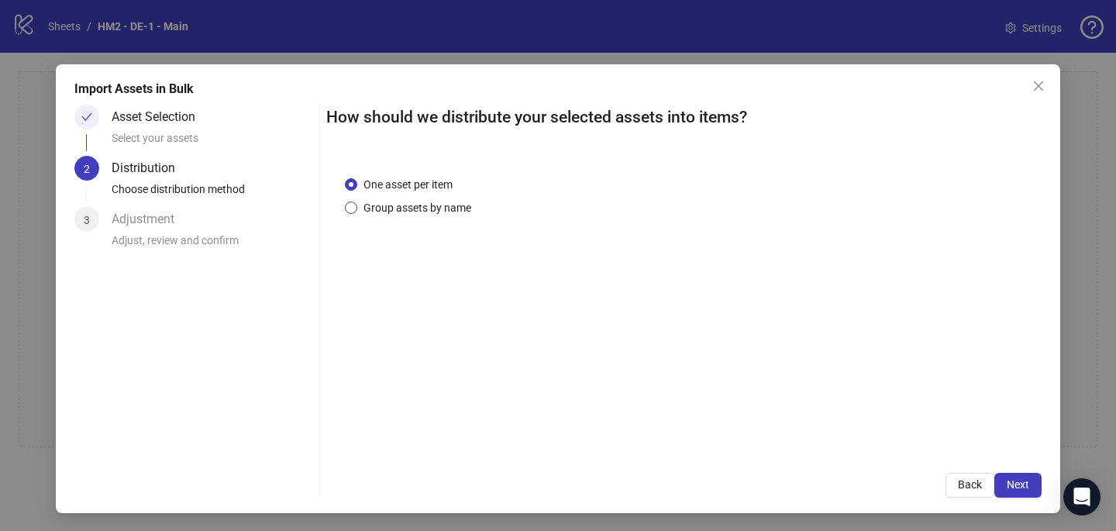
click at [443, 209] on span "Group assets by name" at bounding box center [417, 207] width 120 height 17
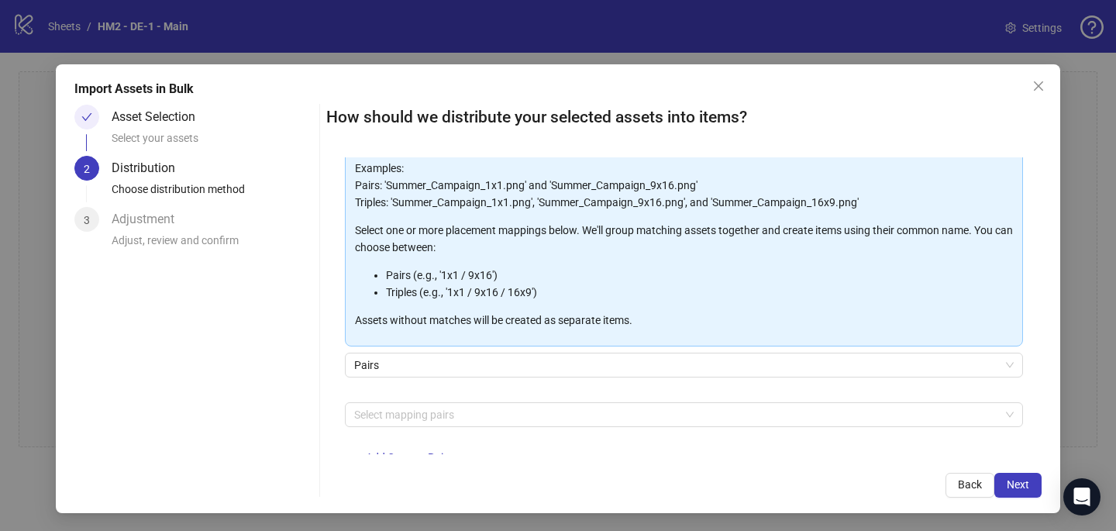
scroll to position [114, 0]
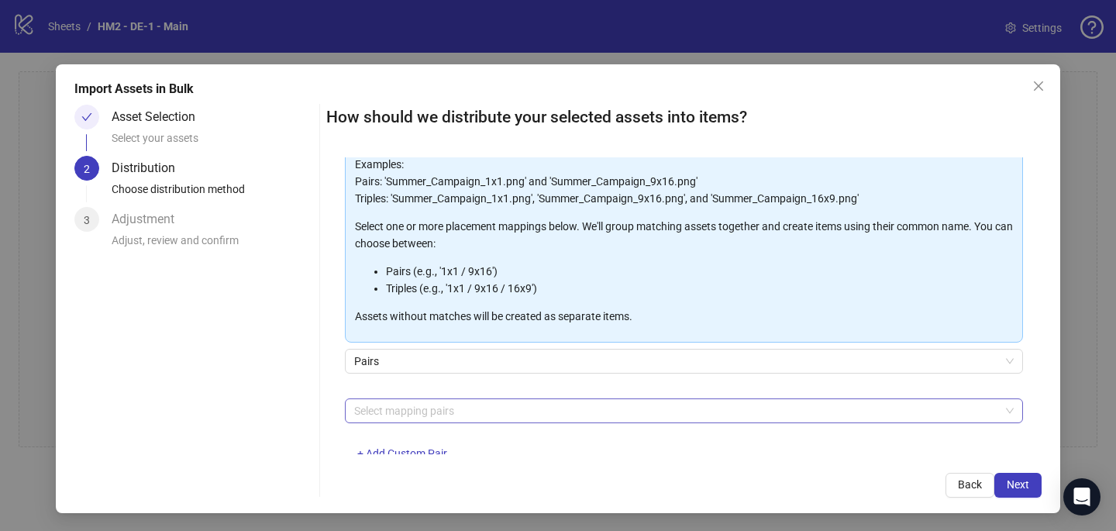
click at [448, 398] on div "Select mapping pairs" at bounding box center [684, 410] width 678 height 25
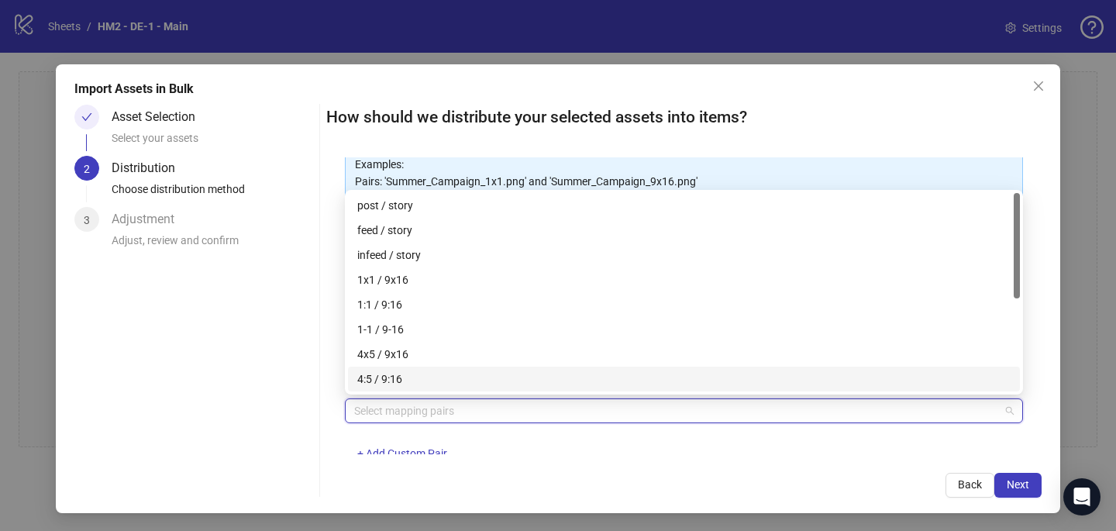
click at [449, 369] on div "4:5 / 9:16" at bounding box center [684, 379] width 672 height 25
click at [450, 371] on div "4:5 / 9:16" at bounding box center [678, 379] width 643 height 17
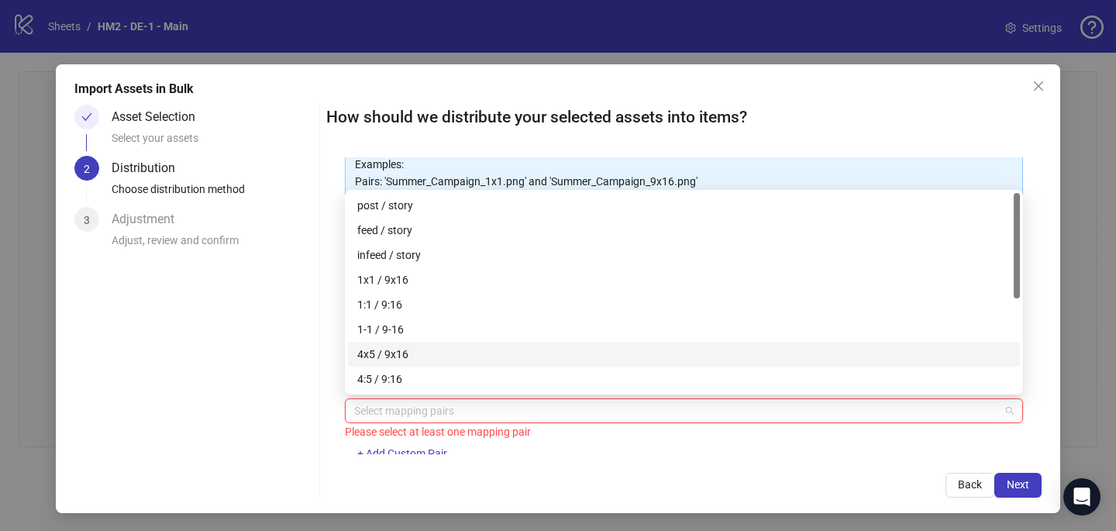
click at [450, 355] on div "4x5 / 9x16" at bounding box center [684, 354] width 654 height 17
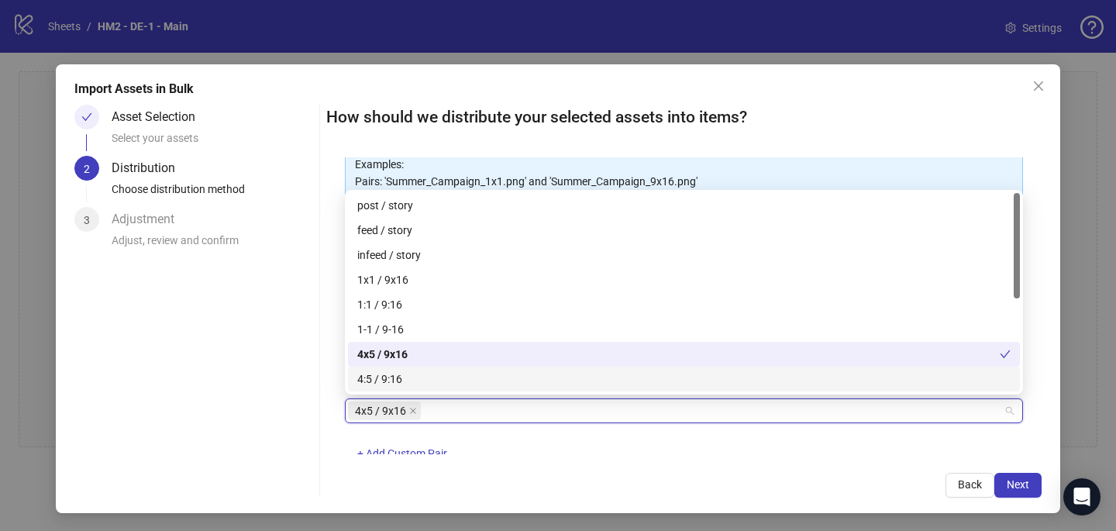
click at [630, 461] on div "How should we distribute your selected assets into items? One asset per item Gr…" at bounding box center [684, 301] width 716 height 393
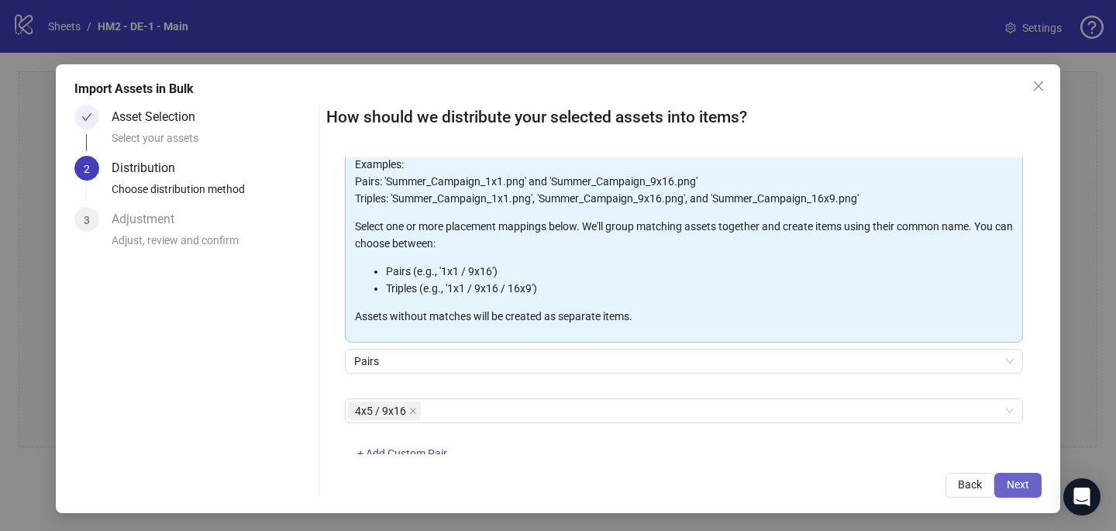
click at [1026, 479] on span "Next" at bounding box center [1018, 484] width 22 height 12
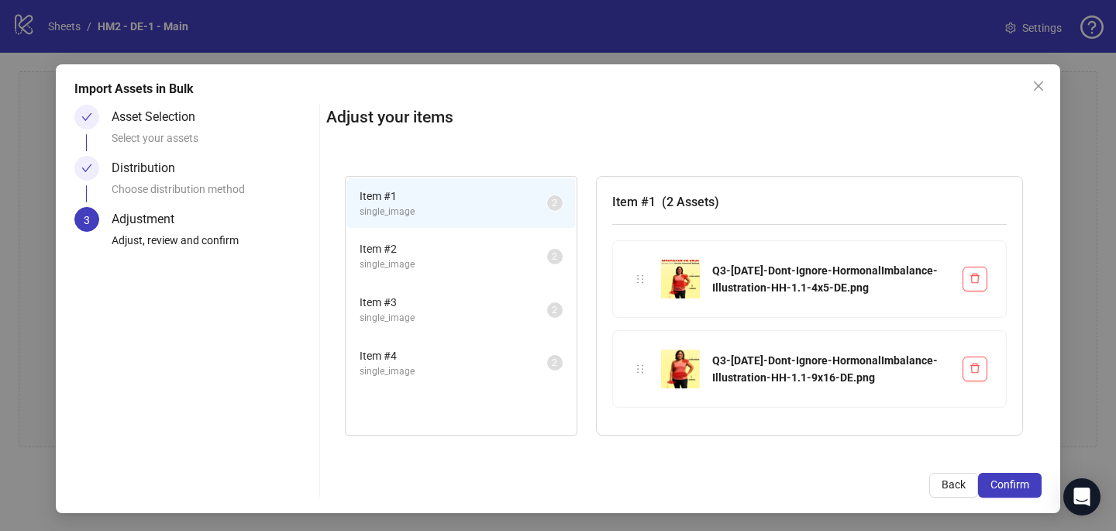
click at [1026, 479] on span "Confirm" at bounding box center [1010, 484] width 39 height 12
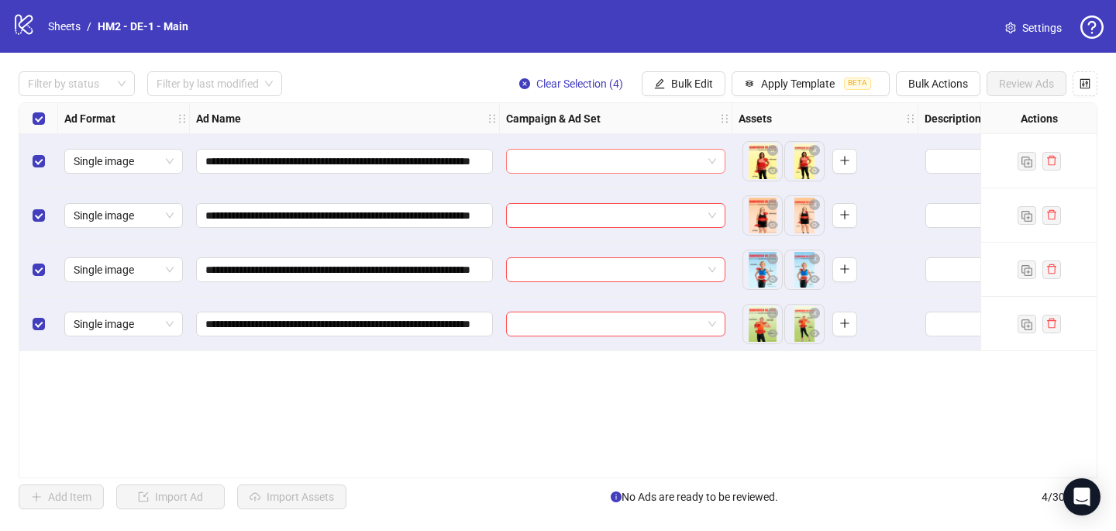
click at [520, 158] on input "search" at bounding box center [609, 161] width 187 height 23
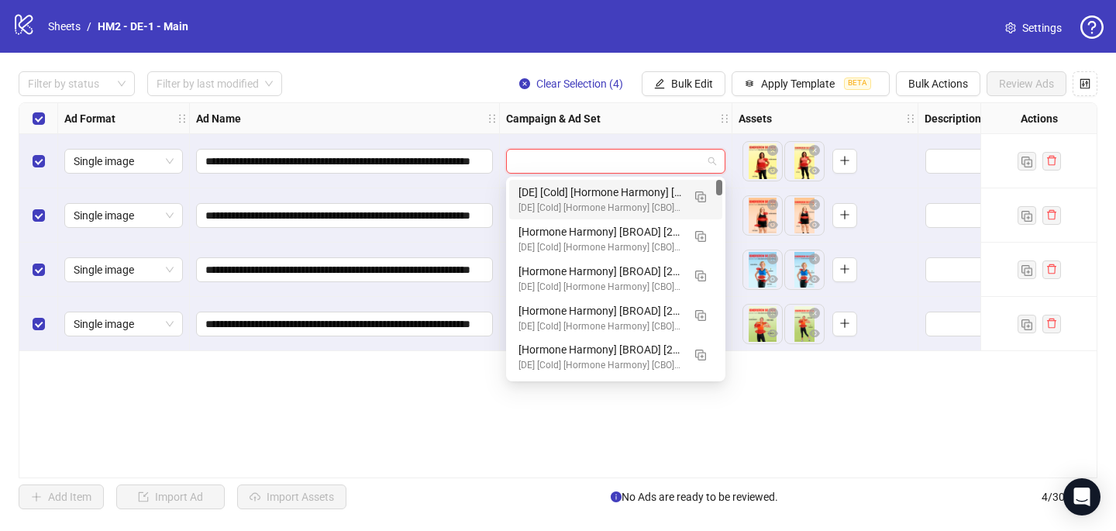
paste input "**********"
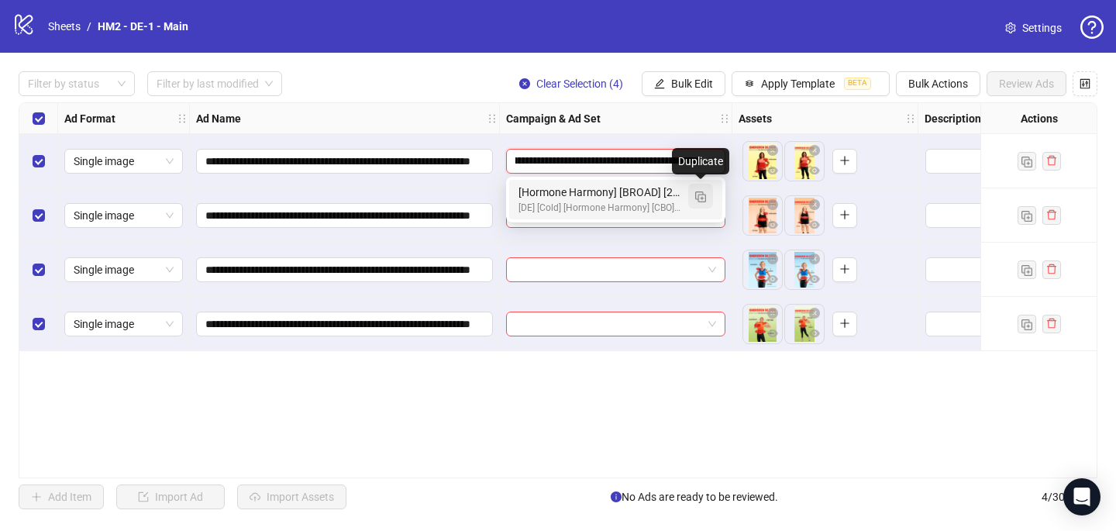
click at [705, 195] on img "button" at bounding box center [700, 196] width 11 height 11
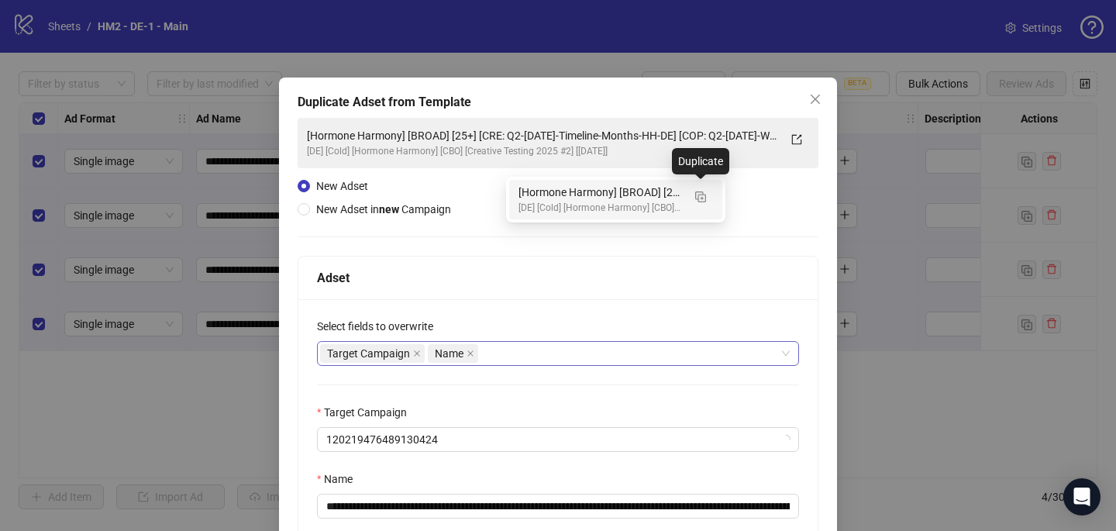
type input "**********"
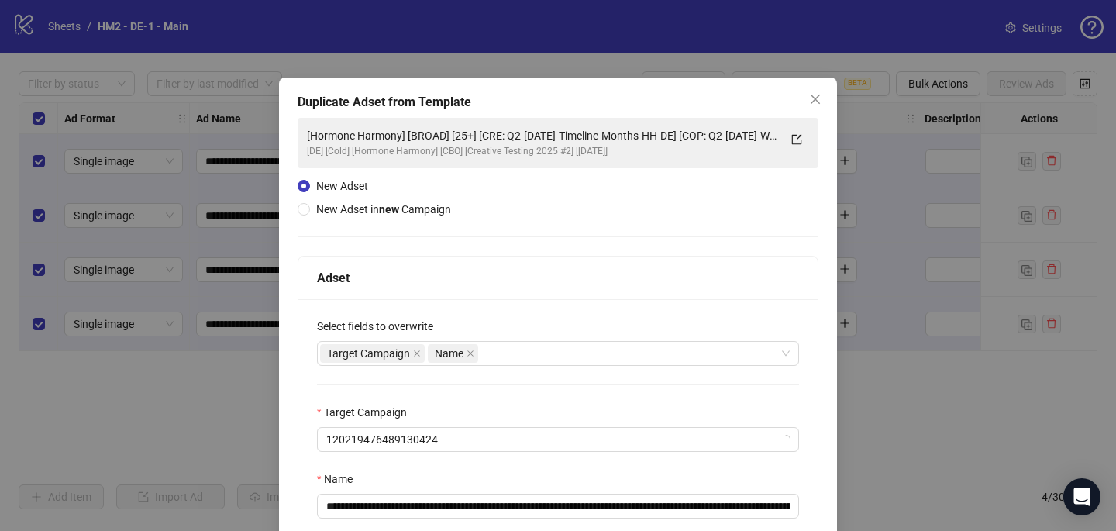
scroll to position [149, 0]
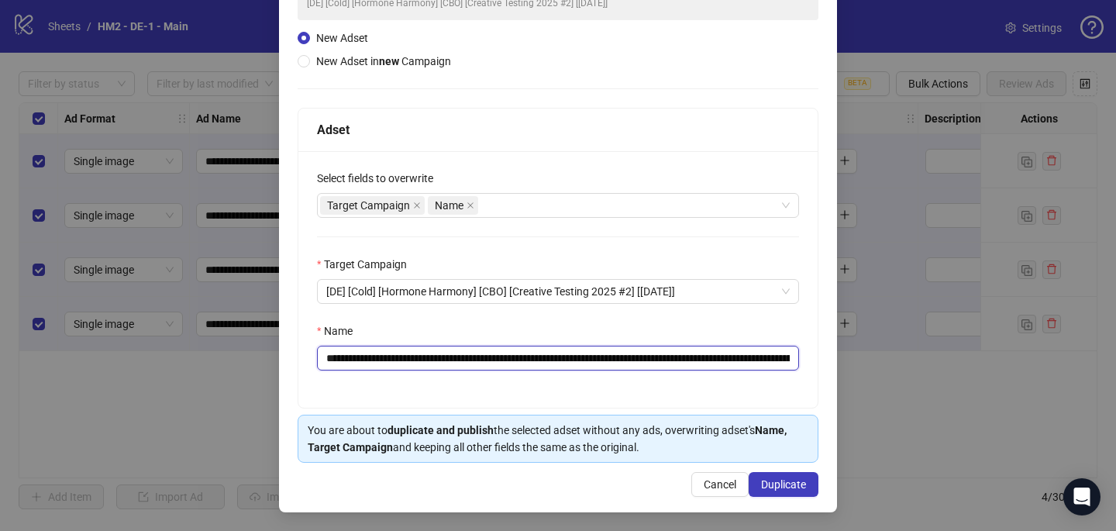
click at [720, 351] on input "**********" at bounding box center [558, 358] width 482 height 25
drag, startPoint x: 720, startPoint y: 354, endPoint x: 527, endPoint y: 356, distance: 193.1
click at [527, 356] on input "**********" at bounding box center [558, 358] width 482 height 25
paste input "**********"
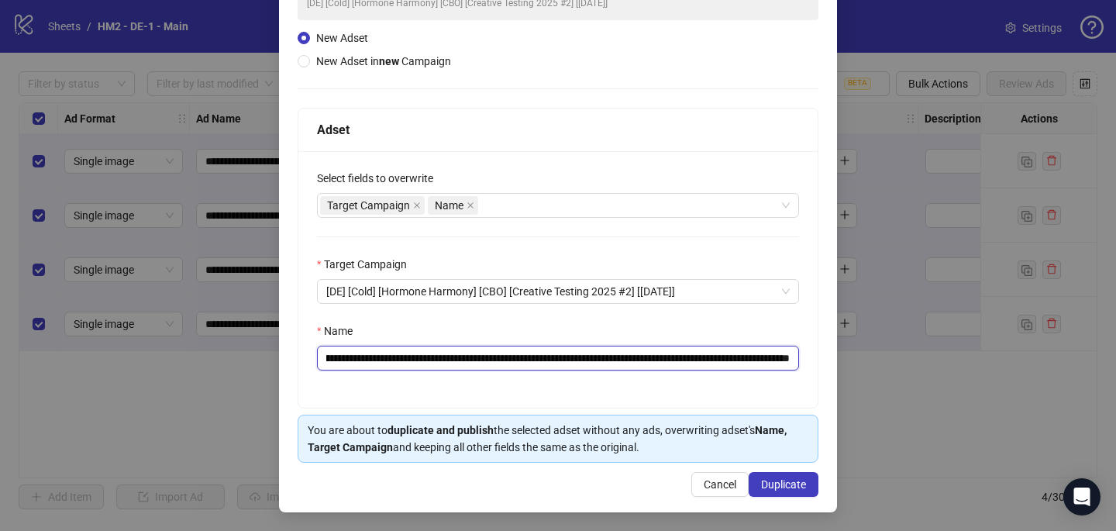
click at [784, 360] on input "**********" at bounding box center [558, 358] width 482 height 25
drag, startPoint x: 757, startPoint y: 356, endPoint x: 806, endPoint y: 355, distance: 48.1
click at [809, 357] on div "**********" at bounding box center [557, 279] width 519 height 257
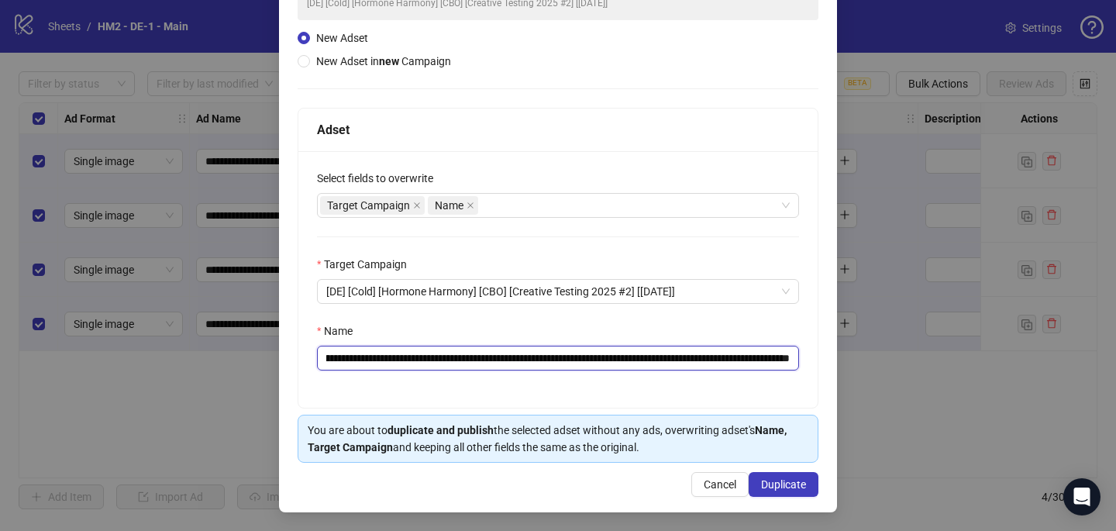
click at [754, 360] on input "**********" at bounding box center [558, 358] width 482 height 25
click at [753, 360] on input "**********" at bounding box center [558, 358] width 482 height 25
click at [750, 358] on input "**********" at bounding box center [558, 358] width 482 height 25
type input "**********"
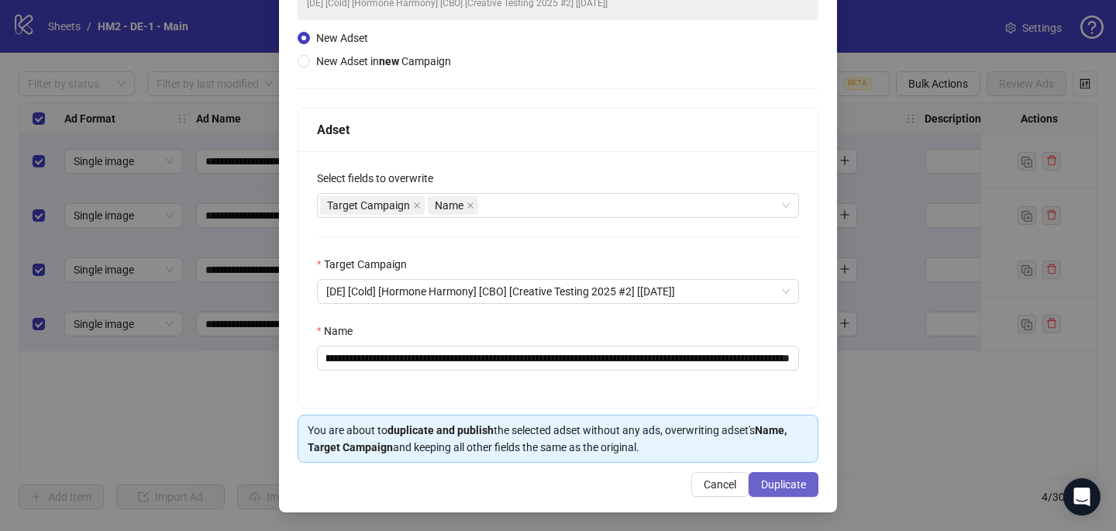
click at [775, 493] on button "Duplicate" at bounding box center [784, 484] width 70 height 25
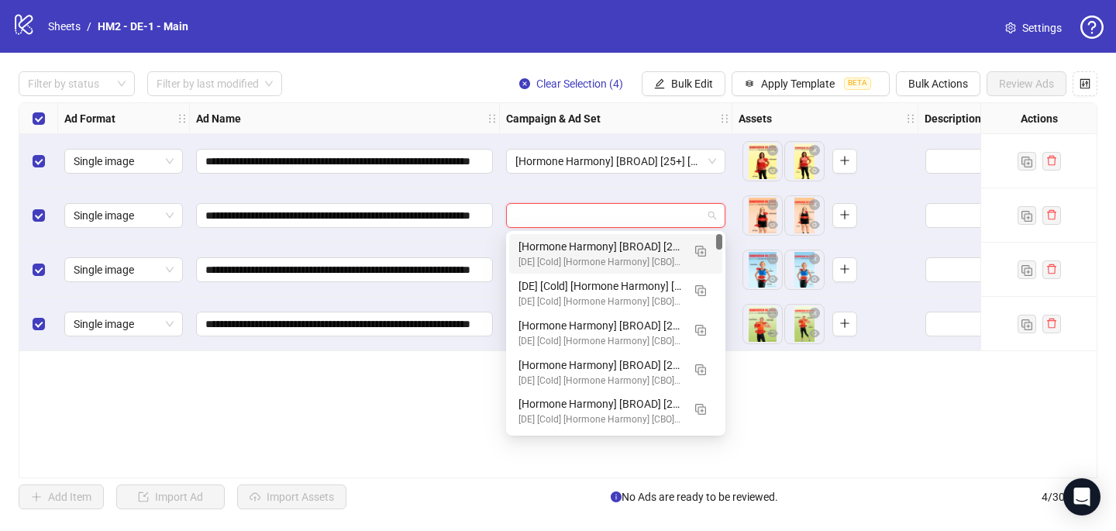
click at [530, 216] on input "search" at bounding box center [609, 215] width 187 height 23
click at [540, 255] on div "[DE] [Cold] [Hormone Harmony] [CBO] [Creative Testing 2025 #2] [[DATE]]" at bounding box center [601, 262] width 164 height 15
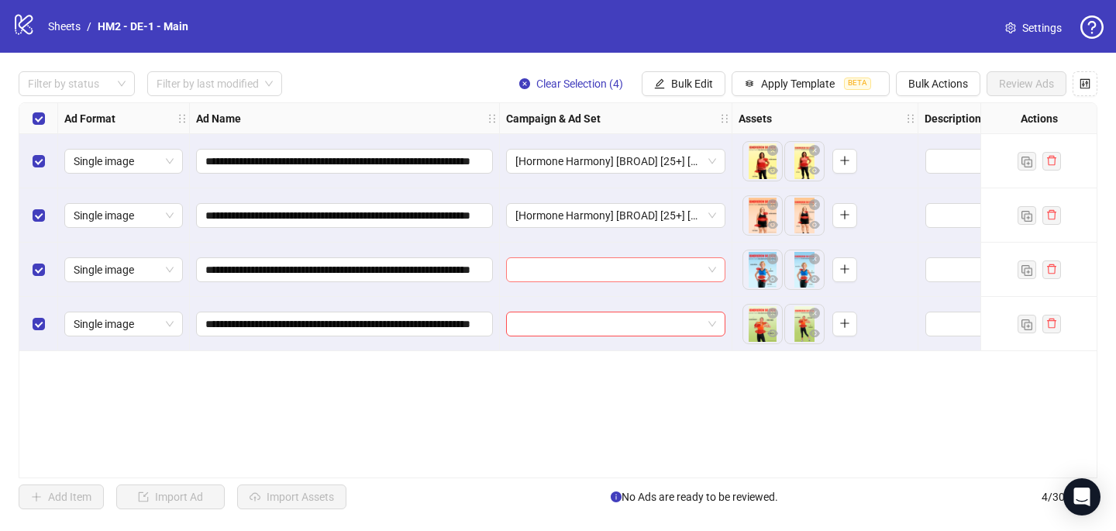
click at [535, 275] on input "search" at bounding box center [609, 269] width 187 height 23
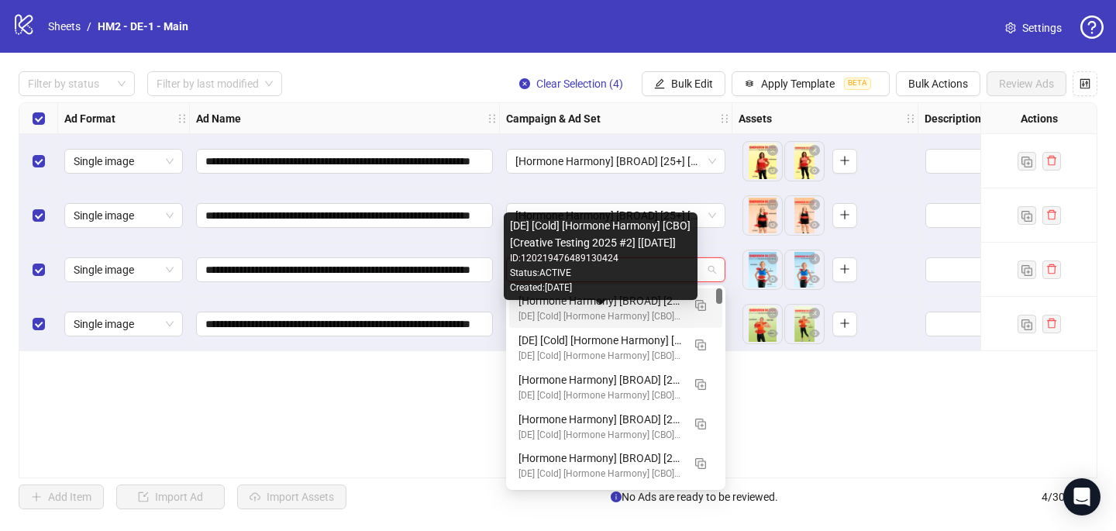
click at [531, 313] on div "[DE] [Cold] [Hormone Harmony] [CBO] [Creative Testing 2025 #2] [[DATE]]" at bounding box center [601, 316] width 164 height 15
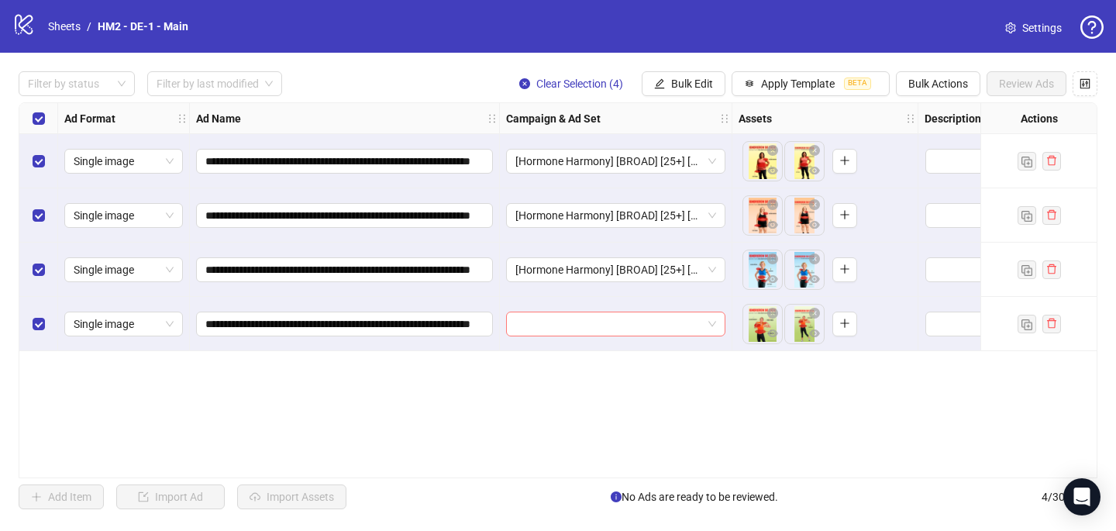
click at [522, 326] on input "search" at bounding box center [609, 323] width 187 height 23
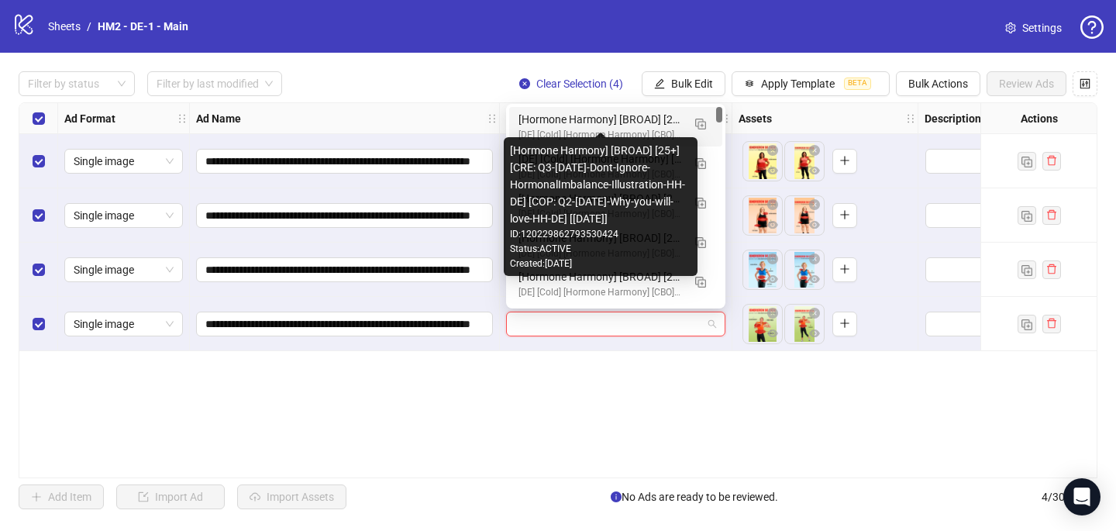
click at [580, 121] on div "[Hormone Harmony] [BROAD] [25+] [CRE: Q3-[DATE]-Dont-Ignore-HormonalImbalance-I…" at bounding box center [601, 119] width 164 height 17
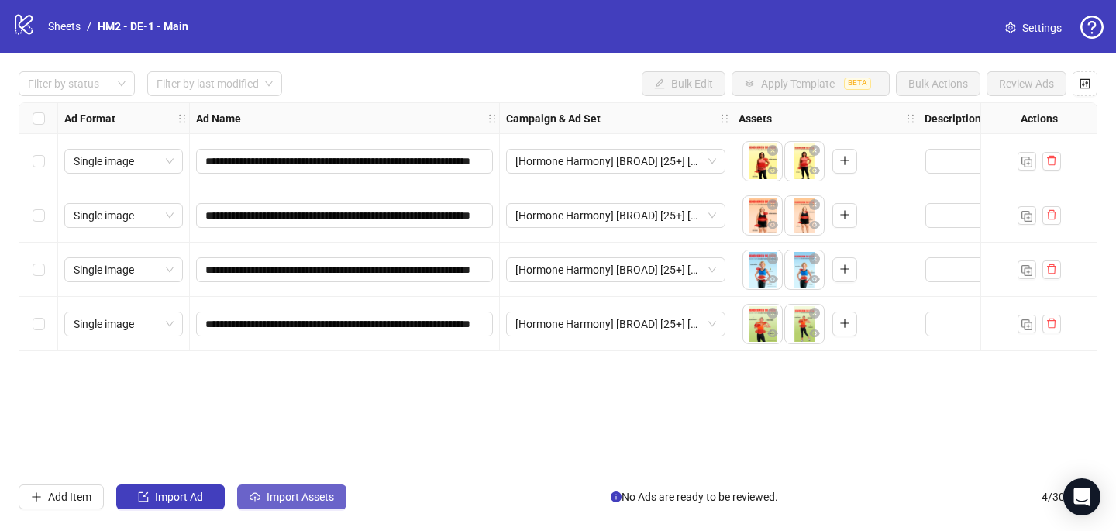
click at [316, 496] on span "Import Assets" at bounding box center [300, 497] width 67 height 12
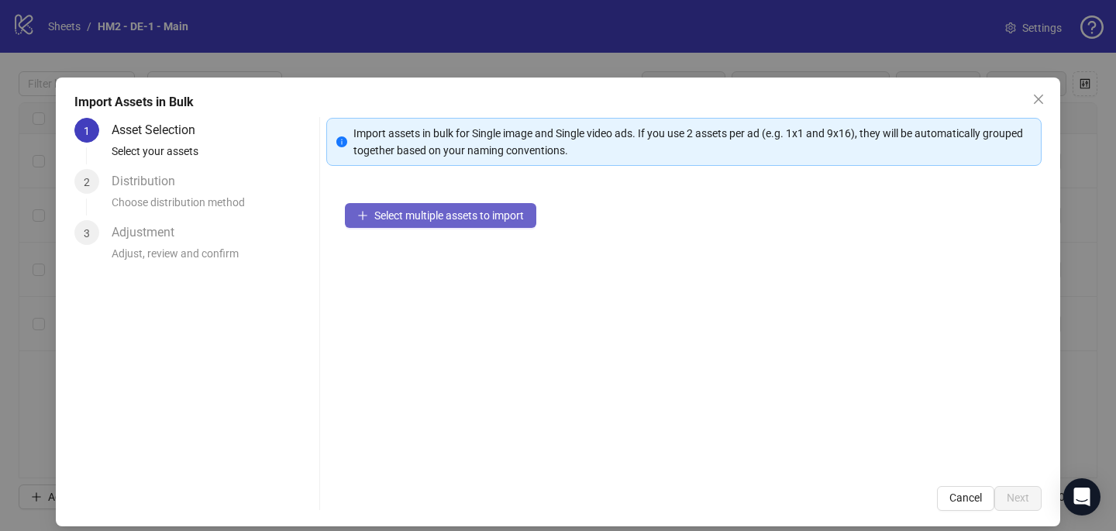
click at [420, 203] on button "Select multiple assets to import" at bounding box center [440, 215] width 191 height 25
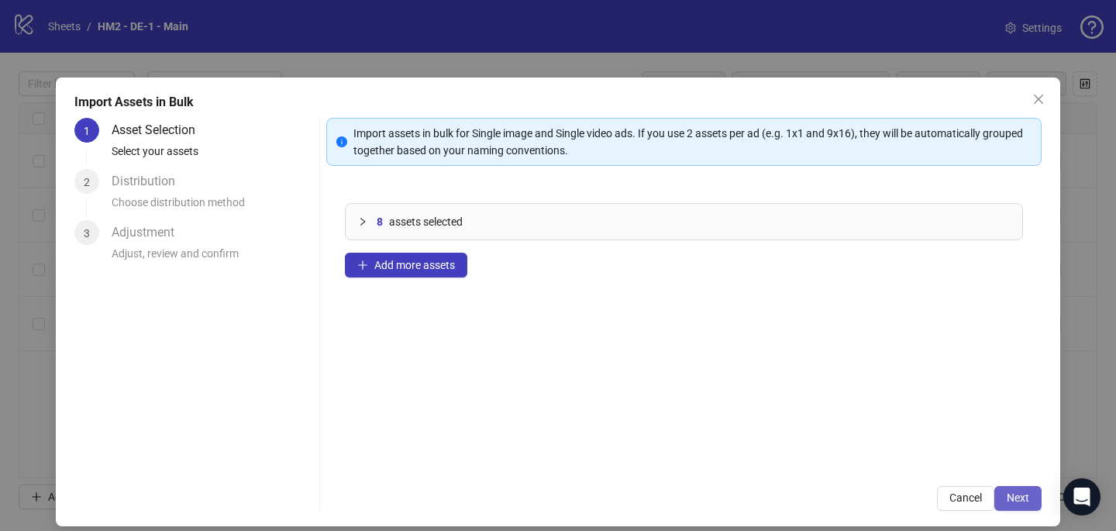
click at [1021, 509] on button "Next" at bounding box center [1018, 498] width 47 height 25
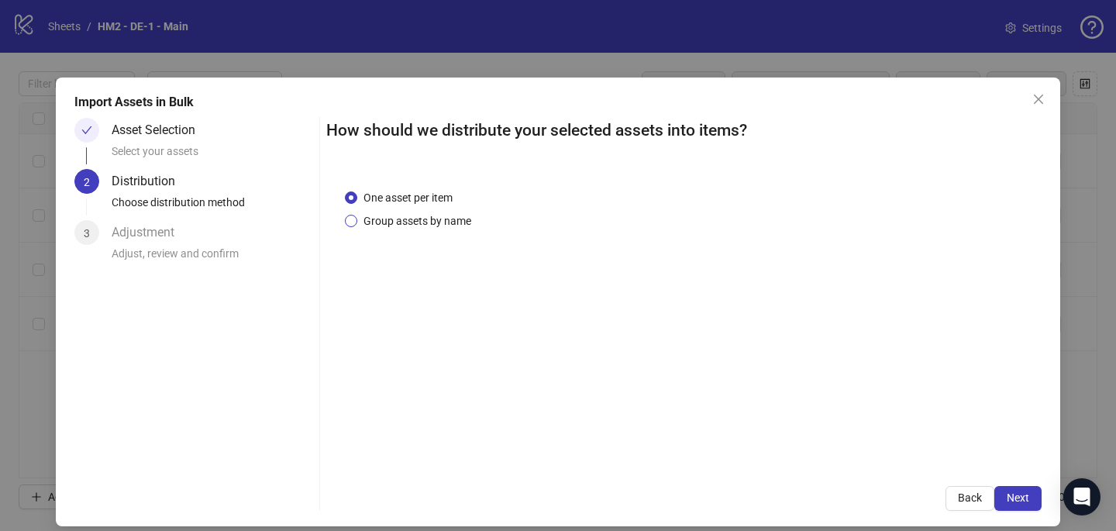
click at [450, 223] on span "Group assets by name" at bounding box center [417, 220] width 120 height 17
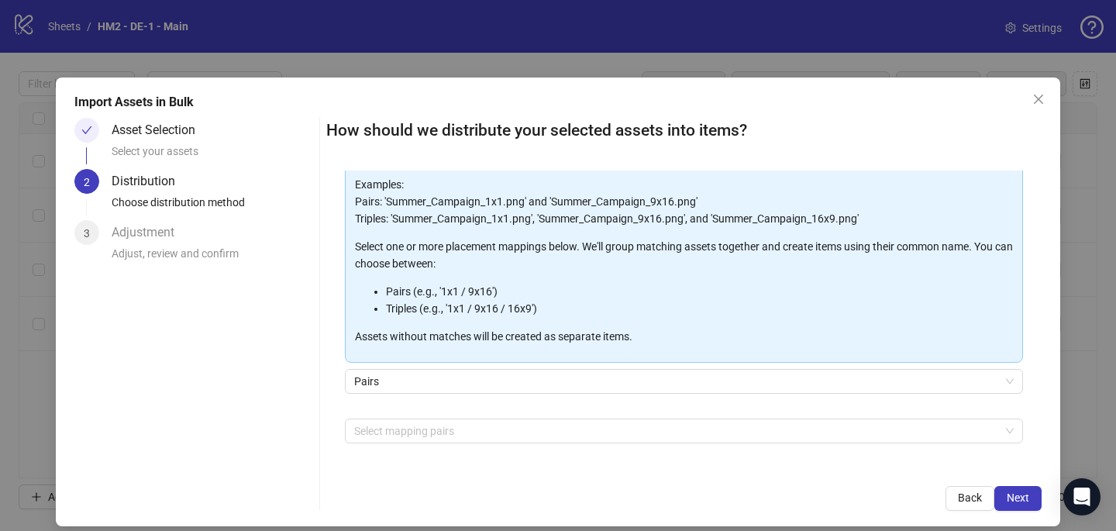
scroll to position [121, 0]
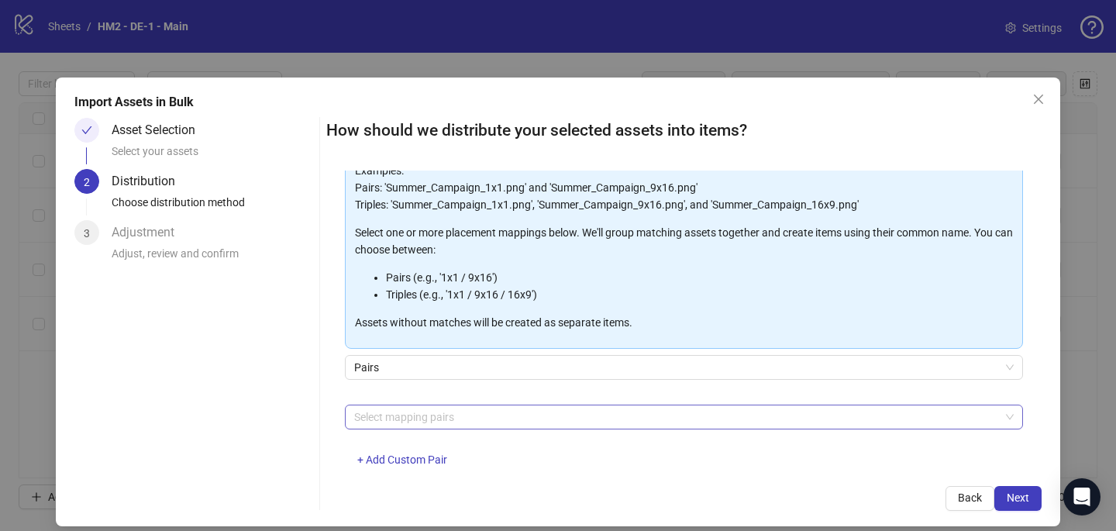
click at [457, 423] on div at bounding box center [676, 417] width 656 height 22
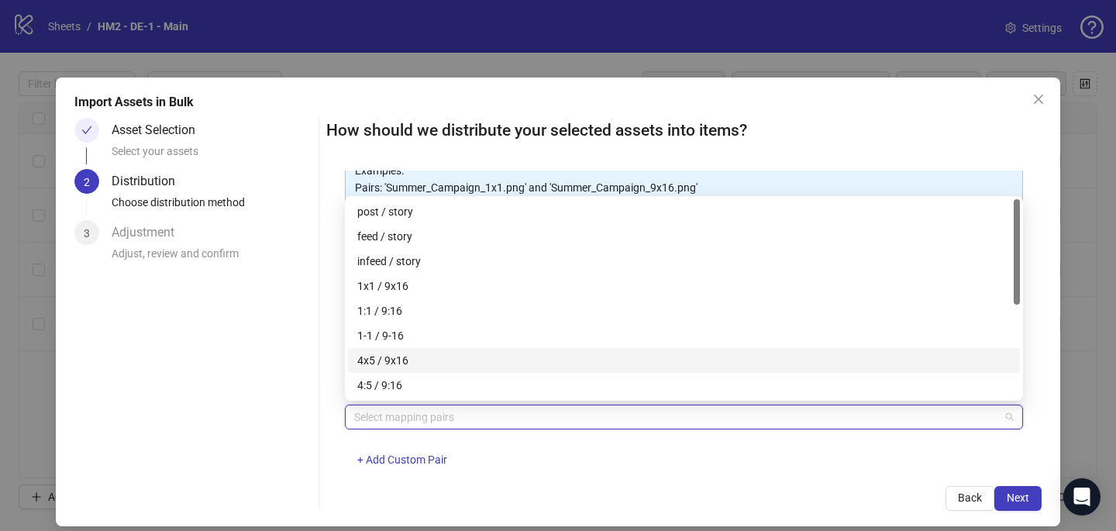
click at [452, 364] on div "4x5 / 9x16" at bounding box center [684, 360] width 654 height 17
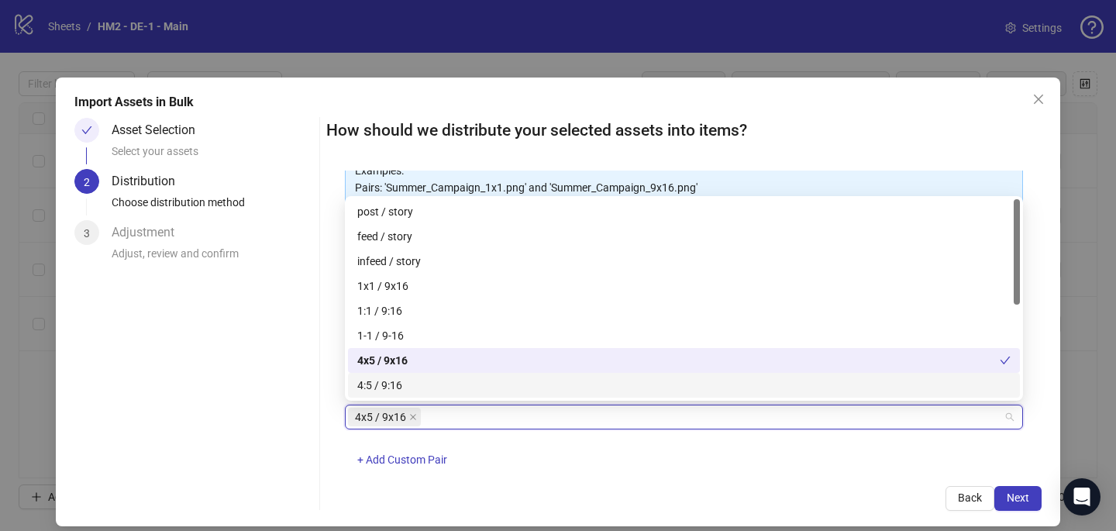
click at [778, 461] on div "4x5 / 9x16 + Add Custom Pair" at bounding box center [684, 445] width 678 height 81
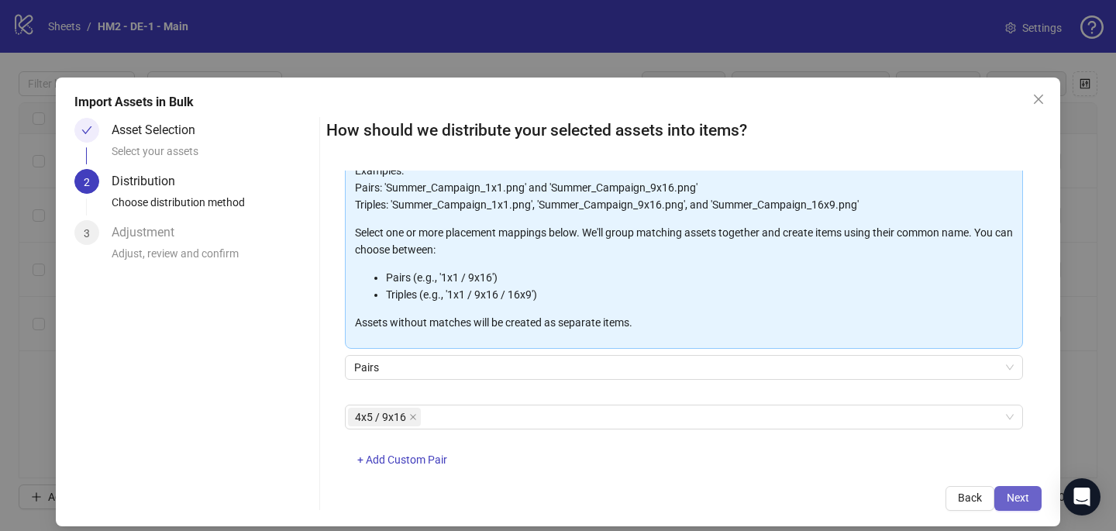
click at [1025, 497] on span "Next" at bounding box center [1018, 498] width 22 height 12
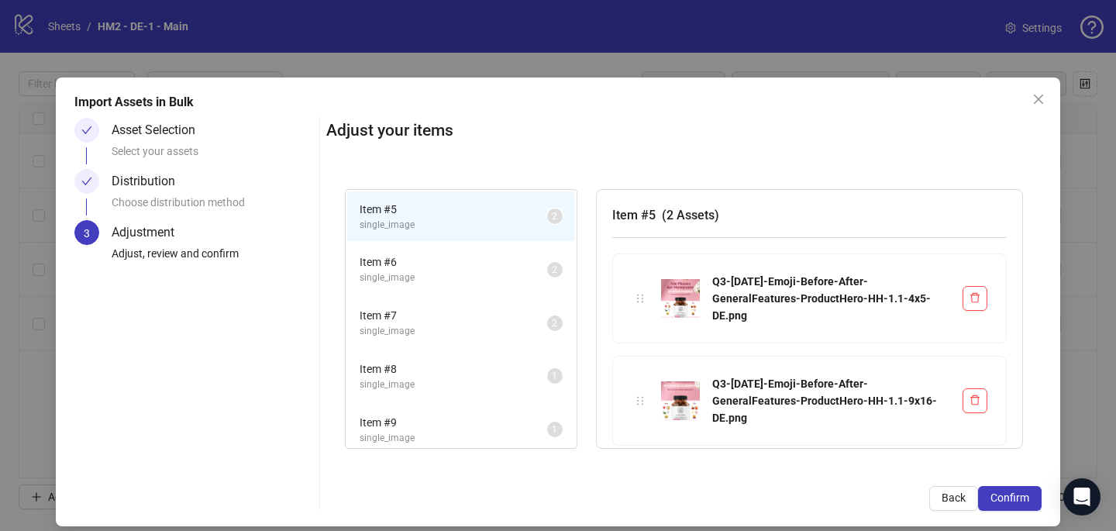
click at [1025, 496] on span "Confirm" at bounding box center [1010, 498] width 39 height 12
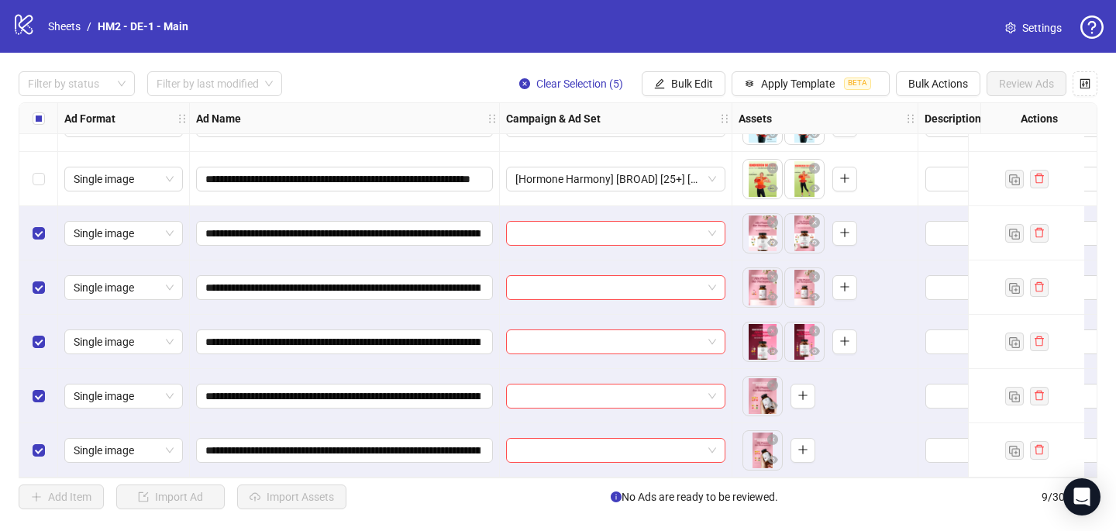
scroll to position [151, 0]
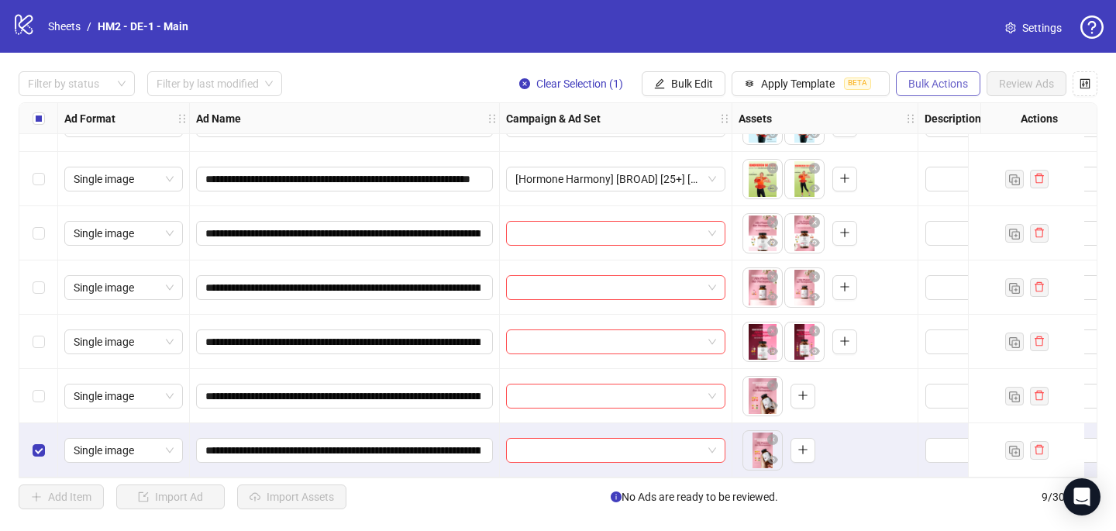
click at [940, 89] on span "Bulk Actions" at bounding box center [939, 84] width 60 height 12
click at [906, 116] on li "Delete" at bounding box center [960, 115] width 125 height 25
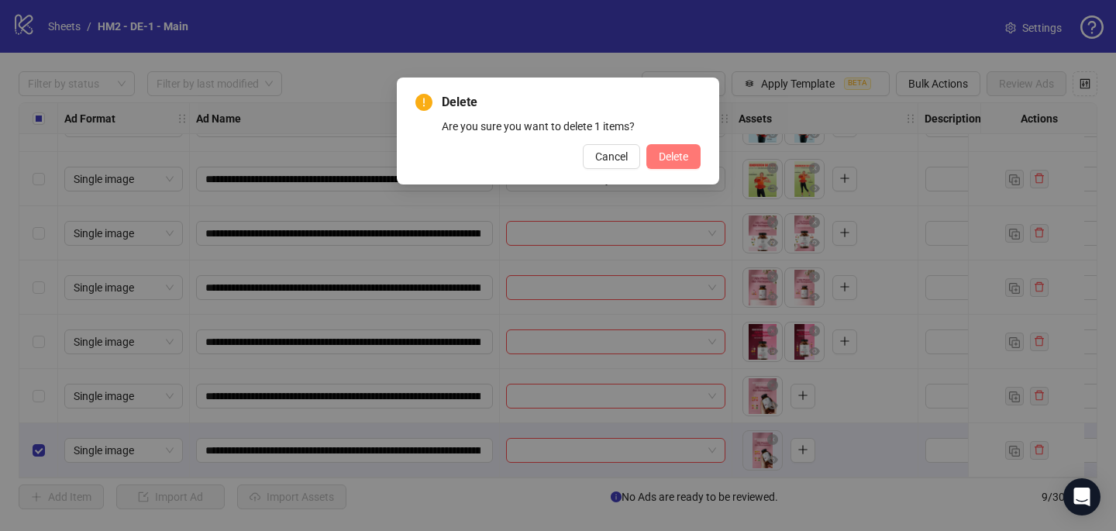
click at [653, 157] on button "Delete" at bounding box center [674, 156] width 54 height 25
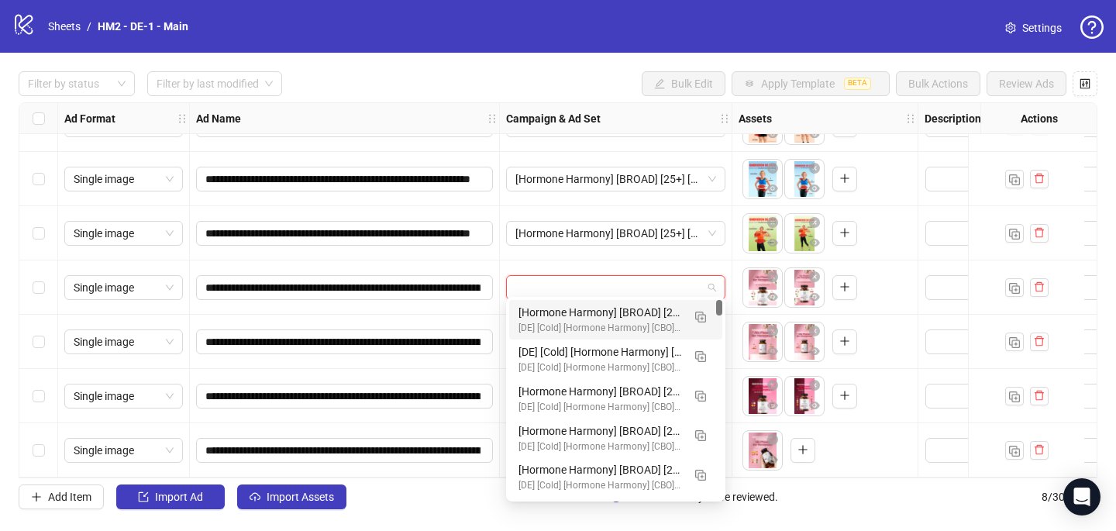
click at [554, 282] on input "search" at bounding box center [609, 287] width 187 height 23
click at [702, 314] on img "button" at bounding box center [700, 317] width 11 height 11
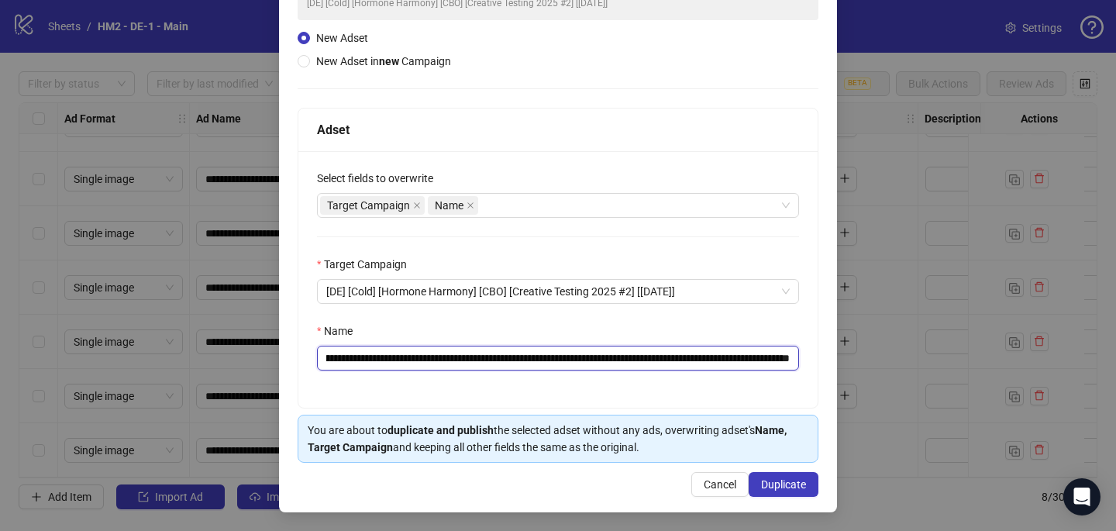
scroll to position [0, 401]
drag, startPoint x: 526, startPoint y: 358, endPoint x: 454, endPoint y: 353, distance: 72.3
click at [454, 353] on input "**********" at bounding box center [558, 358] width 482 height 25
paste input "****"
type input "**********"
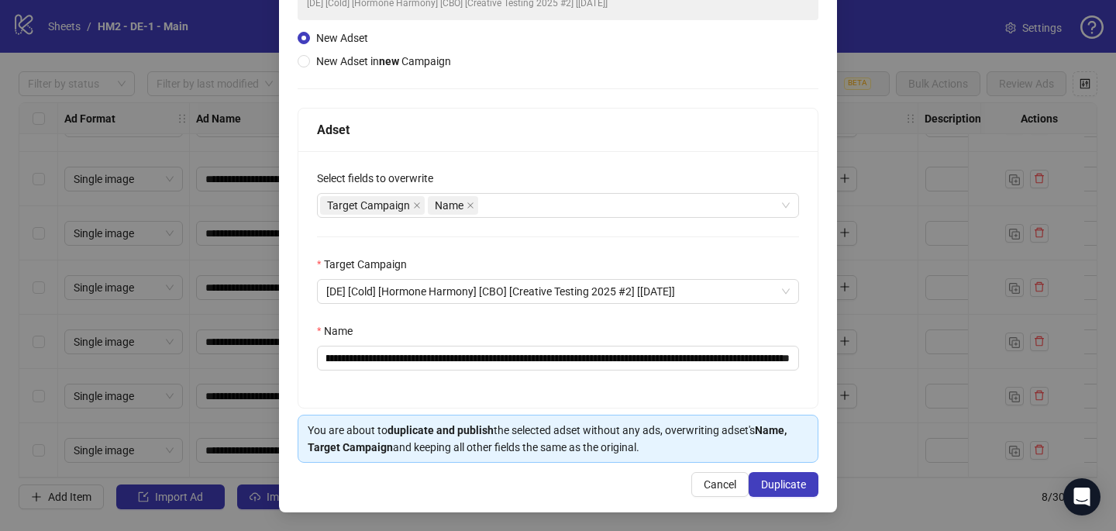
click at [482, 316] on div "**********" at bounding box center [557, 279] width 519 height 257
click at [797, 486] on span "Duplicate" at bounding box center [783, 484] width 45 height 12
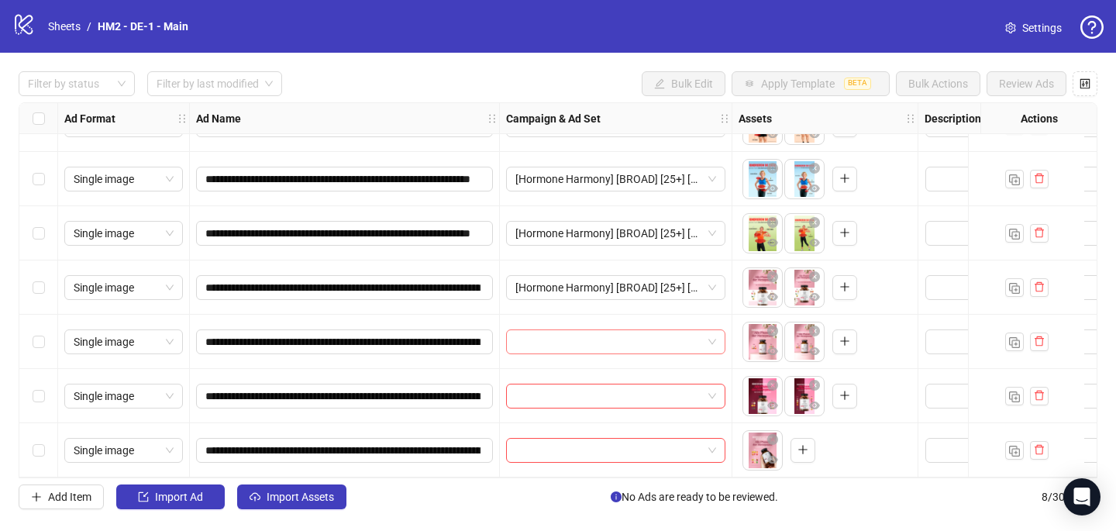
click at [531, 335] on input "search" at bounding box center [609, 341] width 187 height 23
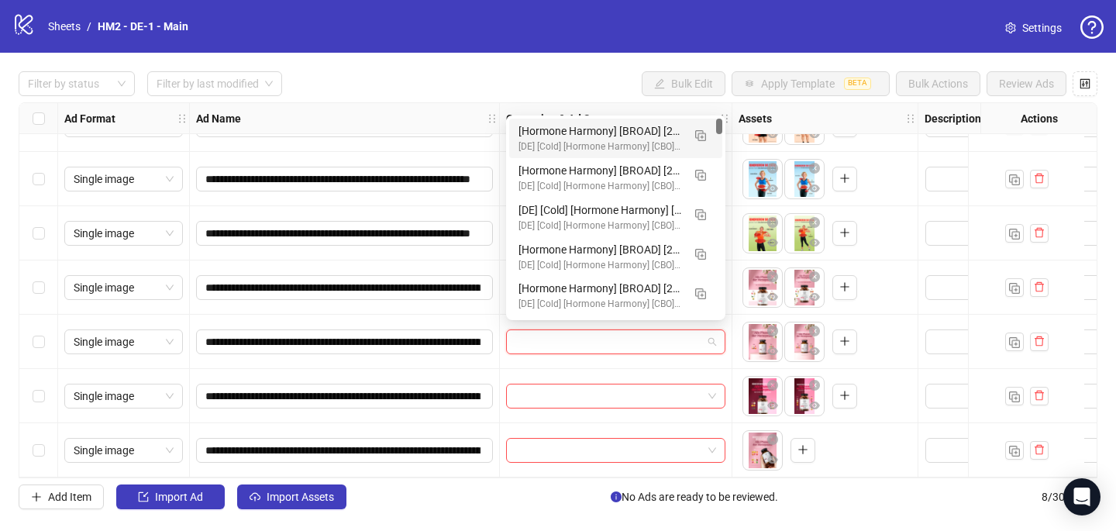
click at [585, 137] on div "[Hormone Harmony] [BROAD] [25+] [CRE: Q3-[DATE]-Emoji-Before-After-GeneralFeatu…" at bounding box center [601, 130] width 164 height 17
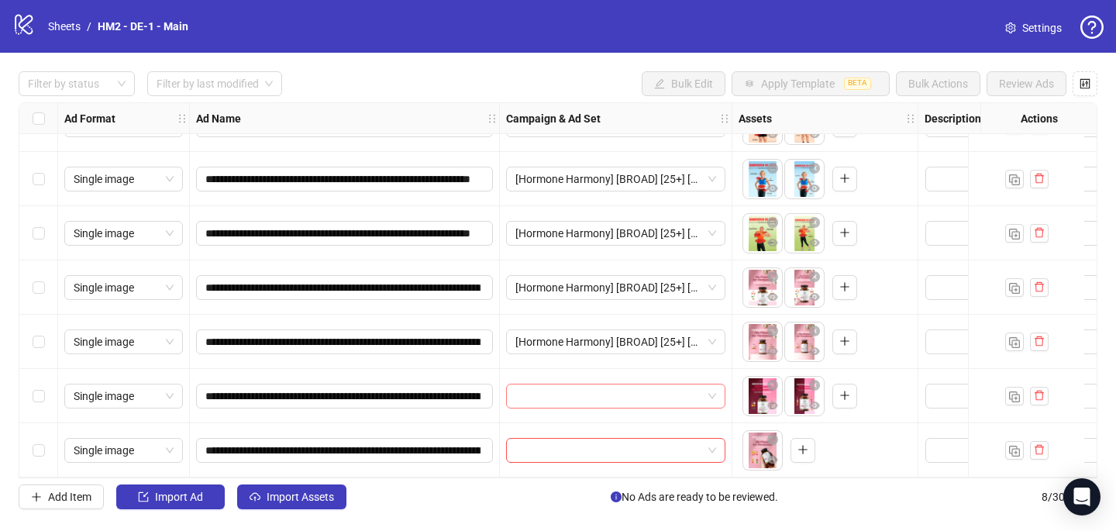
click at [529, 392] on input "search" at bounding box center [609, 396] width 187 height 23
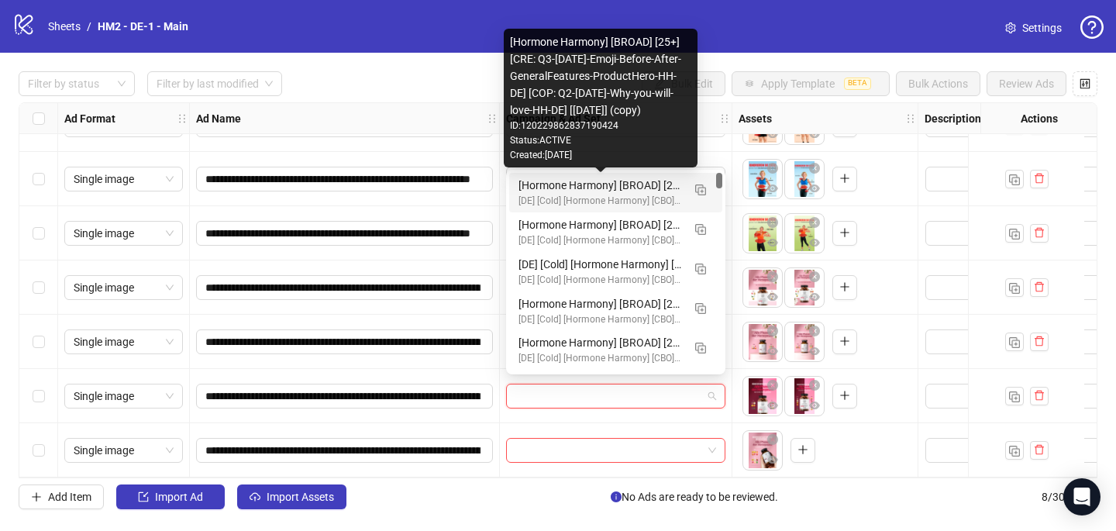
click at [569, 192] on div "[Hormone Harmony] [BROAD] [25+] [CRE: Q3-[DATE]-Emoji-Before-After-GeneralFeatu…" at bounding box center [601, 185] width 164 height 17
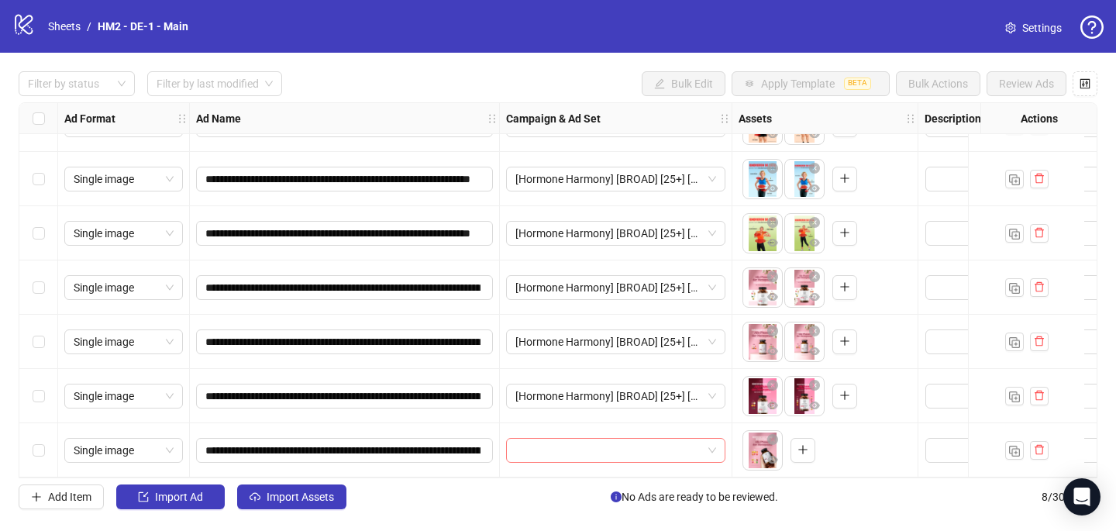
click at [538, 443] on input "search" at bounding box center [609, 450] width 187 height 23
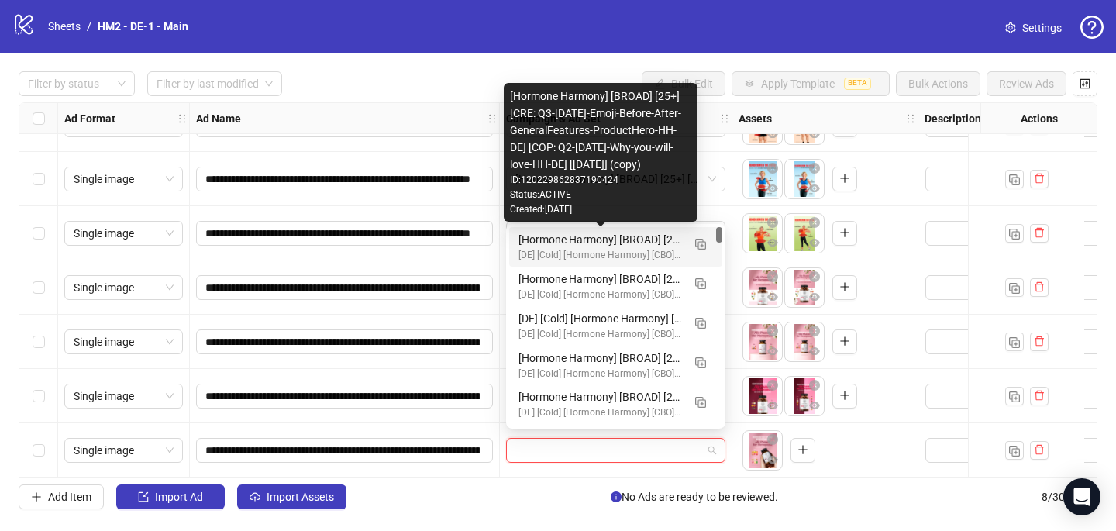
click at [589, 244] on div "[Hormone Harmony] [BROAD] [25+] [CRE: Q3-[DATE]-Emoji-Before-After-GeneralFeatu…" at bounding box center [601, 239] width 164 height 17
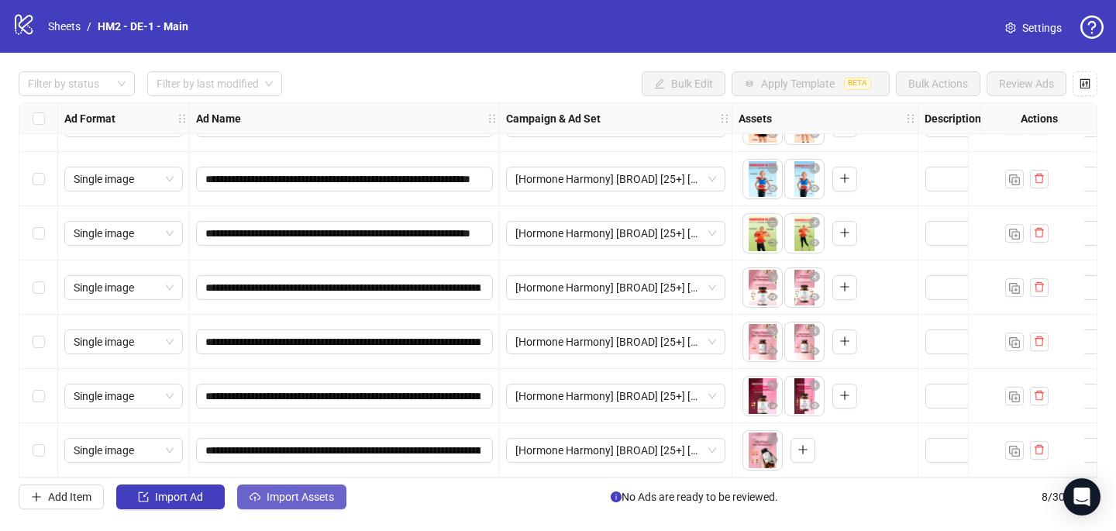
click at [309, 497] on span "Import Assets" at bounding box center [300, 497] width 67 height 12
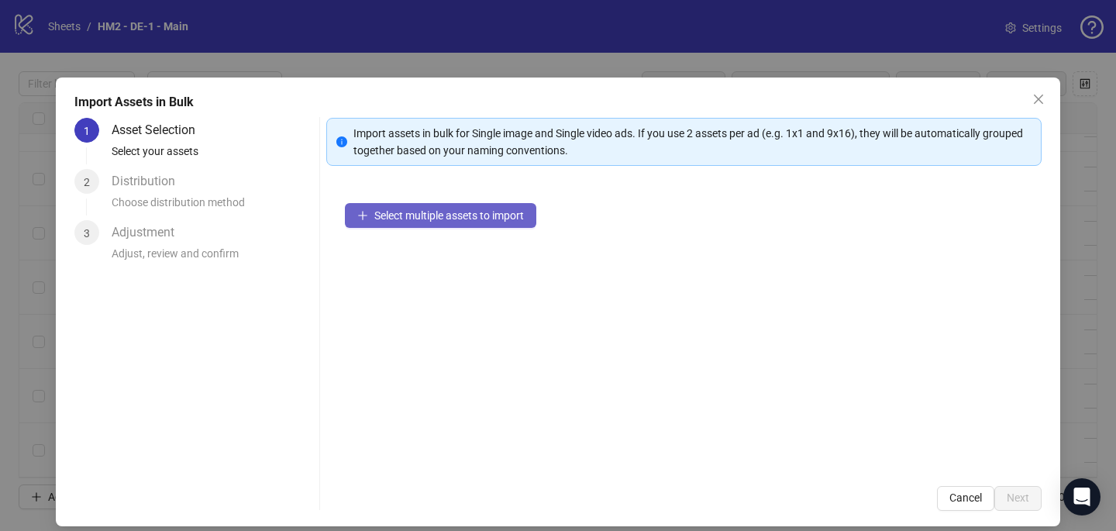
click at [398, 214] on span "Select multiple assets to import" at bounding box center [449, 215] width 150 height 12
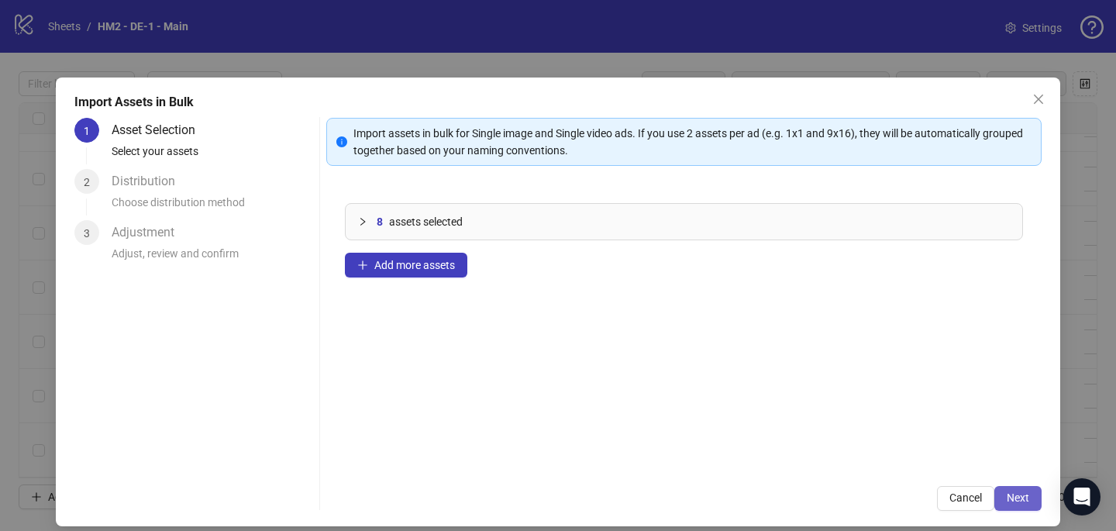
click at [1014, 490] on button "Next" at bounding box center [1018, 498] width 47 height 25
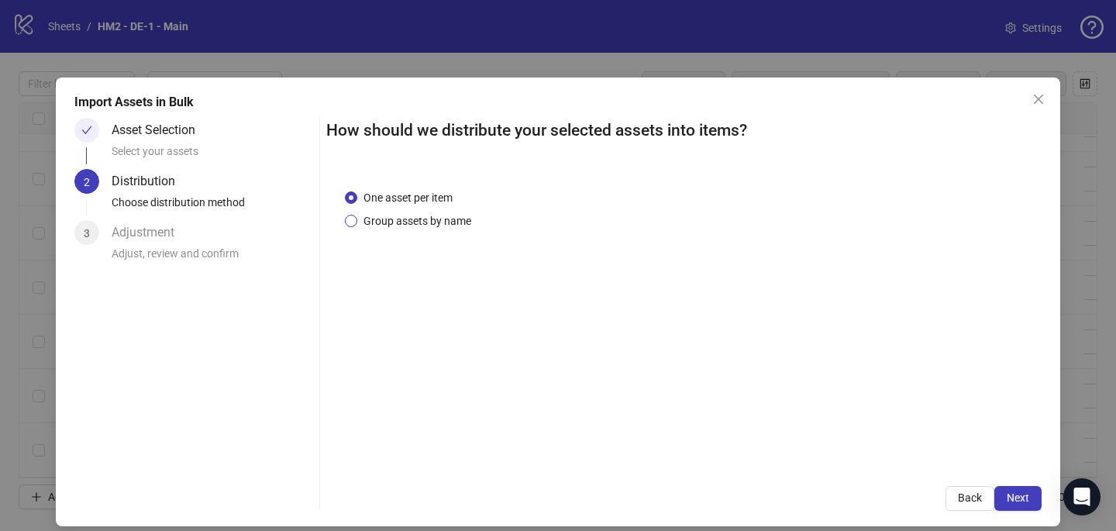
click at [439, 219] on span "Group assets by name" at bounding box center [417, 220] width 120 height 17
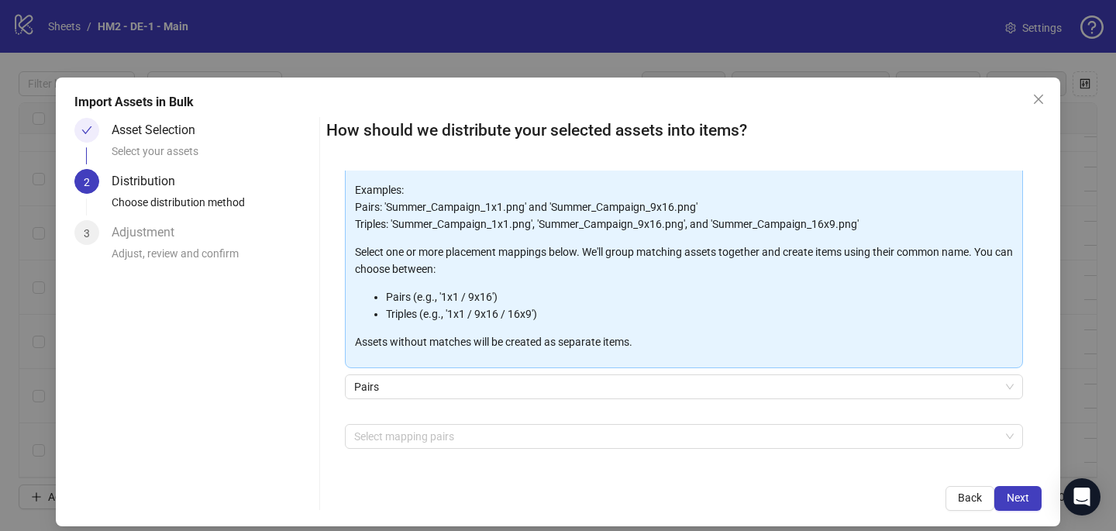
scroll to position [157, 0]
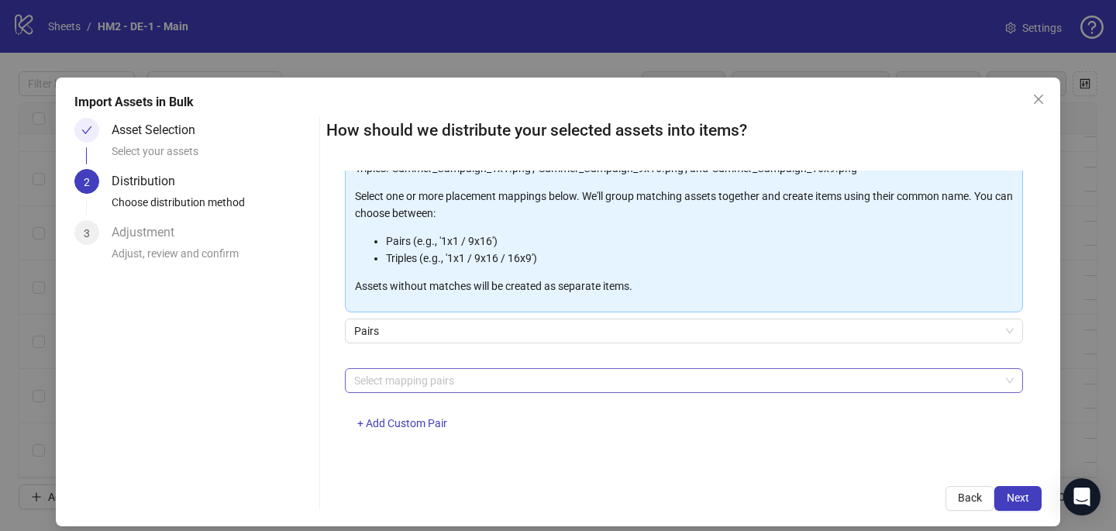
click at [467, 374] on div at bounding box center [676, 381] width 656 height 22
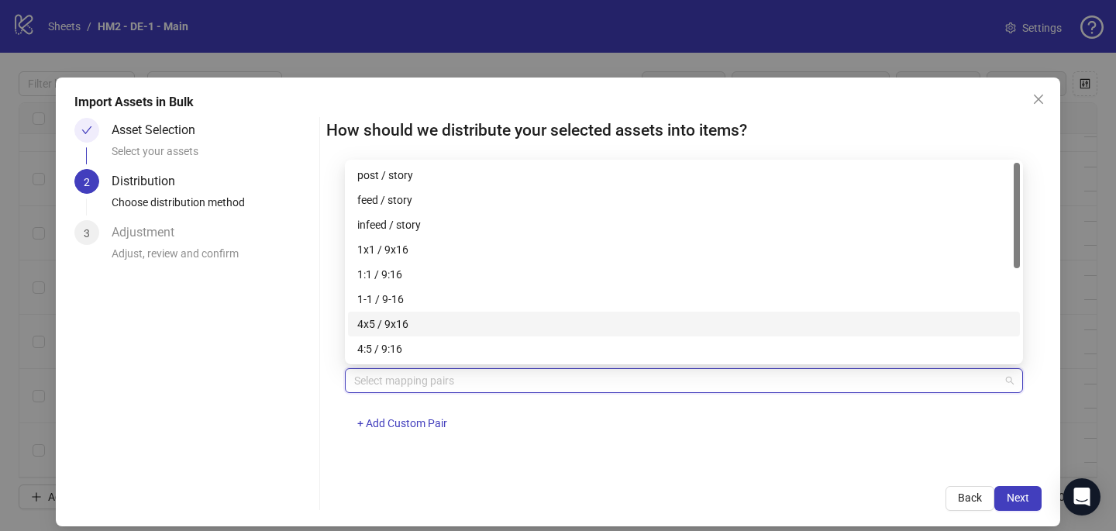
click at [453, 327] on div "4x5 / 9x16" at bounding box center [684, 324] width 654 height 17
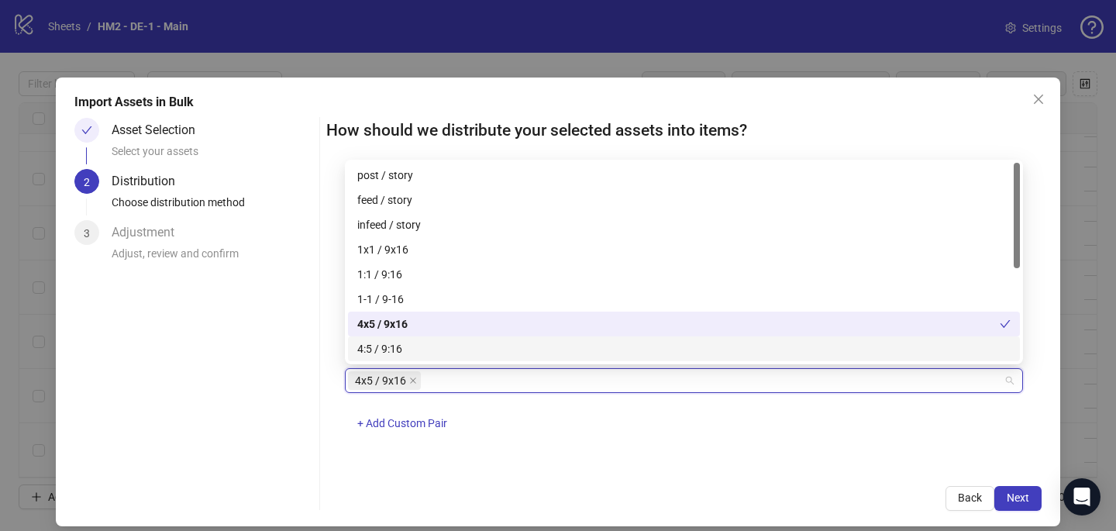
click at [644, 440] on div "4x5 / 9x16 + Add Custom Pair" at bounding box center [684, 408] width 678 height 81
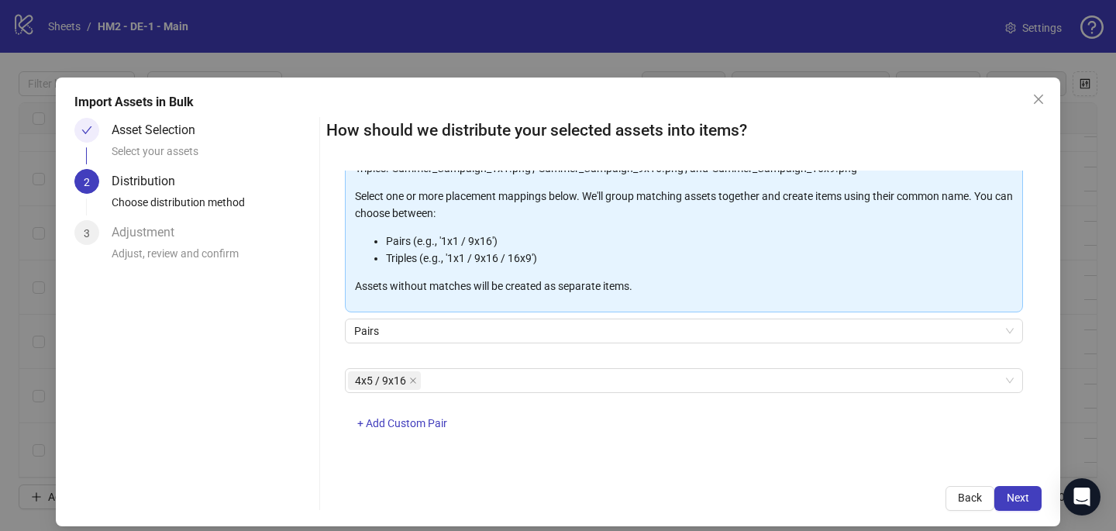
click at [1046, 497] on div "Import Assets in Bulk Asset Selection Select your assets 2 Distribution Choose …" at bounding box center [558, 302] width 1005 height 449
click at [1030, 497] on button "Next" at bounding box center [1018, 498] width 47 height 25
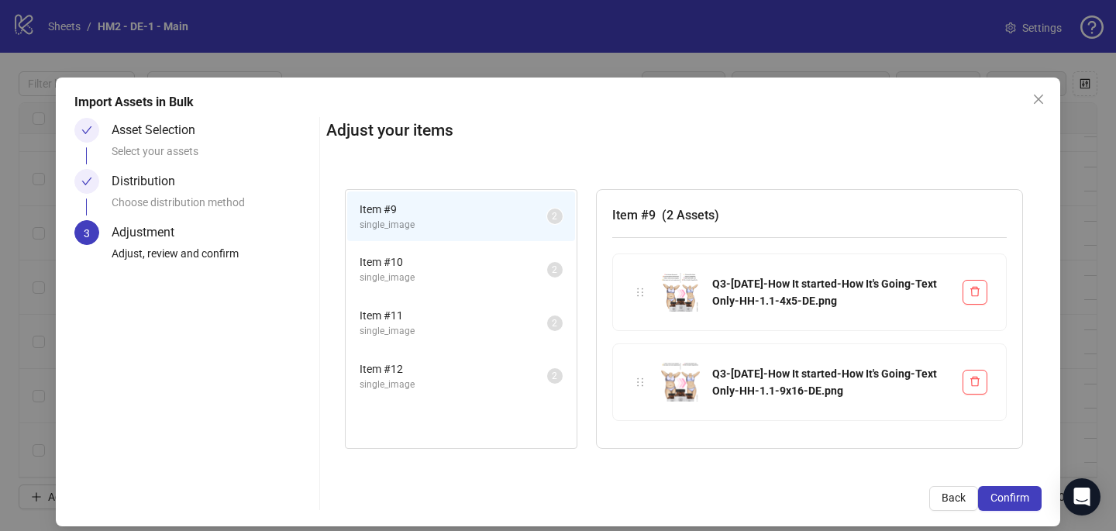
click at [1030, 497] on button "Confirm" at bounding box center [1010, 498] width 64 height 25
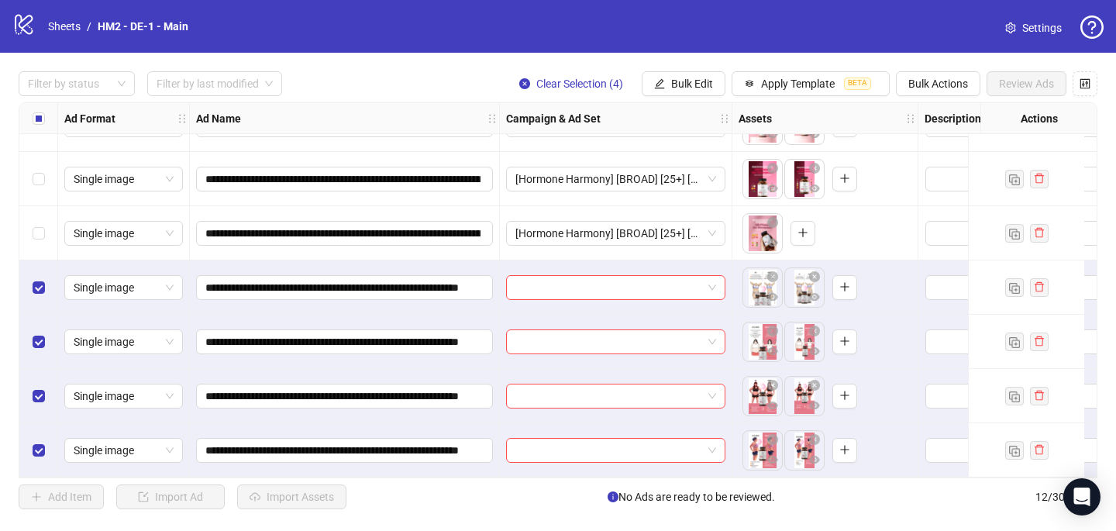
scroll to position [314, 0]
click at [531, 282] on input "search" at bounding box center [609, 287] width 187 height 23
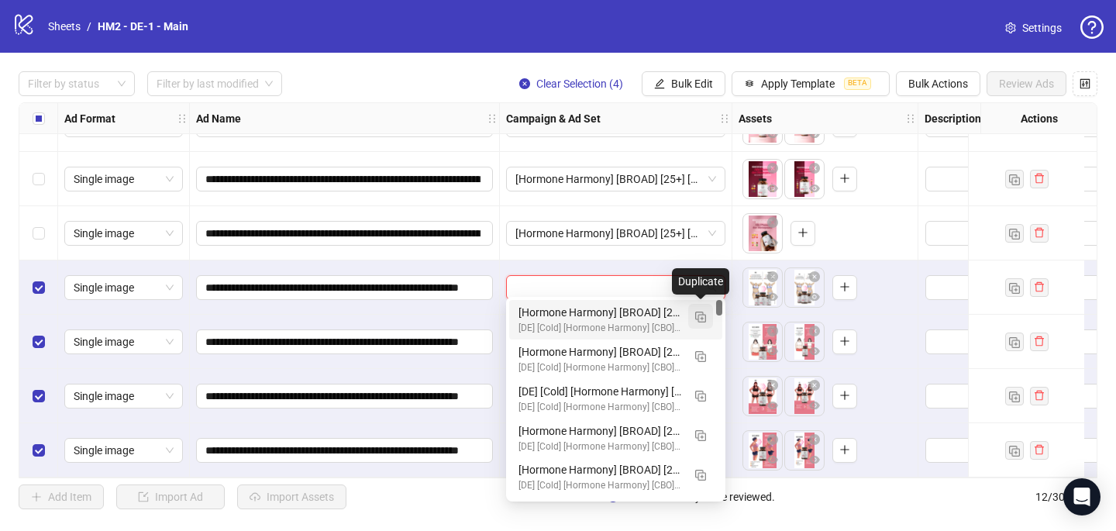
click at [701, 314] on img "button" at bounding box center [700, 317] width 11 height 11
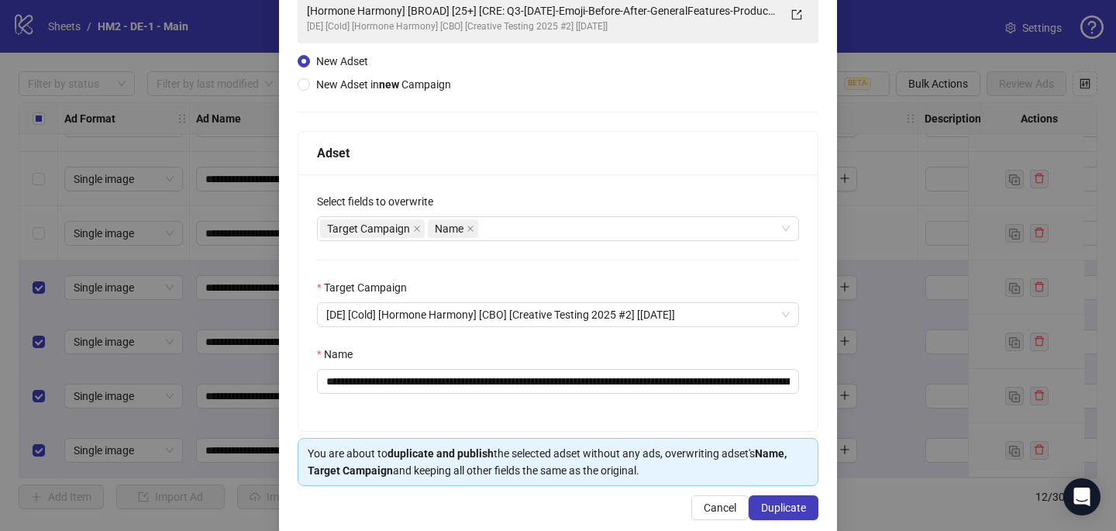
scroll to position [149, 0]
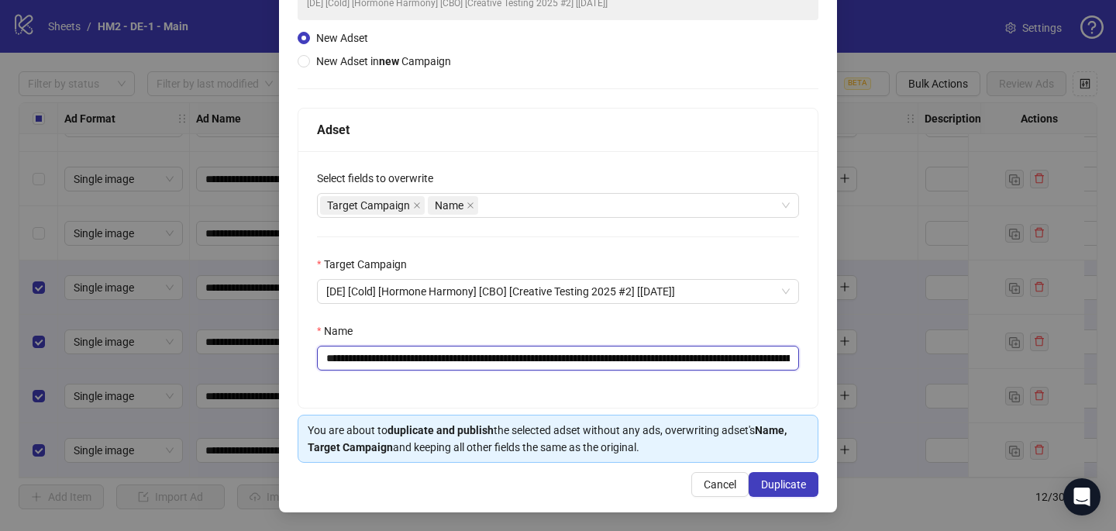
drag, startPoint x: 775, startPoint y: 357, endPoint x: 525, endPoint y: 361, distance: 250.4
click at [525, 361] on input "**********" at bounding box center [558, 358] width 482 height 25
drag, startPoint x: 631, startPoint y: 356, endPoint x: 526, endPoint y: 350, distance: 104.8
click at [526, 350] on input "**********" at bounding box center [558, 358] width 482 height 25
paste input "**********"
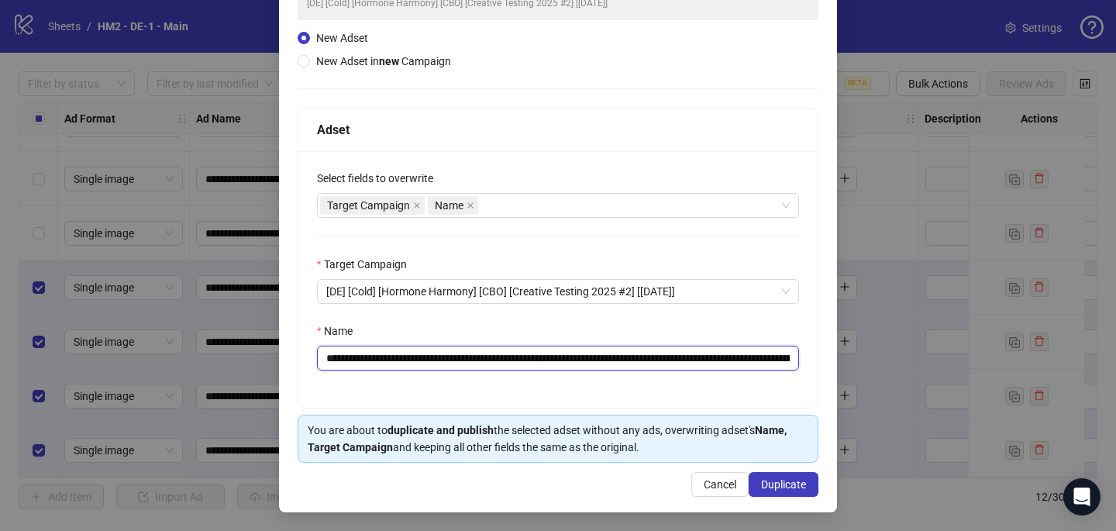
scroll to position [0, 42]
type input "**********"
click at [781, 494] on button "Duplicate" at bounding box center [784, 484] width 70 height 25
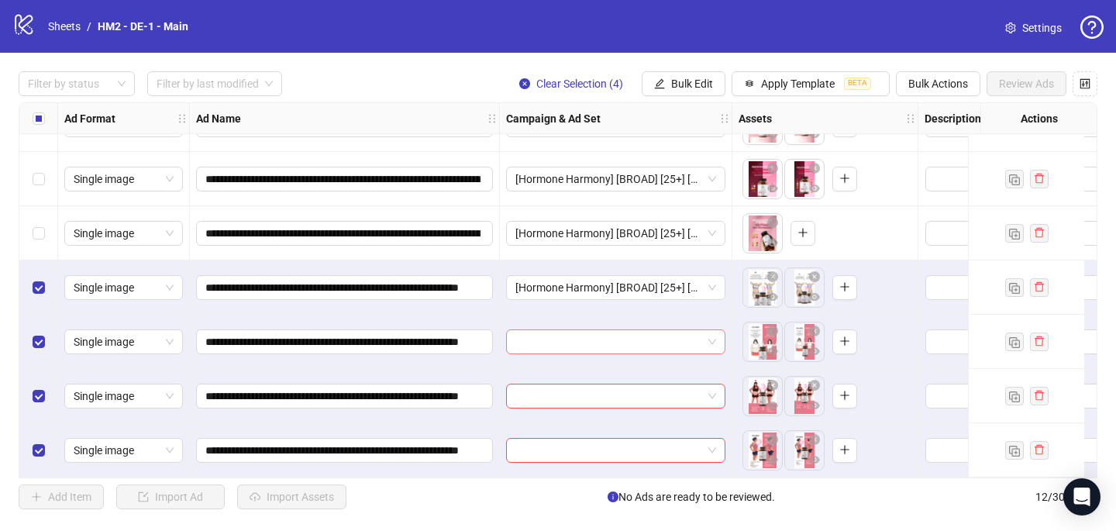
click at [550, 335] on input "search" at bounding box center [609, 341] width 187 height 23
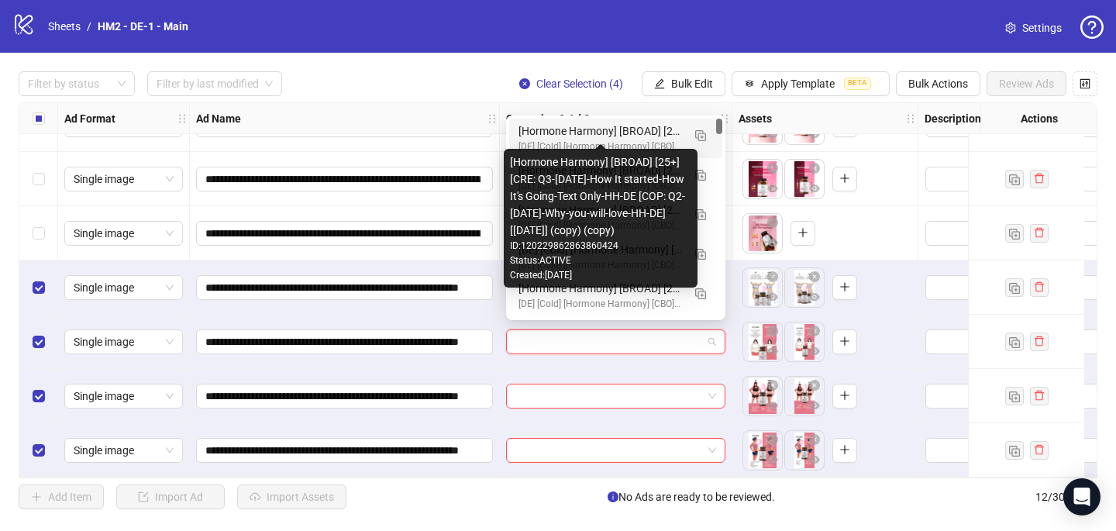
click at [596, 134] on div "[Hormone Harmony] [BROAD] [25+] [CRE: Q3-[DATE]-How It started-How It's Going-T…" at bounding box center [601, 130] width 164 height 17
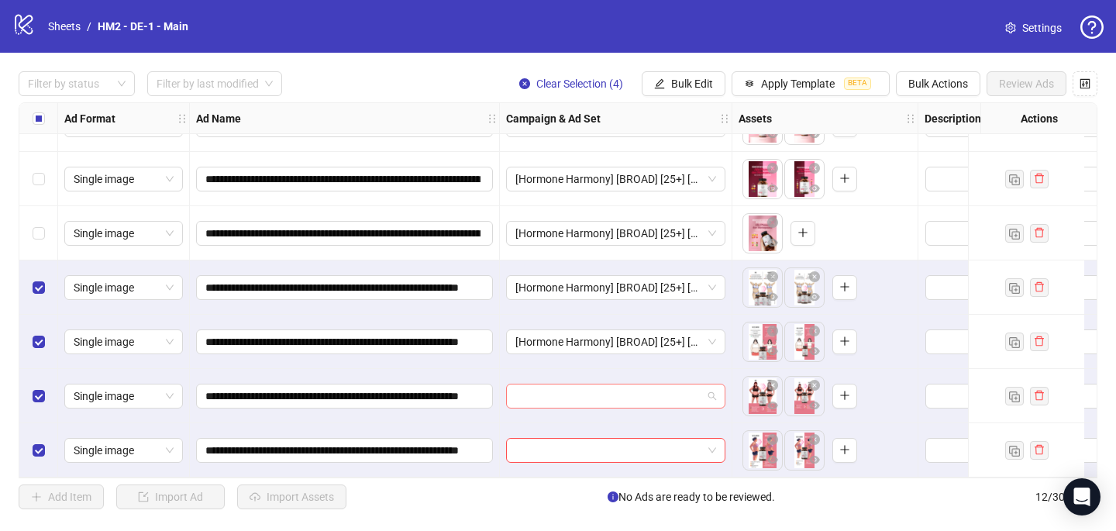
click at [526, 392] on input "search" at bounding box center [609, 396] width 187 height 23
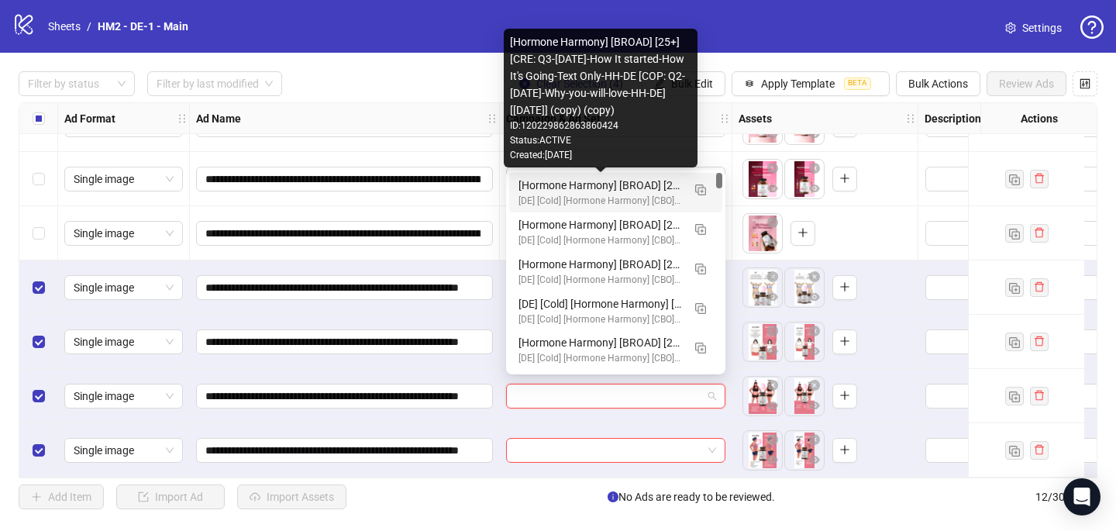
click at [594, 187] on div "[Hormone Harmony] [BROAD] [25+] [CRE: Q3-[DATE]-How It started-How It's Going-T…" at bounding box center [601, 185] width 164 height 17
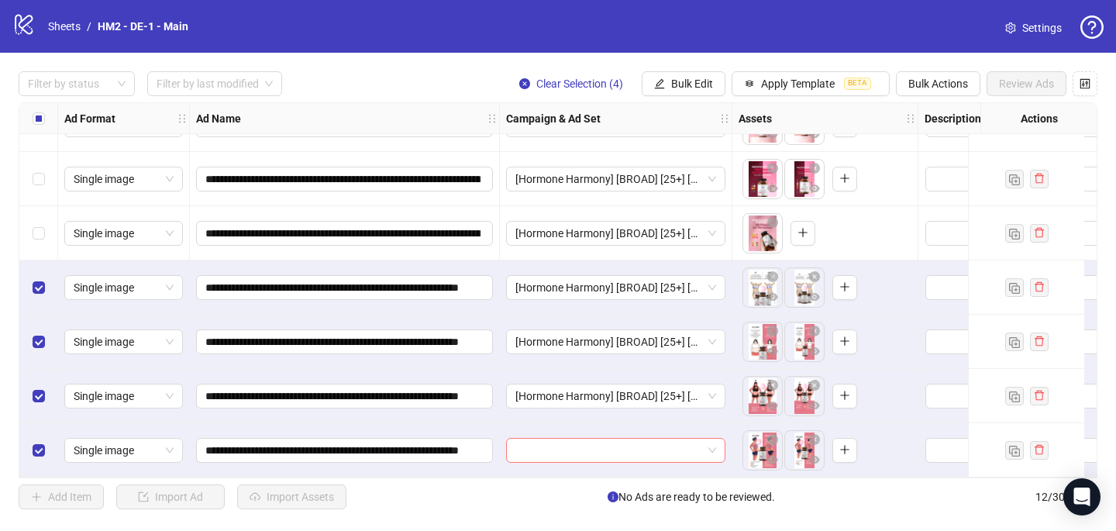
click at [520, 444] on input "search" at bounding box center [609, 450] width 187 height 23
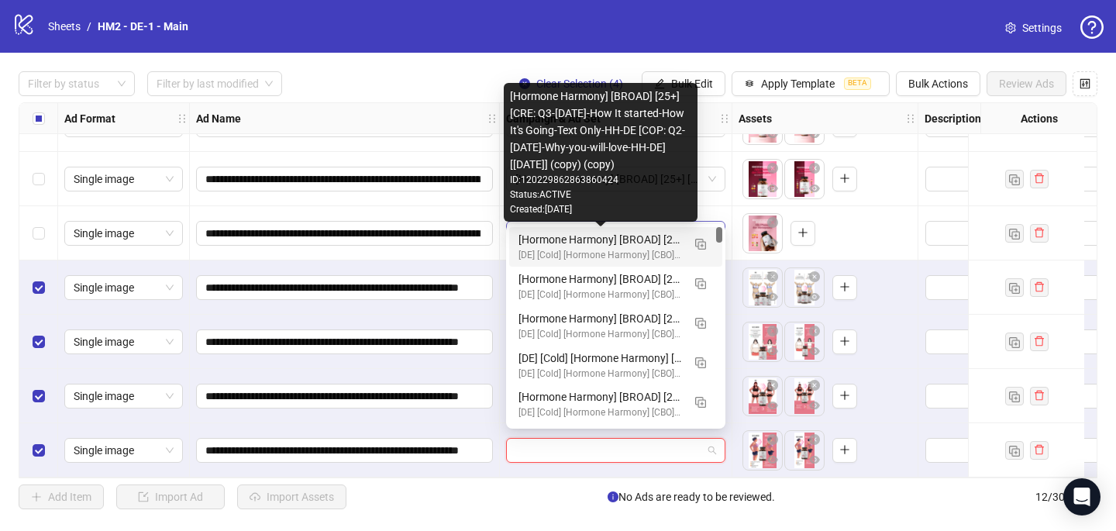
click at [574, 236] on div "[Hormone Harmony] [BROAD] [25+] [CRE: Q3-[DATE]-How It started-How It's Going-T…" at bounding box center [601, 239] width 164 height 17
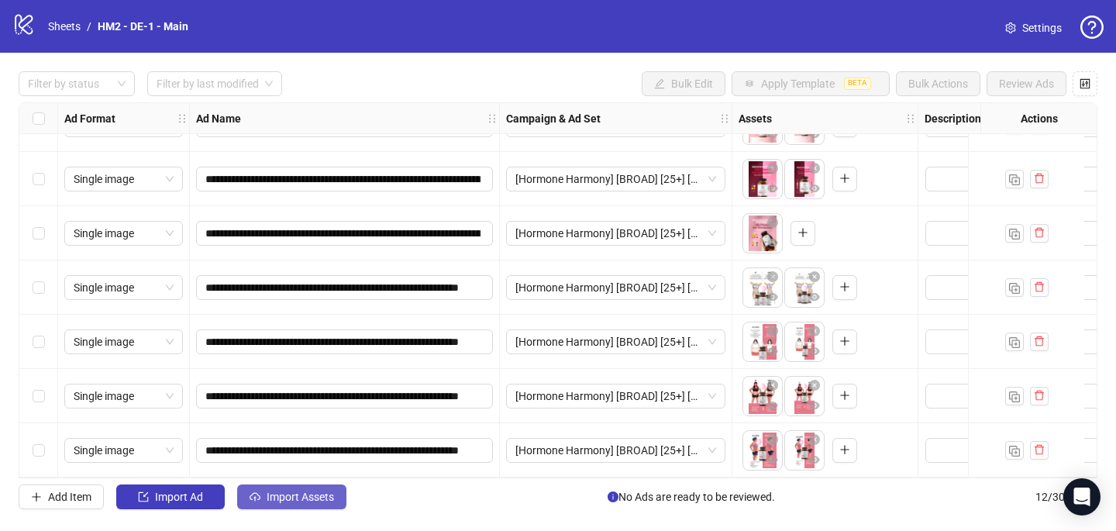
click at [295, 496] on span "Import Assets" at bounding box center [300, 497] width 67 height 12
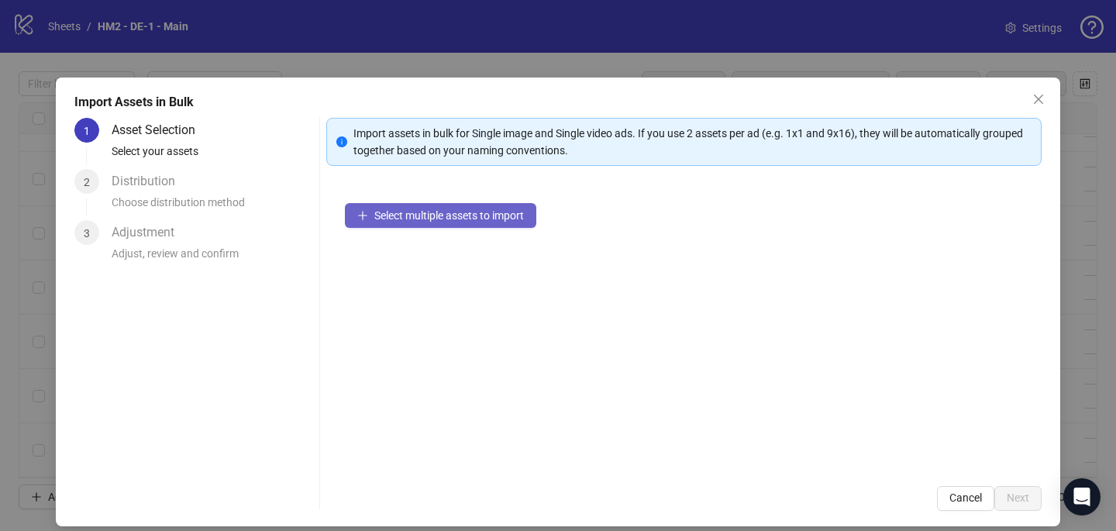
click at [406, 215] on span "Select multiple assets to import" at bounding box center [449, 215] width 150 height 12
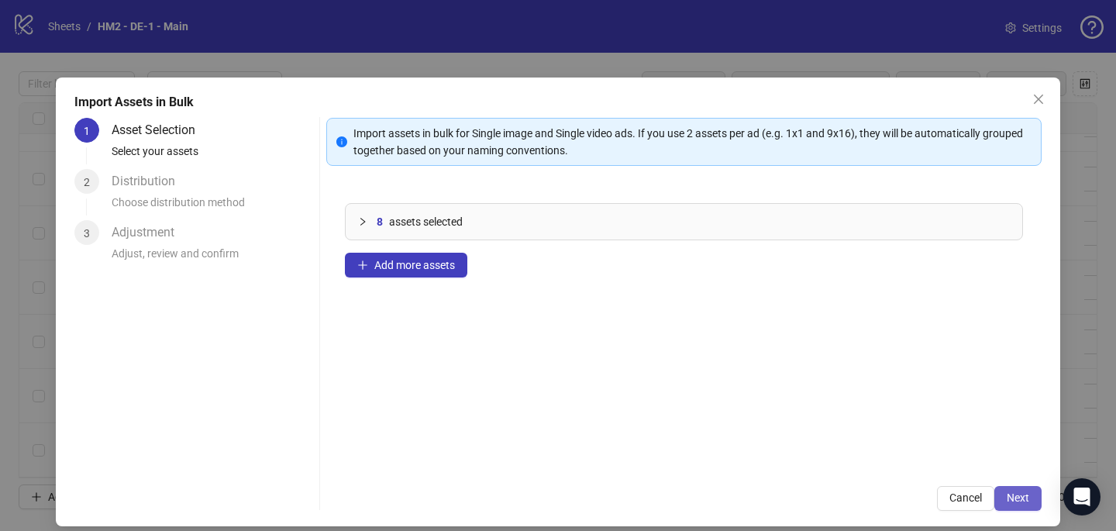
click at [1013, 493] on span "Next" at bounding box center [1018, 498] width 22 height 12
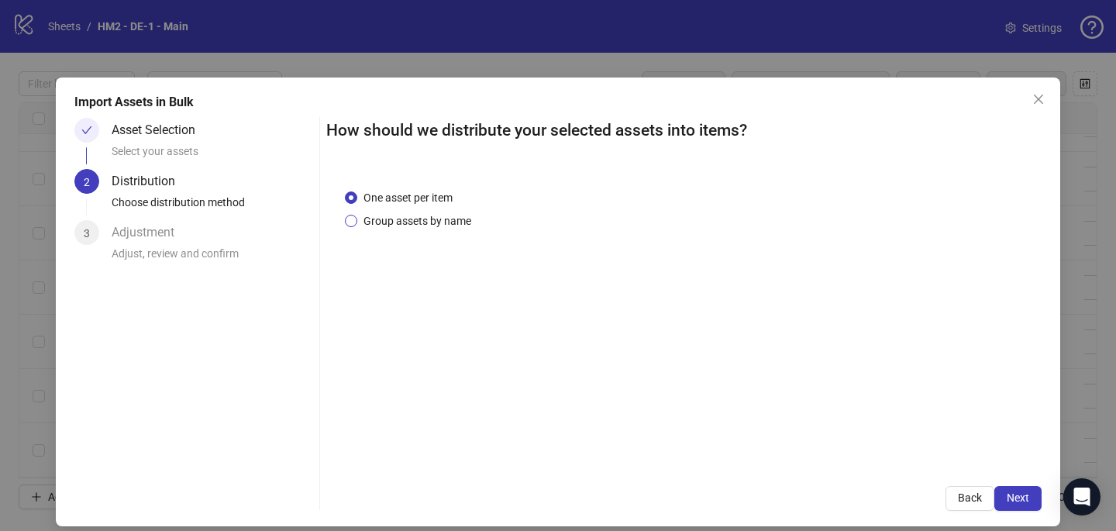
click at [436, 222] on span "Group assets by name" at bounding box center [417, 220] width 120 height 17
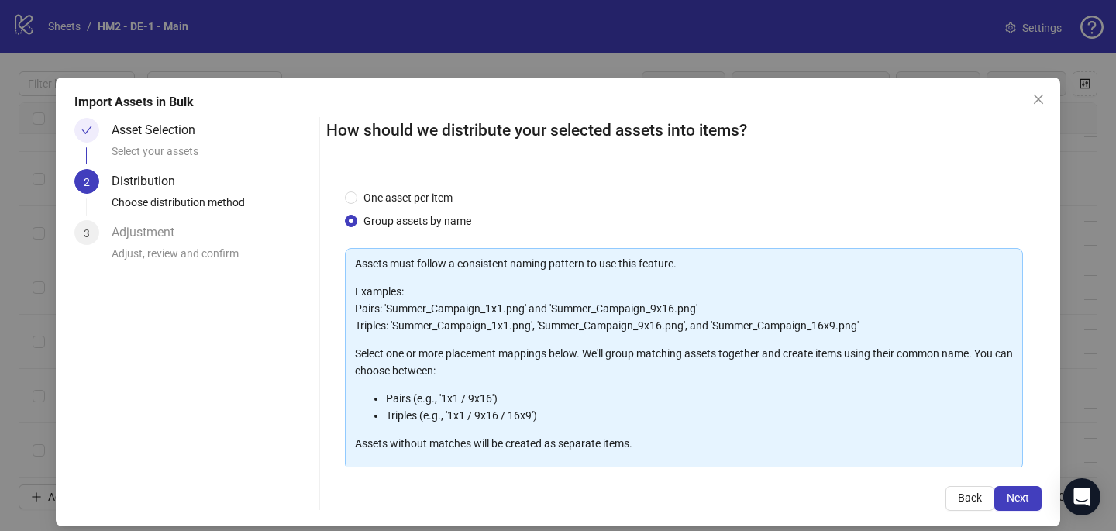
scroll to position [157, 0]
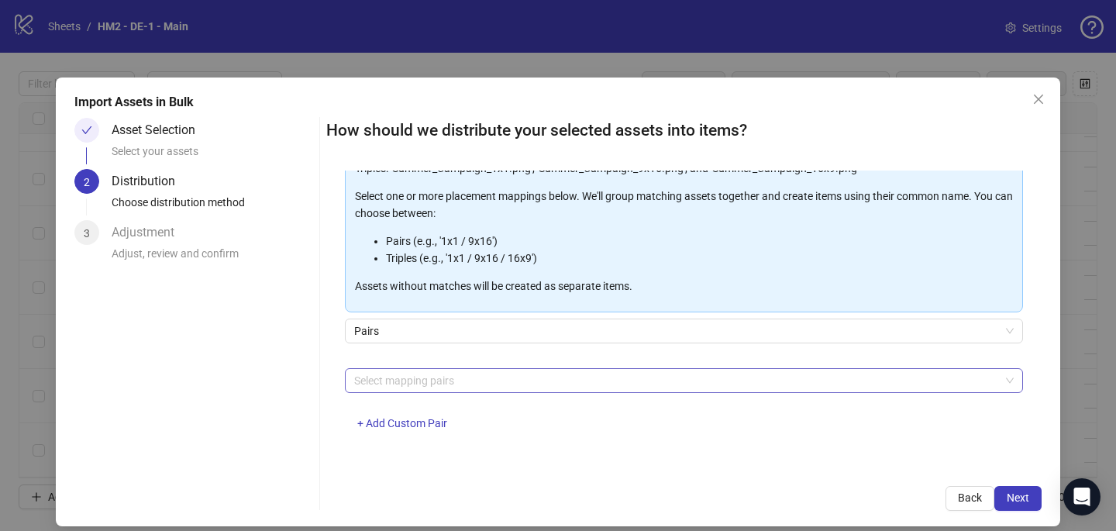
click at [439, 387] on div at bounding box center [676, 381] width 656 height 22
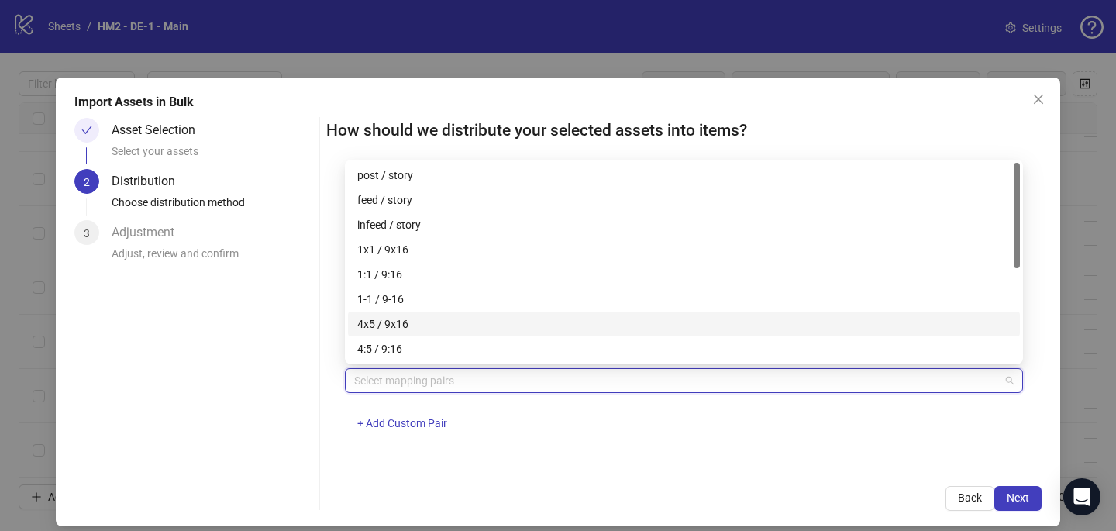
click at [430, 316] on div "4x5 / 9x16" at bounding box center [684, 324] width 654 height 17
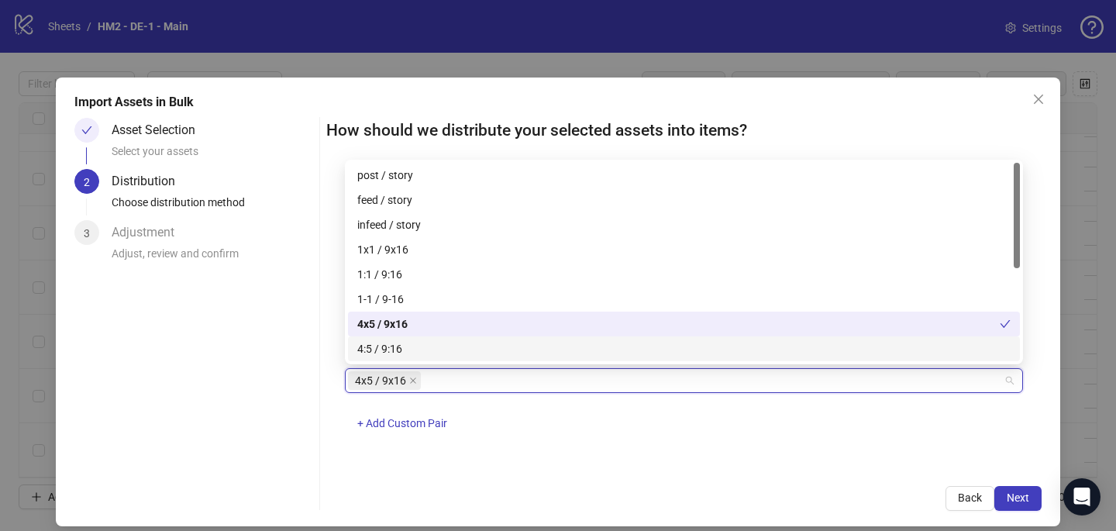
click at [714, 423] on div "4x5 / 9x16 + Add Custom Pair" at bounding box center [684, 408] width 678 height 81
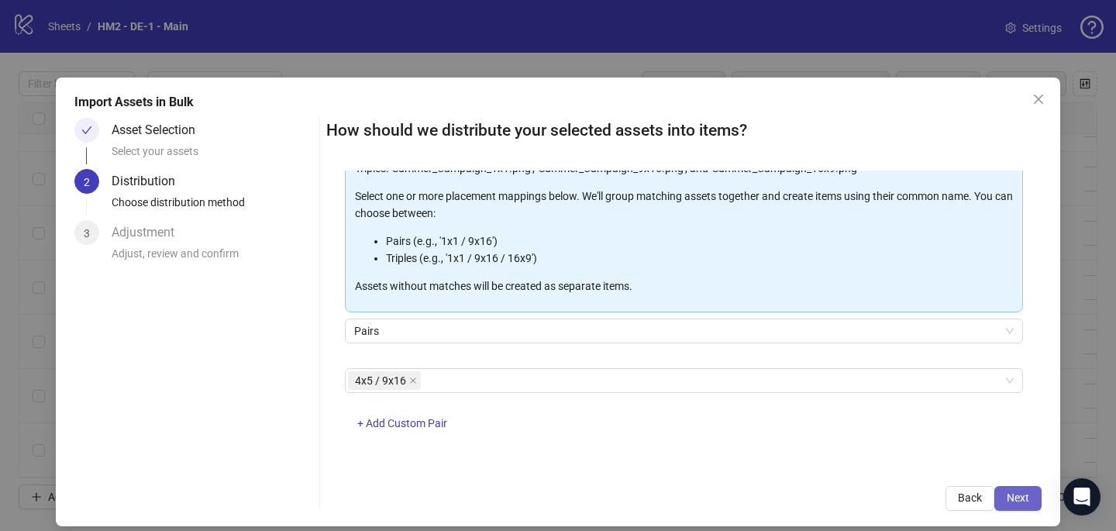
click at [1022, 496] on span "Next" at bounding box center [1018, 498] width 22 height 12
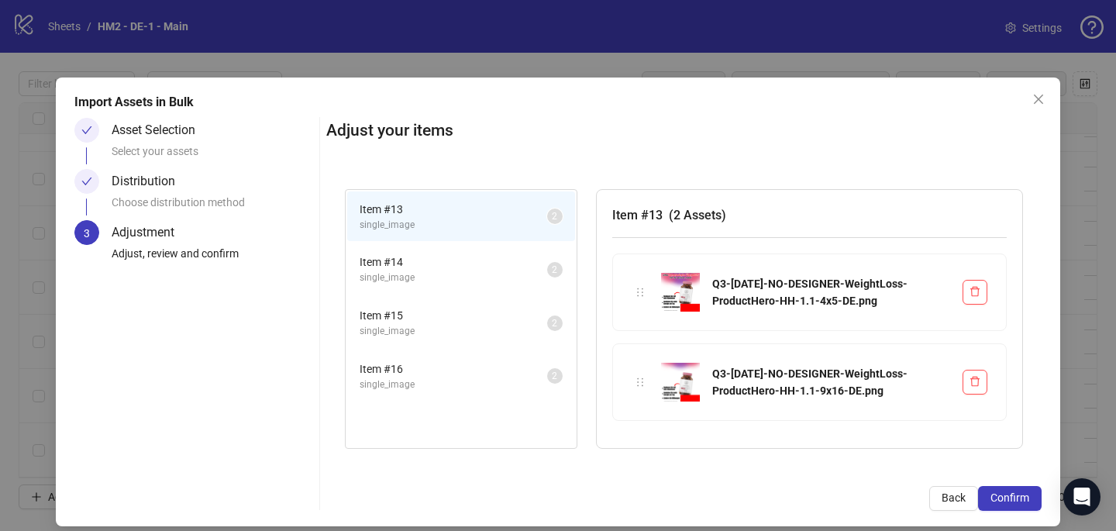
click at [1020, 495] on span "Confirm" at bounding box center [1010, 498] width 39 height 12
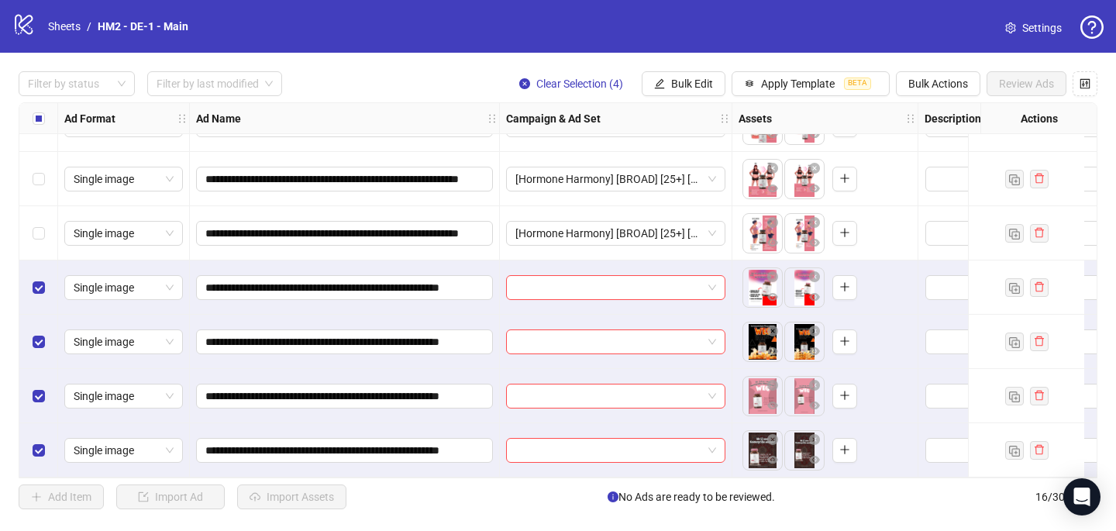
scroll to position [531, 0]
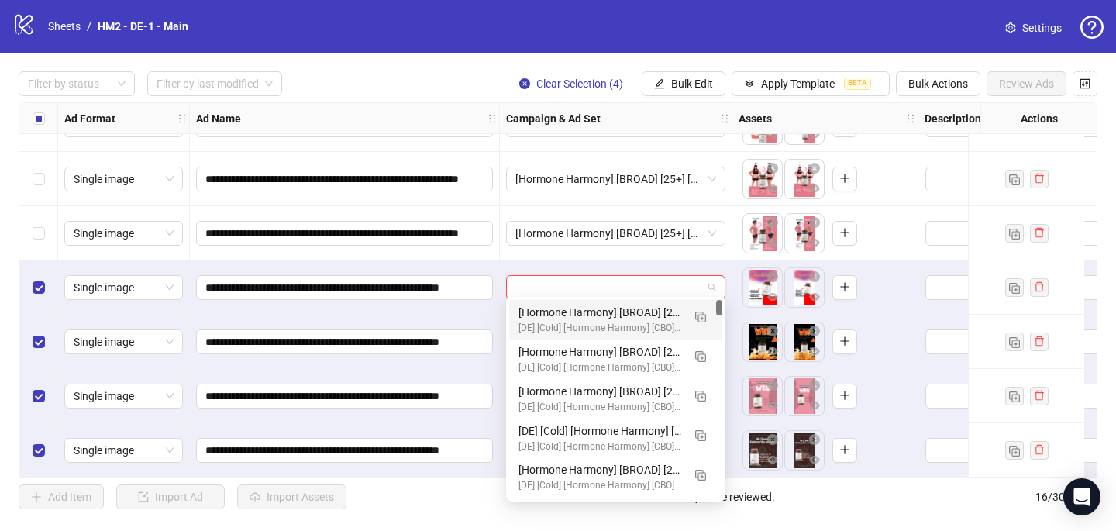
click at [563, 288] on input "search" at bounding box center [609, 287] width 187 height 23
click at [702, 312] on img "button" at bounding box center [700, 317] width 11 height 11
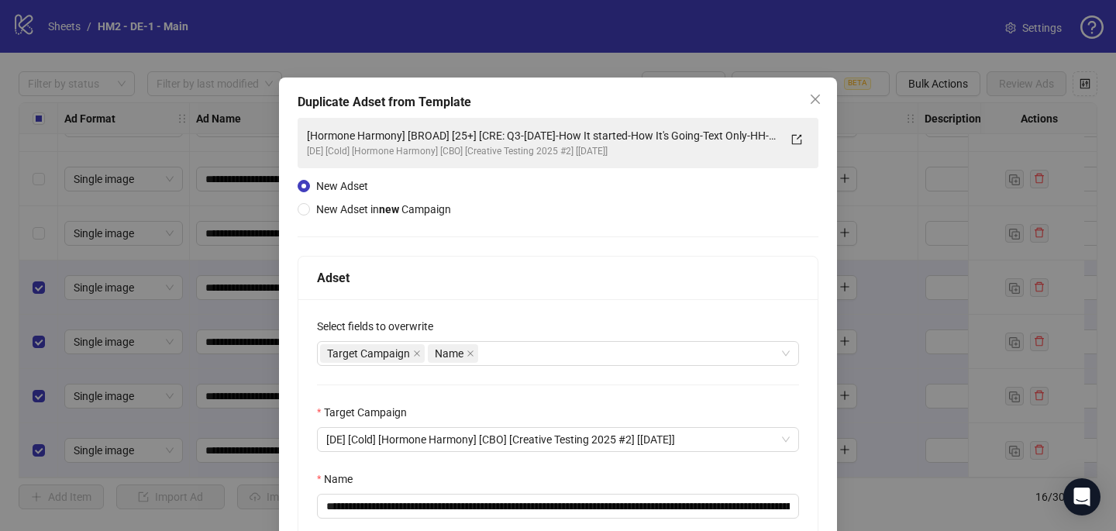
scroll to position [114, 0]
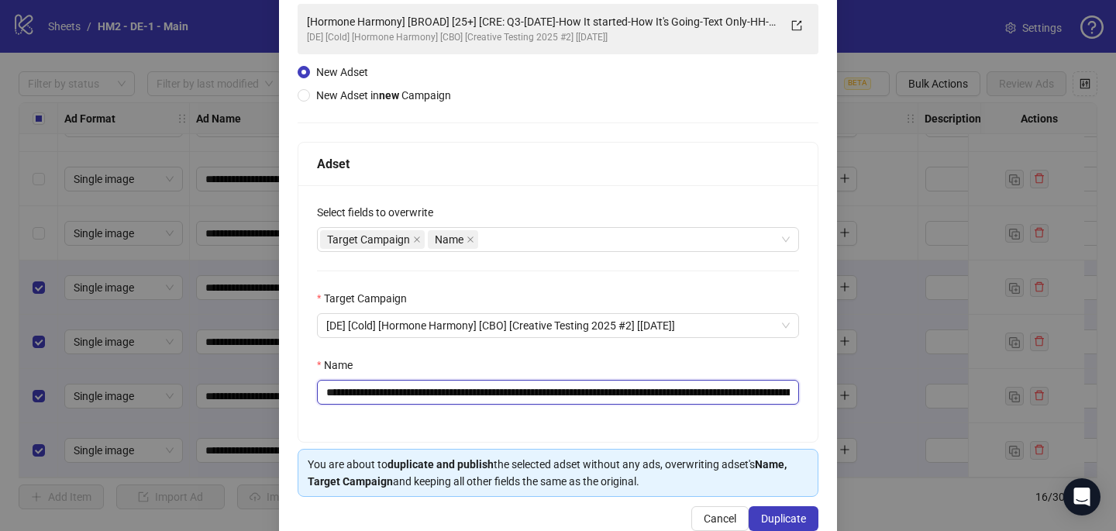
drag, startPoint x: 762, startPoint y: 397, endPoint x: 551, endPoint y: 397, distance: 210.9
click at [551, 400] on input "**********" at bounding box center [558, 392] width 482 height 25
drag, startPoint x: 622, startPoint y: 391, endPoint x: 524, endPoint y: 388, distance: 97.7
click at [526, 390] on input "**********" at bounding box center [558, 392] width 482 height 25
paste input "**********"
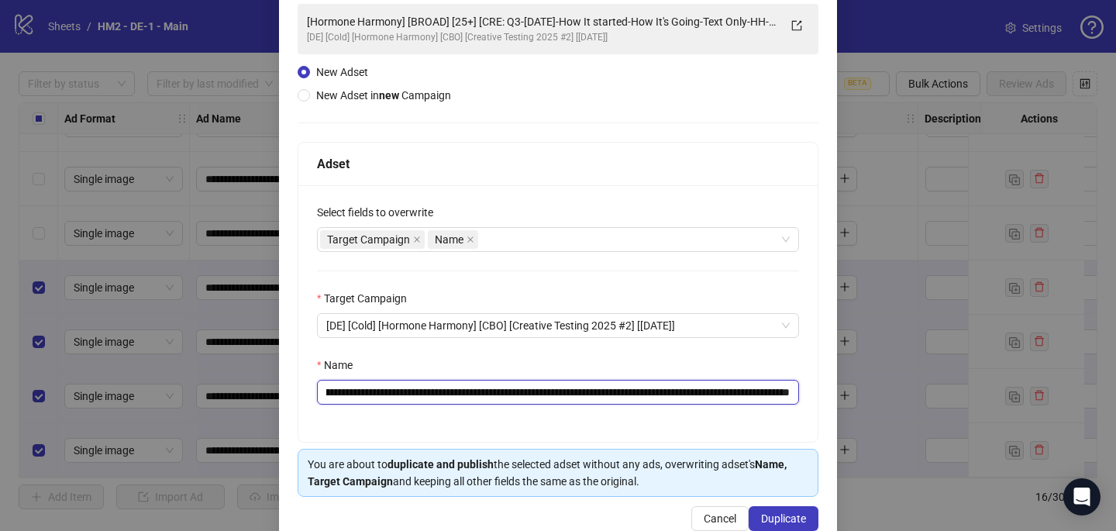
scroll to position [149, 0]
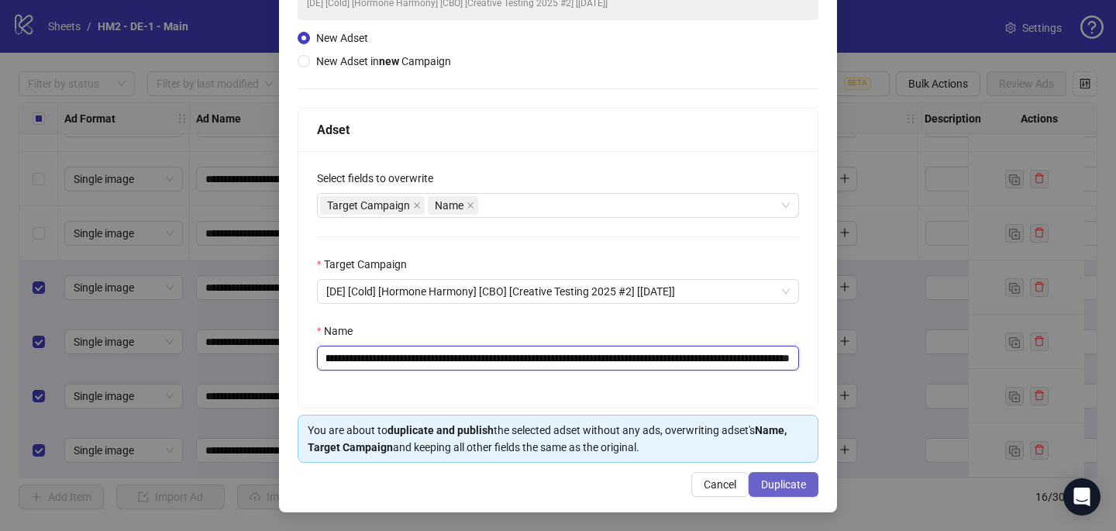
type input "**********"
click at [789, 486] on span "Duplicate" at bounding box center [783, 484] width 45 height 12
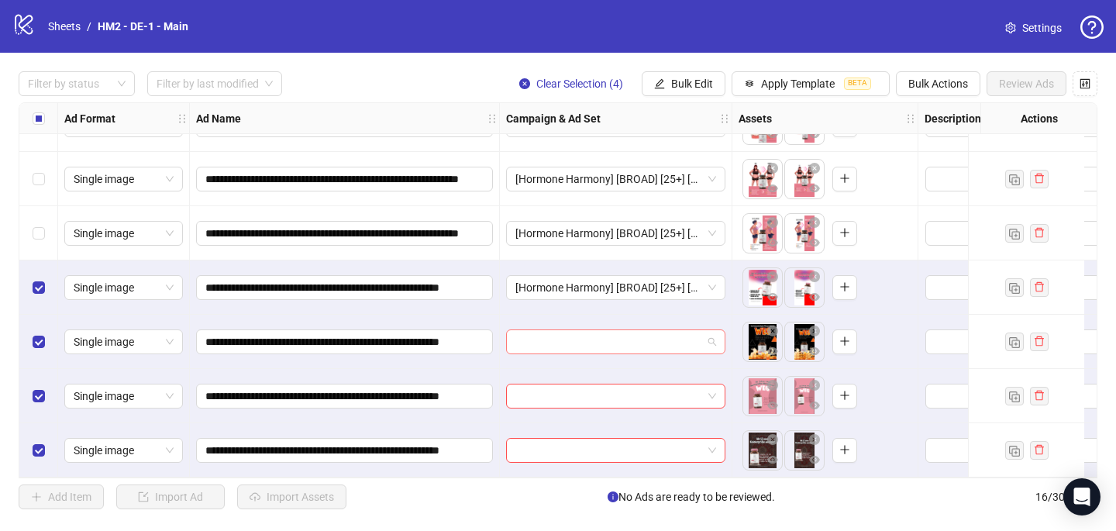
click at [523, 330] on input "search" at bounding box center [609, 341] width 187 height 23
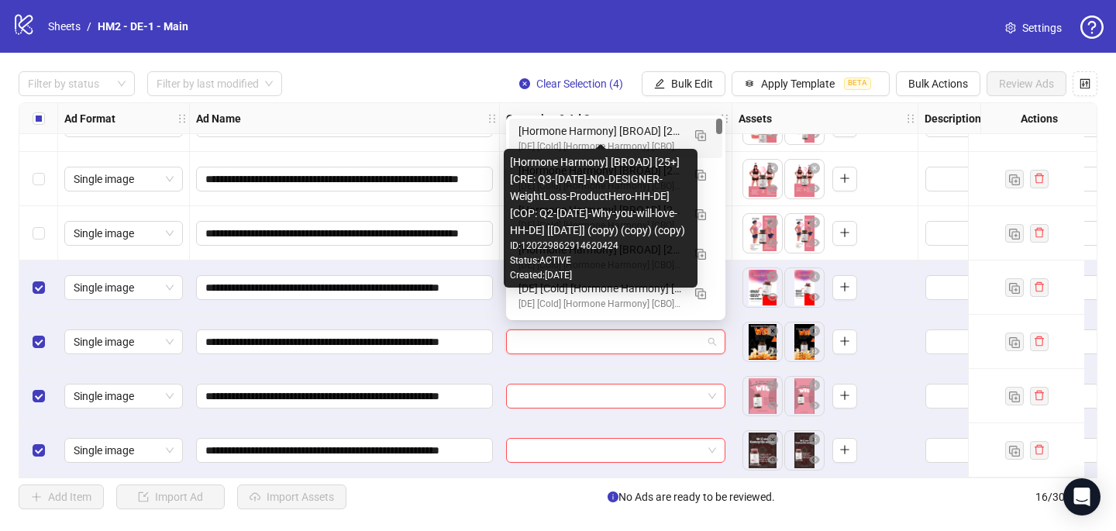
click at [562, 136] on div "[Hormone Harmony] [BROAD] [25+] [CRE: Q3-[DATE]-NO-DESIGNER-WeightLoss-ProductH…" at bounding box center [601, 130] width 164 height 17
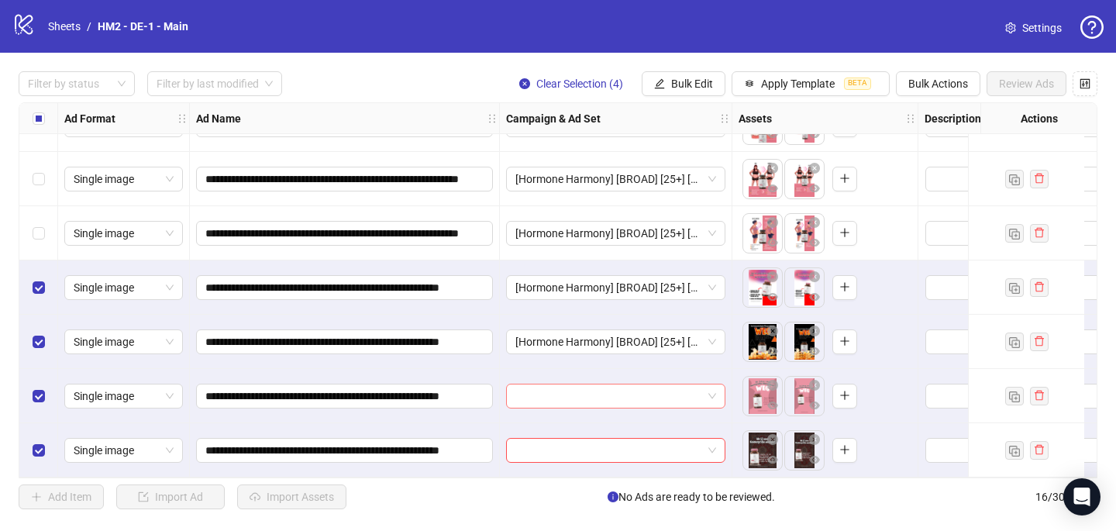
click at [526, 389] on input "search" at bounding box center [609, 396] width 187 height 23
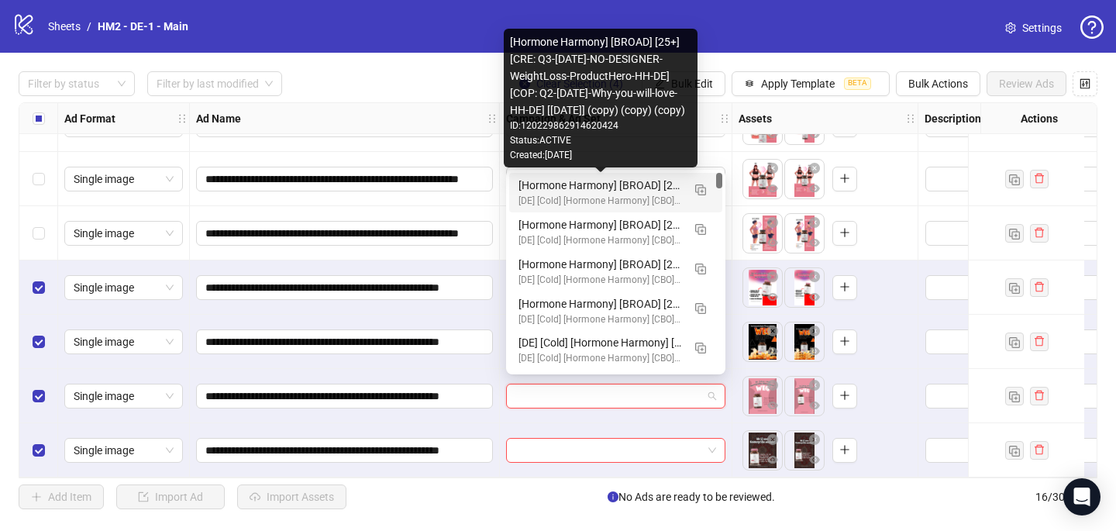
click at [572, 181] on div "[Hormone Harmony] [BROAD] [25+] [CRE: Q3-[DATE]-NO-DESIGNER-WeightLoss-ProductH…" at bounding box center [601, 185] width 164 height 17
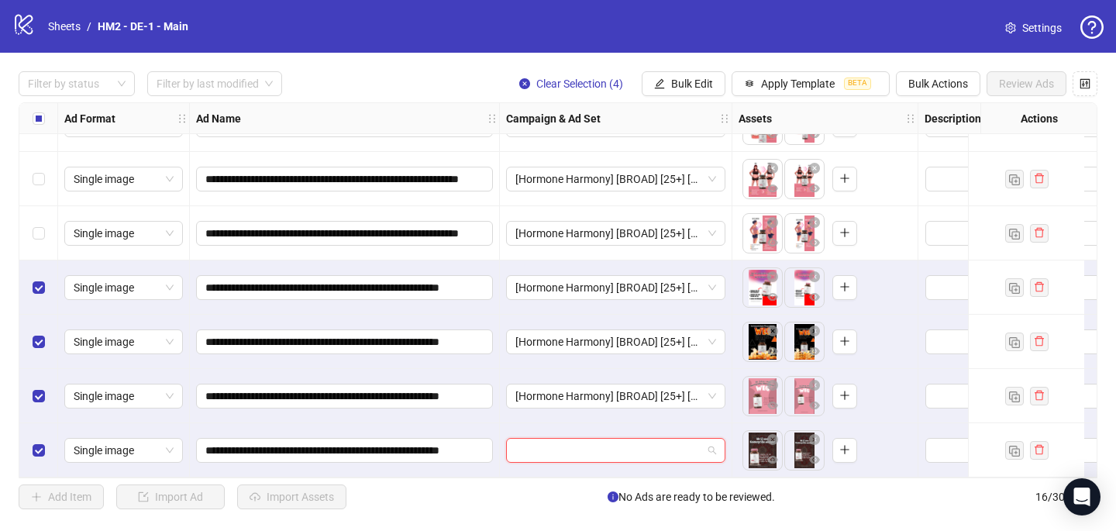
click at [529, 443] on input "search" at bounding box center [609, 450] width 187 height 23
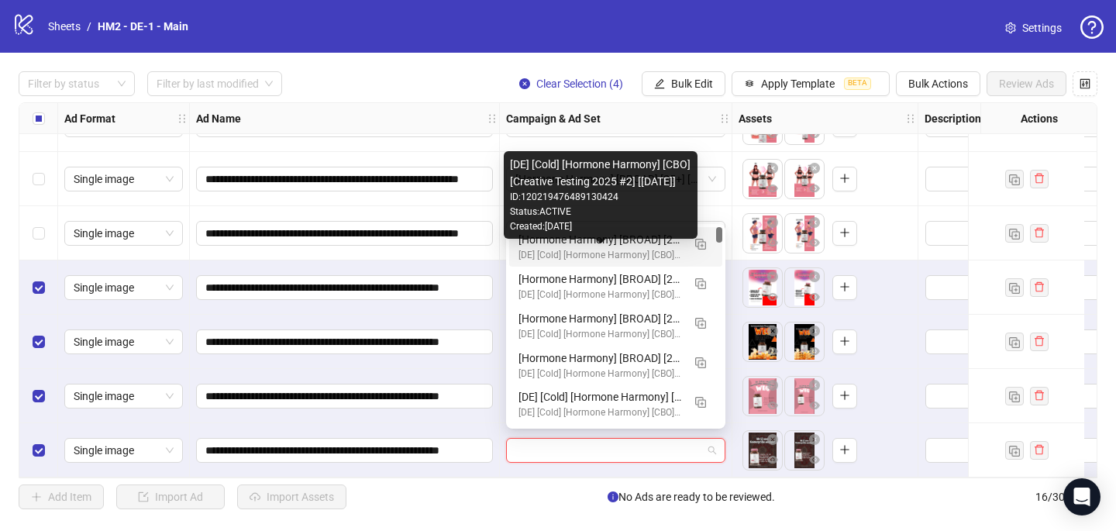
click at [599, 254] on div "[DE] [Cold] [Hormone Harmony] [CBO] [Creative Testing 2025 #2] [[DATE]]" at bounding box center [601, 255] width 164 height 15
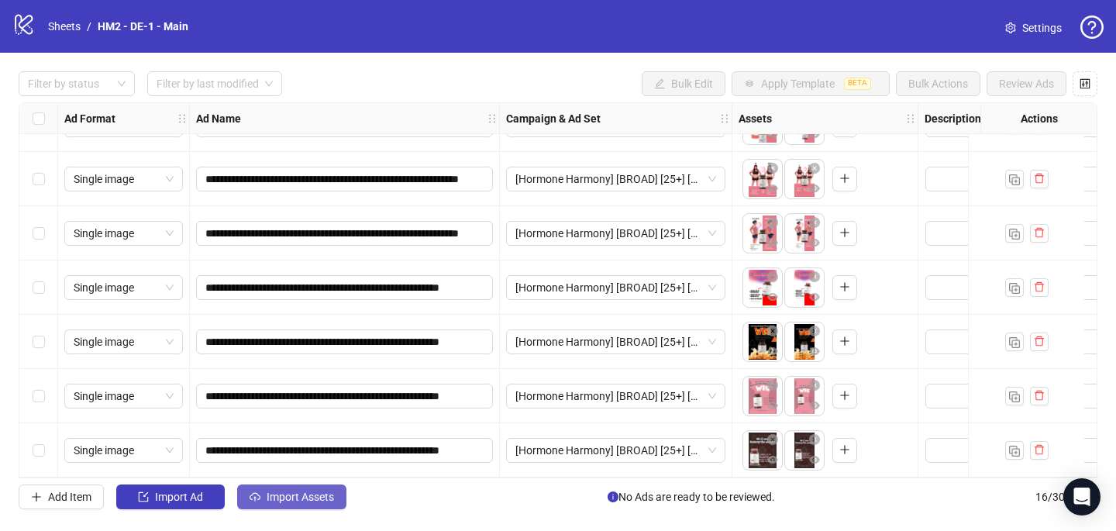
click at [272, 502] on span "Import Assets" at bounding box center [300, 497] width 67 height 12
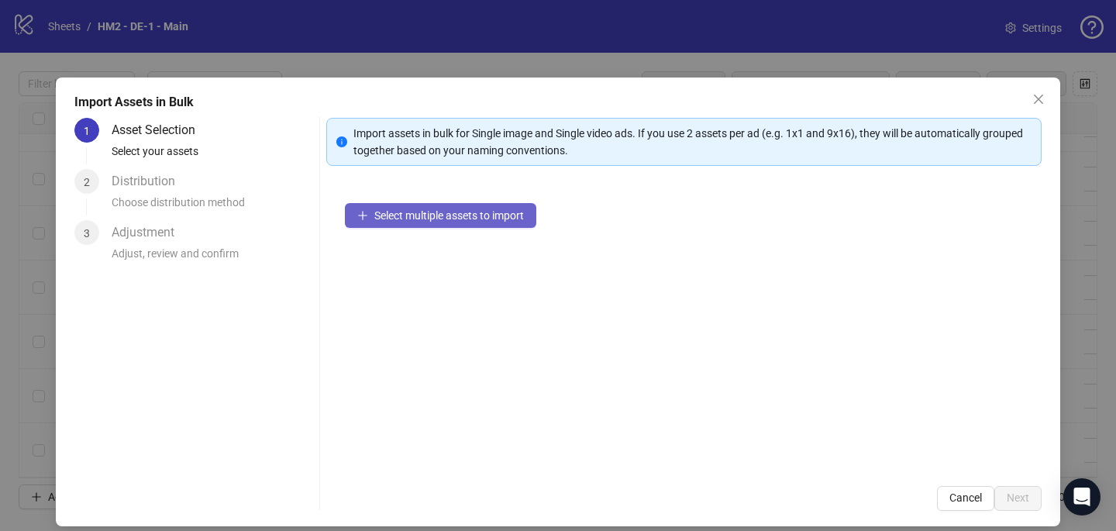
click at [384, 207] on button "Select multiple assets to import" at bounding box center [440, 215] width 191 height 25
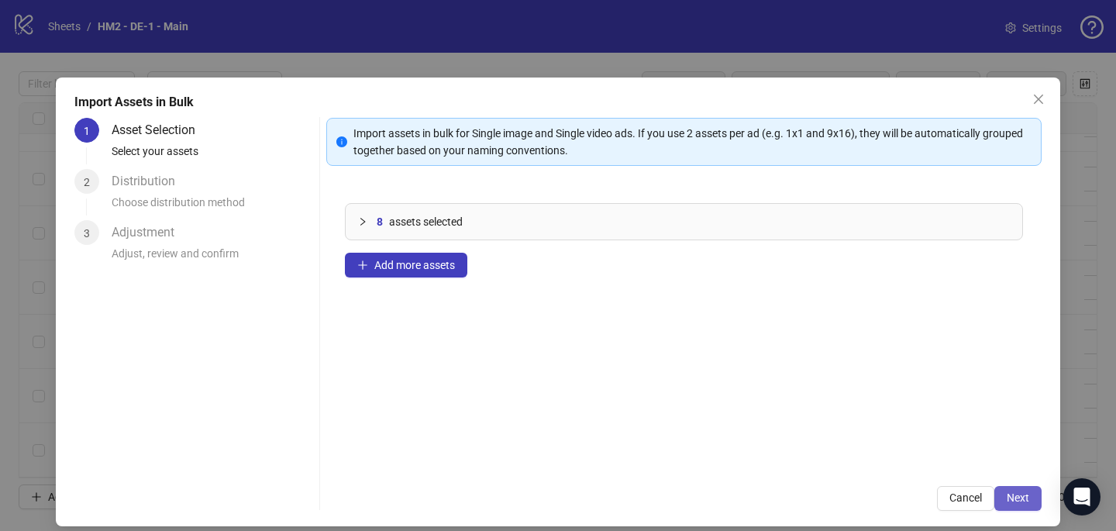
click at [1023, 488] on button "Next" at bounding box center [1018, 498] width 47 height 25
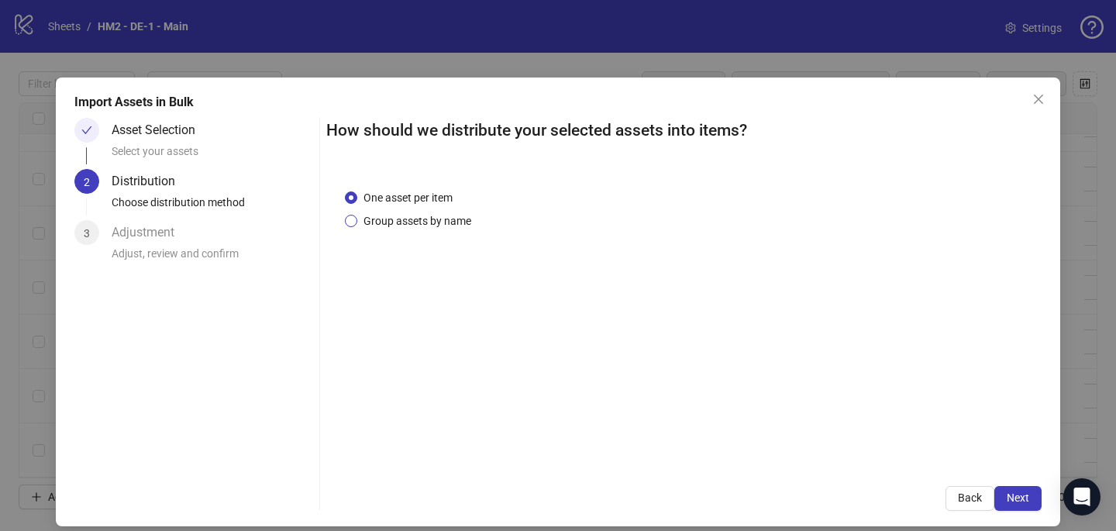
click at [412, 219] on span "Group assets by name" at bounding box center [417, 220] width 120 height 17
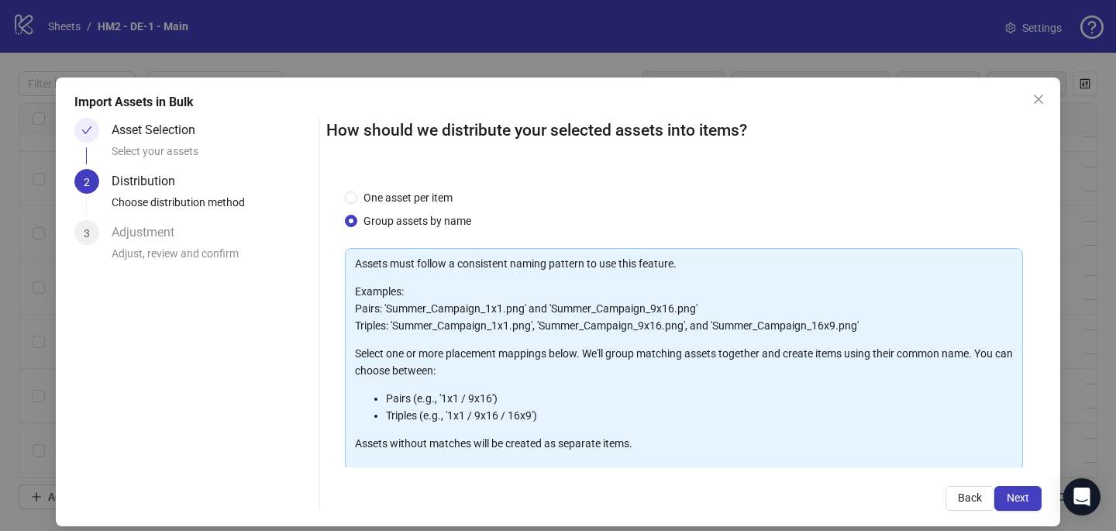
scroll to position [157, 0]
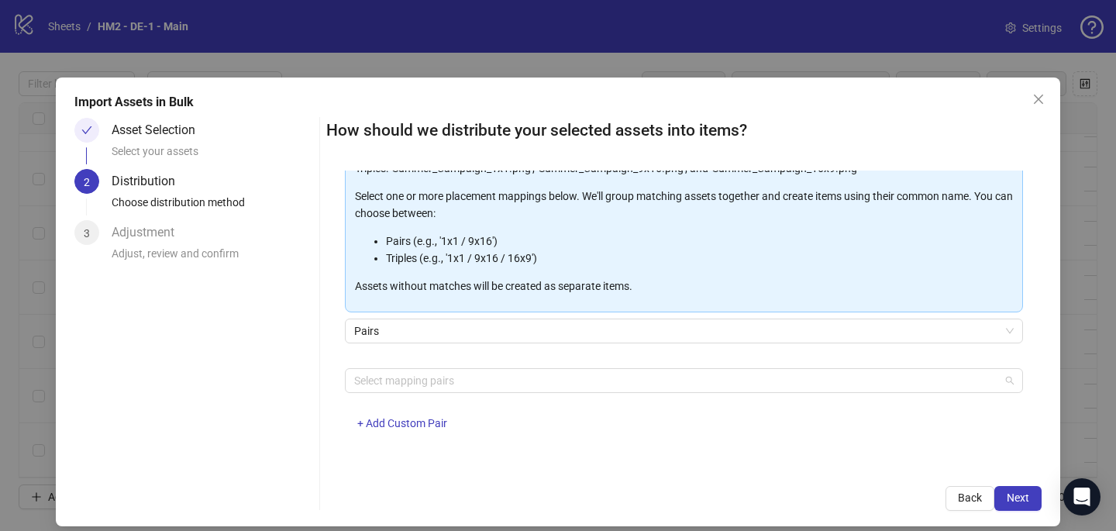
click at [416, 388] on div at bounding box center [676, 381] width 656 height 22
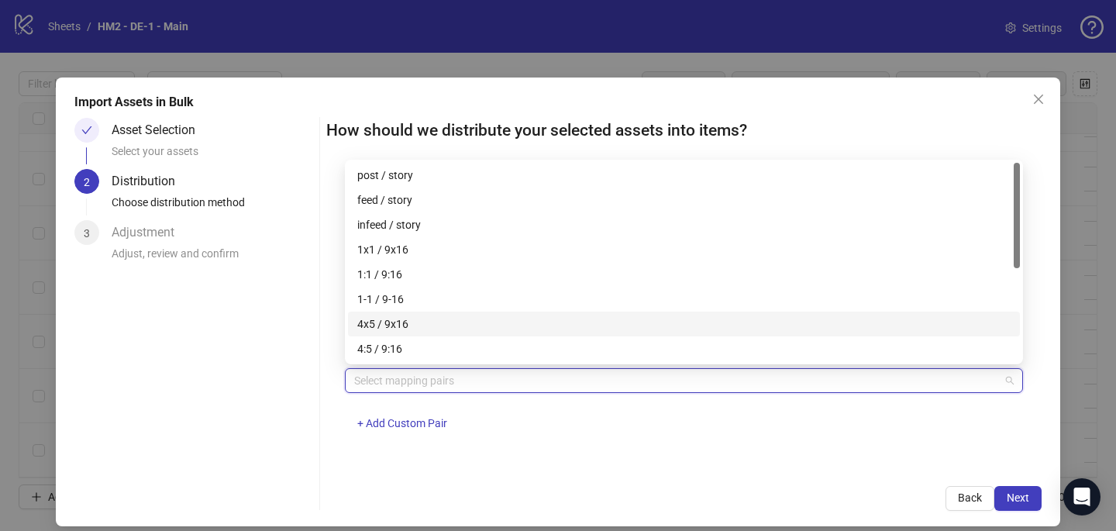
click at [436, 316] on div "4x5 / 9x16" at bounding box center [684, 324] width 654 height 17
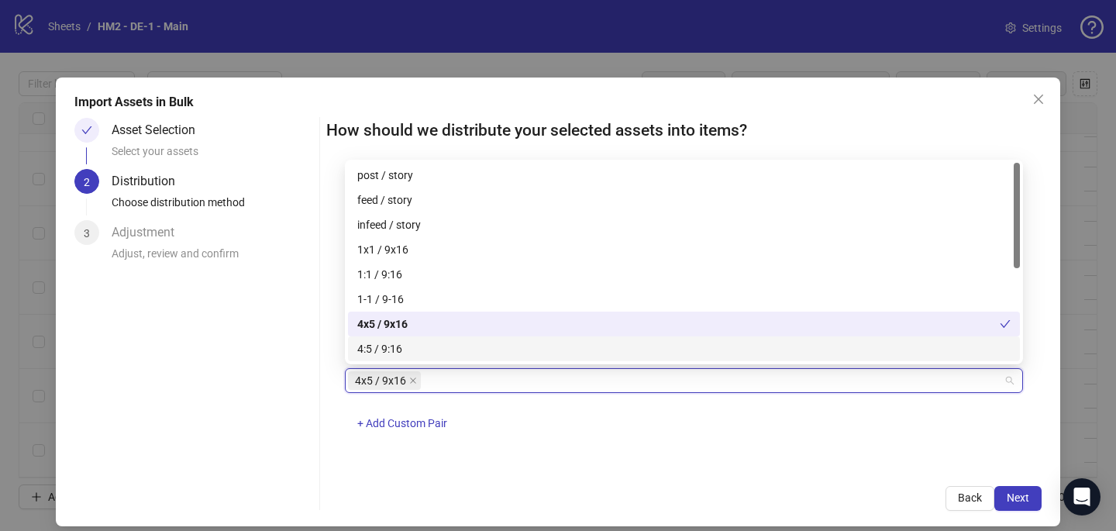
click at [750, 432] on div "4x5 / 9x16 + Add Custom Pair" at bounding box center [684, 408] width 678 height 81
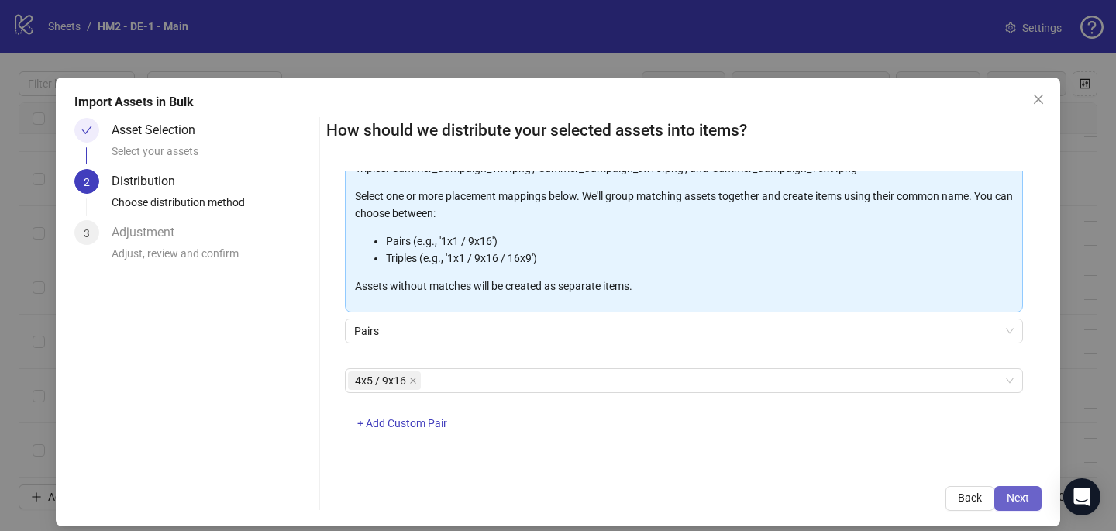
click at [1035, 498] on button "Next" at bounding box center [1018, 498] width 47 height 25
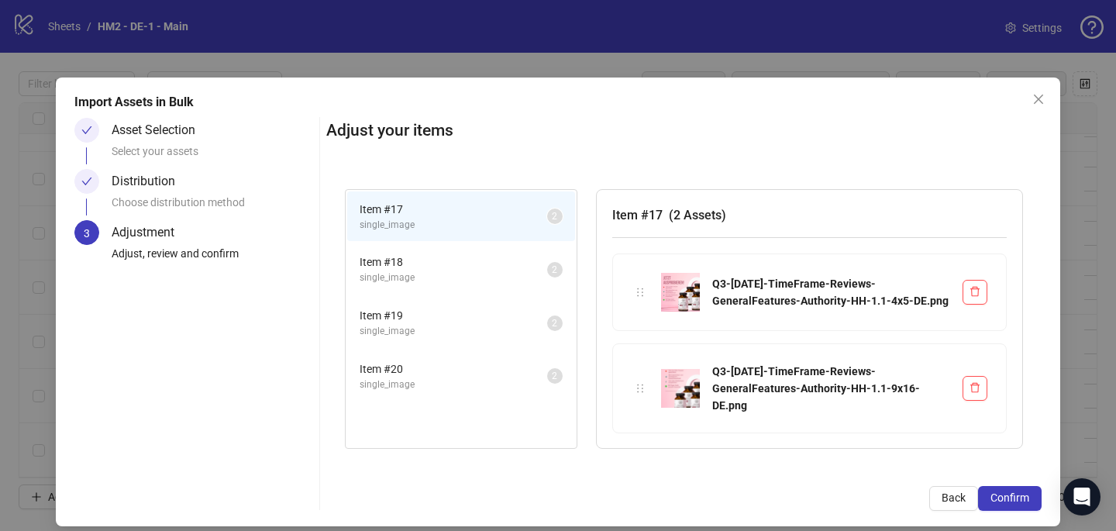
click at [1034, 498] on button "Confirm" at bounding box center [1010, 498] width 64 height 25
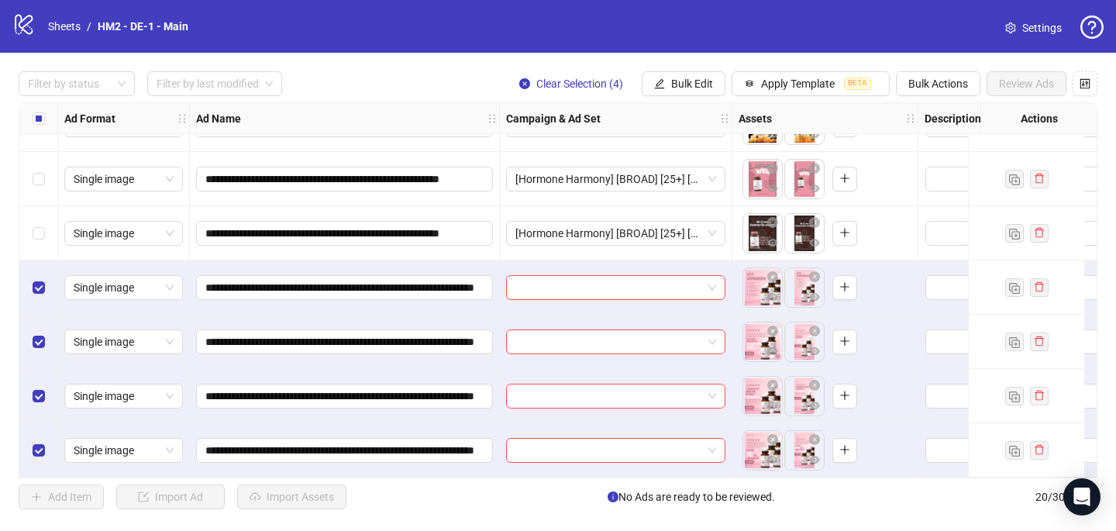
scroll to position [748, 0]
click at [530, 286] on input "search" at bounding box center [609, 287] width 187 height 23
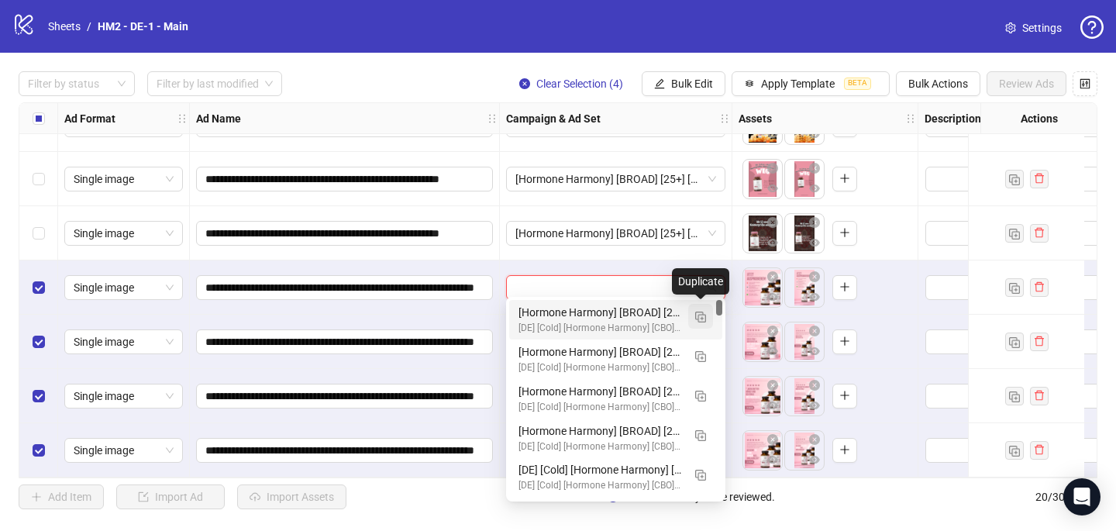
click at [700, 319] on img "button" at bounding box center [700, 317] width 11 height 11
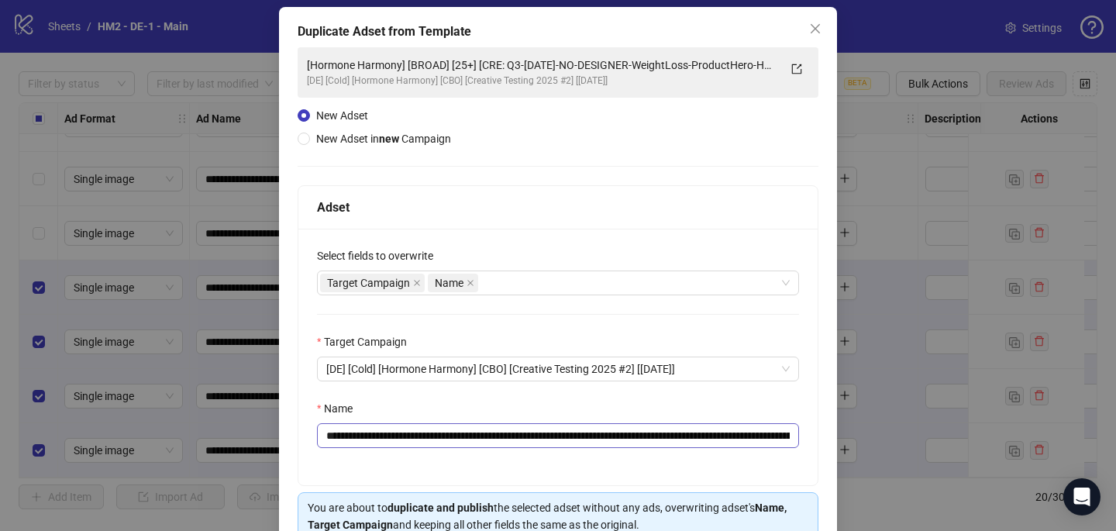
scroll to position [105, 0]
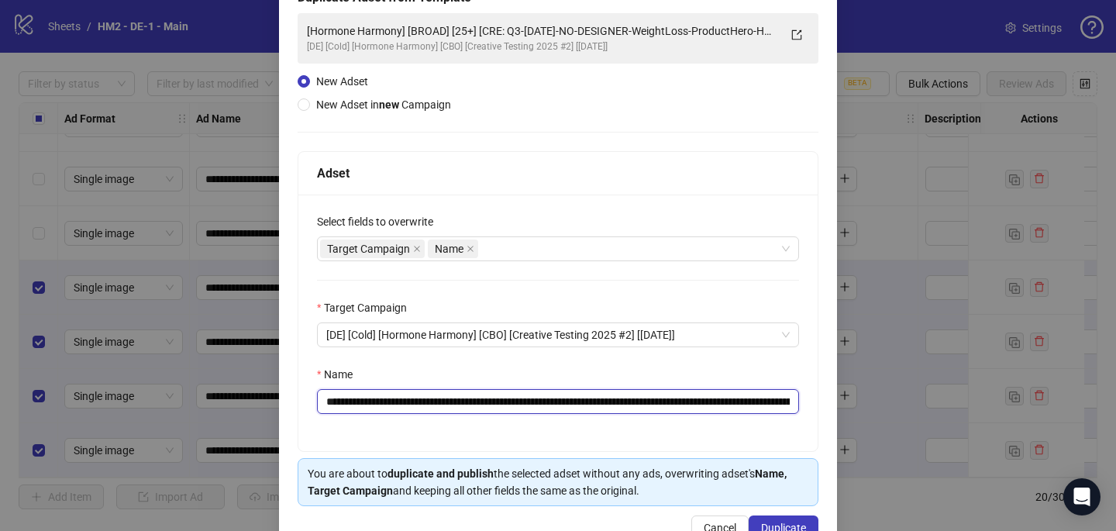
drag, startPoint x: 748, startPoint y: 396, endPoint x: 564, endPoint y: 398, distance: 183.7
click at [564, 398] on input "**********" at bounding box center [558, 401] width 482 height 25
drag, startPoint x: 654, startPoint y: 399, endPoint x: 526, endPoint y: 398, distance: 127.9
click at [525, 399] on input "**********" at bounding box center [558, 401] width 482 height 25
paste input "**********"
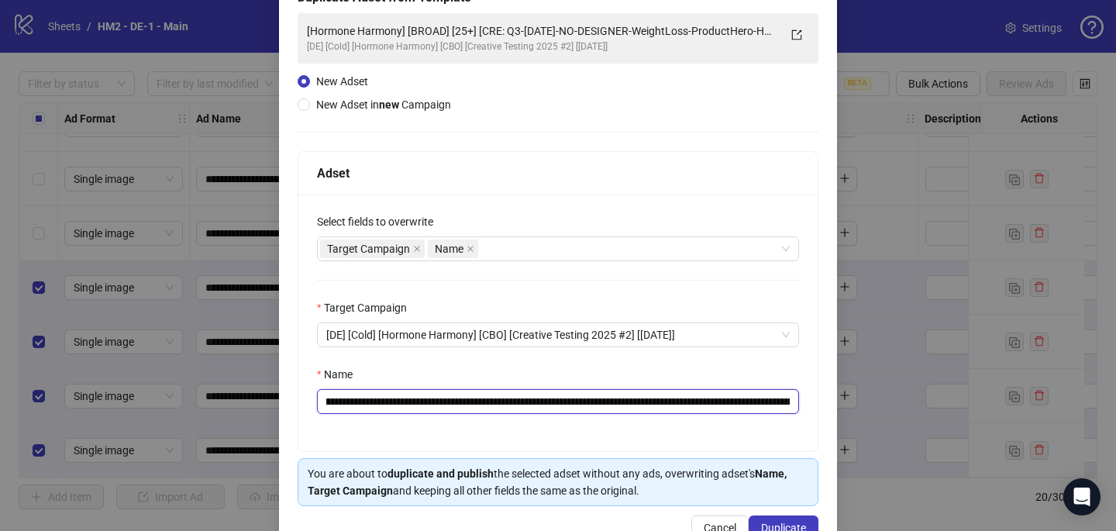
scroll to position [149, 0]
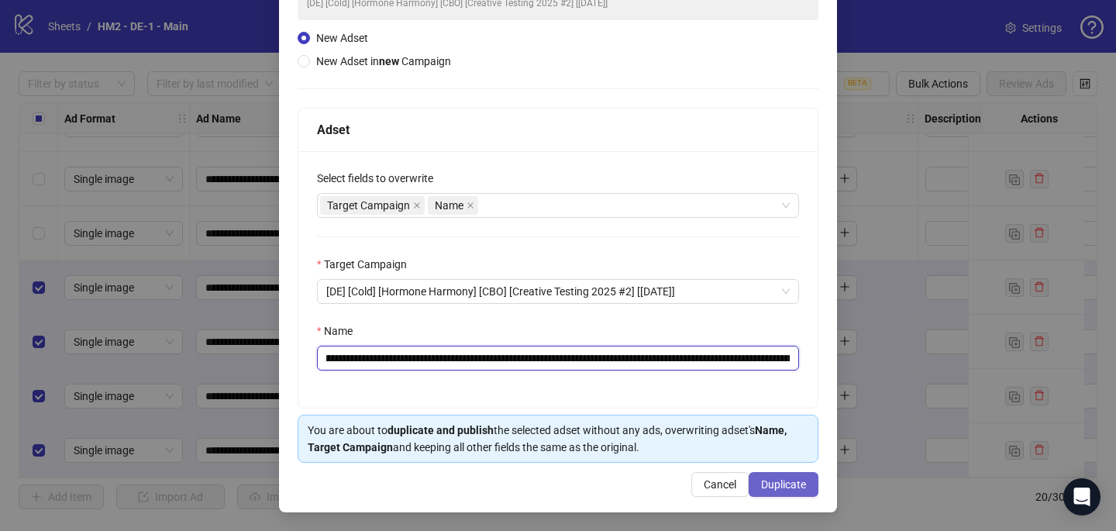
type input "**********"
click at [785, 480] on span "Duplicate" at bounding box center [783, 484] width 45 height 12
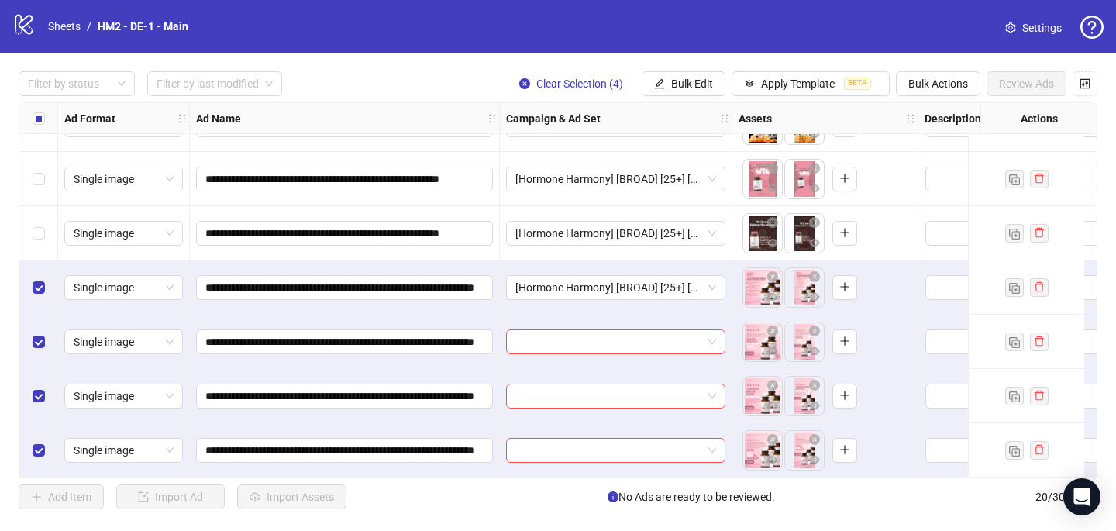
click at [568, 333] on input "search" at bounding box center [609, 341] width 187 height 23
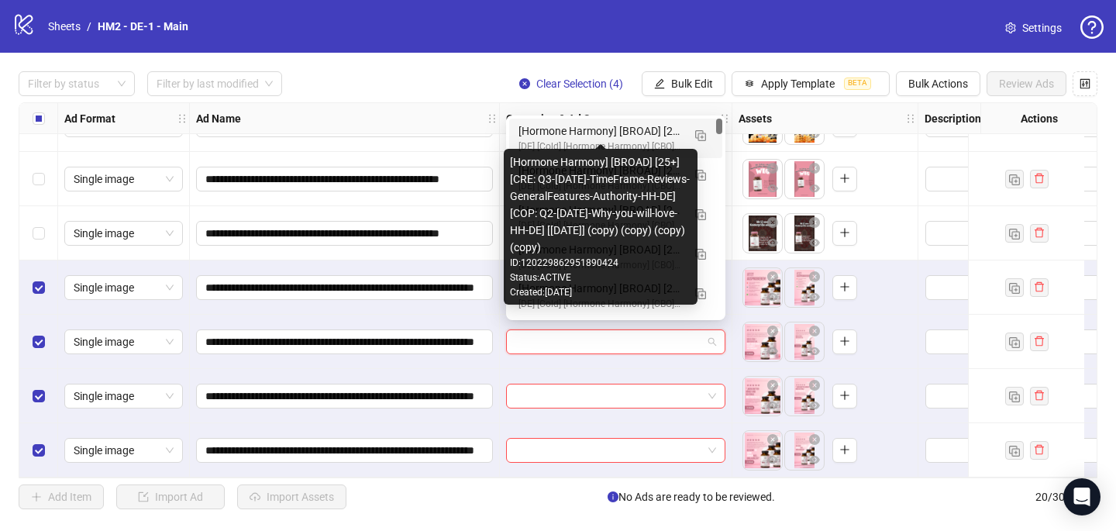
click at [568, 132] on div "[Hormone Harmony] [BROAD] [25+] [CRE: Q3-[DATE]-TimeFrame-Reviews-GeneralFeatur…" at bounding box center [601, 130] width 164 height 17
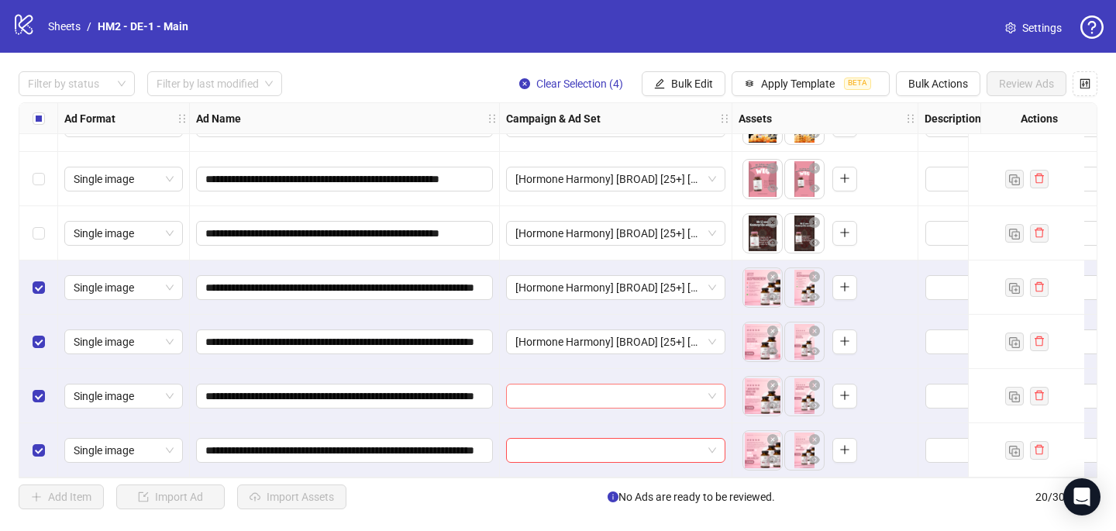
click at [522, 386] on input "search" at bounding box center [609, 396] width 187 height 23
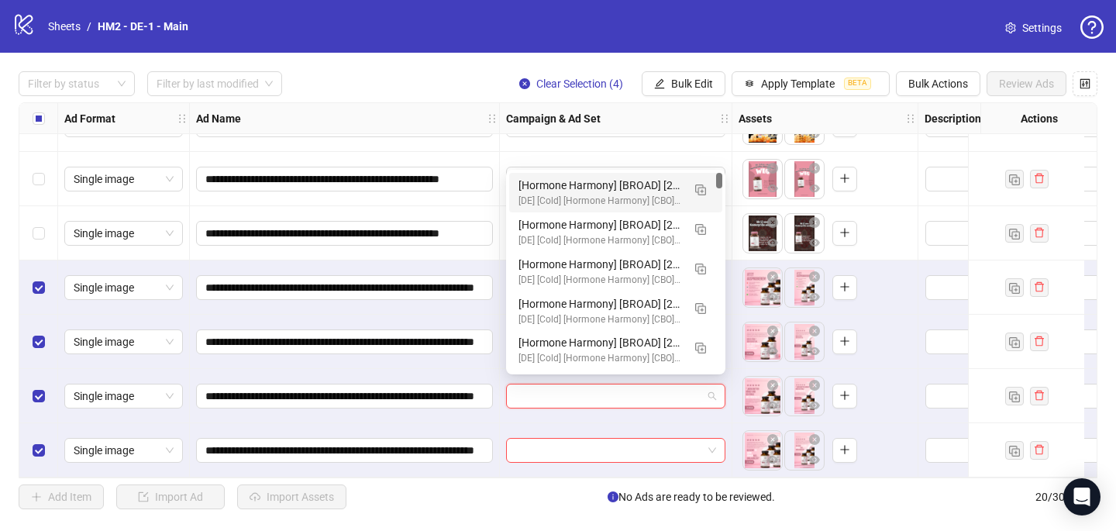
click at [585, 198] on div "[DE] [Cold] [Hormone Harmony] [CBO] [Creative Testing 2025 #2] [[DATE]]" at bounding box center [601, 201] width 164 height 15
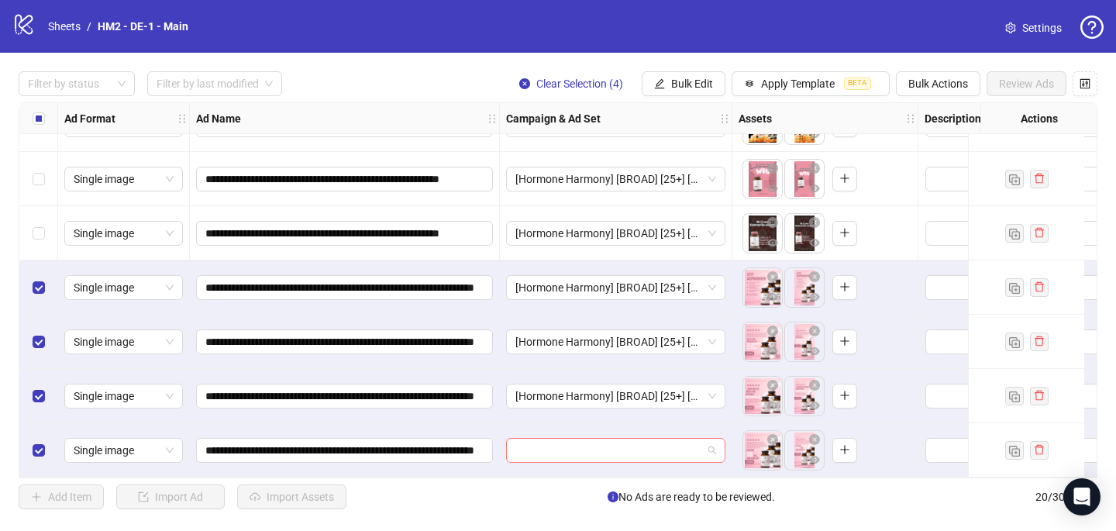
click at [522, 448] on input "search" at bounding box center [609, 450] width 187 height 23
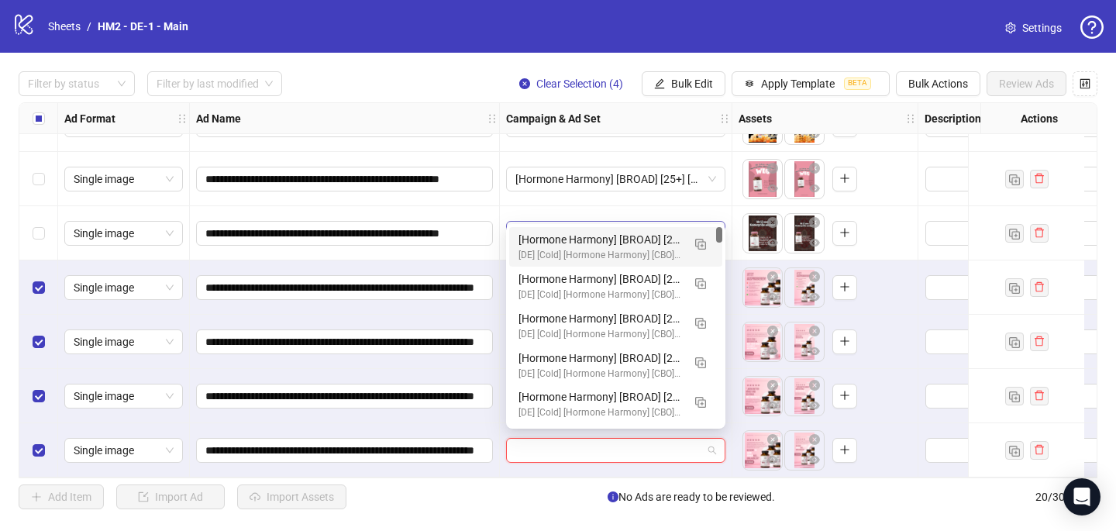
click at [591, 236] on div "[Hormone Harmony] [BROAD] [25+] [CRE: Q3-[DATE]-TimeFrame-Reviews-GeneralFeatur…" at bounding box center [601, 239] width 164 height 17
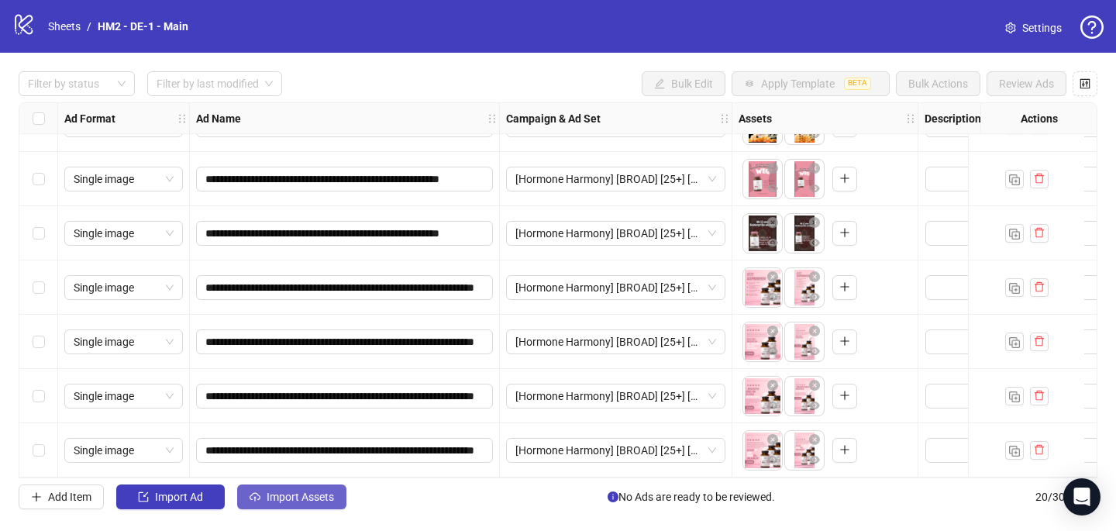
click at [331, 502] on span "Import Assets" at bounding box center [300, 497] width 67 height 12
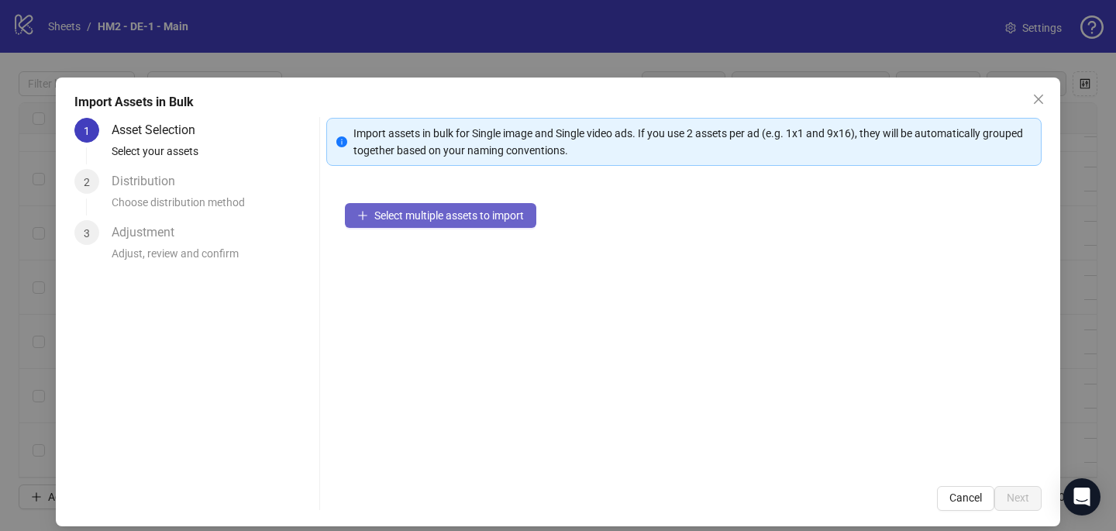
click at [412, 214] on span "Select multiple assets to import" at bounding box center [449, 215] width 150 height 12
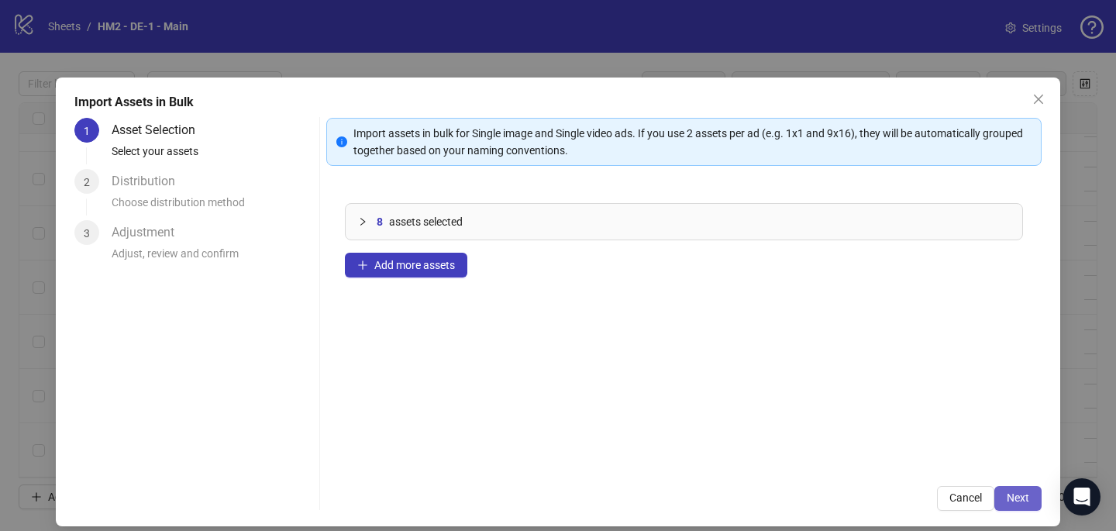
click at [1027, 490] on button "Next" at bounding box center [1018, 498] width 47 height 25
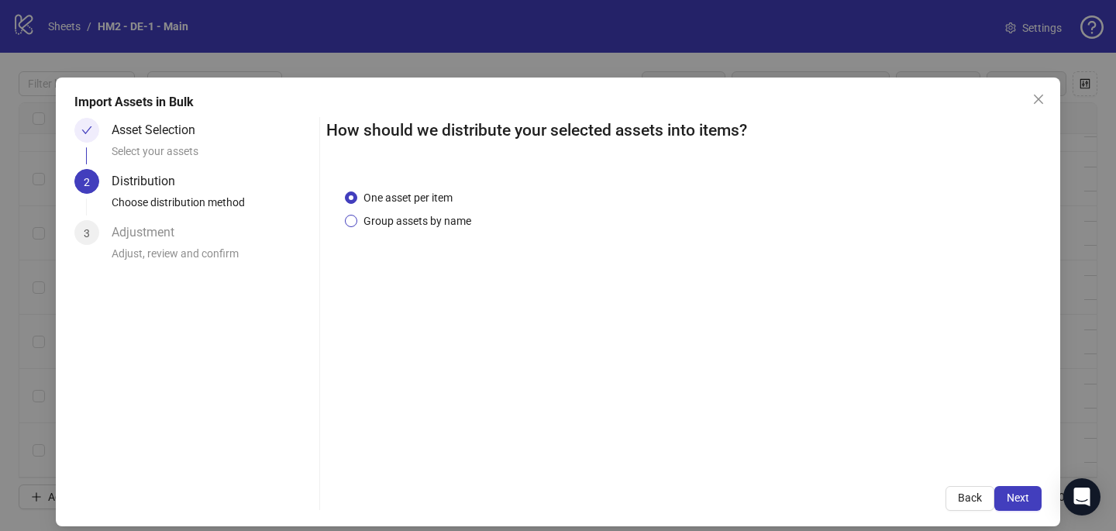
click at [413, 216] on span "Group assets by name" at bounding box center [417, 220] width 120 height 17
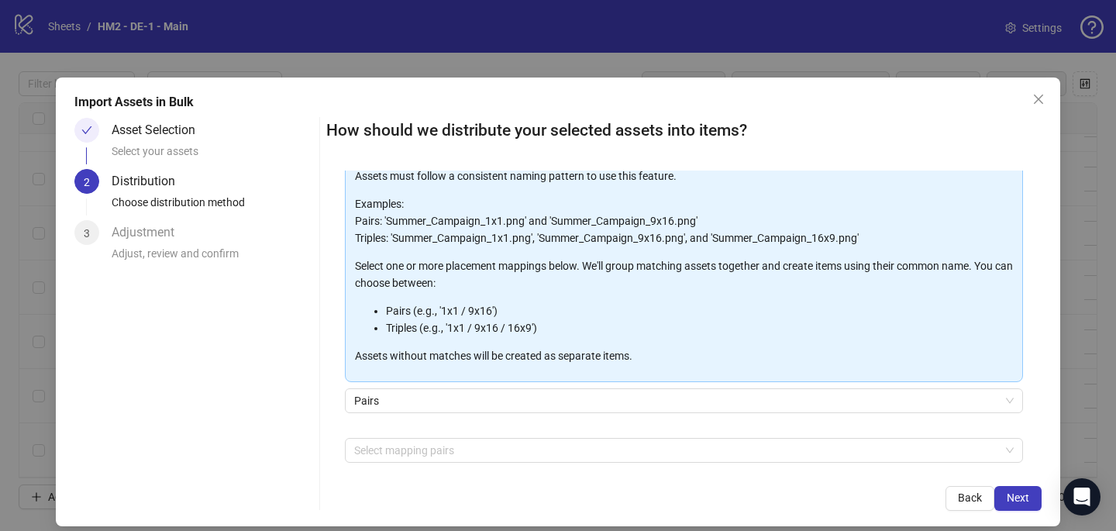
scroll to position [157, 0]
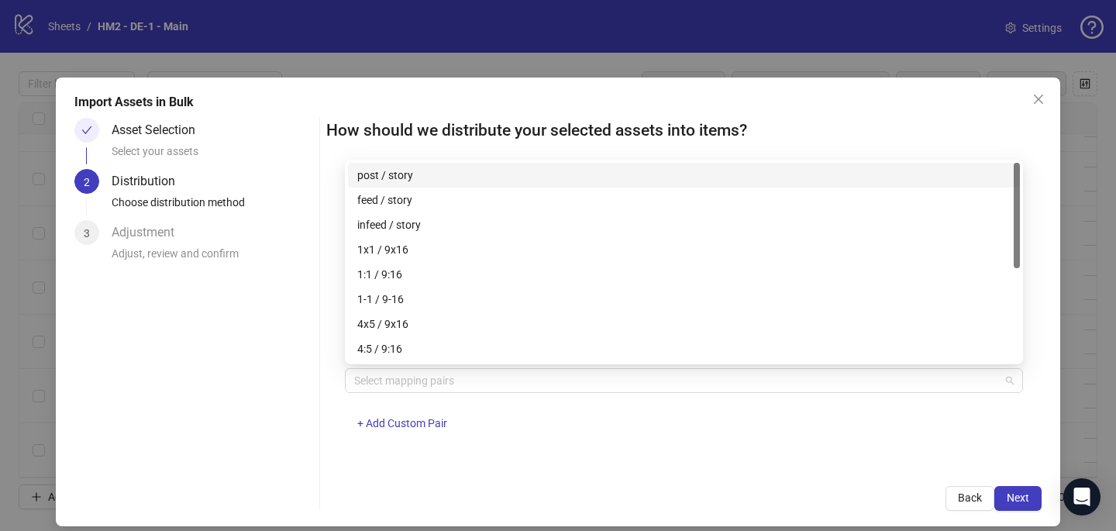
click at [432, 374] on div at bounding box center [676, 381] width 656 height 22
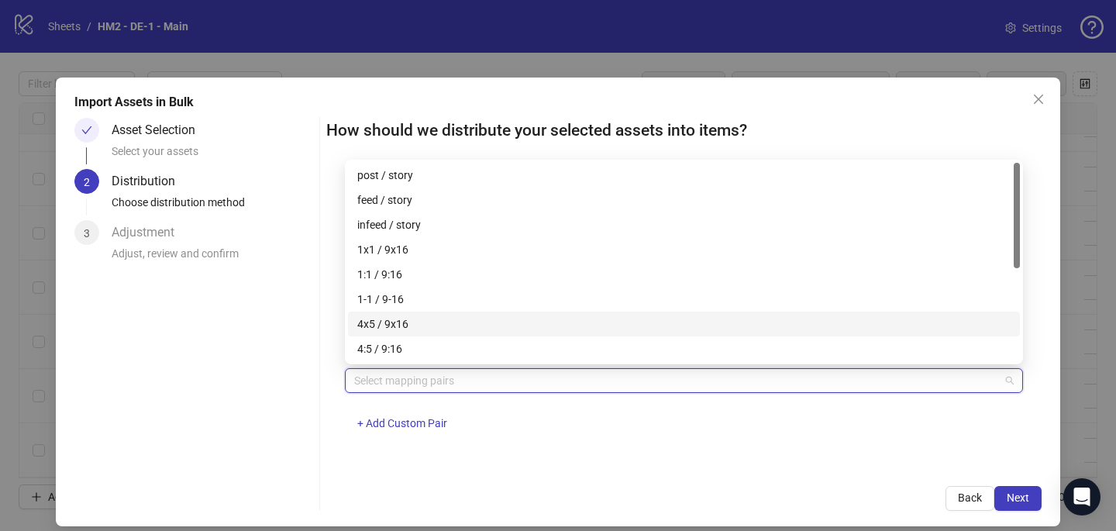
click at [436, 324] on div "4x5 / 9x16" at bounding box center [684, 324] width 654 height 17
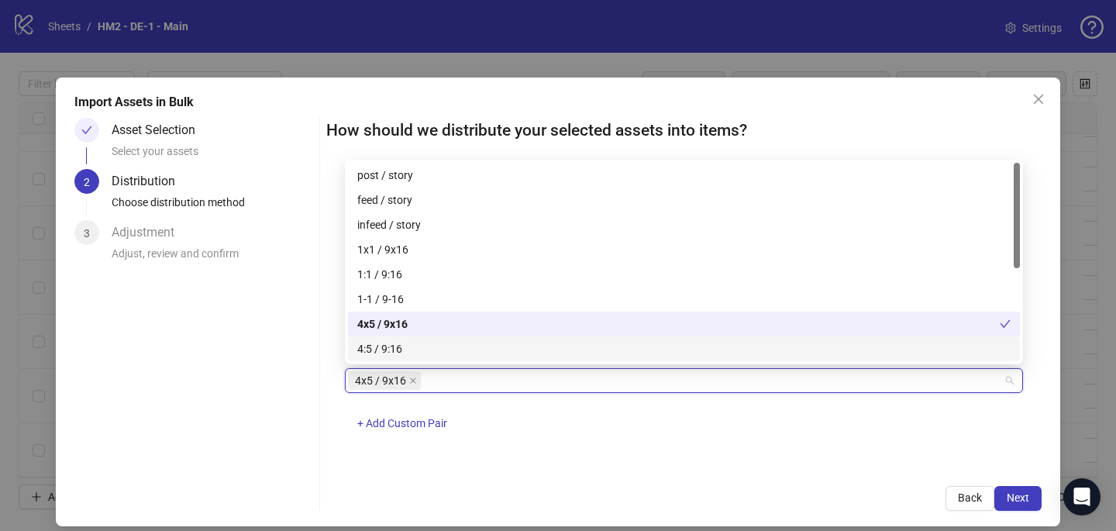
click at [719, 442] on div "4x5 / 9x16 + Add Custom Pair" at bounding box center [684, 408] width 678 height 81
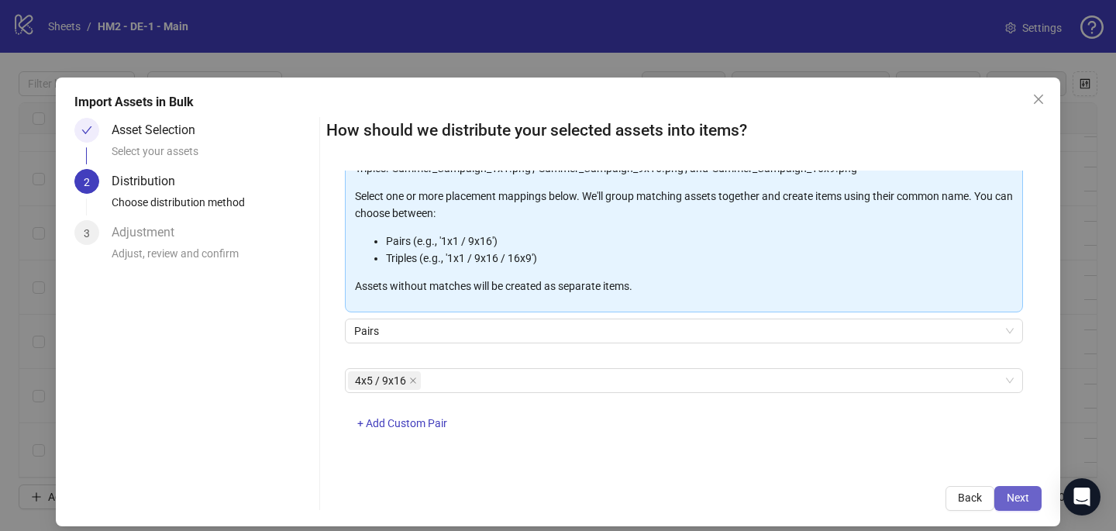
click at [1026, 499] on span "Next" at bounding box center [1018, 498] width 22 height 12
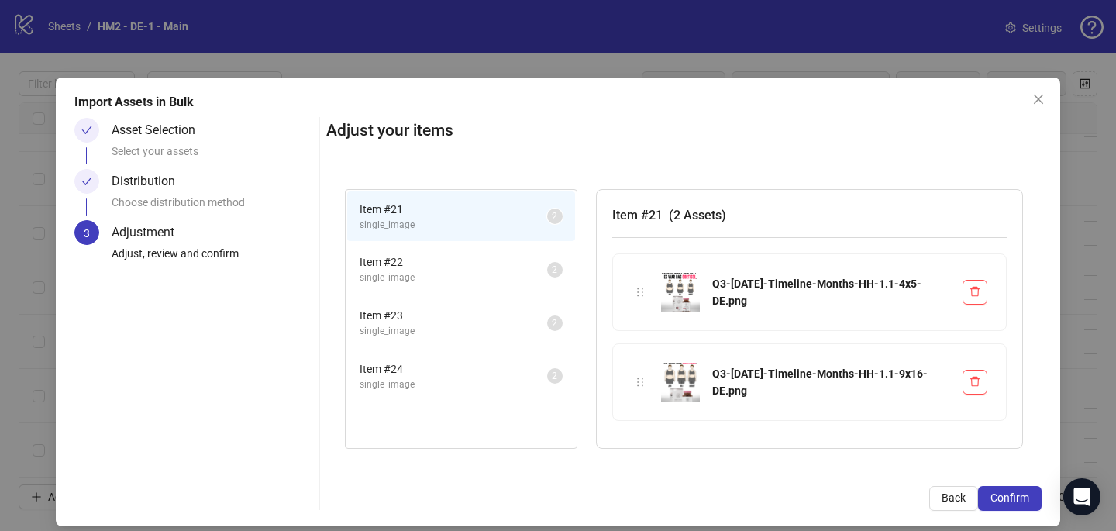
click at [1026, 499] on span "Confirm" at bounding box center [1010, 498] width 39 height 12
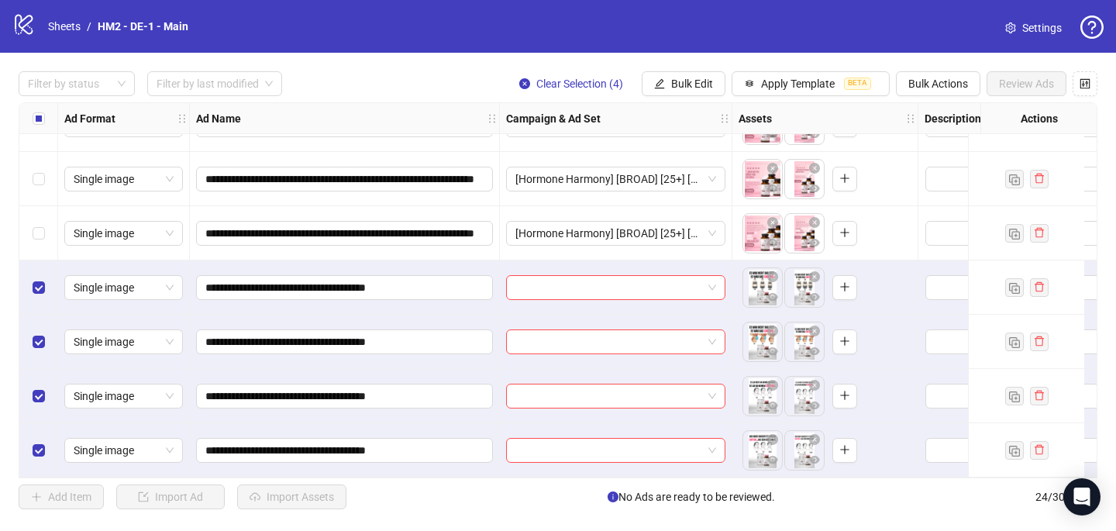
scroll to position [965, 0]
click at [543, 276] on input "search" at bounding box center [609, 287] width 187 height 23
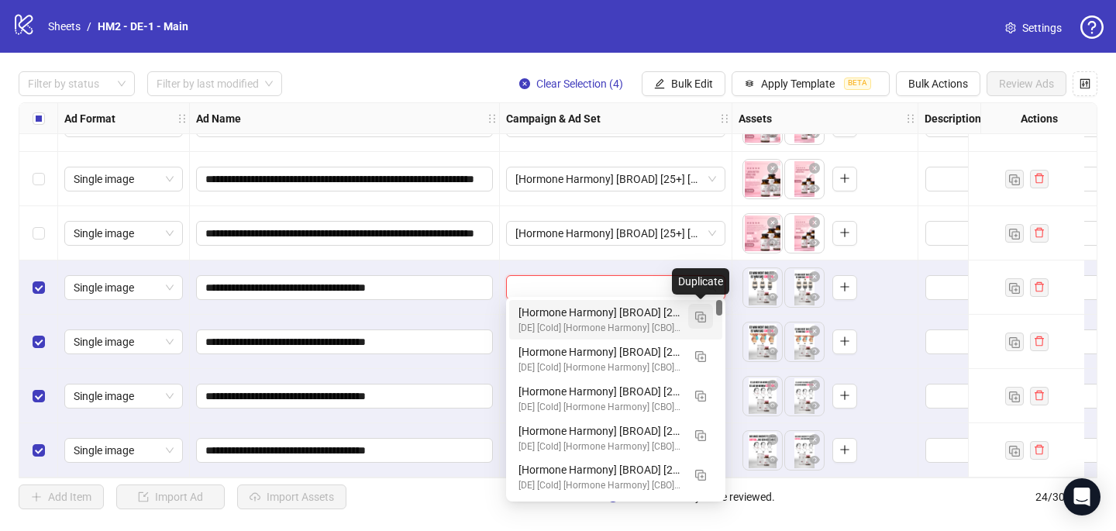
click at [704, 316] on img "button" at bounding box center [700, 317] width 11 height 11
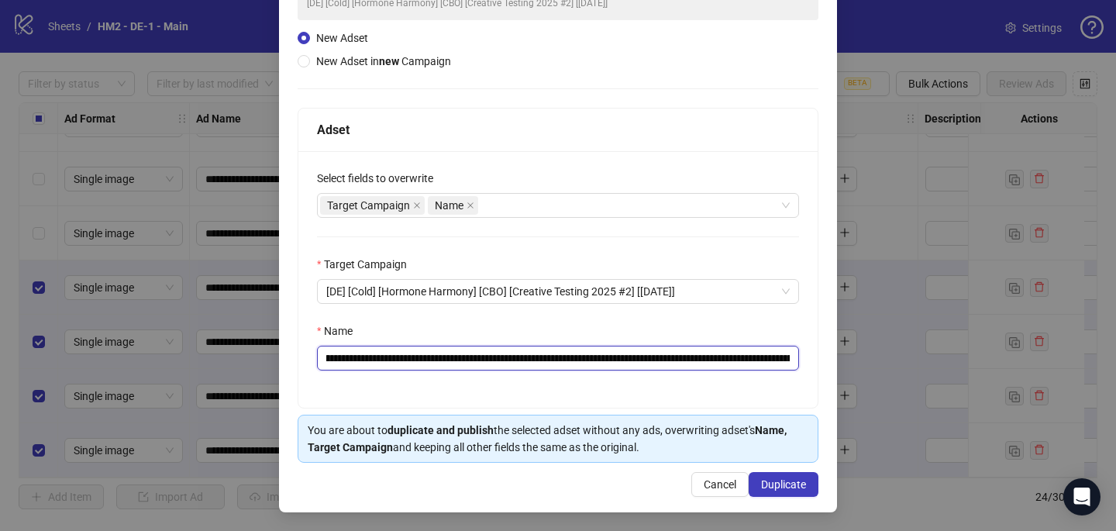
scroll to position [0, 271]
drag, startPoint x: 528, startPoint y: 354, endPoint x: 598, endPoint y: 353, distance: 69.8
click at [598, 353] on input "**********" at bounding box center [558, 358] width 482 height 25
paste input "text"
drag, startPoint x: 757, startPoint y: 357, endPoint x: 809, endPoint y: 357, distance: 51.9
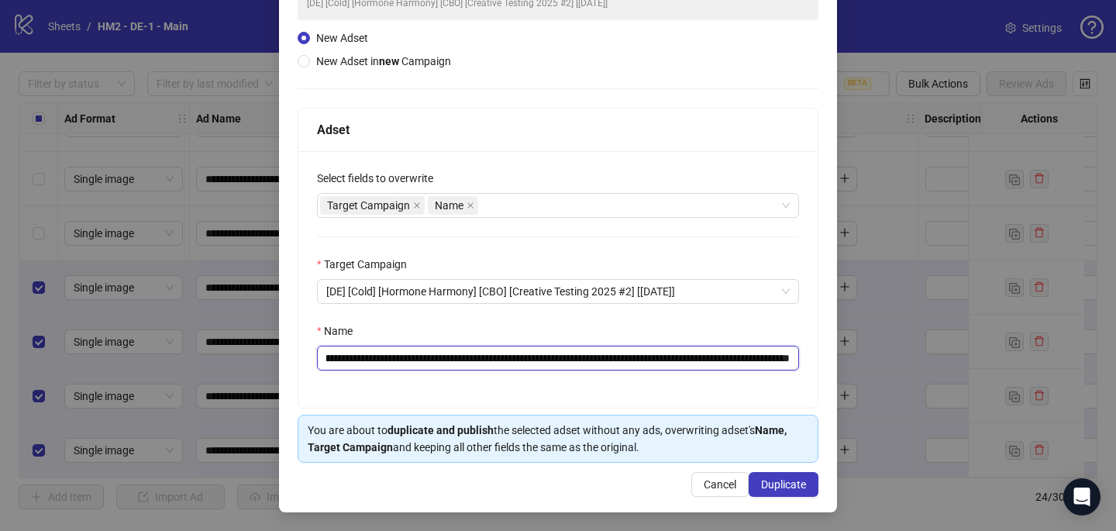
click at [815, 358] on div "**********" at bounding box center [557, 279] width 519 height 257
type input "**********"
click at [809, 486] on button "Duplicate" at bounding box center [784, 484] width 70 height 25
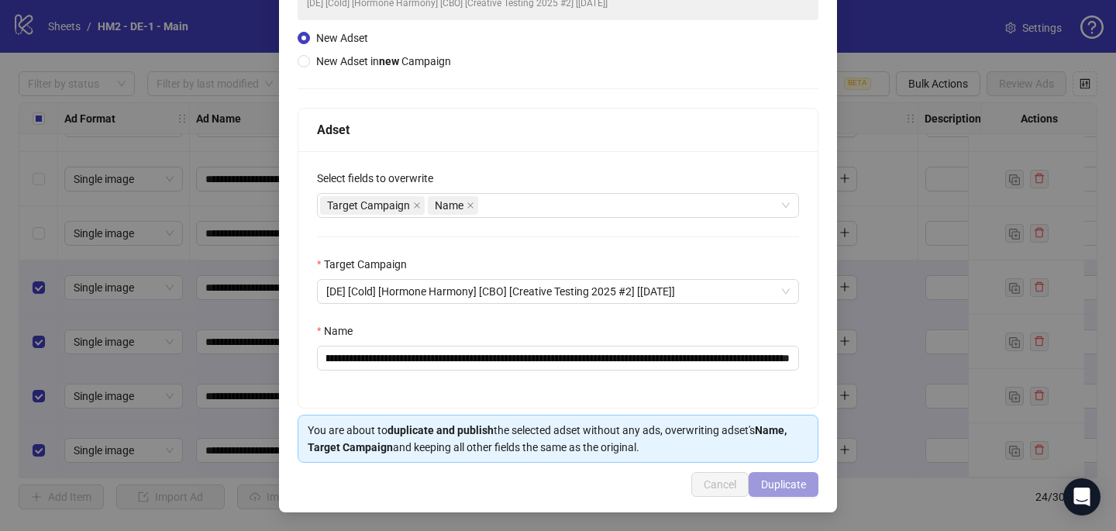
scroll to position [0, 0]
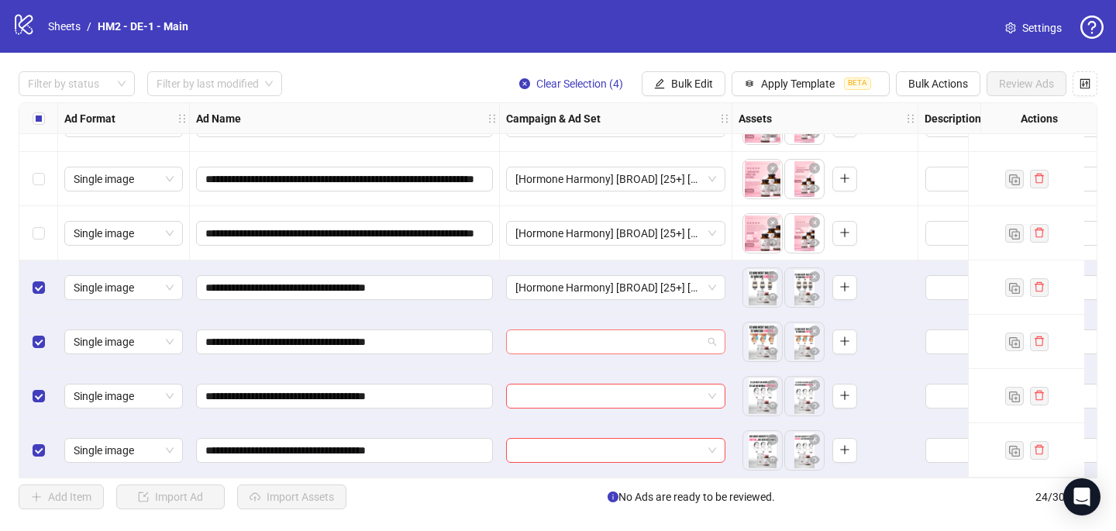
click at [580, 338] on input "search" at bounding box center [609, 341] width 187 height 23
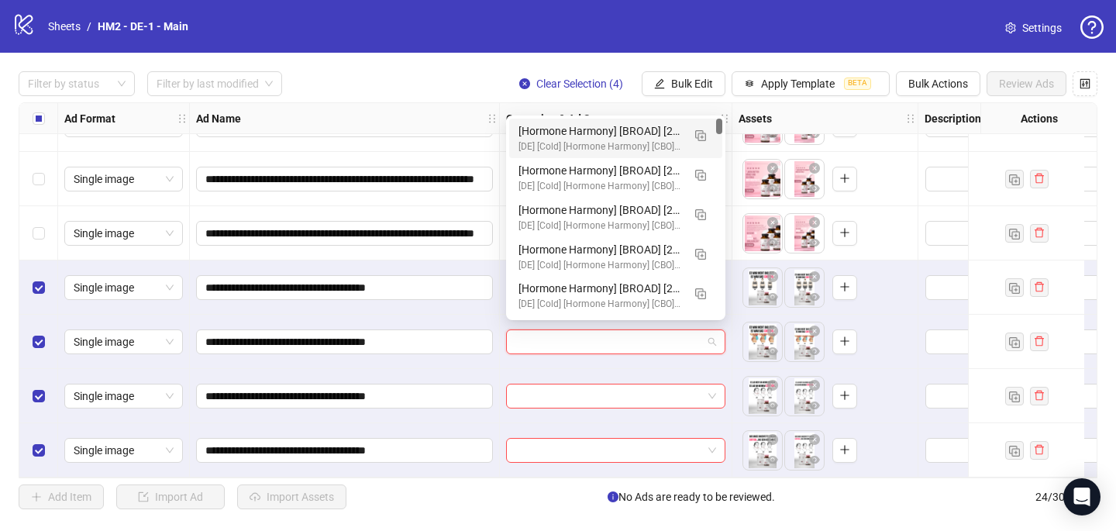
click at [592, 131] on div "[Hormone Harmony] [BROAD] [25+] [CRE: Q3-[DATE]-Timeline-Months-HH-DE] [COP: Q2…" at bounding box center [601, 130] width 164 height 17
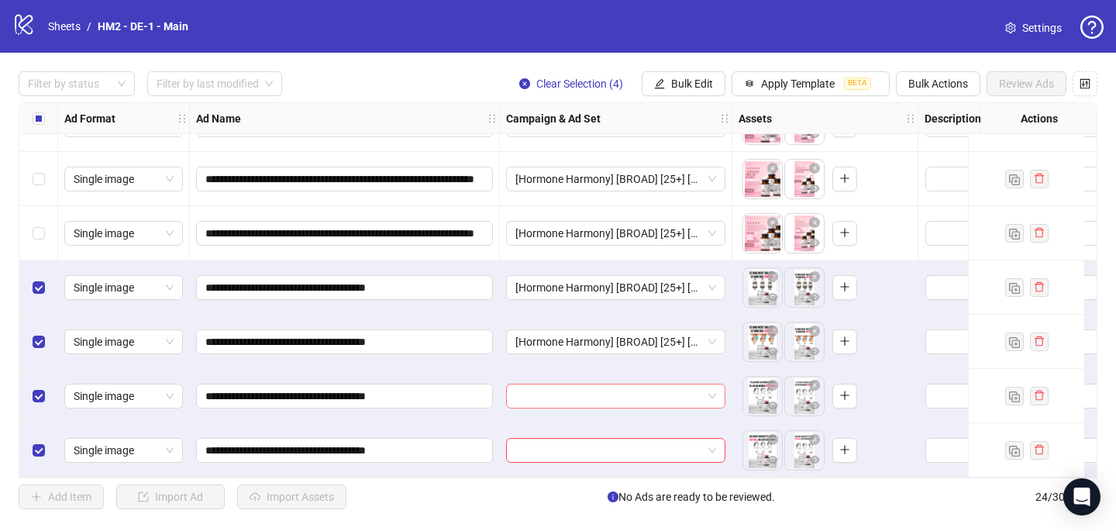
click at [517, 393] on input "search" at bounding box center [609, 396] width 187 height 23
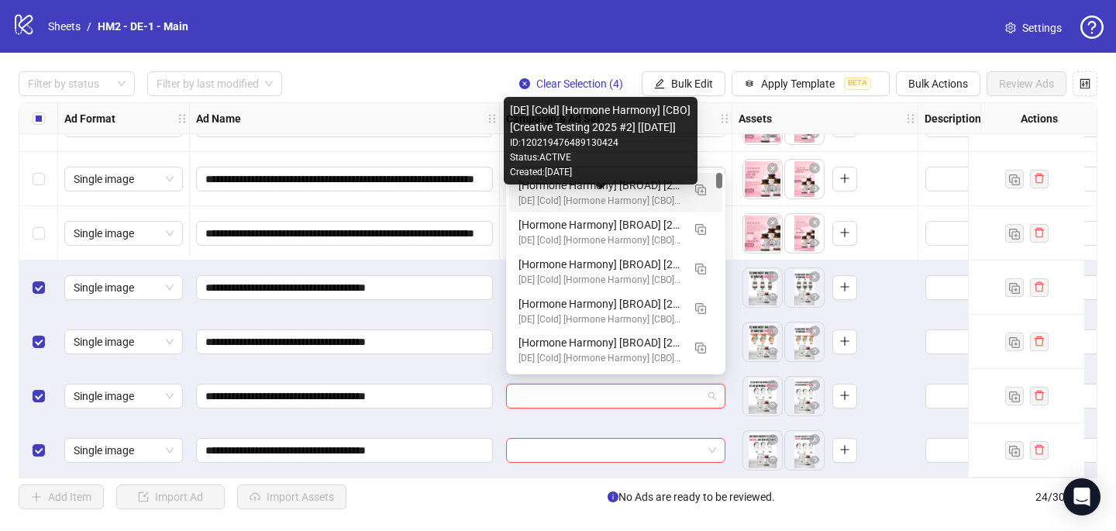
click at [567, 199] on div "[DE] [Cold] [Hormone Harmony] [CBO] [Creative Testing 2025 #2] [[DATE]]" at bounding box center [601, 201] width 164 height 15
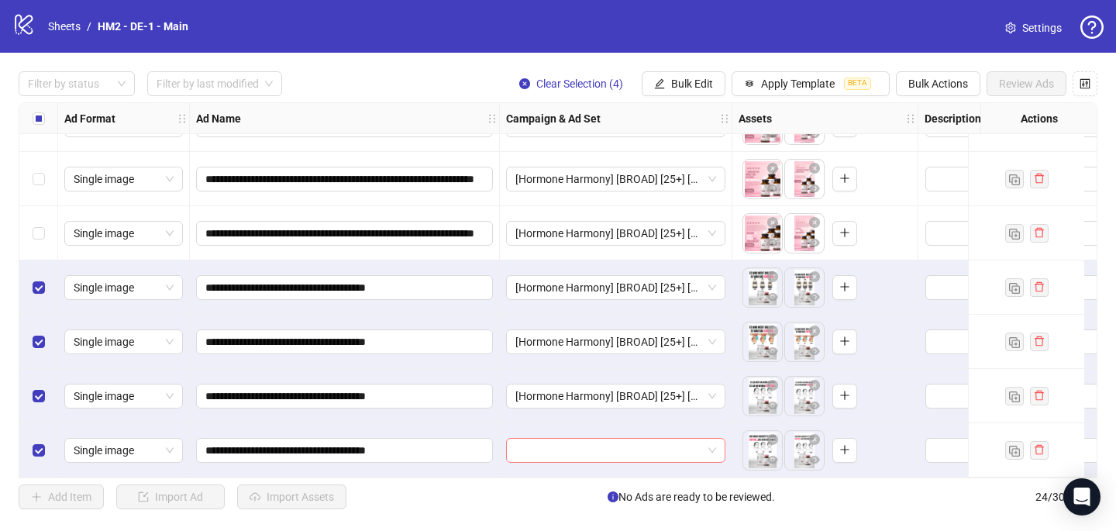
click at [535, 444] on input "search" at bounding box center [609, 450] width 187 height 23
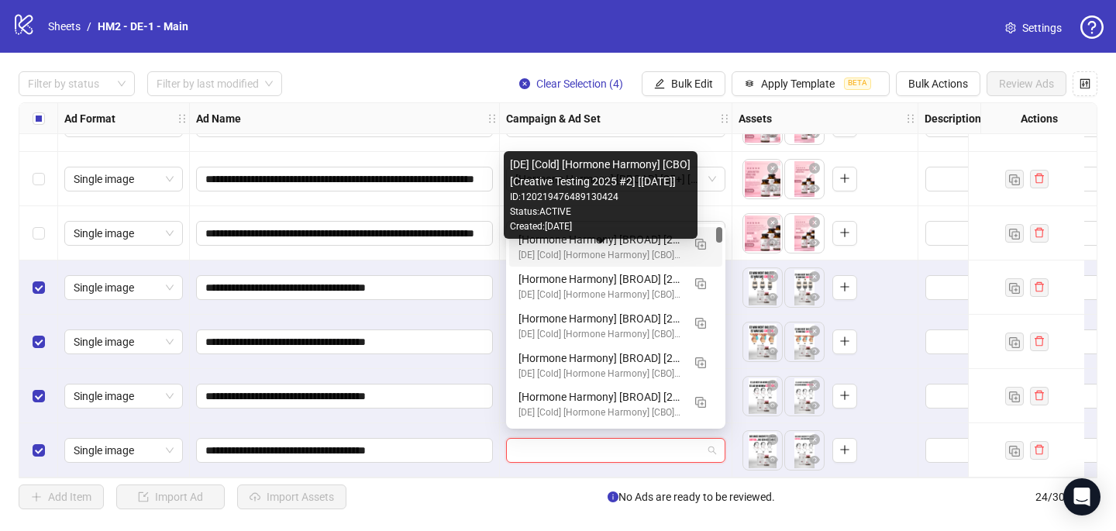
click at [589, 247] on div "[Hormone Harmony] [BROAD] [25+] [CRE: Q3-[DATE]-Timeline-Months-HH-DE] [COP: Q2…" at bounding box center [601, 239] width 164 height 17
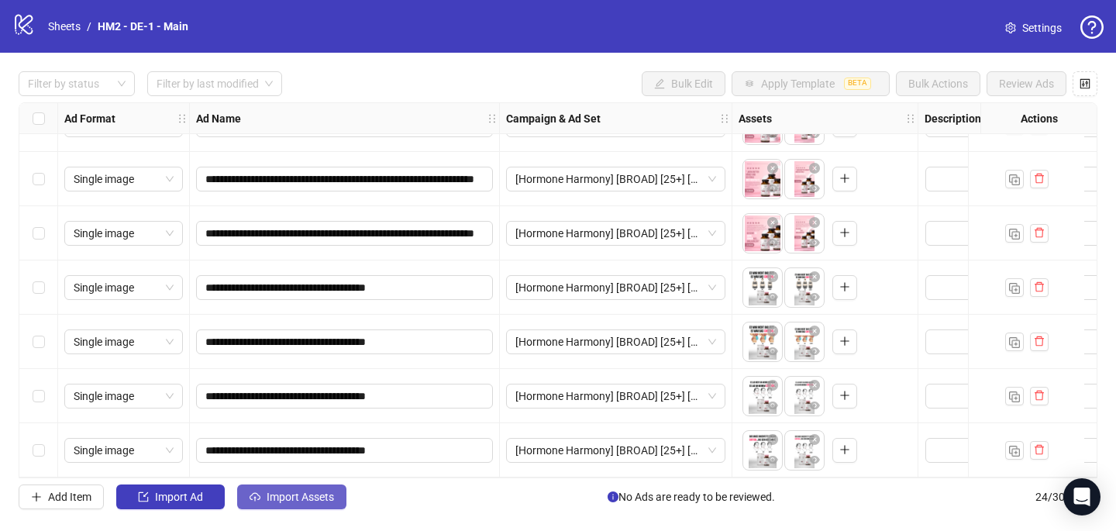
click at [302, 494] on span "Import Assets" at bounding box center [300, 497] width 67 height 12
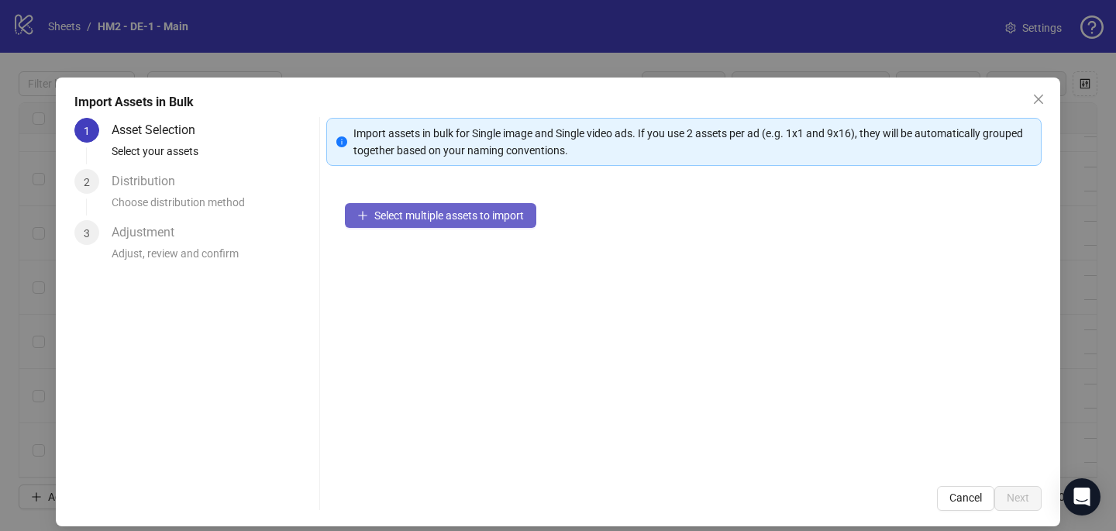
click at [471, 219] on span "Select multiple assets to import" at bounding box center [449, 215] width 150 height 12
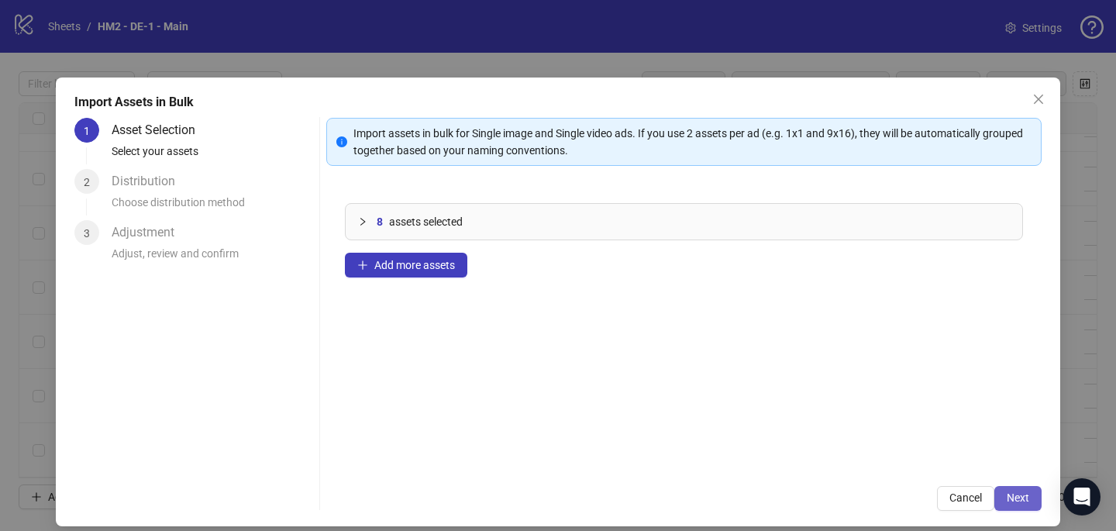
click at [1012, 492] on span "Next" at bounding box center [1018, 498] width 22 height 12
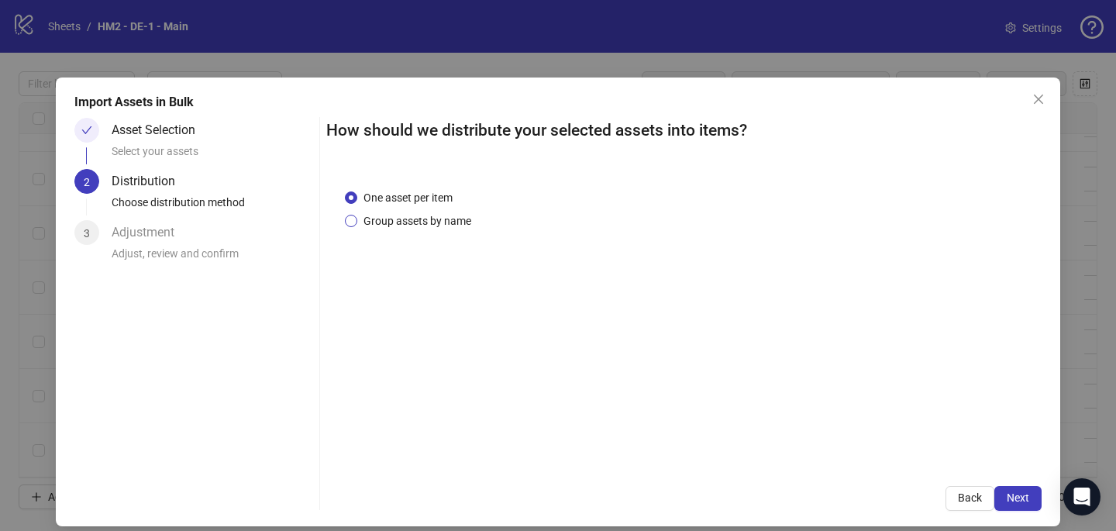
click at [433, 219] on span "Group assets by name" at bounding box center [417, 220] width 120 height 17
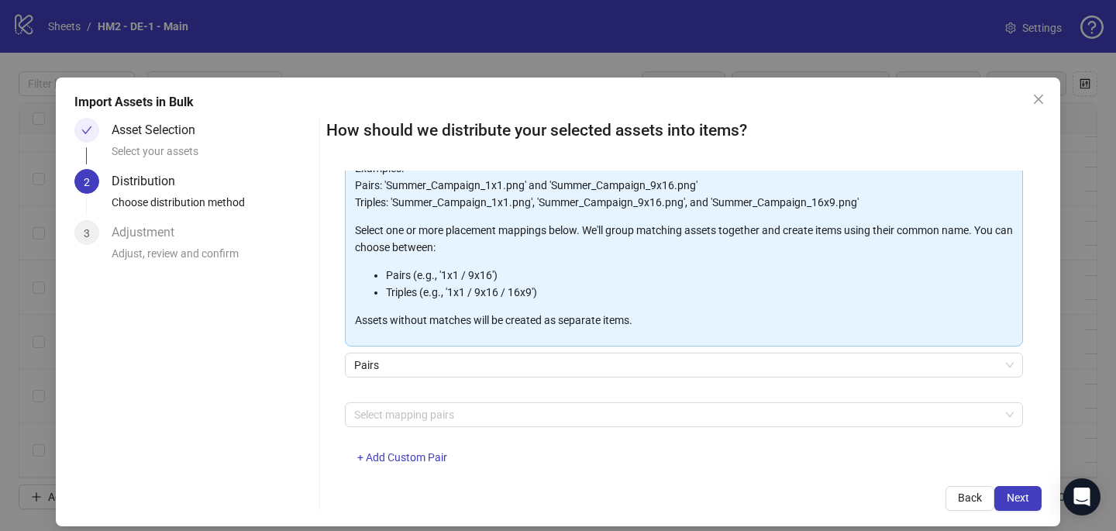
scroll to position [129, 0]
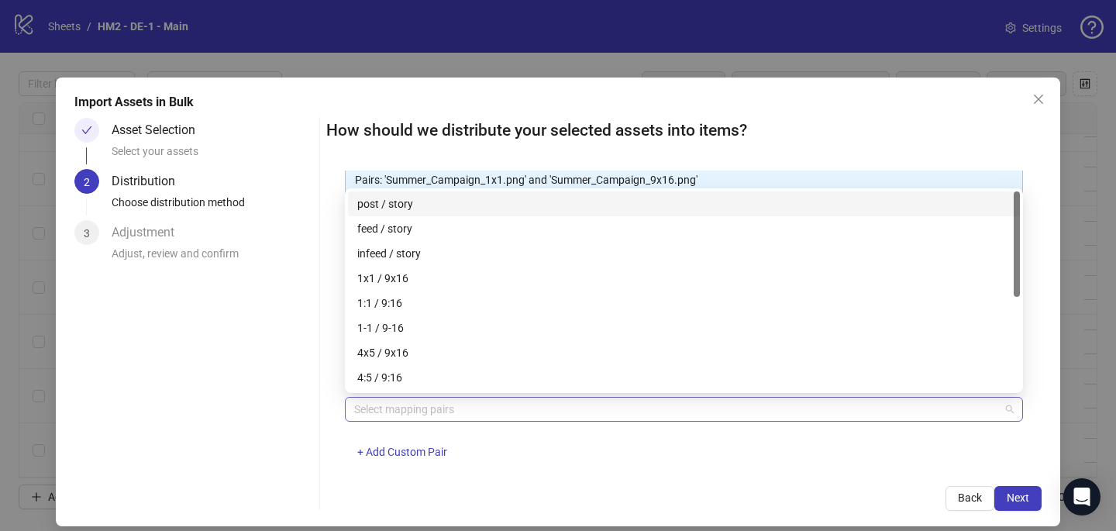
click at [416, 419] on div at bounding box center [676, 409] width 656 height 22
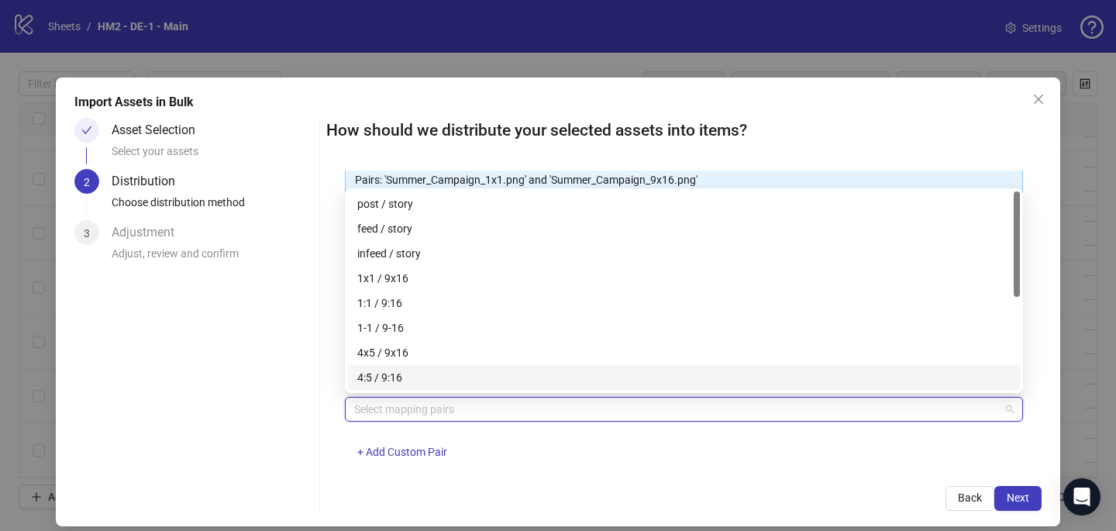
click at [421, 365] on div "4:5 / 9:16" at bounding box center [684, 377] width 672 height 25
click at [421, 369] on div "4:5 / 9:16" at bounding box center [678, 377] width 643 height 17
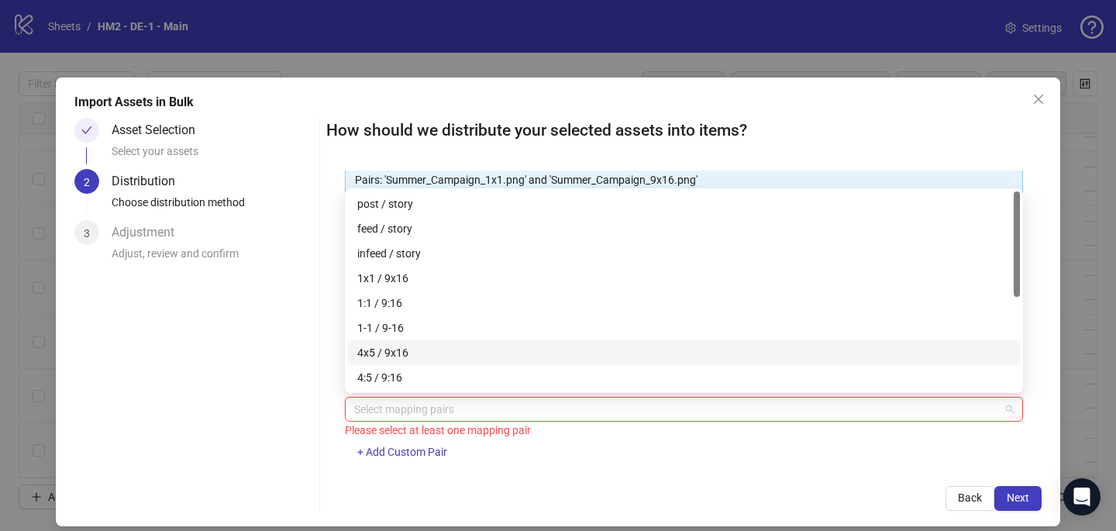
click at [421, 357] on div "4x5 / 9x16" at bounding box center [684, 352] width 654 height 17
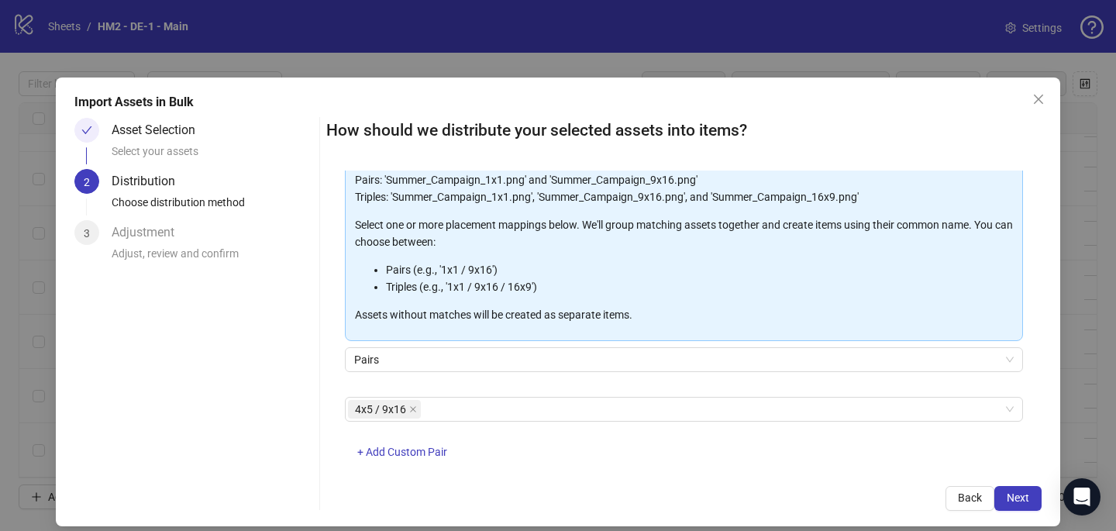
click at [714, 453] on div "4x5 / 9x16 + Add Custom Pair" at bounding box center [684, 437] width 678 height 81
click at [1010, 501] on span "Next" at bounding box center [1018, 498] width 22 height 12
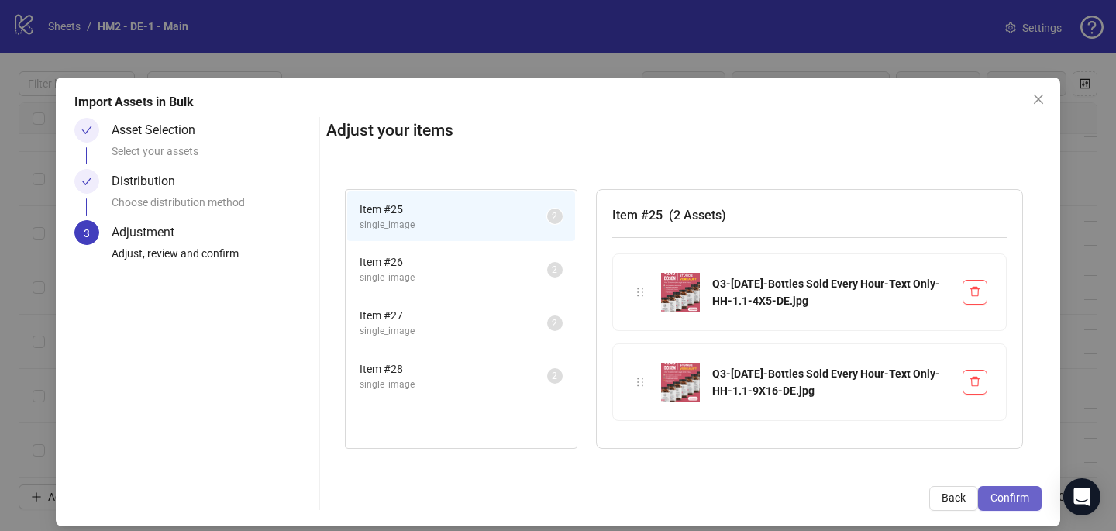
click at [1023, 499] on span "Confirm" at bounding box center [1010, 498] width 39 height 12
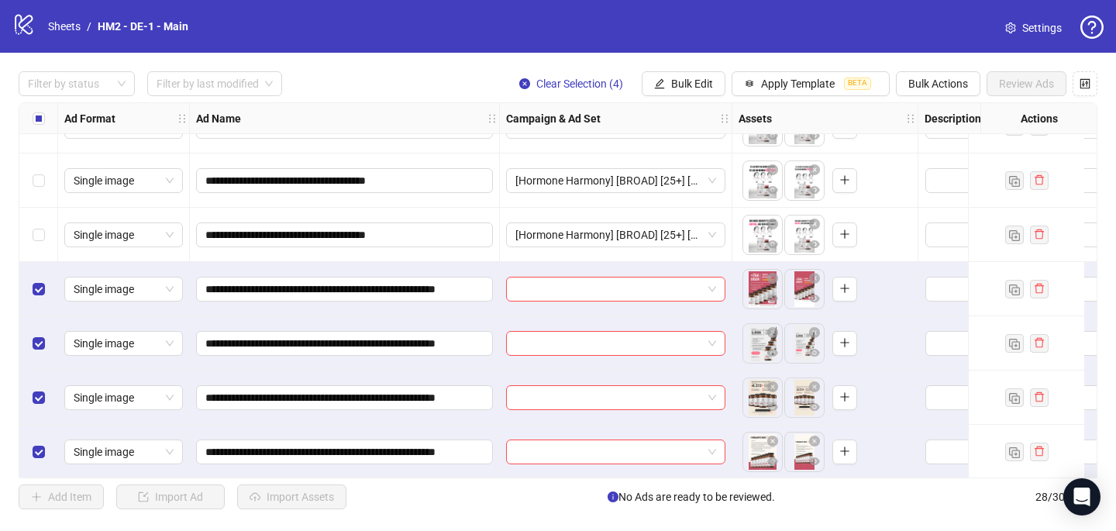
scroll to position [1182, 0]
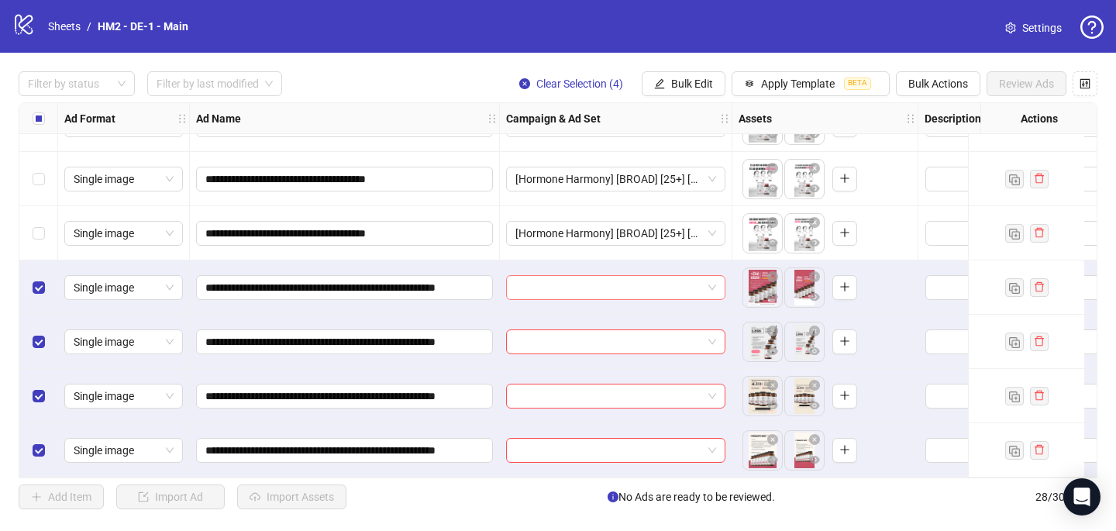
click at [533, 277] on input "search" at bounding box center [609, 287] width 187 height 23
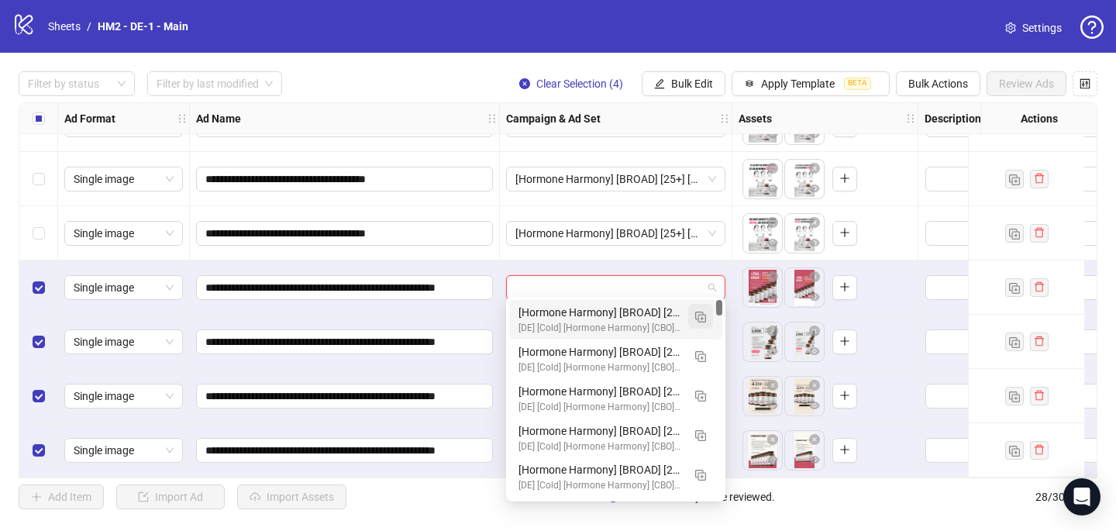
click at [704, 308] on button "button" at bounding box center [700, 316] width 25 height 25
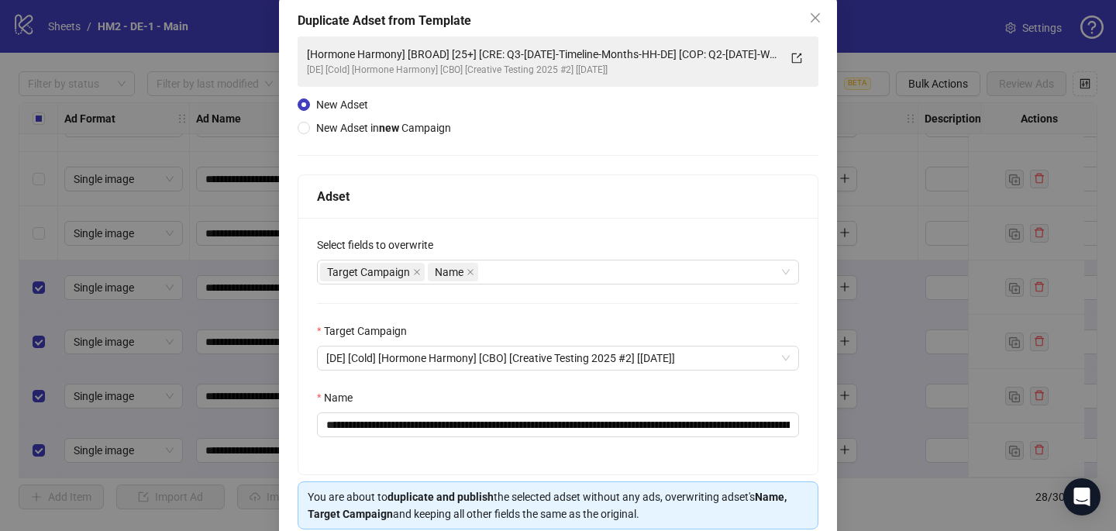
scroll to position [99, 0]
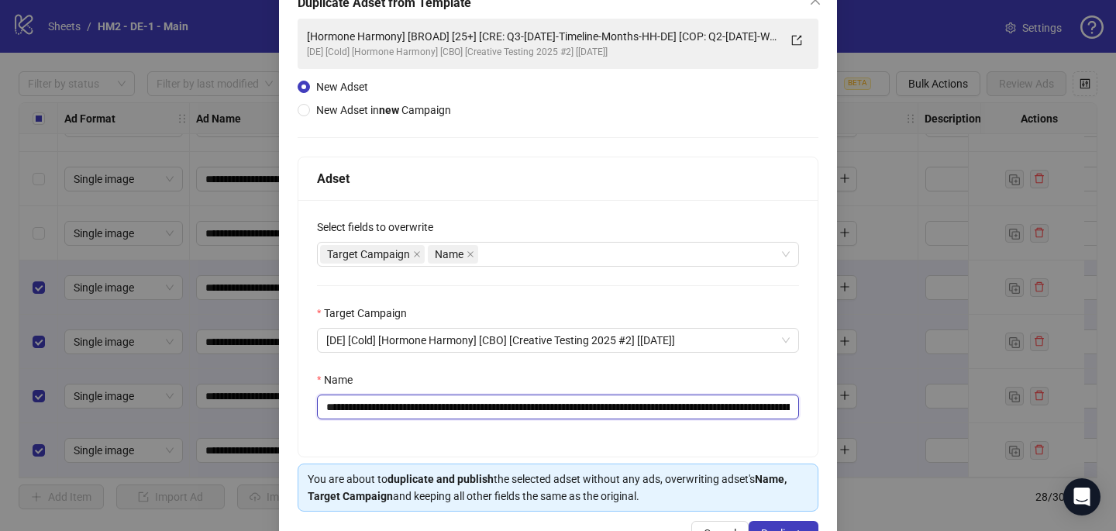
drag, startPoint x: 723, startPoint y: 407, endPoint x: 527, endPoint y: 405, distance: 196.2
click at [527, 405] on input "**********" at bounding box center [558, 407] width 482 height 25
paste input "**********"
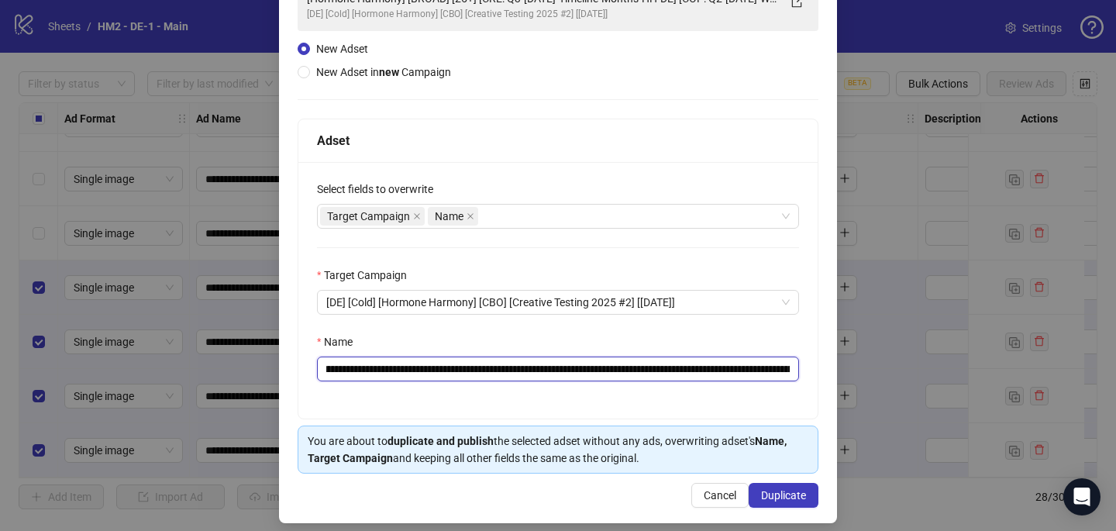
scroll to position [136, 0]
type input "**********"
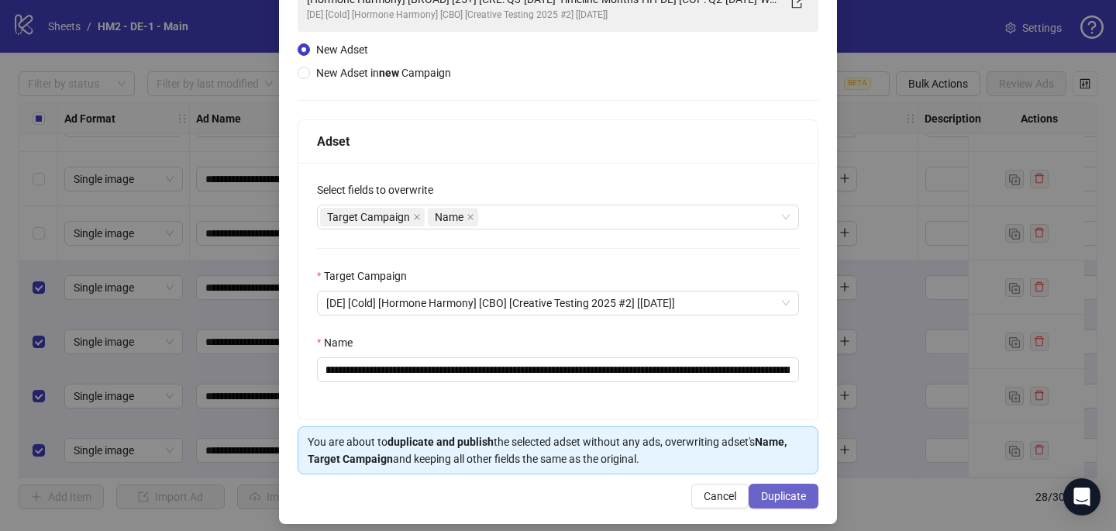
click at [779, 490] on span "Duplicate" at bounding box center [783, 496] width 45 height 12
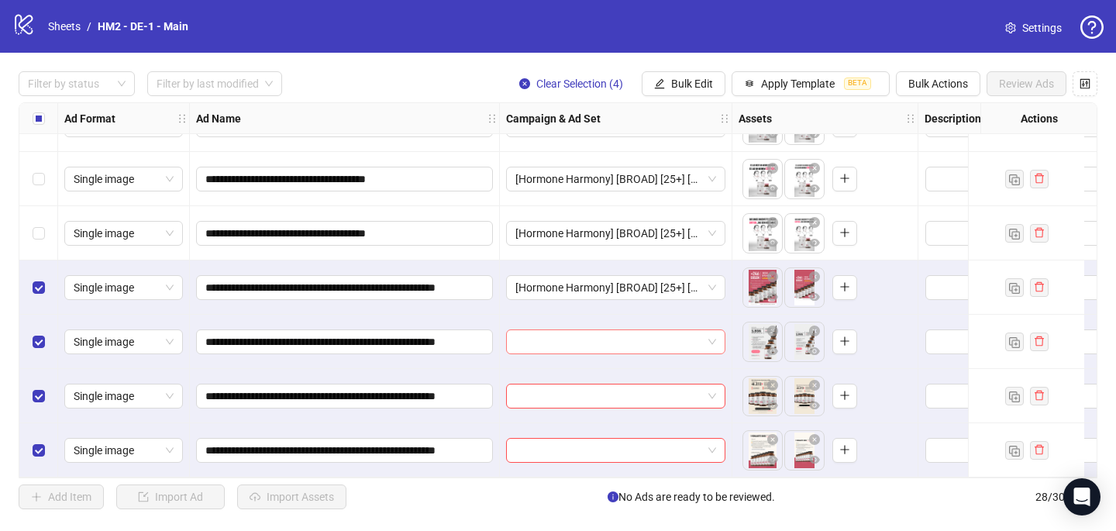
click at [571, 340] on input "search" at bounding box center [609, 341] width 187 height 23
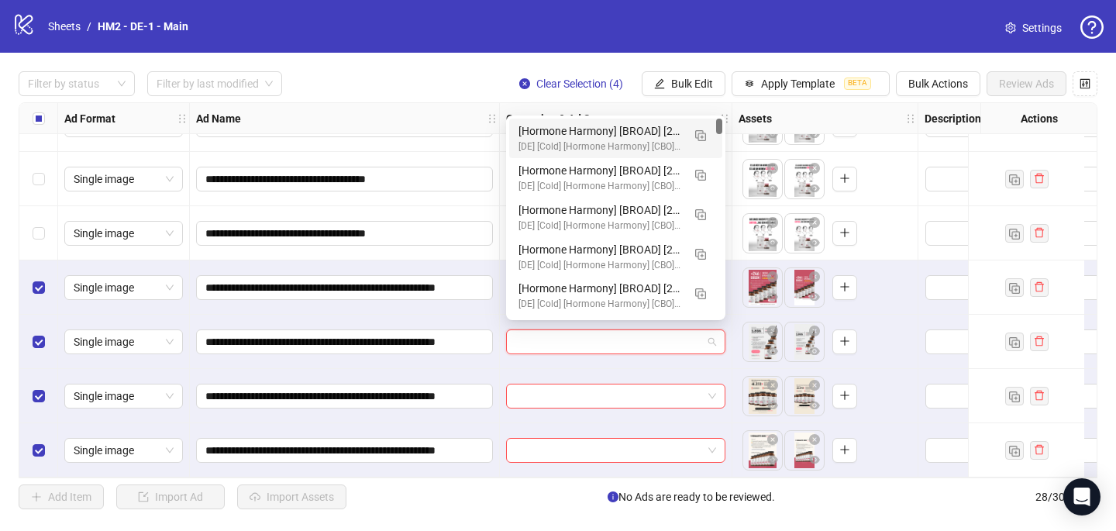
click at [584, 134] on div "[Hormone Harmony] [BROAD] [25+] [CRE: Q3-[DATE]-Bottles Sold Every Hour-Text On…" at bounding box center [601, 130] width 164 height 17
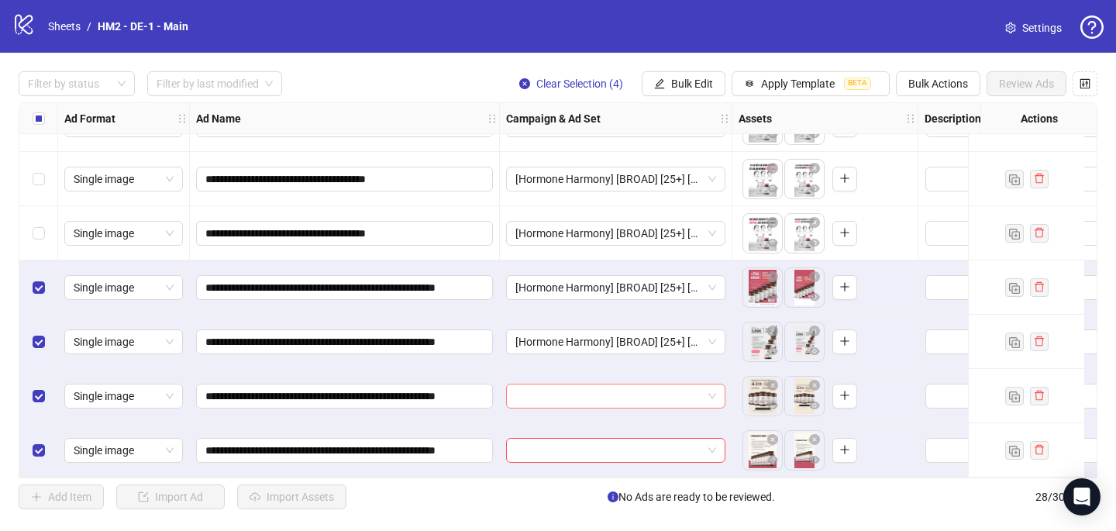
click at [521, 389] on input "search" at bounding box center [609, 396] width 187 height 23
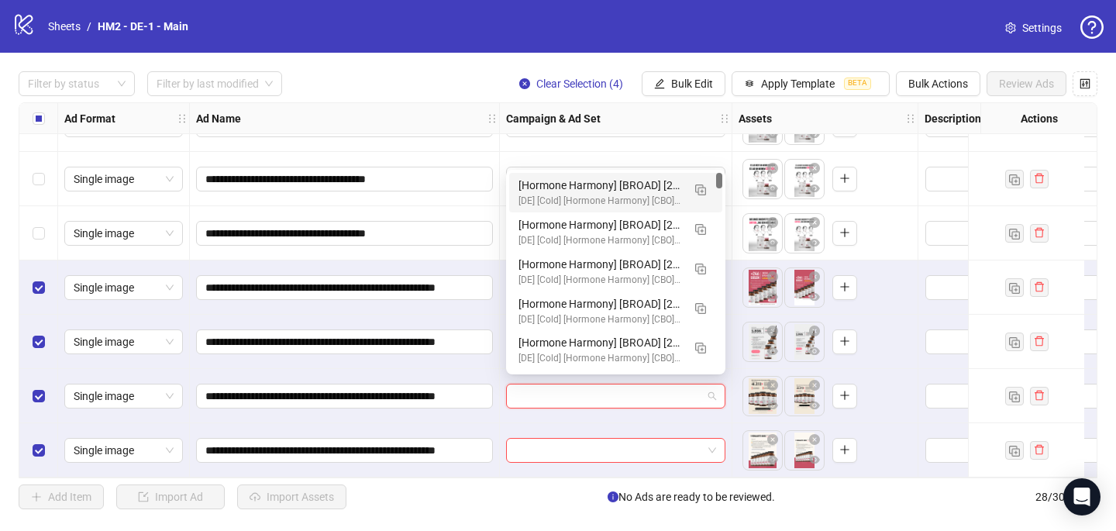
click at [571, 181] on div "[Hormone Harmony] [BROAD] [25+] [CRE: Q3-[DATE]-Bottles Sold Every Hour-Text On…" at bounding box center [601, 185] width 164 height 17
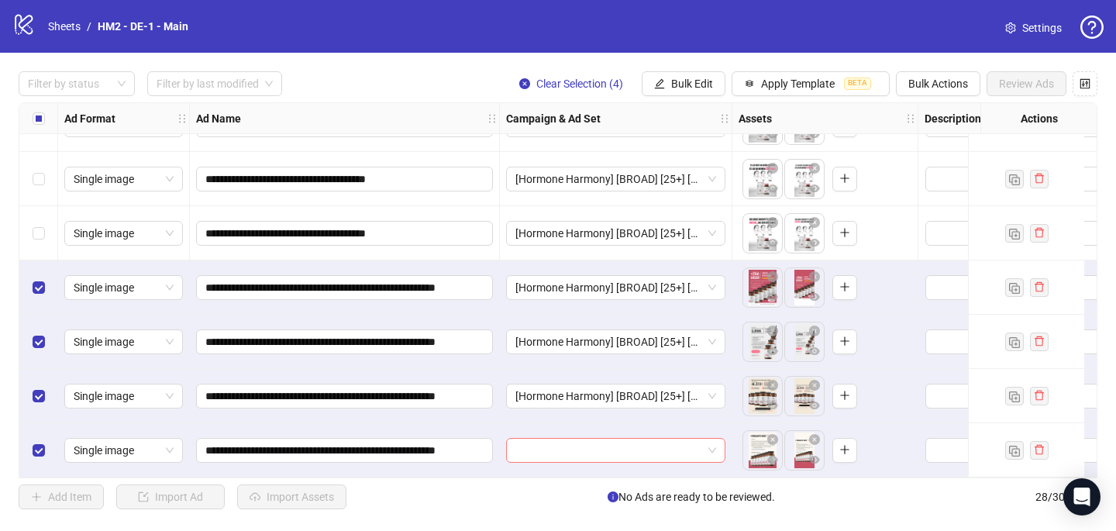
click at [526, 447] on input "search" at bounding box center [609, 450] width 187 height 23
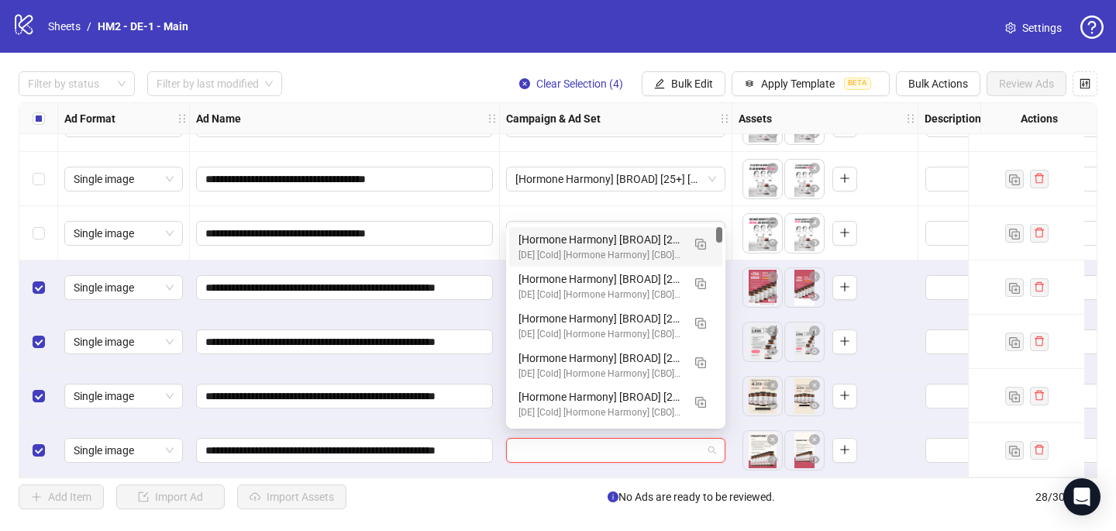
click at [575, 241] on div "[Hormone Harmony] [BROAD] [25+] [CRE: Q3-[DATE]-Bottles Sold Every Hour-Text On…" at bounding box center [601, 239] width 164 height 17
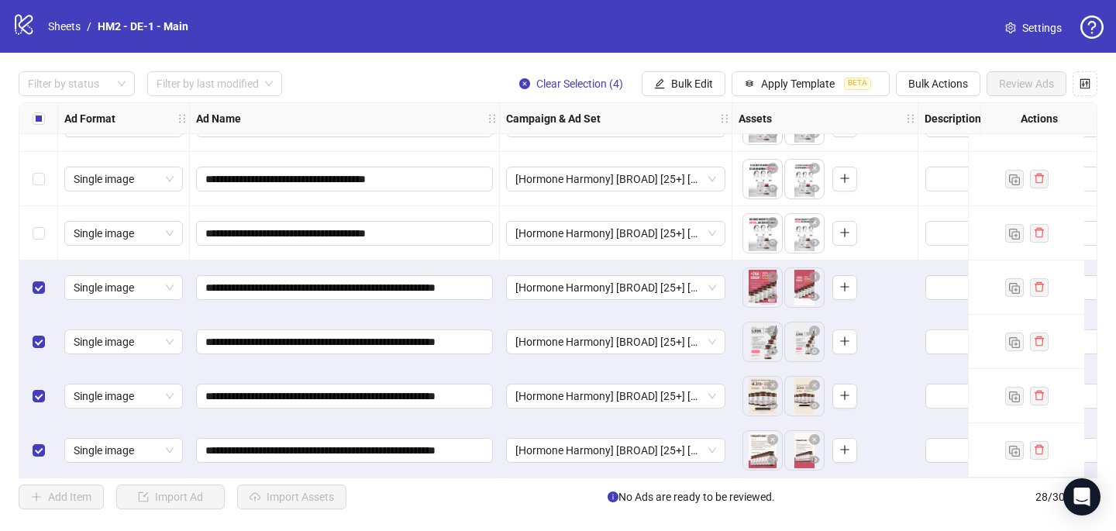
click at [36, 110] on label "Select all rows" at bounding box center [39, 118] width 12 height 17
click at [36, 111] on label "Select all rows" at bounding box center [39, 118] width 12 height 17
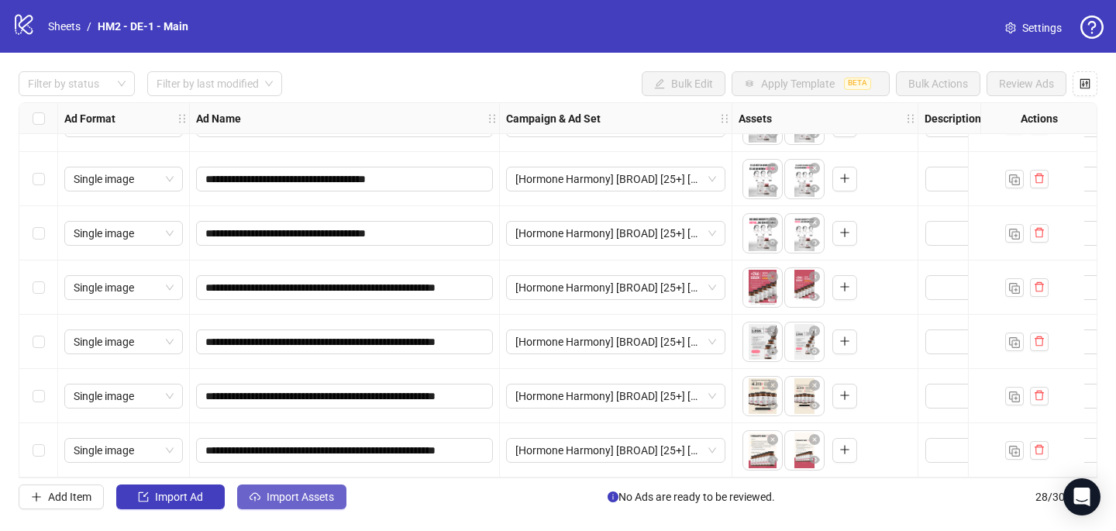
click at [297, 493] on span "Import Assets" at bounding box center [300, 497] width 67 height 12
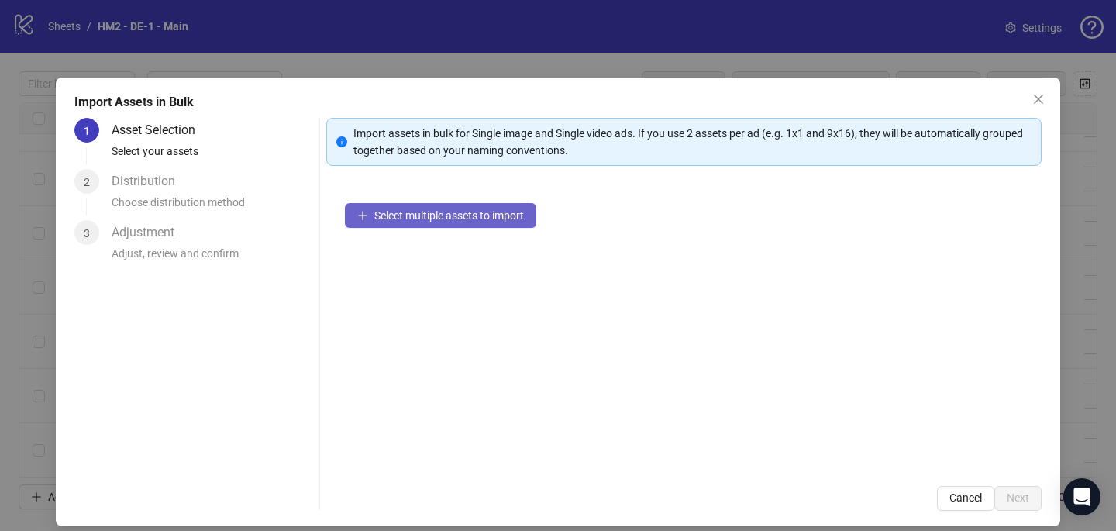
click at [469, 216] on span "Select multiple assets to import" at bounding box center [449, 215] width 150 height 12
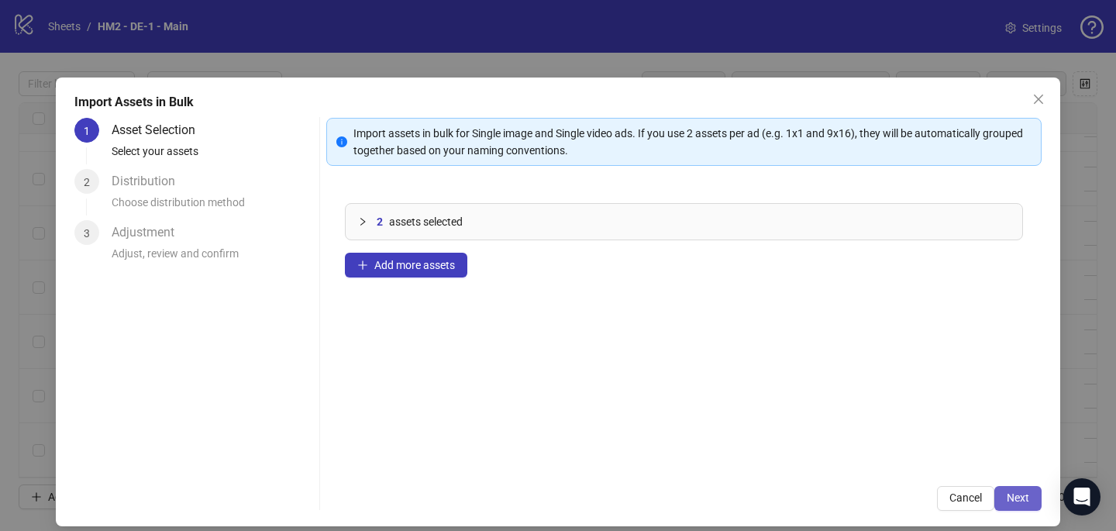
click at [1020, 496] on span "Next" at bounding box center [1018, 498] width 22 height 12
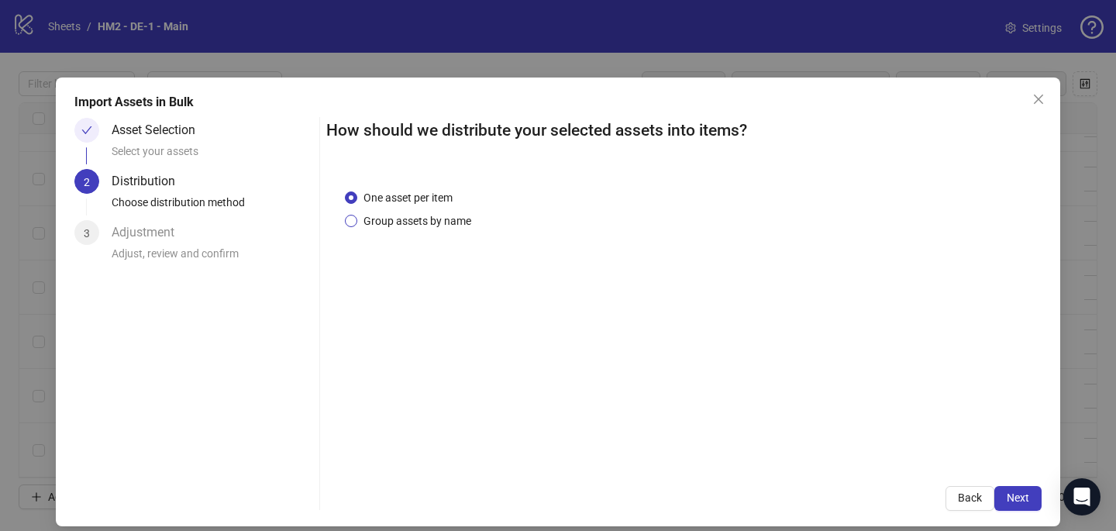
click at [421, 218] on span "Group assets by name" at bounding box center [417, 220] width 120 height 17
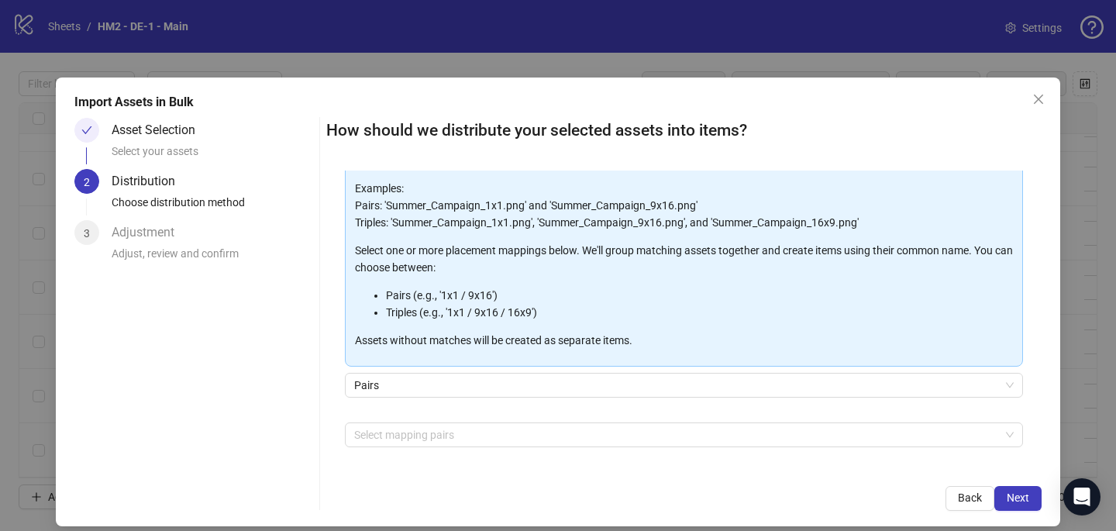
scroll to position [100, 0]
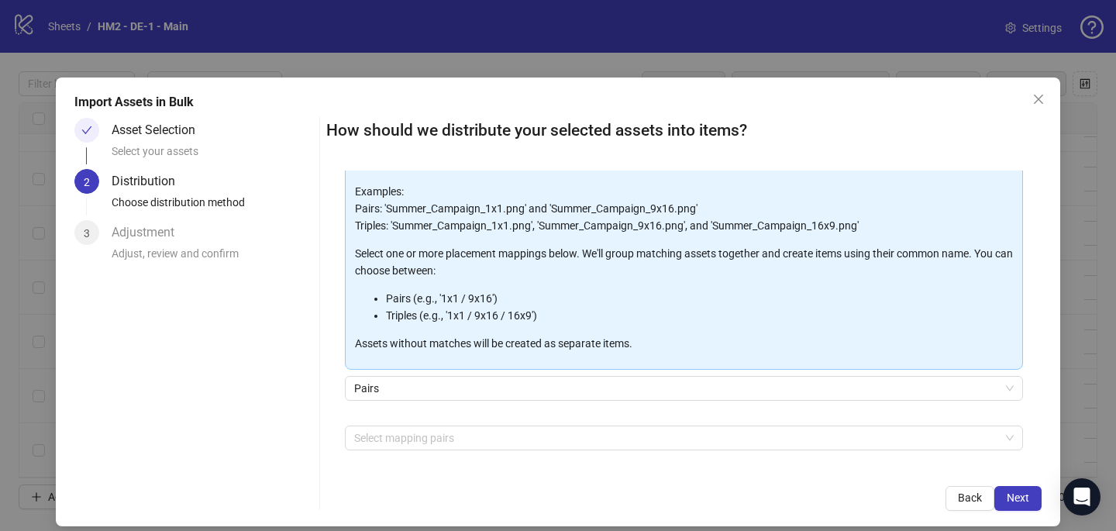
click at [434, 429] on div at bounding box center [676, 438] width 656 height 22
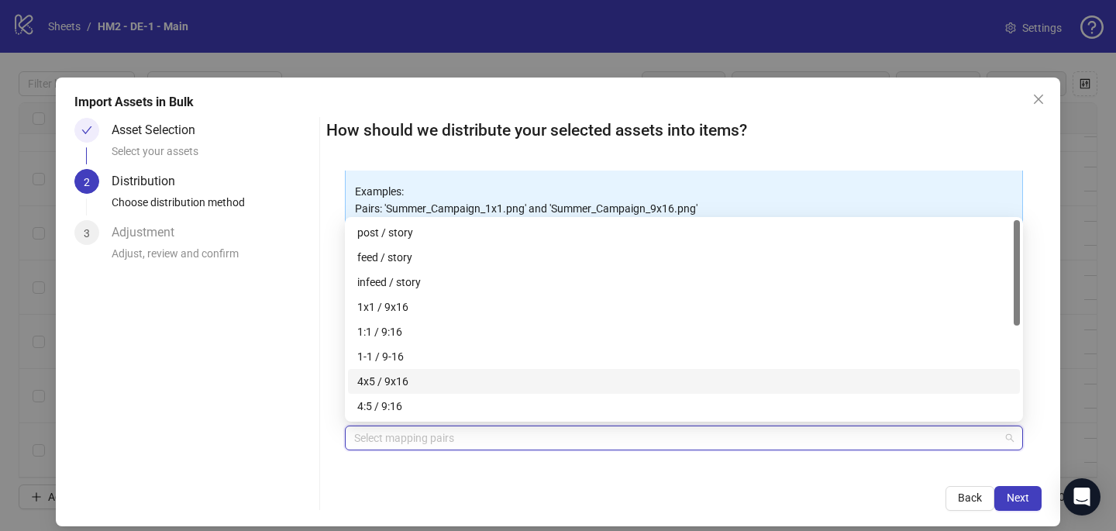
click at [435, 384] on div "4x5 / 9x16" at bounding box center [684, 381] width 654 height 17
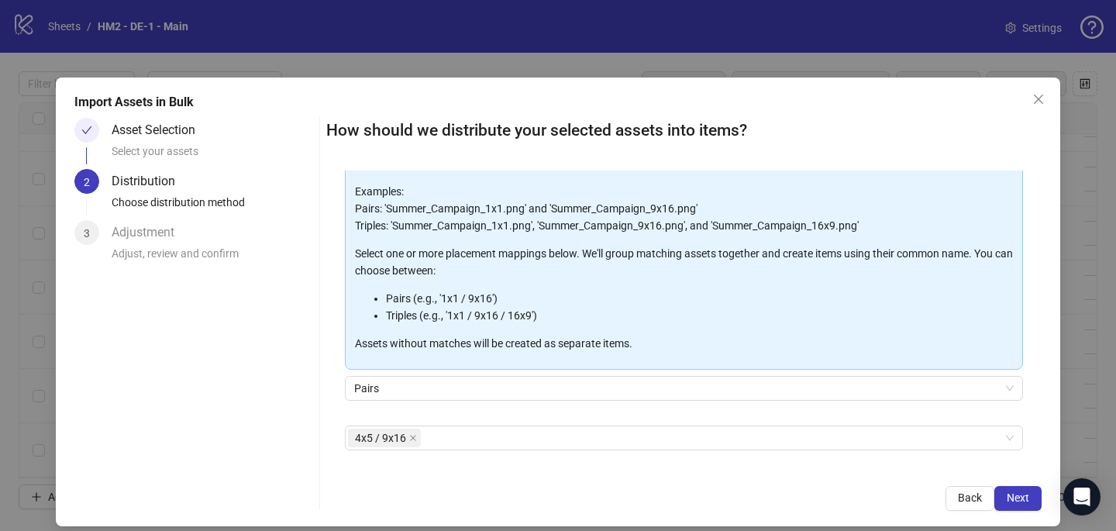
click at [726, 480] on div "How should we distribute your selected assets into items? One asset per item Gr…" at bounding box center [684, 314] width 716 height 393
click at [1030, 497] on button "Next" at bounding box center [1018, 498] width 47 height 25
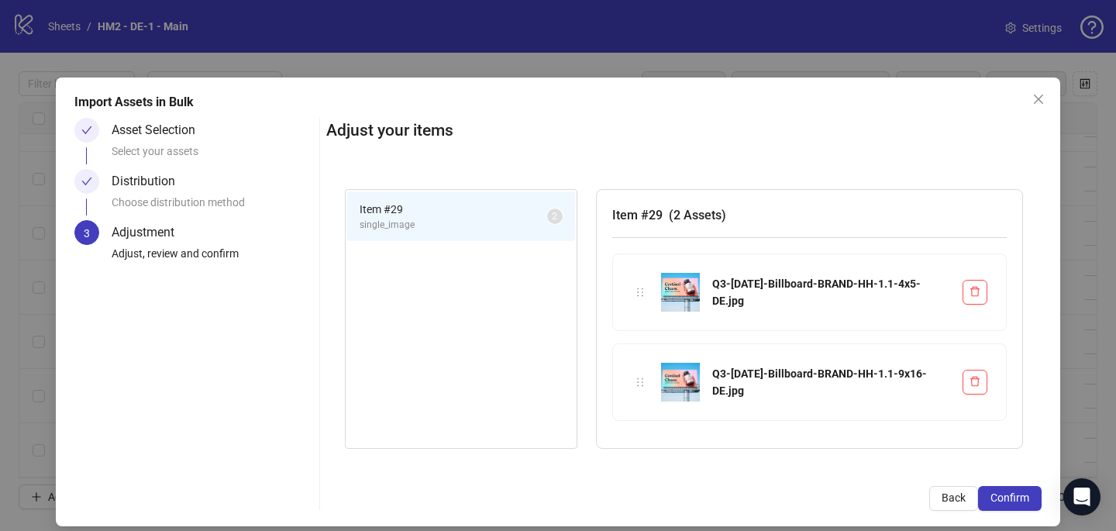
click at [1030, 496] on button "Confirm" at bounding box center [1010, 498] width 64 height 25
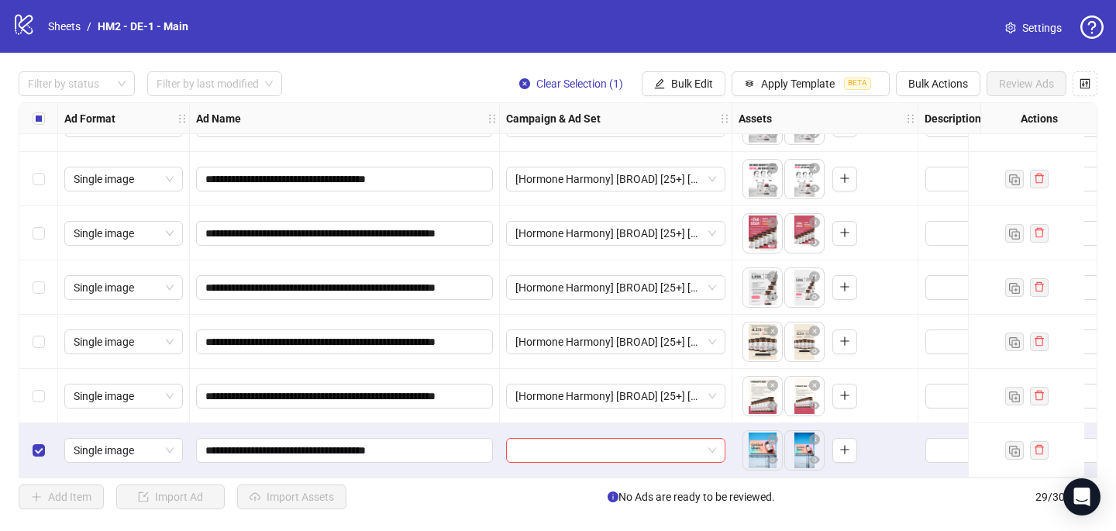
scroll to position [1237, 0]
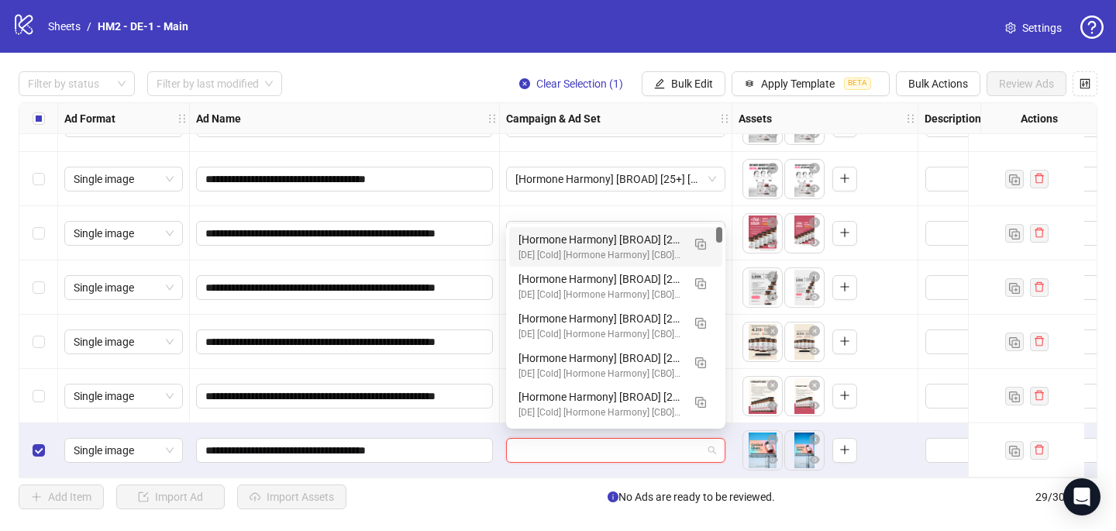
click at [566, 439] on input "search" at bounding box center [609, 450] width 187 height 23
click at [698, 250] on button "button" at bounding box center [700, 243] width 25 height 25
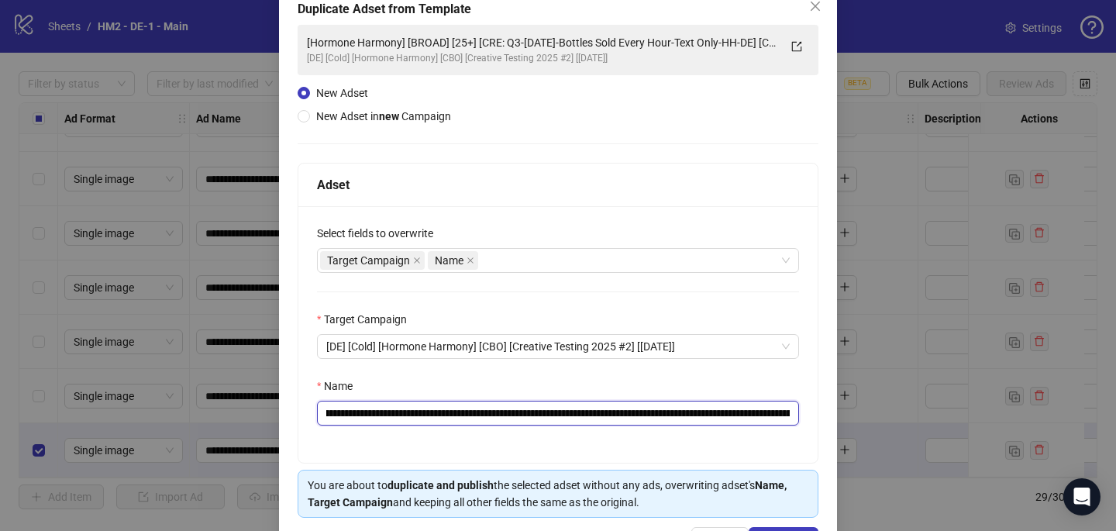
scroll to position [0, 271]
click at [532, 409] on input "**********" at bounding box center [558, 413] width 482 height 25
paste input "text"
drag, startPoint x: 757, startPoint y: 412, endPoint x: 830, endPoint y: 423, distance: 74.4
click at [832, 424] on div "**********" at bounding box center [558, 275] width 558 height 583
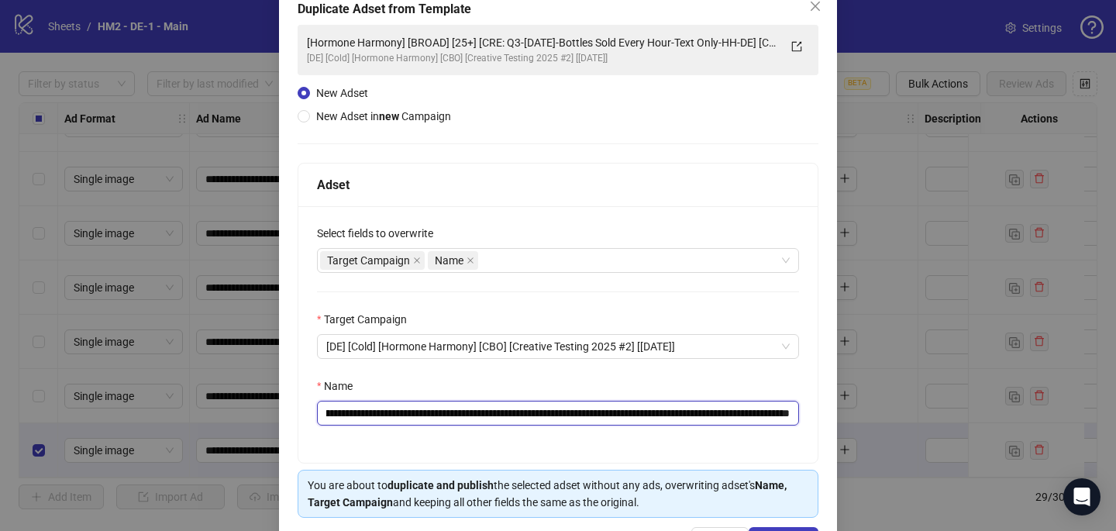
scroll to position [149, 0]
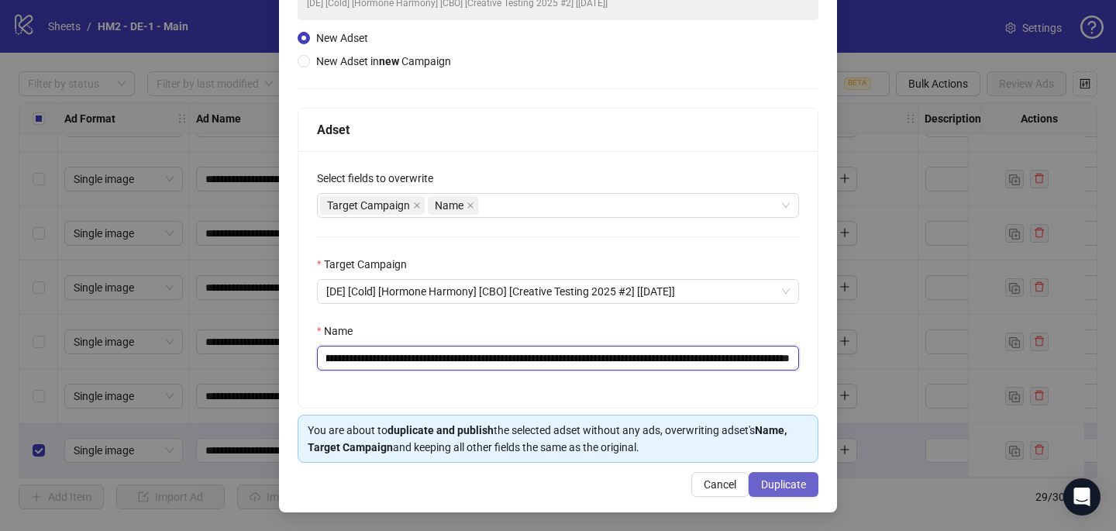
type input "**********"
click at [791, 487] on span "Duplicate" at bounding box center [783, 484] width 45 height 12
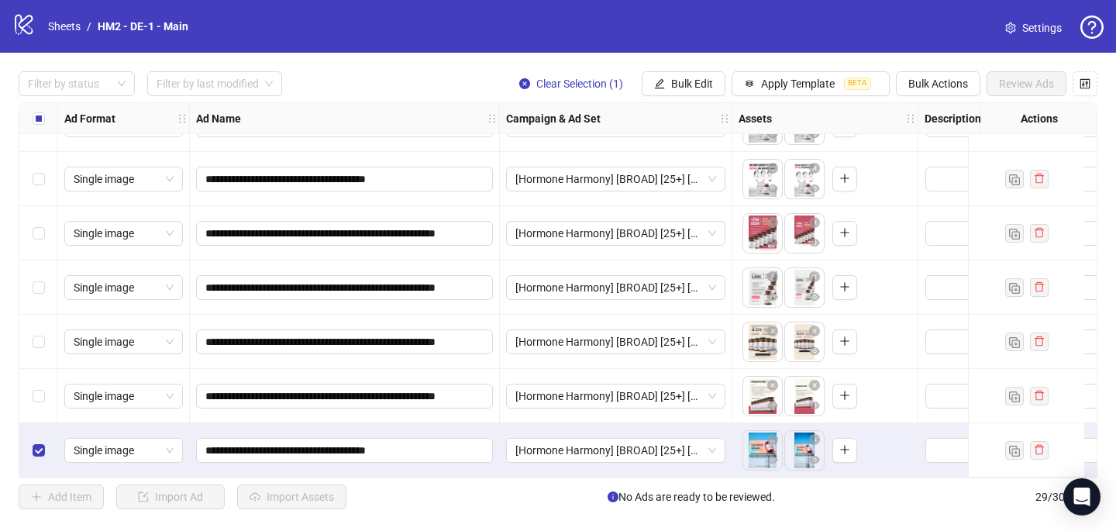
click at [31, 442] on div "Select row 29" at bounding box center [38, 450] width 39 height 54
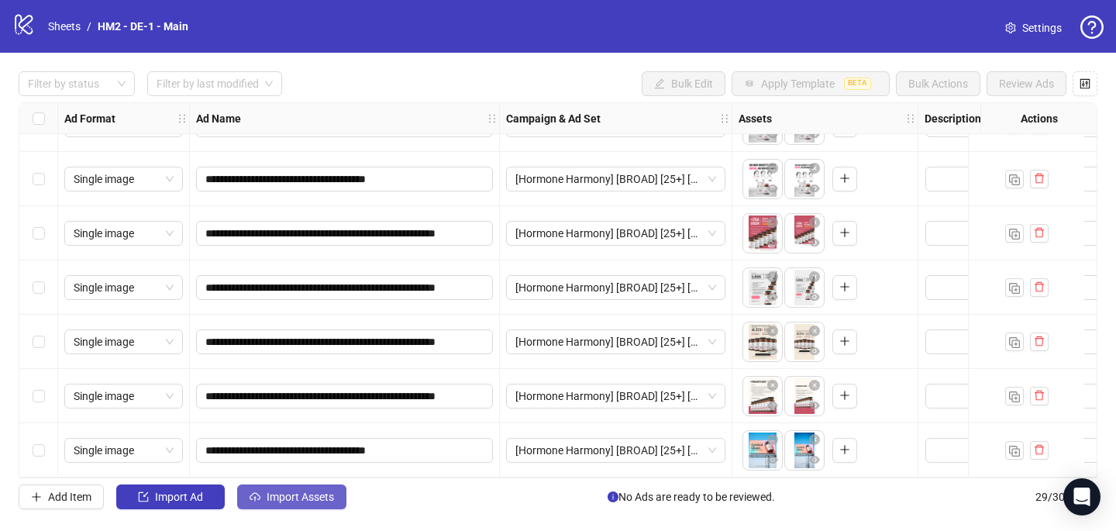
click at [305, 498] on span "Import Assets" at bounding box center [300, 497] width 67 height 12
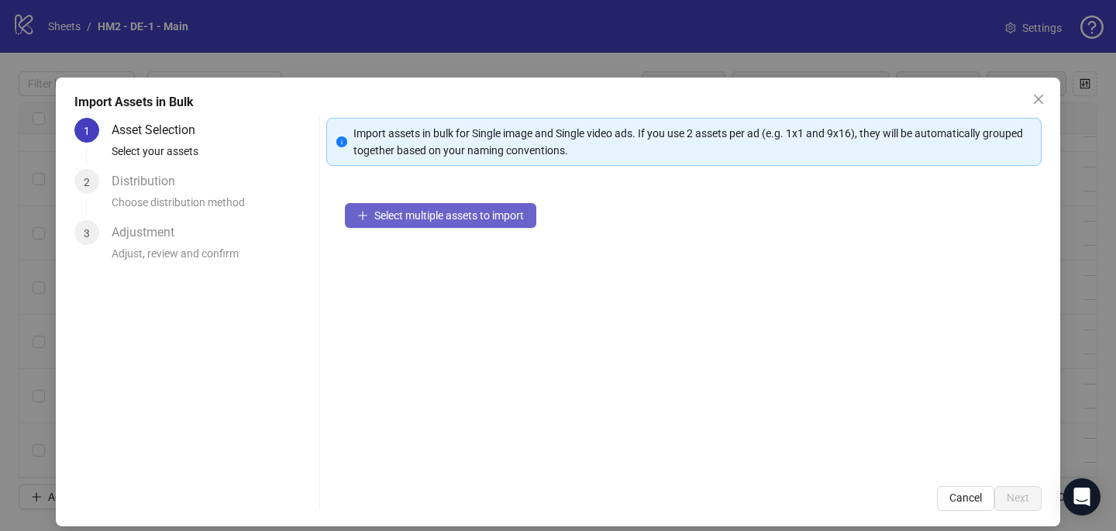
click at [417, 226] on button "Select multiple assets to import" at bounding box center [440, 215] width 191 height 25
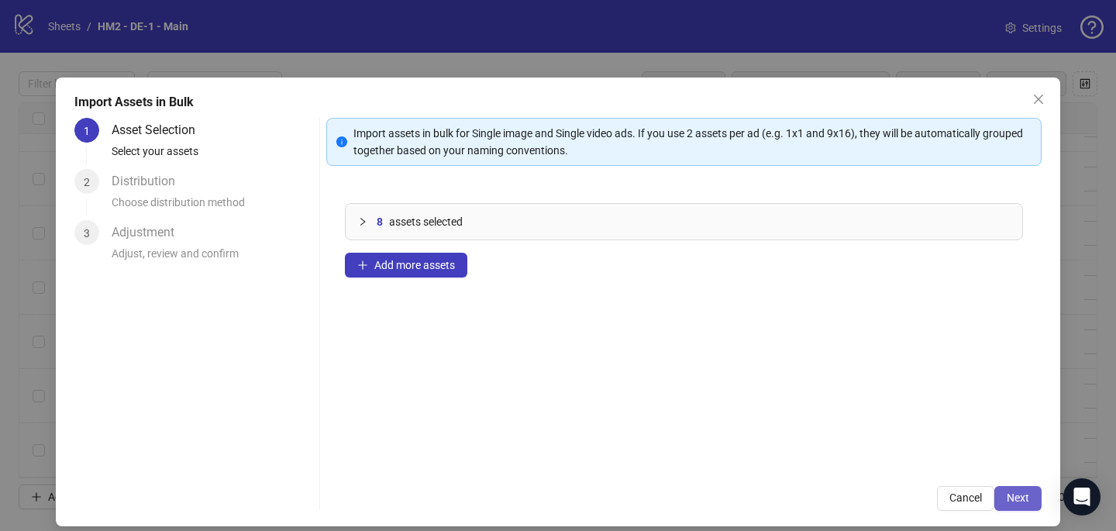
click at [1007, 499] on span "Next" at bounding box center [1018, 498] width 22 height 12
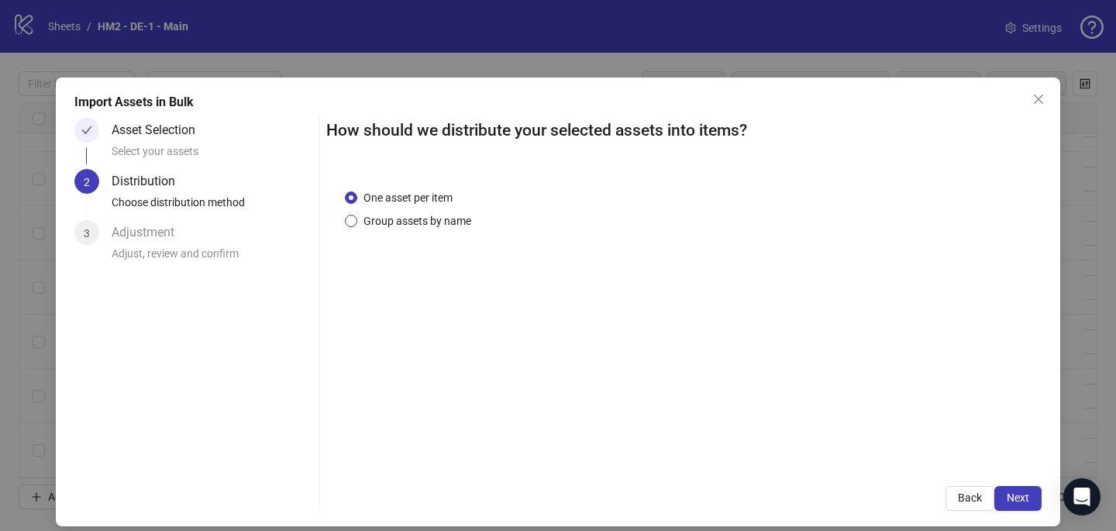
click at [409, 215] on span "Group assets by name" at bounding box center [417, 220] width 120 height 17
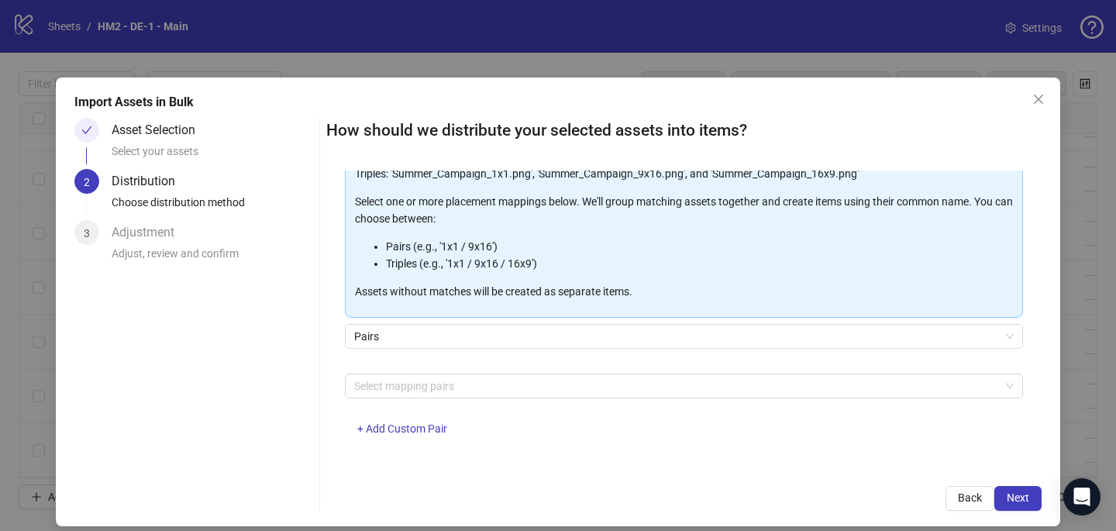
scroll to position [157, 0]
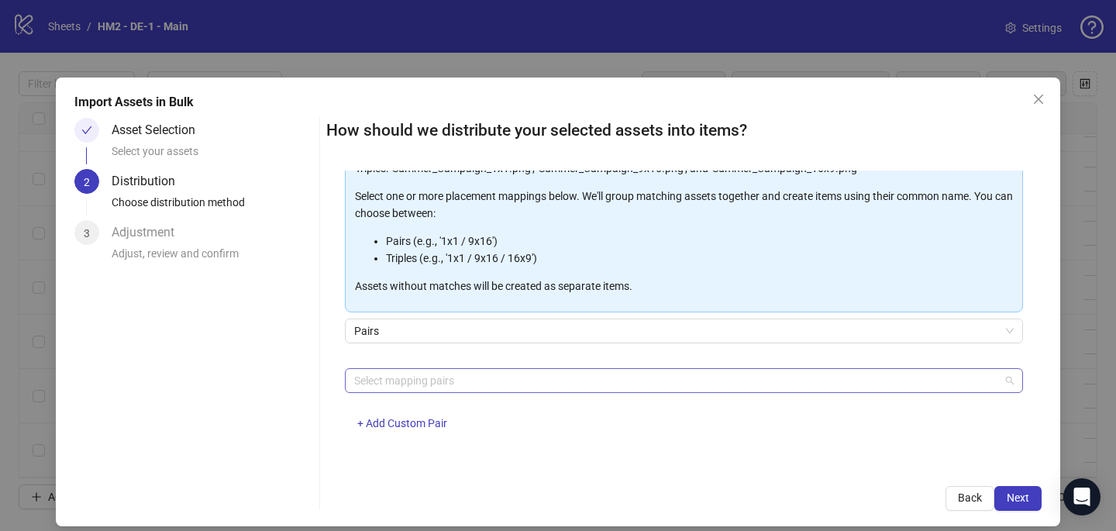
click at [424, 380] on div at bounding box center [676, 381] width 656 height 22
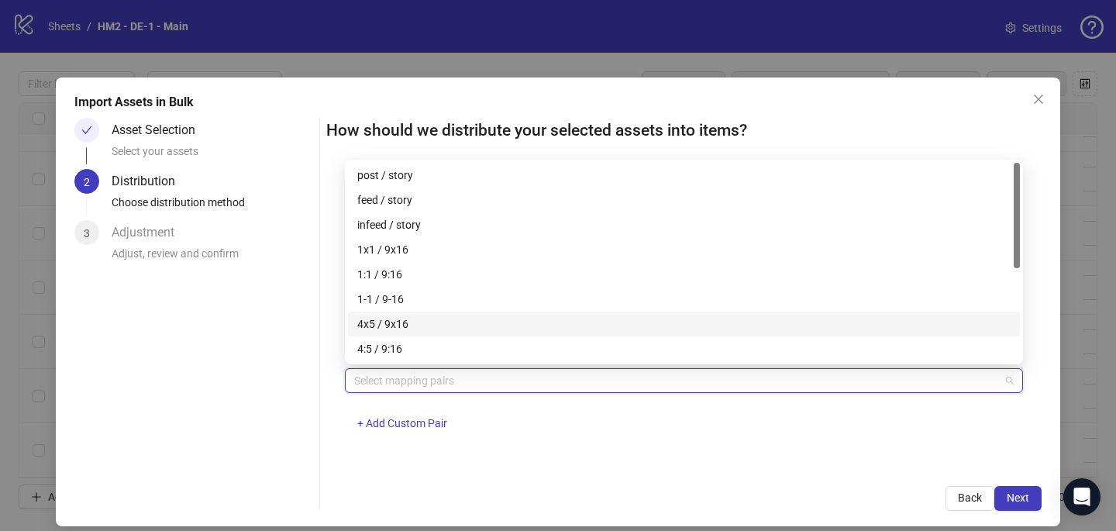
click at [430, 326] on div "4x5 / 9x16" at bounding box center [684, 324] width 654 height 17
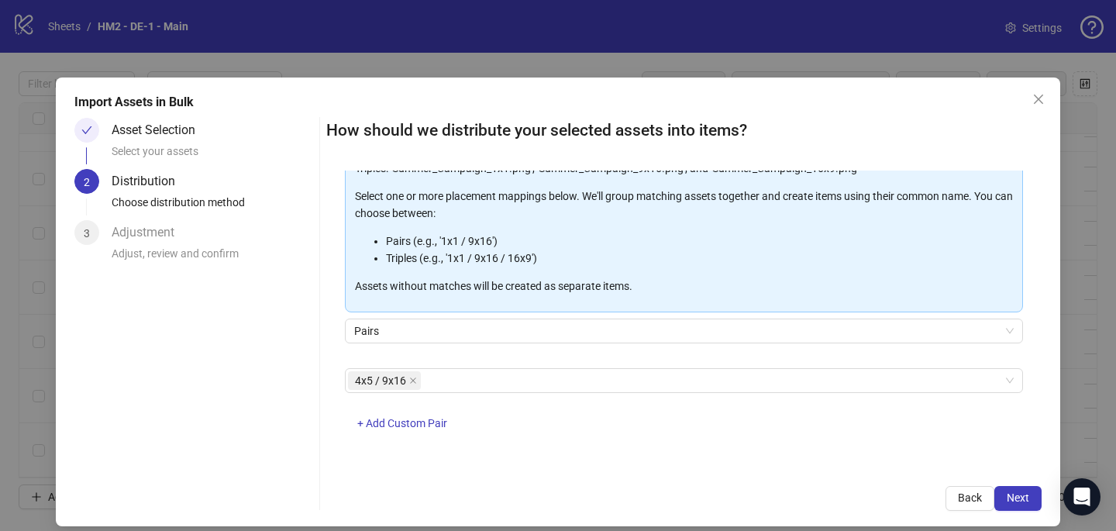
click at [677, 459] on div "One asset per item Group assets by name Assets must follow a consistent naming …" at bounding box center [684, 319] width 716 height 297
click at [1024, 491] on button "Next" at bounding box center [1018, 498] width 47 height 25
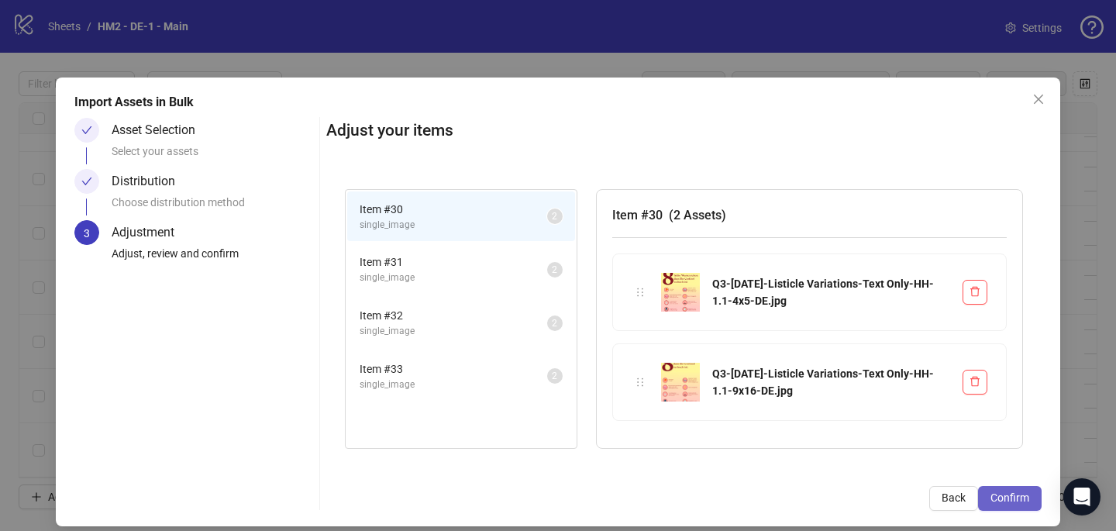
click at [1022, 496] on span "Confirm" at bounding box center [1010, 498] width 39 height 12
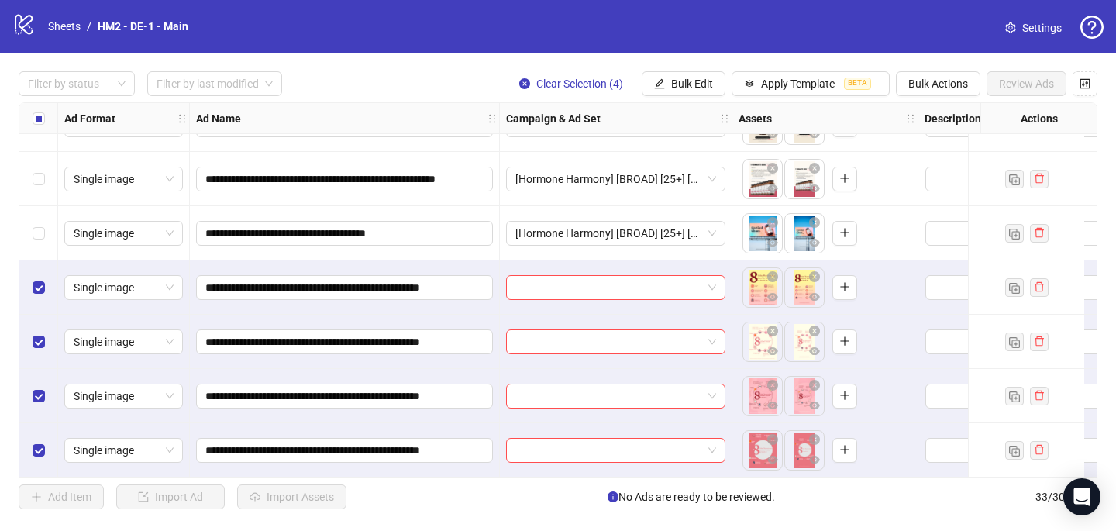
scroll to position [1454, 0]
click at [582, 276] on input "search" at bounding box center [609, 287] width 187 height 23
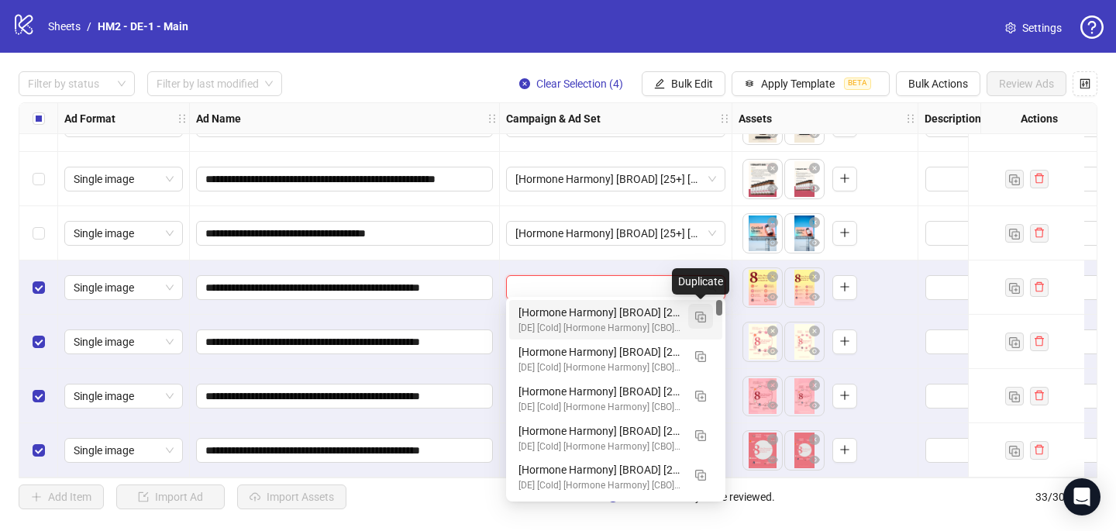
click at [697, 313] on img "button" at bounding box center [700, 317] width 11 height 11
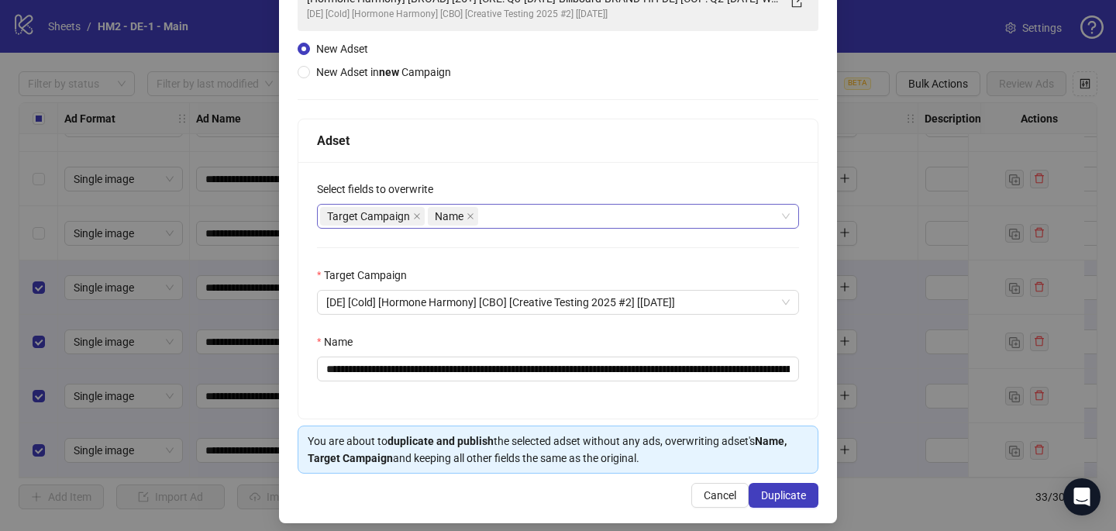
scroll to position [149, 0]
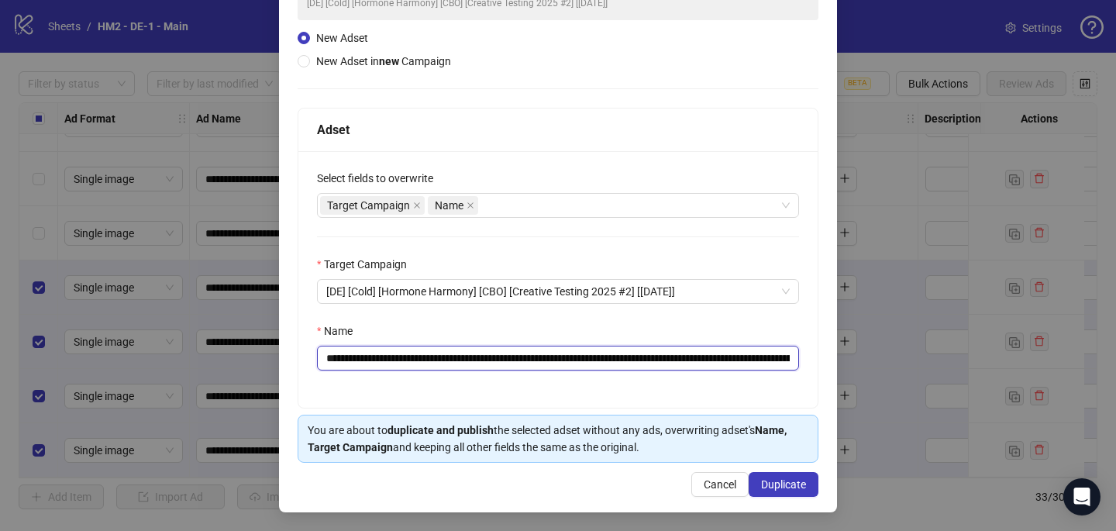
drag, startPoint x: 723, startPoint y: 357, endPoint x: 530, endPoint y: 360, distance: 193.1
click at [530, 360] on input "**********" at bounding box center [558, 358] width 482 height 25
paste input "**********"
type input "**********"
click at [764, 485] on span "Duplicate" at bounding box center [783, 484] width 45 height 12
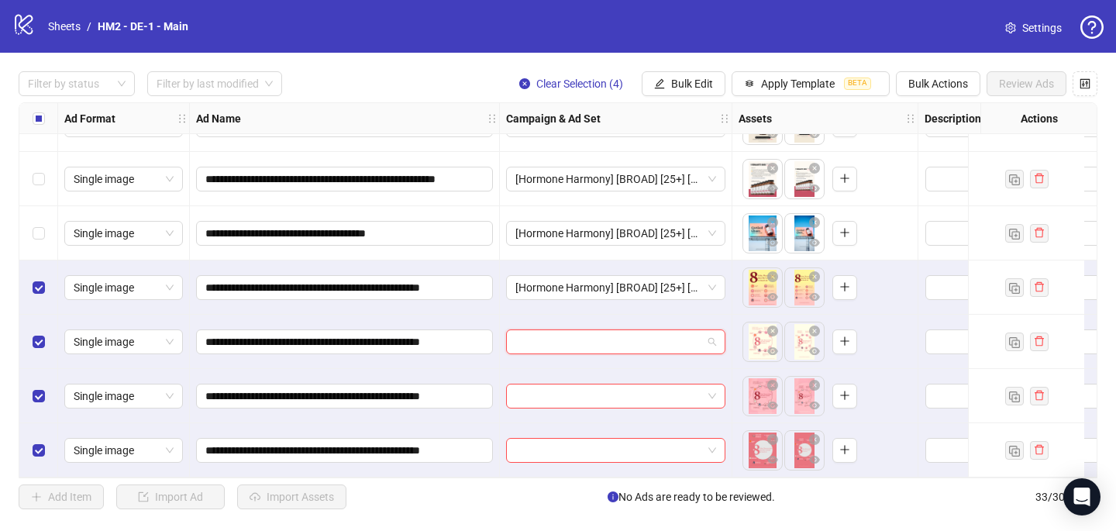
click at [533, 333] on input "search" at bounding box center [609, 341] width 187 height 23
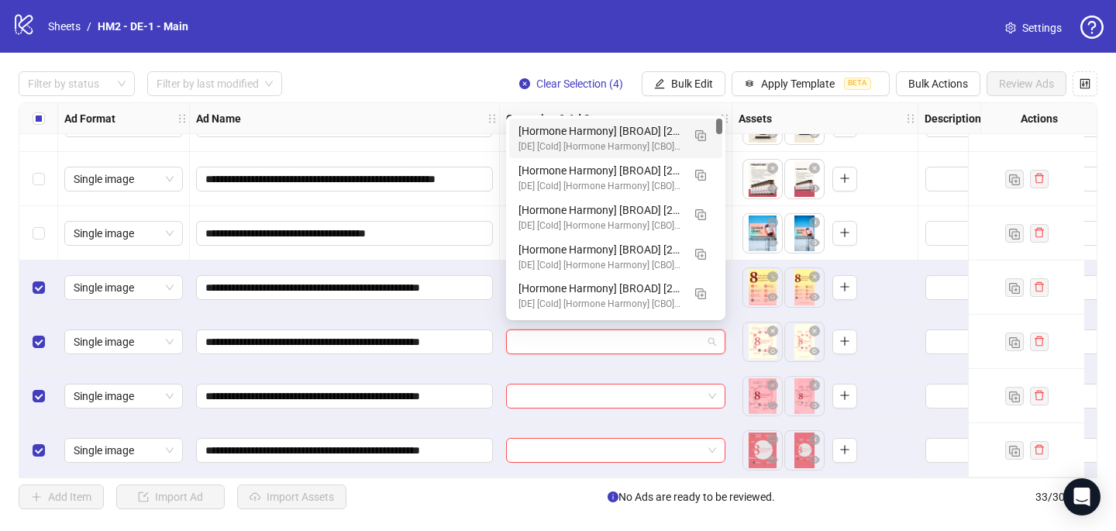
click at [585, 139] on div "[Hormone Harmony] [BROAD] [25+] [CRE: Q3-[DATE]-Listicle Variations-Text Only-H…" at bounding box center [601, 130] width 164 height 17
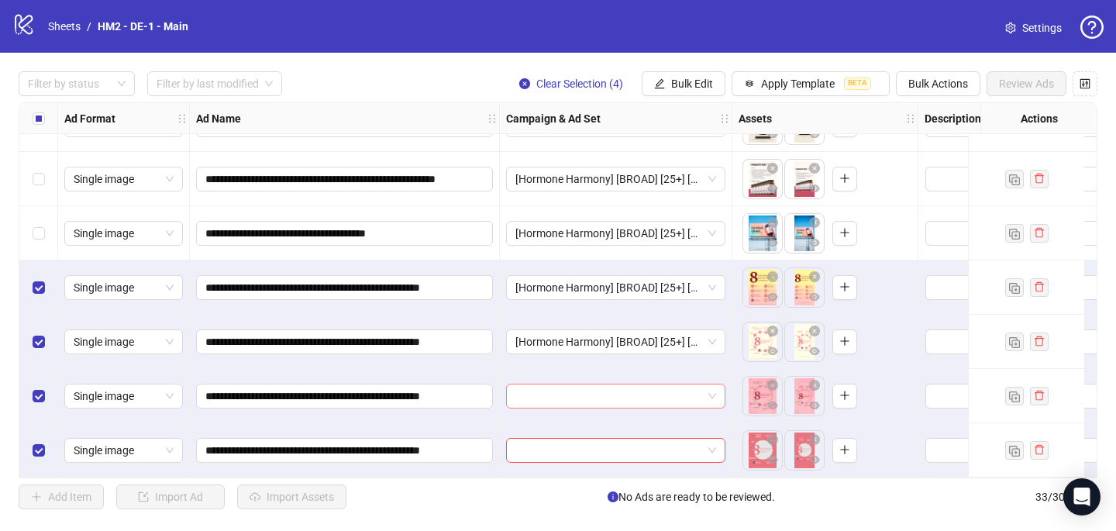
click at [523, 386] on input "search" at bounding box center [609, 396] width 187 height 23
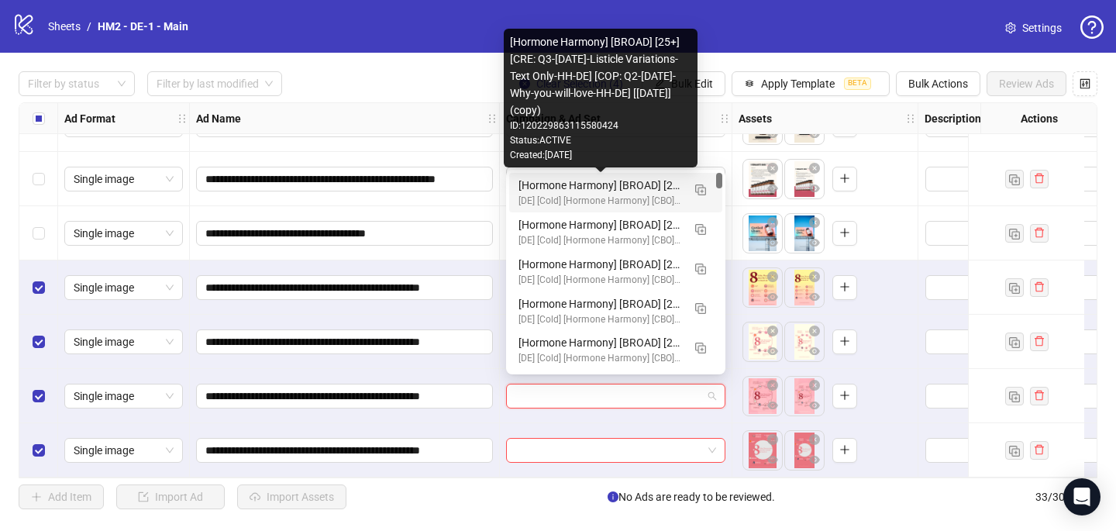
click at [605, 185] on div "[Hormone Harmony] [BROAD] [25+] [CRE: Q3-[DATE]-Listicle Variations-Text Only-H…" at bounding box center [601, 185] width 164 height 17
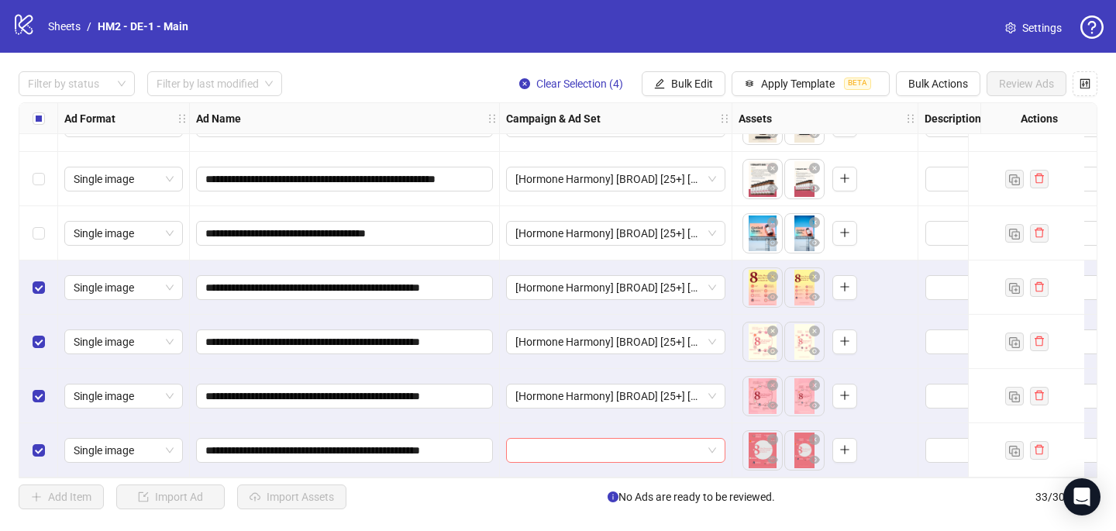
click at [528, 443] on input "search" at bounding box center [609, 450] width 187 height 23
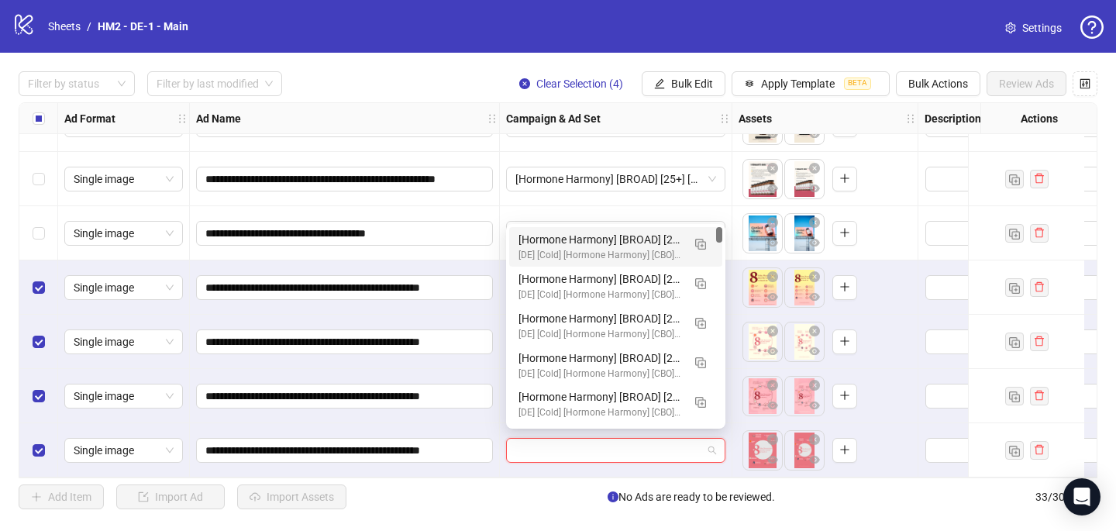
click at [593, 247] on div "[Hormone Harmony] [BROAD] [25+] [CRE: Q3-[DATE]-Listicle Variations-Text Only-H…" at bounding box center [601, 239] width 164 height 17
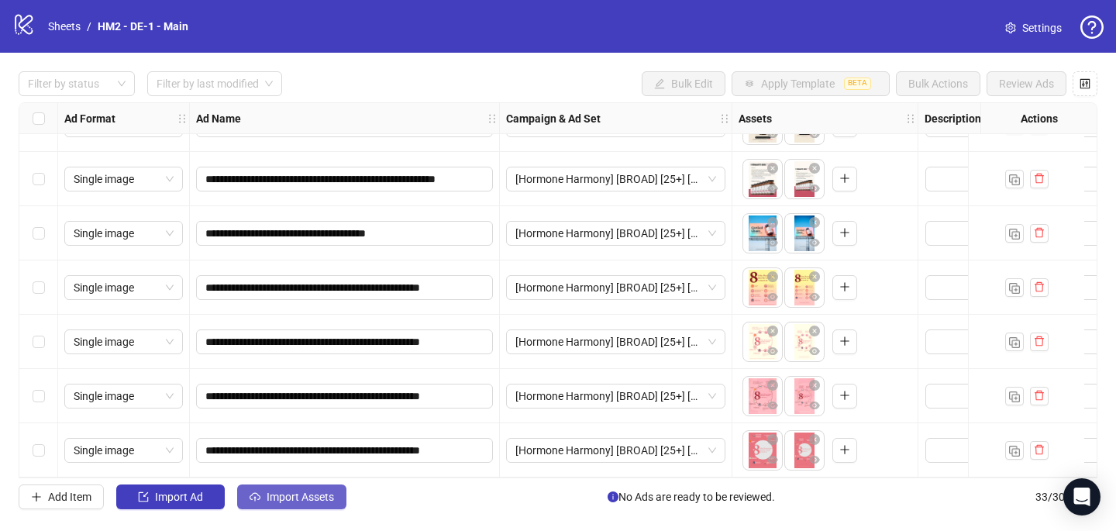
click at [338, 498] on button "Import Assets" at bounding box center [291, 497] width 109 height 25
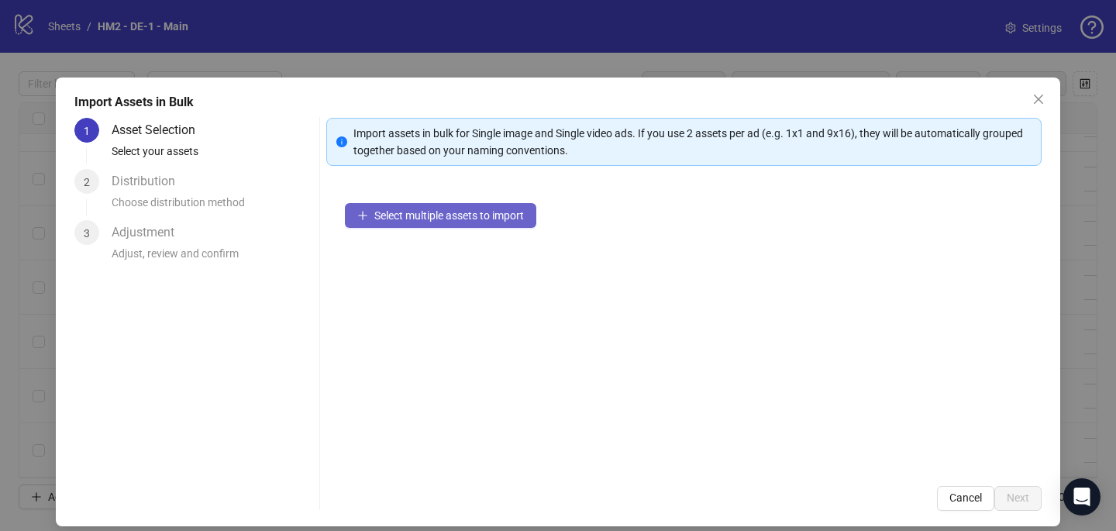
click at [436, 220] on span "Select multiple assets to import" at bounding box center [449, 215] width 150 height 12
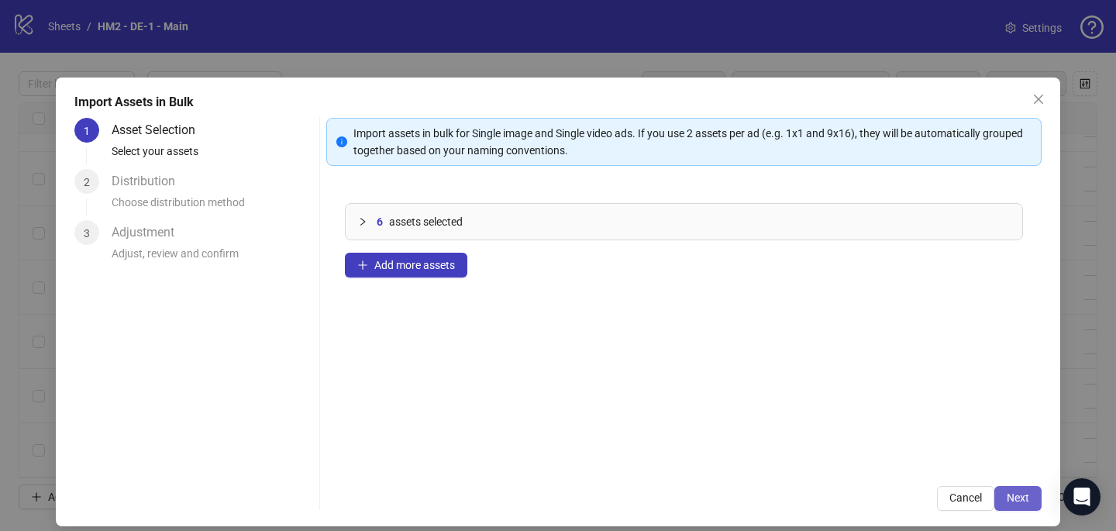
click at [1029, 505] on button "Next" at bounding box center [1018, 498] width 47 height 25
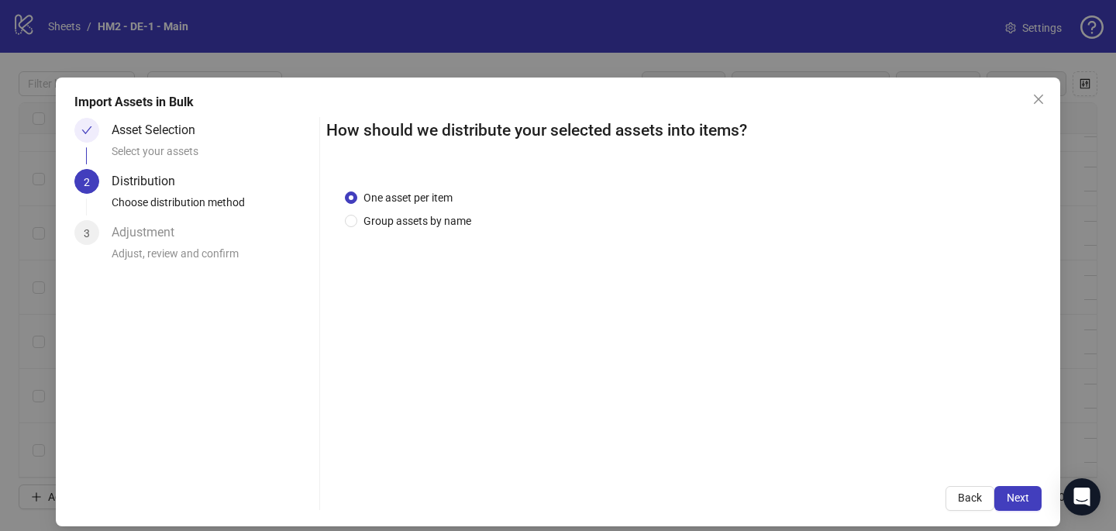
click at [432, 209] on div "One asset per item Group assets by name" at bounding box center [411, 209] width 133 height 40
click at [432, 226] on span "Group assets by name" at bounding box center [417, 220] width 120 height 17
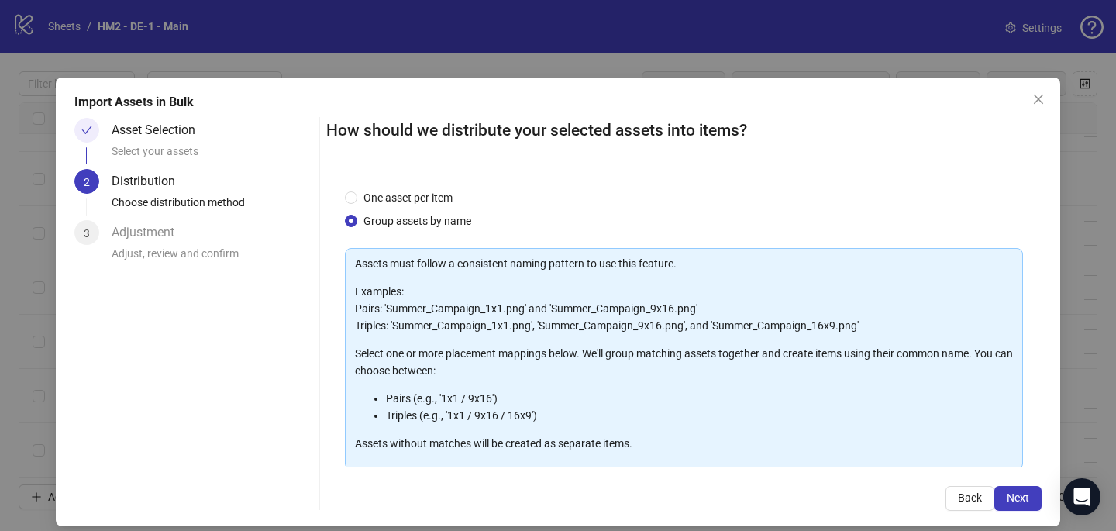
scroll to position [157, 0]
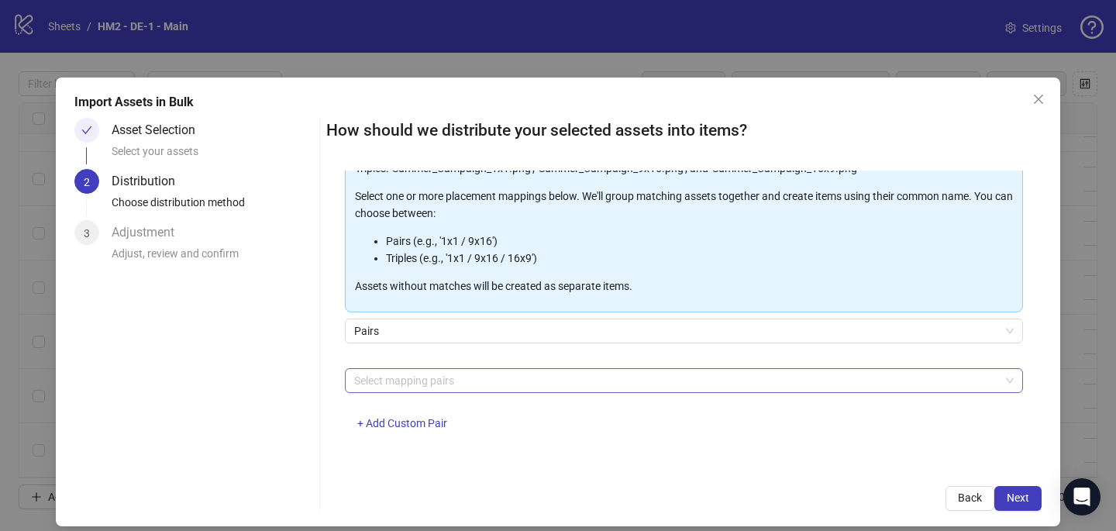
click at [407, 380] on div at bounding box center [676, 381] width 656 height 22
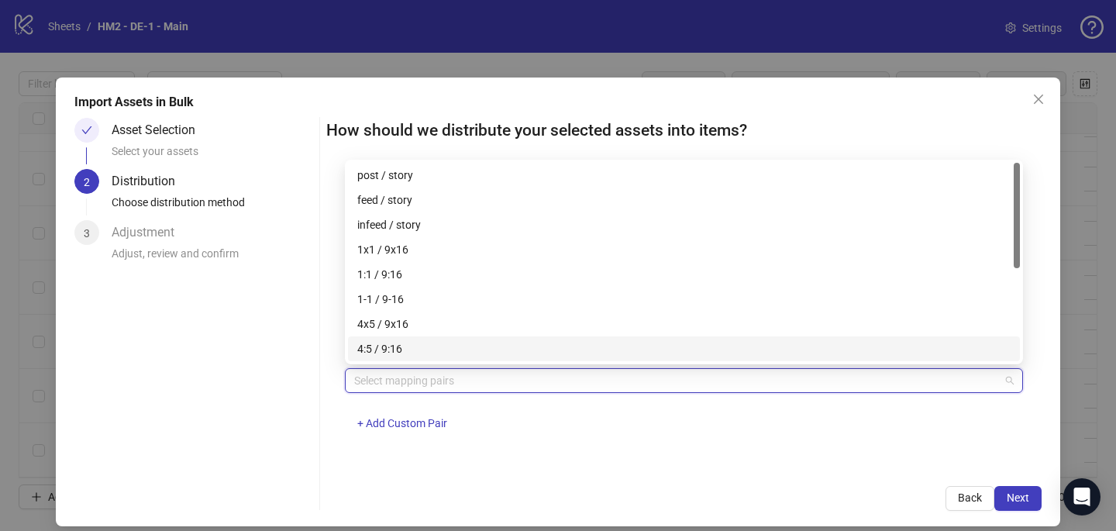
click at [404, 321] on div "4x5 / 9x16" at bounding box center [684, 324] width 654 height 17
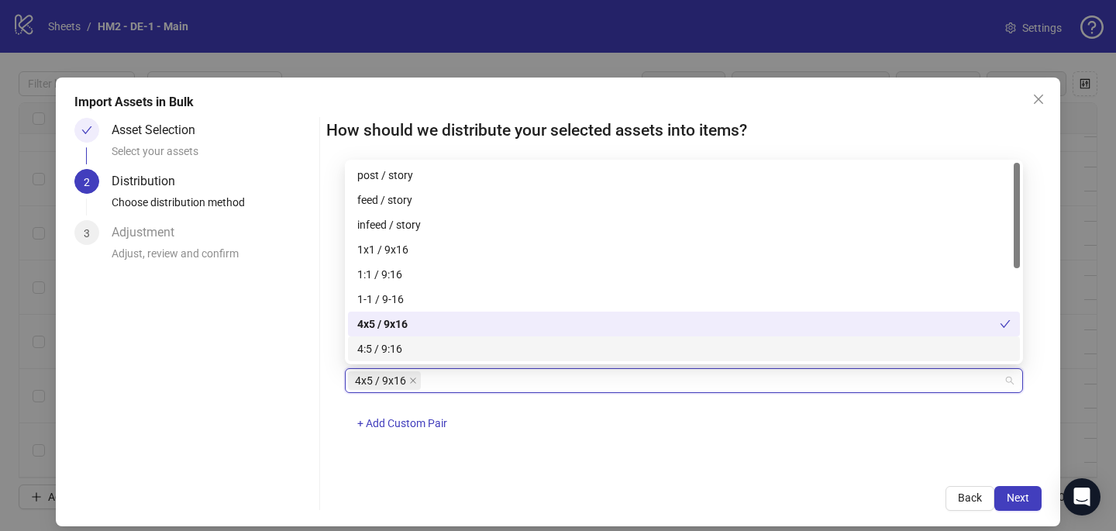
click at [661, 400] on div "4x5 / 9x16 + Add Custom Pair" at bounding box center [684, 408] width 678 height 81
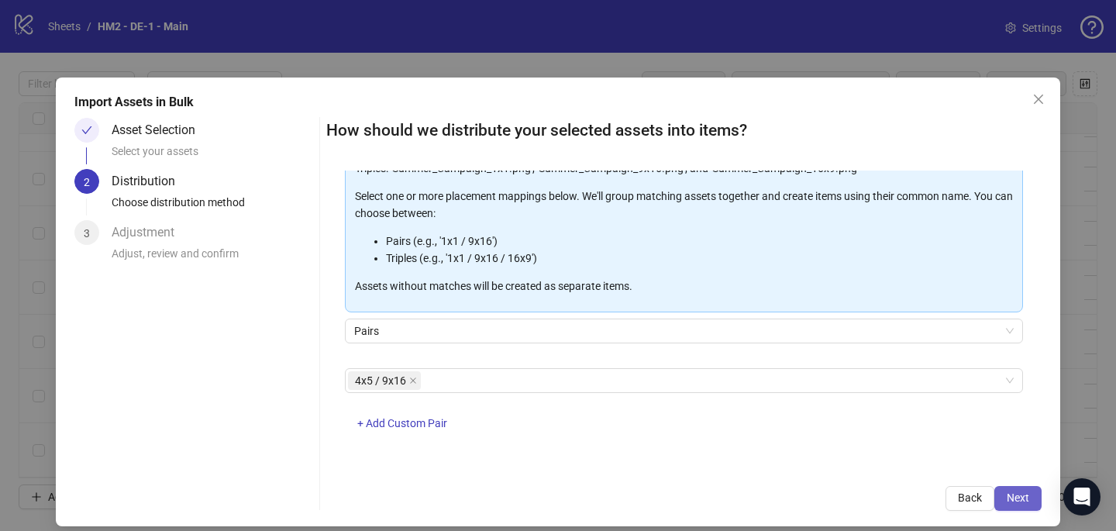
click at [1013, 501] on span "Next" at bounding box center [1018, 498] width 22 height 12
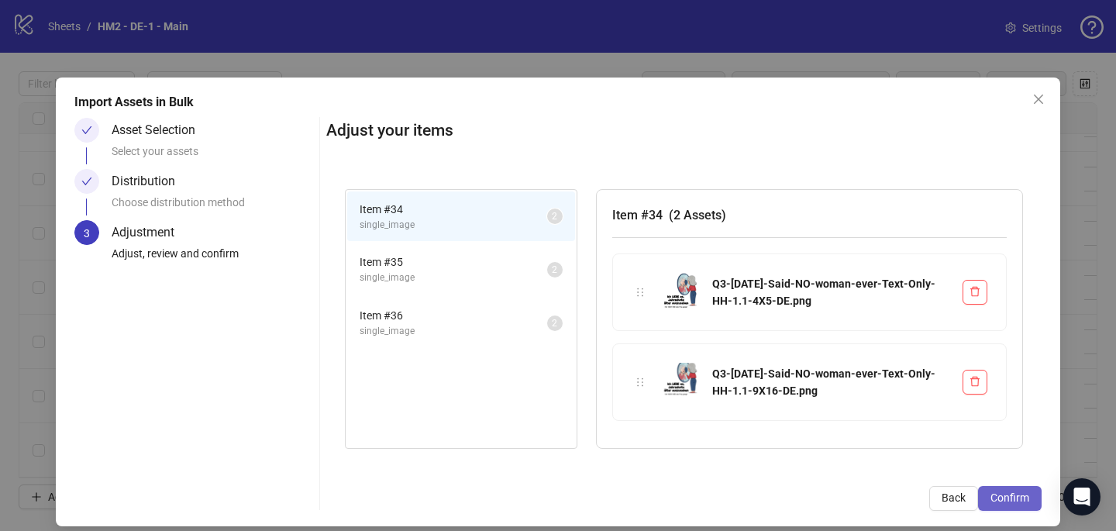
click at [1023, 499] on span "Confirm" at bounding box center [1010, 498] width 39 height 12
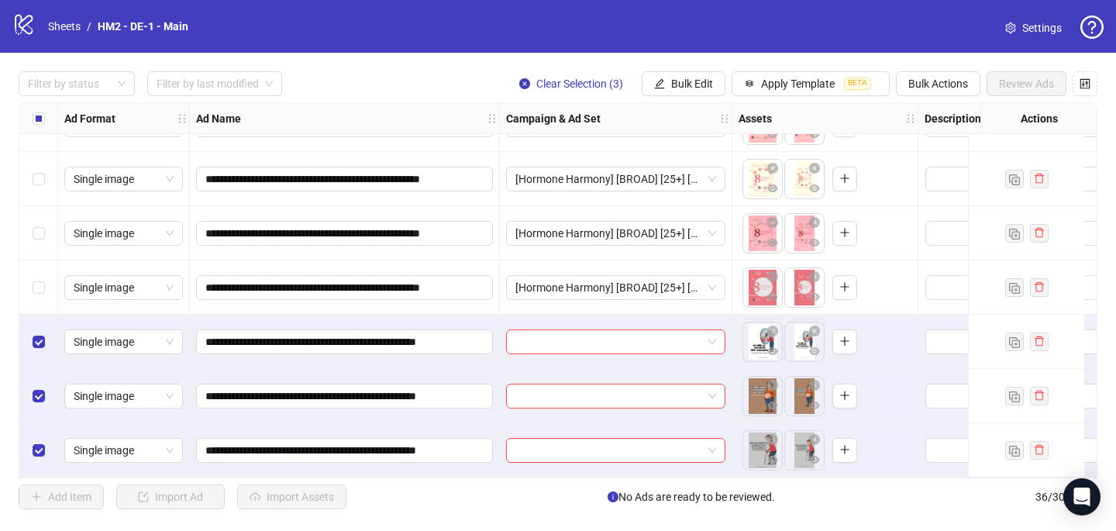
scroll to position [1616, 0]
click at [543, 337] on input "search" at bounding box center [609, 341] width 187 height 23
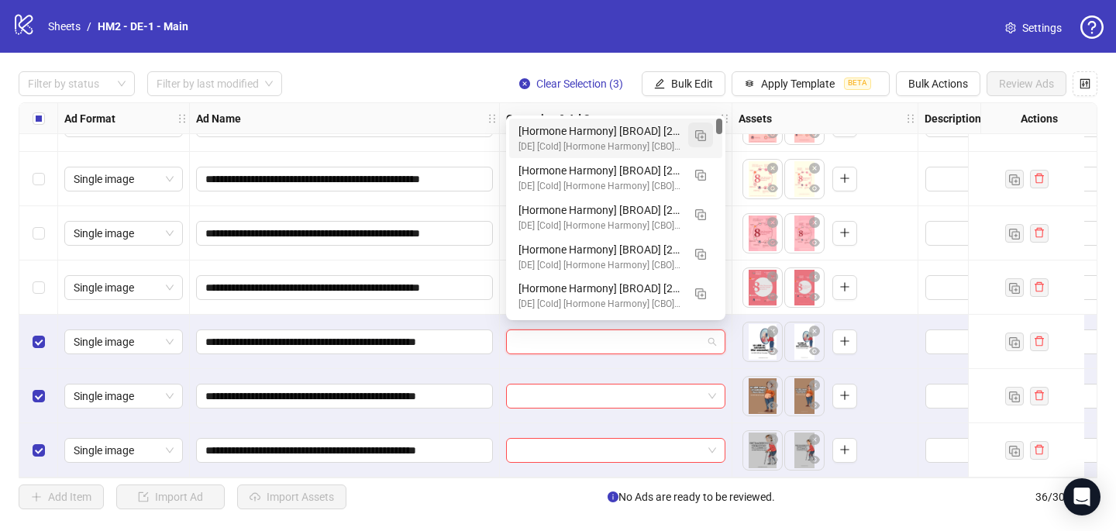
click at [710, 136] on button "button" at bounding box center [700, 134] width 25 height 25
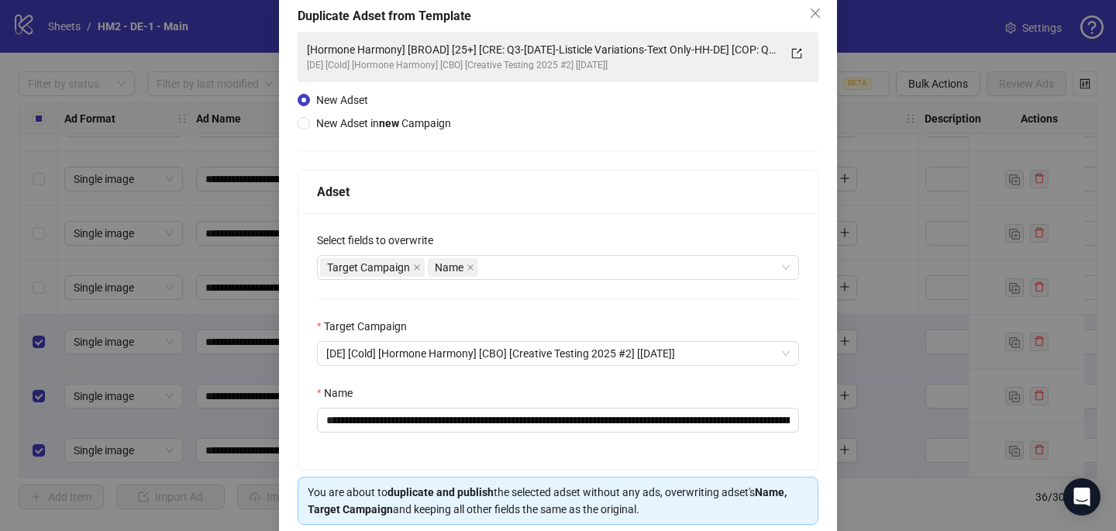
scroll to position [149, 0]
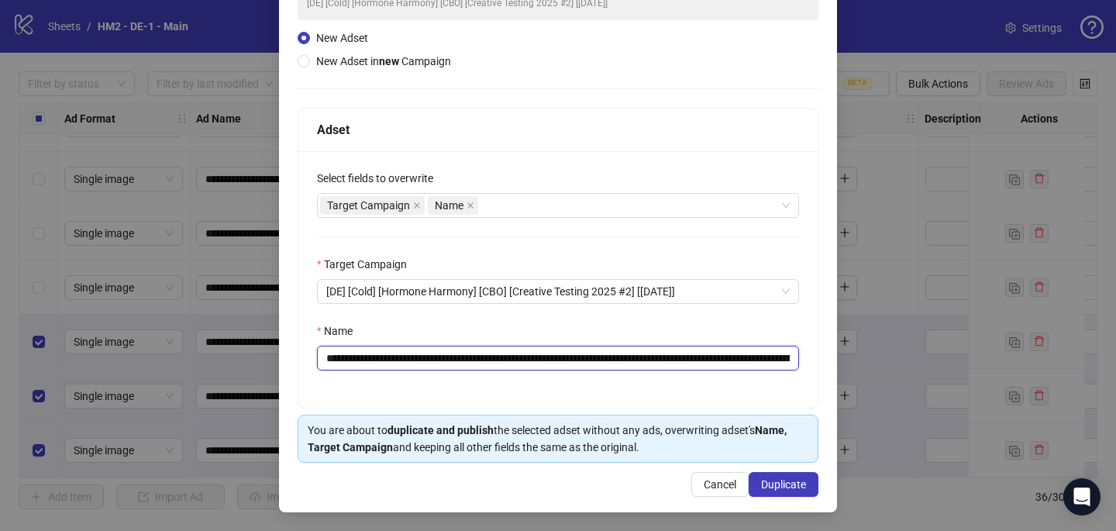
drag, startPoint x: 778, startPoint y: 354, endPoint x: 526, endPoint y: 360, distance: 252.0
click at [526, 360] on input "**********" at bounding box center [558, 358] width 482 height 25
paste input "text"
type input "**********"
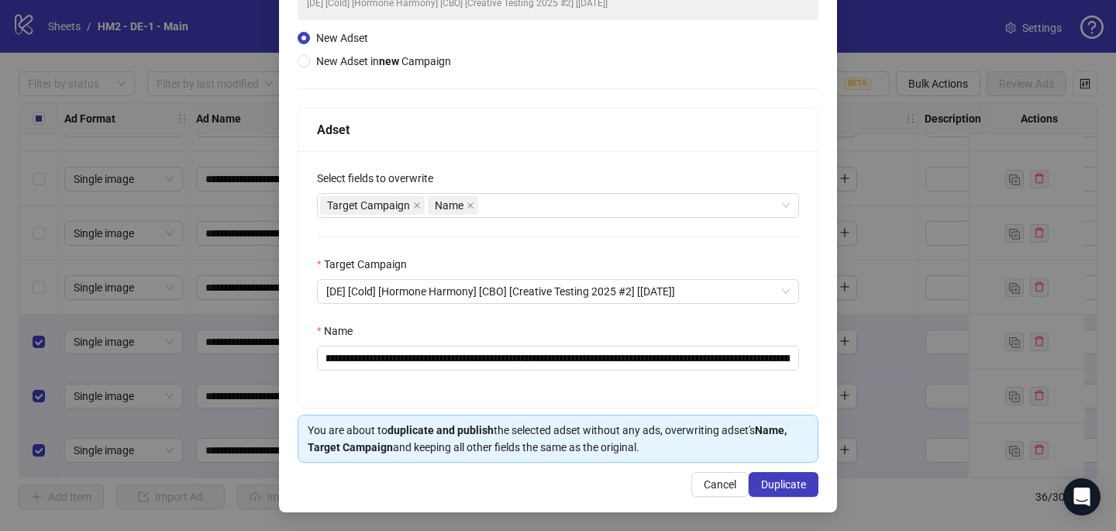
click at [773, 497] on div "**********" at bounding box center [558, 220] width 558 height 583
click at [778, 486] on span "Duplicate" at bounding box center [783, 484] width 45 height 12
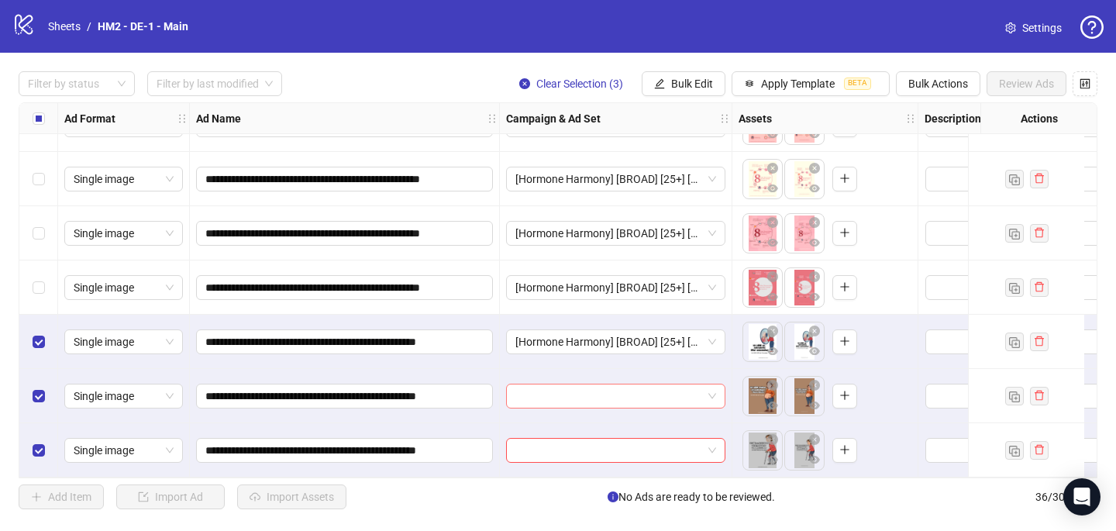
click at [588, 400] on input "search" at bounding box center [609, 396] width 187 height 23
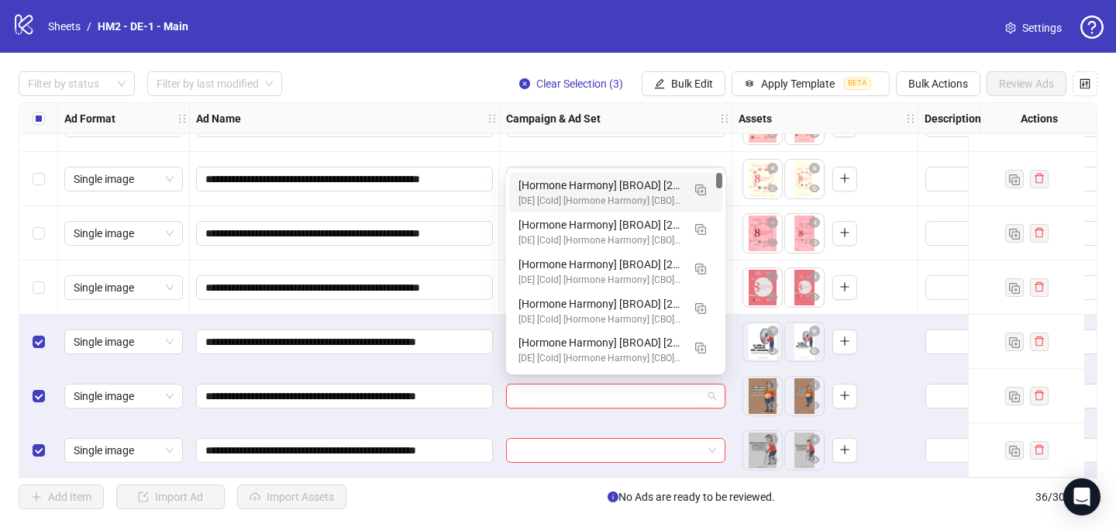
click at [598, 180] on div "[Hormone Harmony] [BROAD] [25+] [CRE: Q3-[DATE]-Said-NO-woman-ever-Text-Only-HH…" at bounding box center [601, 185] width 164 height 17
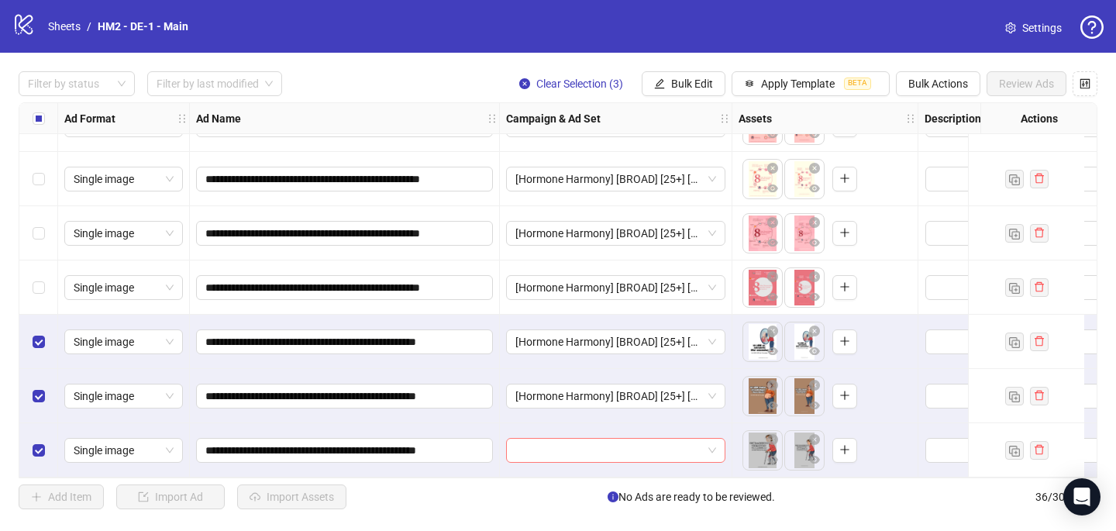
click at [552, 445] on input "search" at bounding box center [609, 450] width 187 height 23
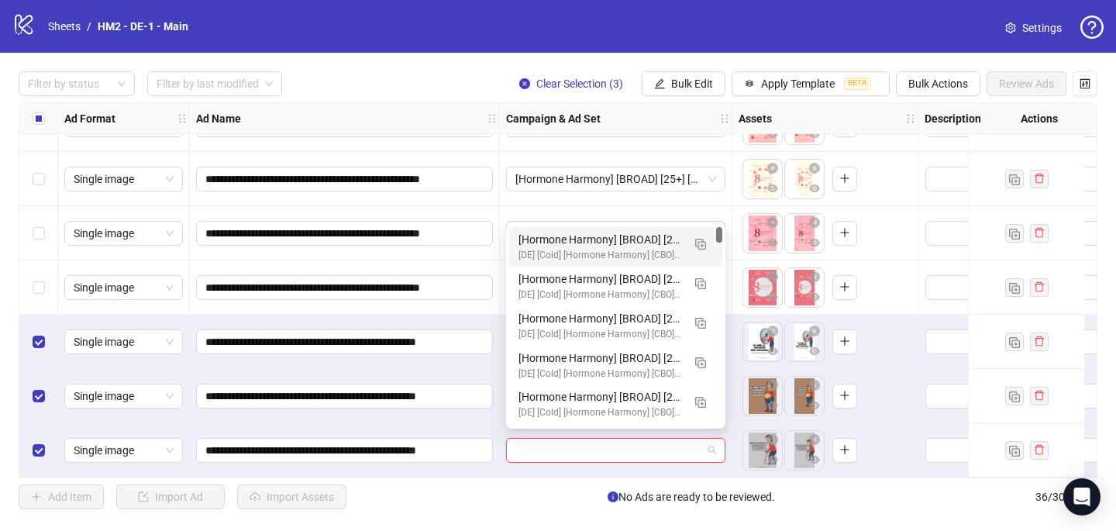
click at [597, 244] on div "[Hormone Harmony] [BROAD] [25+] [CRE: Q3-[DATE]-Said-NO-woman-ever-Text-Only-HH…" at bounding box center [601, 239] width 164 height 17
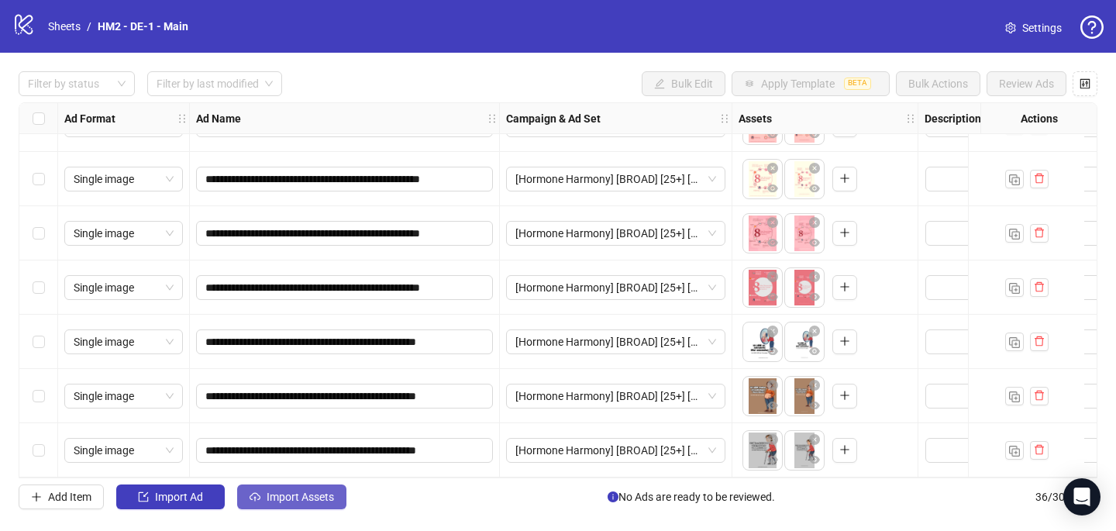
click at [295, 499] on span "Import Assets" at bounding box center [300, 497] width 67 height 12
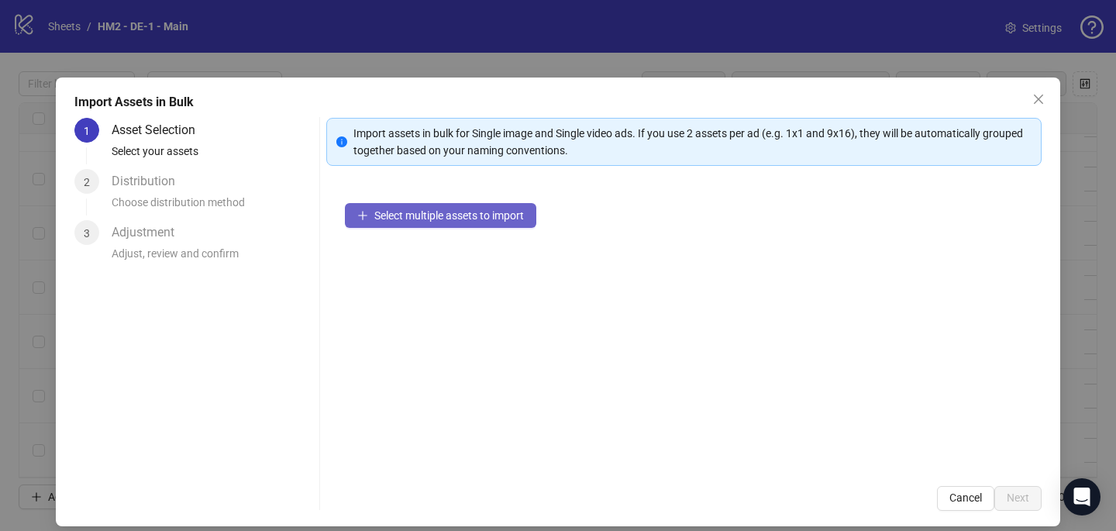
click at [529, 218] on button "Select multiple assets to import" at bounding box center [440, 215] width 191 height 25
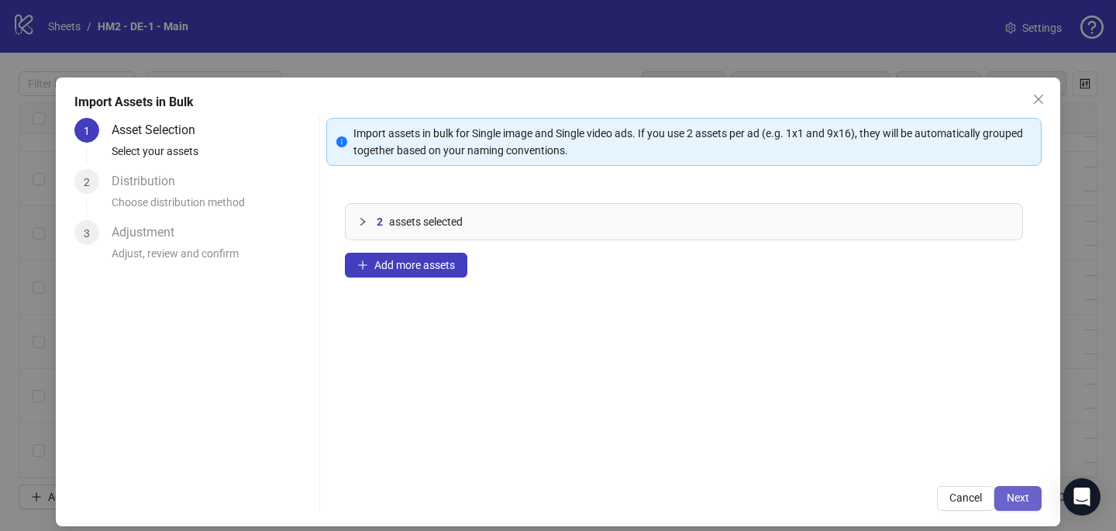
click at [1022, 494] on span "Next" at bounding box center [1018, 498] width 22 height 12
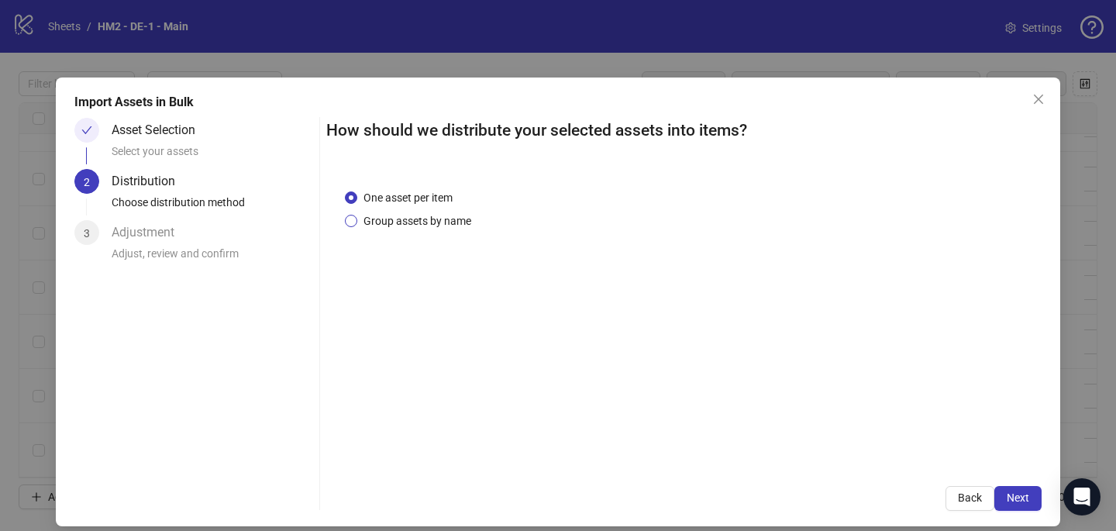
click at [458, 223] on span "Group assets by name" at bounding box center [417, 220] width 120 height 17
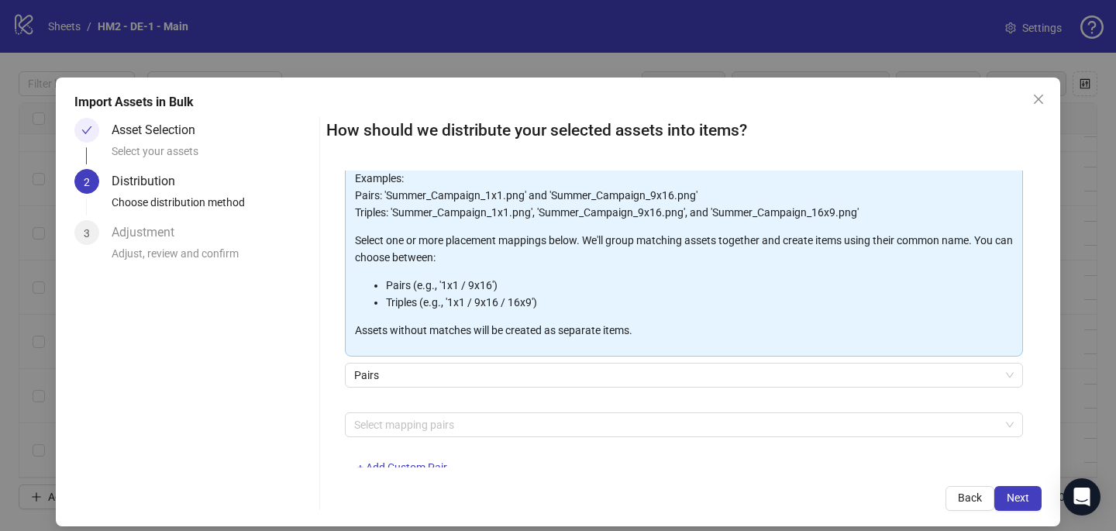
scroll to position [116, 0]
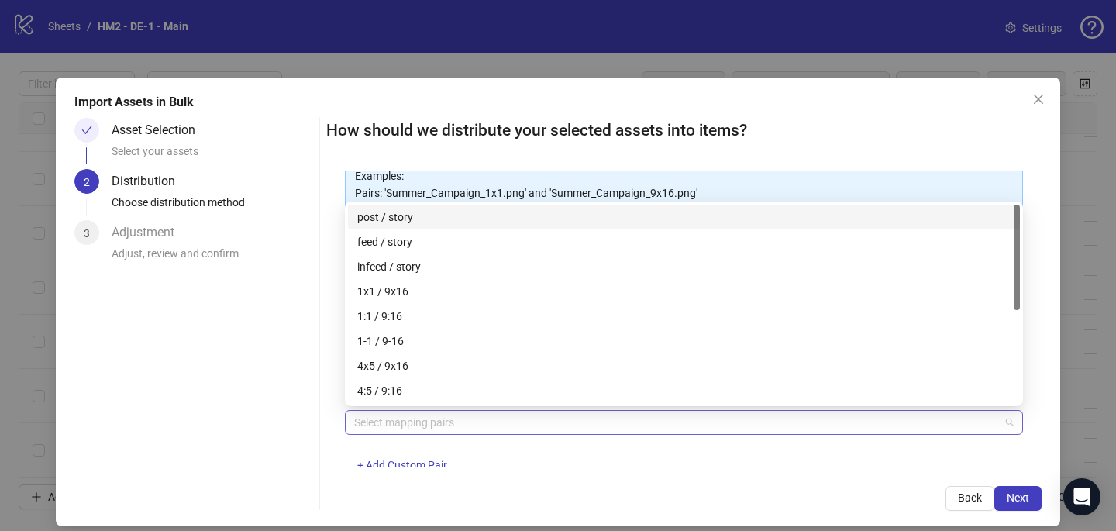
click at [473, 433] on div at bounding box center [676, 423] width 656 height 22
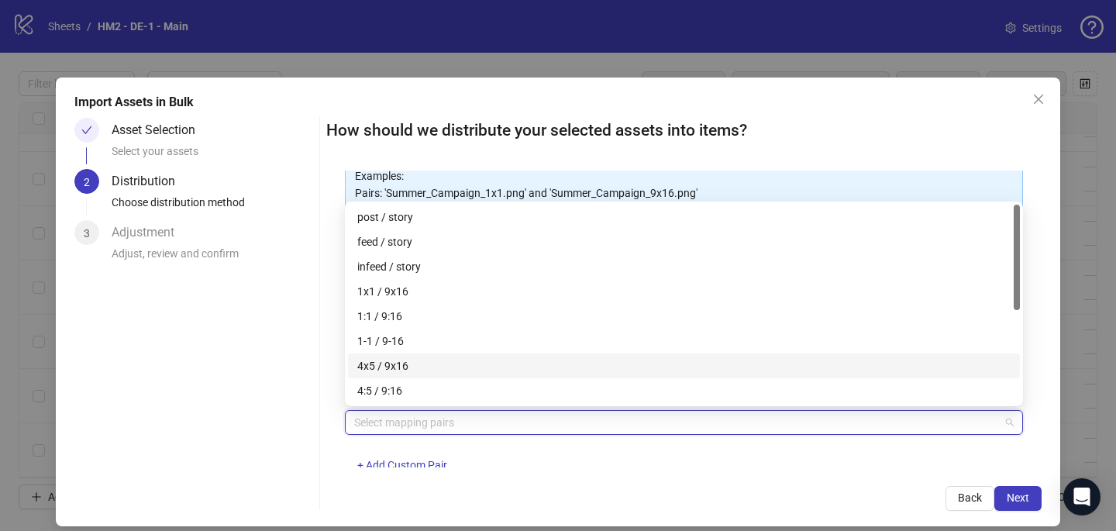
click at [481, 374] on div "4x5 / 9x16" at bounding box center [684, 366] width 672 height 25
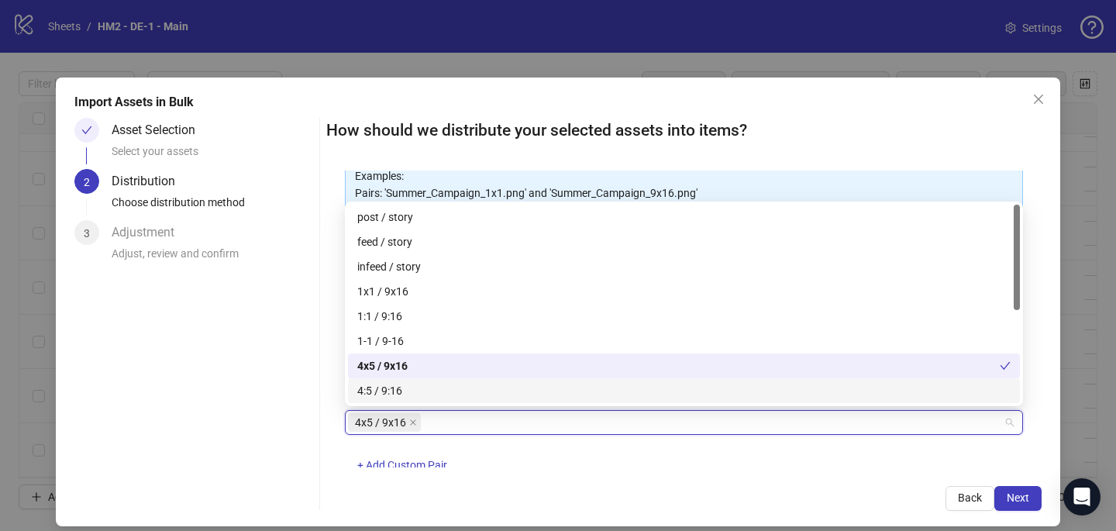
click at [699, 457] on div "4x5 / 9x16 + Add Custom Pair" at bounding box center [684, 450] width 678 height 81
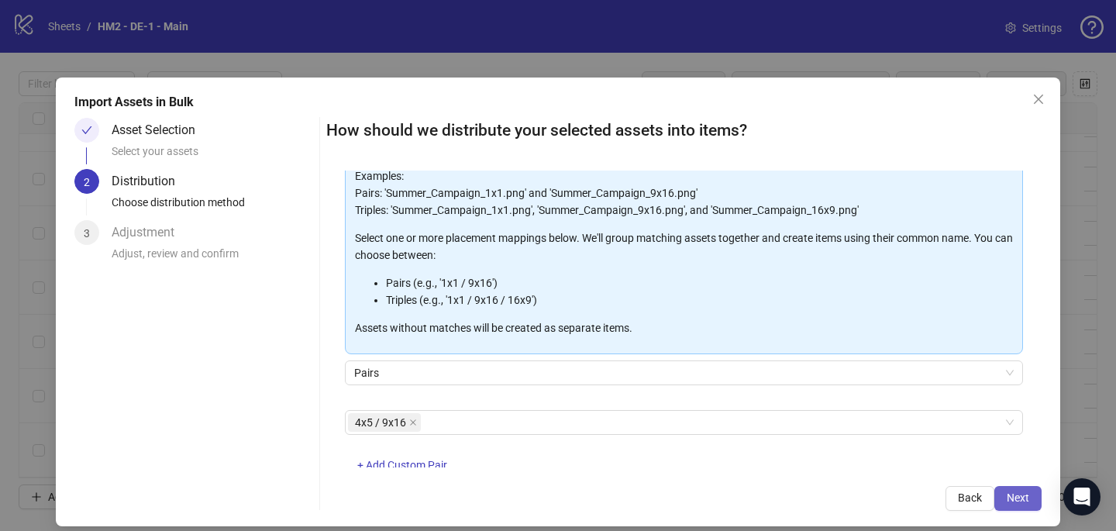
click at [1039, 500] on button "Next" at bounding box center [1018, 498] width 47 height 25
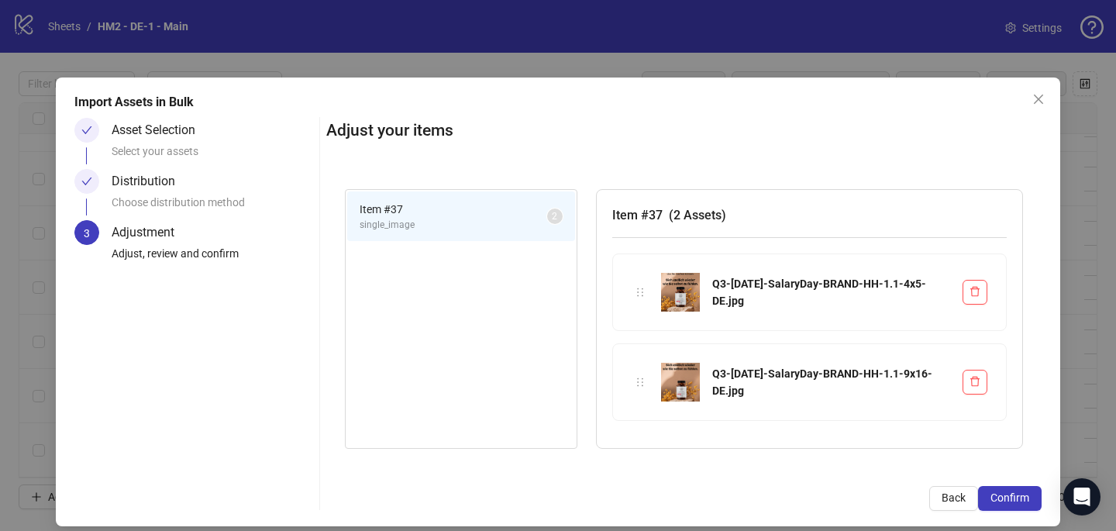
click at [1039, 500] on button "Confirm" at bounding box center [1010, 498] width 64 height 25
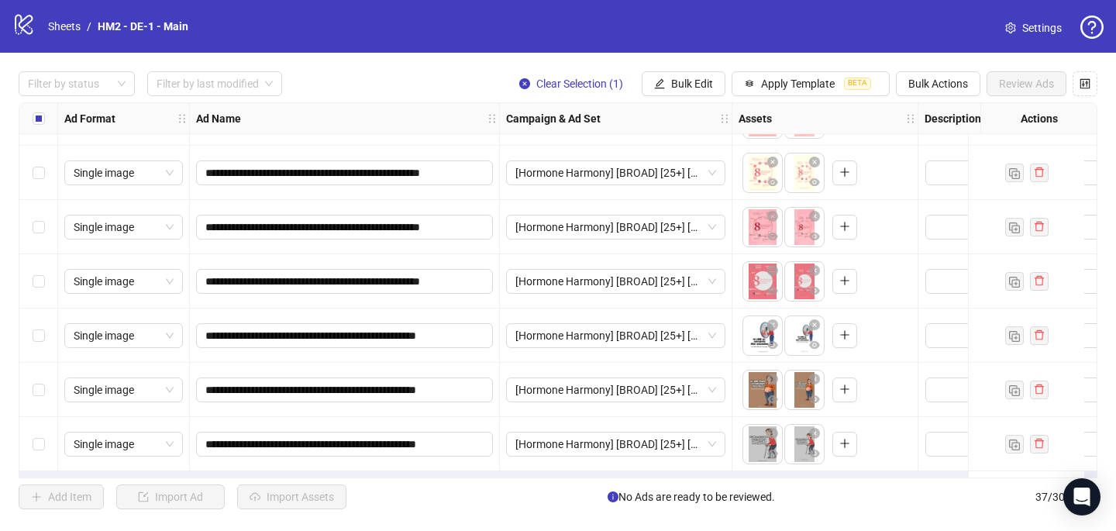
scroll to position [1671, 0]
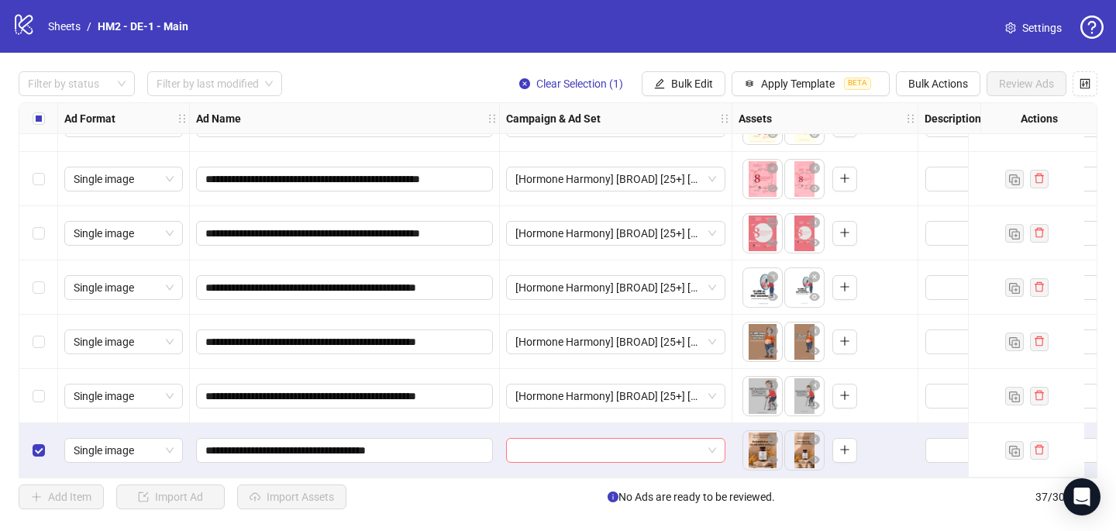
click at [577, 440] on input "search" at bounding box center [609, 450] width 187 height 23
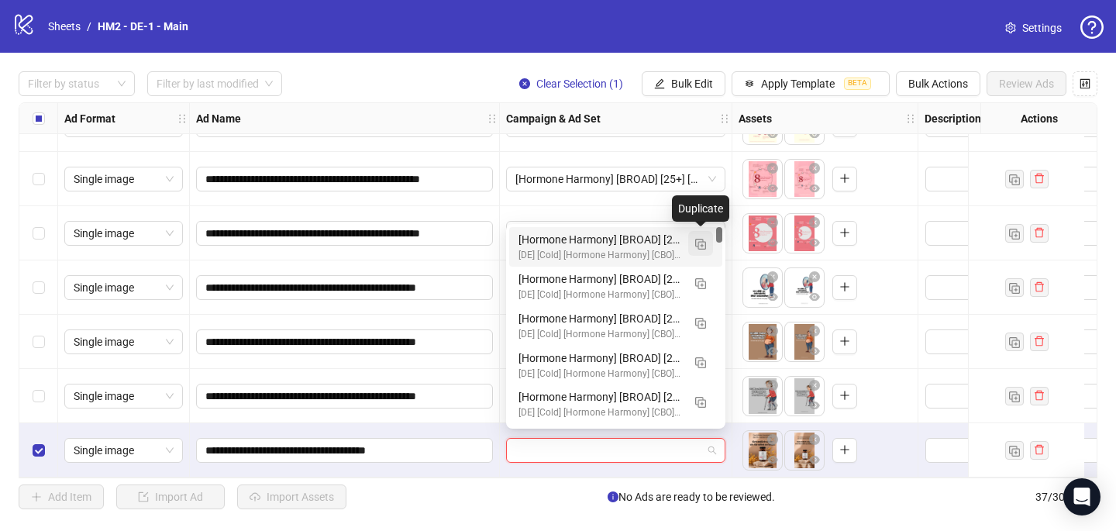
click at [702, 244] on img "button" at bounding box center [700, 244] width 11 height 11
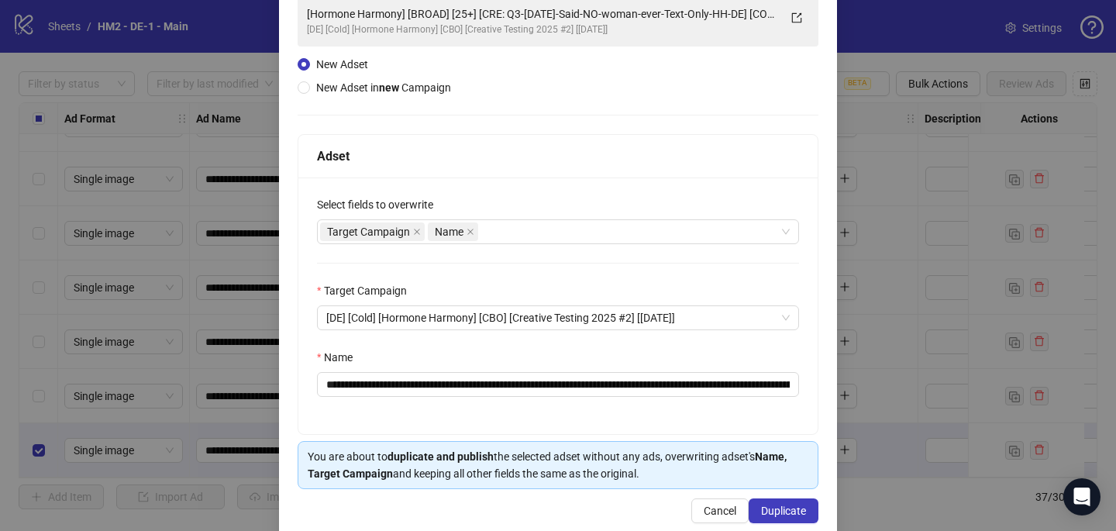
scroll to position [122, 0]
drag, startPoint x: 782, startPoint y: 385, endPoint x: 587, endPoint y: 385, distance: 195.4
click at [585, 385] on input "**********" at bounding box center [558, 383] width 482 height 25
drag, startPoint x: 600, startPoint y: 381, endPoint x: 527, endPoint y: 382, distance: 72.9
click at [527, 382] on input "**********" at bounding box center [558, 383] width 482 height 25
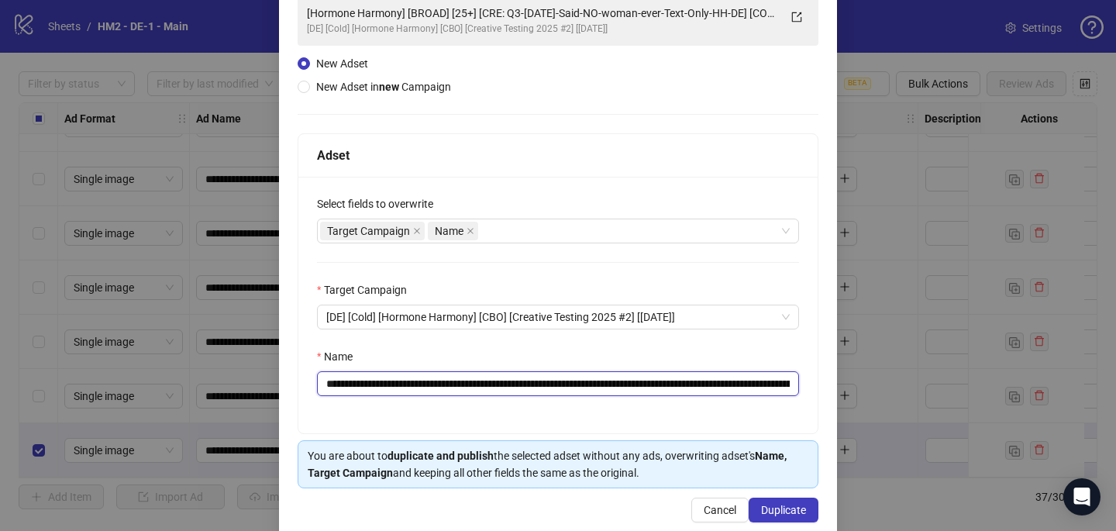
paste input "**********"
type input "**********"
click at [785, 505] on span "Duplicate" at bounding box center [783, 510] width 45 height 12
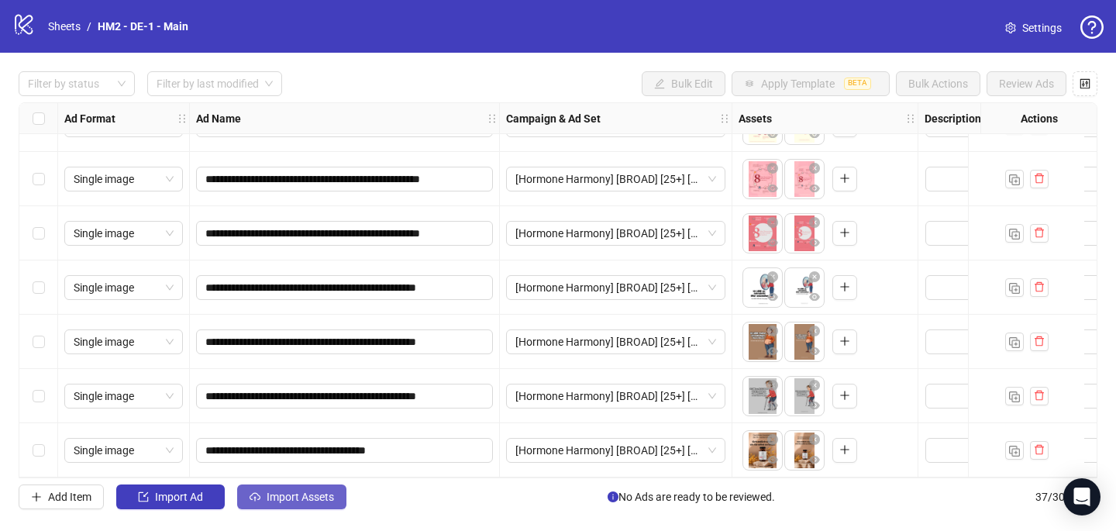
click at [328, 490] on button "Import Assets" at bounding box center [291, 497] width 109 height 25
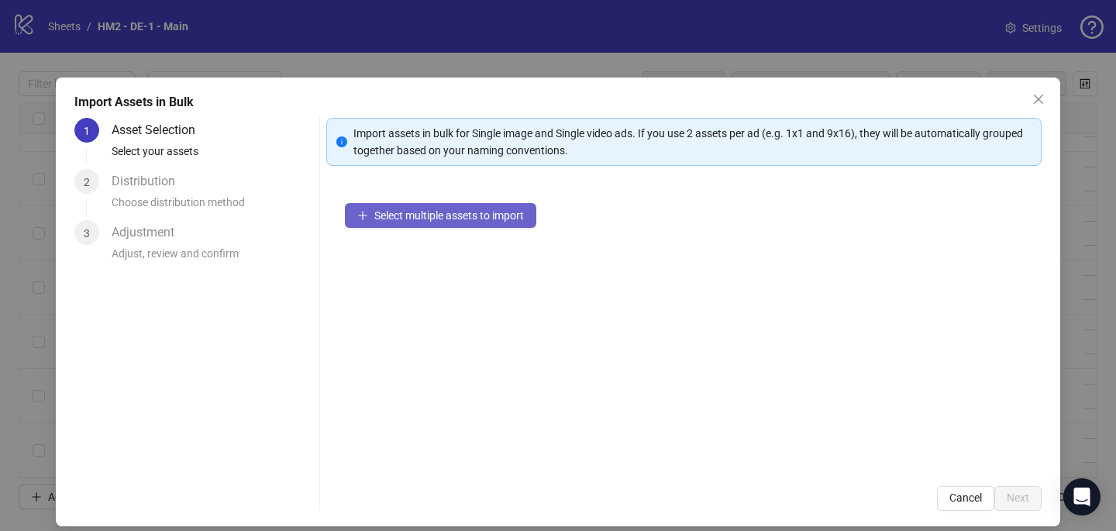
click at [479, 212] on span "Select multiple assets to import" at bounding box center [449, 215] width 150 height 12
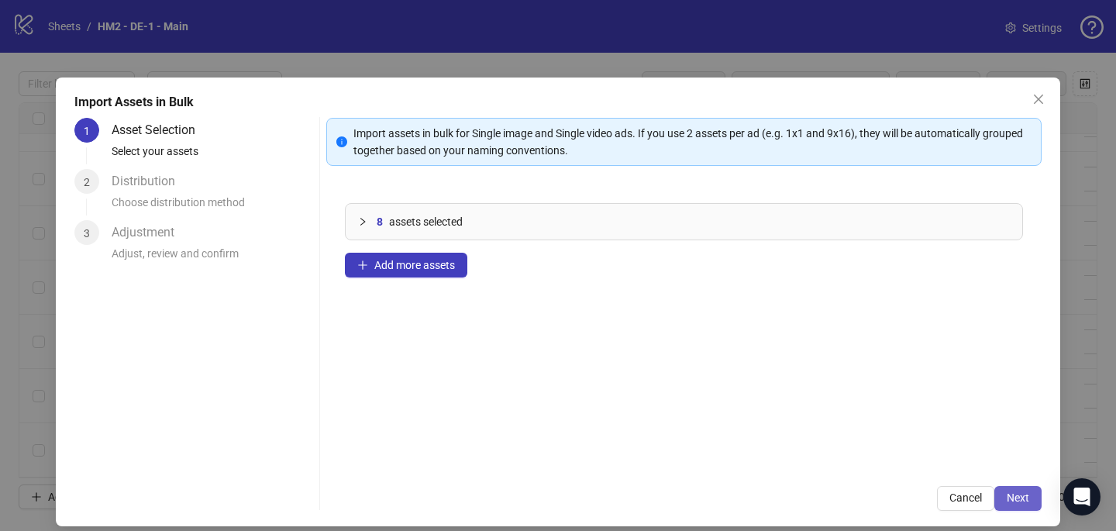
click at [1029, 499] on span "Next" at bounding box center [1018, 498] width 22 height 12
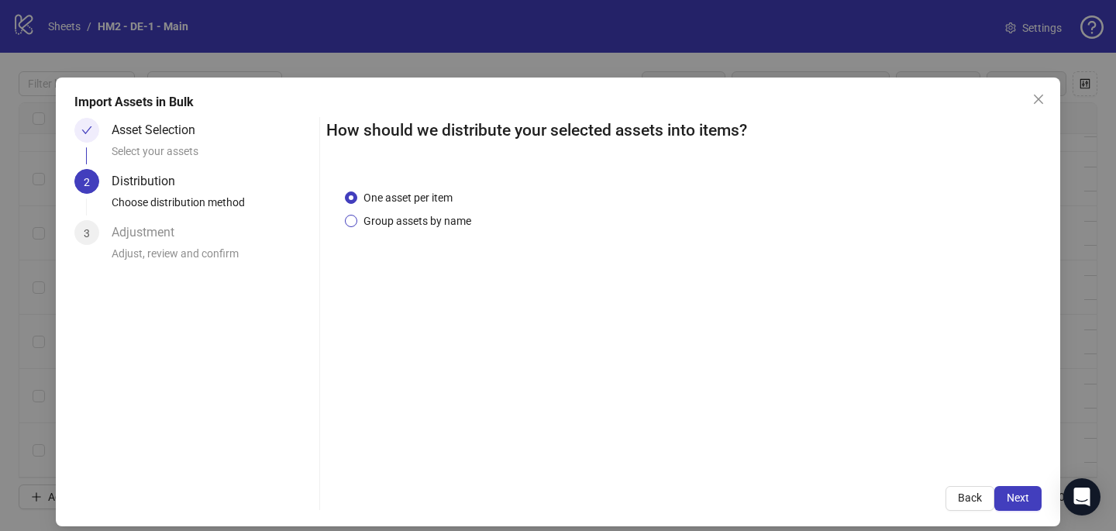
click at [446, 215] on span "Group assets by name" at bounding box center [417, 220] width 120 height 17
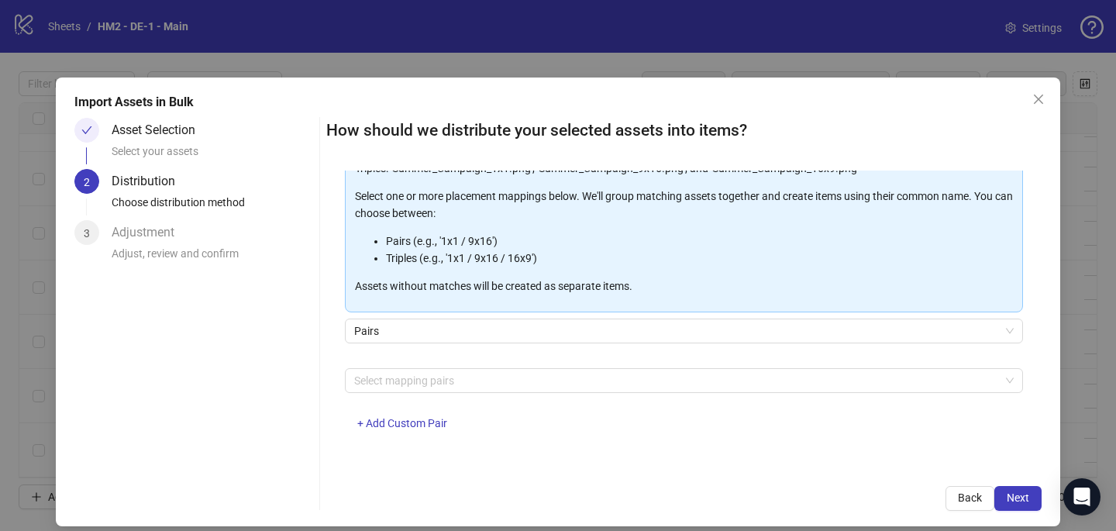
scroll to position [157, 0]
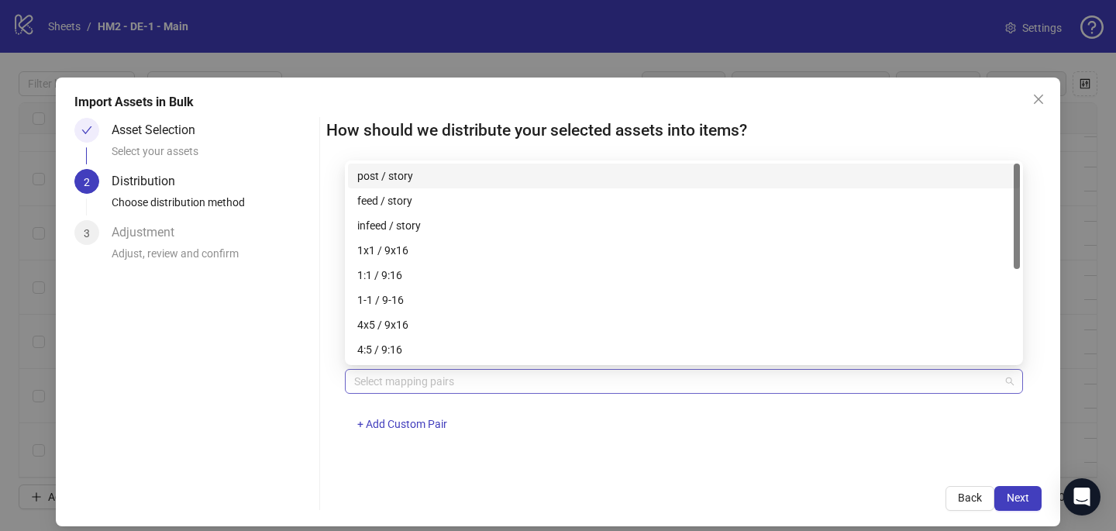
click at [442, 381] on div at bounding box center [676, 382] width 656 height 22
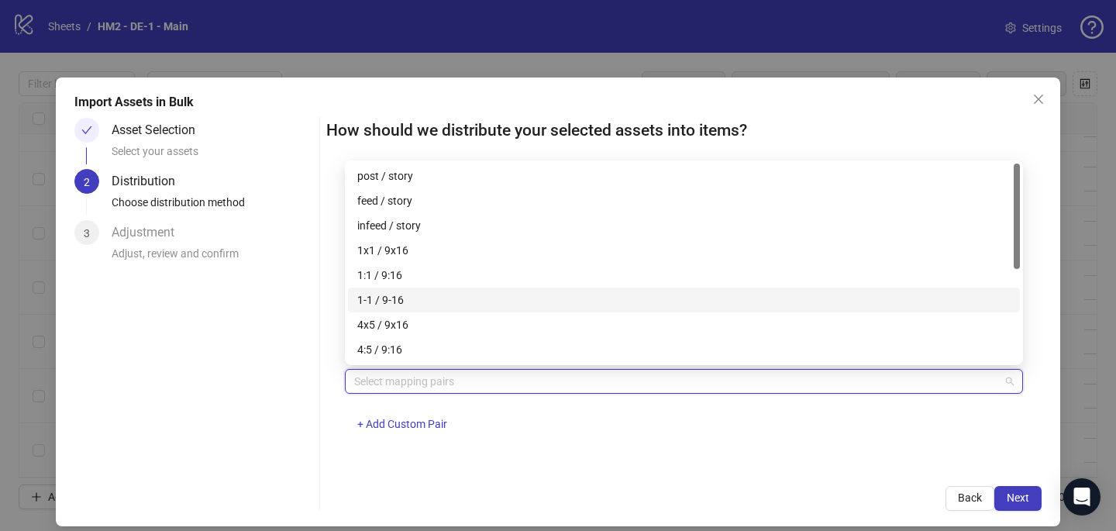
click at [434, 309] on div "1-1 / 9-16" at bounding box center [684, 300] width 672 height 25
click at [433, 305] on div "1-1 / 9-16" at bounding box center [678, 300] width 643 height 17
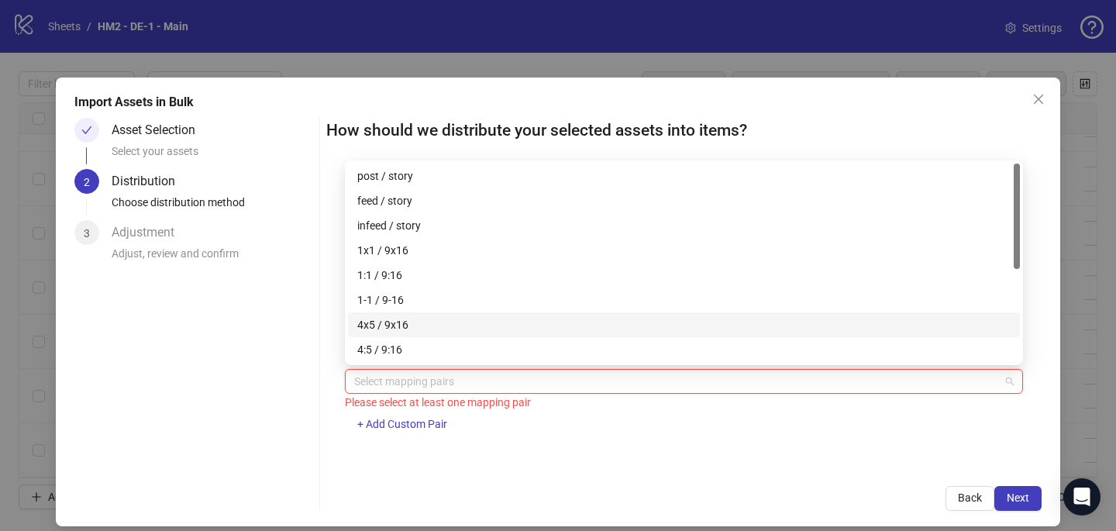
click at [433, 333] on div "4x5 / 9x16" at bounding box center [684, 324] width 672 height 25
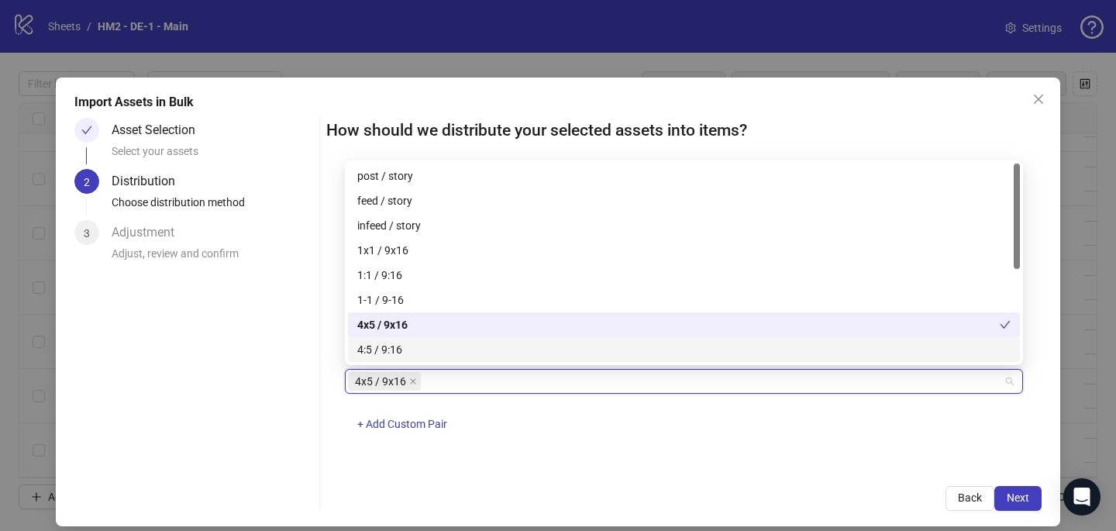
click at [770, 411] on div "4x5 / 9x16 + Add Custom Pair" at bounding box center [684, 409] width 678 height 81
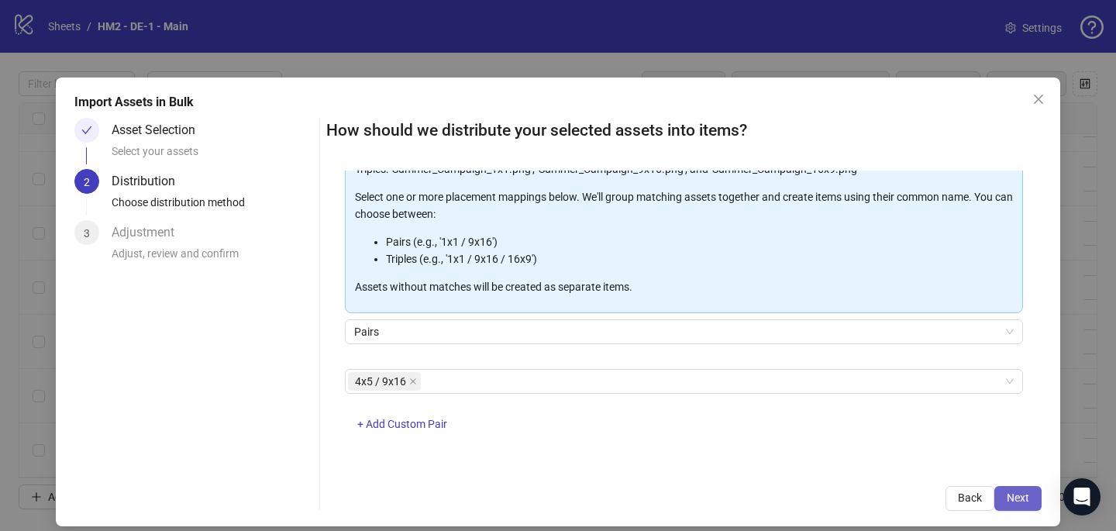
click at [1027, 499] on span "Next" at bounding box center [1018, 498] width 22 height 12
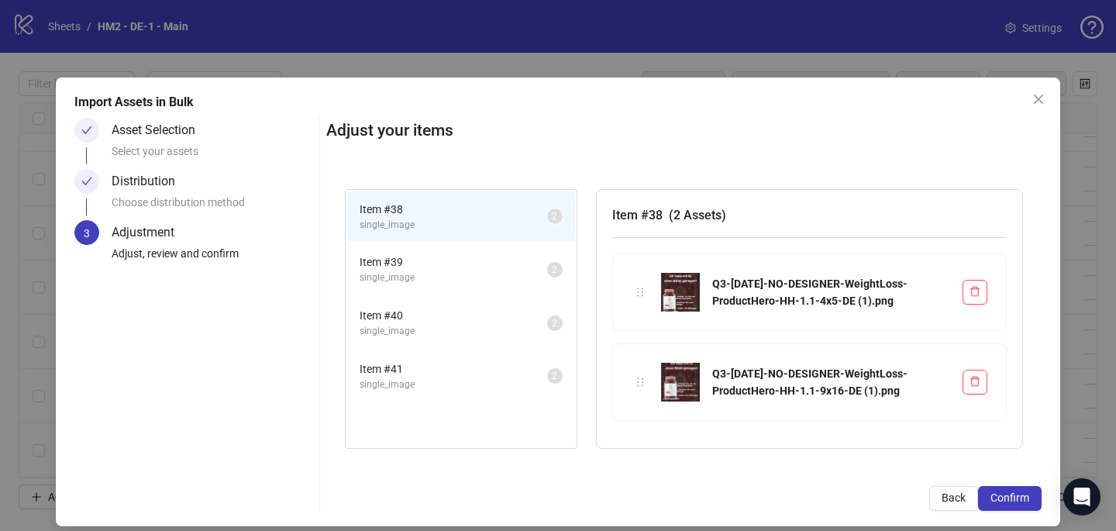
click at [1027, 499] on span "Confirm" at bounding box center [1010, 498] width 39 height 12
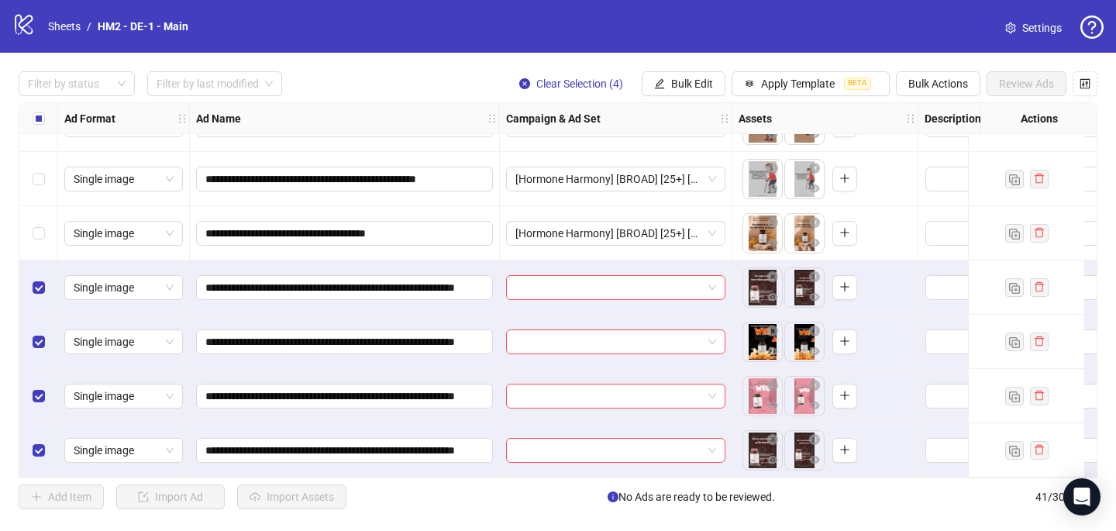
scroll to position [1888, 0]
click at [618, 281] on input "search" at bounding box center [609, 287] width 187 height 23
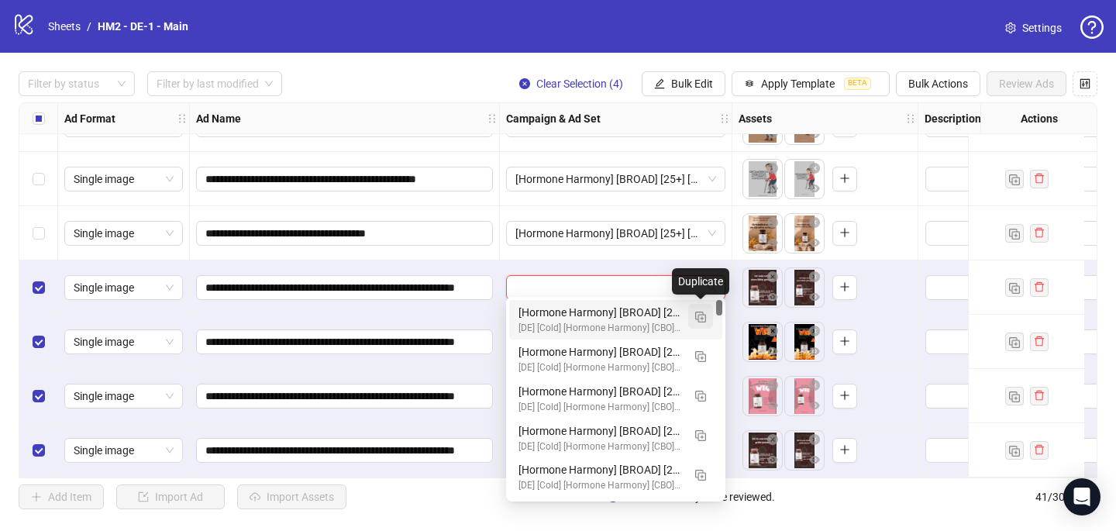
click at [702, 319] on img "button" at bounding box center [700, 317] width 11 height 11
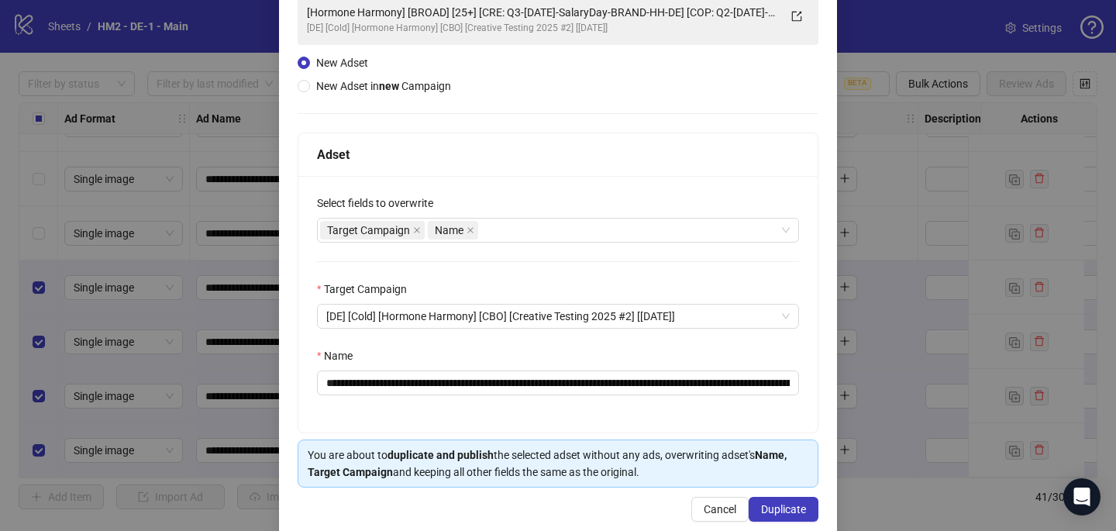
scroll to position [122, 0]
drag, startPoint x: 730, startPoint y: 380, endPoint x: 526, endPoint y: 381, distance: 203.9
click at [526, 381] on input "**********" at bounding box center [558, 383] width 482 height 25
paste input "**********"
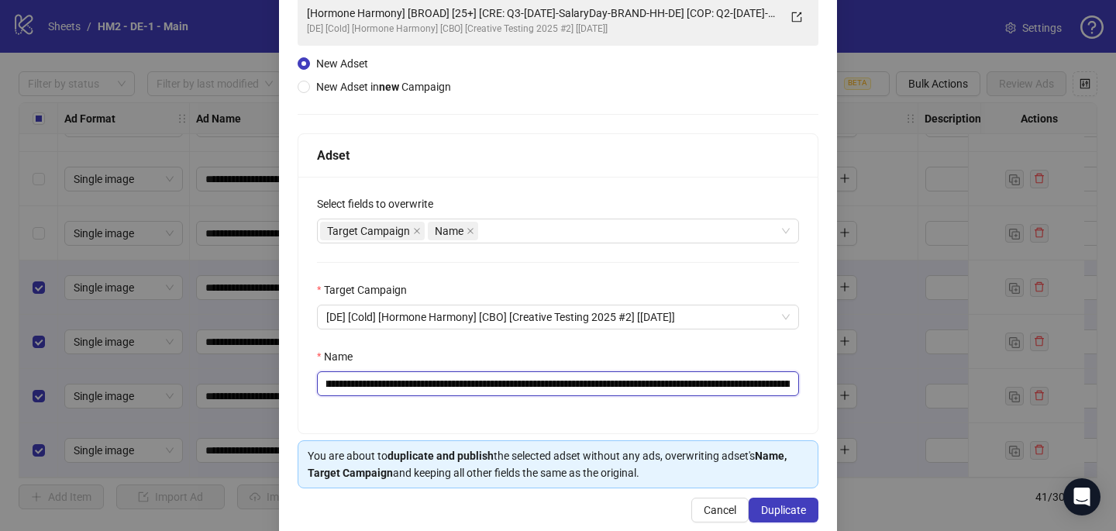
scroll to position [0, 279]
type input "**********"
click at [784, 510] on span "Duplicate" at bounding box center [783, 510] width 45 height 12
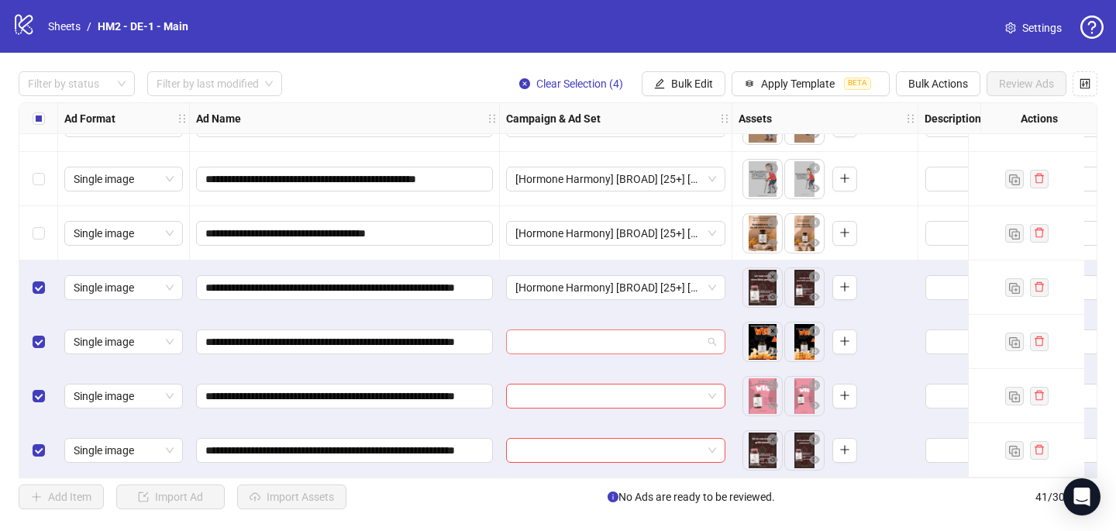
click at [529, 346] on input "search" at bounding box center [609, 341] width 187 height 23
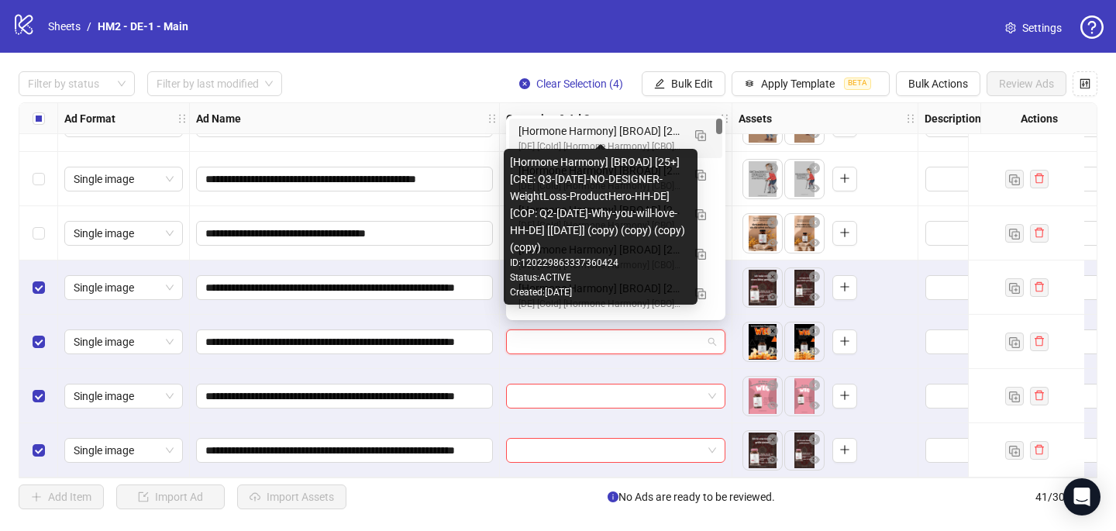
click at [661, 131] on div "[Hormone Harmony] [BROAD] [25+] [CRE: Q3-[DATE]-NO-DESIGNER-WeightLoss-ProductH…" at bounding box center [601, 130] width 164 height 17
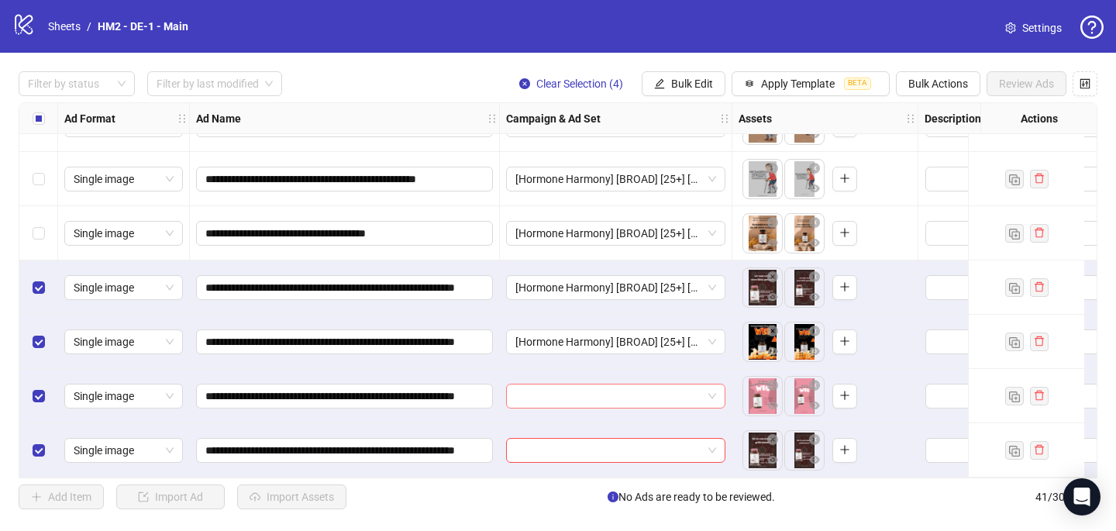
click at [534, 390] on input "search" at bounding box center [609, 396] width 187 height 23
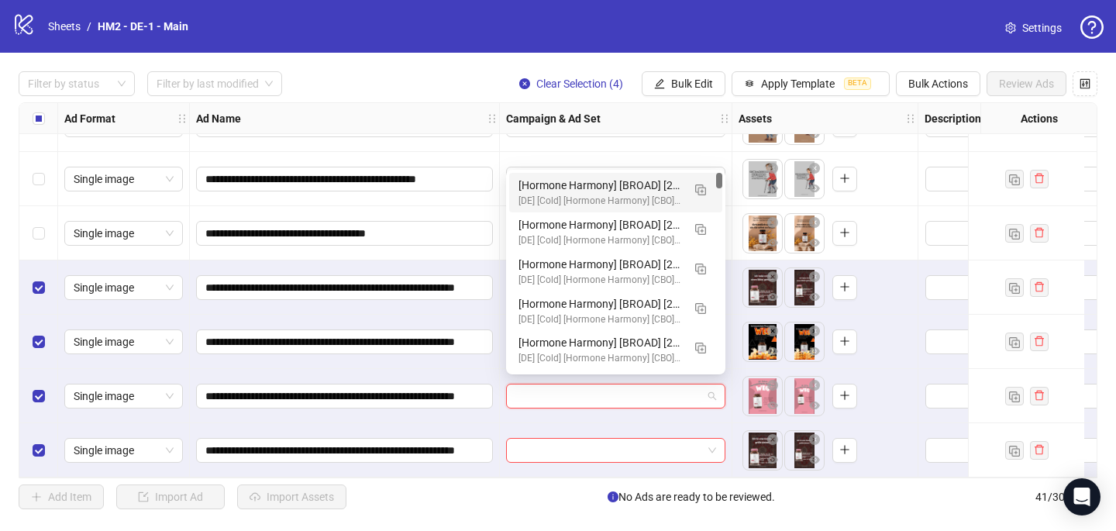
click at [582, 179] on div "[Hormone Harmony] [BROAD] [25+] [CRE: Q3-[DATE]-NO-DESIGNER-WeightLoss-ProductH…" at bounding box center [601, 185] width 164 height 17
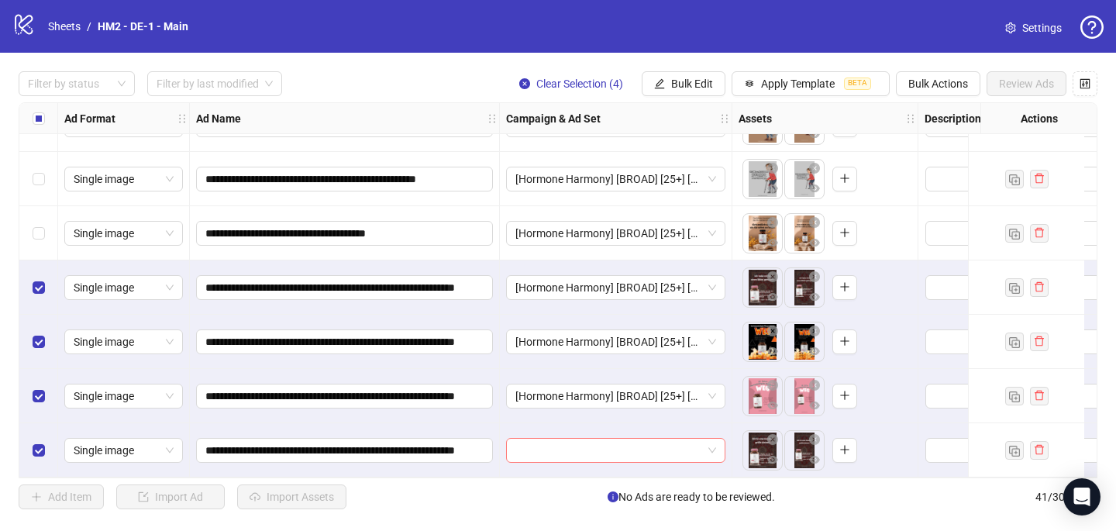
click at [530, 446] on input "search" at bounding box center [609, 450] width 187 height 23
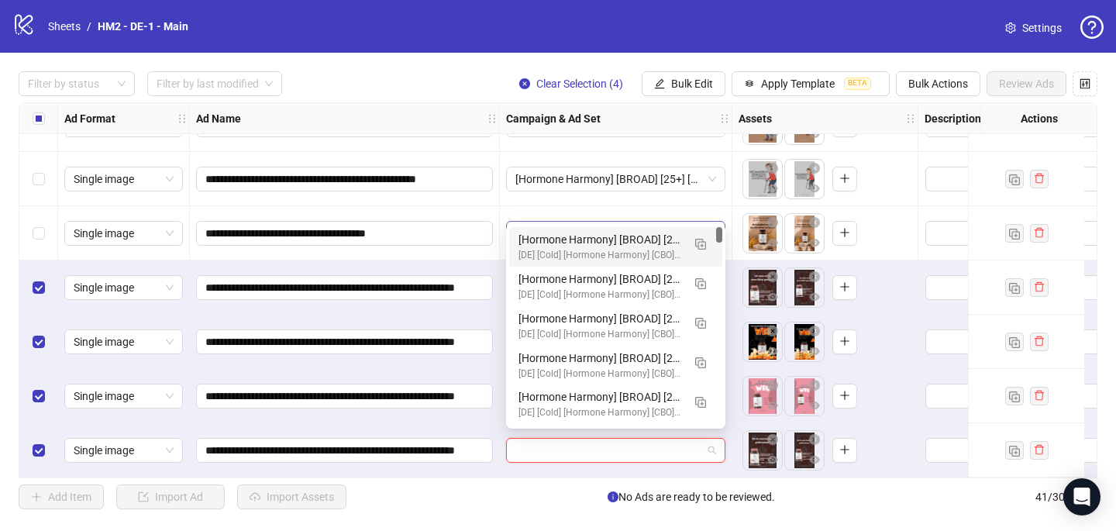
click at [614, 237] on div "[Hormone Harmony] [BROAD] [25+] [CRE: Q3-[DATE]-NO-DESIGNER-WeightLoss-ProductH…" at bounding box center [601, 239] width 164 height 17
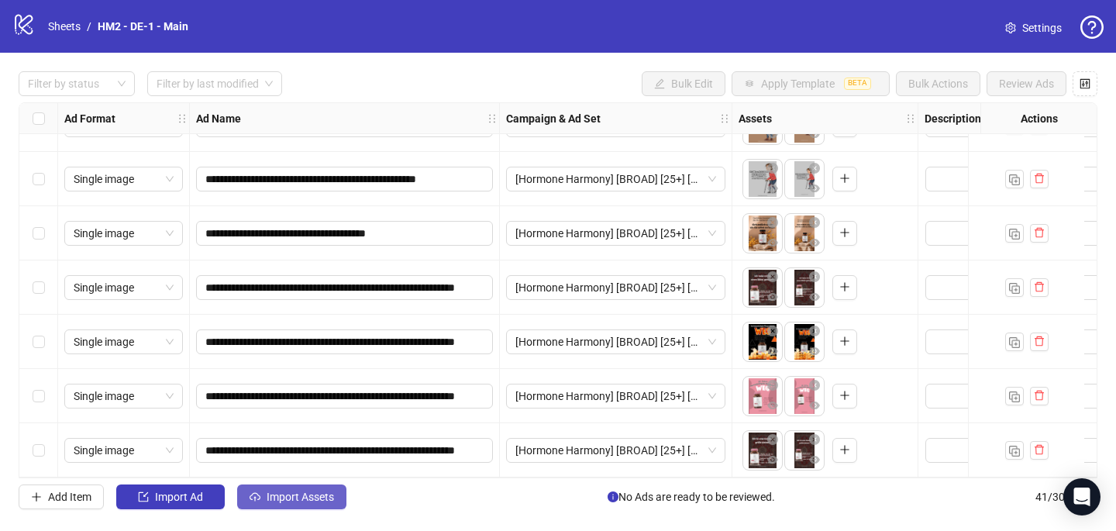
click at [319, 500] on span "Import Assets" at bounding box center [300, 497] width 67 height 12
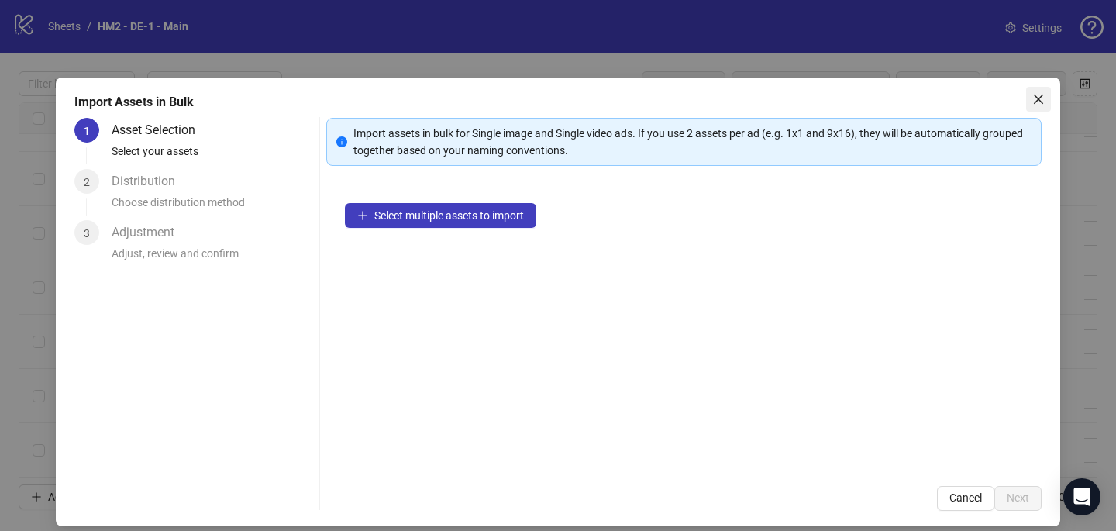
click at [1039, 93] on icon "close" at bounding box center [1039, 99] width 12 height 12
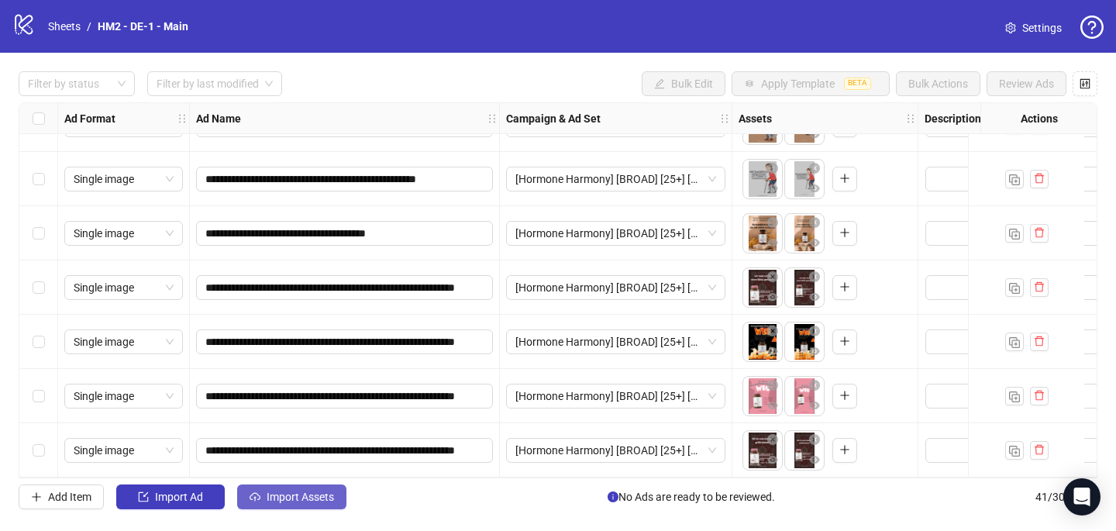
click at [295, 496] on span "Import Assets" at bounding box center [300, 497] width 67 height 12
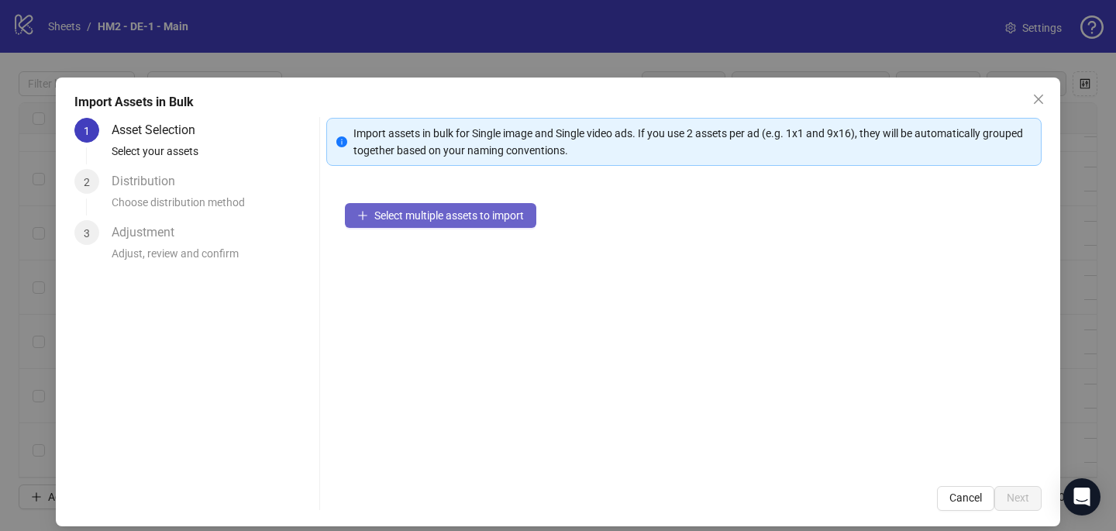
click at [478, 215] on span "Select multiple assets to import" at bounding box center [449, 215] width 150 height 12
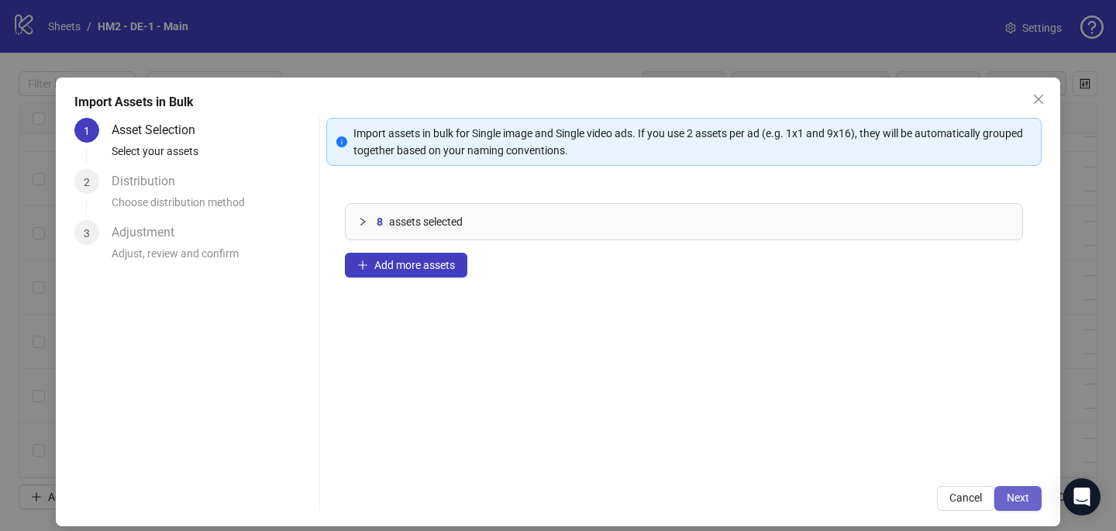
click at [1010, 504] on span "Next" at bounding box center [1018, 498] width 22 height 12
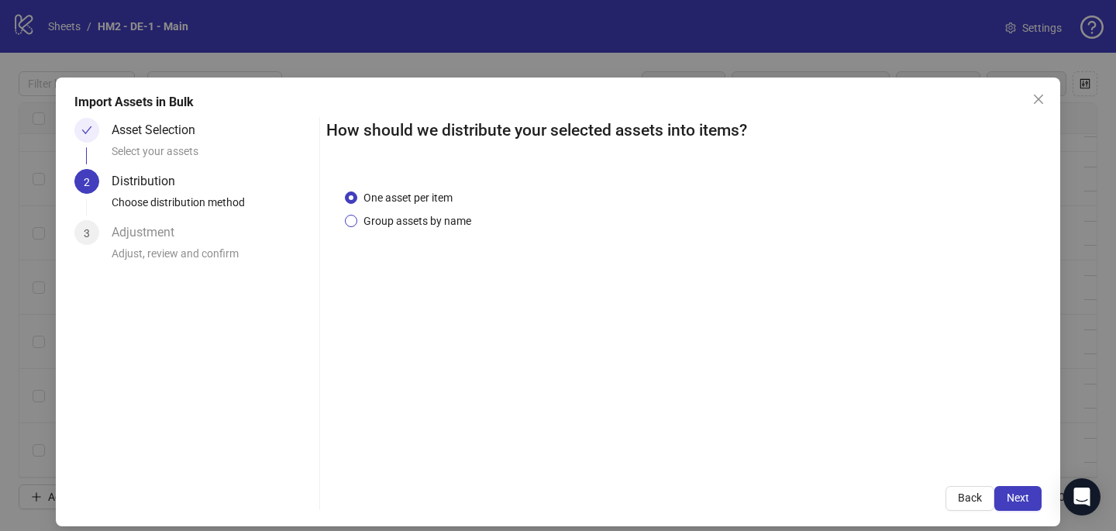
click at [423, 222] on span "Group assets by name" at bounding box center [417, 220] width 120 height 17
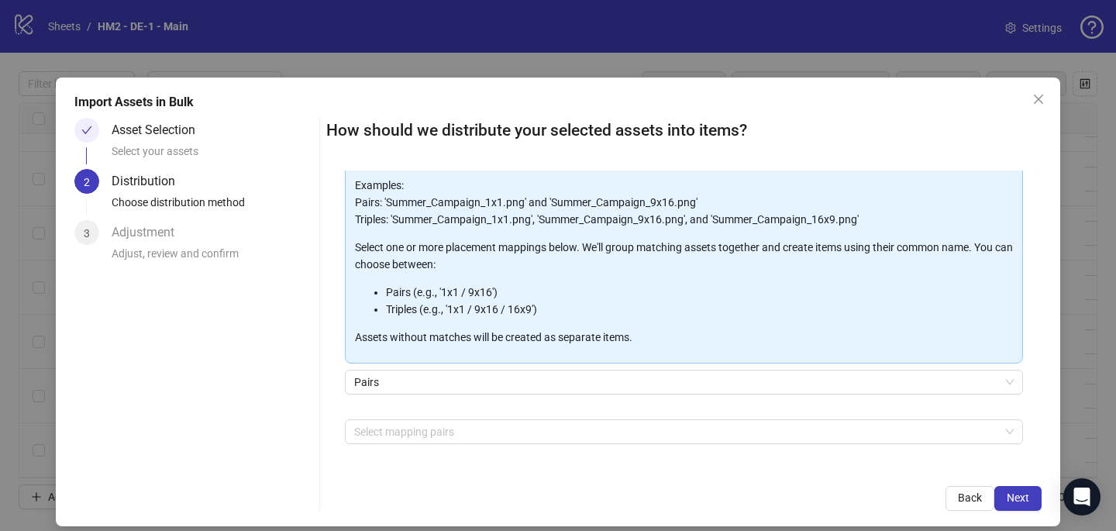
scroll to position [157, 0]
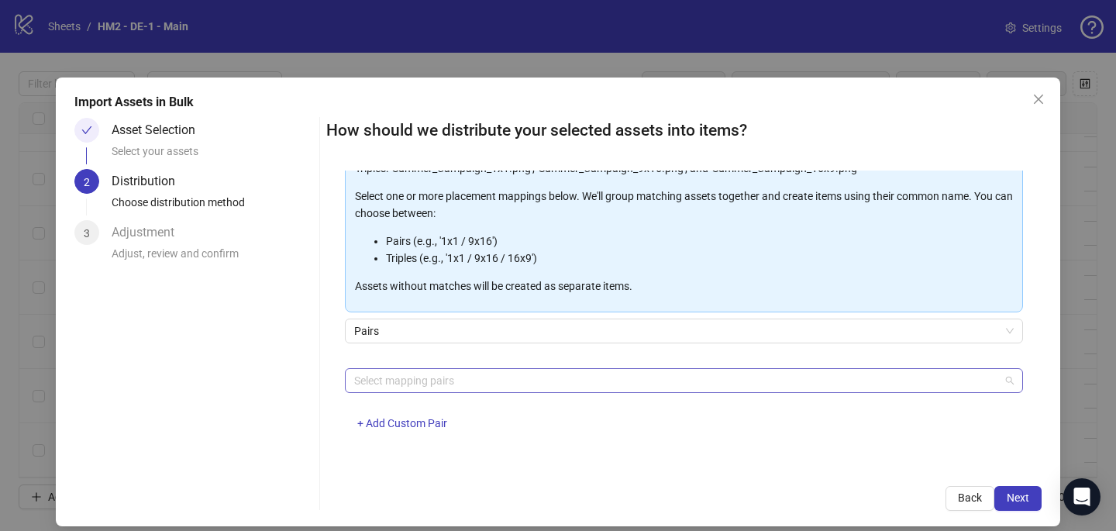
click at [409, 388] on div at bounding box center [676, 381] width 656 height 22
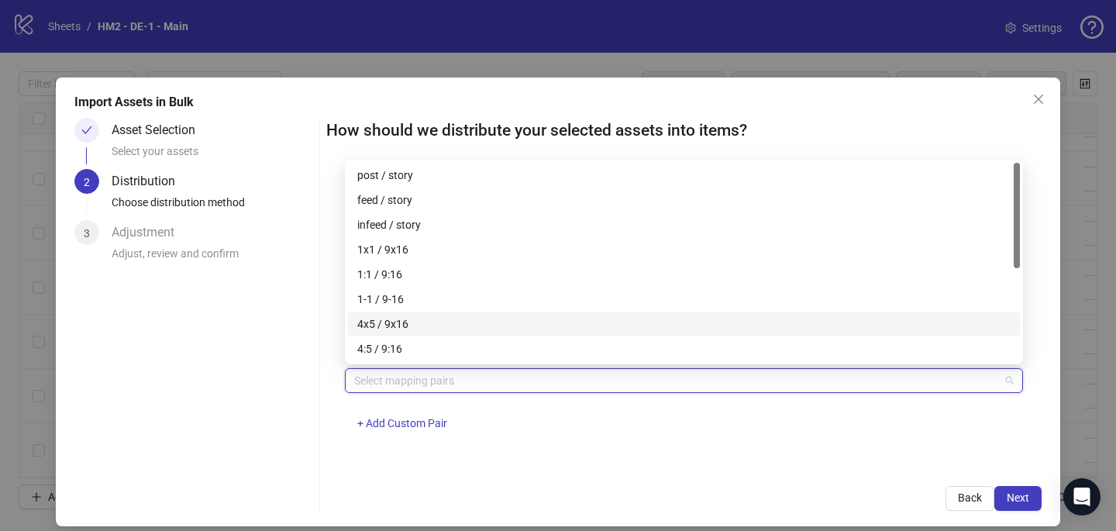
click at [425, 323] on div "4x5 / 9x16" at bounding box center [684, 324] width 654 height 17
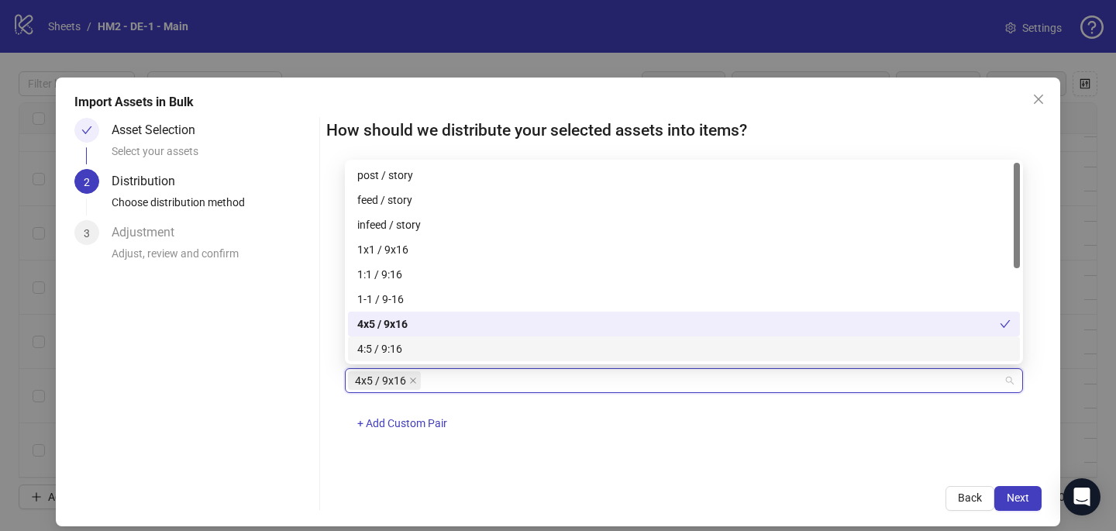
click at [658, 417] on div "4x5 / 9x16 + Add Custom Pair" at bounding box center [684, 408] width 678 height 81
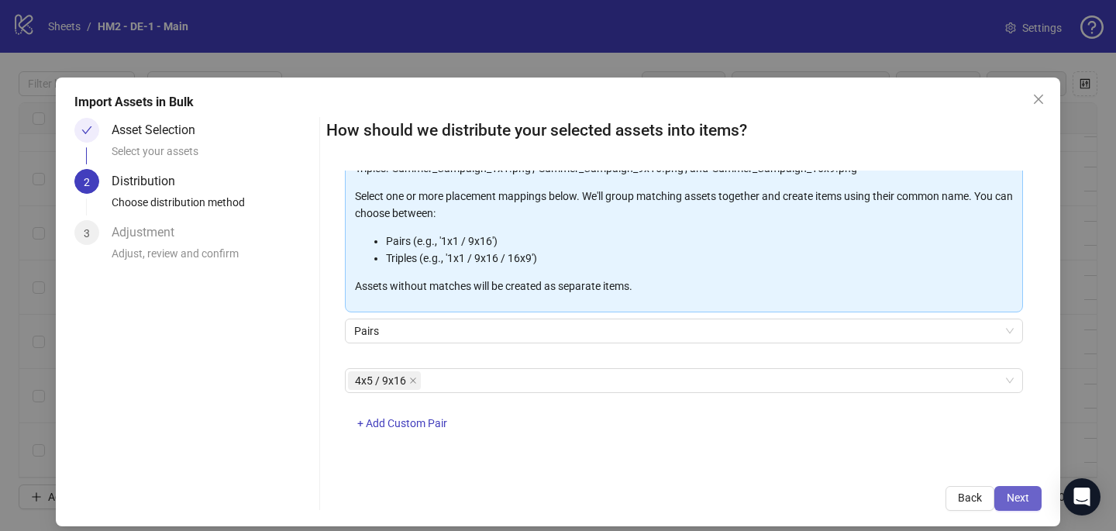
click at [1023, 500] on span "Next" at bounding box center [1018, 498] width 22 height 12
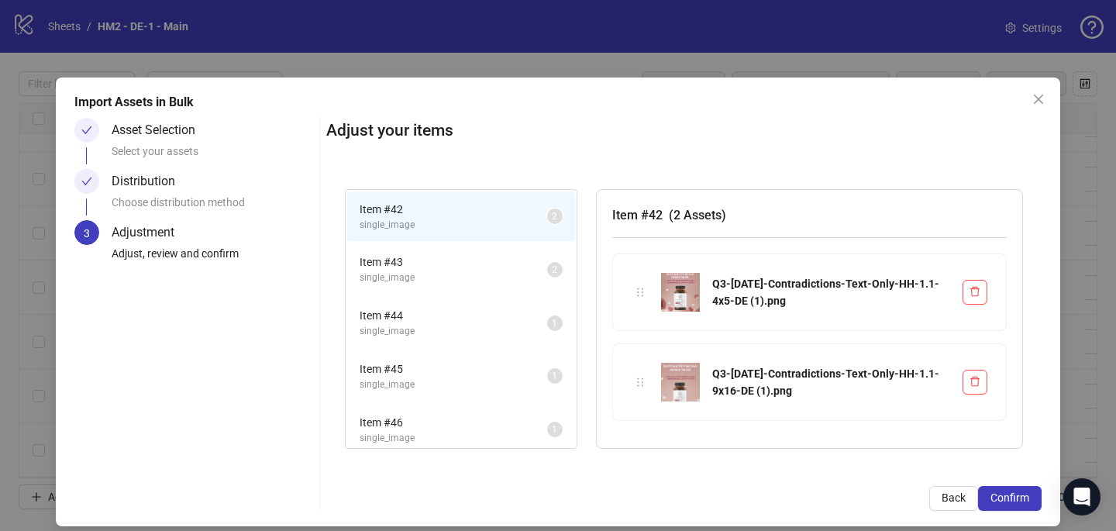
click at [1023, 500] on span "Confirm" at bounding box center [1010, 498] width 39 height 12
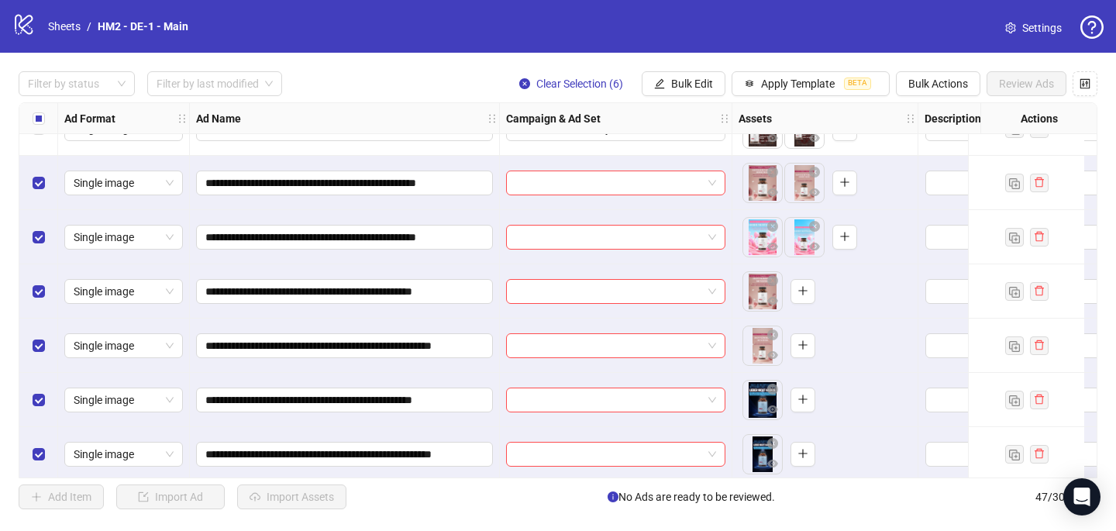
scroll to position [2213, 0]
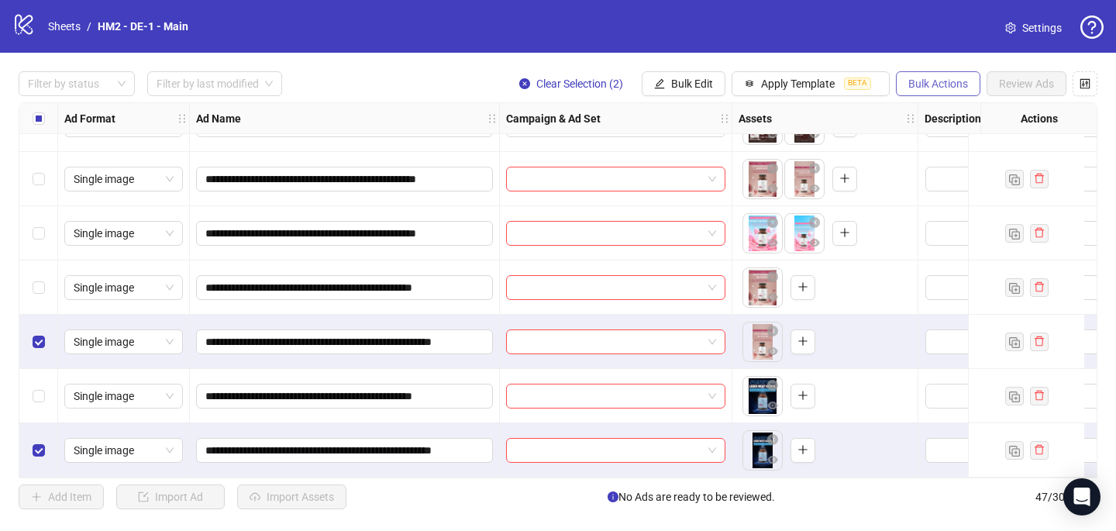
click at [939, 82] on span "Bulk Actions" at bounding box center [939, 84] width 60 height 12
click at [923, 117] on span "Delete" at bounding box center [960, 115] width 106 height 17
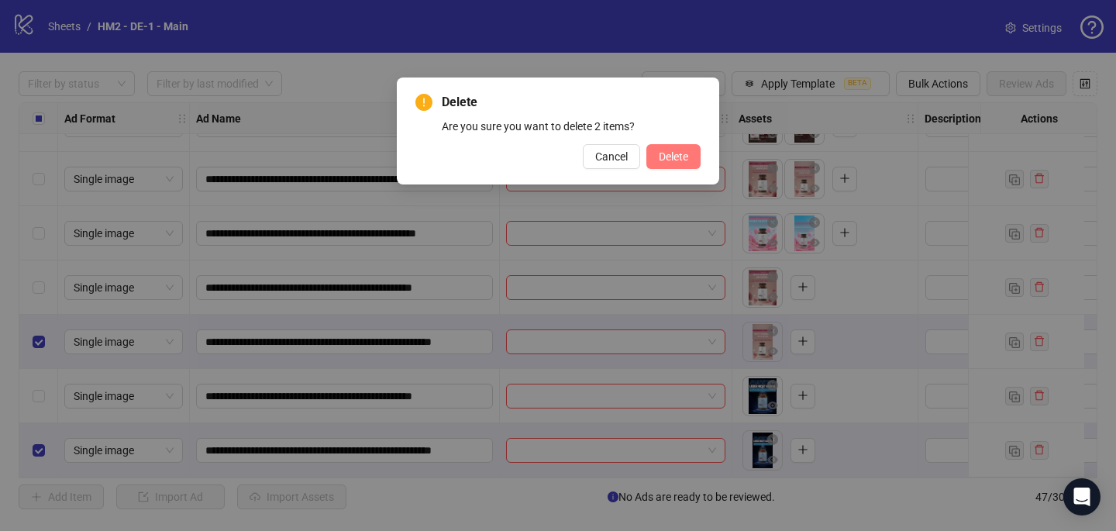
click at [681, 154] on span "Delete" at bounding box center [673, 156] width 29 height 12
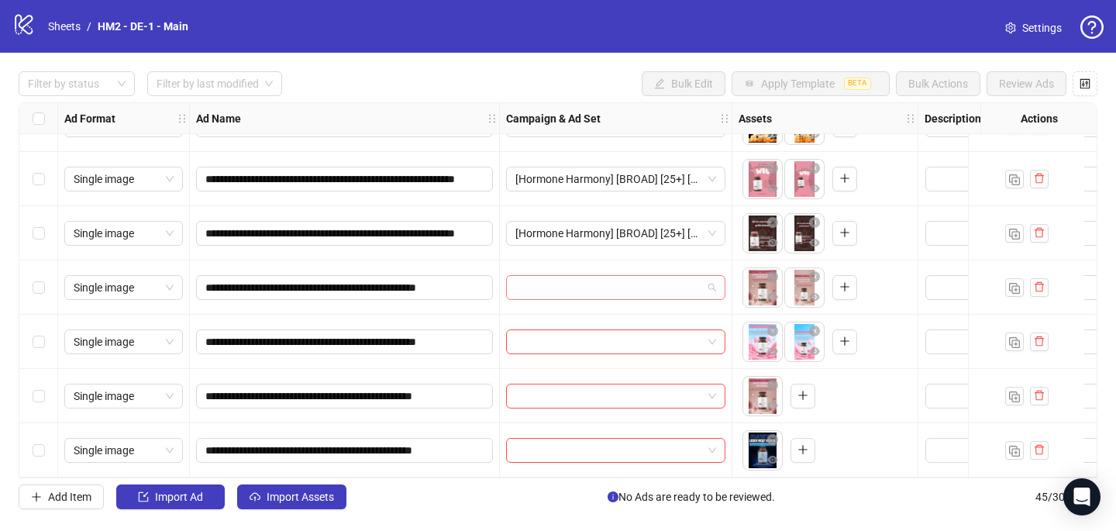
click at [576, 282] on input "search" at bounding box center [609, 287] width 187 height 23
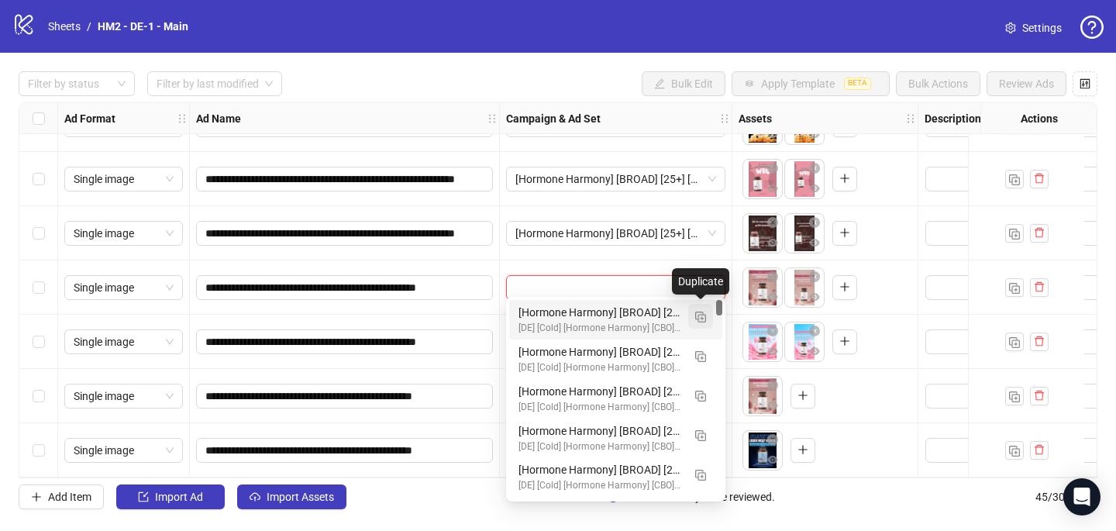
click at [702, 316] on img "button" at bounding box center [700, 317] width 11 height 11
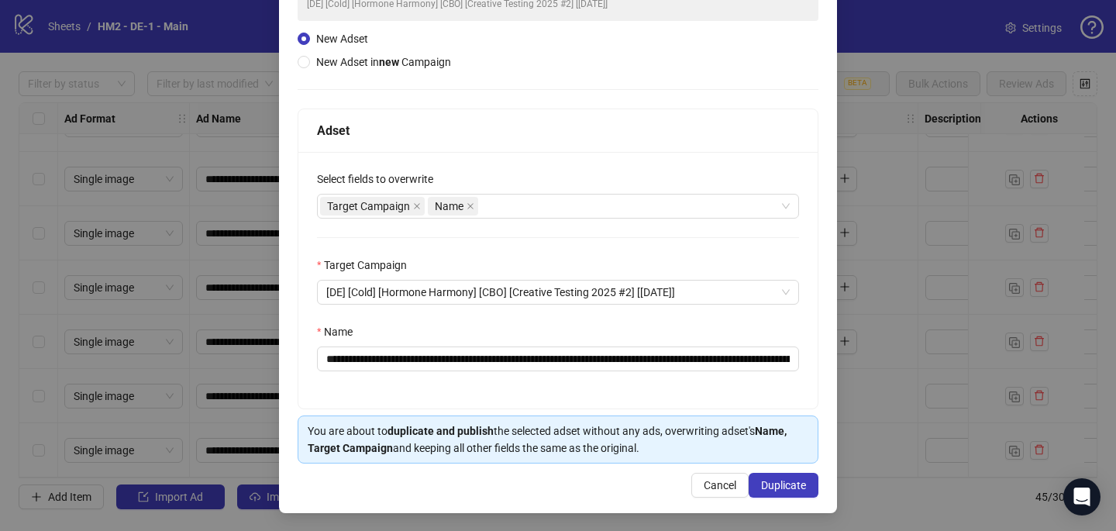
scroll to position [149, 0]
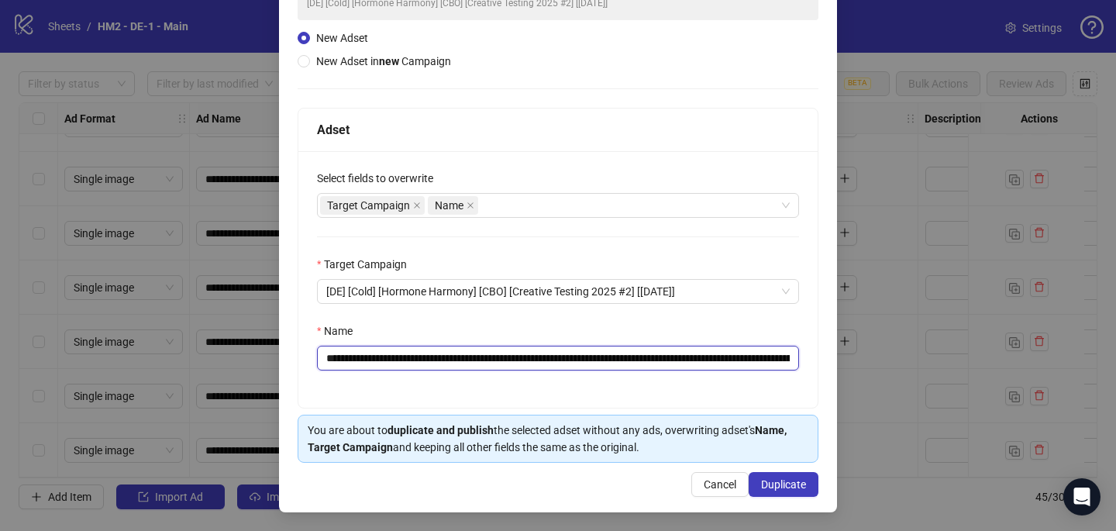
drag, startPoint x: 771, startPoint y: 354, endPoint x: 583, endPoint y: 360, distance: 187.7
click at [583, 360] on input "**********" at bounding box center [558, 358] width 482 height 25
drag, startPoint x: 647, startPoint y: 359, endPoint x: 526, endPoint y: 359, distance: 120.9
click at [526, 359] on input "**********" at bounding box center [558, 358] width 482 height 25
paste input "**********"
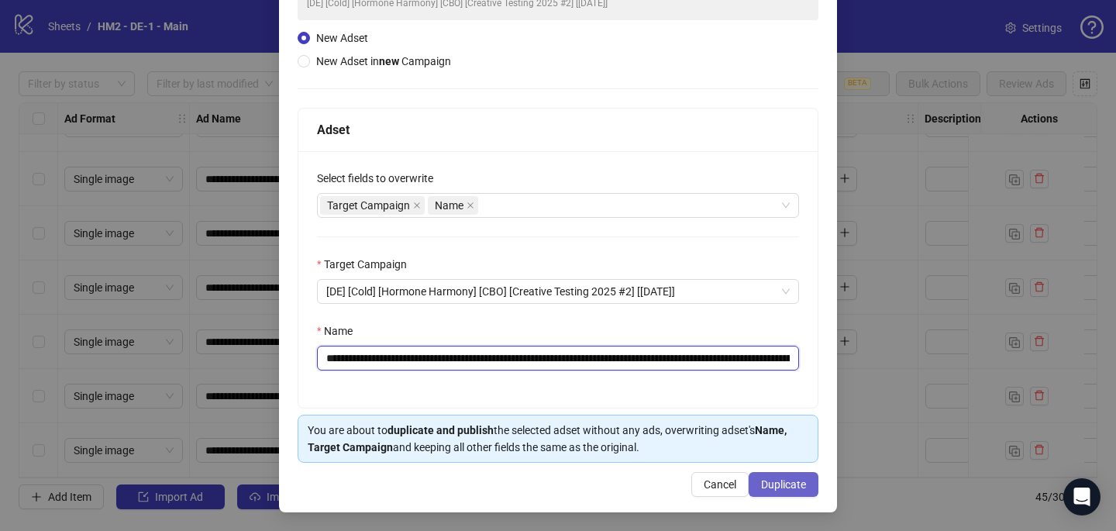
type input "**********"
click at [789, 488] on span "Duplicate" at bounding box center [783, 484] width 45 height 12
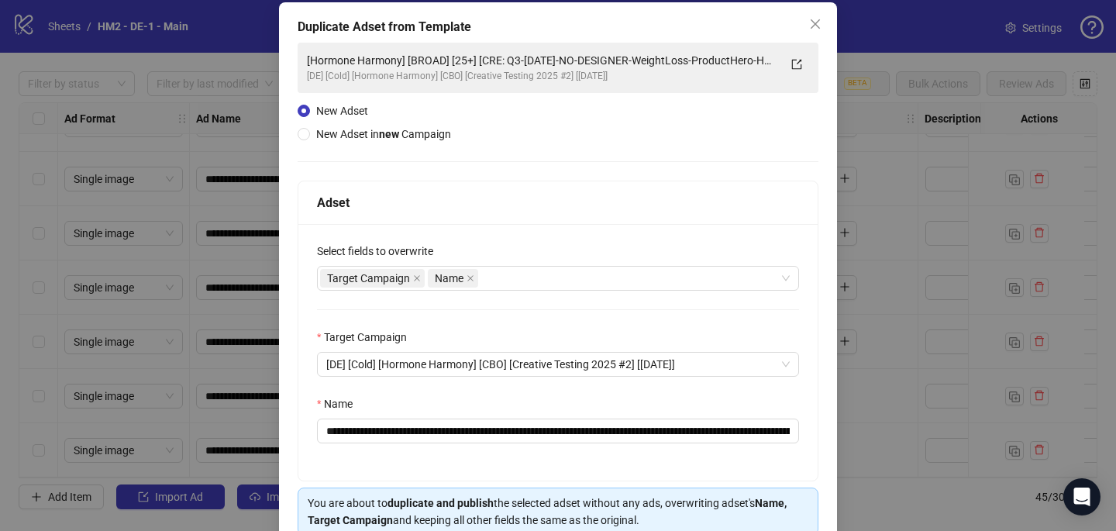
scroll to position [74, 0]
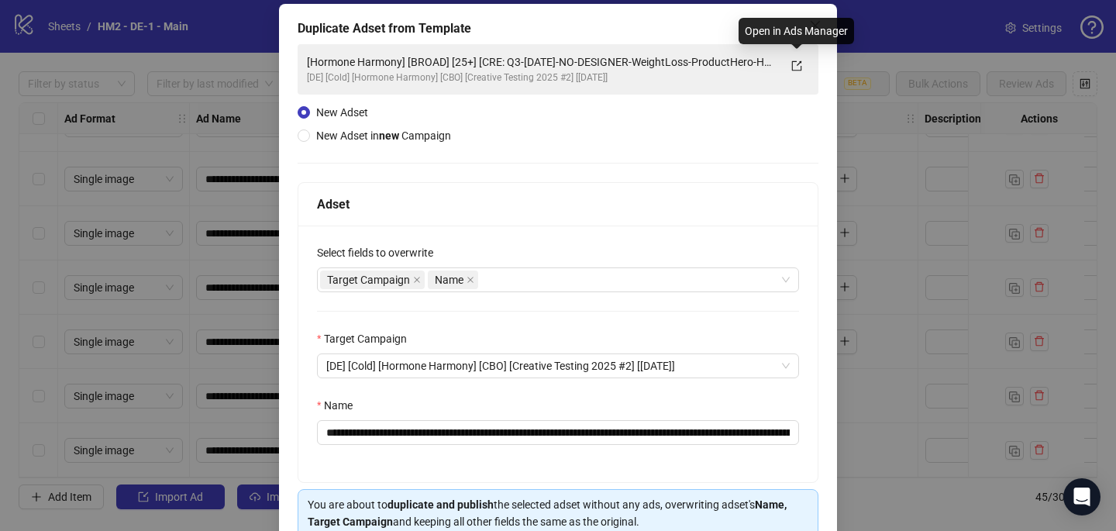
click at [812, 28] on div "Open in Ads Manager" at bounding box center [797, 31] width 116 height 26
click at [817, 21] on icon "close" at bounding box center [815, 25] width 12 height 12
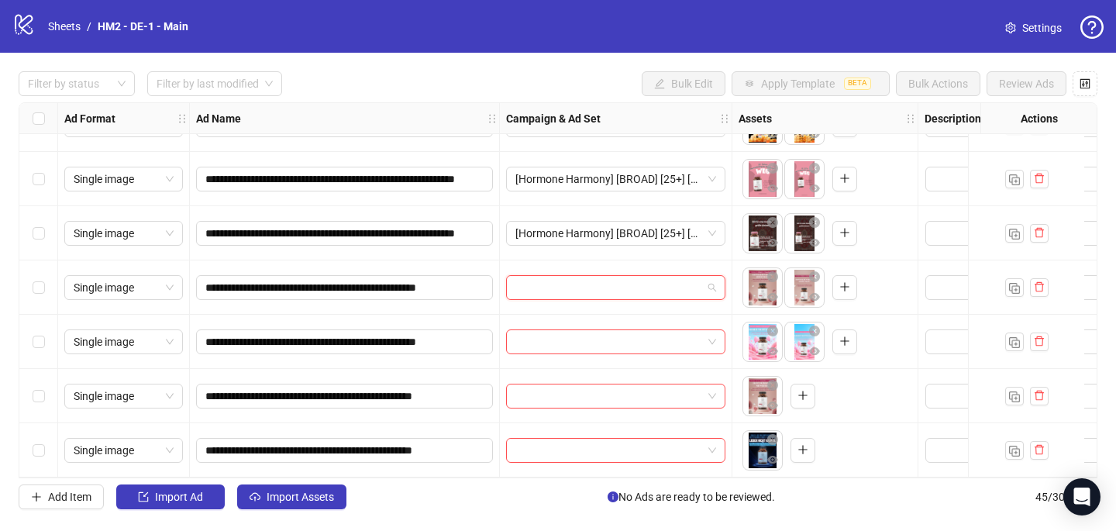
click at [519, 283] on input "search" at bounding box center [609, 287] width 187 height 23
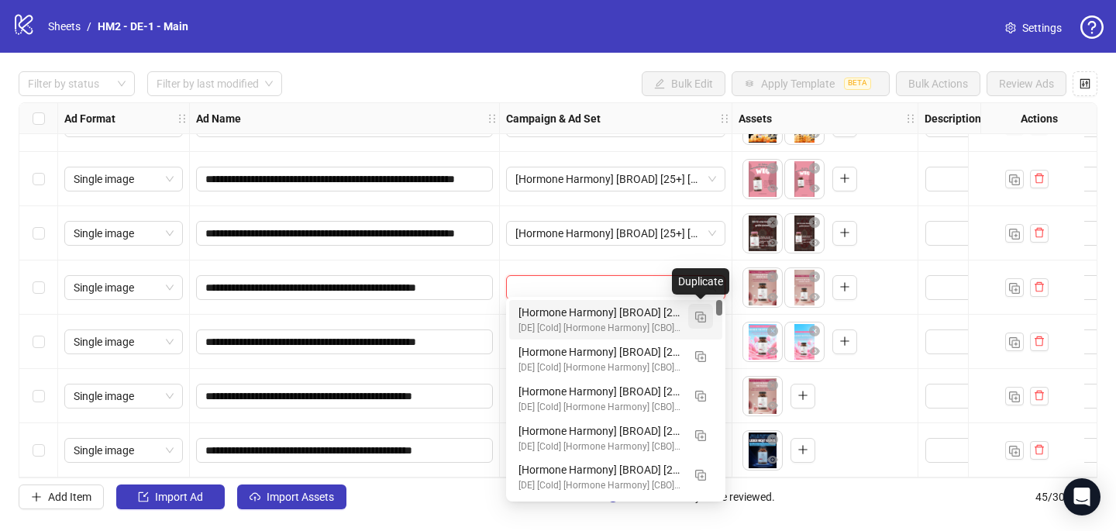
click at [704, 316] on img "button" at bounding box center [700, 317] width 11 height 11
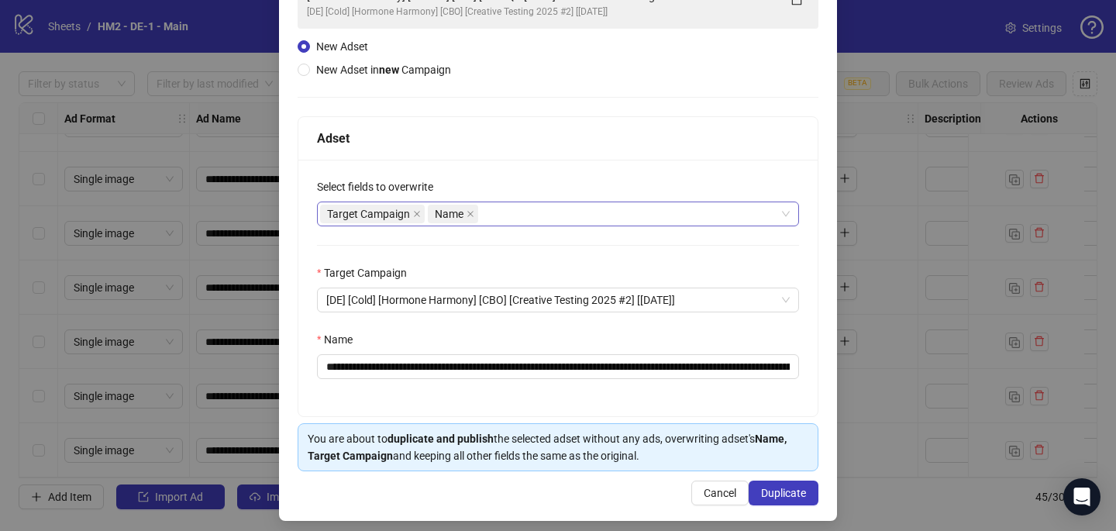
scroll to position [149, 0]
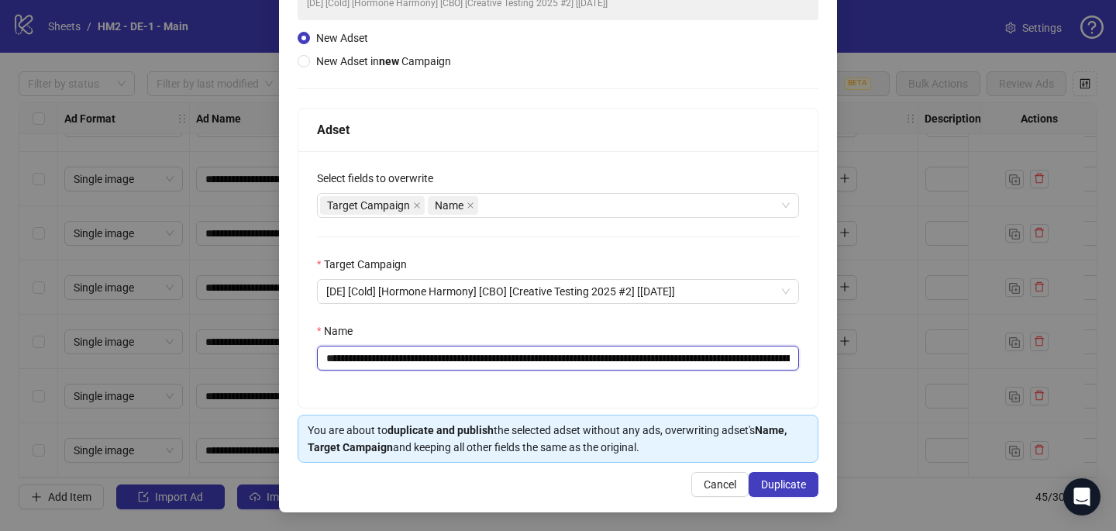
drag, startPoint x: 778, startPoint y: 359, endPoint x: 592, endPoint y: 358, distance: 186.8
click at [591, 359] on input "**********" at bounding box center [558, 358] width 482 height 25
drag, startPoint x: 650, startPoint y: 356, endPoint x: 525, endPoint y: 354, distance: 125.6
click at [525, 354] on input "**********" at bounding box center [558, 358] width 482 height 25
paste input "**********"
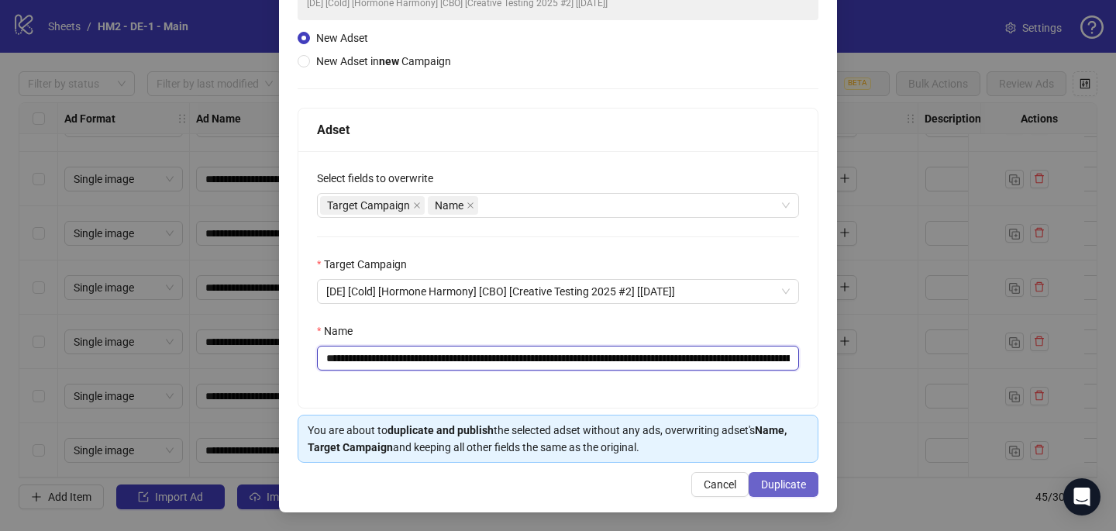
type input "**********"
click at [781, 489] on span "Duplicate" at bounding box center [783, 484] width 45 height 12
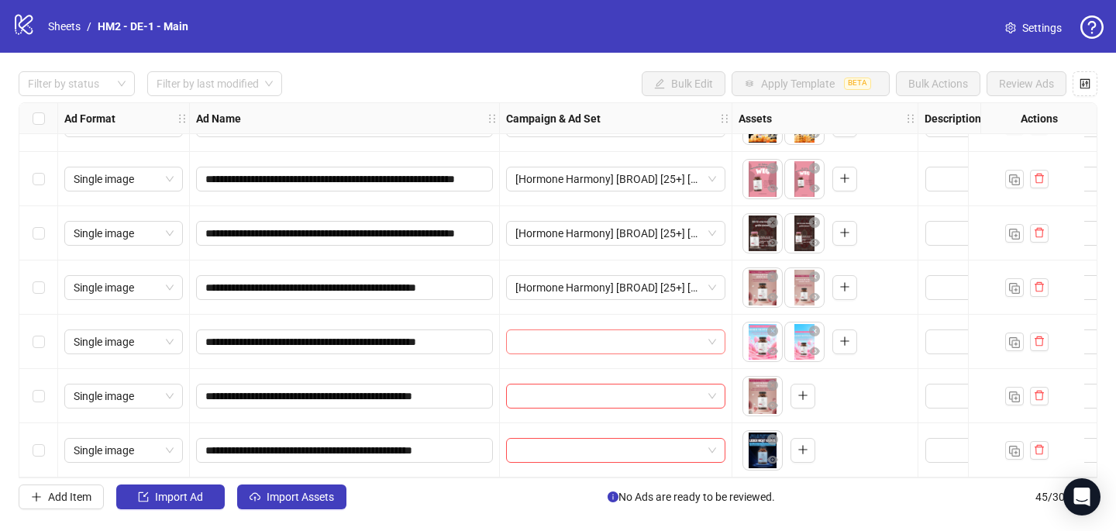
click at [637, 336] on input "search" at bounding box center [609, 341] width 187 height 23
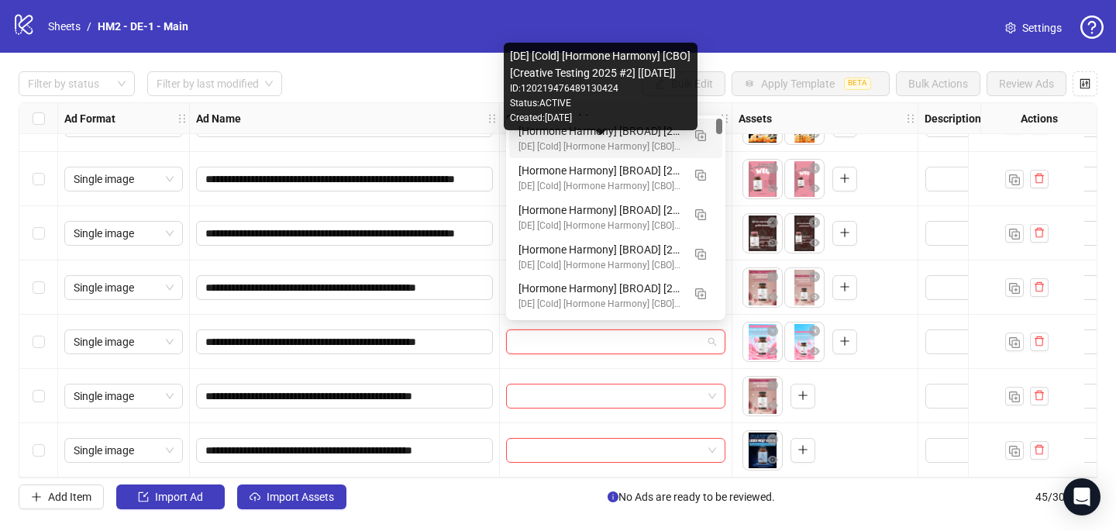
click at [635, 140] on div "[DE] [Cold] [Hormone Harmony] [CBO] [Creative Testing 2025 #2] [[DATE]]" at bounding box center [601, 147] width 164 height 15
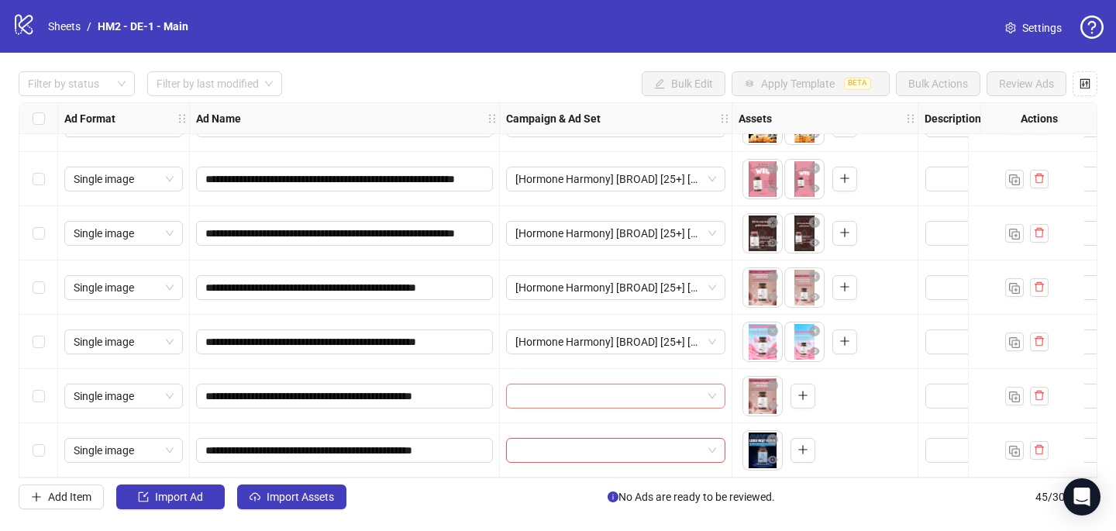
click at [552, 385] on input "search" at bounding box center [609, 396] width 187 height 23
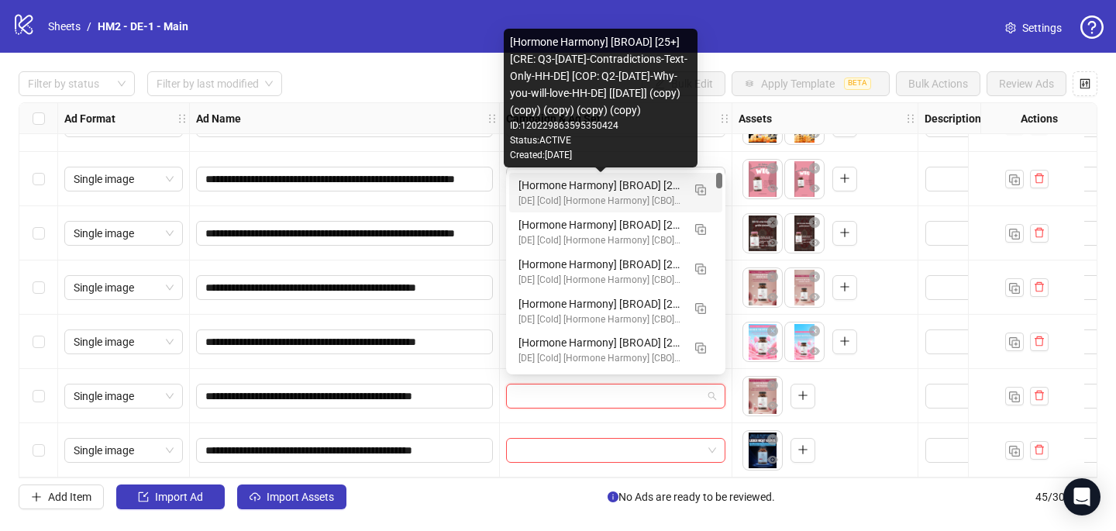
click at [611, 185] on div "[Hormone Harmony] [BROAD] [25+] [CRE: Q3-[DATE]-Contradictions-Text-Only-HH-DE]…" at bounding box center [601, 185] width 164 height 17
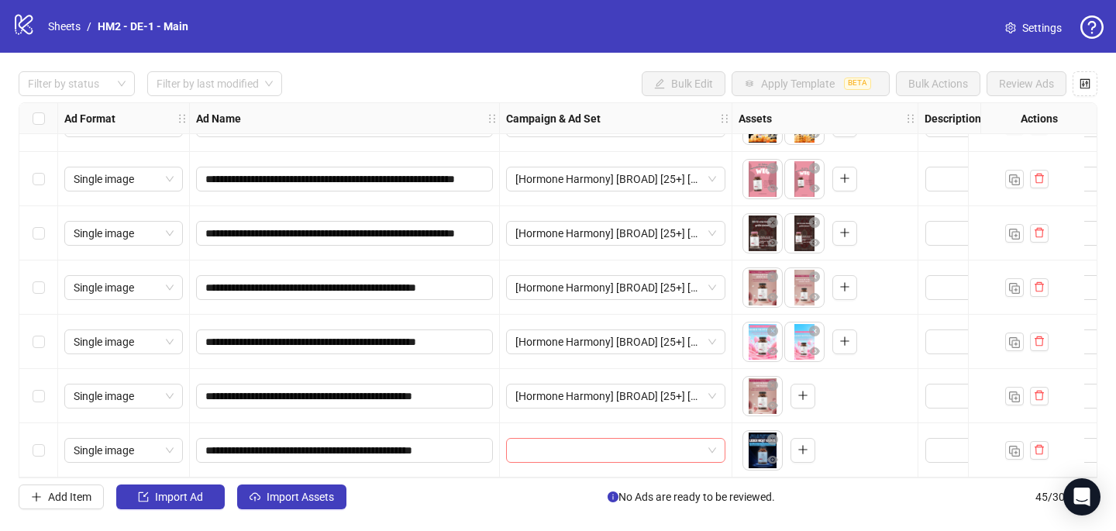
click at [562, 442] on input "search" at bounding box center [609, 450] width 187 height 23
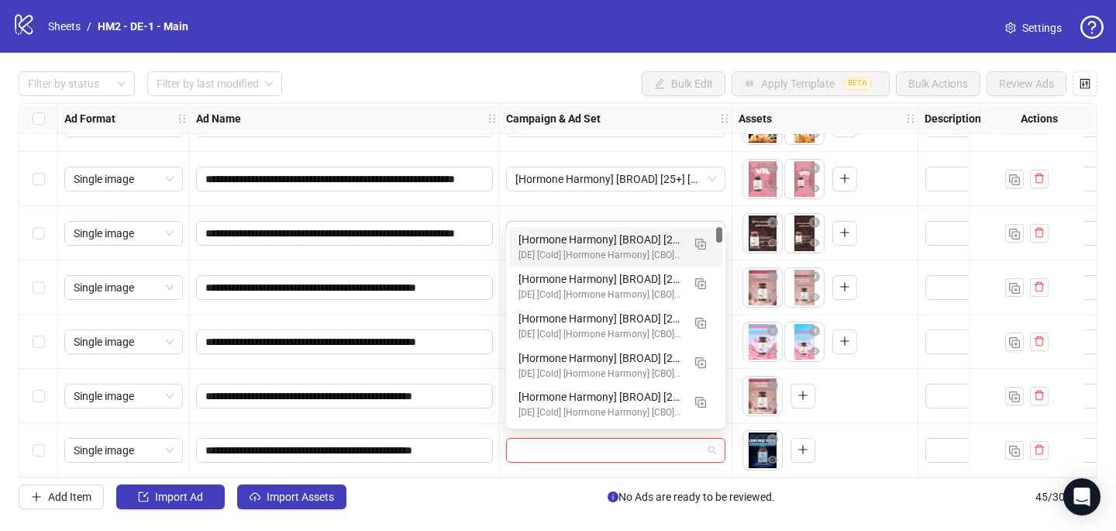
click at [648, 238] on div "[Hormone Harmony] [BROAD] [25+] [CRE: Q3-[DATE]-Contradictions-Text-Only-HH-DE]…" at bounding box center [601, 239] width 164 height 17
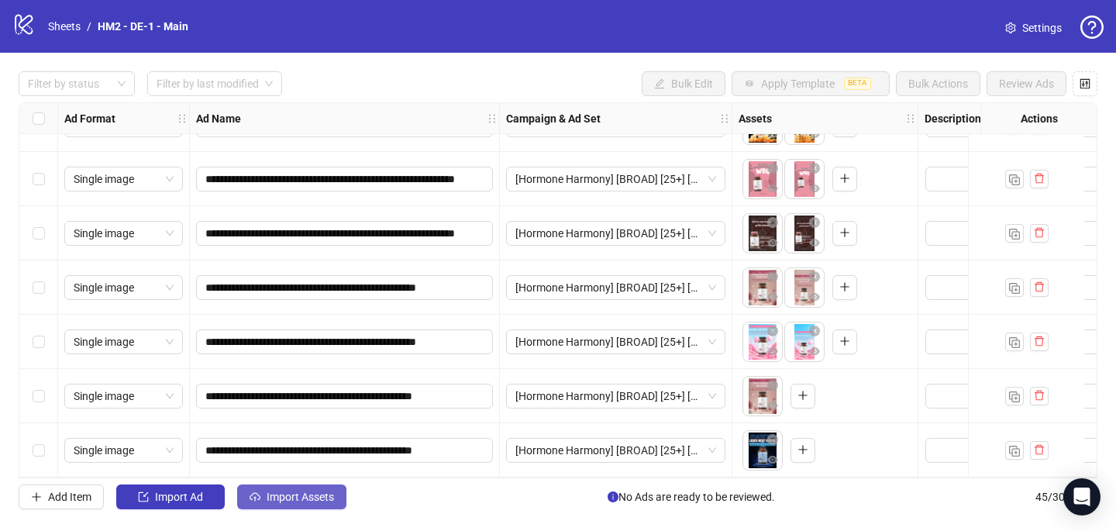
click at [299, 496] on span "Import Assets" at bounding box center [300, 497] width 67 height 12
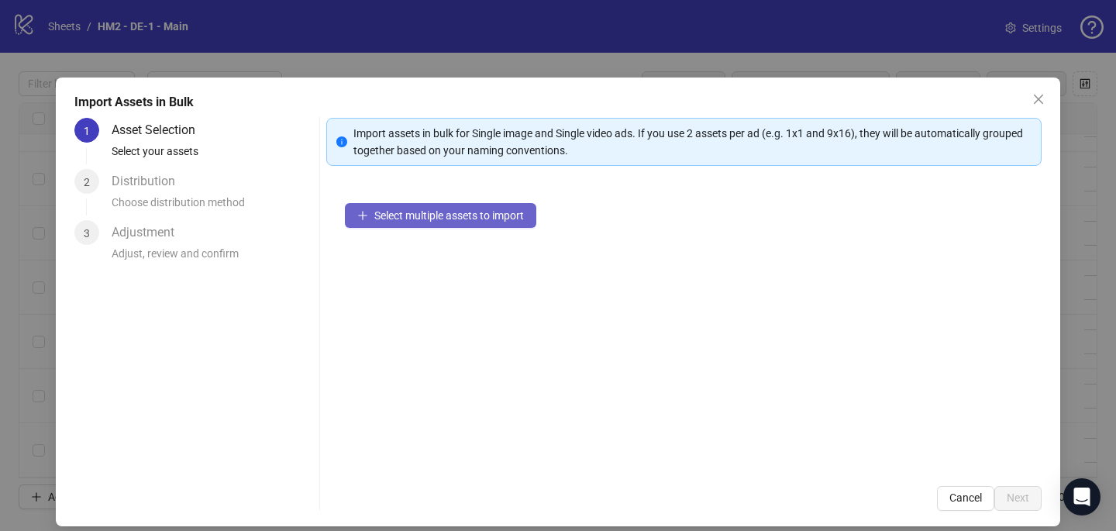
click at [443, 216] on span "Select multiple assets to import" at bounding box center [449, 215] width 150 height 12
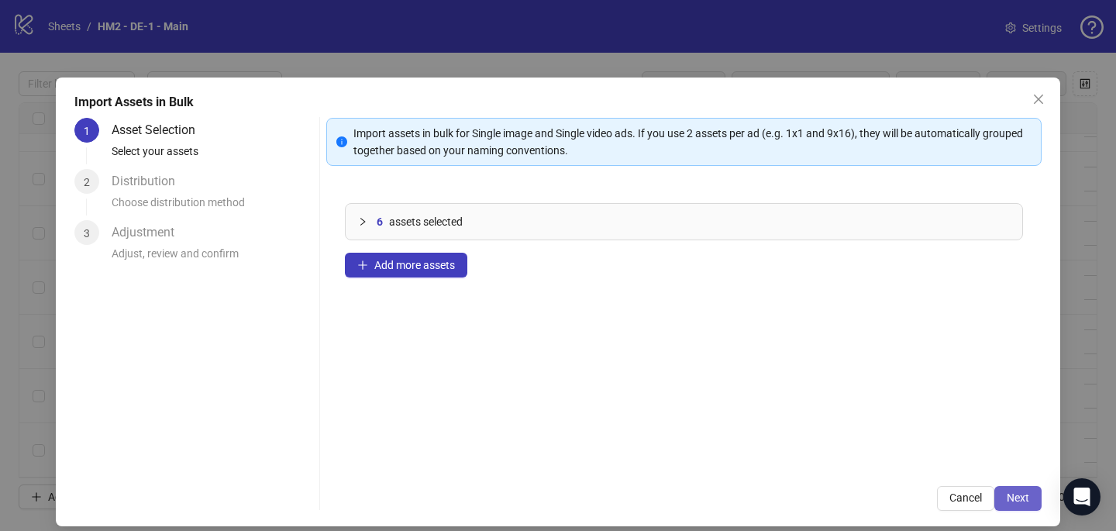
click at [1022, 494] on span "Next" at bounding box center [1018, 498] width 22 height 12
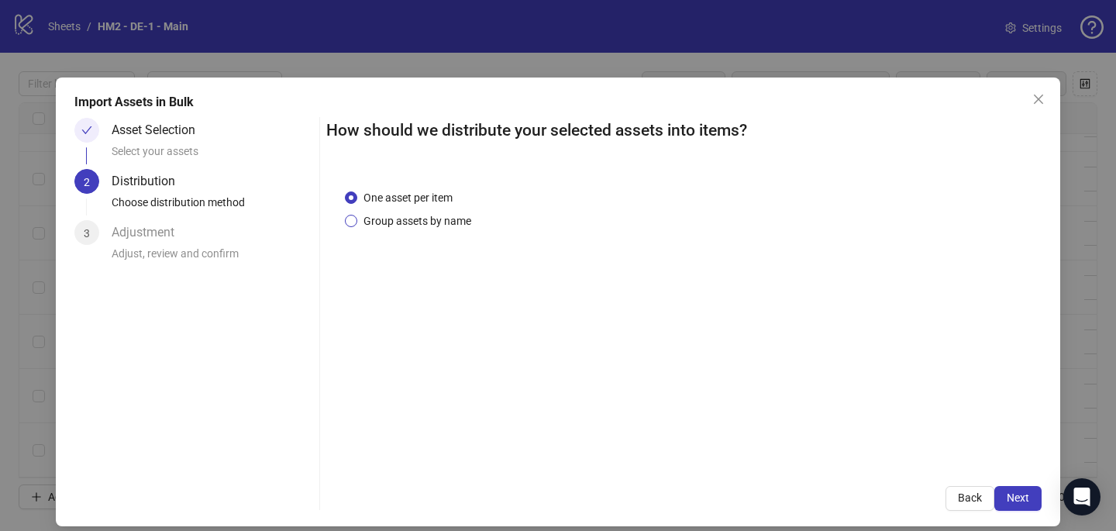
click at [375, 216] on span "Group assets by name" at bounding box center [417, 220] width 120 height 17
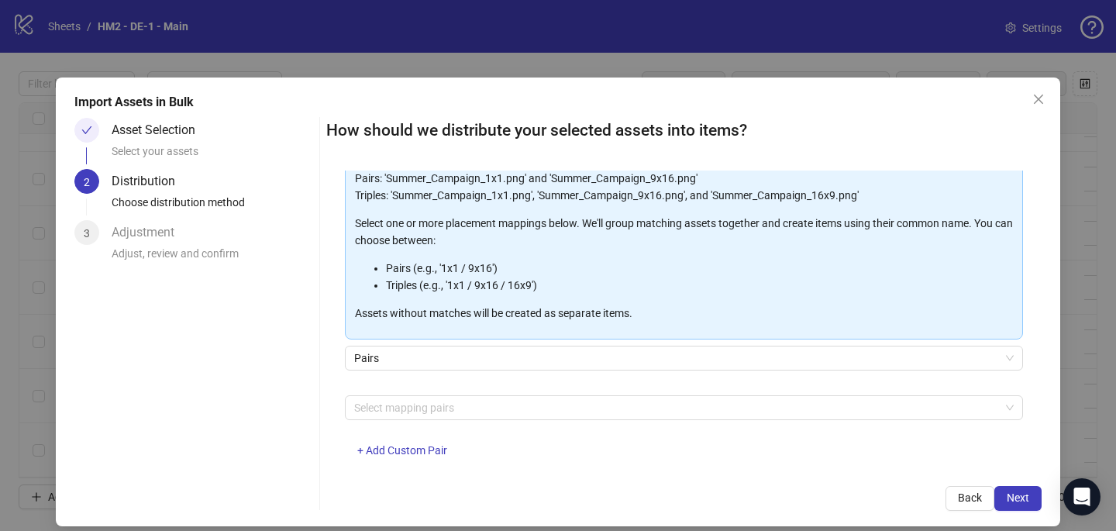
scroll to position [131, 0]
click at [397, 395] on div "Select mapping pairs" at bounding box center [684, 407] width 678 height 25
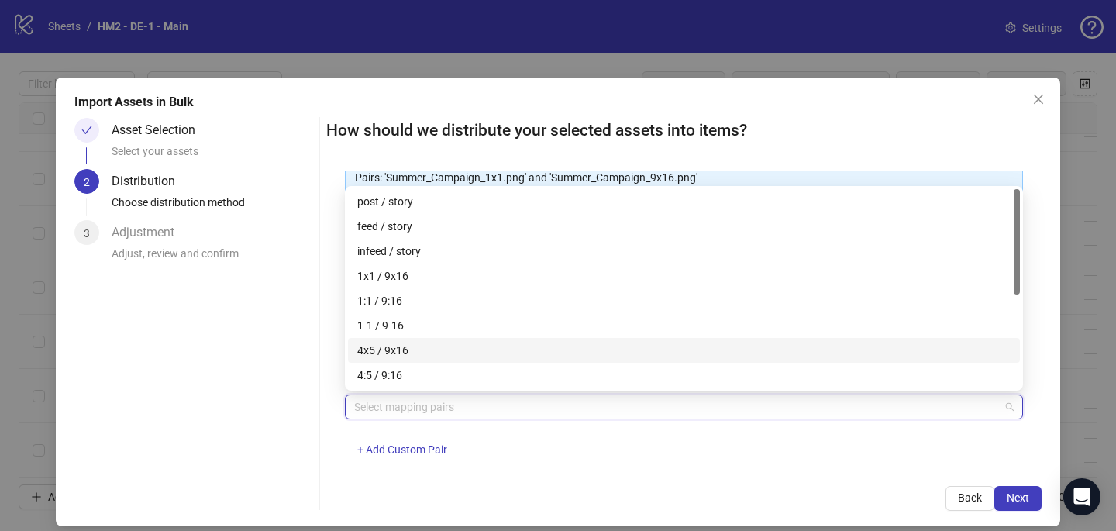
click at [419, 343] on div "4x5 / 9x16" at bounding box center [684, 350] width 654 height 17
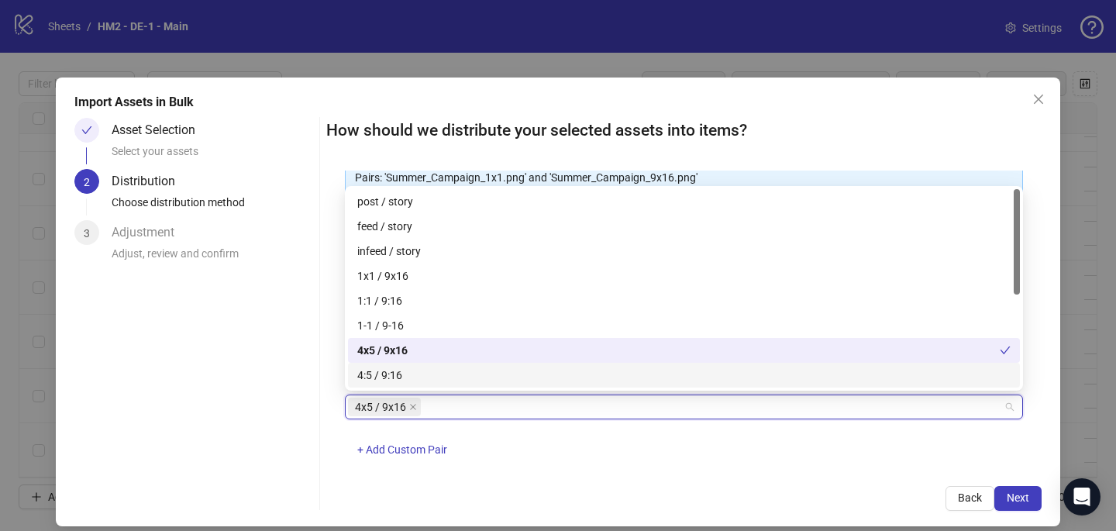
click at [837, 473] on div "How should we distribute your selected assets into items? One asset per item Gr…" at bounding box center [684, 314] width 716 height 393
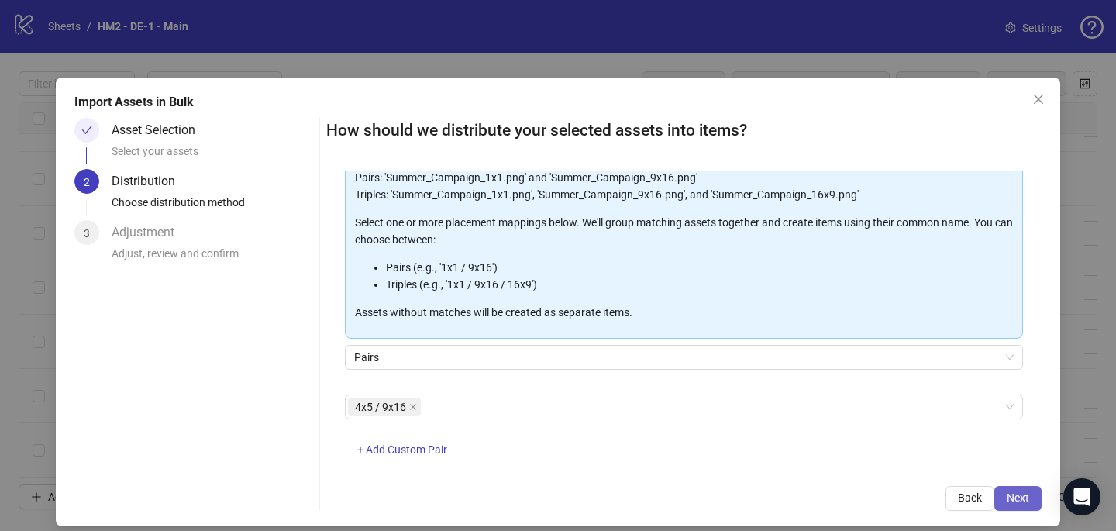
click at [1026, 486] on button "Next" at bounding box center [1018, 498] width 47 height 25
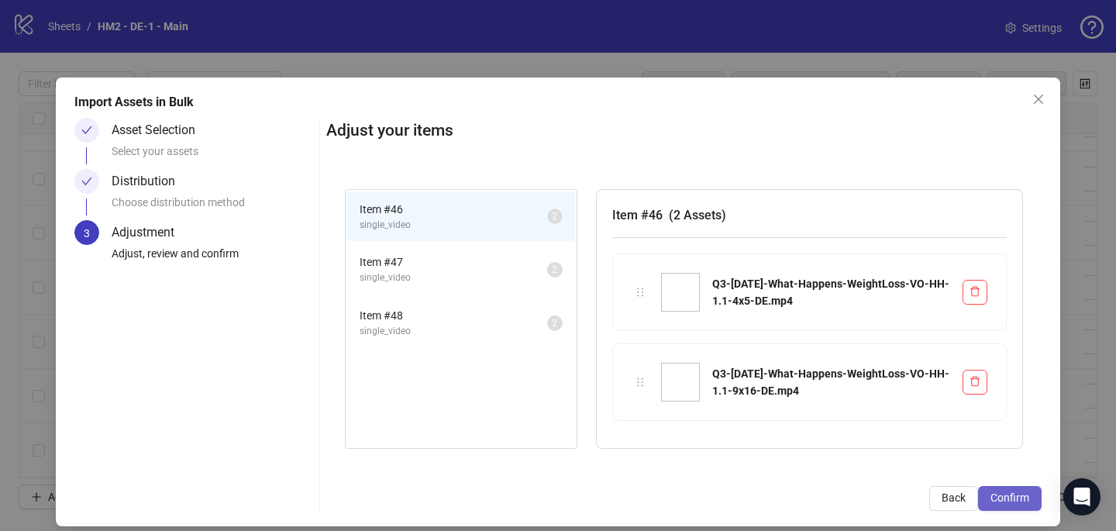
click at [1021, 503] on span "Confirm" at bounding box center [1010, 498] width 39 height 12
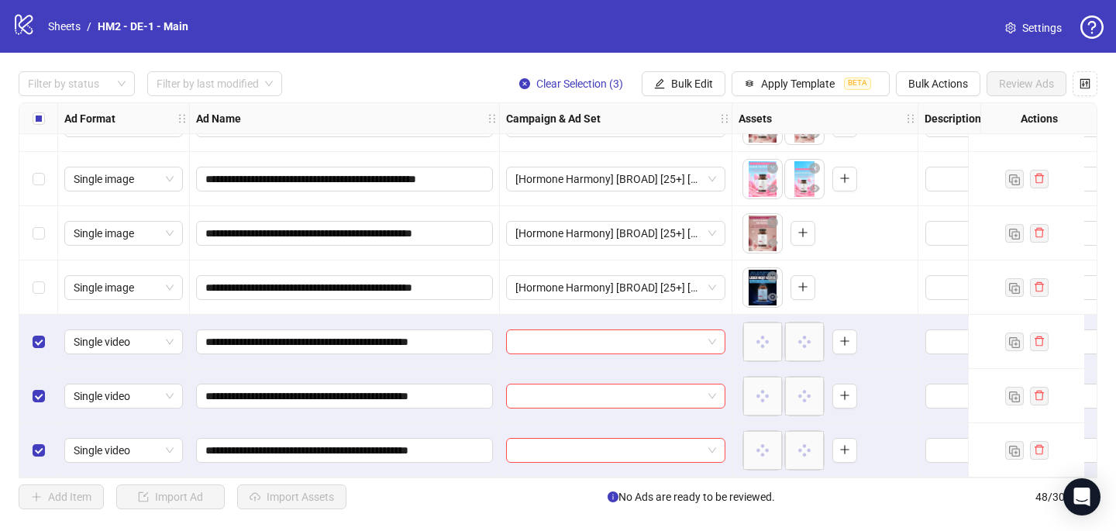
scroll to position [2268, 0]
click at [555, 336] on input "search" at bounding box center [609, 341] width 187 height 23
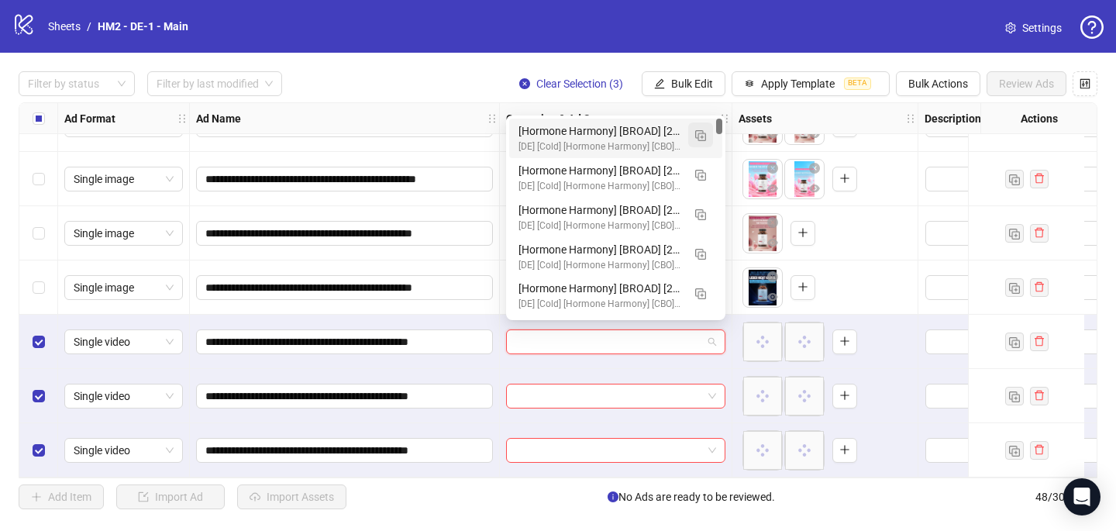
click at [697, 133] on img "button" at bounding box center [700, 135] width 11 height 11
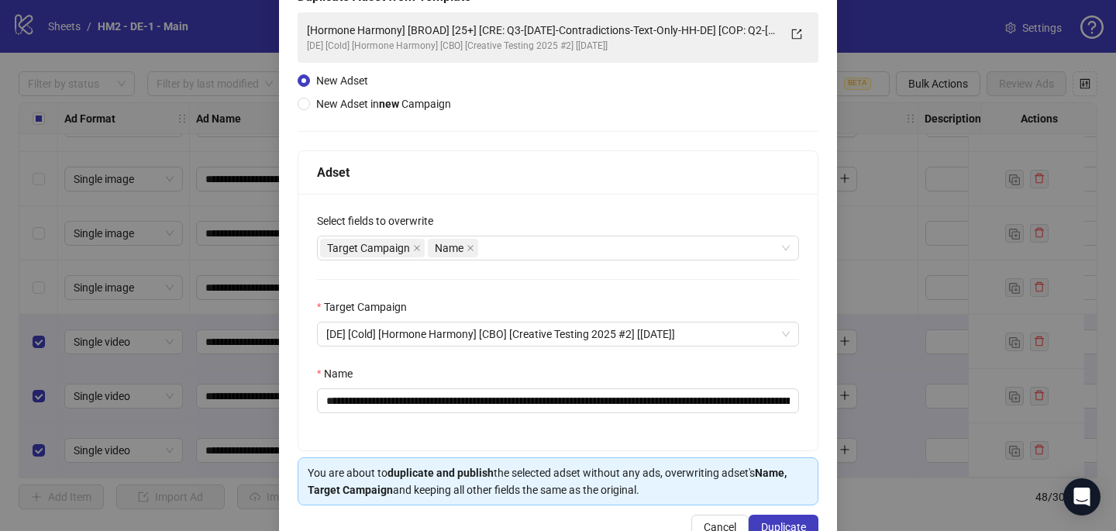
scroll to position [126, 0]
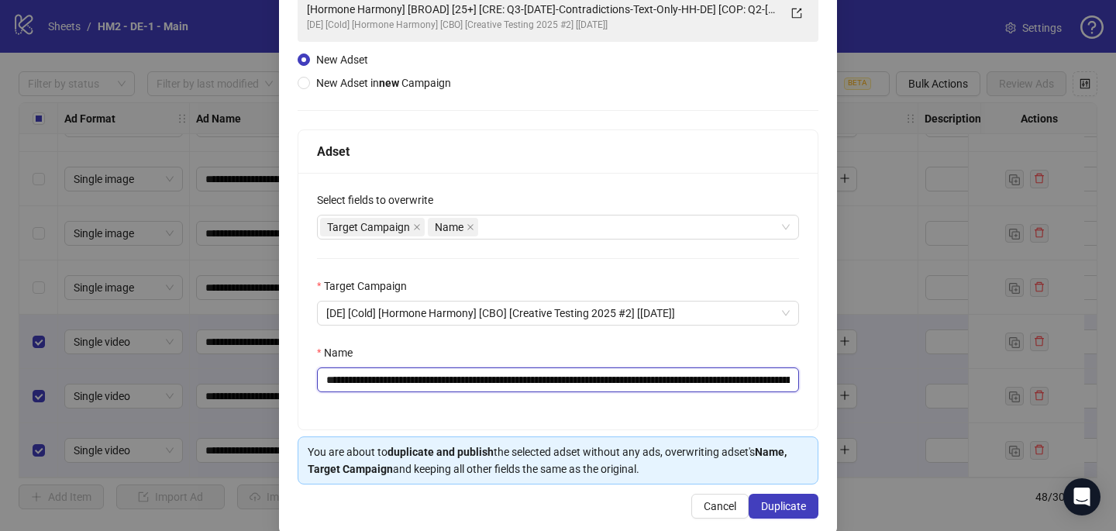
drag, startPoint x: 761, startPoint y: 380, endPoint x: 526, endPoint y: 371, distance: 235.1
click at [526, 374] on input "**********" at bounding box center [558, 379] width 482 height 25
paste input "**"
type input "**********"
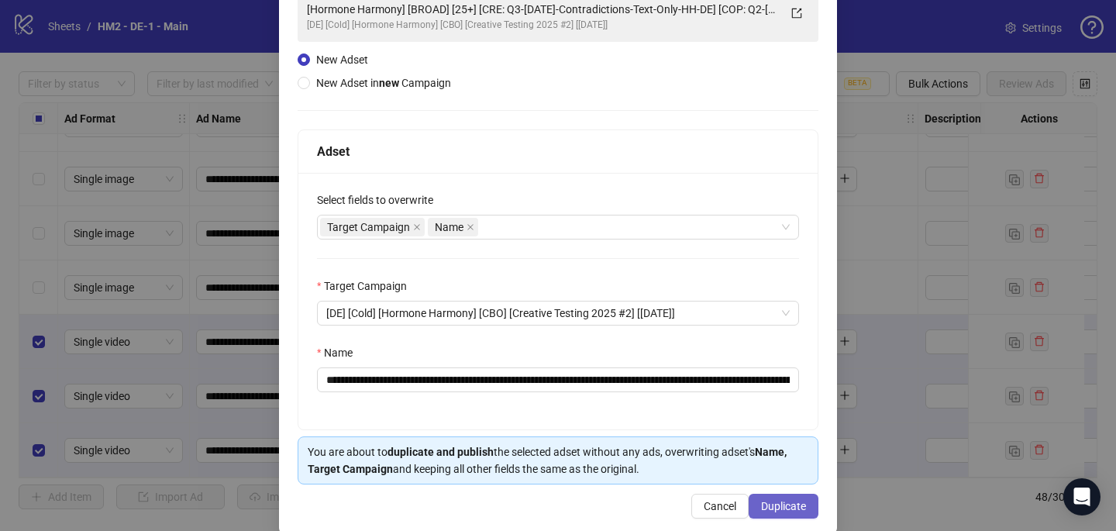
click at [809, 507] on button "Duplicate" at bounding box center [784, 506] width 70 height 25
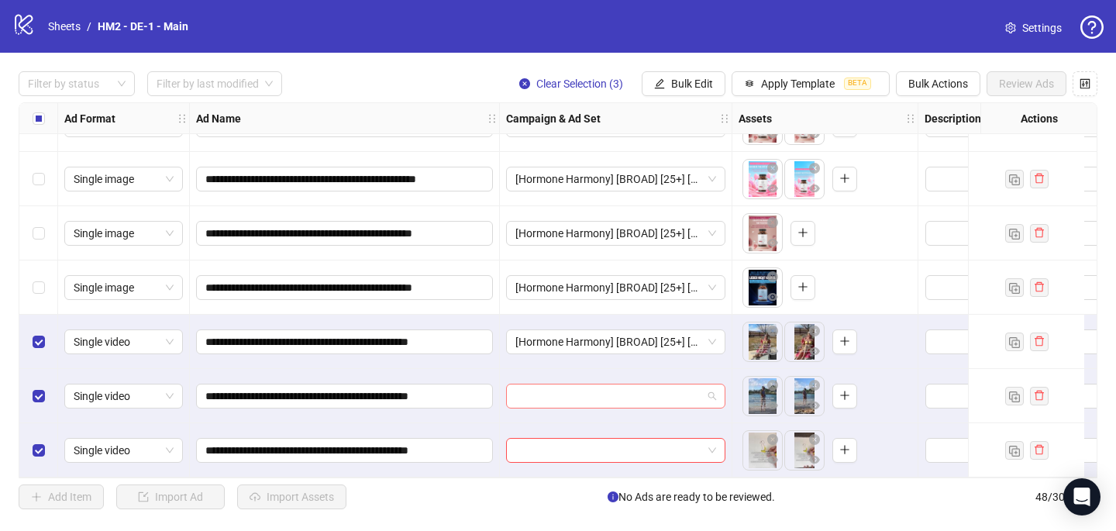
click at [558, 397] on input "search" at bounding box center [609, 396] width 187 height 23
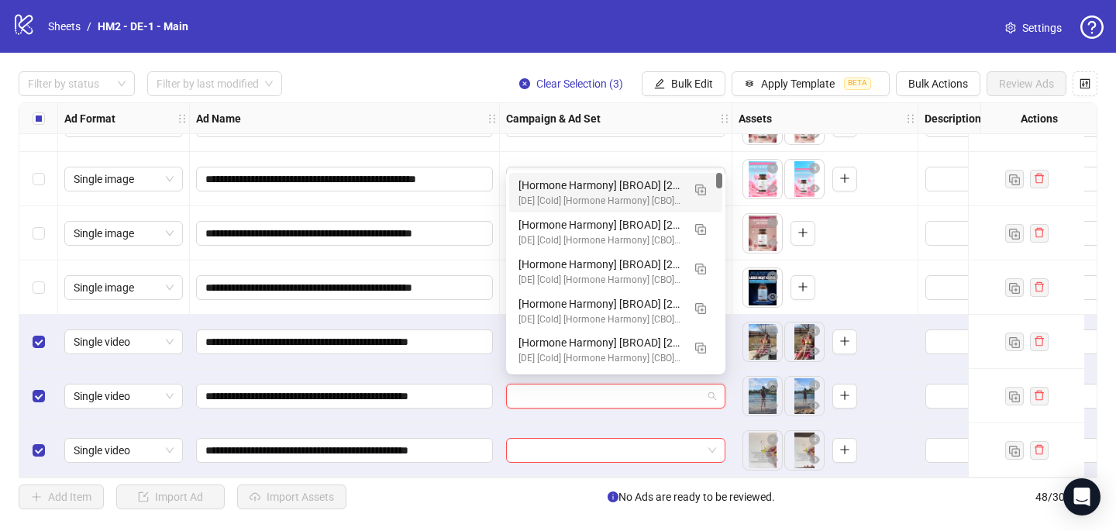
click at [571, 198] on div "[DE] [Cold] [Hormone Harmony] [CBO] [Creative Testing 2025 #2] [[DATE]]" at bounding box center [601, 201] width 164 height 15
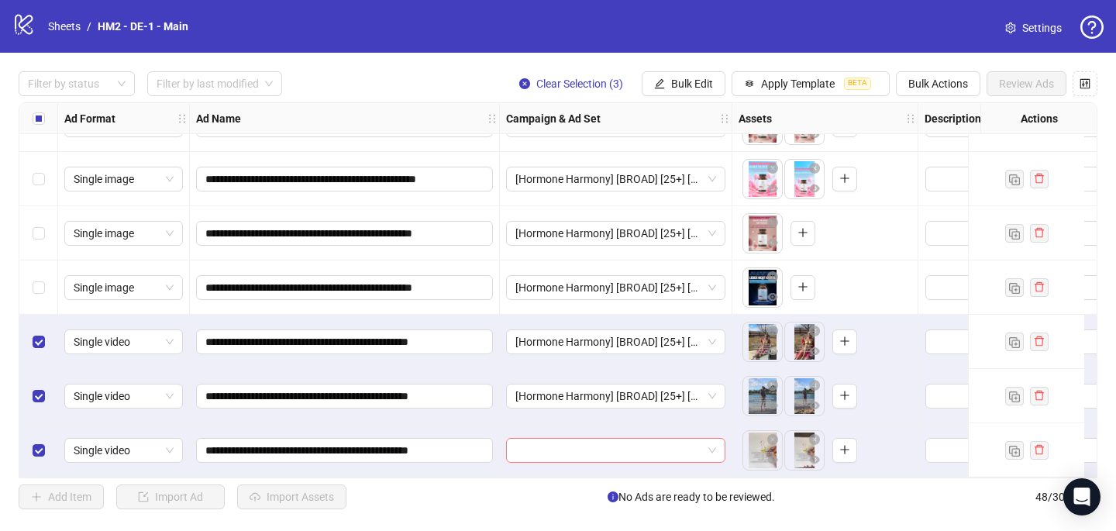
click at [542, 448] on input "search" at bounding box center [609, 450] width 187 height 23
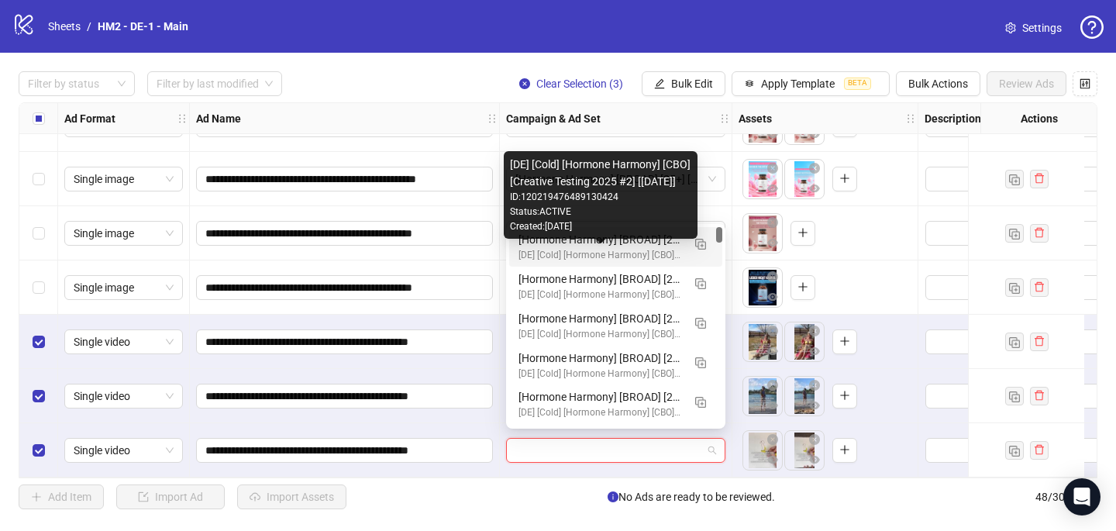
click at [585, 250] on div "[DE] [Cold] [Hormone Harmony] [CBO] [Creative Testing 2025 #2] [[DATE]]" at bounding box center [601, 255] width 164 height 15
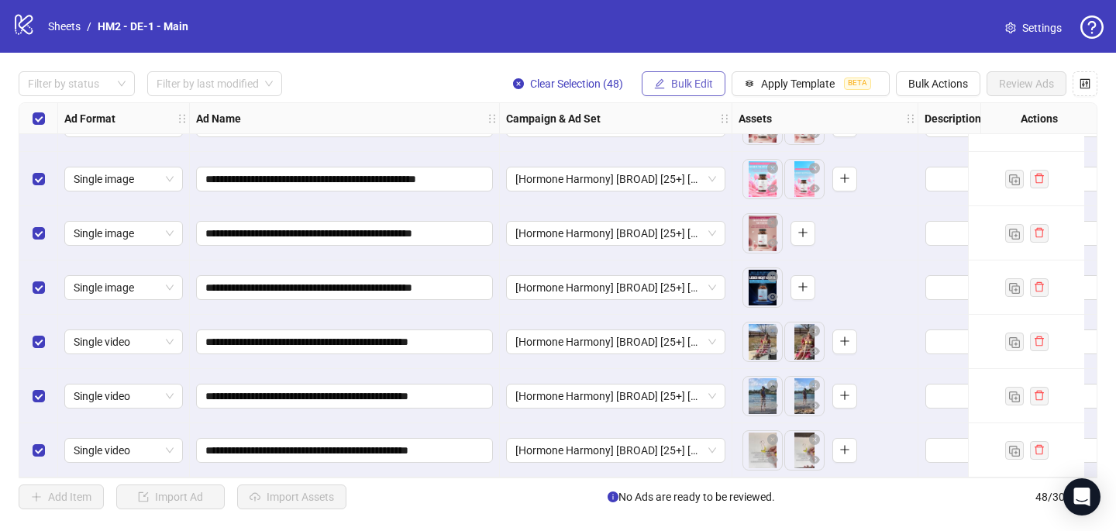
click at [715, 89] on button "Bulk Edit" at bounding box center [684, 83] width 84 height 25
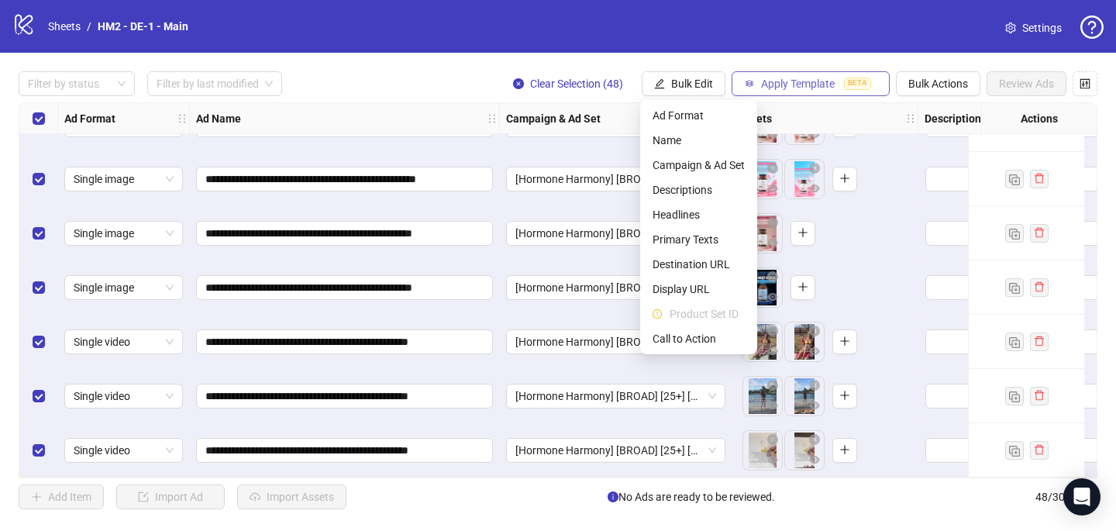
click at [853, 83] on span "BETA" at bounding box center [857, 84] width 27 height 12
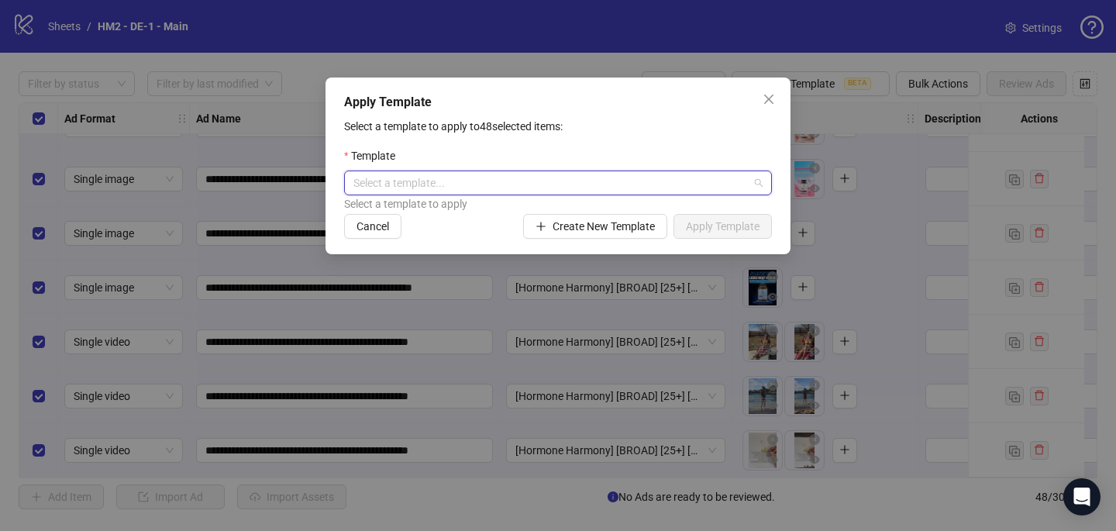
click at [665, 191] on input "search" at bounding box center [551, 182] width 395 height 23
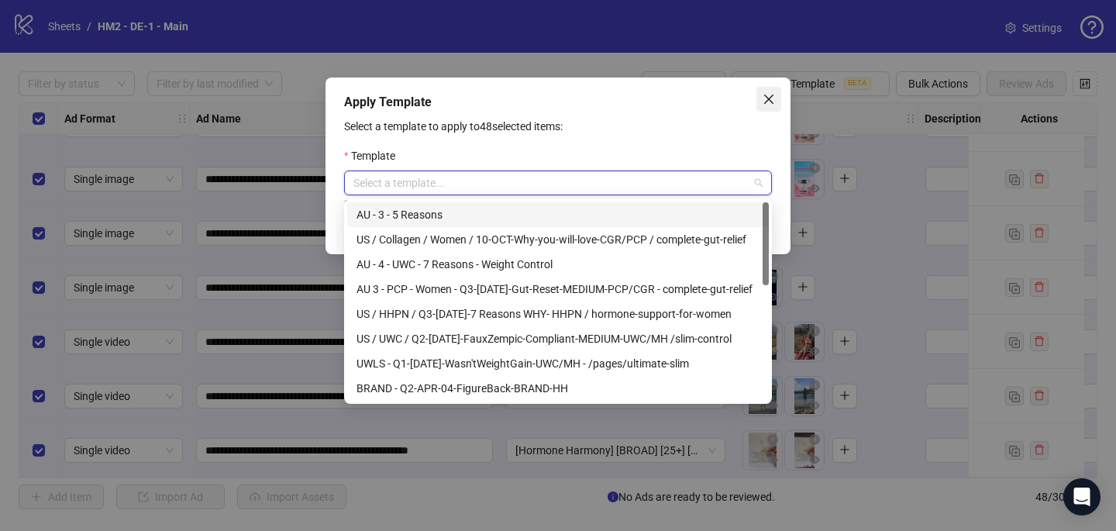
click at [766, 106] on button "Close" at bounding box center [769, 99] width 25 height 25
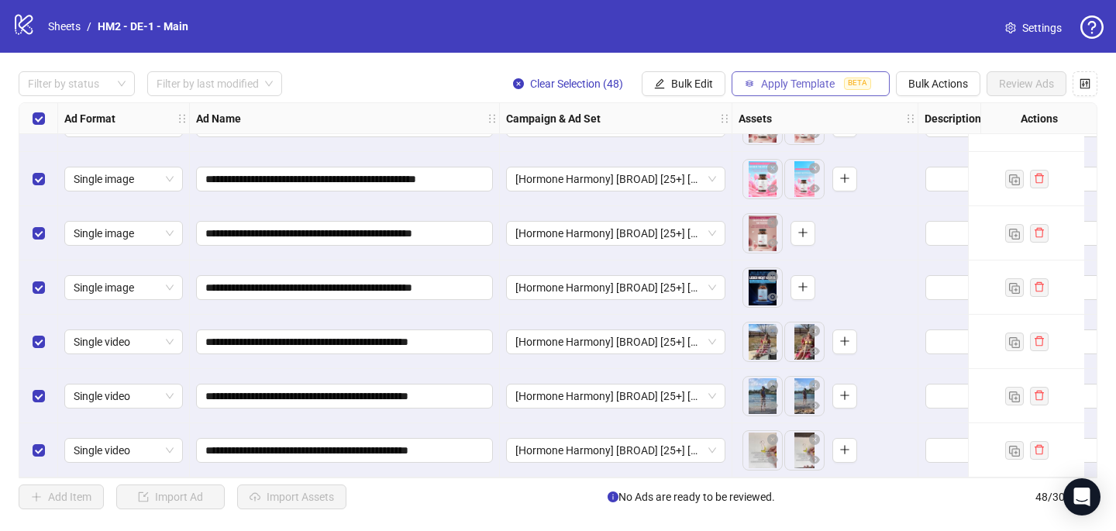
click at [790, 81] on span "Apply Template" at bounding box center [798, 84] width 74 height 12
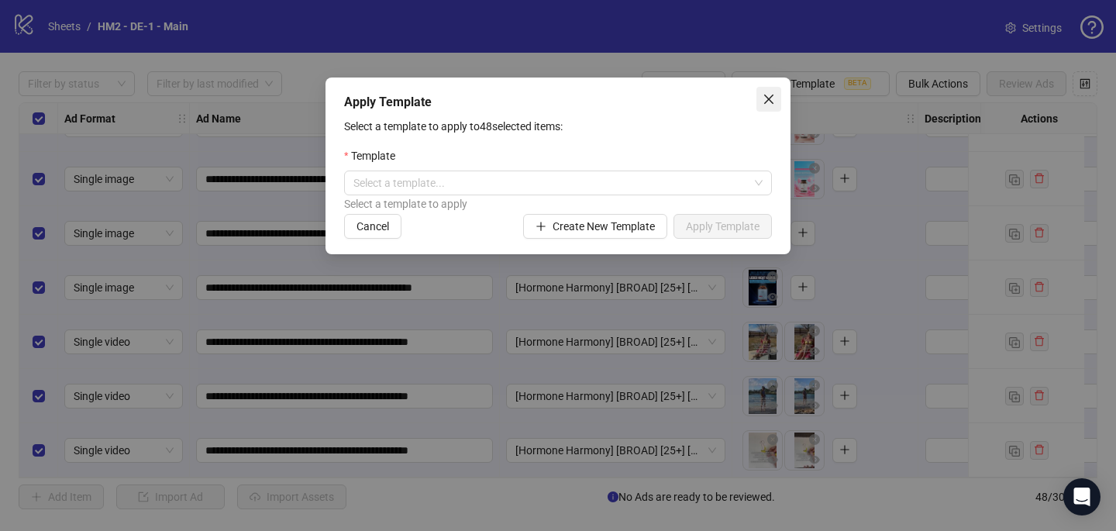
click at [771, 93] on icon "close" at bounding box center [769, 99] width 12 height 12
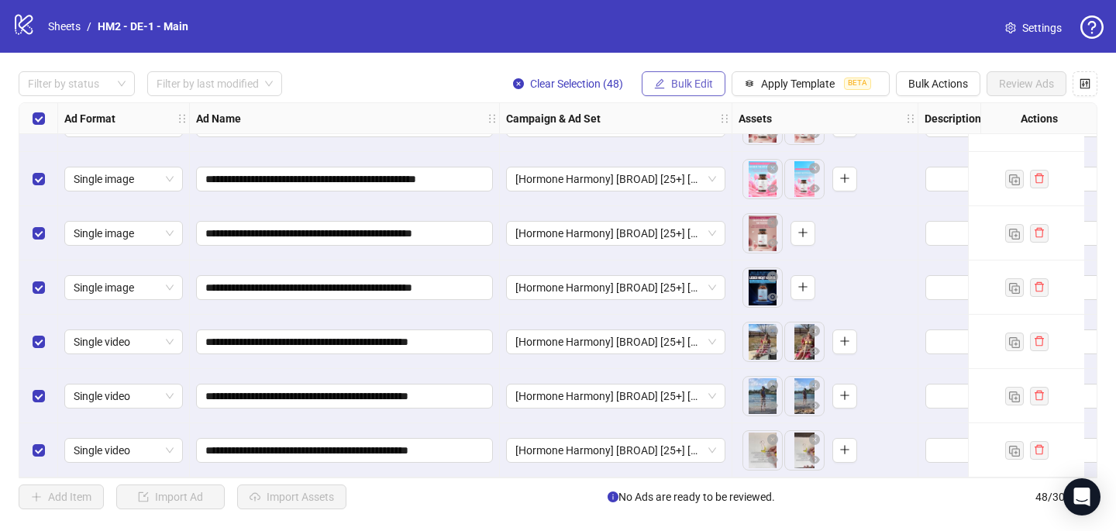
click at [703, 84] on span "Bulk Edit" at bounding box center [692, 84] width 42 height 12
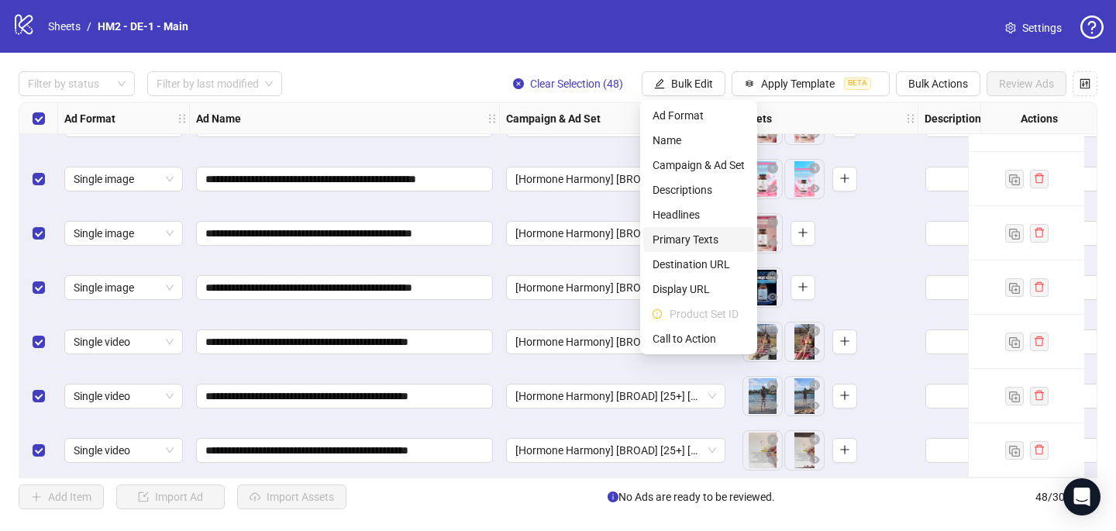
click at [694, 231] on span "Primary Texts" at bounding box center [699, 239] width 92 height 17
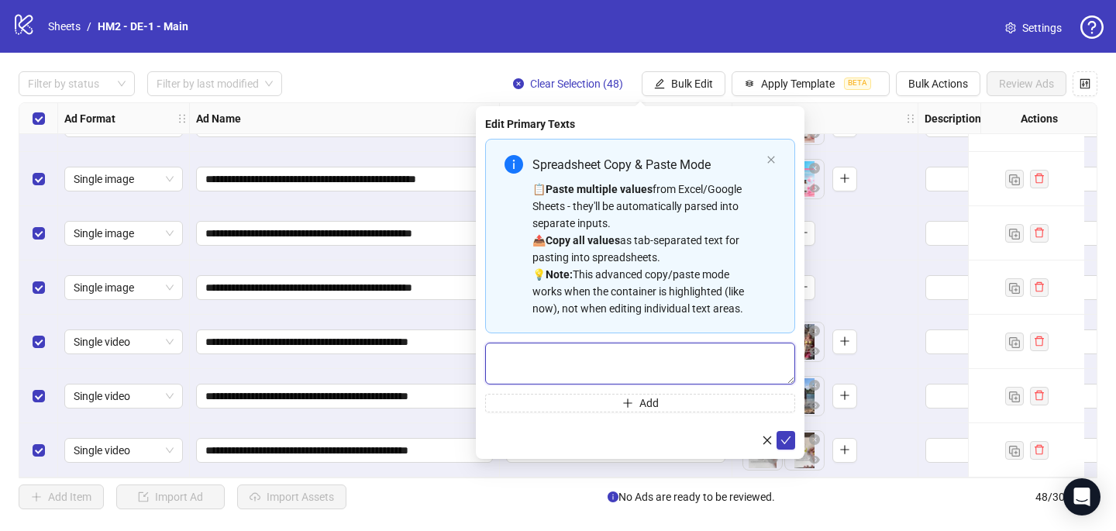
click at [497, 353] on textarea "Multi-text input container - paste or copy values" at bounding box center [640, 364] width 310 height 42
paste textarea "**********"
drag, startPoint x: 530, startPoint y: 378, endPoint x: 483, endPoint y: 363, distance: 49.8
click at [485, 362] on textarea "Multi-text input container - paste or copy values" at bounding box center [640, 364] width 310 height 42
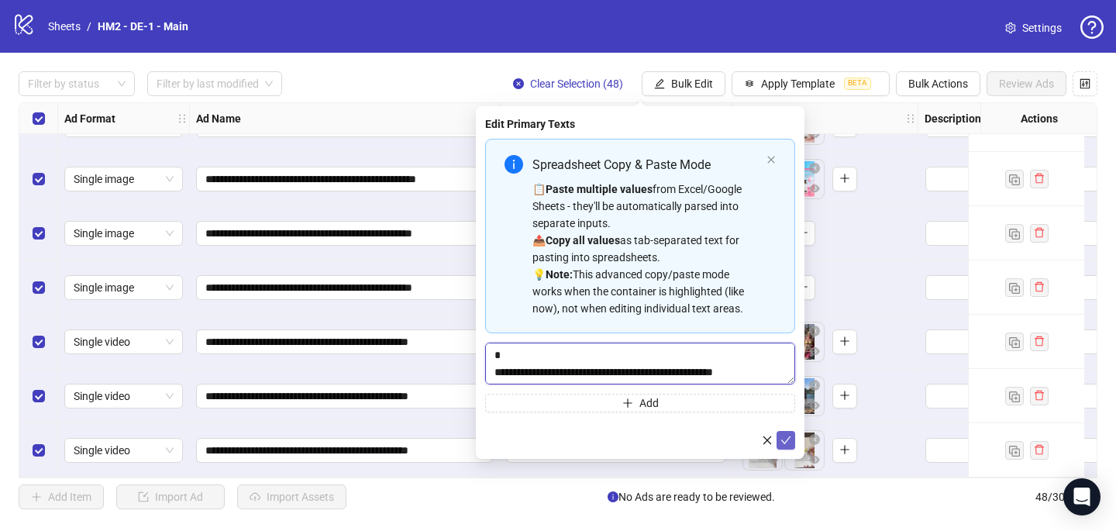
type textarea "**********"
click at [788, 444] on icon "check" at bounding box center [786, 440] width 11 height 11
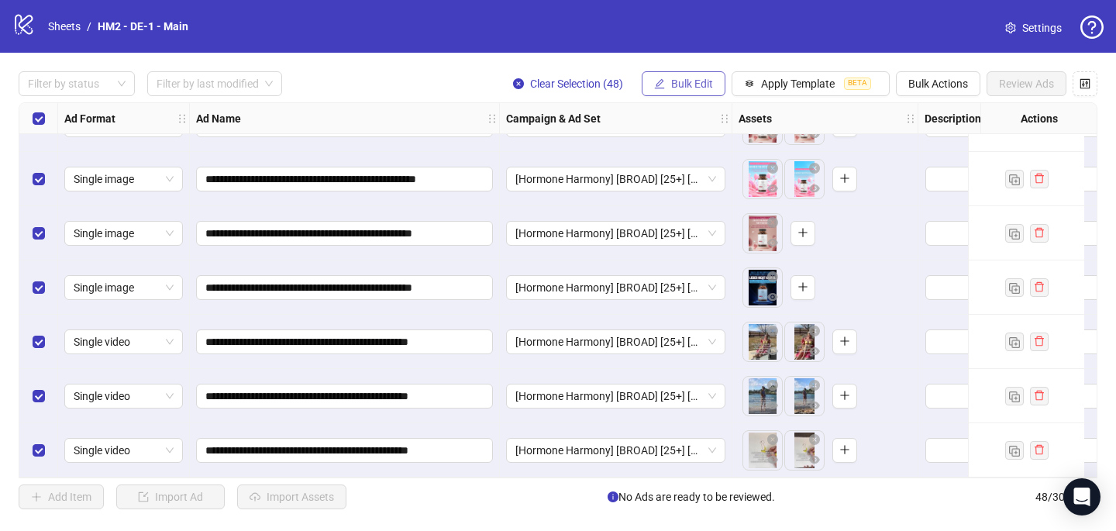
click at [688, 87] on span "Bulk Edit" at bounding box center [692, 84] width 42 height 12
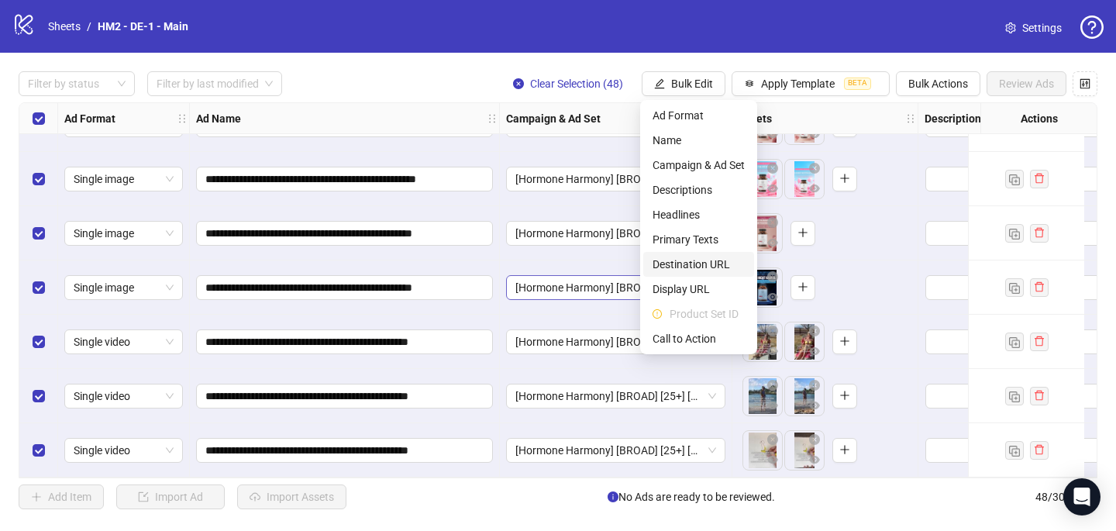
click at [681, 269] on span "Destination URL" at bounding box center [699, 264] width 92 height 17
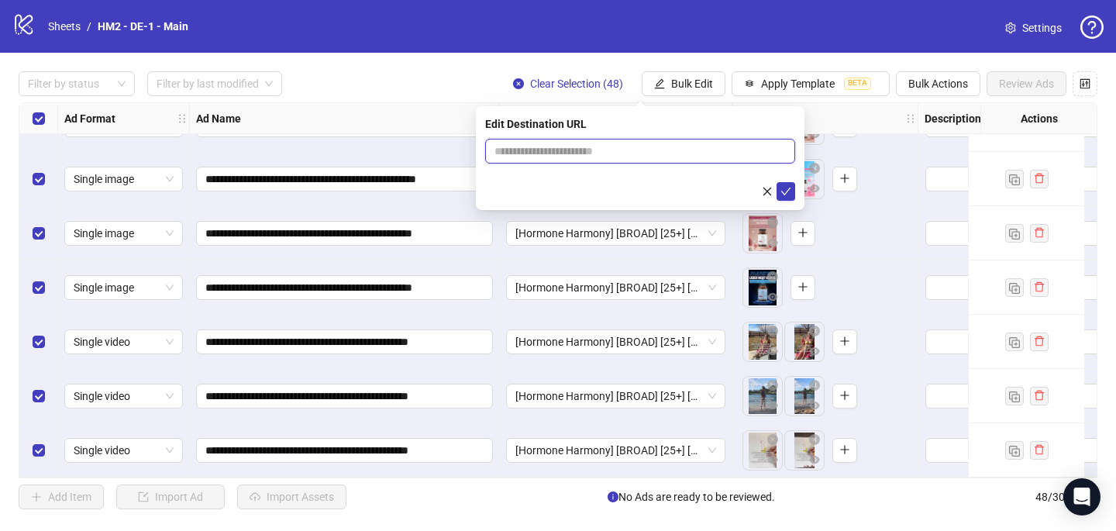
click at [597, 154] on input "text" at bounding box center [634, 151] width 279 height 17
paste input "**********"
type input "**********"
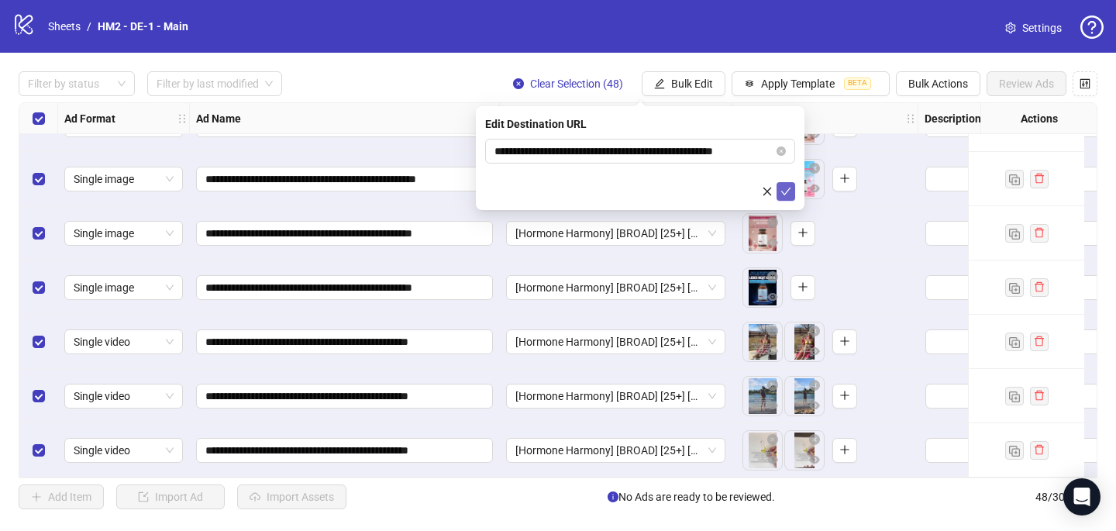
click at [786, 191] on icon "check" at bounding box center [786, 192] width 10 height 8
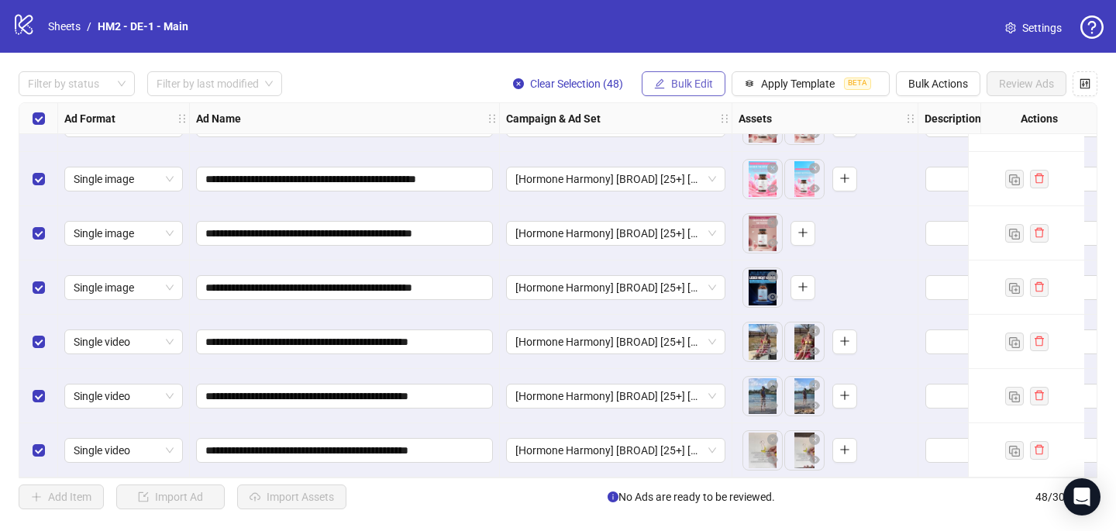
click at [678, 75] on button "Bulk Edit" at bounding box center [684, 83] width 84 height 25
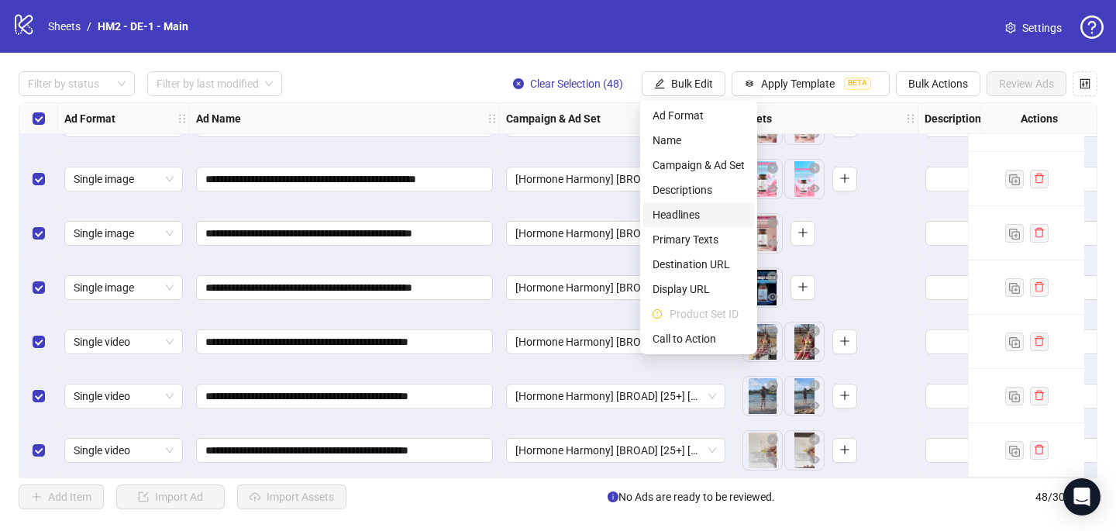
click at [704, 213] on span "Headlines" at bounding box center [699, 214] width 92 height 17
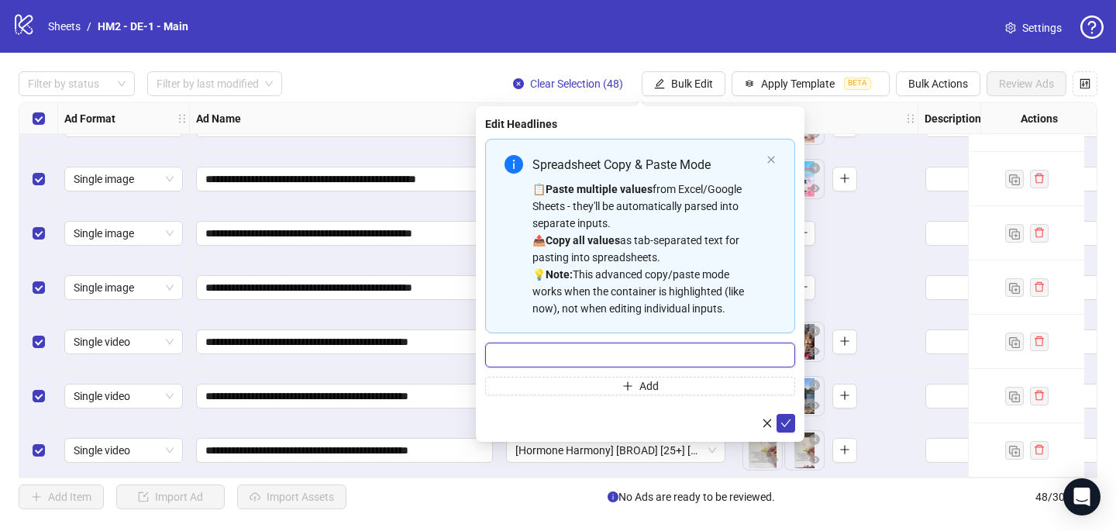
click at [541, 357] on input "Multi-input container - paste or copy values" at bounding box center [640, 355] width 310 height 25
paste input "**********"
type input "**********"
click at [792, 431] on button "submit" at bounding box center [786, 423] width 19 height 19
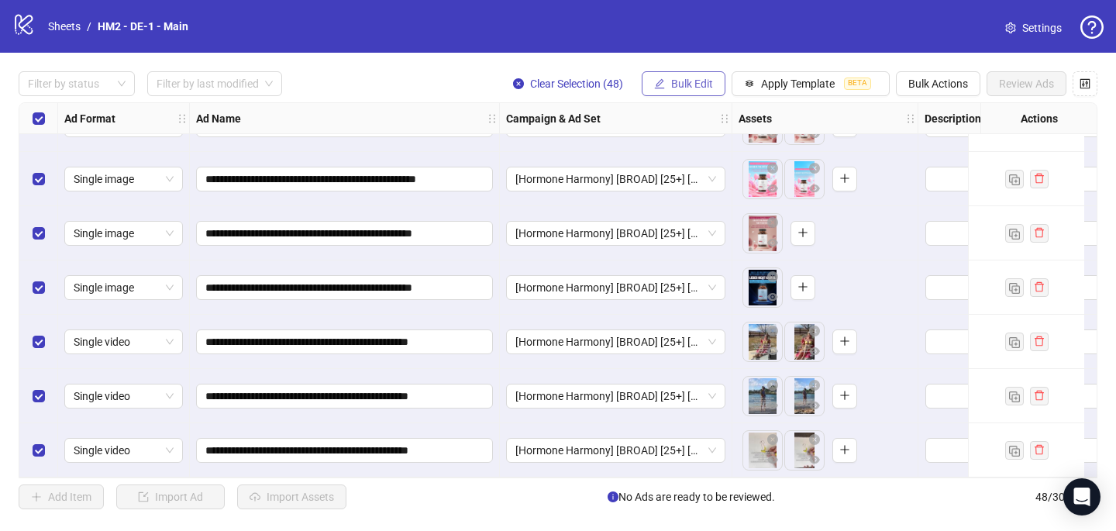
click at [675, 81] on span "Bulk Edit" at bounding box center [692, 84] width 42 height 12
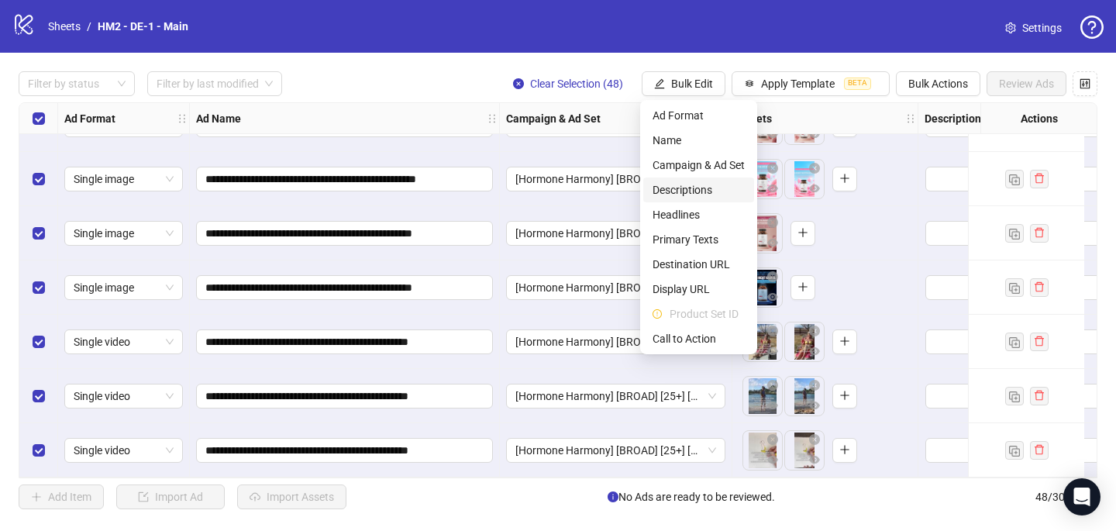
click at [689, 191] on span "Descriptions" at bounding box center [699, 189] width 92 height 17
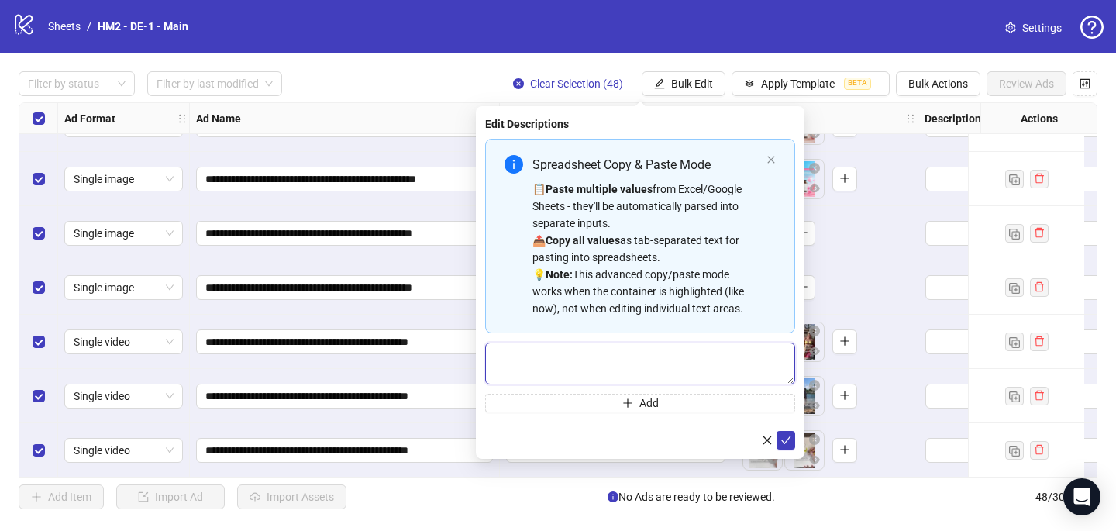
click at [585, 374] on textarea "Multi-text input container - paste or copy values" at bounding box center [640, 364] width 310 height 42
click at [785, 435] on icon "check" at bounding box center [786, 440] width 11 height 11
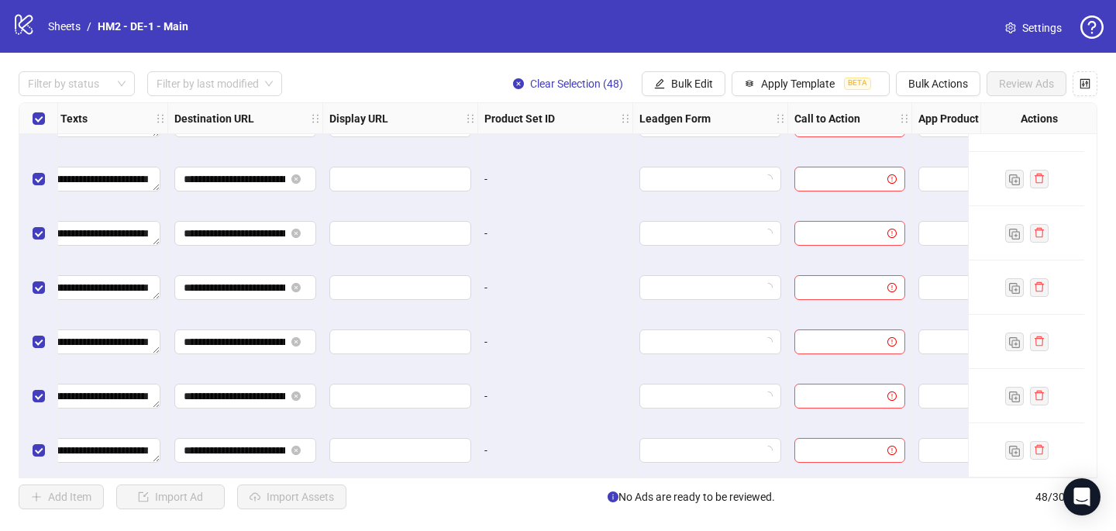
scroll to position [2267, 1470]
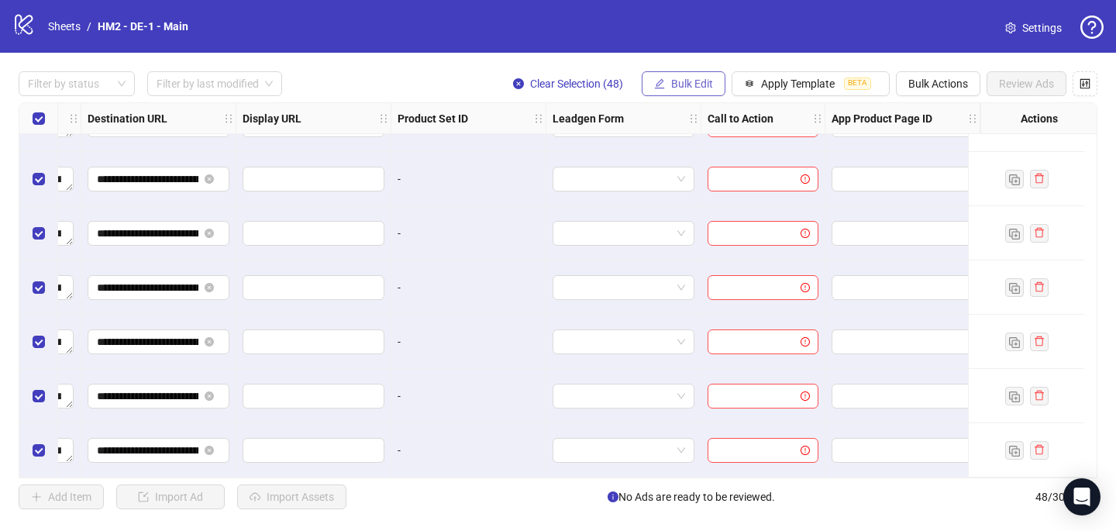
click at [667, 89] on button "Bulk Edit" at bounding box center [684, 83] width 84 height 25
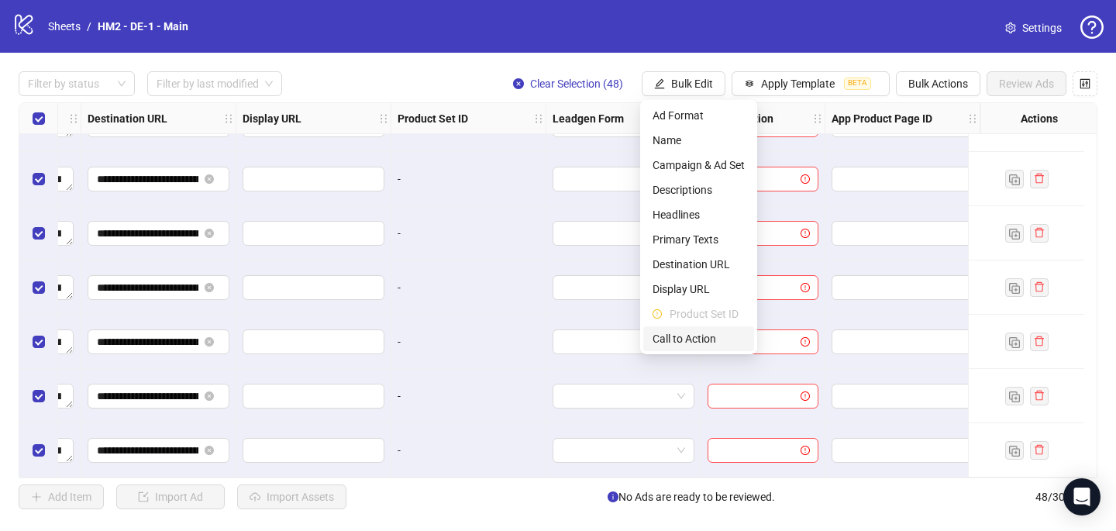
click at [688, 336] on span "Call to Action" at bounding box center [699, 338] width 92 height 17
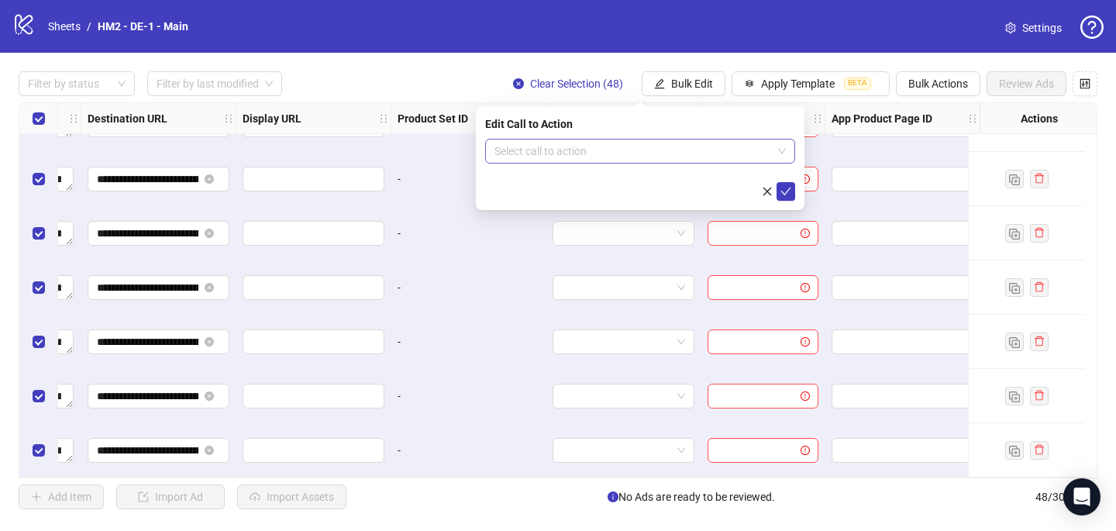
click at [640, 147] on input "search" at bounding box center [634, 151] width 278 height 23
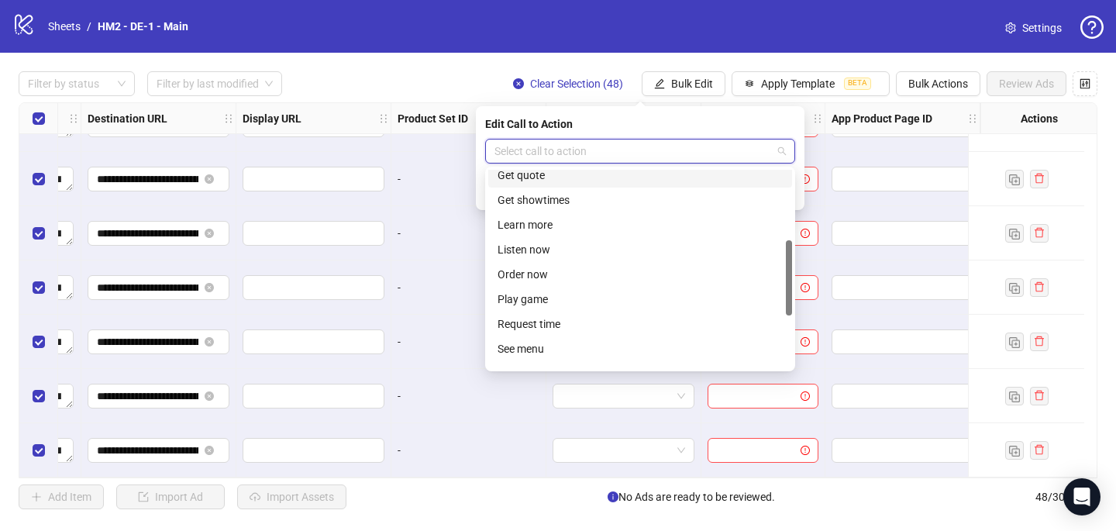
scroll to position [225, 0]
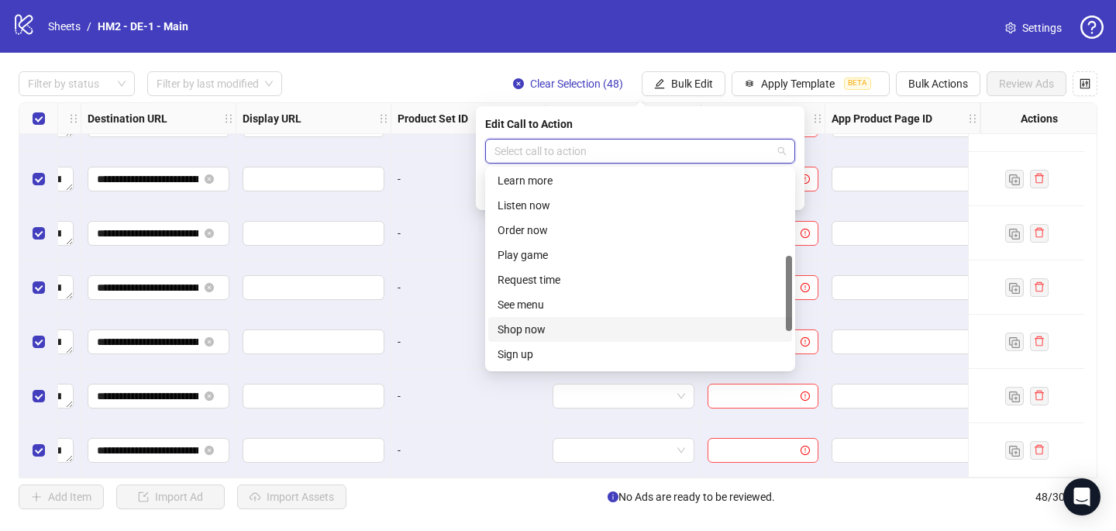
click at [575, 329] on div "Shop now" at bounding box center [640, 329] width 285 height 17
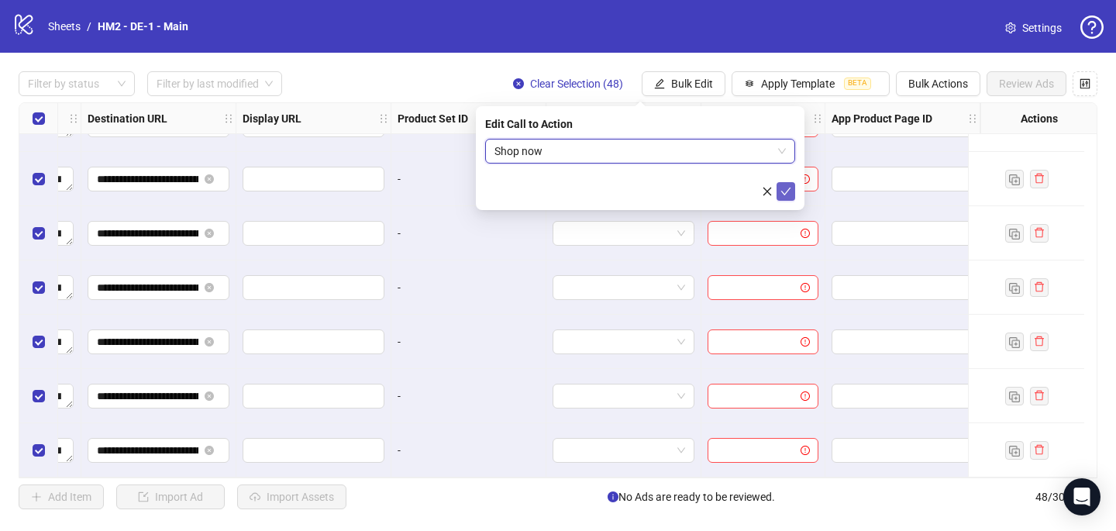
click at [782, 189] on icon "check" at bounding box center [786, 191] width 11 height 11
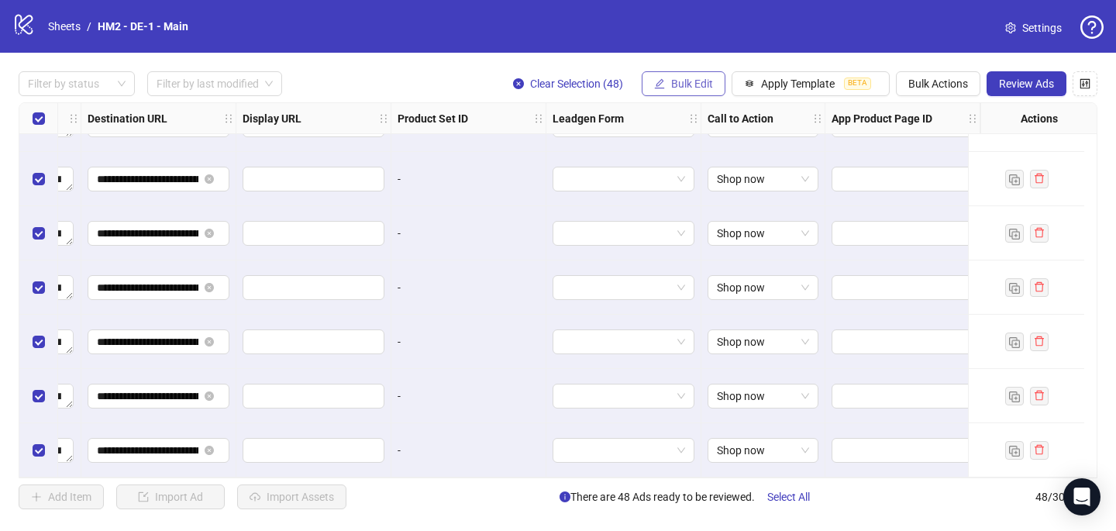
click at [711, 82] on span "Bulk Edit" at bounding box center [692, 84] width 42 height 12
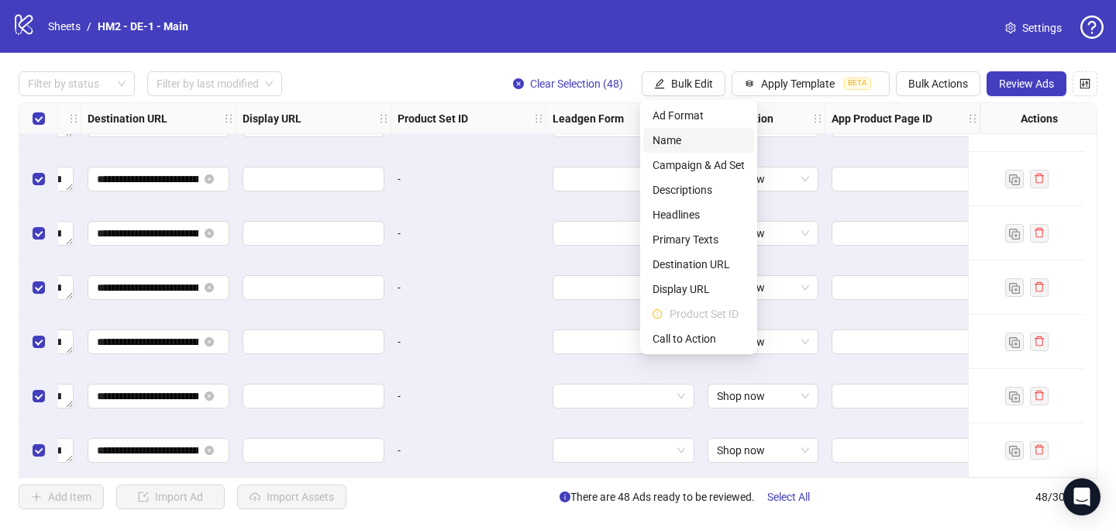
click at [710, 145] on span "Name" at bounding box center [699, 140] width 92 height 17
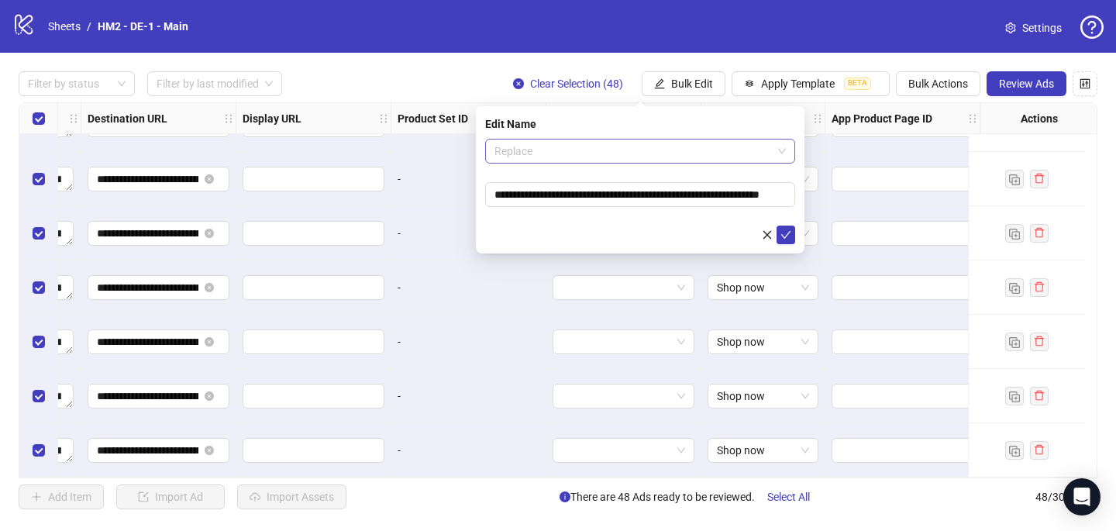
click at [754, 152] on span "Replace" at bounding box center [641, 151] width 292 height 23
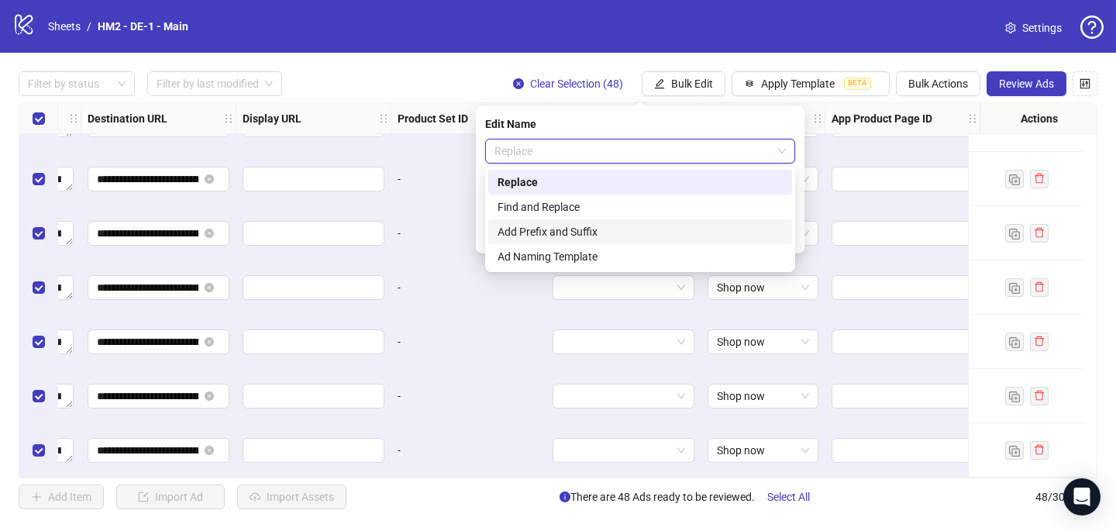
click at [667, 225] on div "Add Prefix and Suffix" at bounding box center [640, 231] width 285 height 17
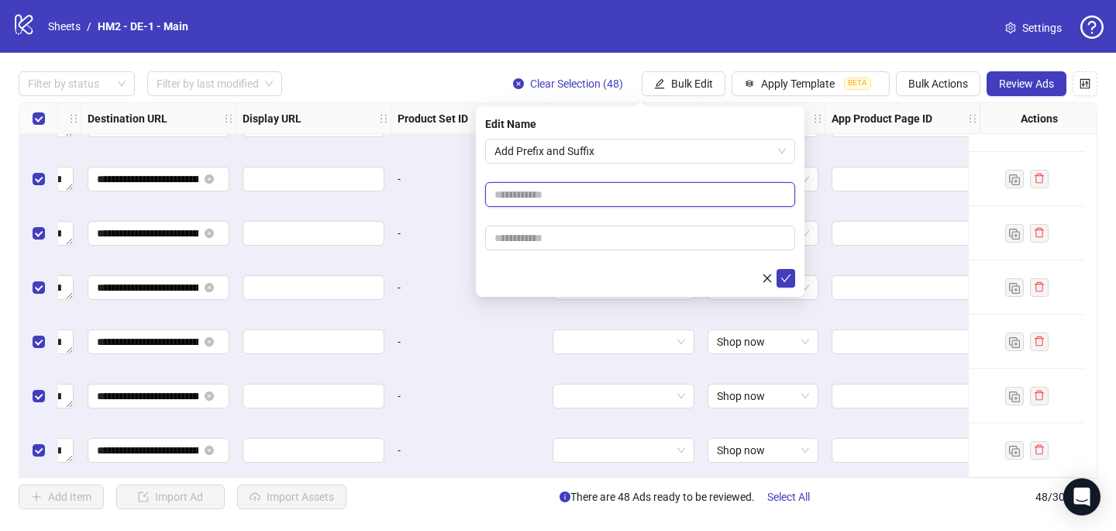
click at [518, 195] on input "text" at bounding box center [640, 194] width 310 height 25
paste input "**********"
type input "**********"
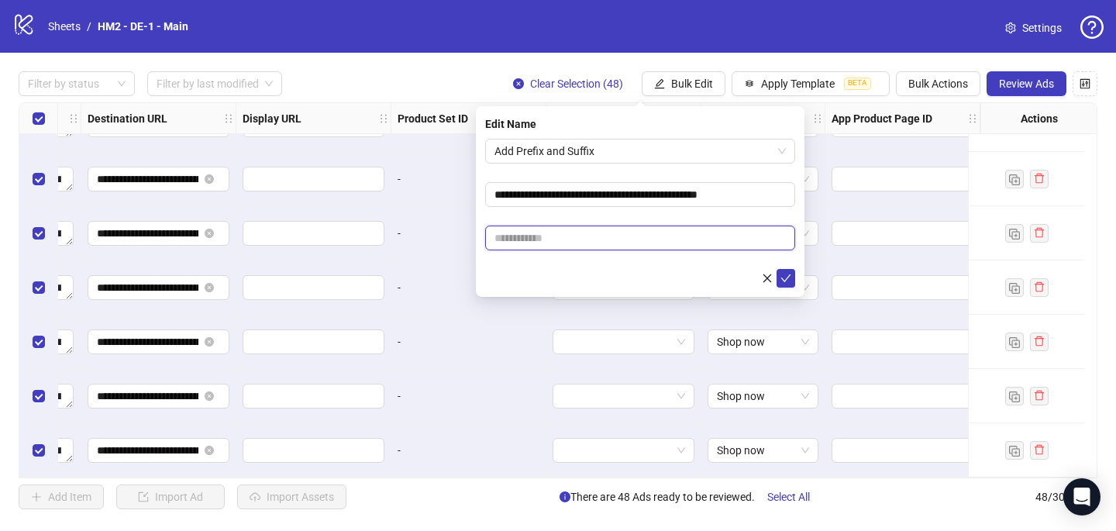
click at [596, 238] on input "text" at bounding box center [640, 238] width 310 height 25
paste input "**********"
type input "**********"
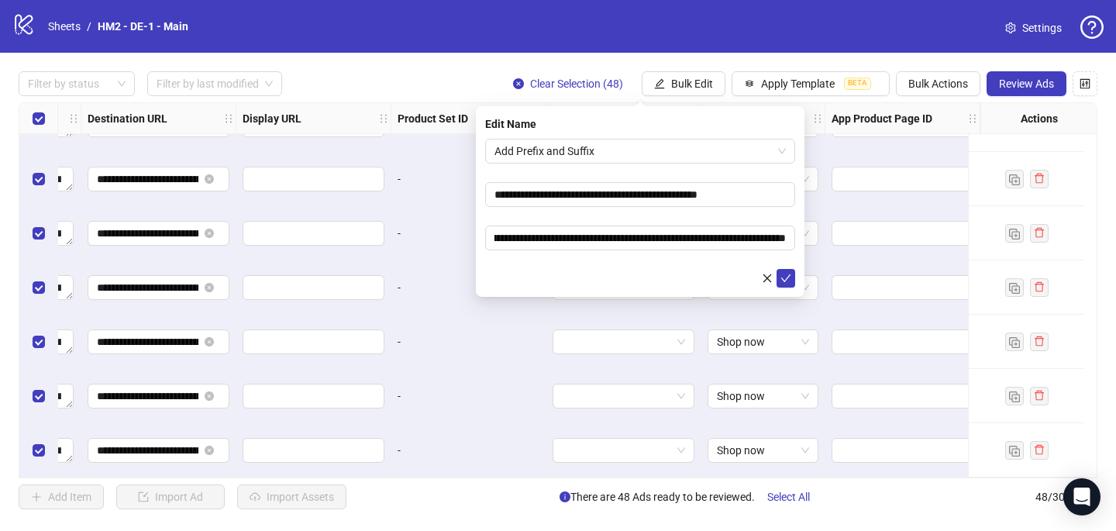
click at [699, 219] on form "**********" at bounding box center [640, 213] width 310 height 149
click at [786, 279] on icon "check" at bounding box center [786, 278] width 11 height 11
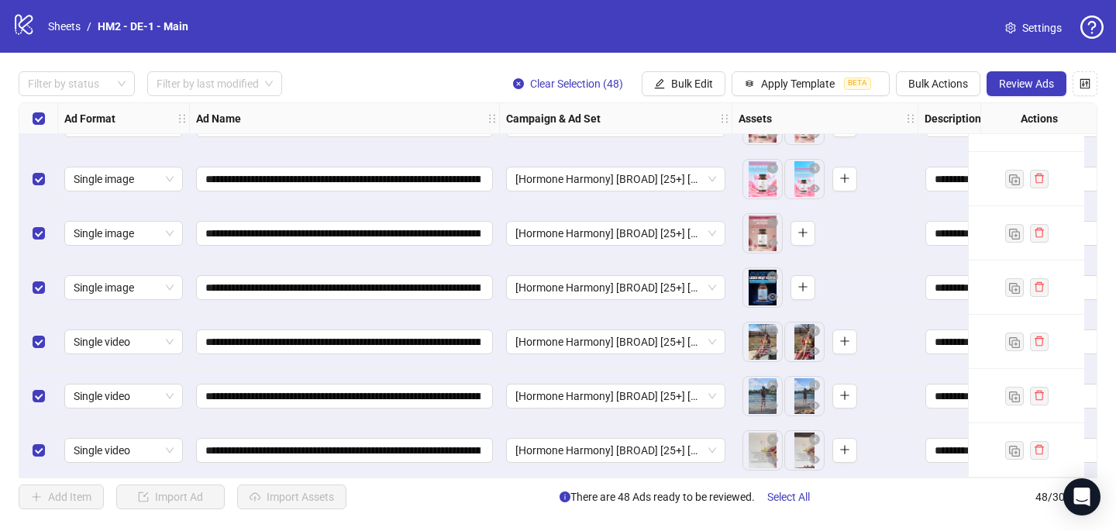
scroll to position [2268, 0]
click at [369, 442] on input "**********" at bounding box center [342, 450] width 275 height 17
type input "**********"
click at [372, 388] on input "**********" at bounding box center [342, 396] width 275 height 17
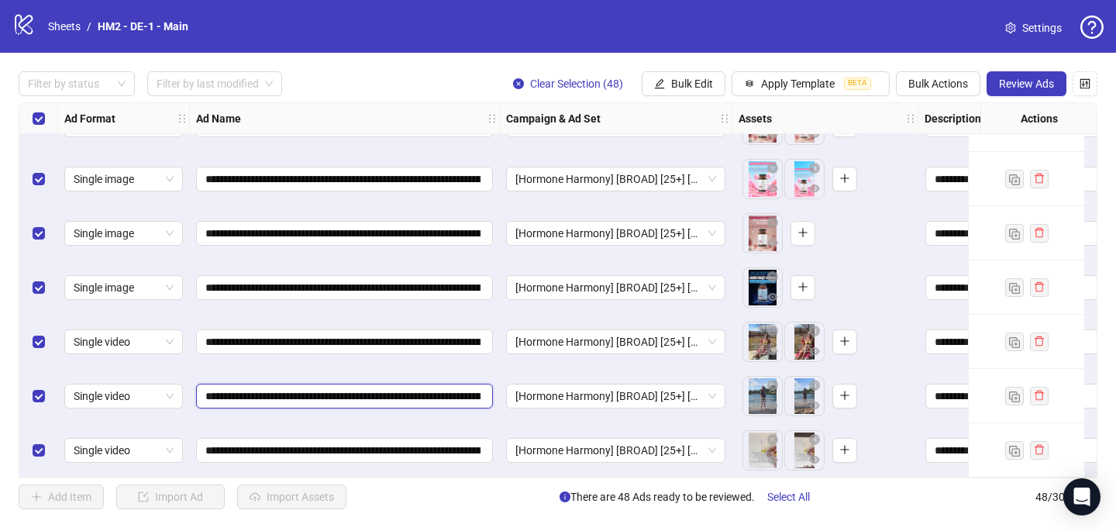
click at [372, 388] on input "**********" at bounding box center [342, 396] width 275 height 17
click at [358, 442] on input "**********" at bounding box center [342, 450] width 275 height 17
click at [364, 388] on input "**********" at bounding box center [342, 396] width 275 height 17
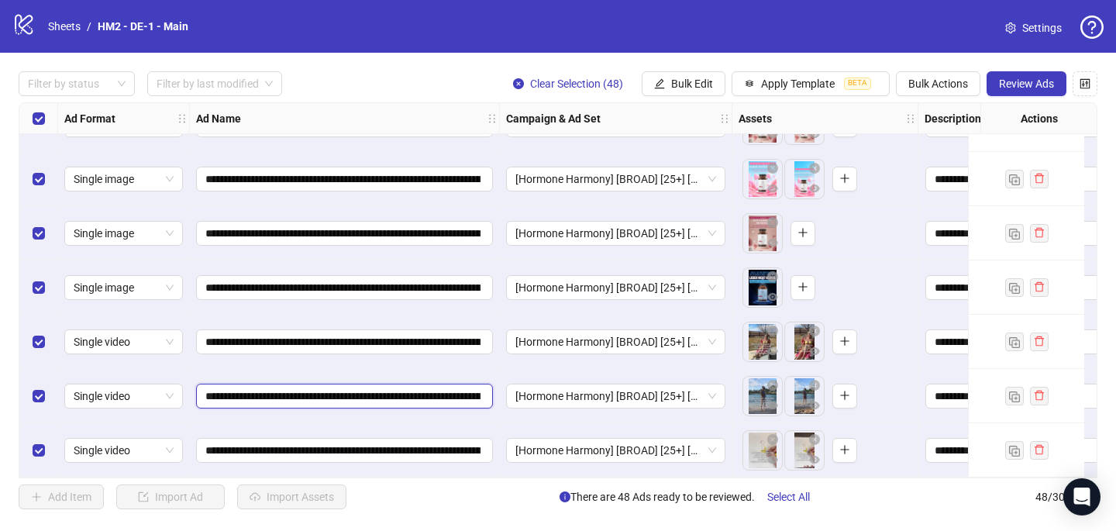
paste input "text"
type input "**********"
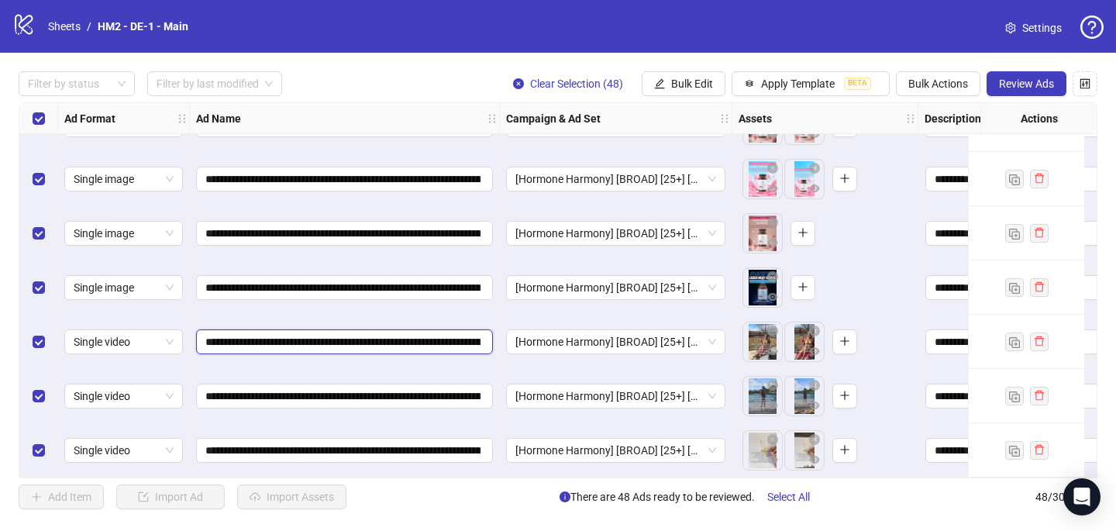
click at [367, 333] on input "**********" at bounding box center [342, 341] width 275 height 17
paste input "text"
type input "**********"
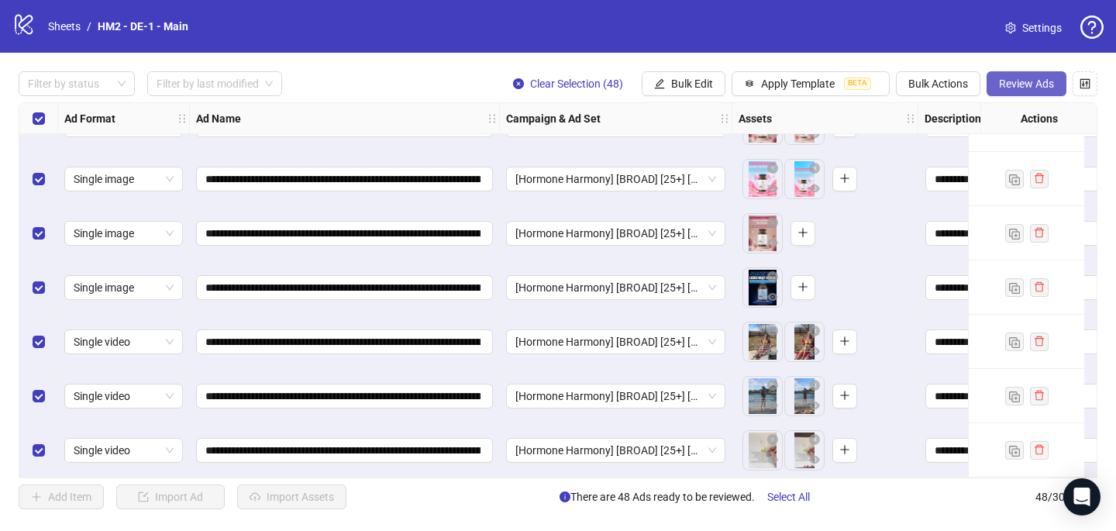
click at [1010, 83] on span "Review Ads" at bounding box center [1026, 84] width 55 height 12
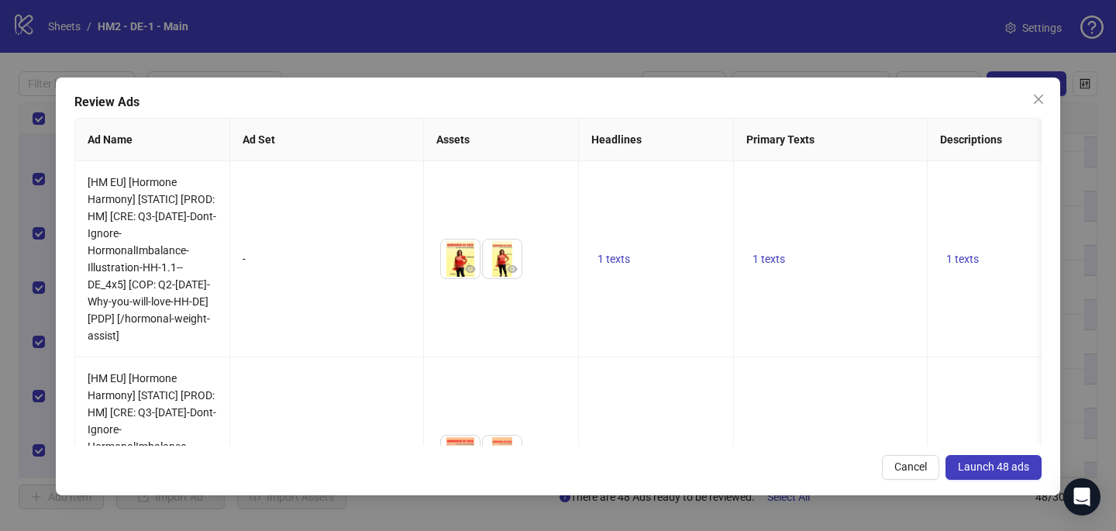
click at [996, 468] on span "Launch 48 ads" at bounding box center [993, 467] width 71 height 12
